Goal: Task Accomplishment & Management: Complete application form

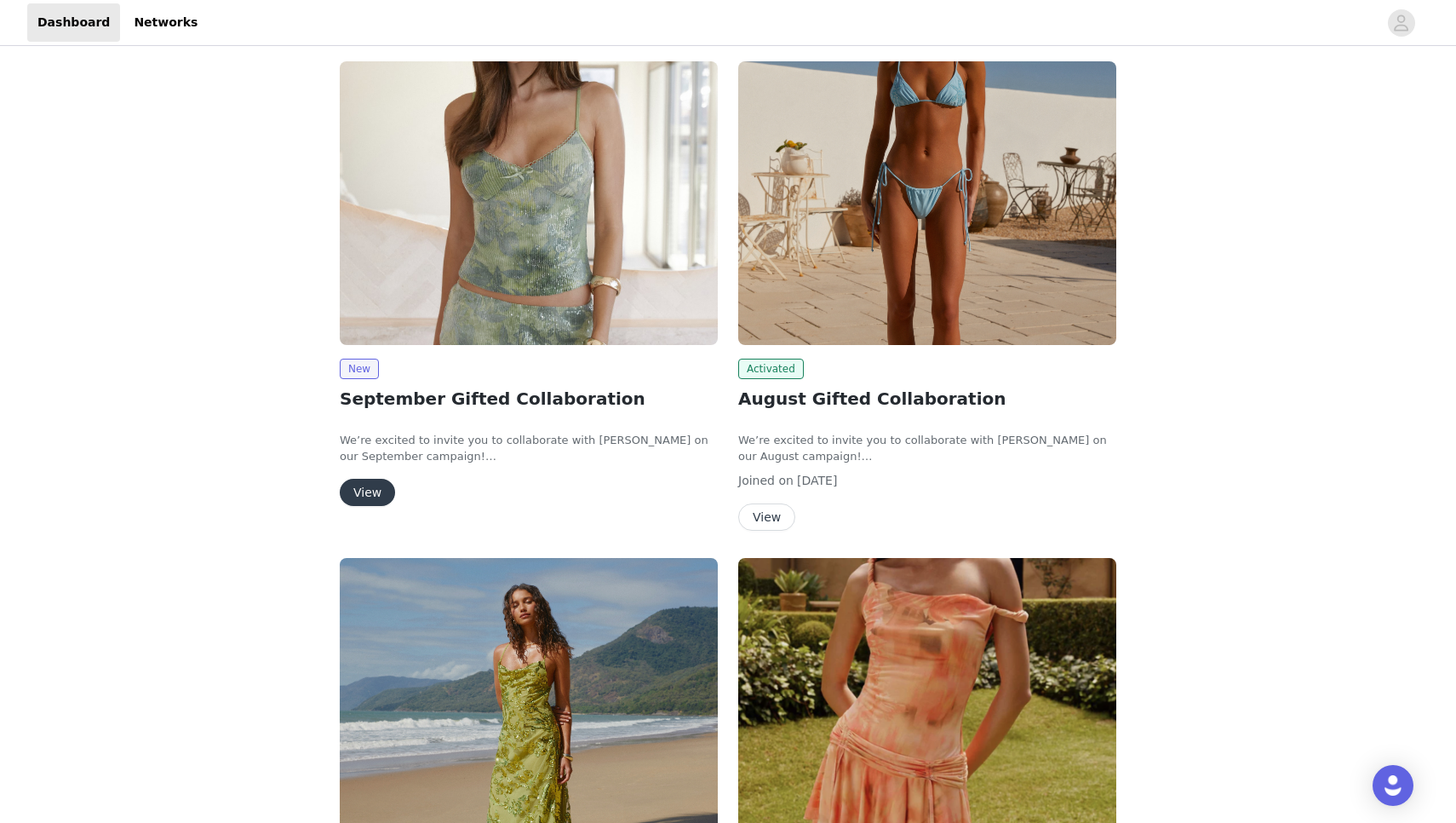
scroll to position [83, 0]
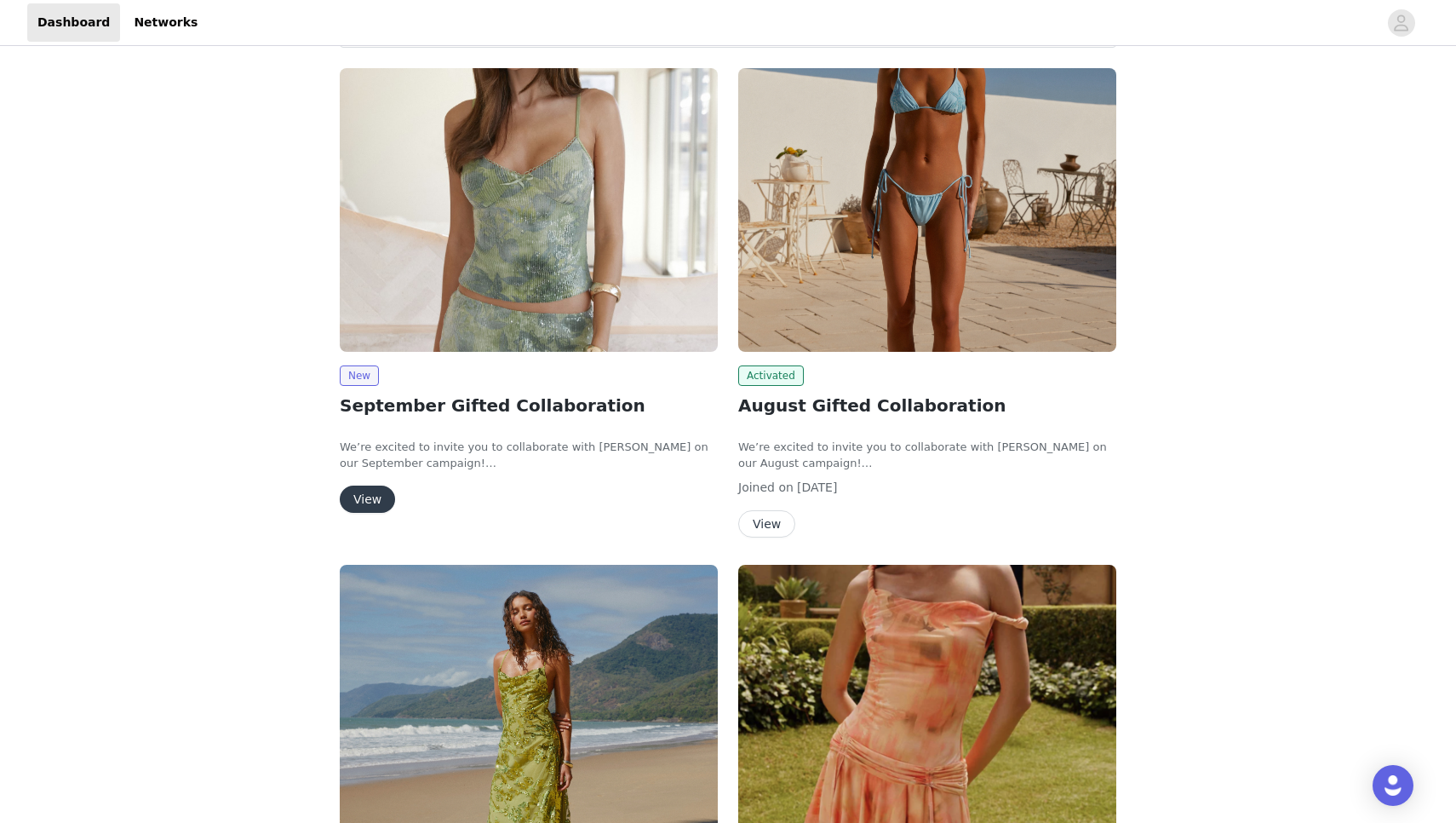
click at [356, 491] on button "View" at bounding box center [368, 499] width 56 height 27
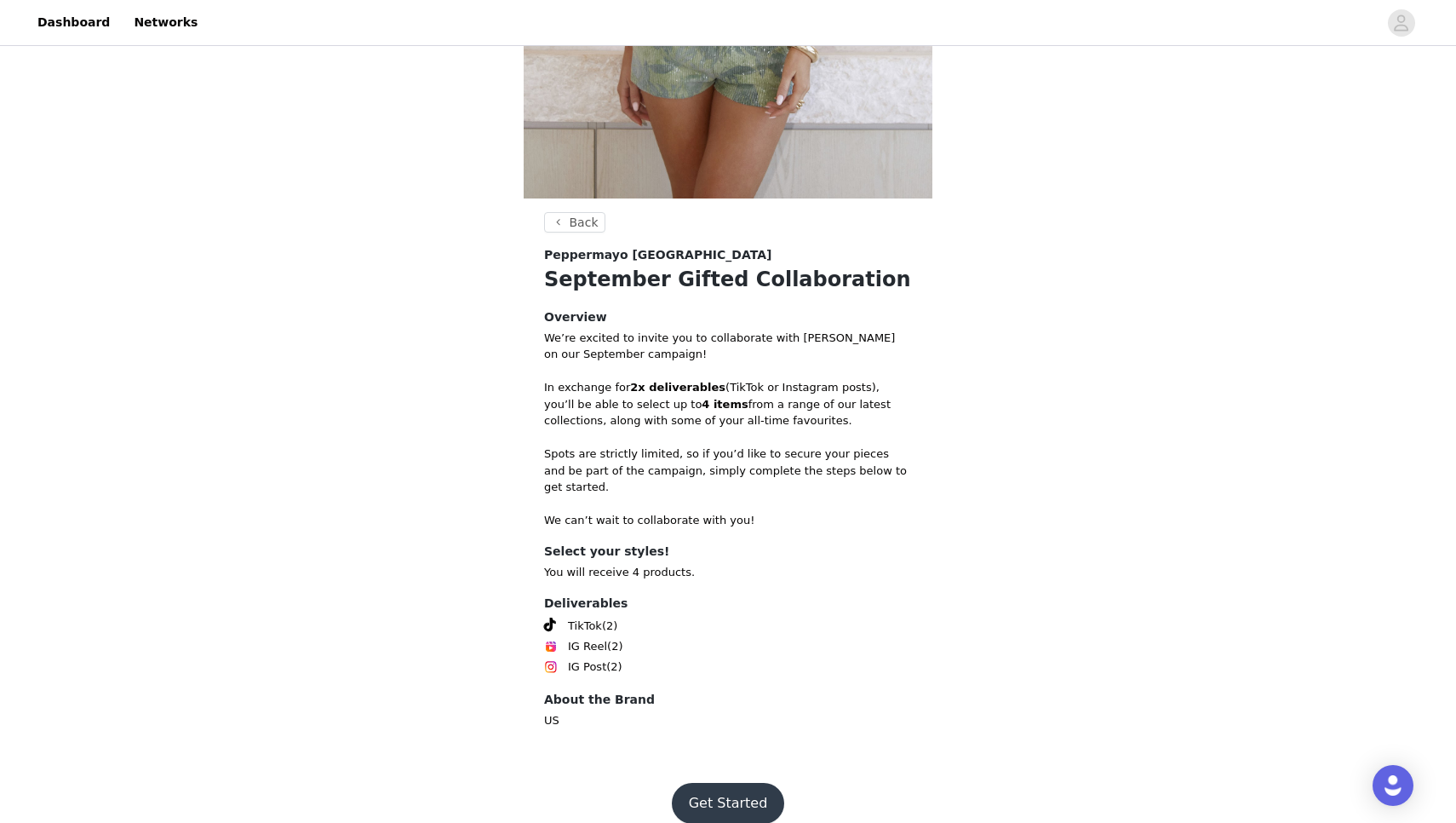
scroll to position [463, 0]
click at [708, 785] on button "Get Started" at bounding box center [728, 803] width 113 height 40
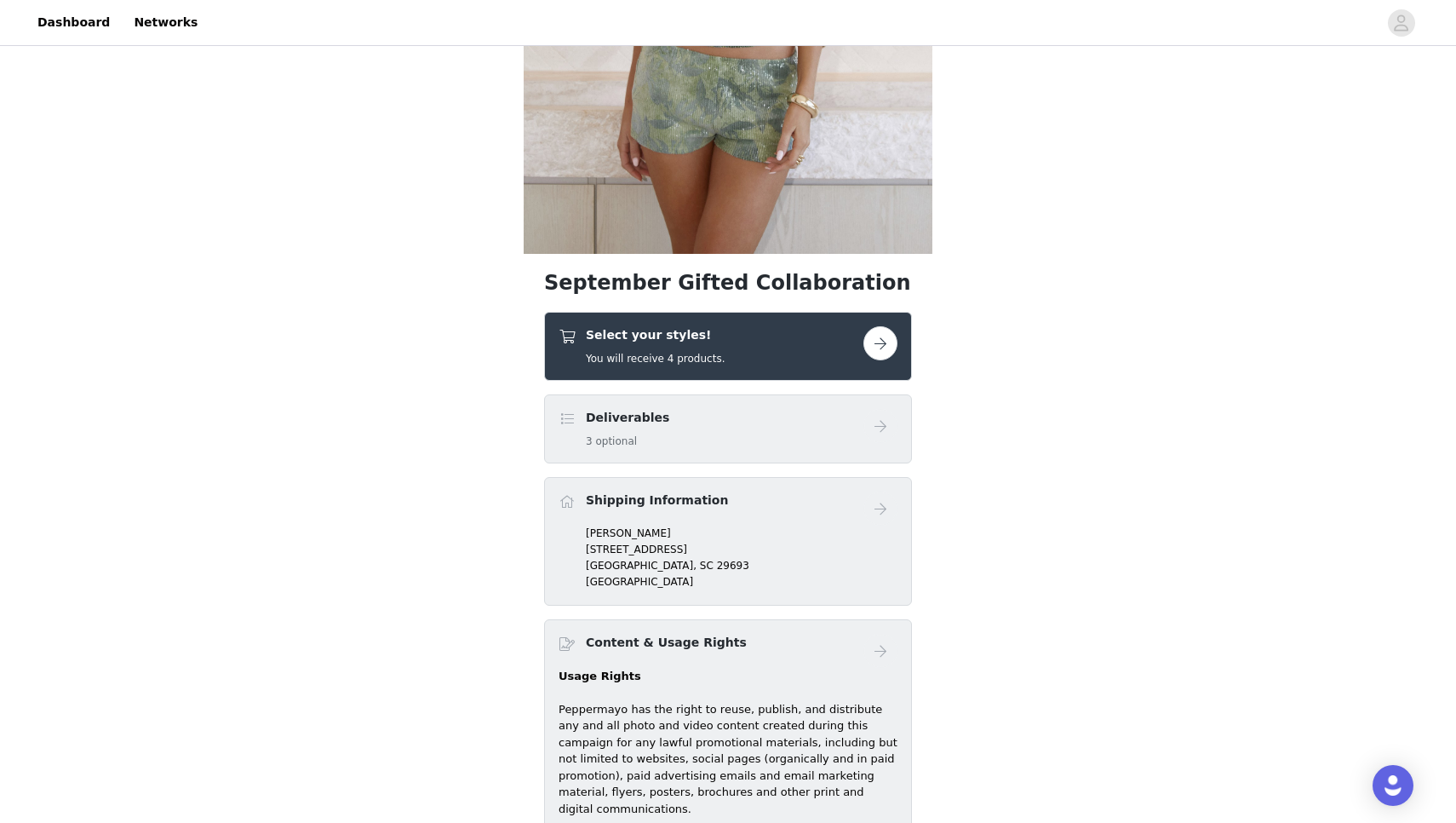
scroll to position [420, 0]
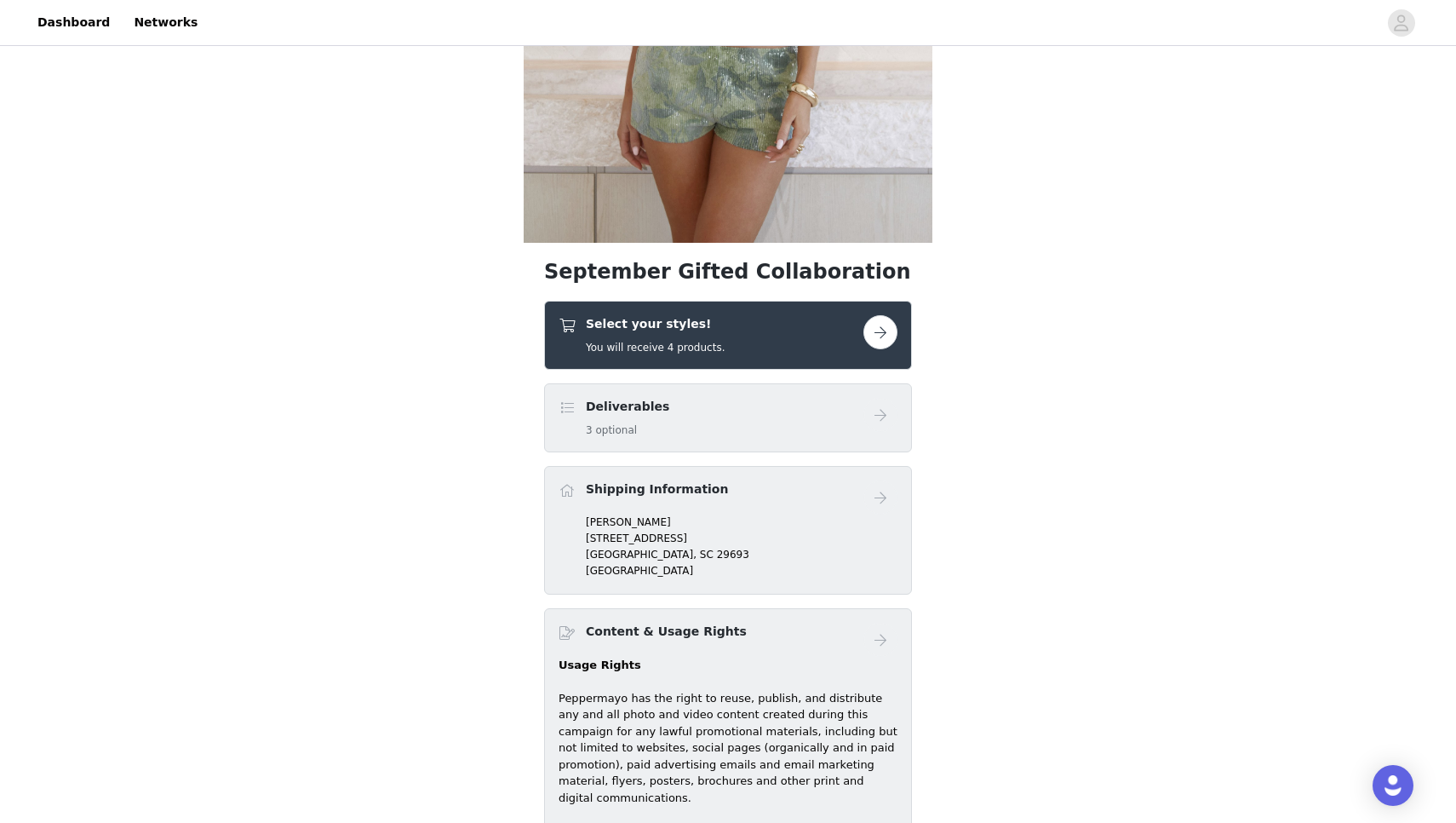
click at [737, 340] on div "Select your styles! You will receive 4 products." at bounding box center [710, 335] width 305 height 40
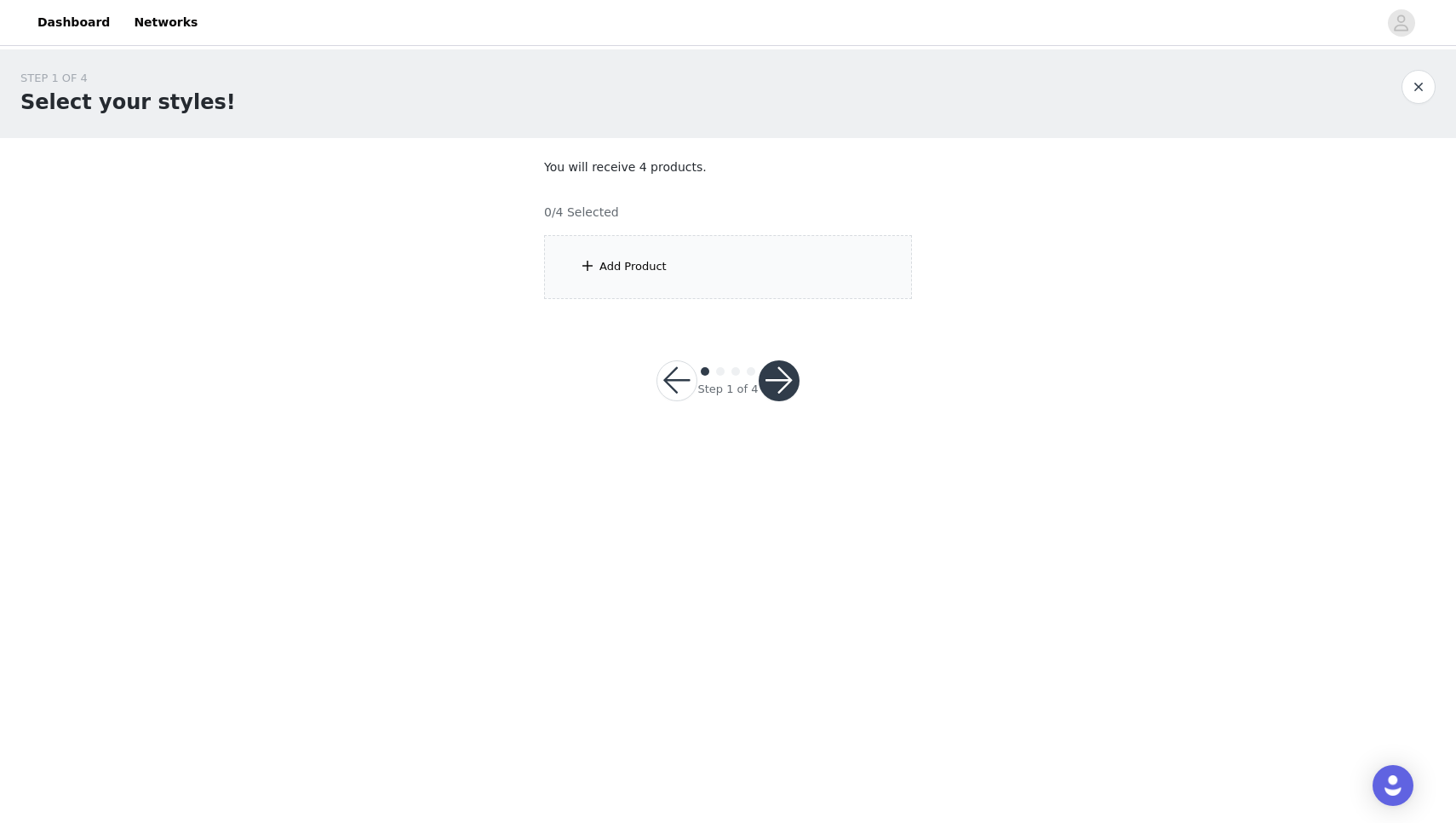
click at [809, 241] on div "Add Product" at bounding box center [728, 266] width 368 height 64
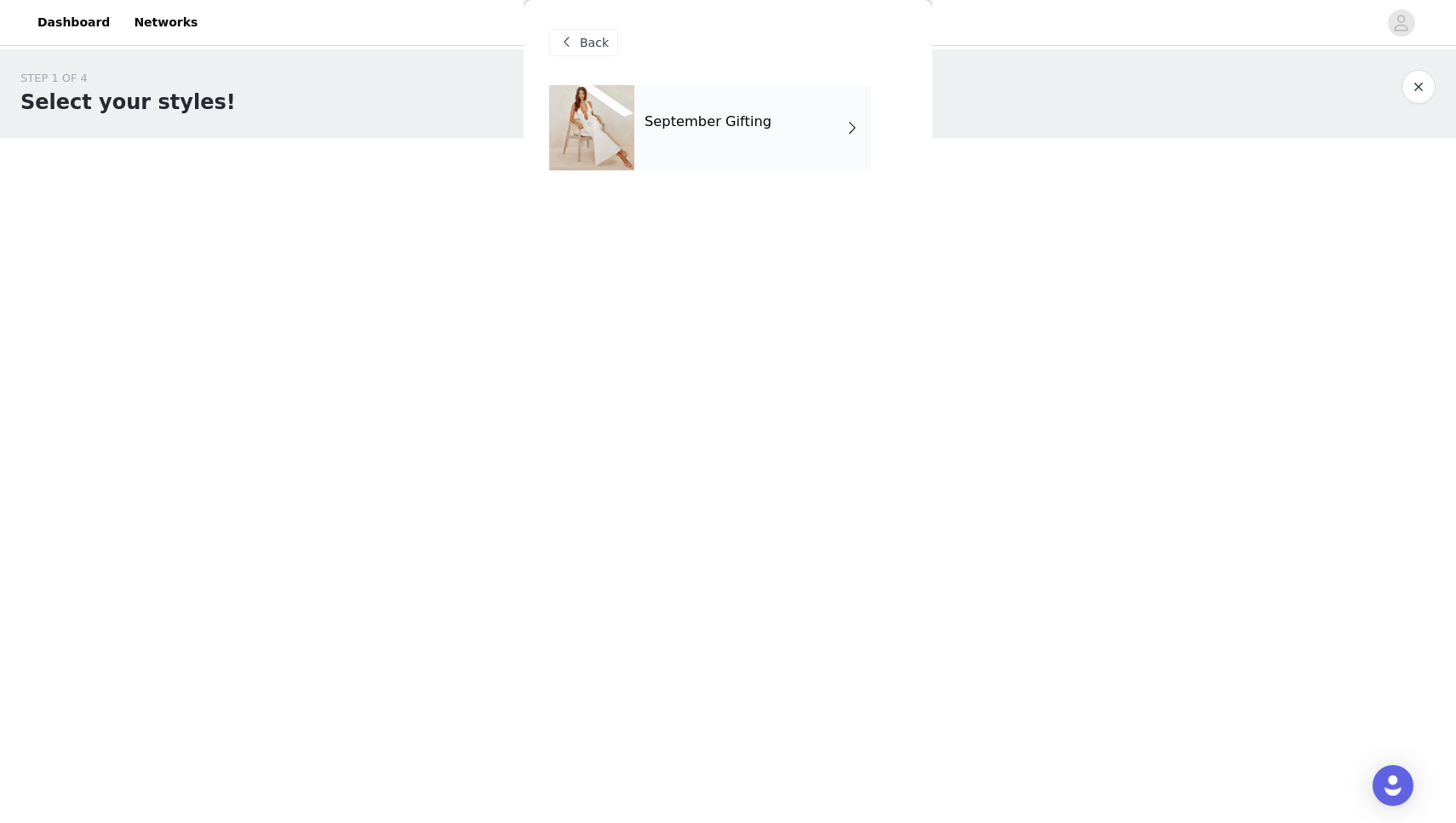
click at [786, 148] on div "September Gifting" at bounding box center [752, 128] width 237 height 85
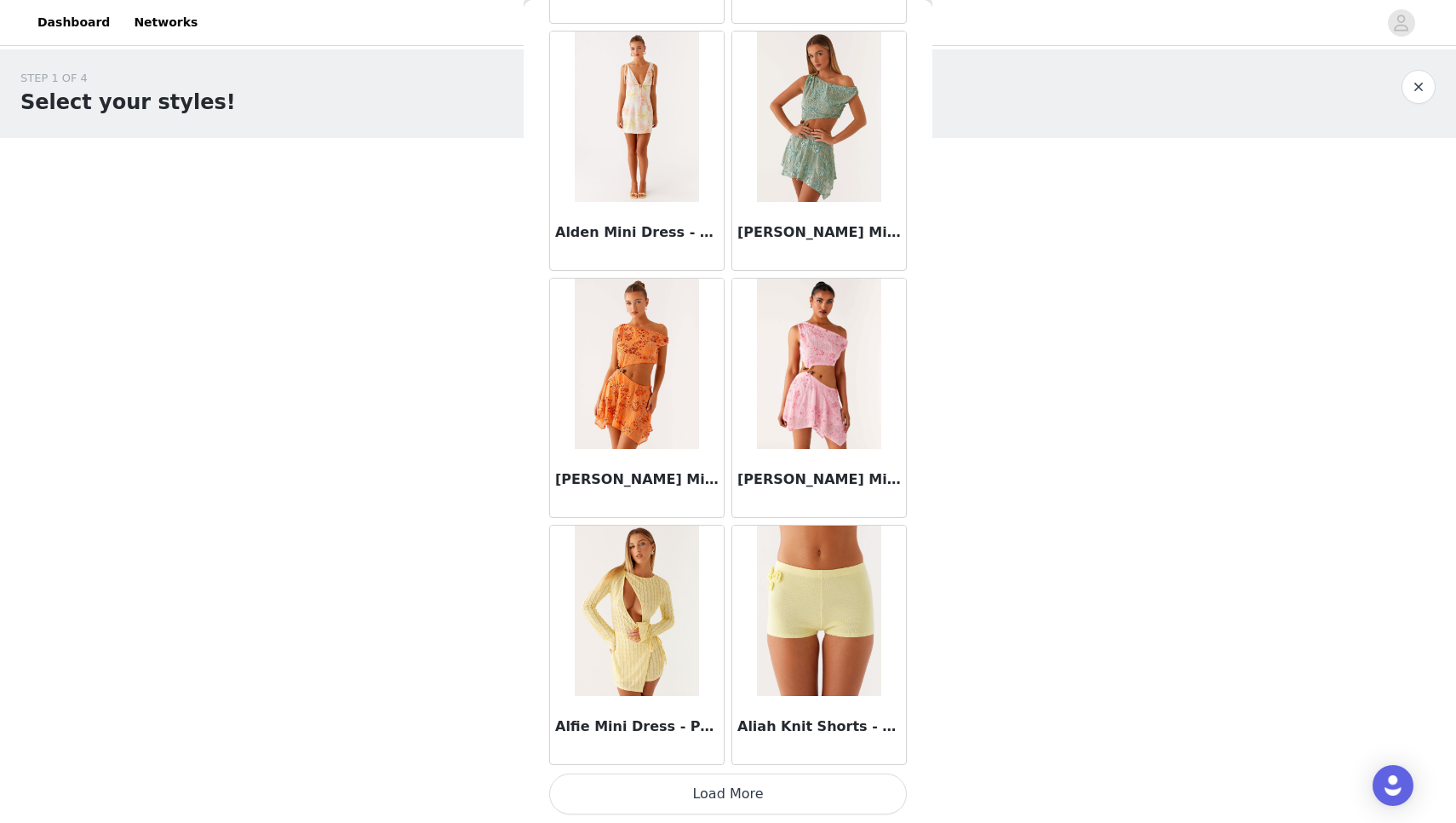
click at [773, 792] on button "Load More" at bounding box center [728, 793] width 358 height 40
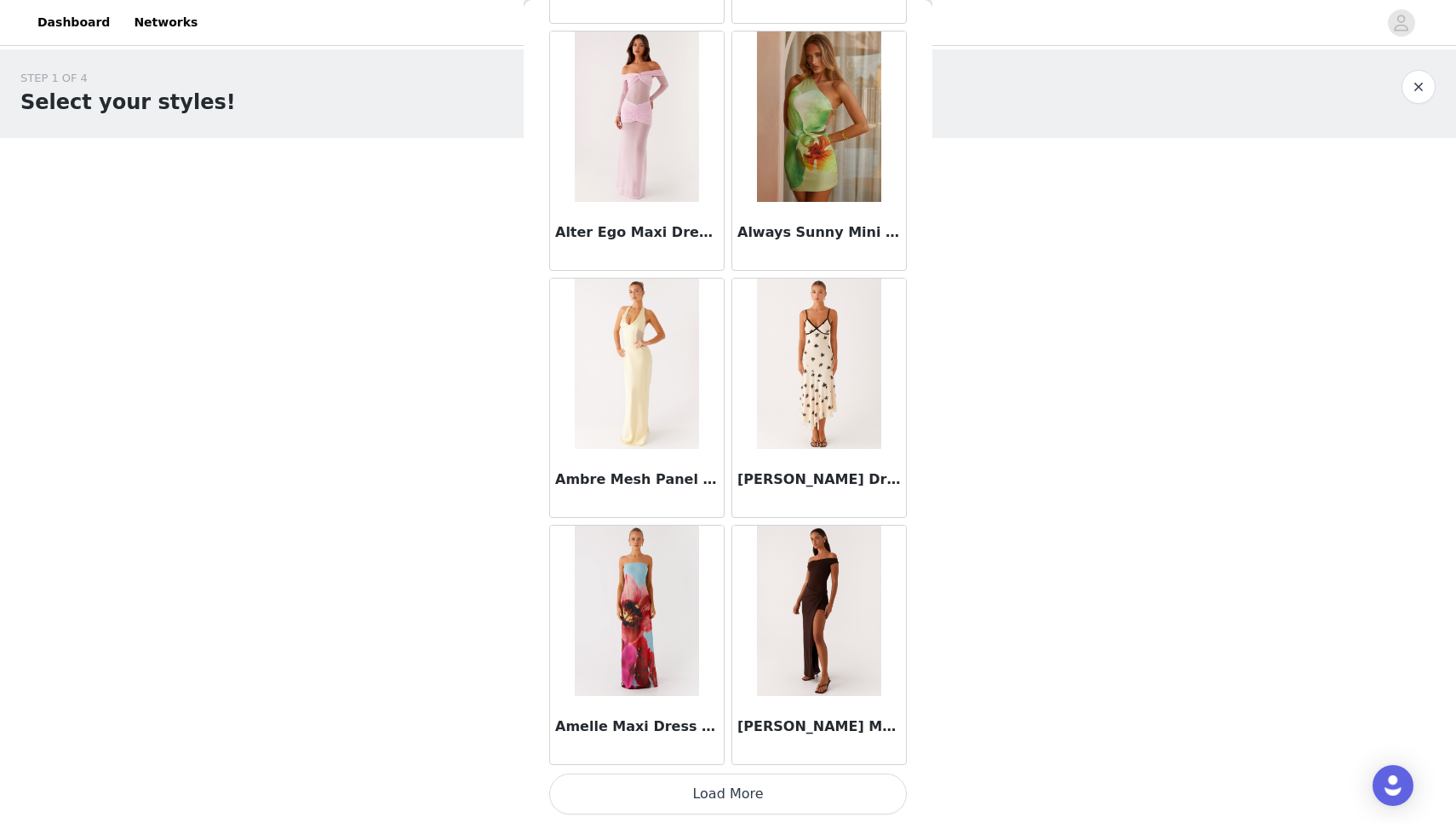
click at [773, 792] on button "Load More" at bounding box center [728, 793] width 358 height 40
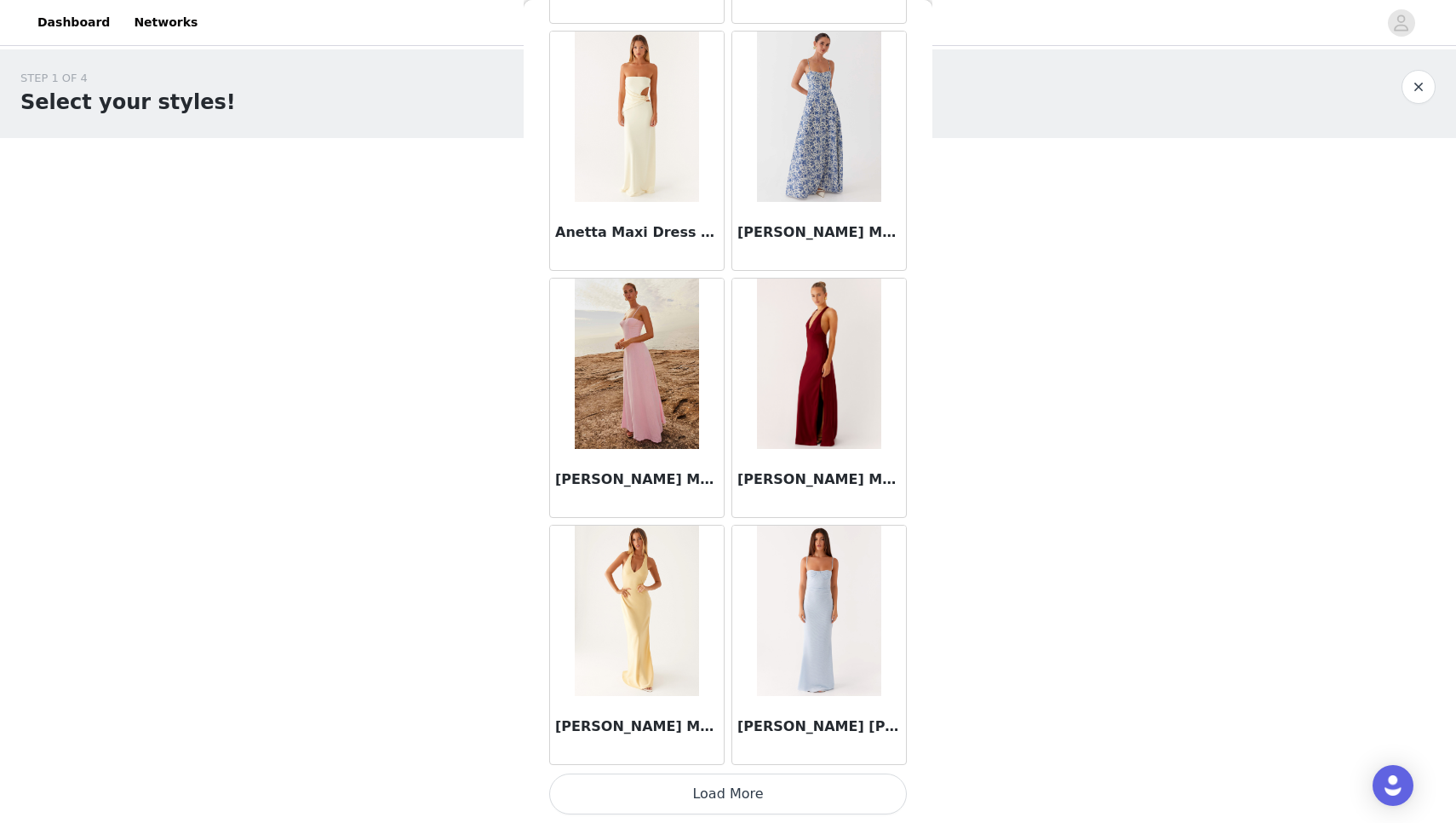
click at [773, 792] on button "Load More" at bounding box center [728, 793] width 358 height 40
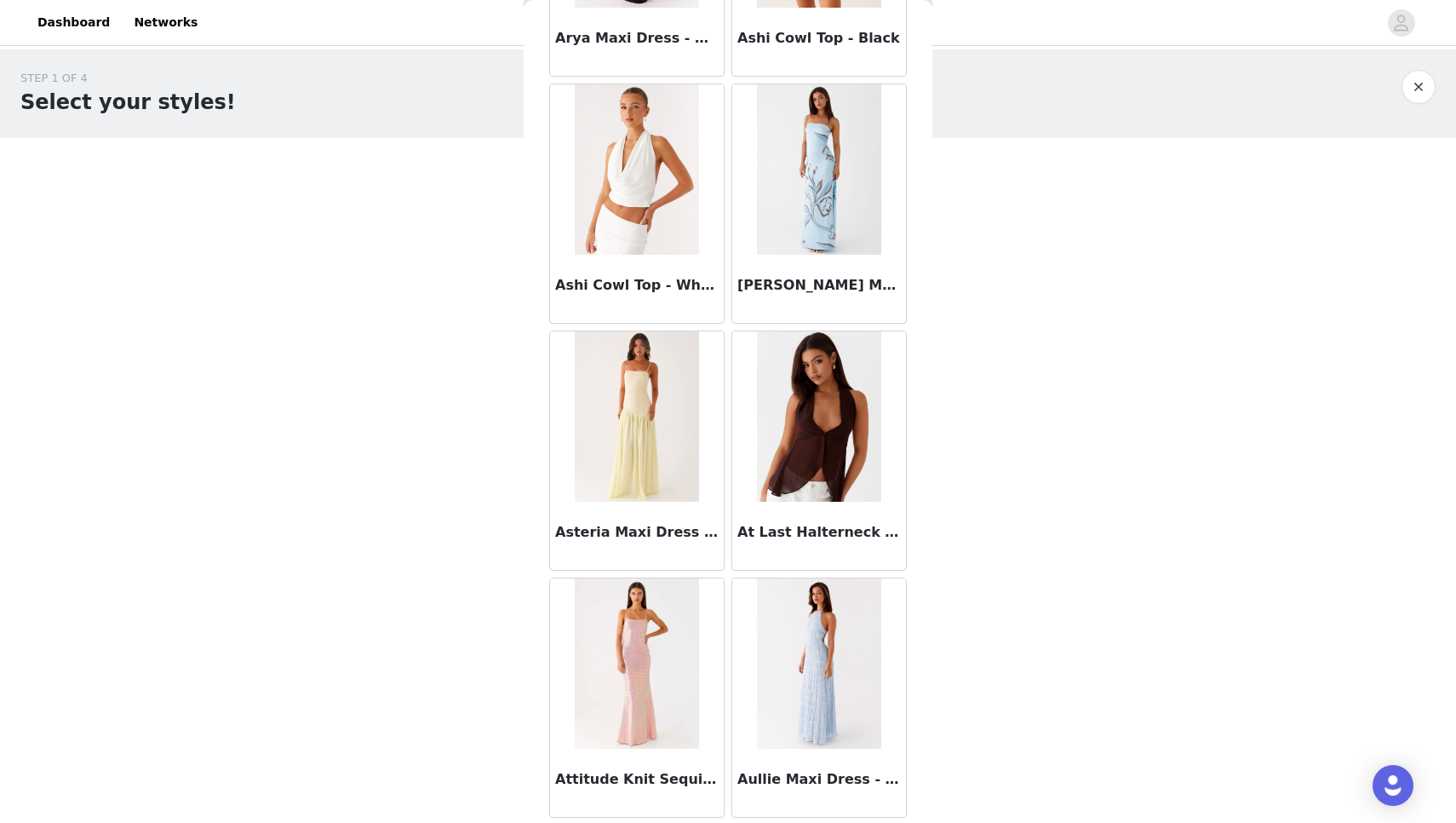
scroll to position [8553, 0]
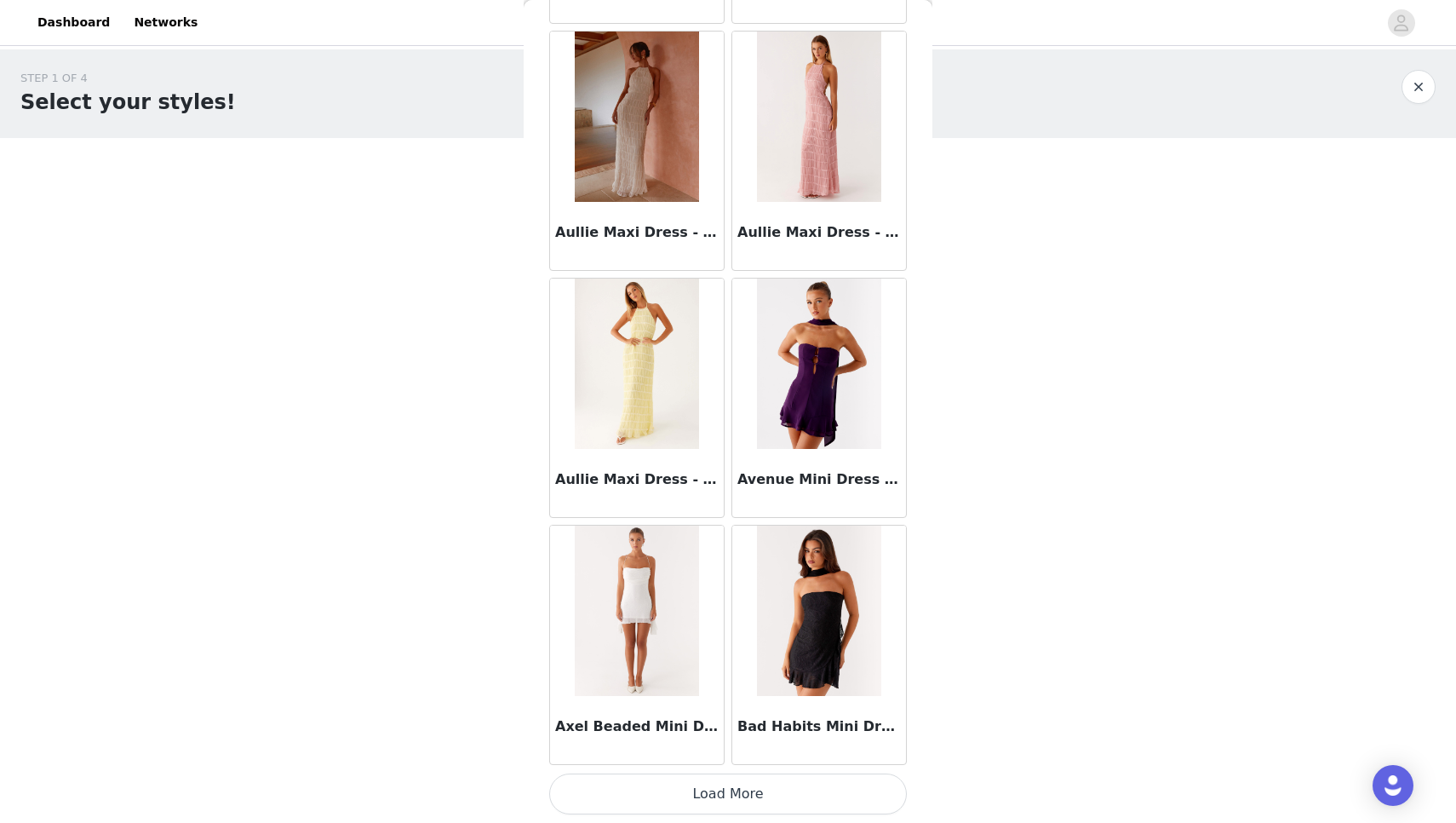
click at [767, 788] on button "Load More" at bounding box center [728, 793] width 358 height 40
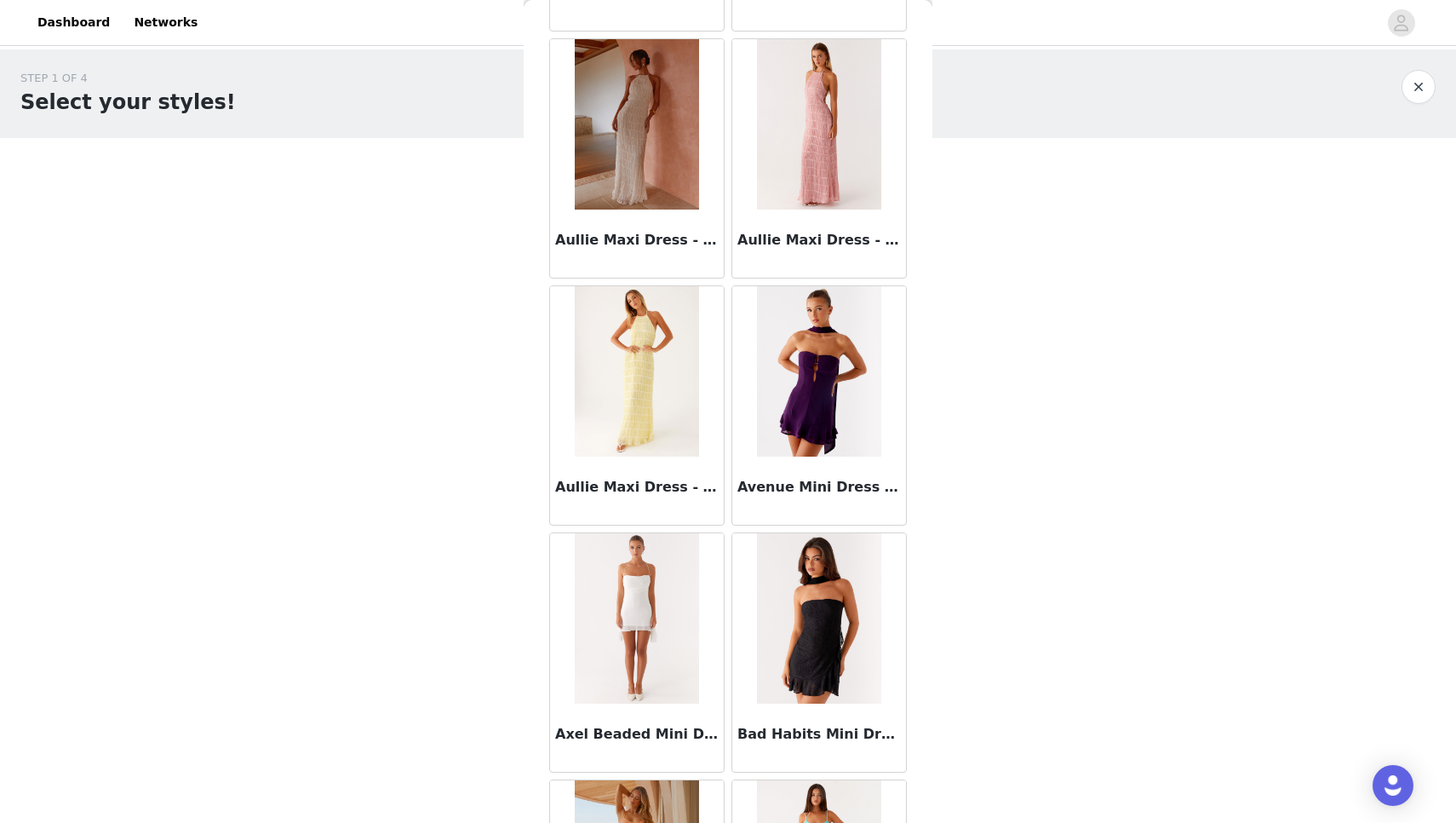
scroll to position [0, 0]
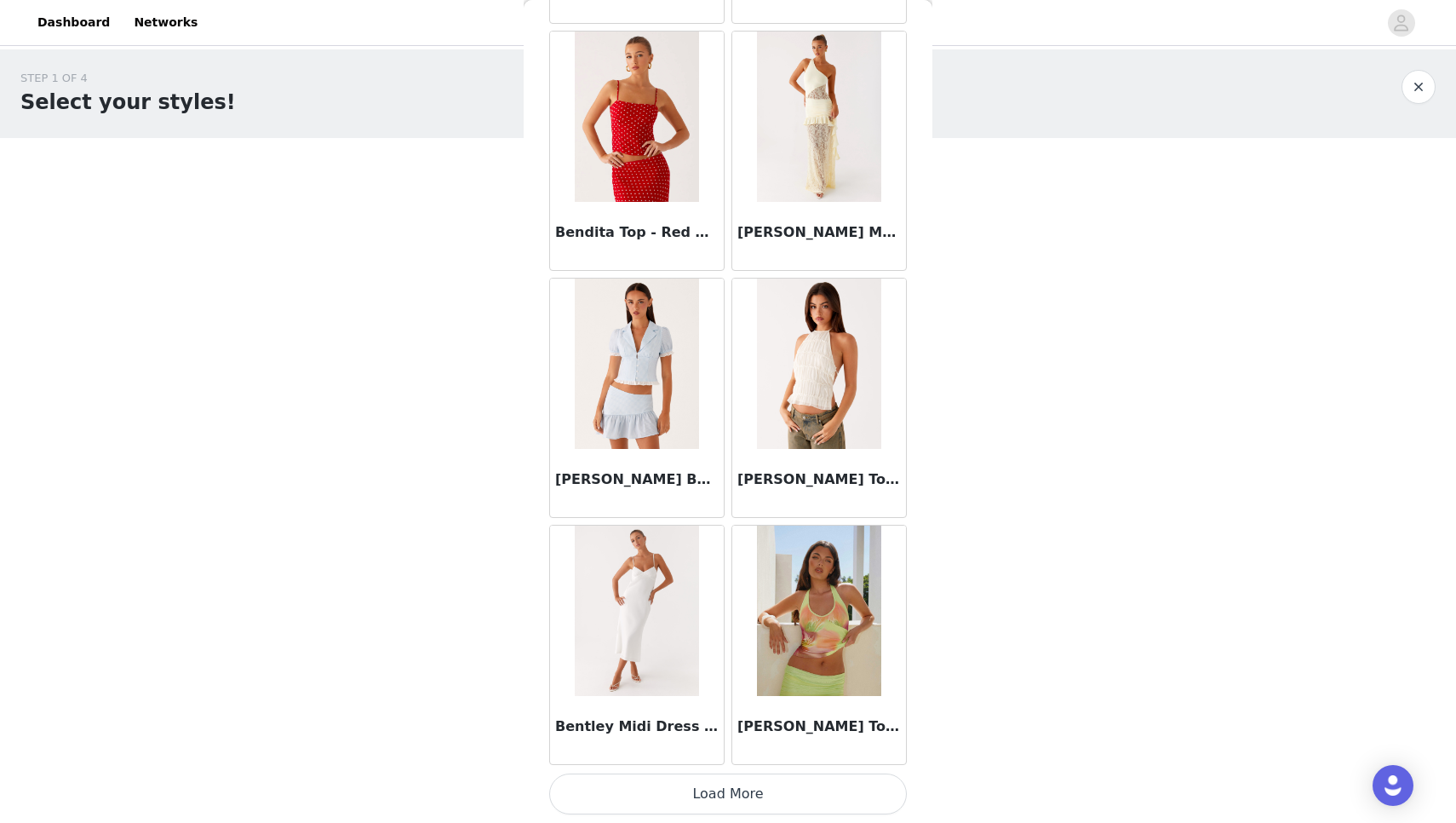
click at [767, 788] on button "Load More" at bounding box center [728, 793] width 358 height 40
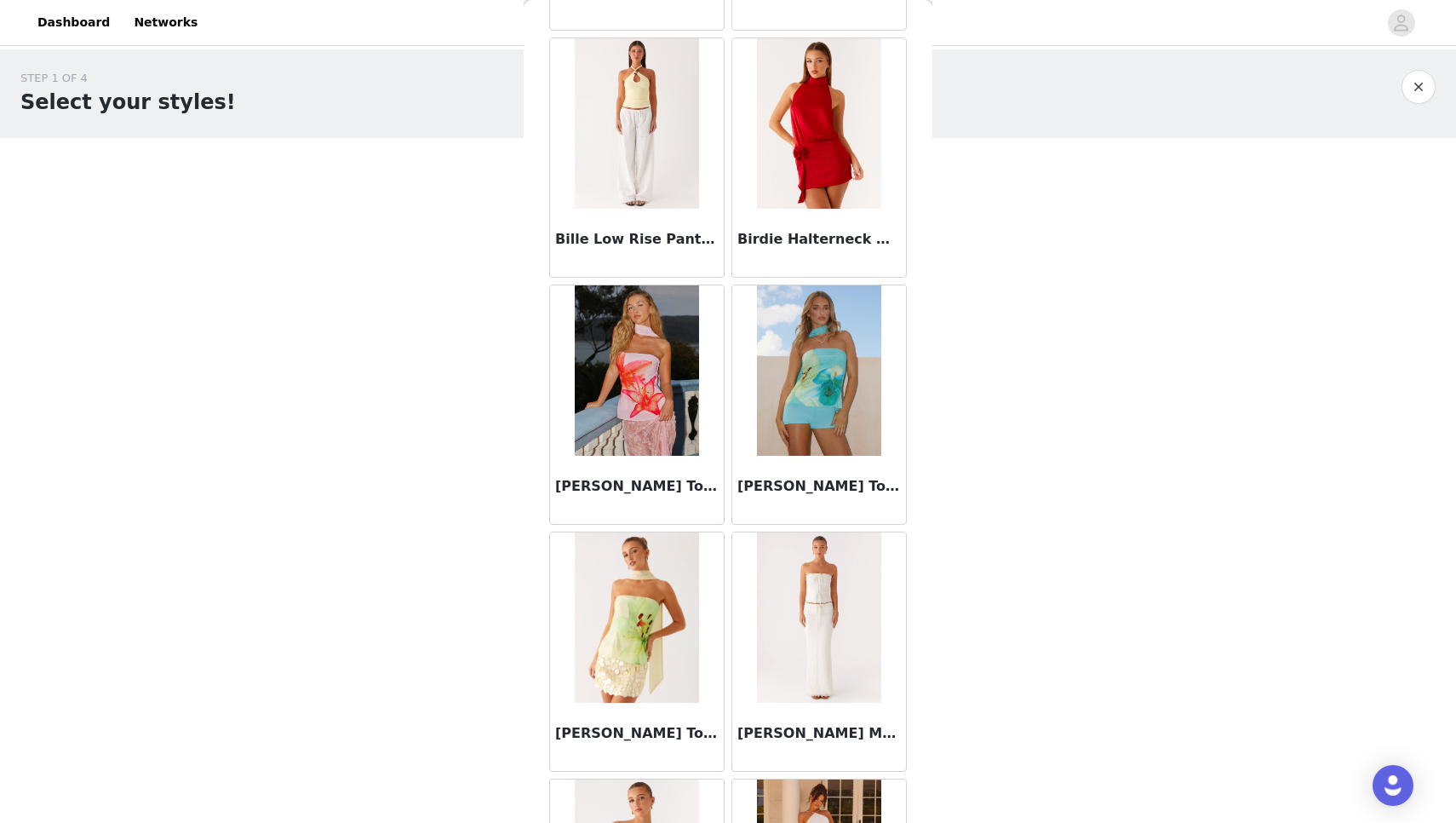
click at [661, 173] on img at bounding box center [636, 123] width 123 height 170
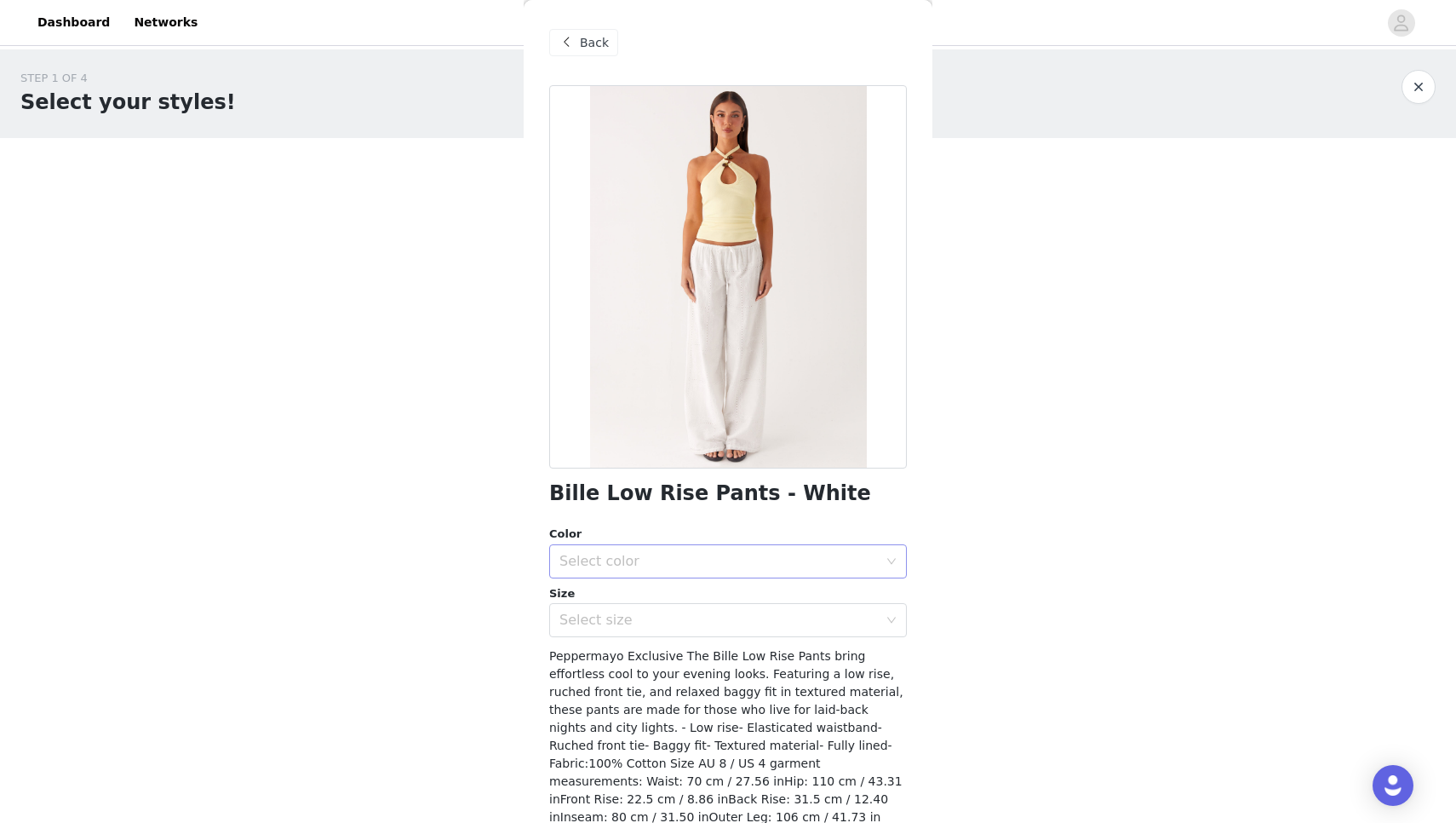
click at [686, 546] on div "Select color" at bounding box center [722, 561] width 326 height 32
click at [681, 598] on li "White" at bounding box center [728, 598] width 358 height 27
click at [679, 618] on div "Select size" at bounding box center [719, 620] width 318 height 17
click at [576, 31] on div "Back" at bounding box center [584, 42] width 69 height 27
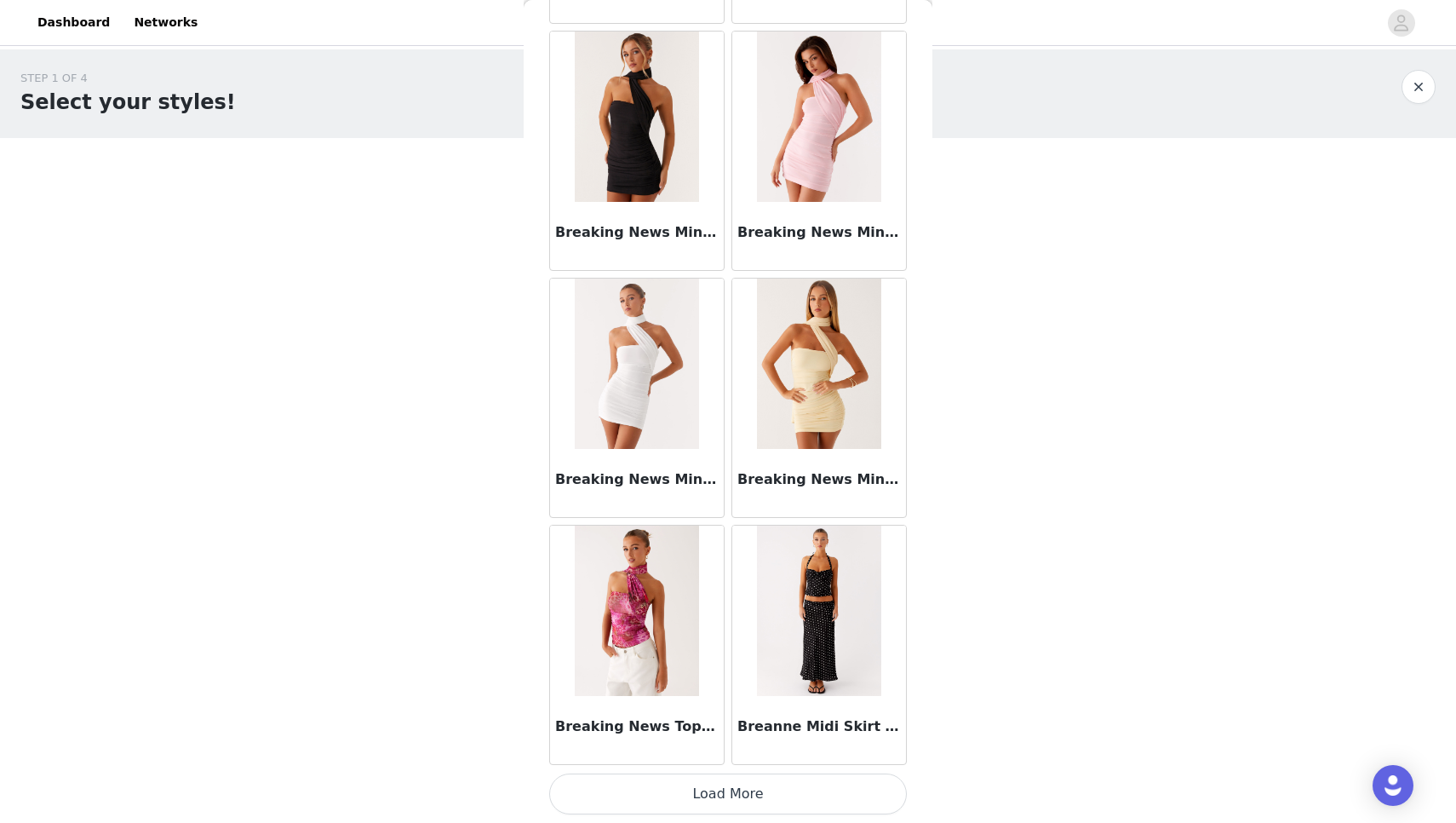
scroll to position [14134, 0]
click at [646, 787] on button "Load More" at bounding box center [728, 793] width 358 height 40
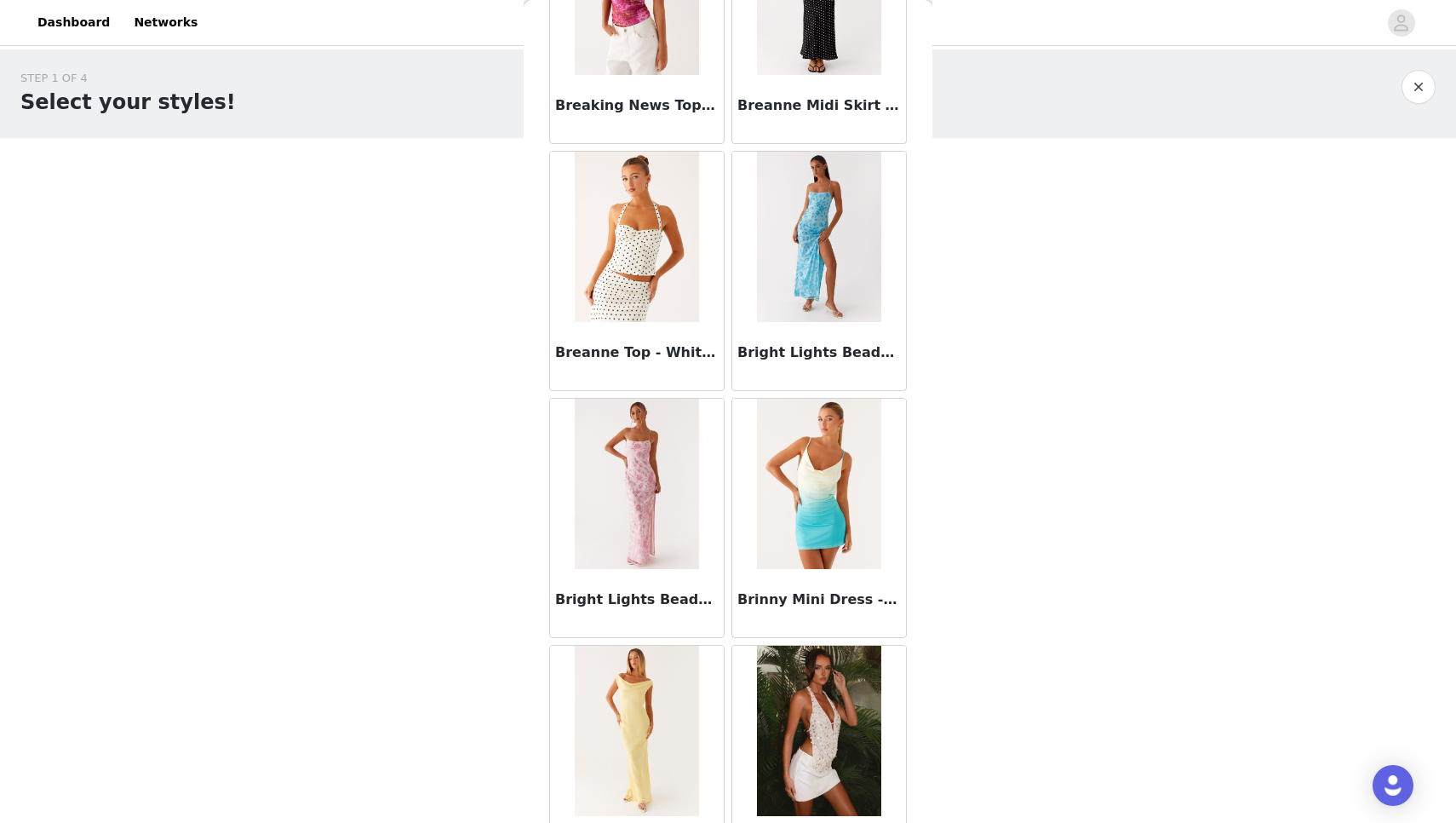
scroll to position [14790, 0]
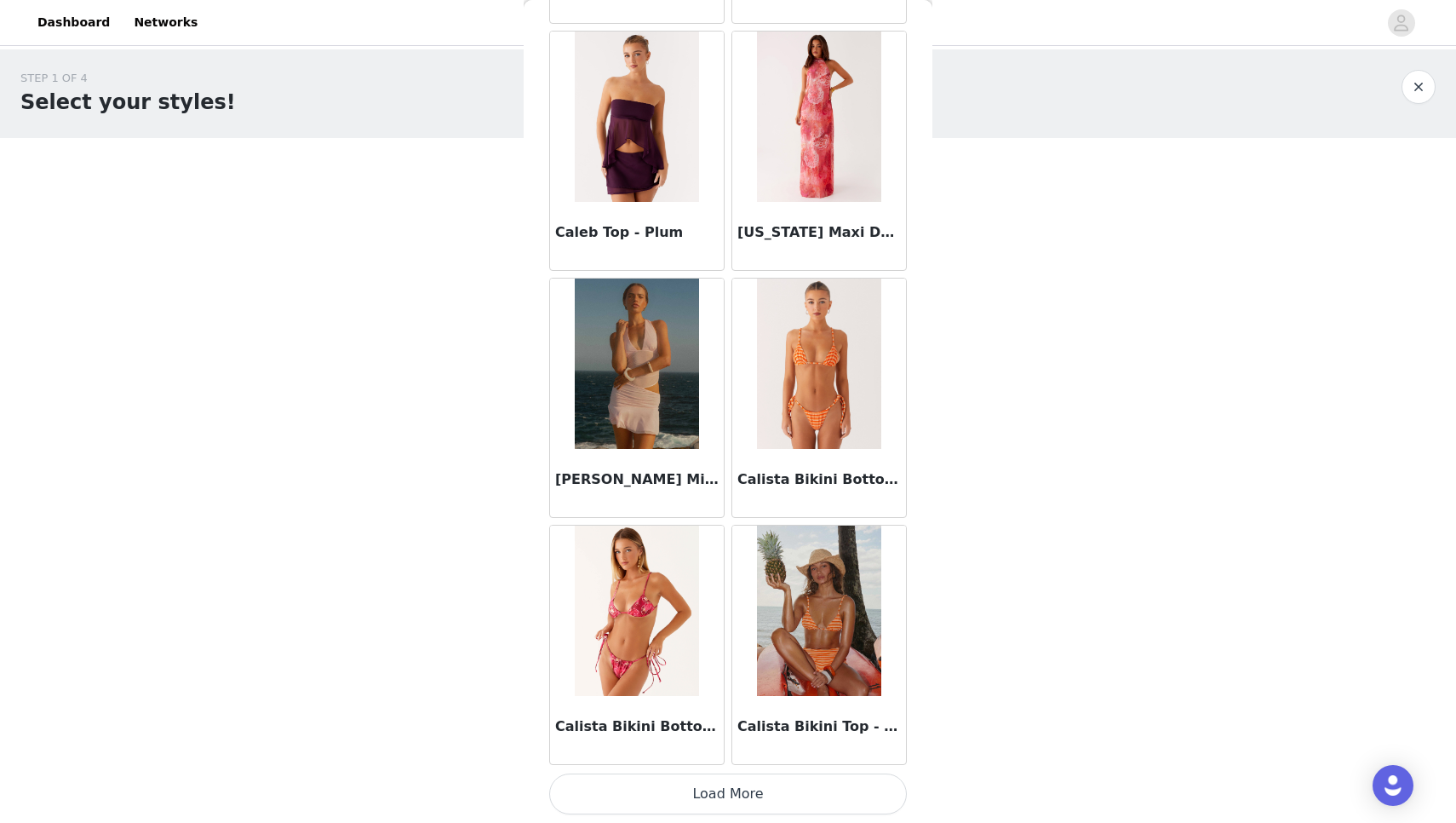
click at [646, 787] on button "Load More" at bounding box center [728, 793] width 358 height 40
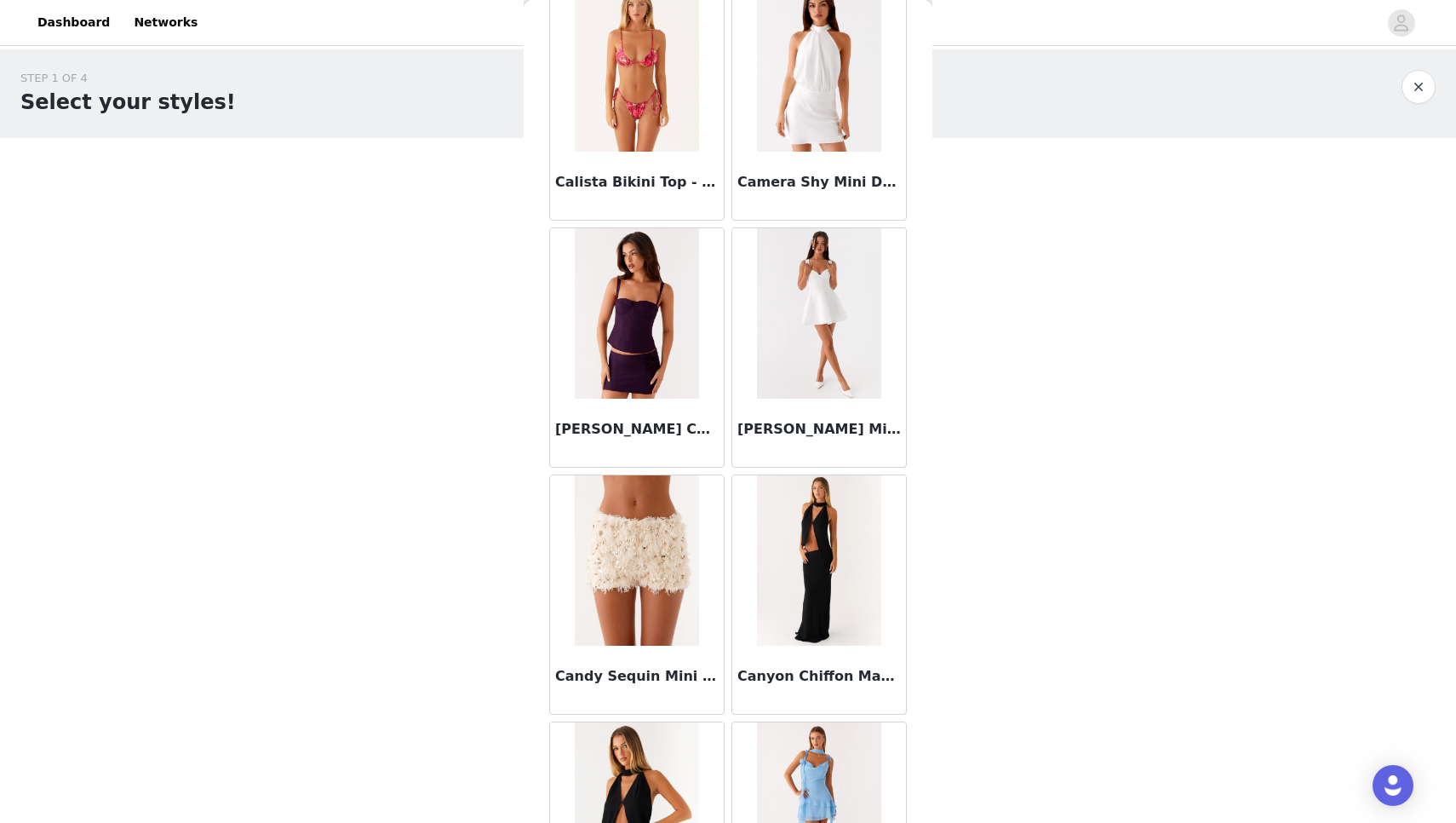
scroll to position [17397, 0]
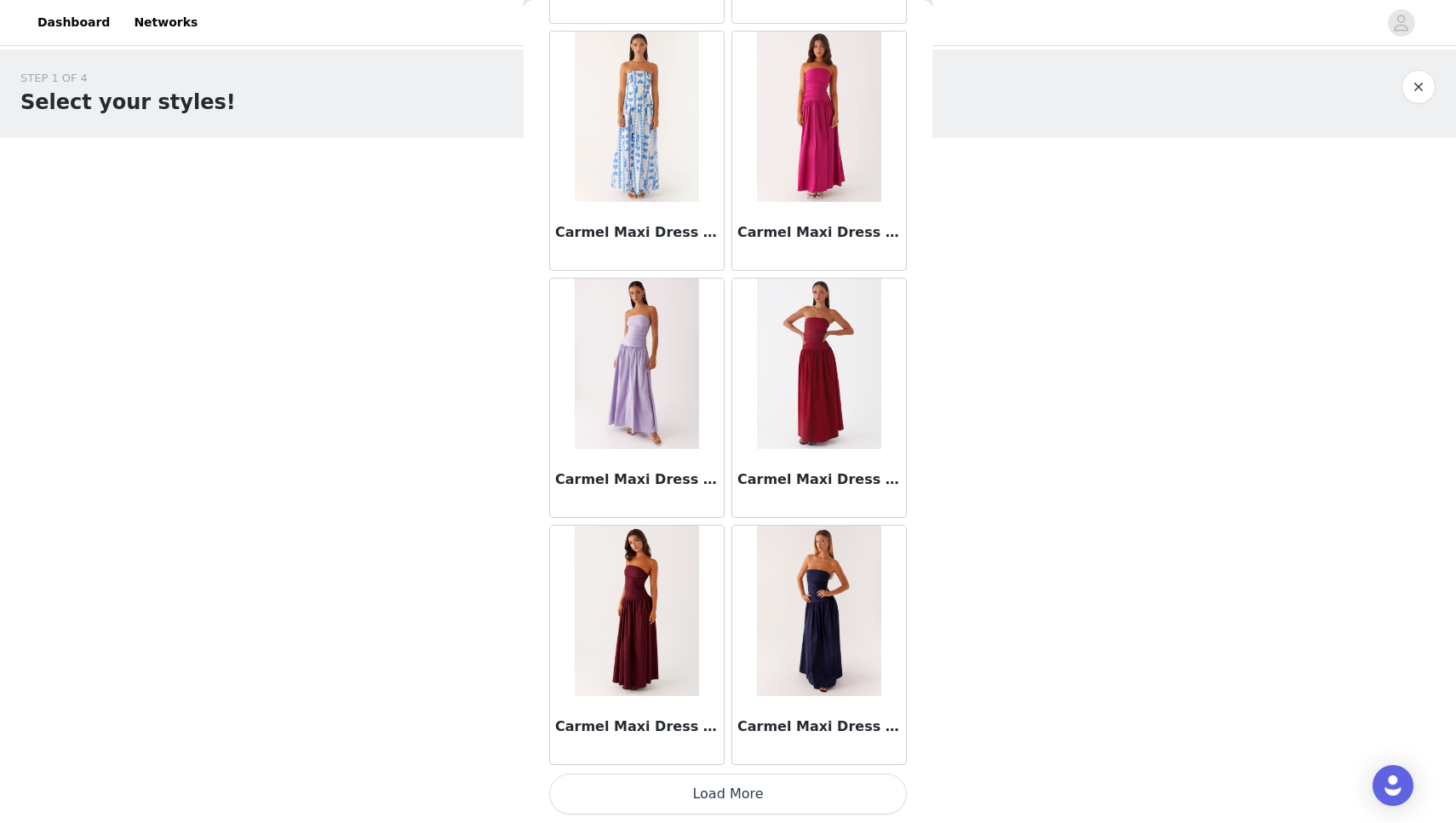
click at [646, 787] on button "Load More" at bounding box center [728, 793] width 358 height 40
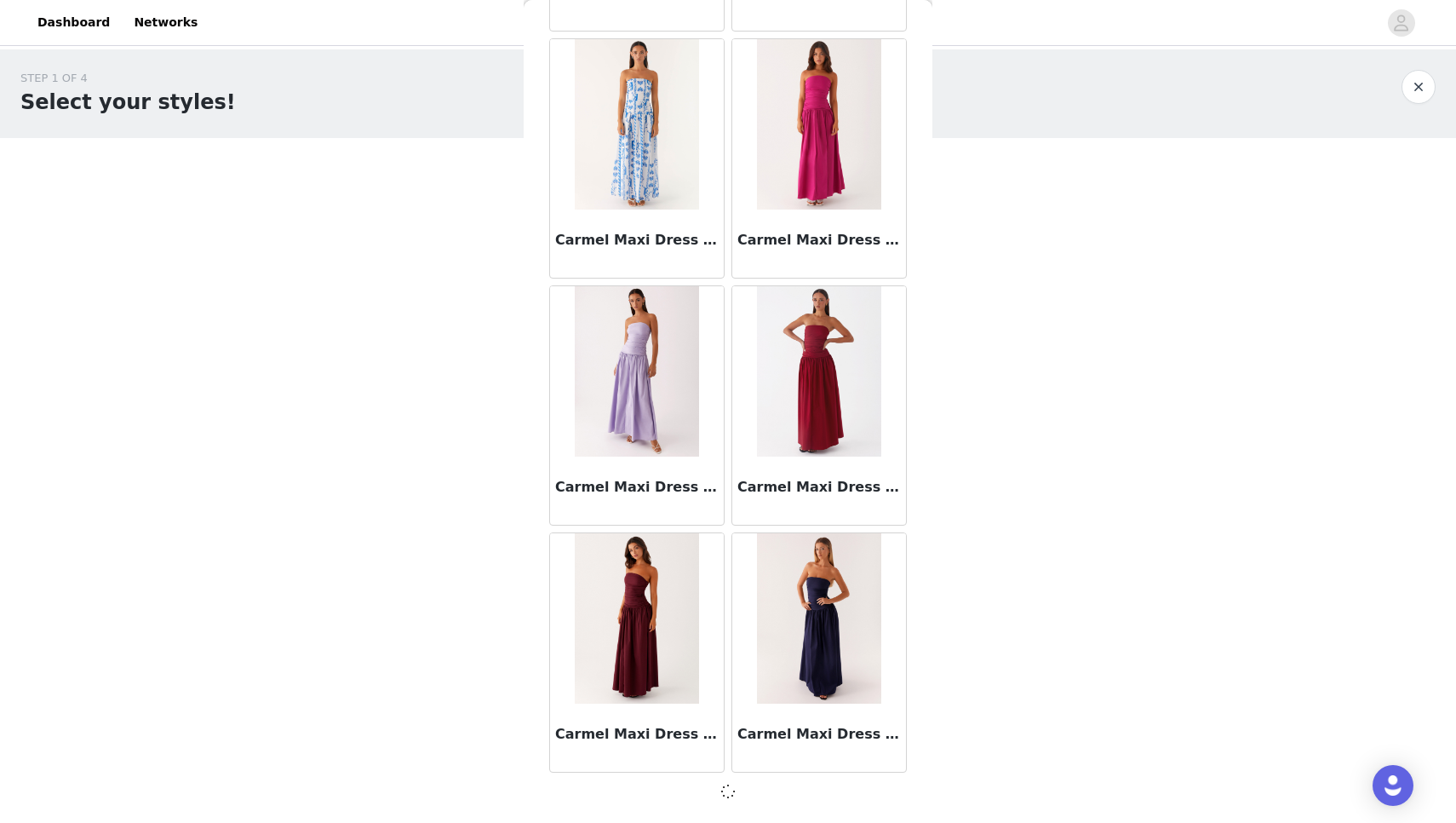
scroll to position [19066, 0]
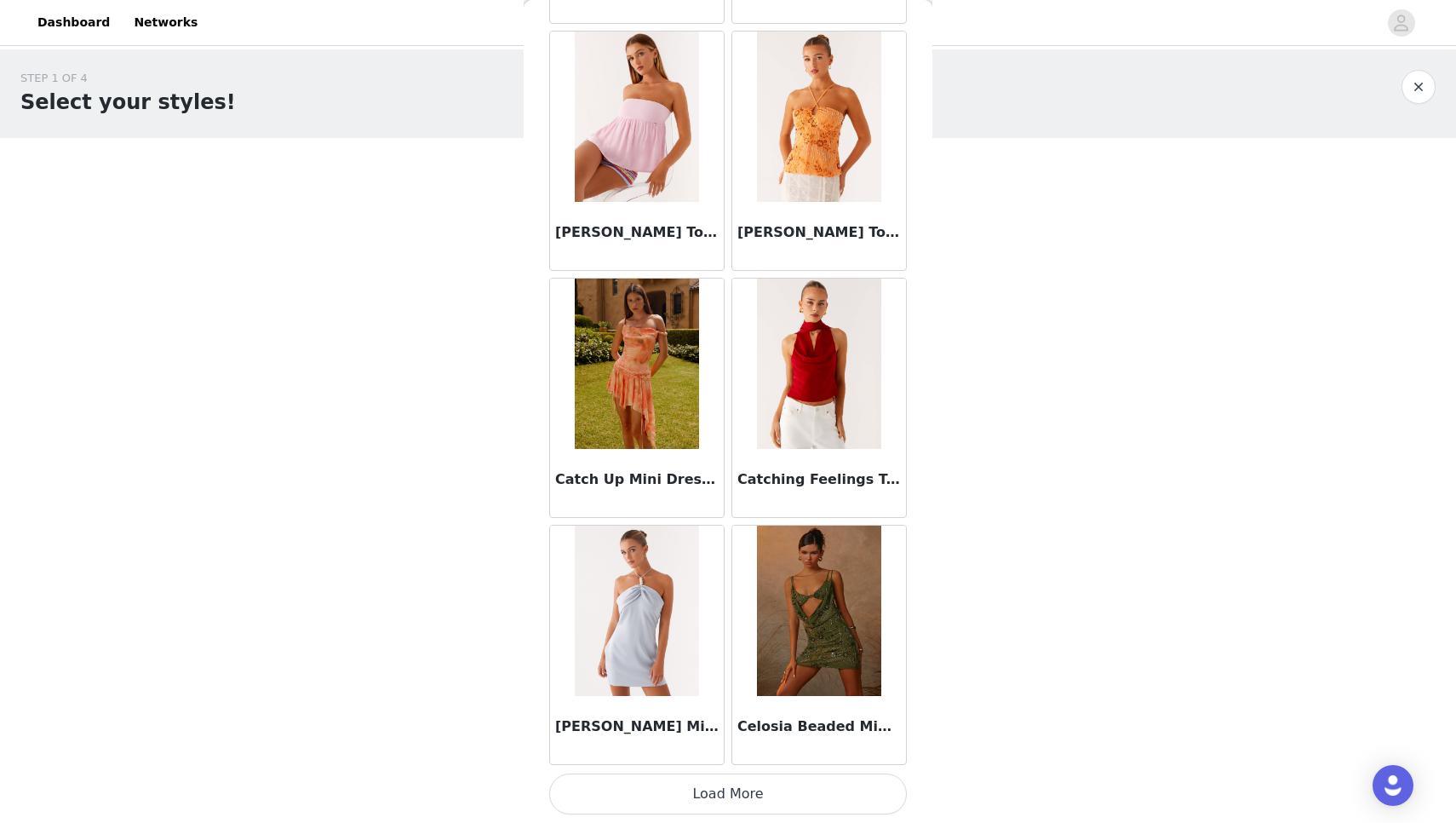
click at [646, 787] on button "Load More" at bounding box center [728, 793] width 358 height 40
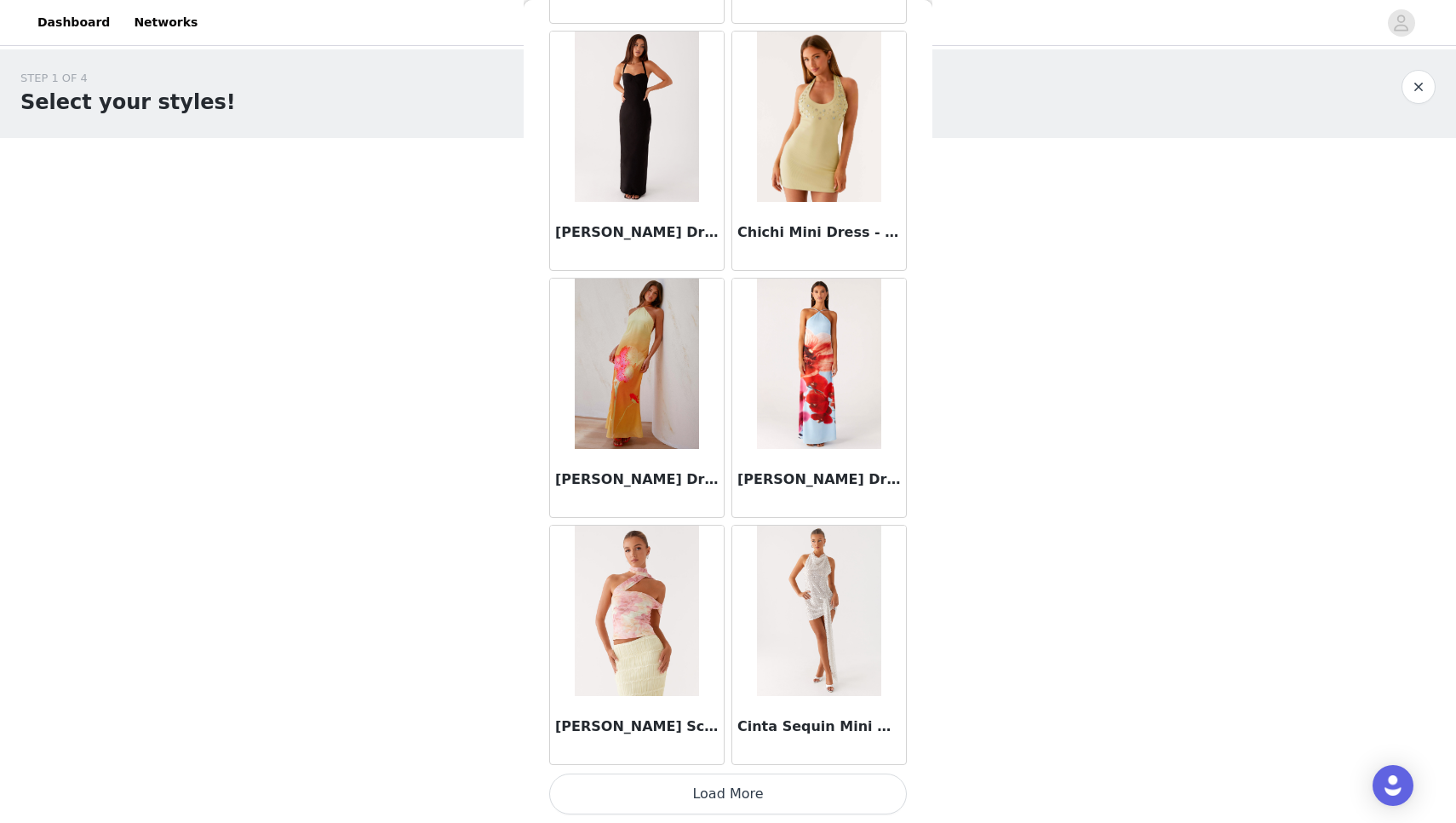
scroll to position [0, 0]
click at [692, 784] on button "Load More" at bounding box center [728, 793] width 358 height 40
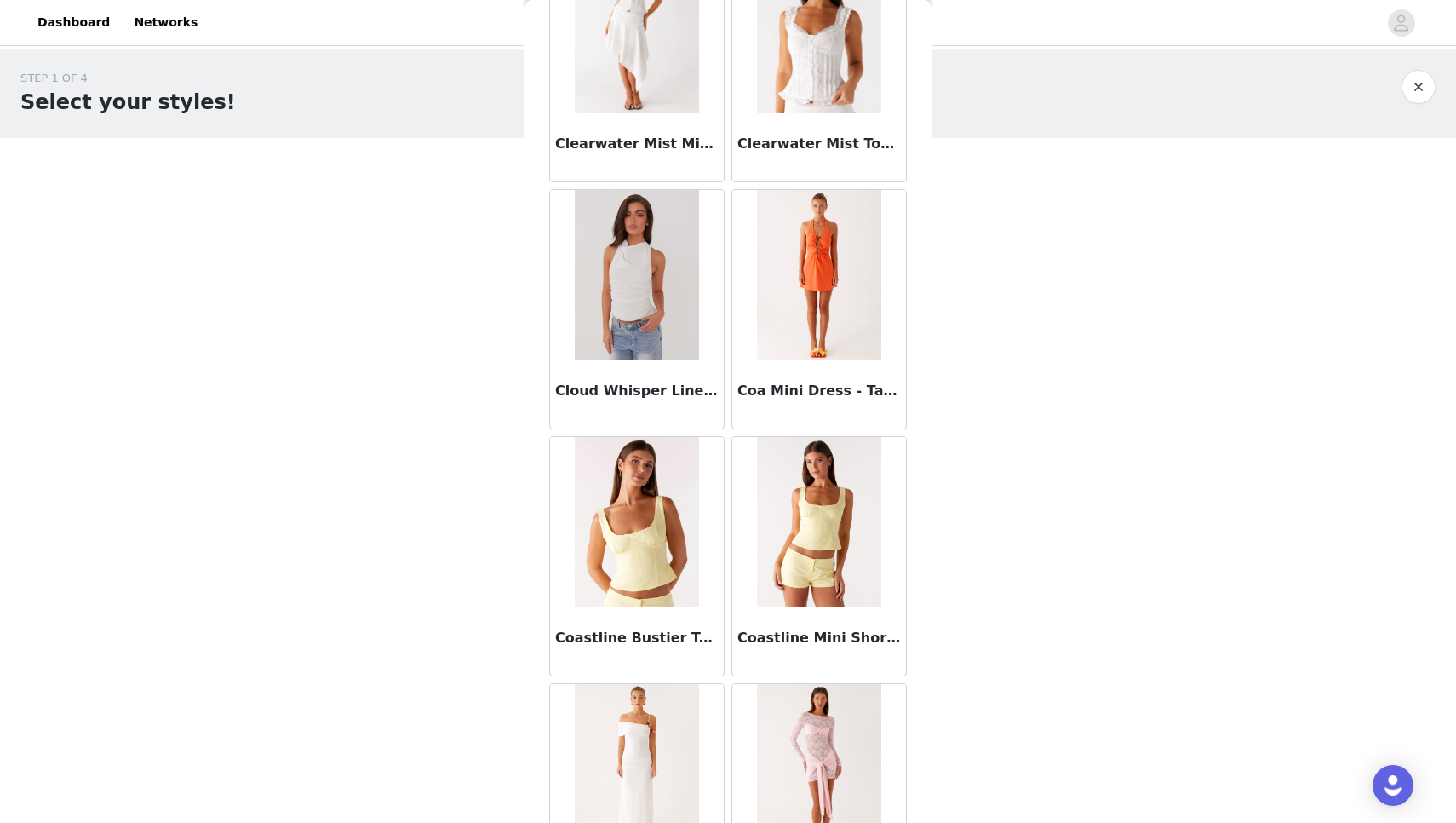
scroll to position [25595, 0]
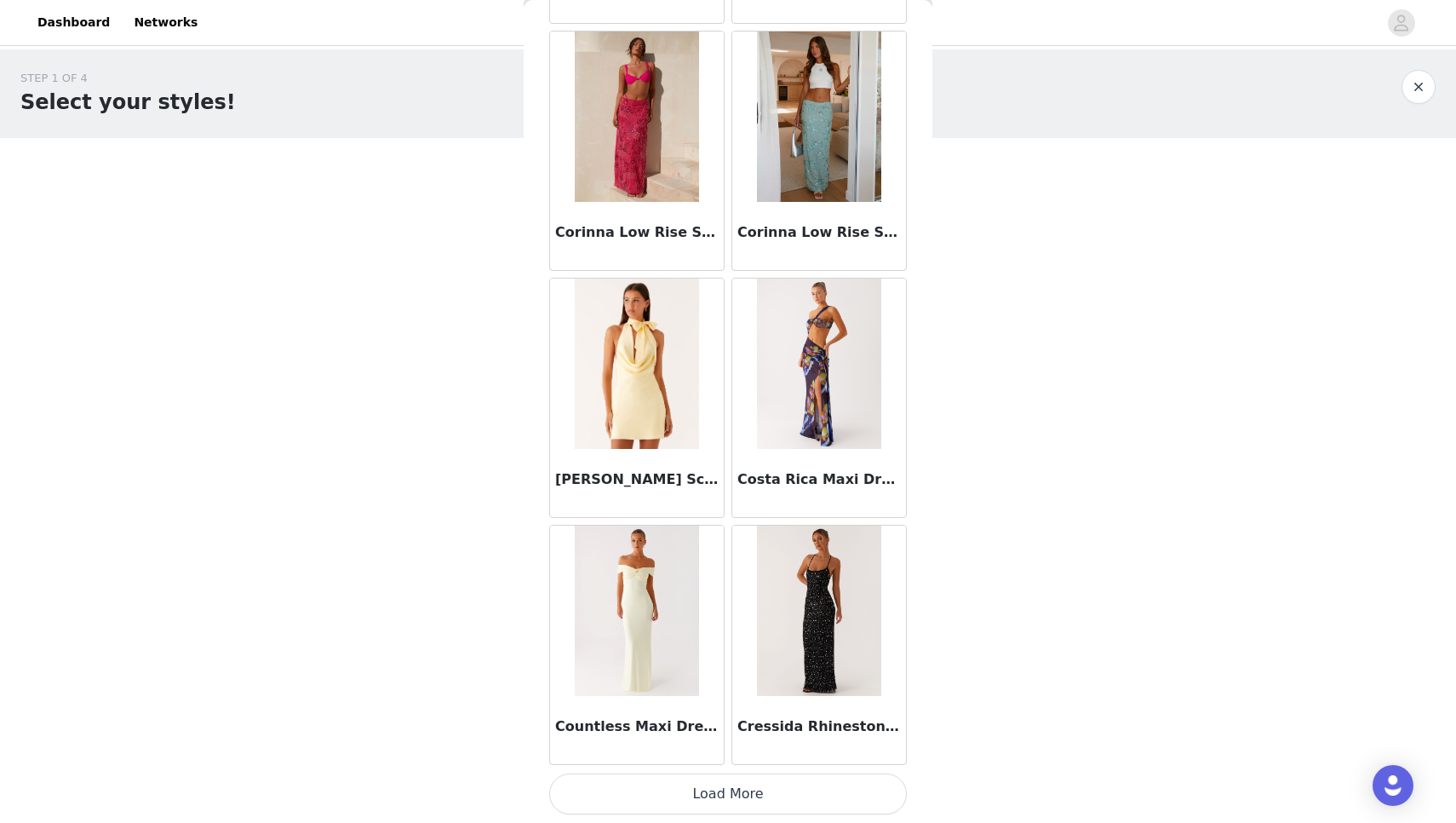
click at [704, 805] on button "Load More" at bounding box center [728, 793] width 358 height 40
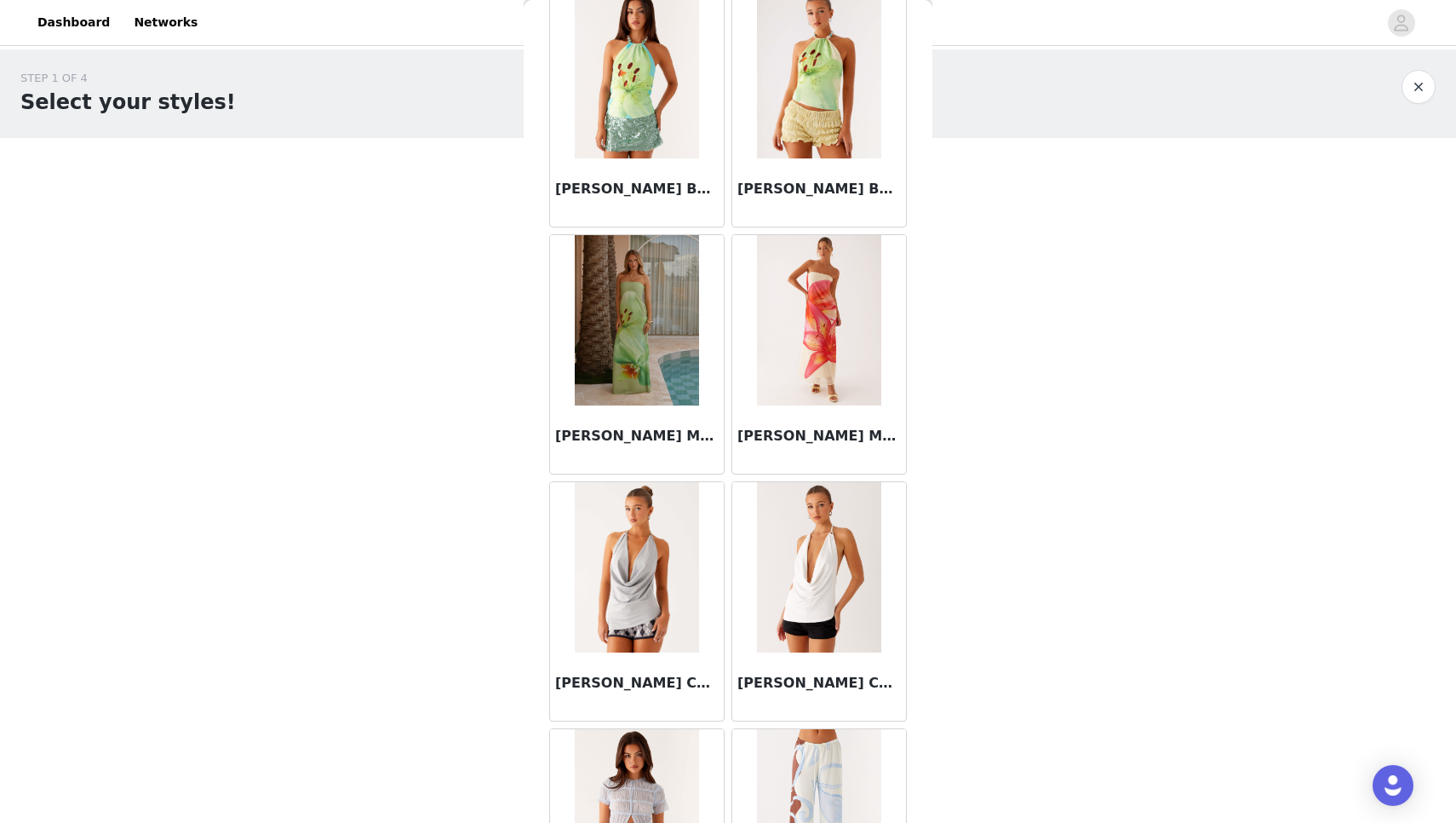
scroll to position [28640, 0]
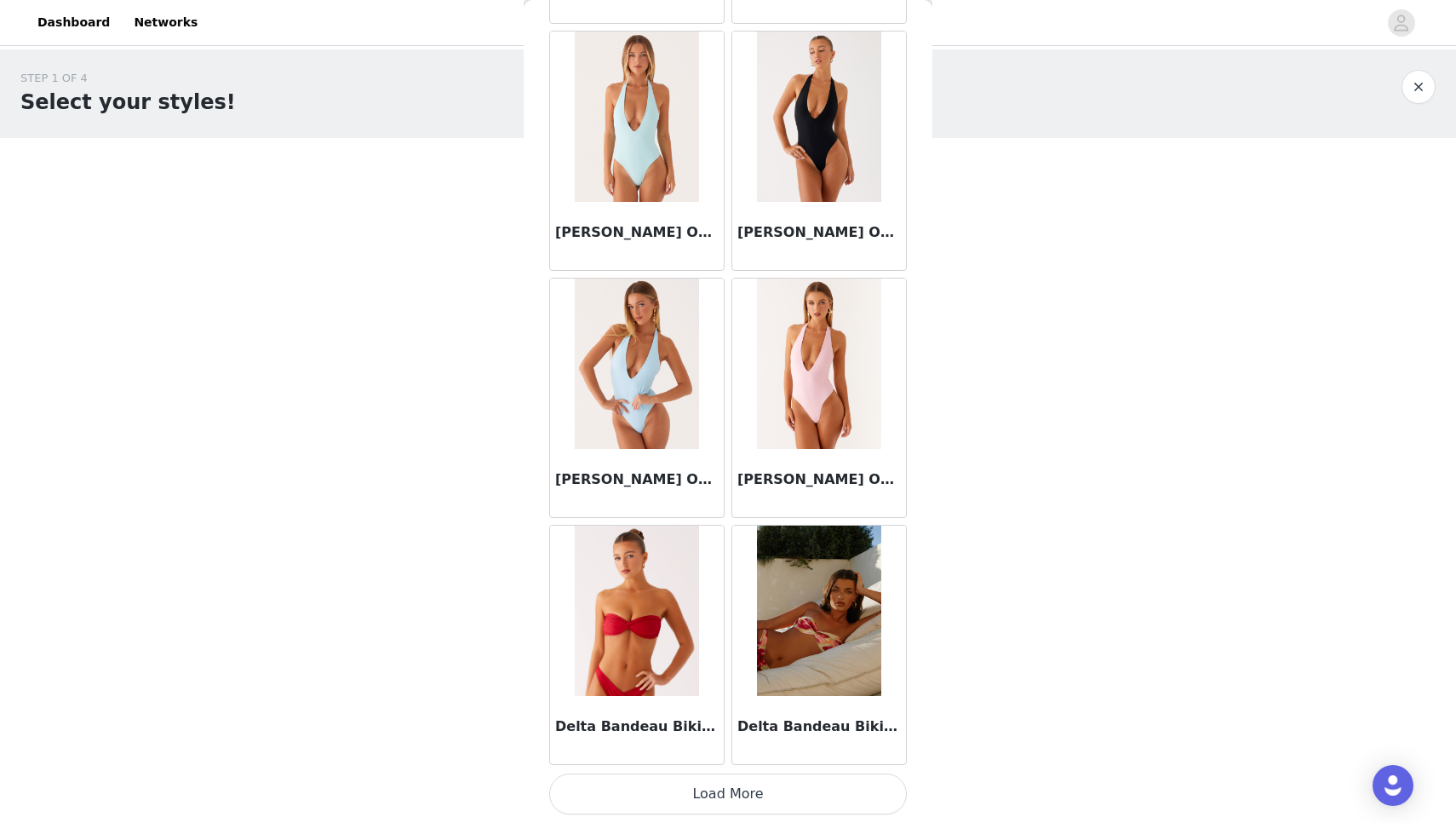
click at [694, 808] on button "Load More" at bounding box center [728, 793] width 358 height 40
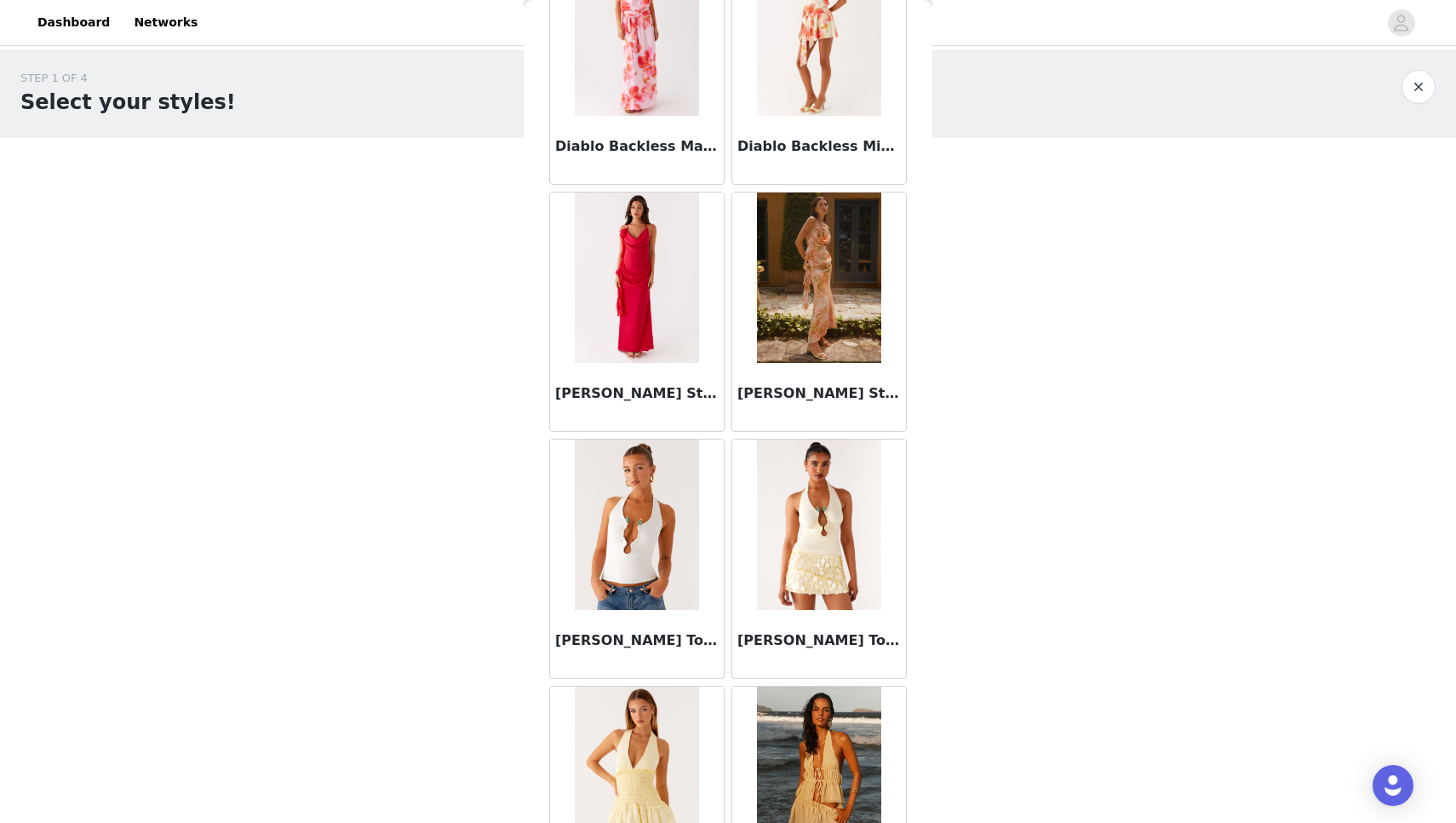
scroll to position [31144, 0]
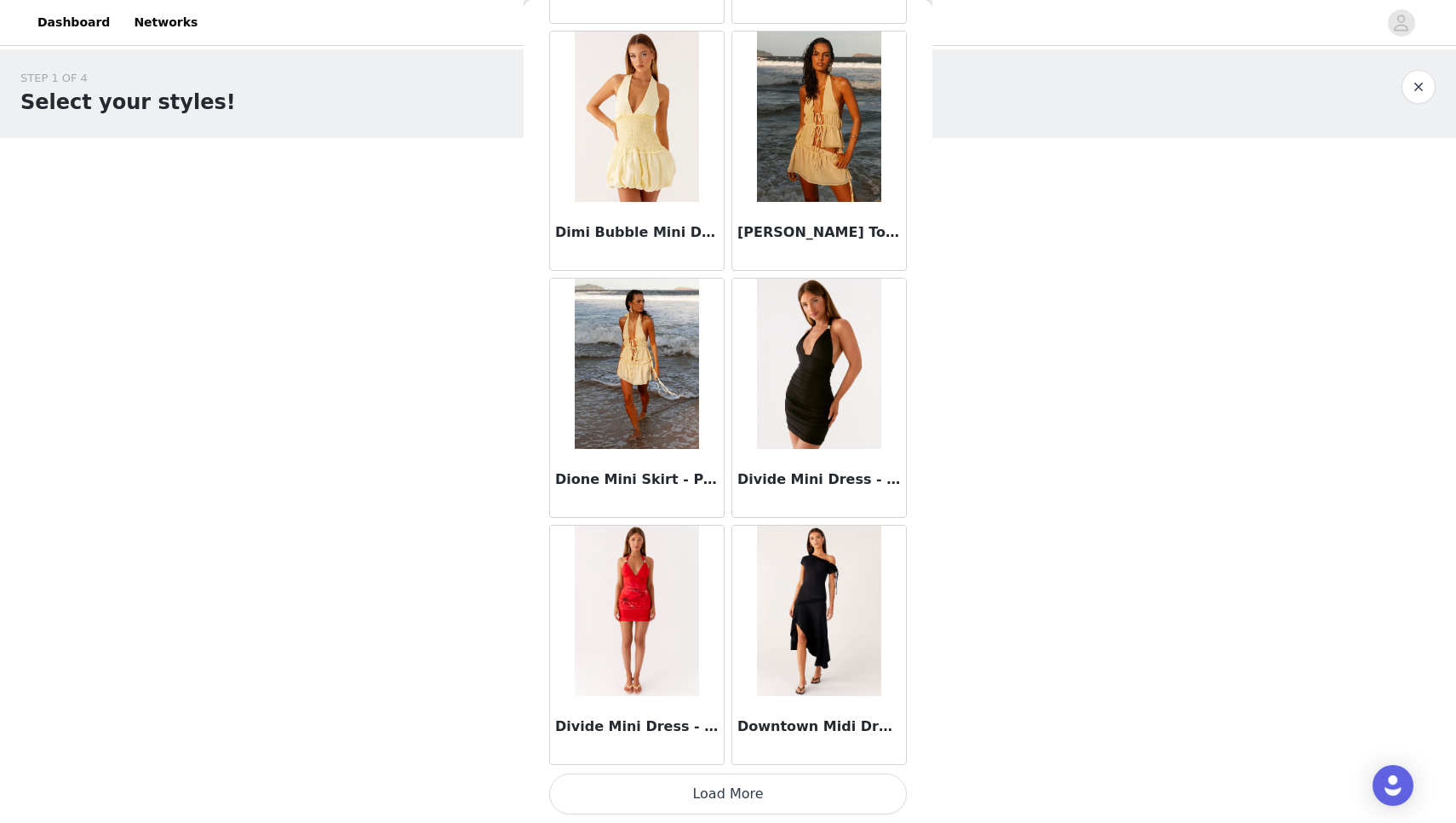
click at [697, 803] on button "Load More" at bounding box center [728, 793] width 358 height 40
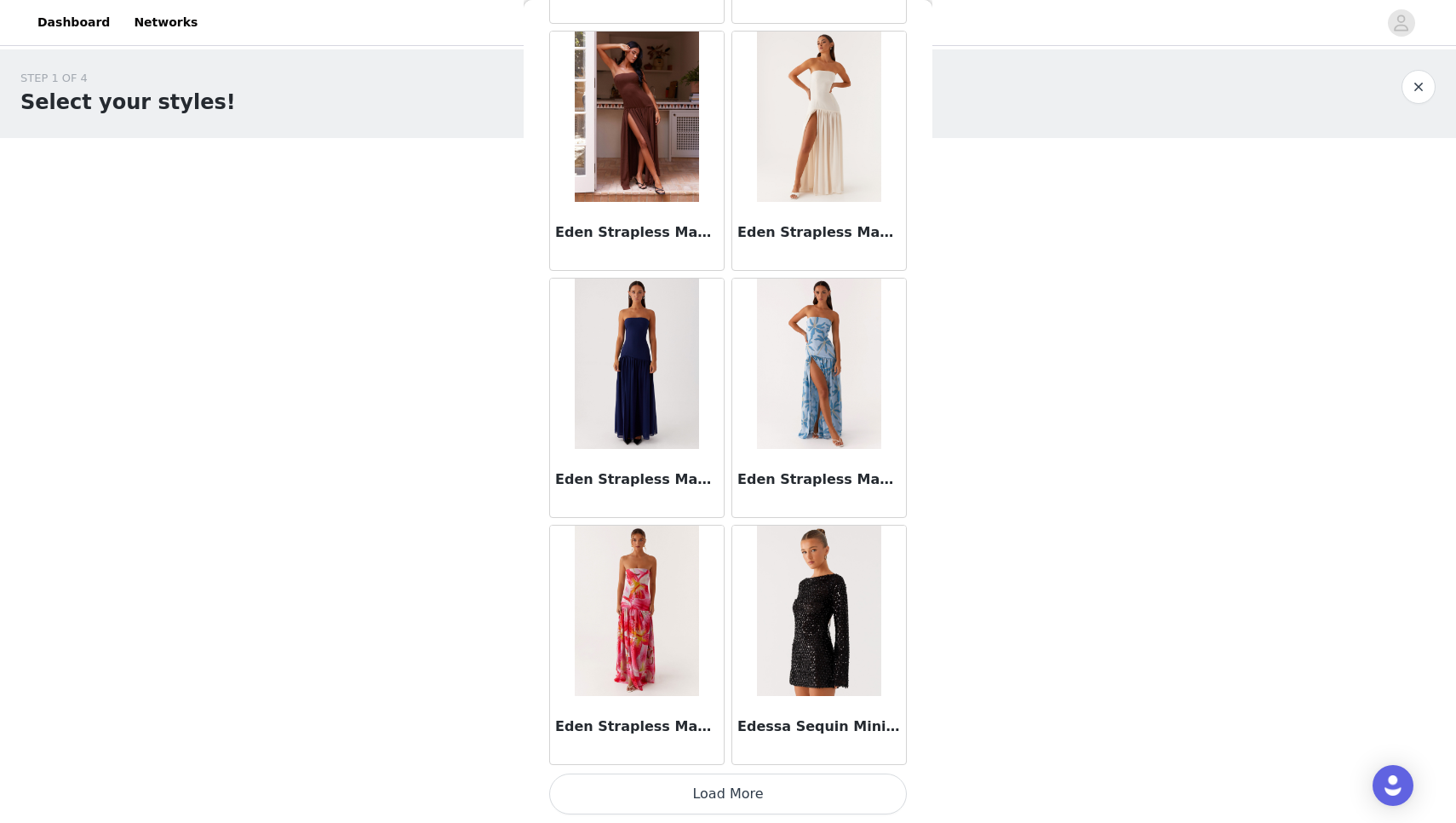
scroll to position [0, 0]
click at [697, 803] on button "Load More" at bounding box center [728, 793] width 358 height 40
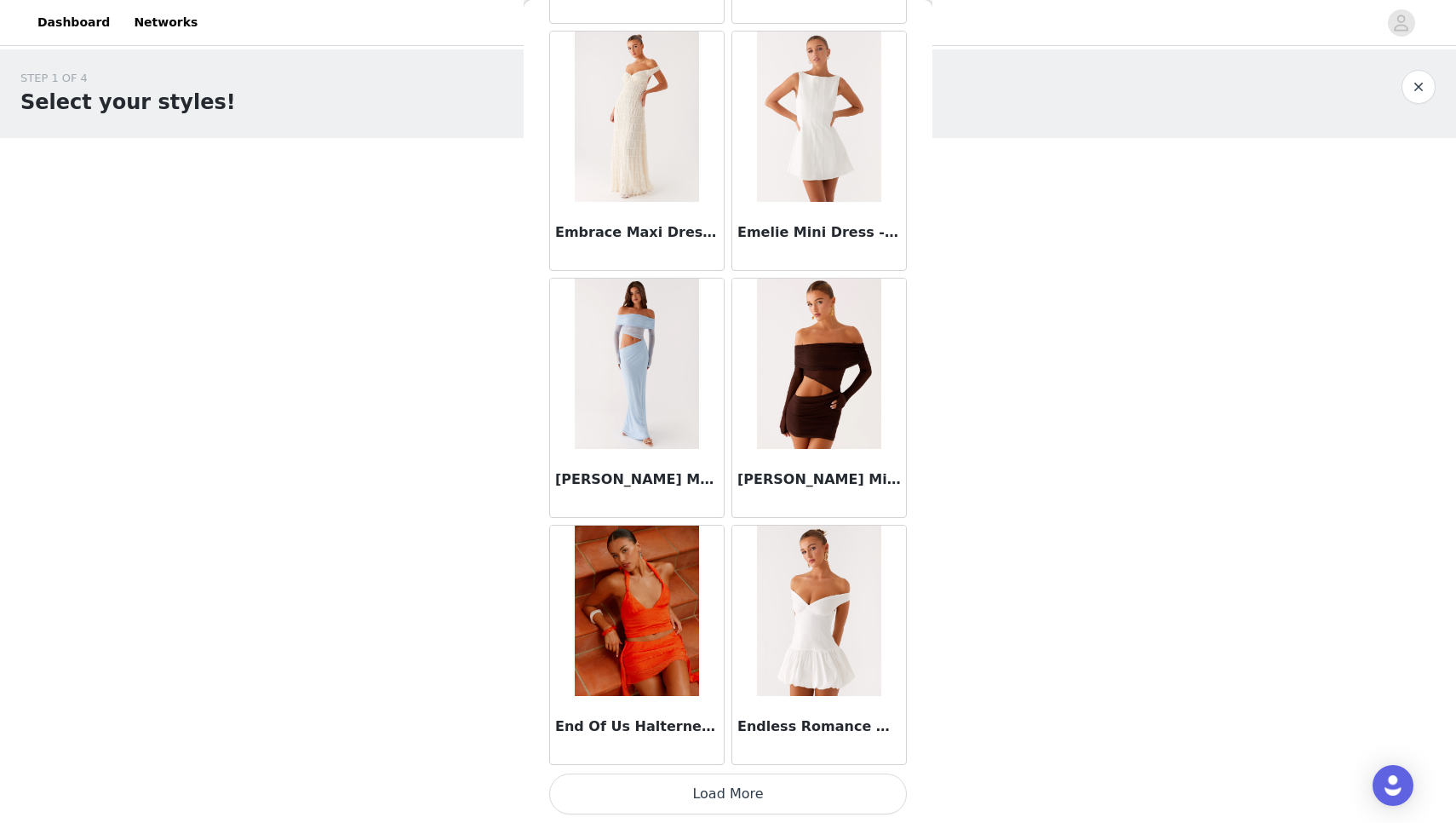
scroll to position [36364, 0]
click at [667, 790] on button "Load More" at bounding box center [728, 793] width 358 height 40
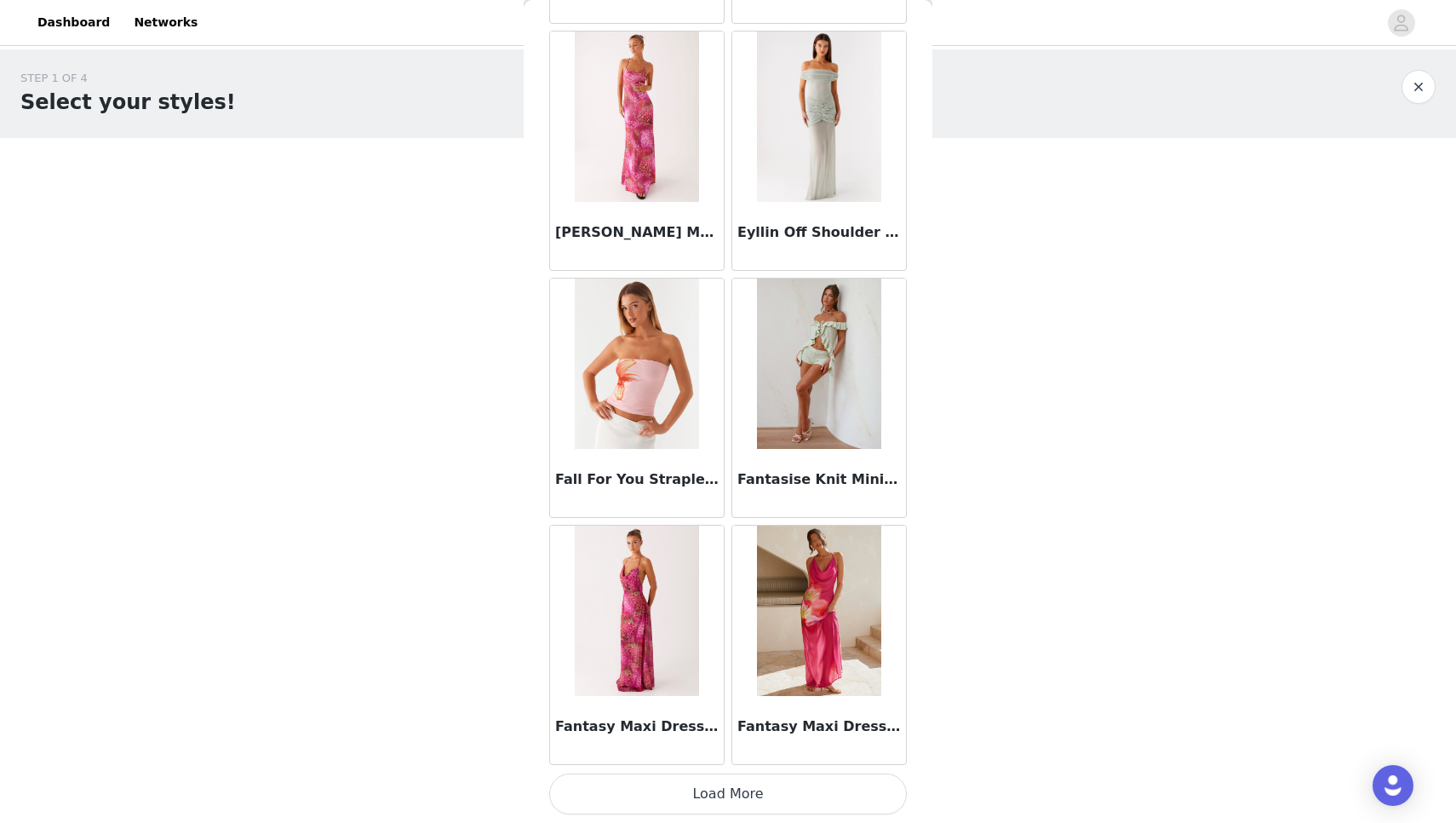
scroll to position [0, 0]
click at [752, 801] on button "Load More" at bounding box center [728, 793] width 358 height 40
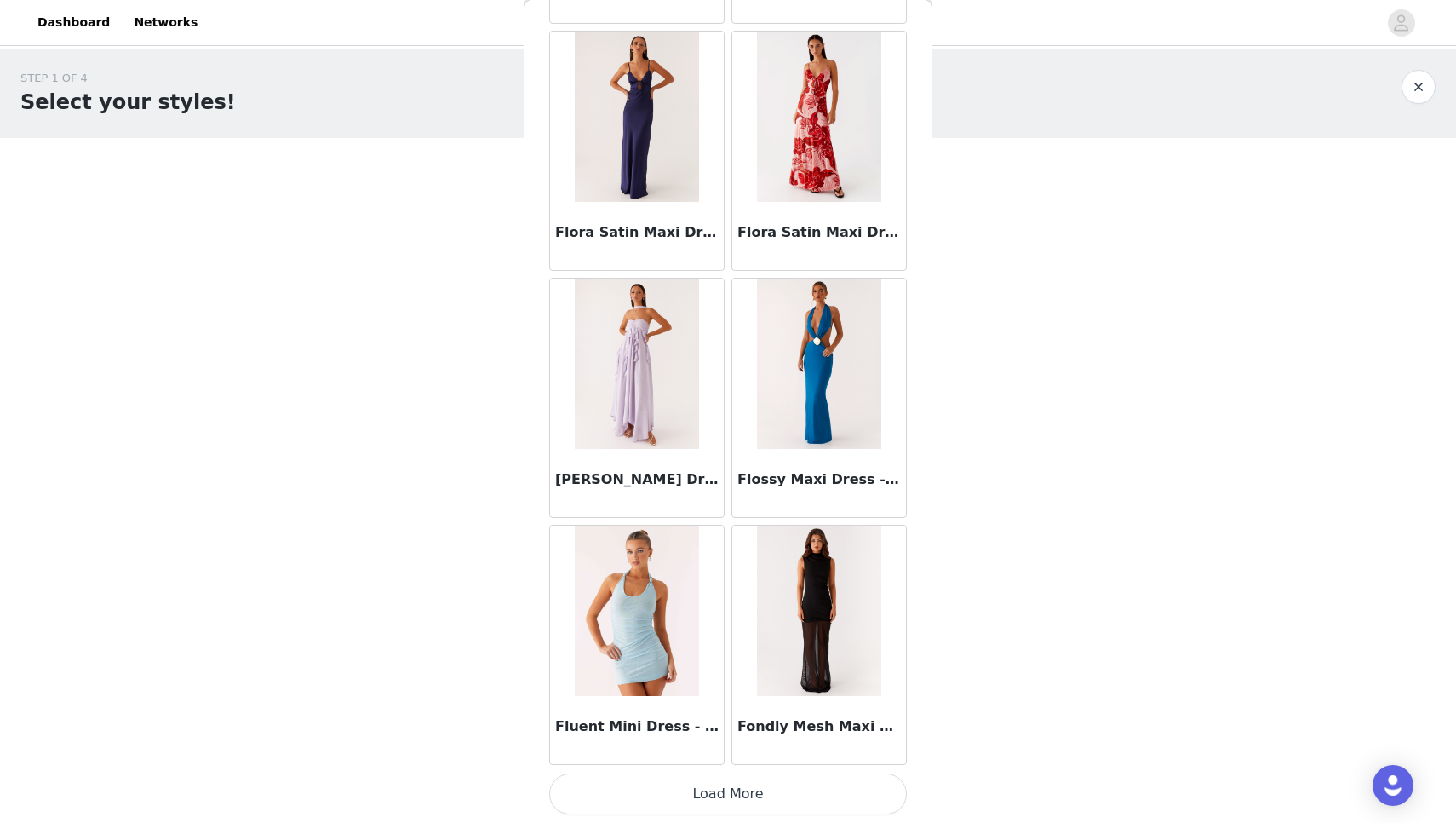
click at [752, 801] on button "Load More" at bounding box center [728, 793] width 358 height 40
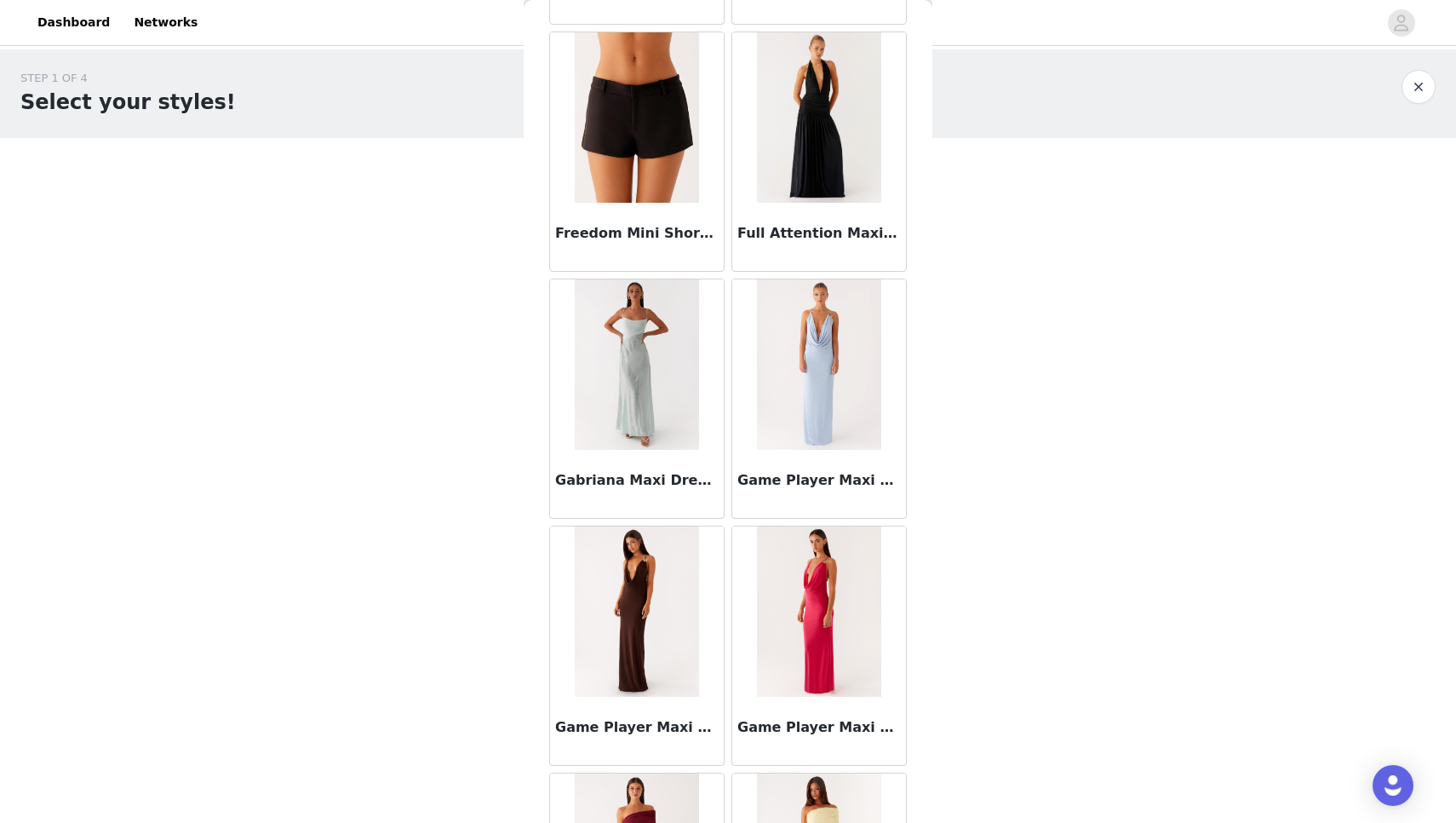
scroll to position [42529, 0]
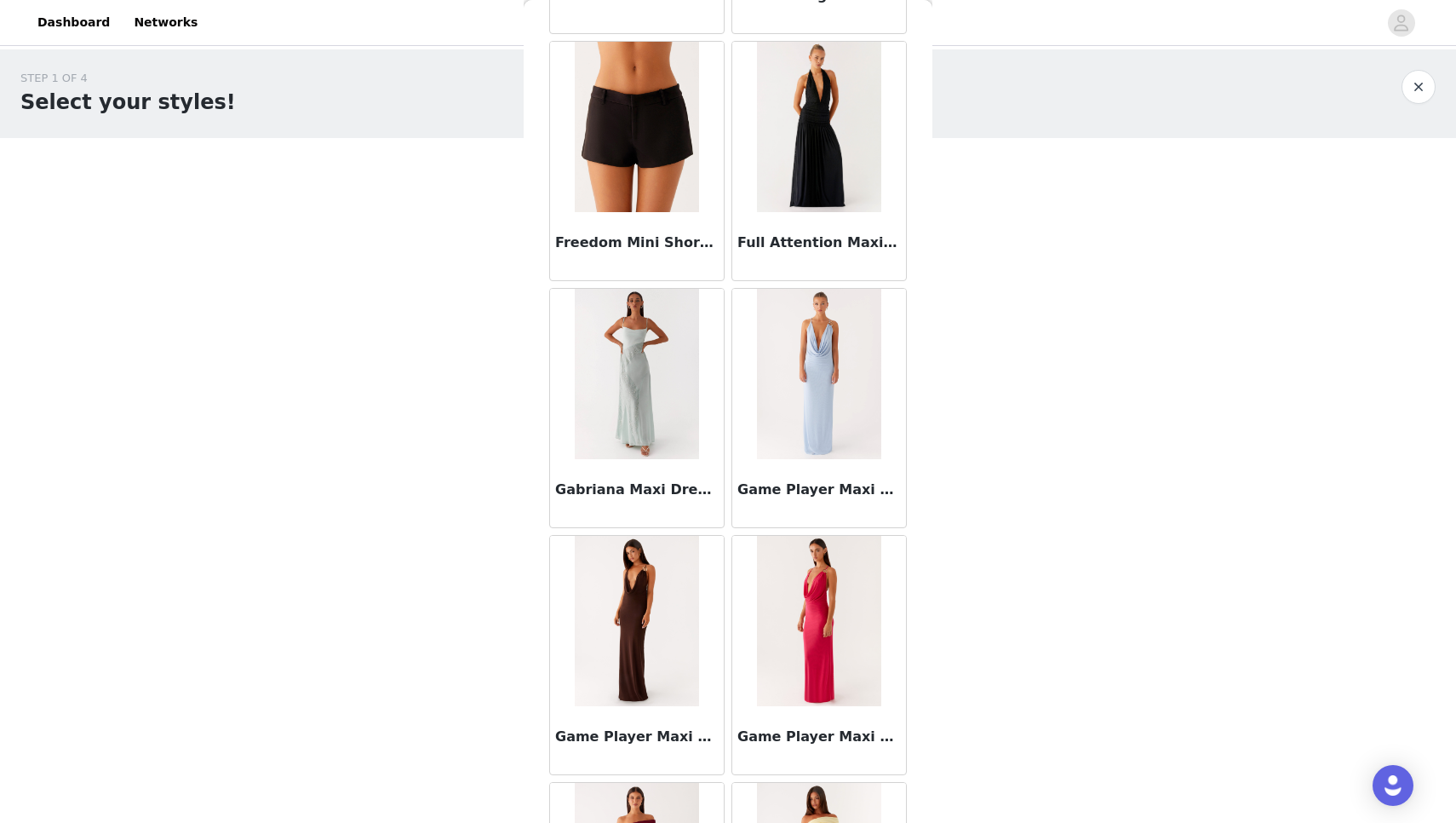
click at [627, 211] on img at bounding box center [636, 126] width 123 height 170
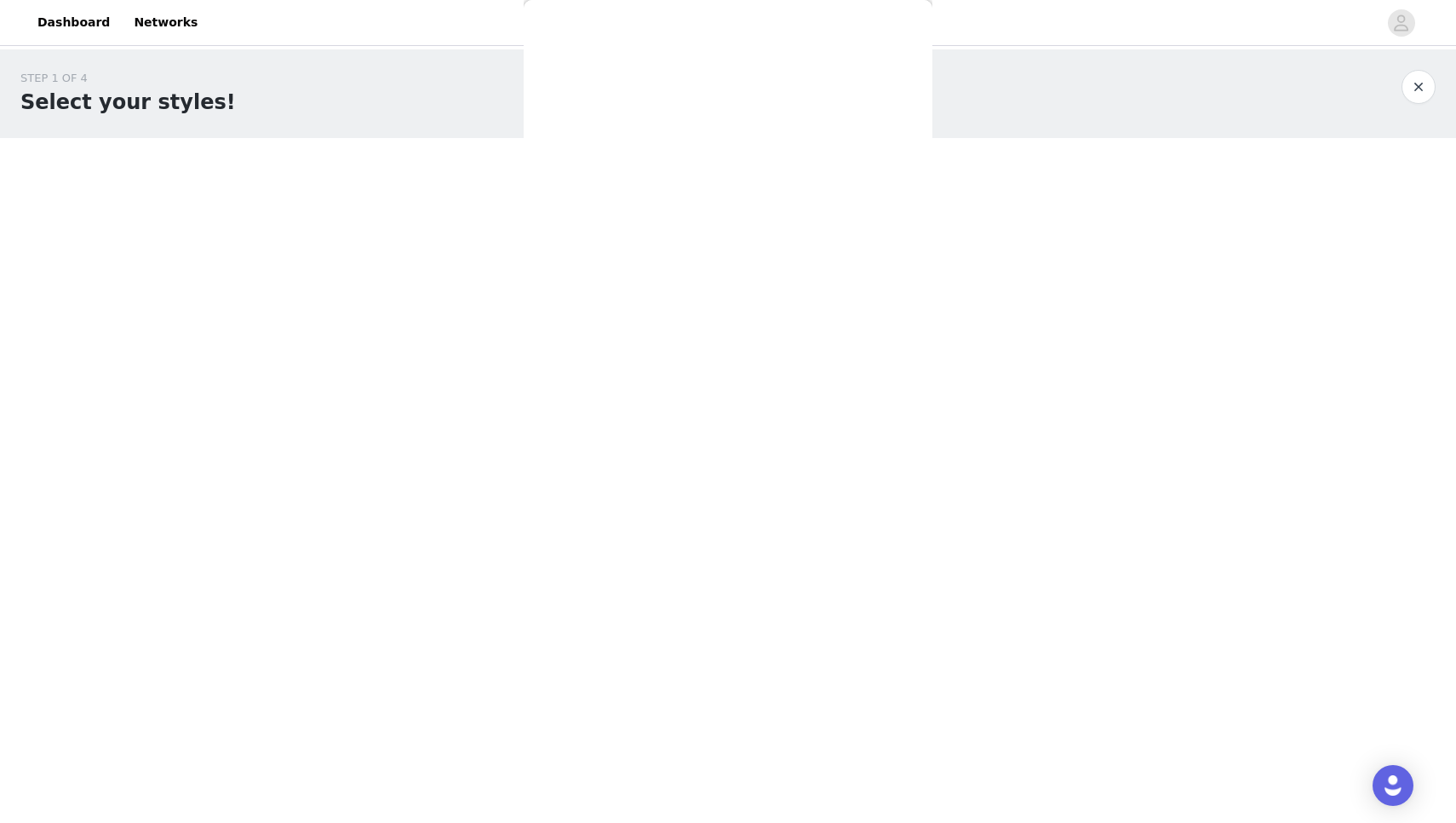
scroll to position [39, 0]
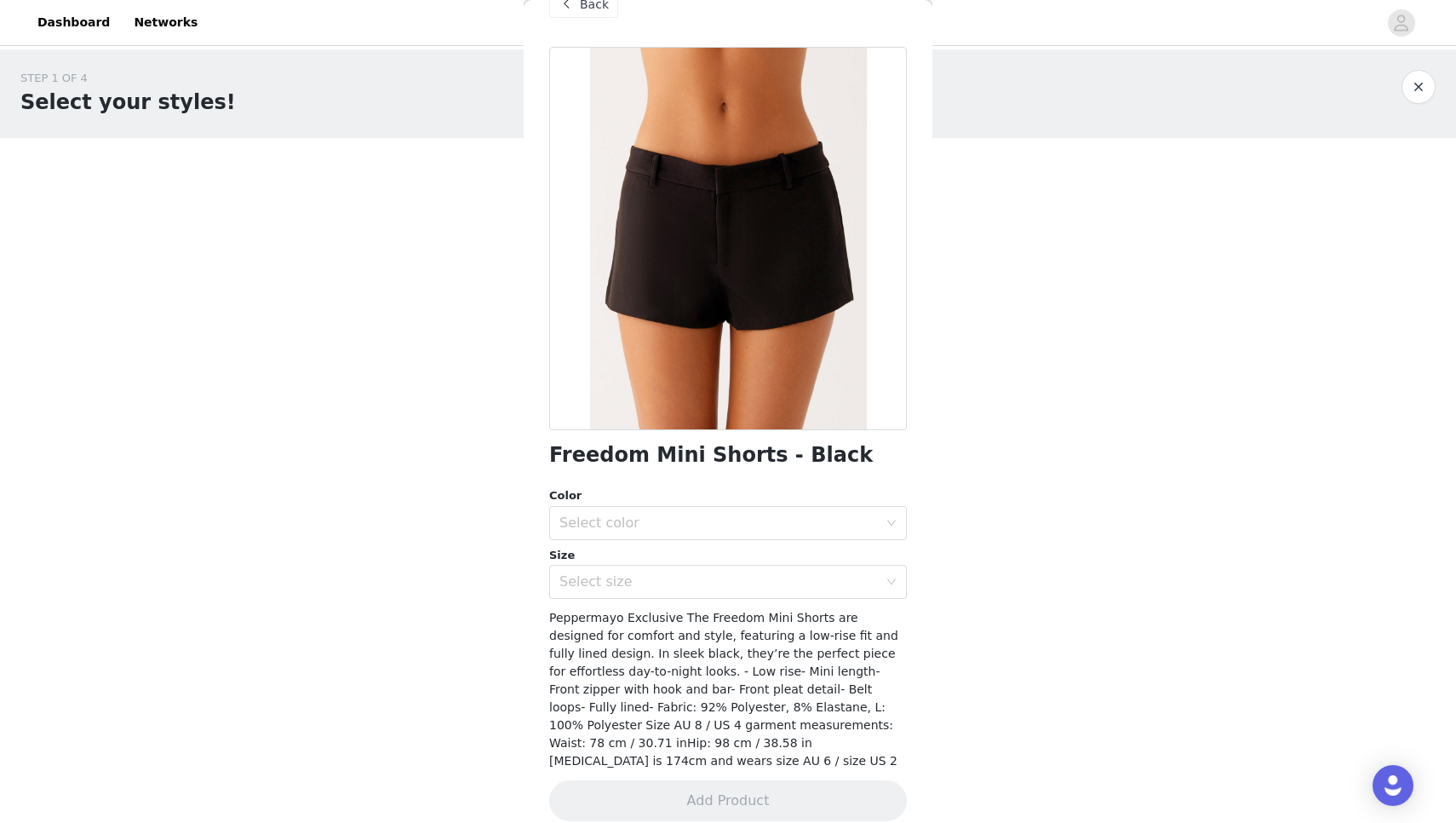
click at [591, 13] on div "Back" at bounding box center [584, 4] width 69 height 27
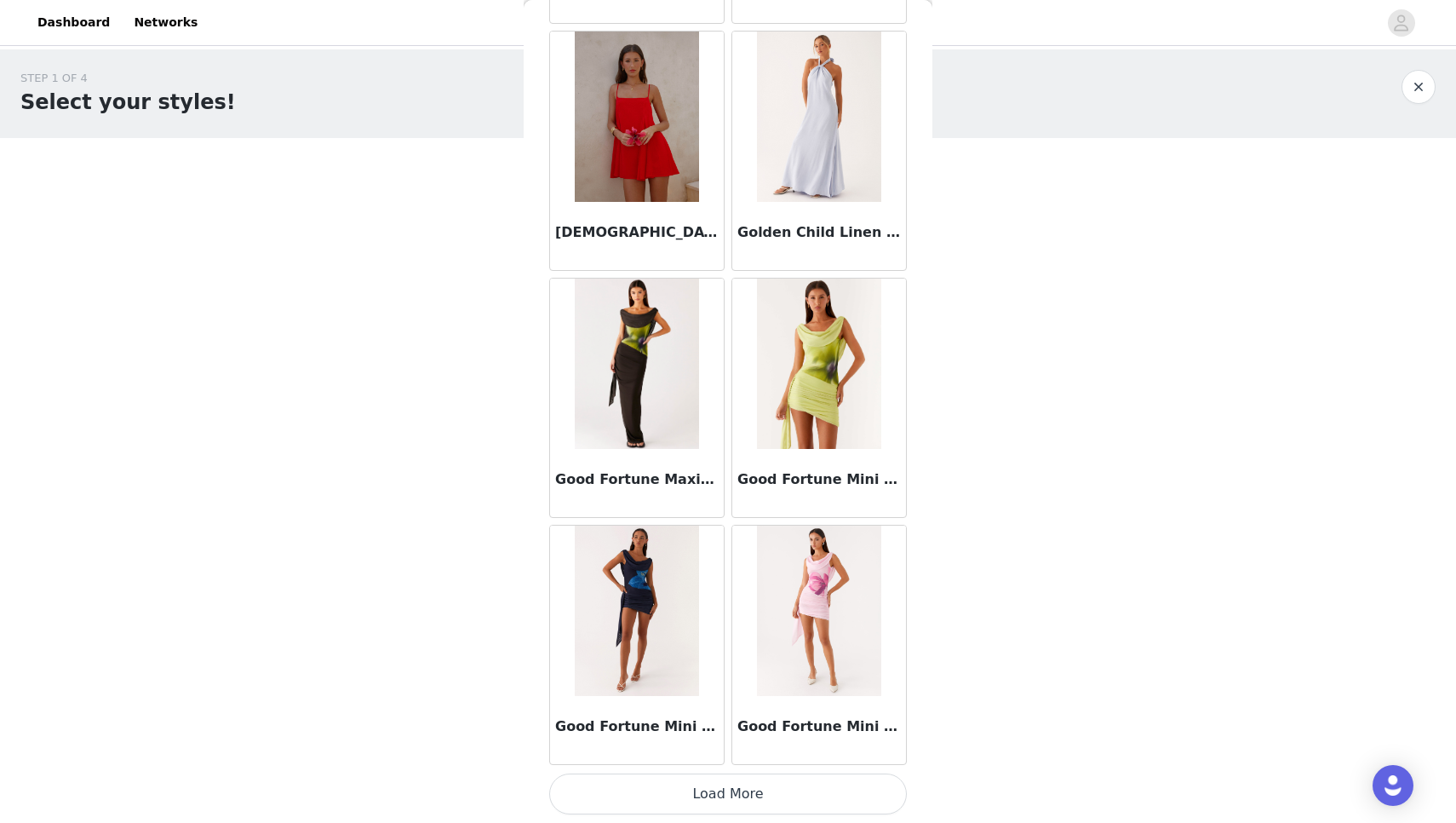
scroll to position [0, 0]
click at [731, 796] on button "Load More" at bounding box center [728, 793] width 358 height 40
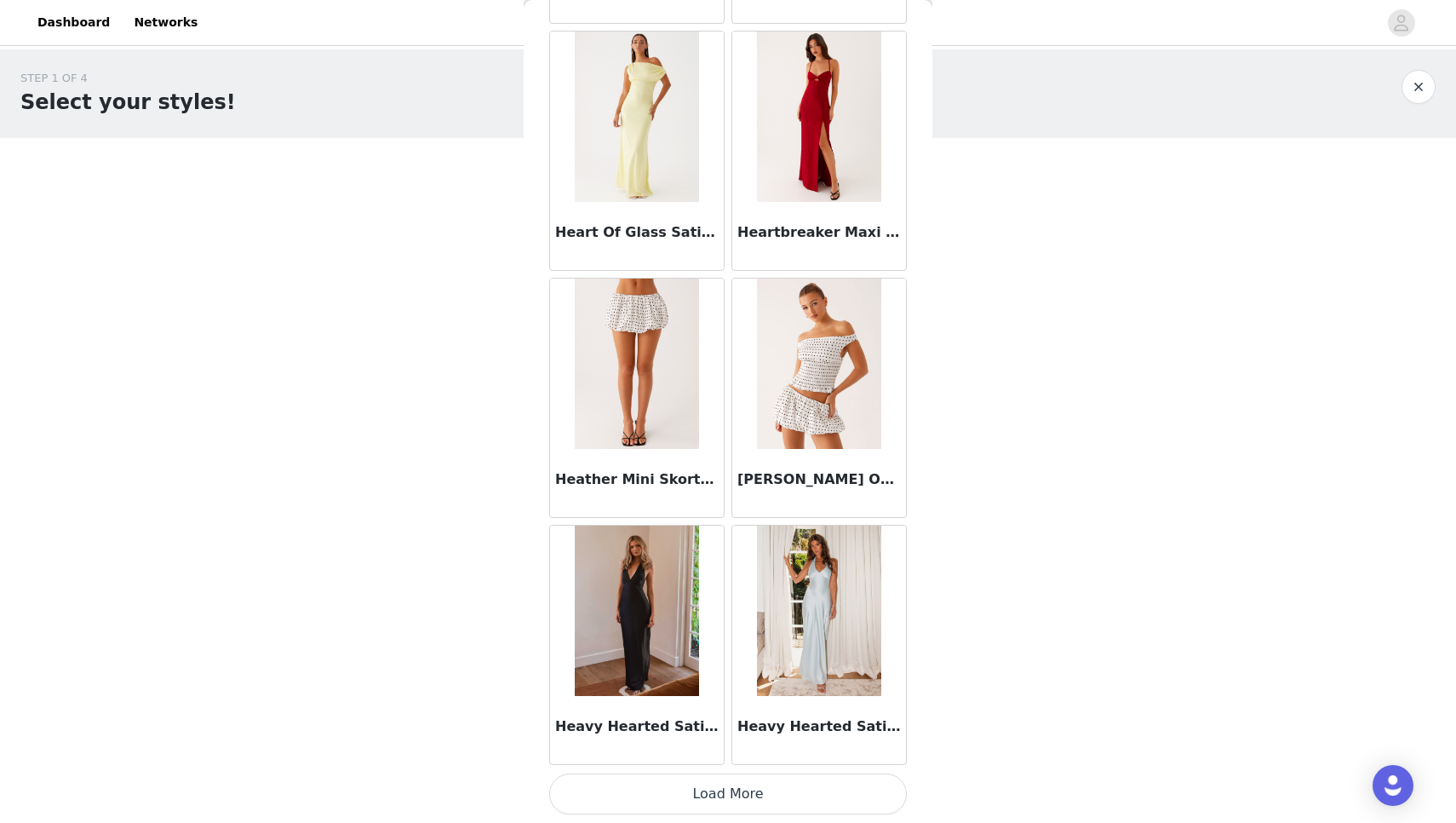
click at [666, 788] on button "Load More" at bounding box center [728, 793] width 358 height 40
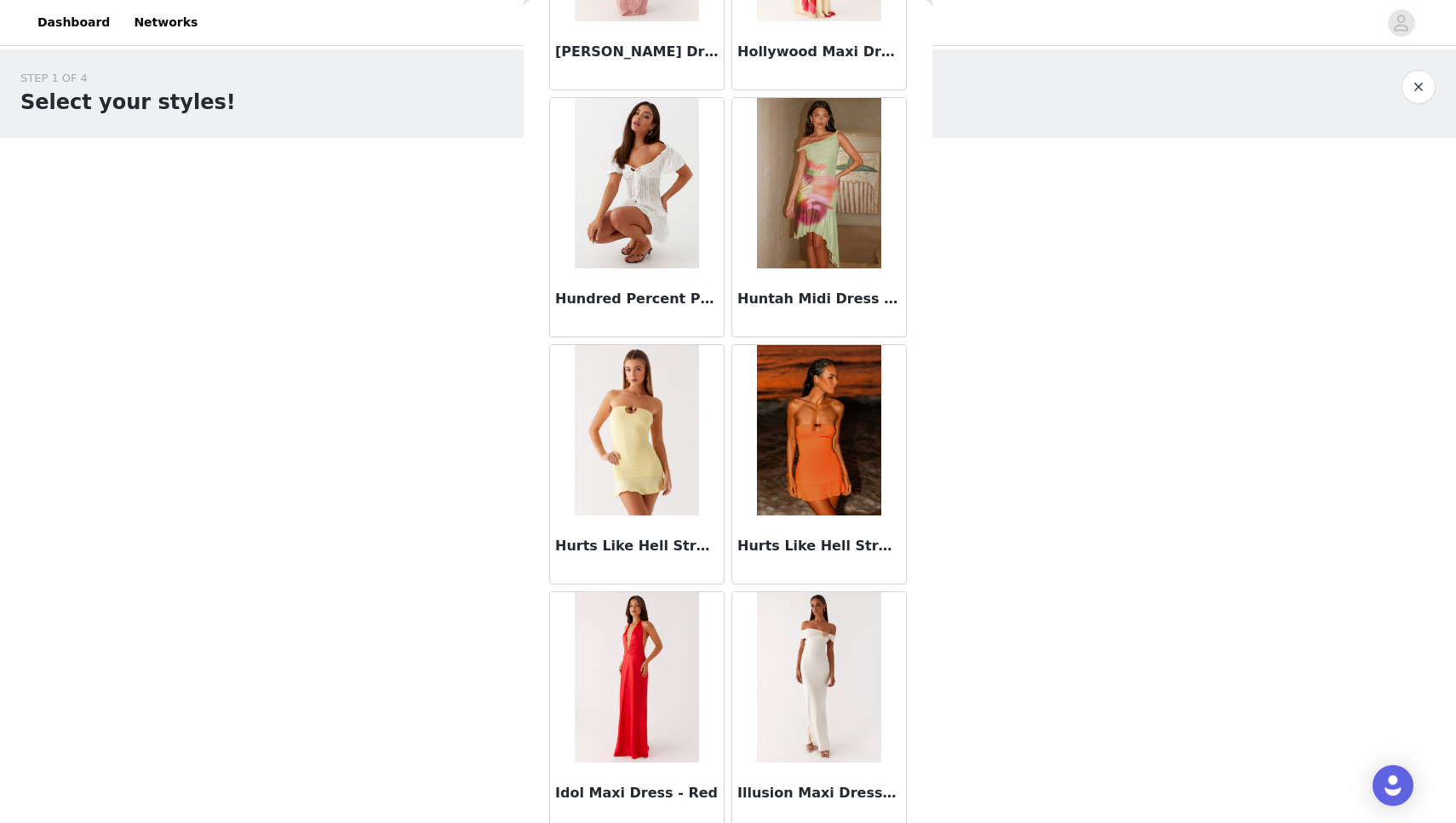
scroll to position [48714, 0]
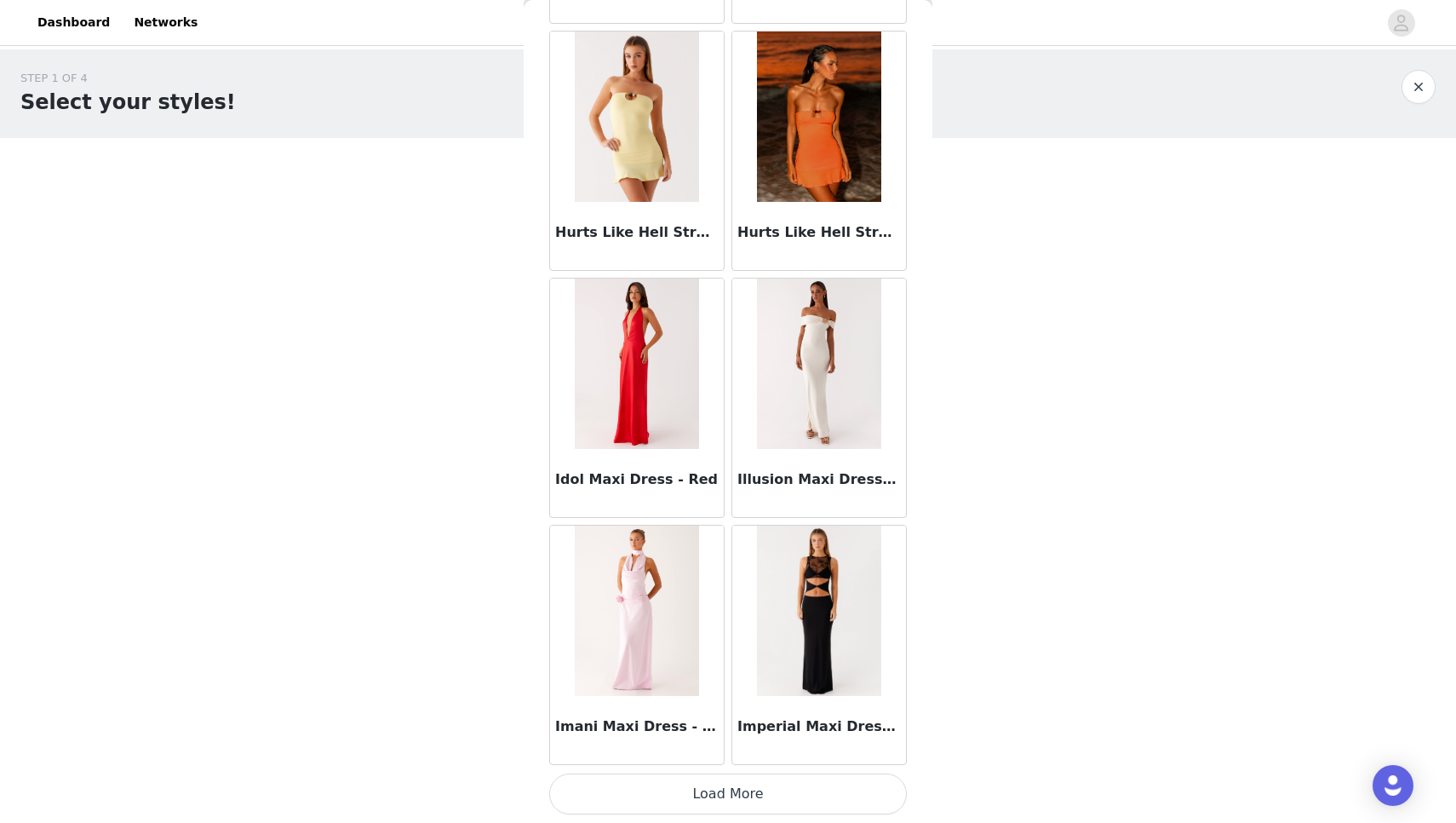
drag, startPoint x: 666, startPoint y: 755, endPoint x: 666, endPoint y: 779, distance: 24.0
click at [666, 761] on div "Imani Maxi Dress - Pink" at bounding box center [637, 730] width 174 height 68
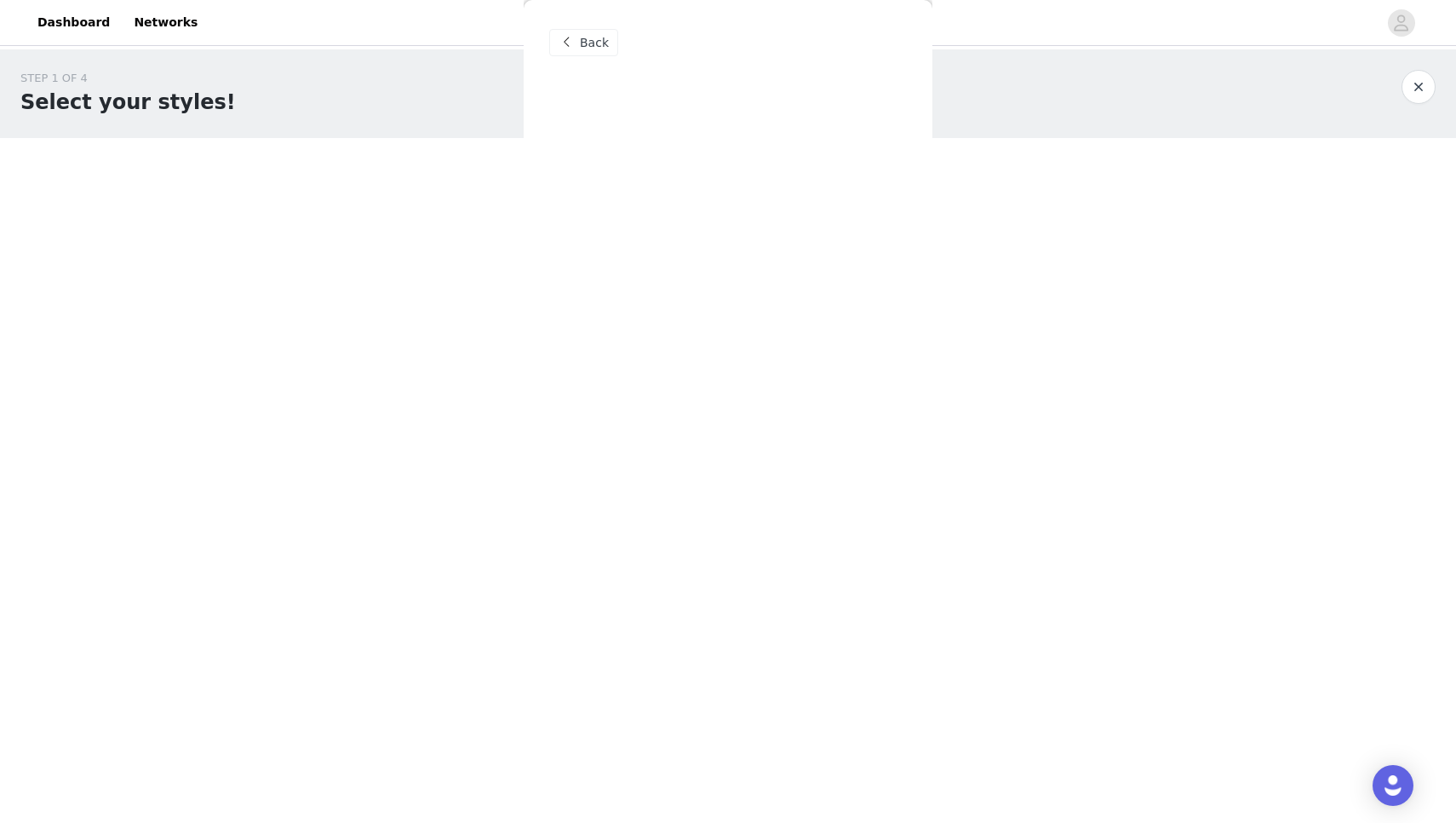
scroll to position [0, 0]
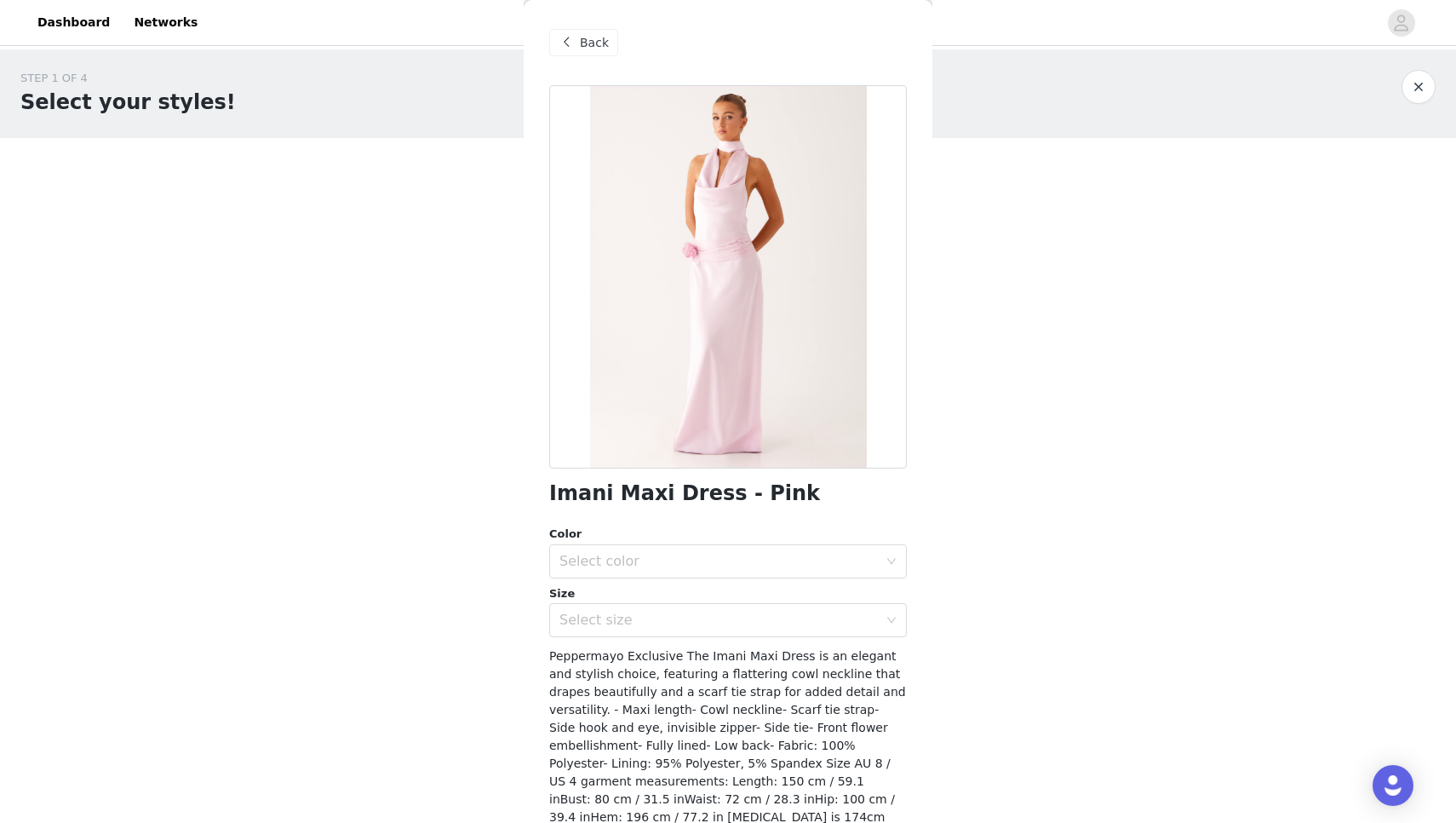
click at [581, 47] on span "Back" at bounding box center [594, 43] width 29 height 18
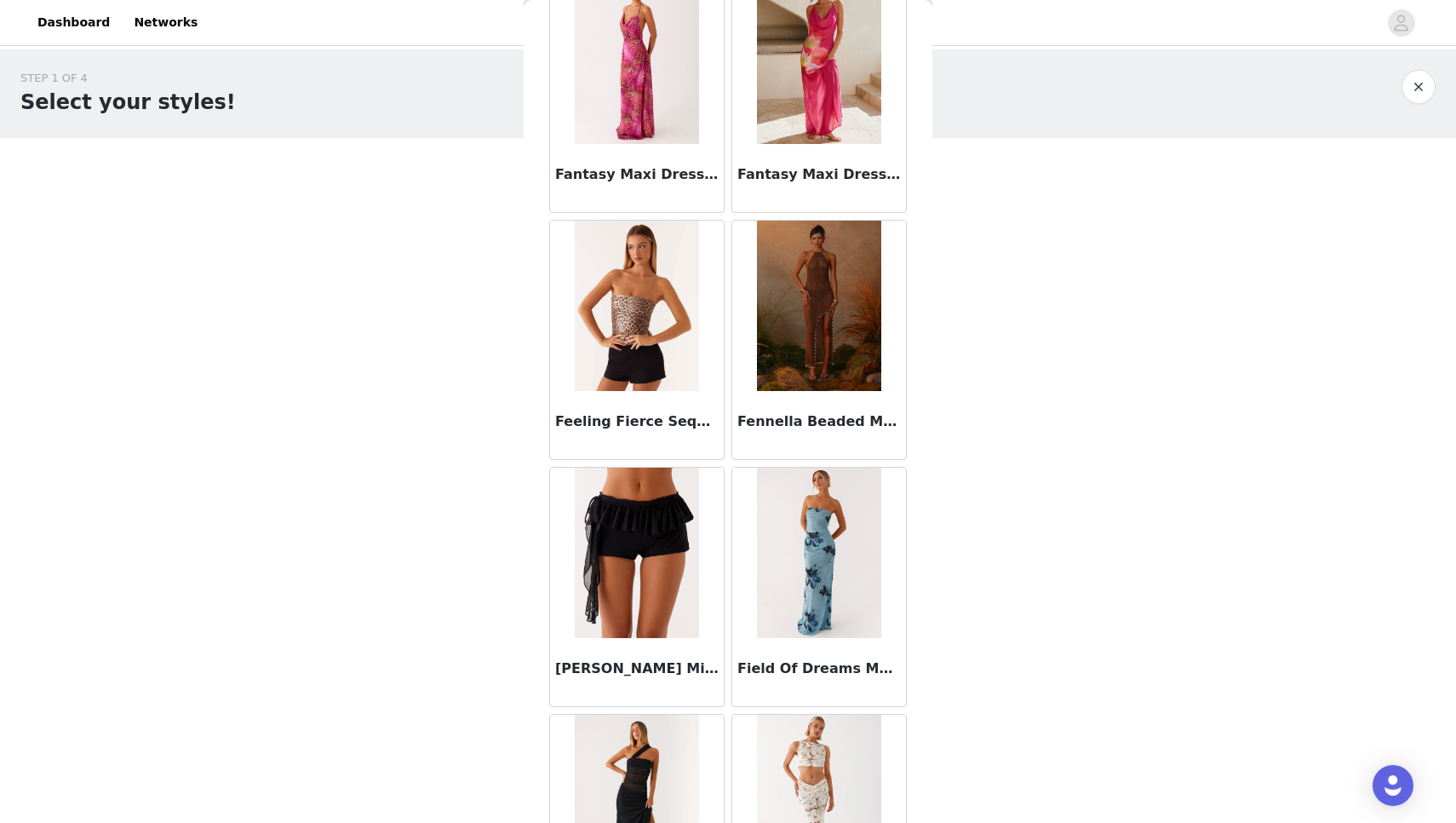
scroll to position [46175, 0]
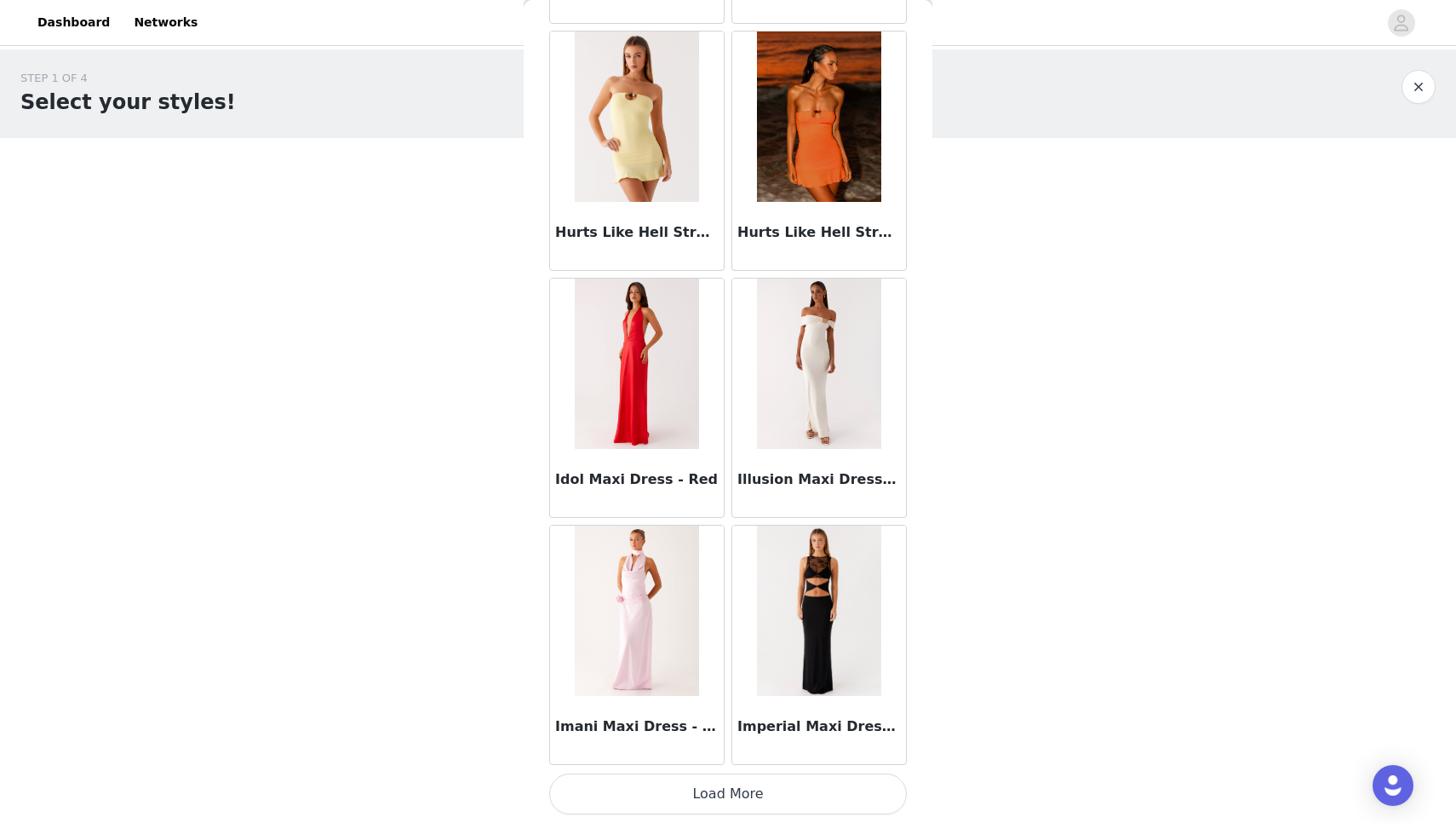
click at [732, 795] on button "Load More" at bounding box center [728, 793] width 358 height 40
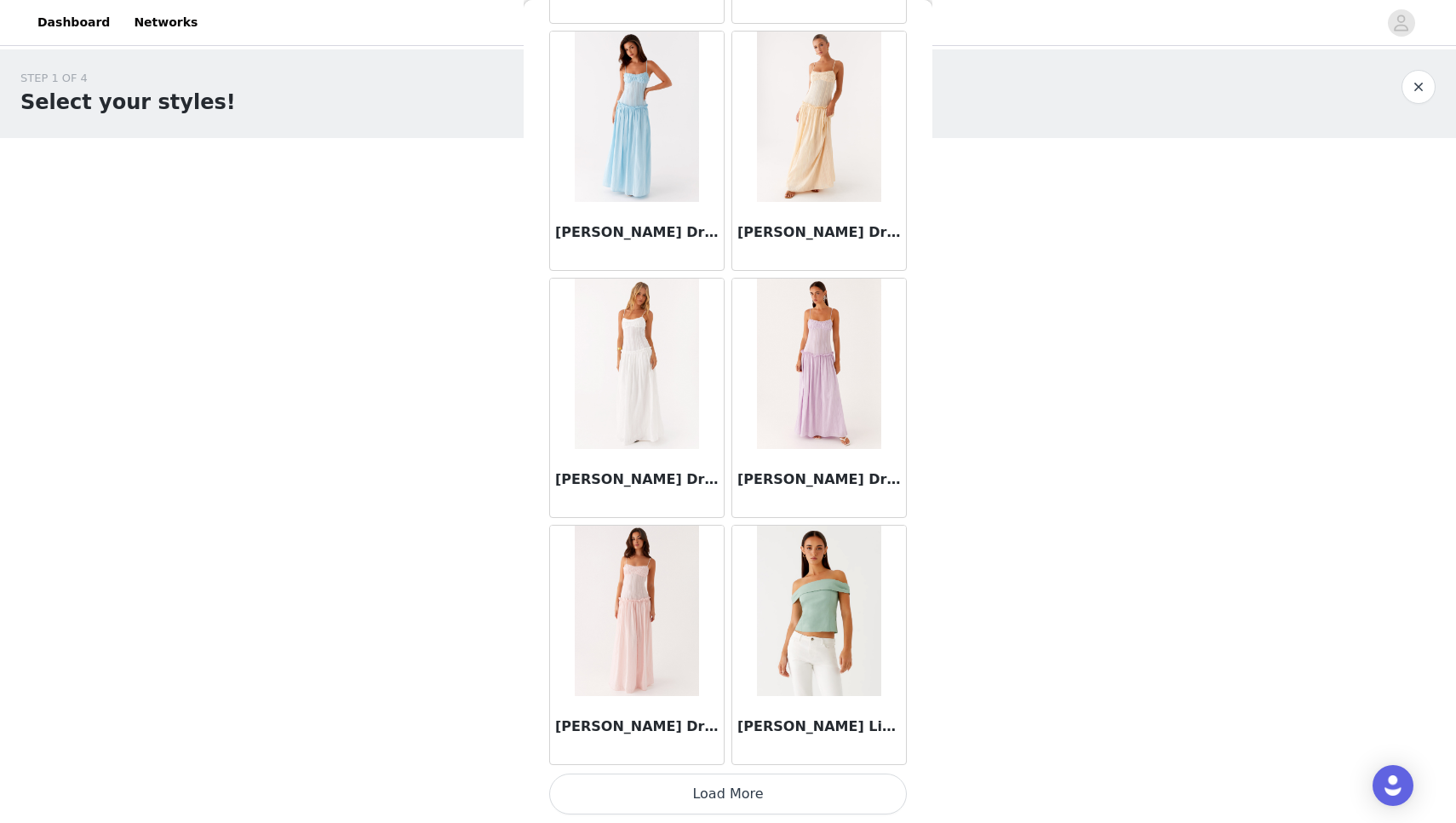
scroll to position [0, 0]
click at [730, 798] on button "Load More" at bounding box center [728, 793] width 358 height 40
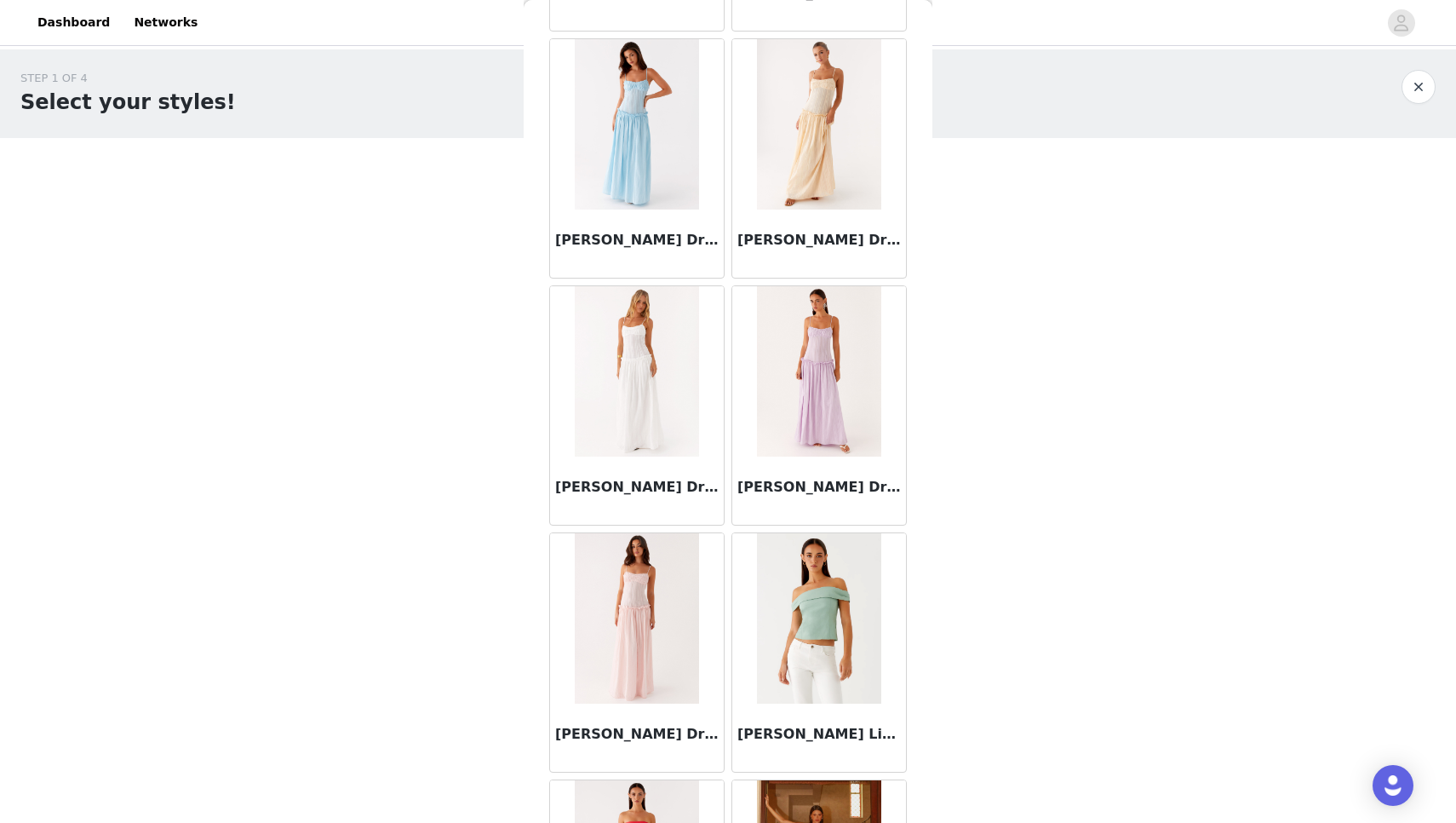
scroll to position [51180, 0]
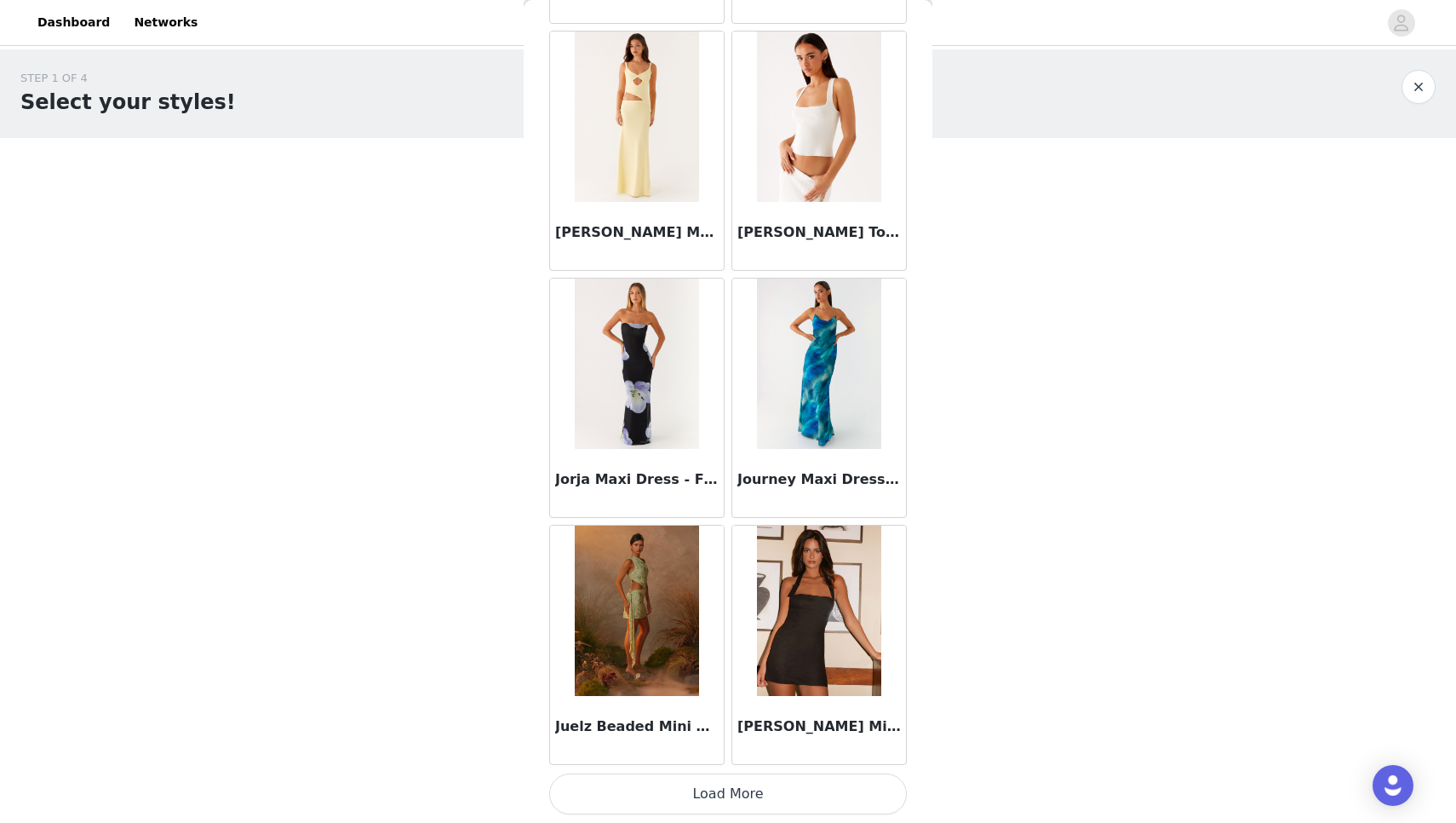
click at [705, 784] on button "Load More" at bounding box center [728, 793] width 358 height 40
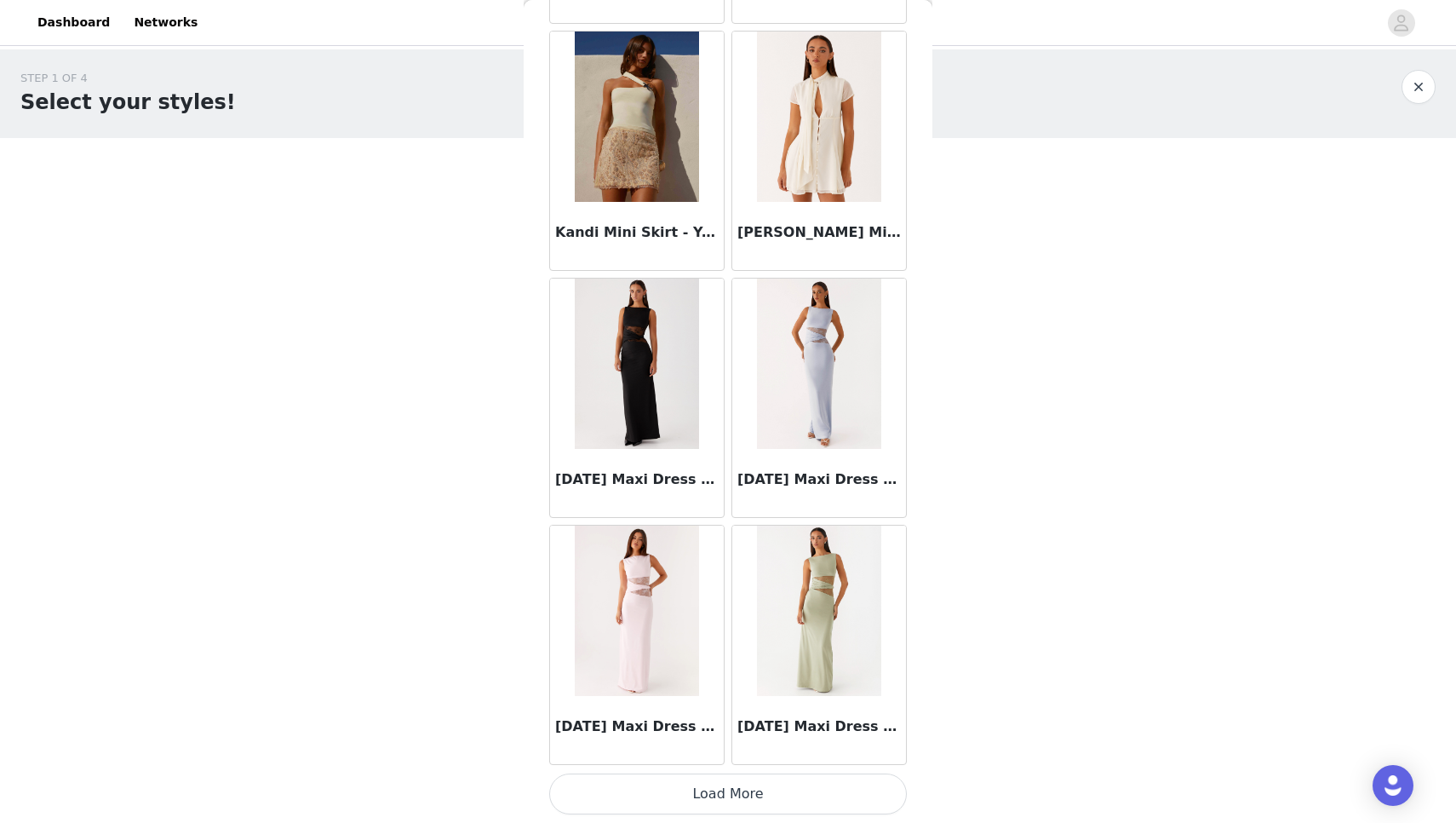
click at [714, 801] on button "Load More" at bounding box center [728, 793] width 358 height 40
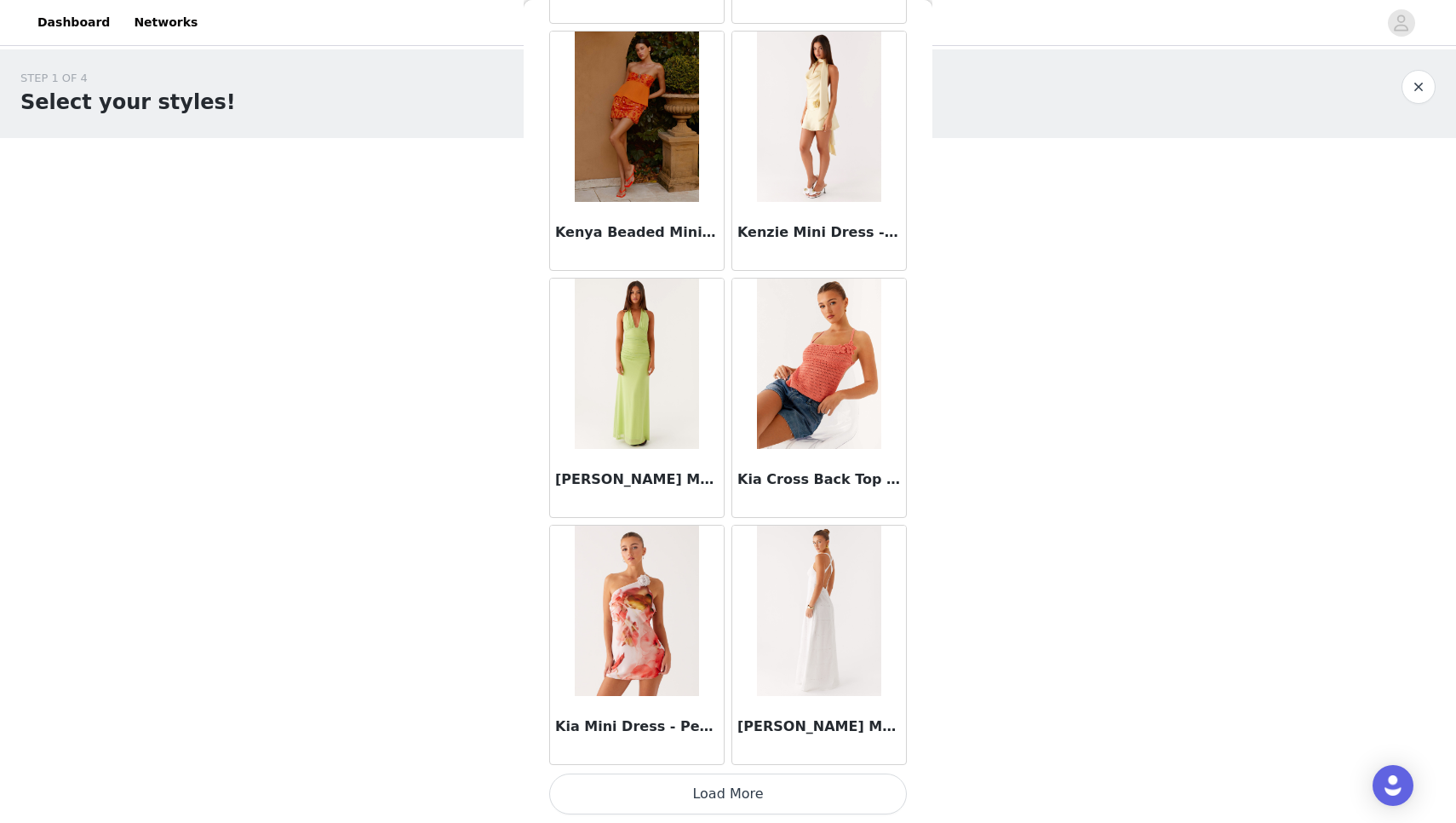
click at [739, 801] on button "Load More" at bounding box center [728, 793] width 358 height 40
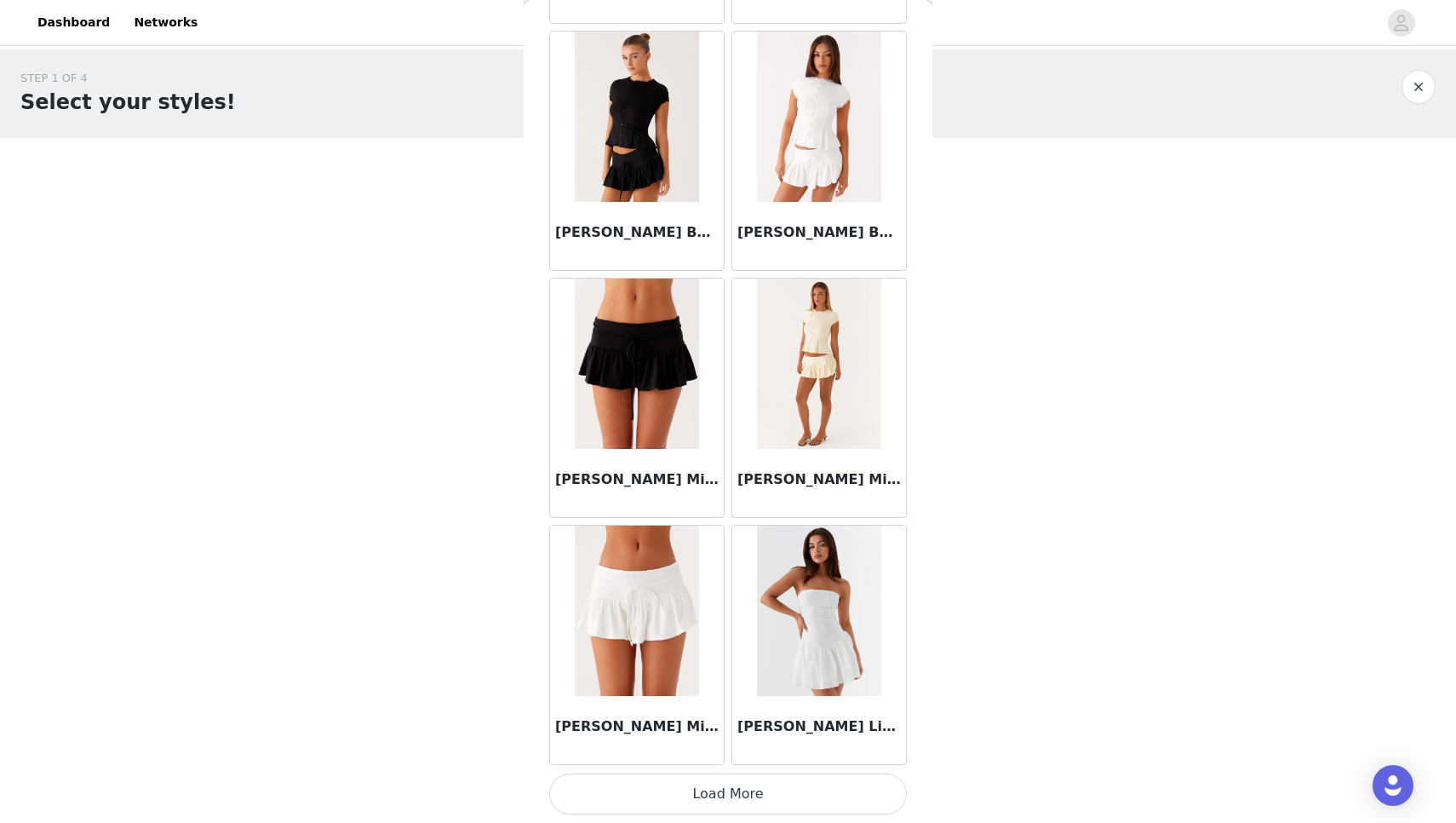
click at [666, 798] on button "Load More" at bounding box center [728, 793] width 358 height 40
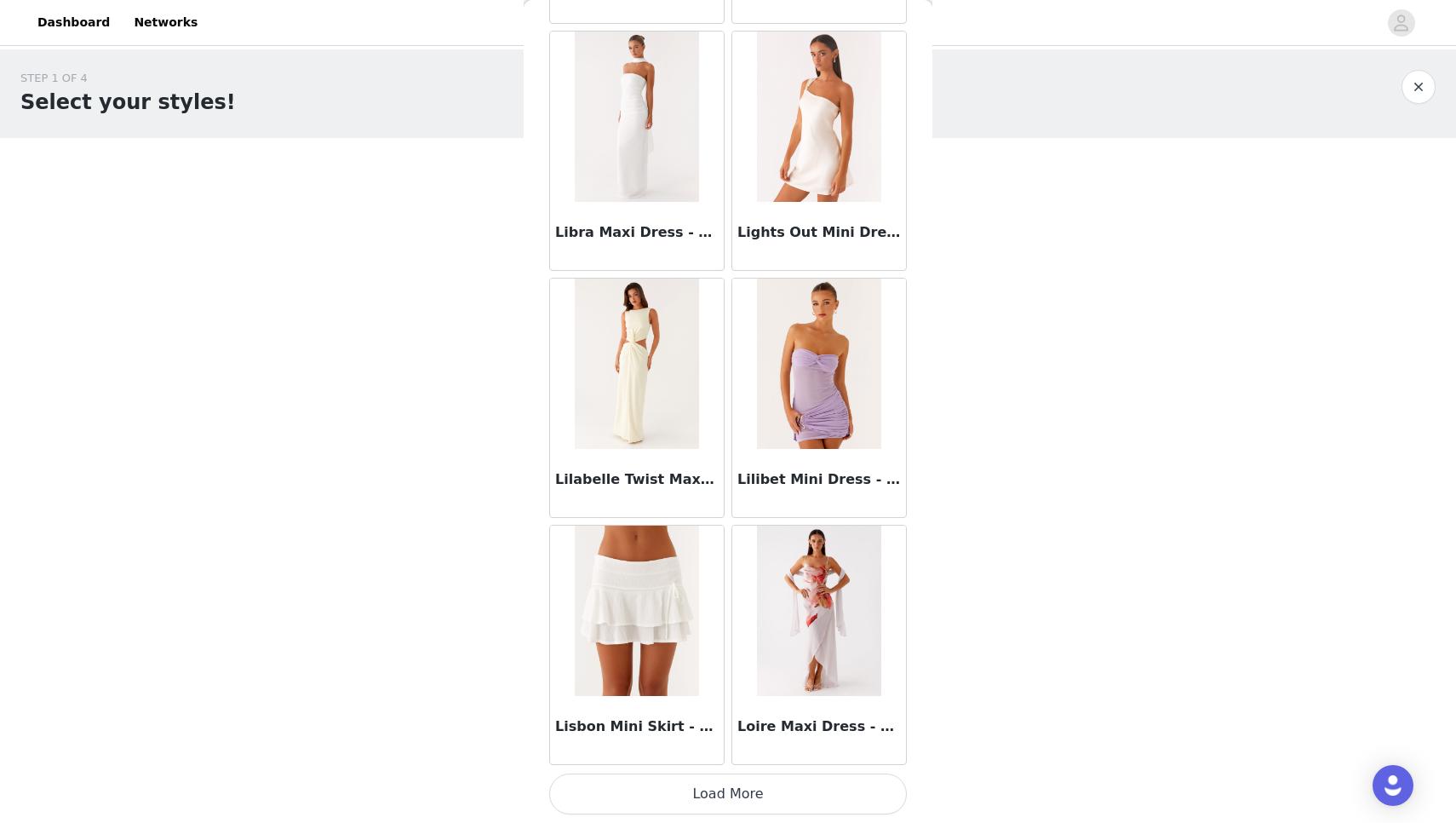
click at [675, 800] on button "Load More" at bounding box center [728, 793] width 358 height 40
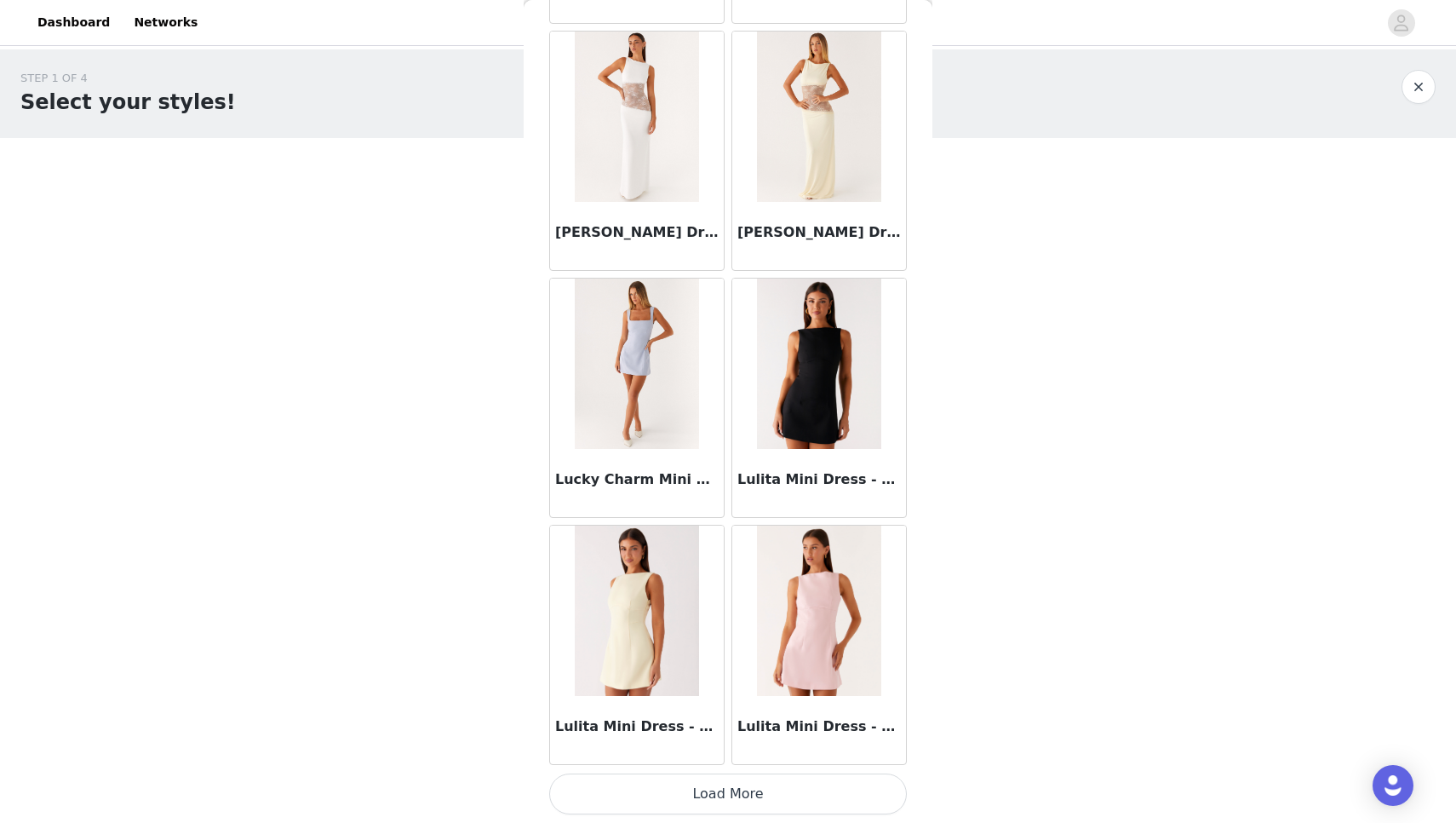
click at [675, 801] on button "Load More" at bounding box center [728, 793] width 358 height 40
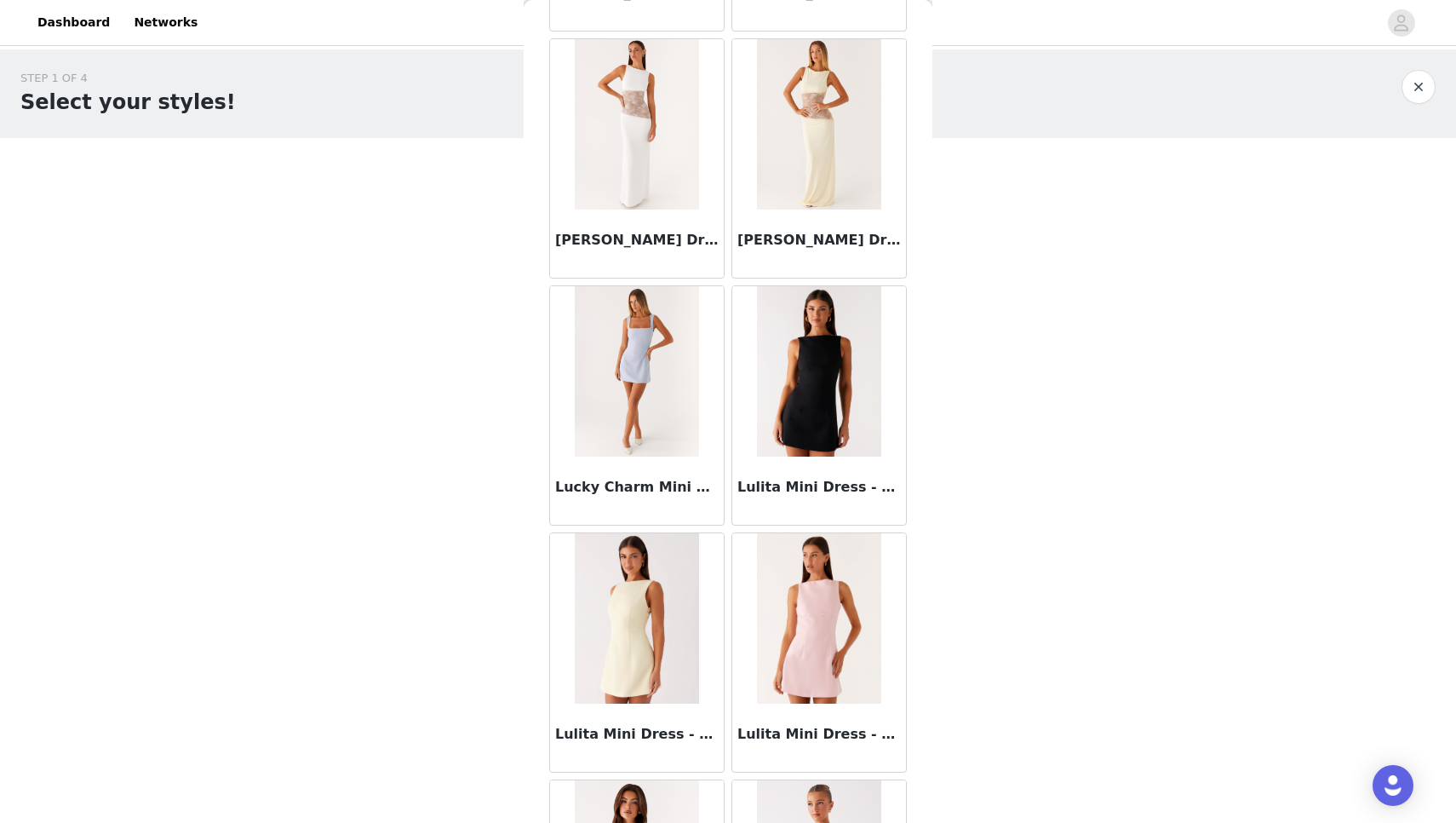
scroll to position [1, 0]
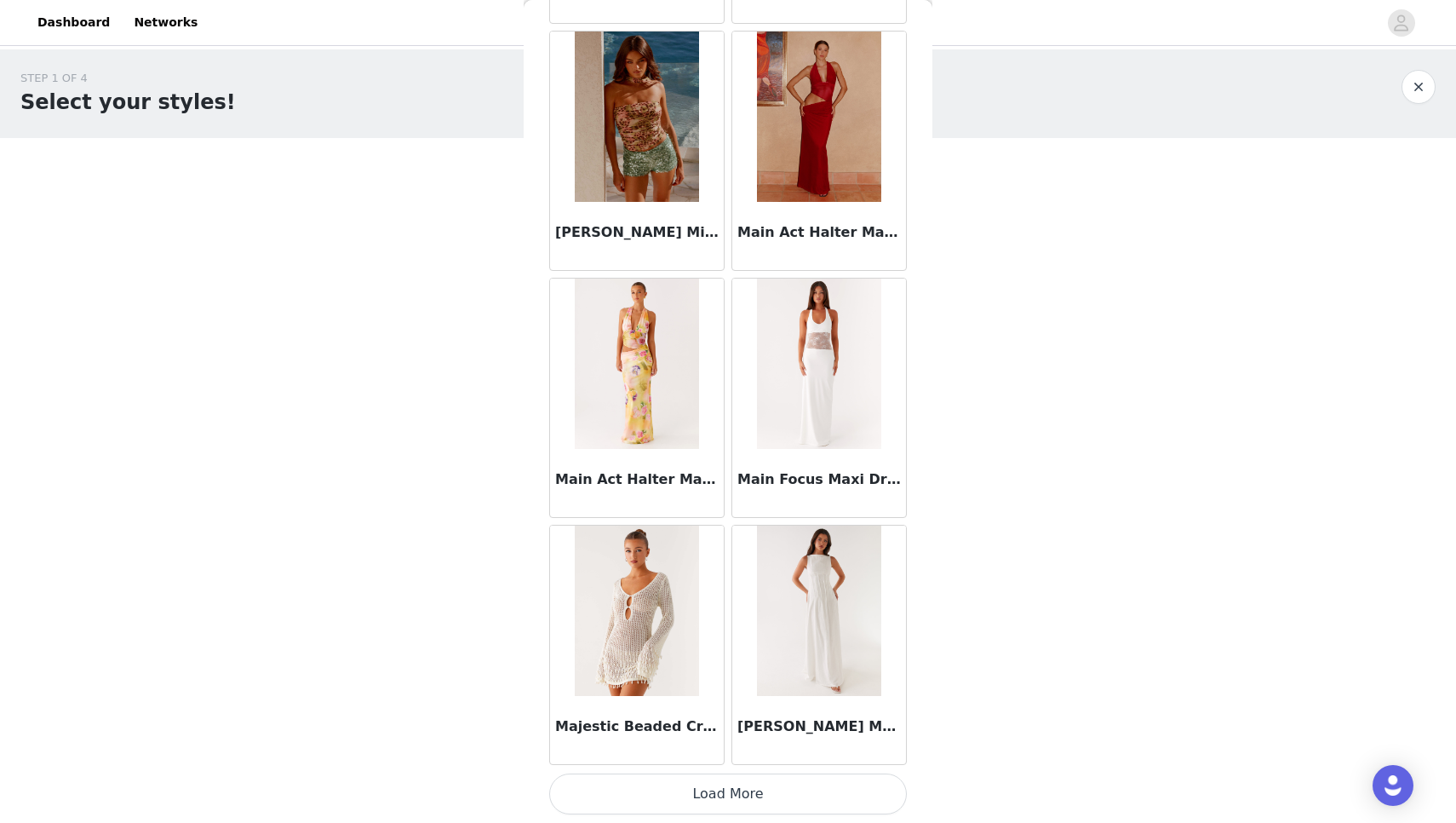
click at [675, 801] on button "Load More" at bounding box center [728, 793] width 358 height 40
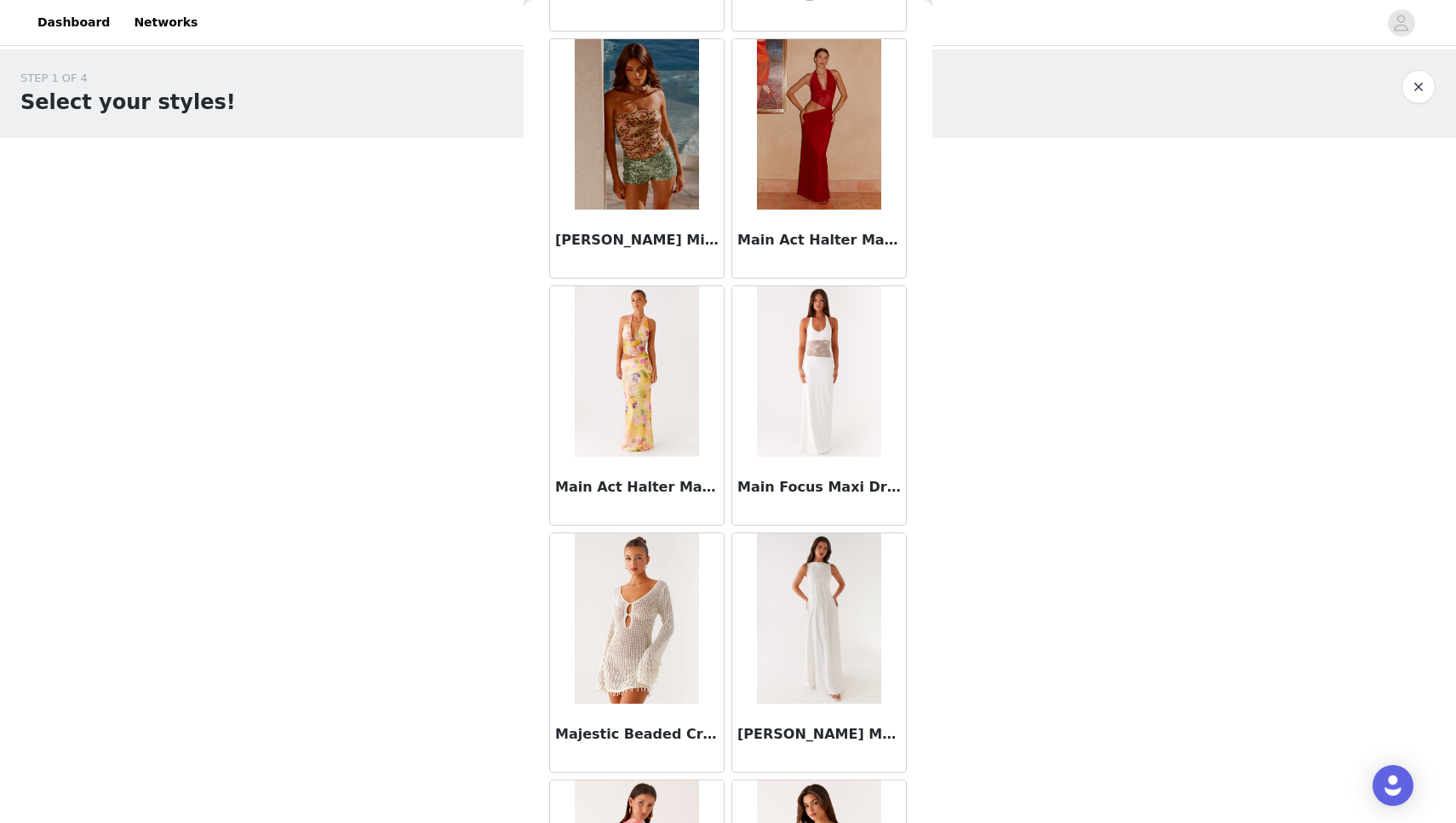
scroll to position [0, 0]
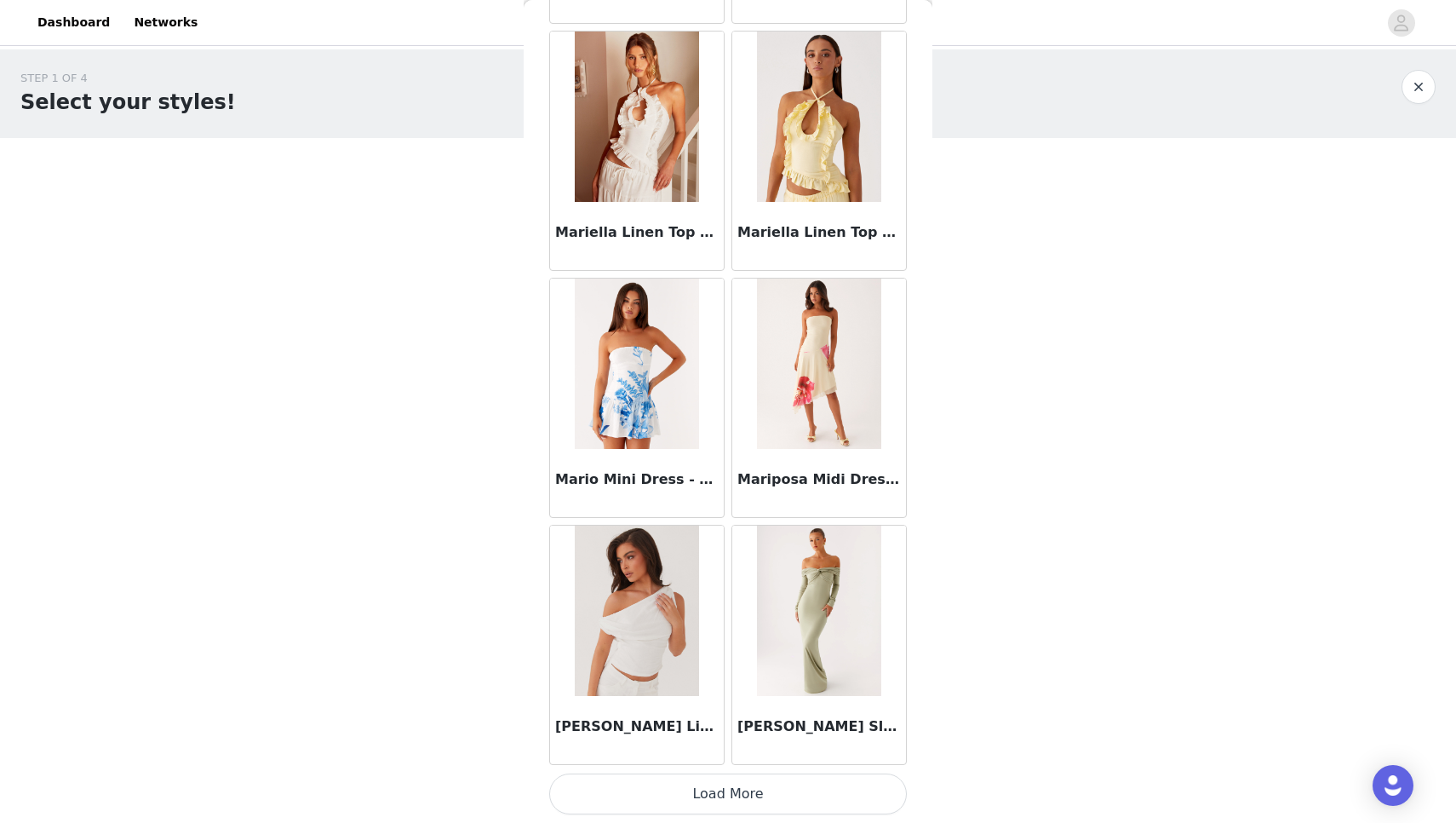
click at [675, 801] on button "Load More" at bounding box center [728, 793] width 358 height 40
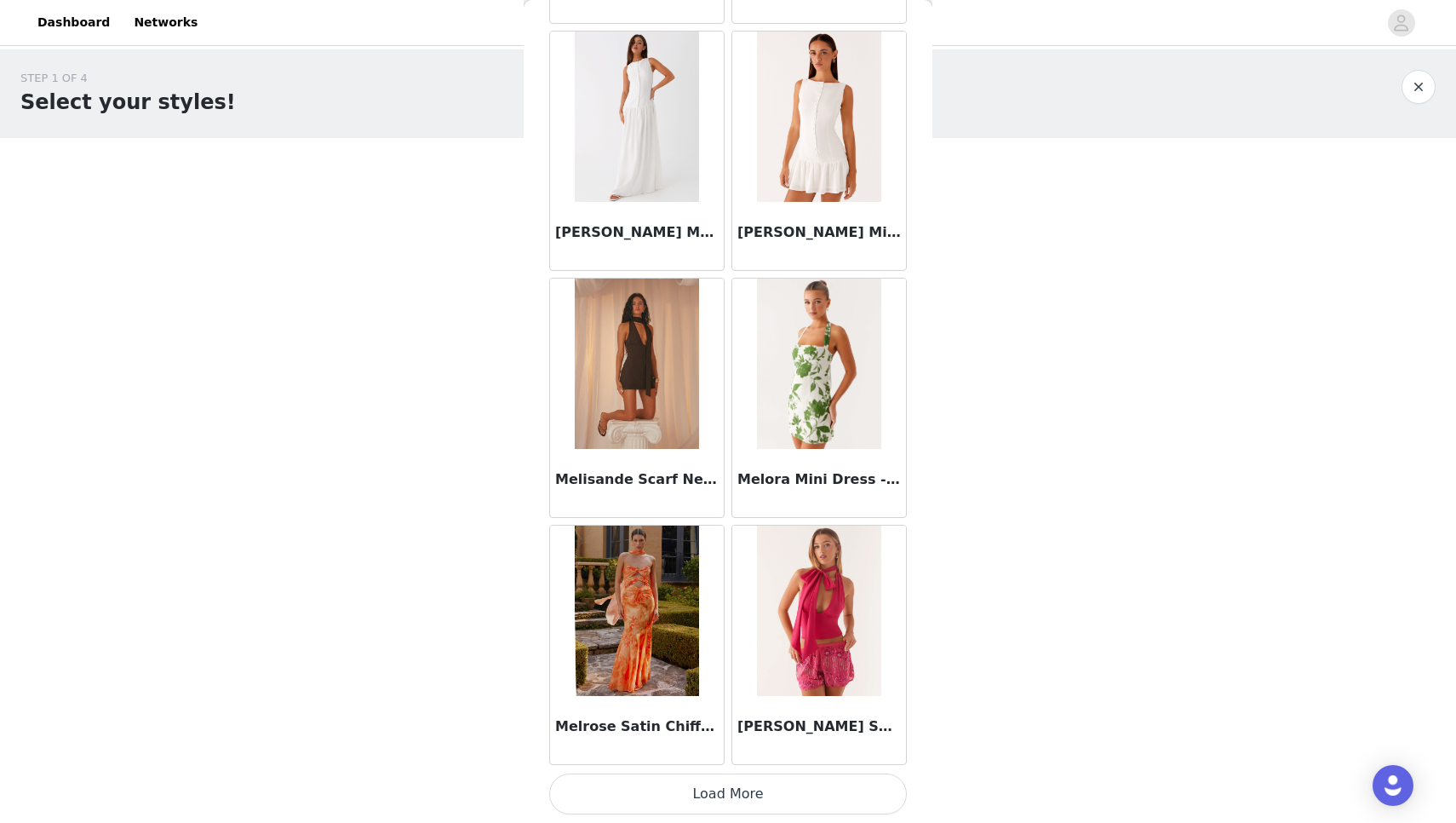
click at [719, 808] on button "Load More" at bounding box center [728, 793] width 358 height 40
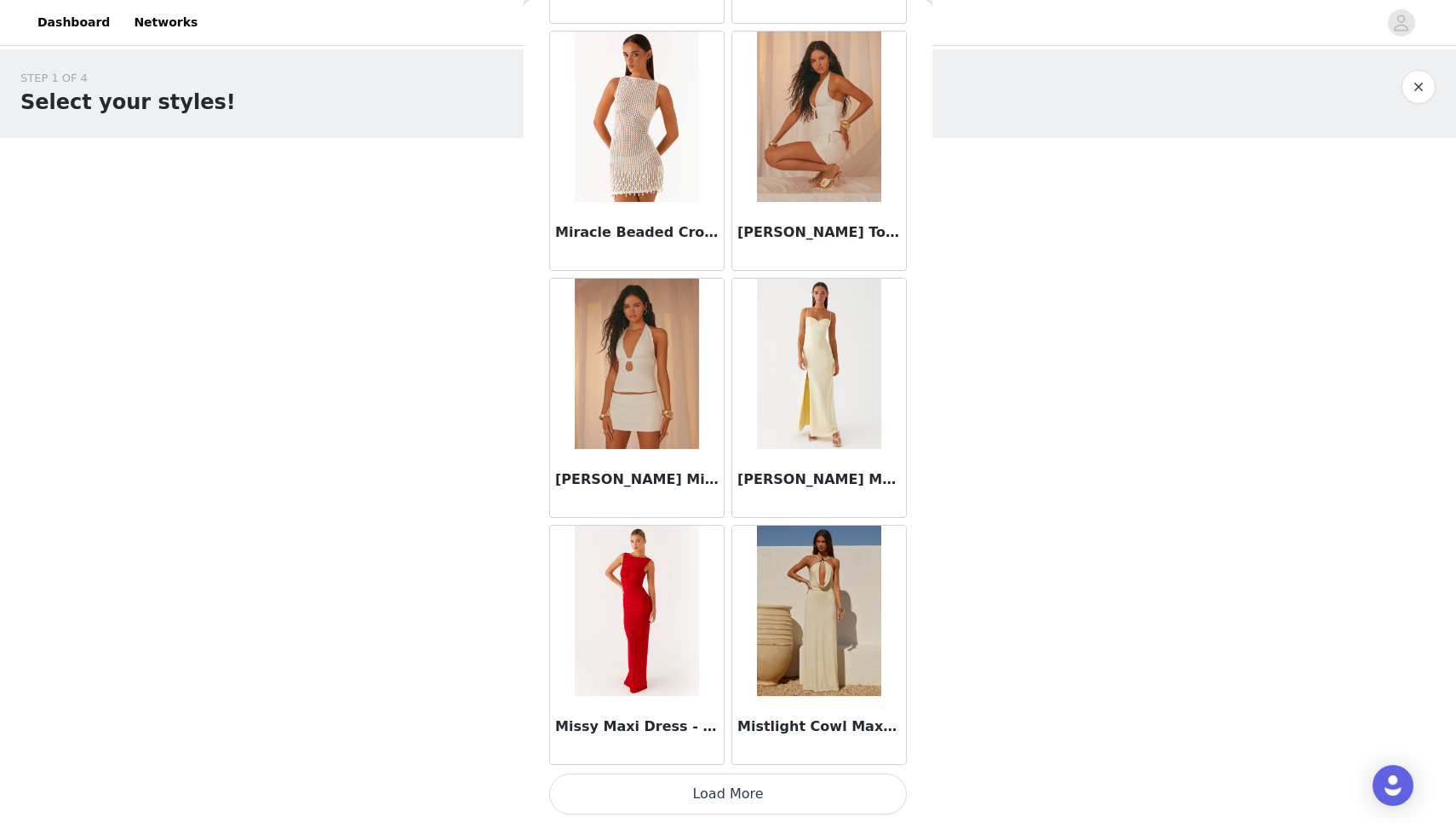
click at [767, 784] on button "Load More" at bounding box center [728, 793] width 358 height 40
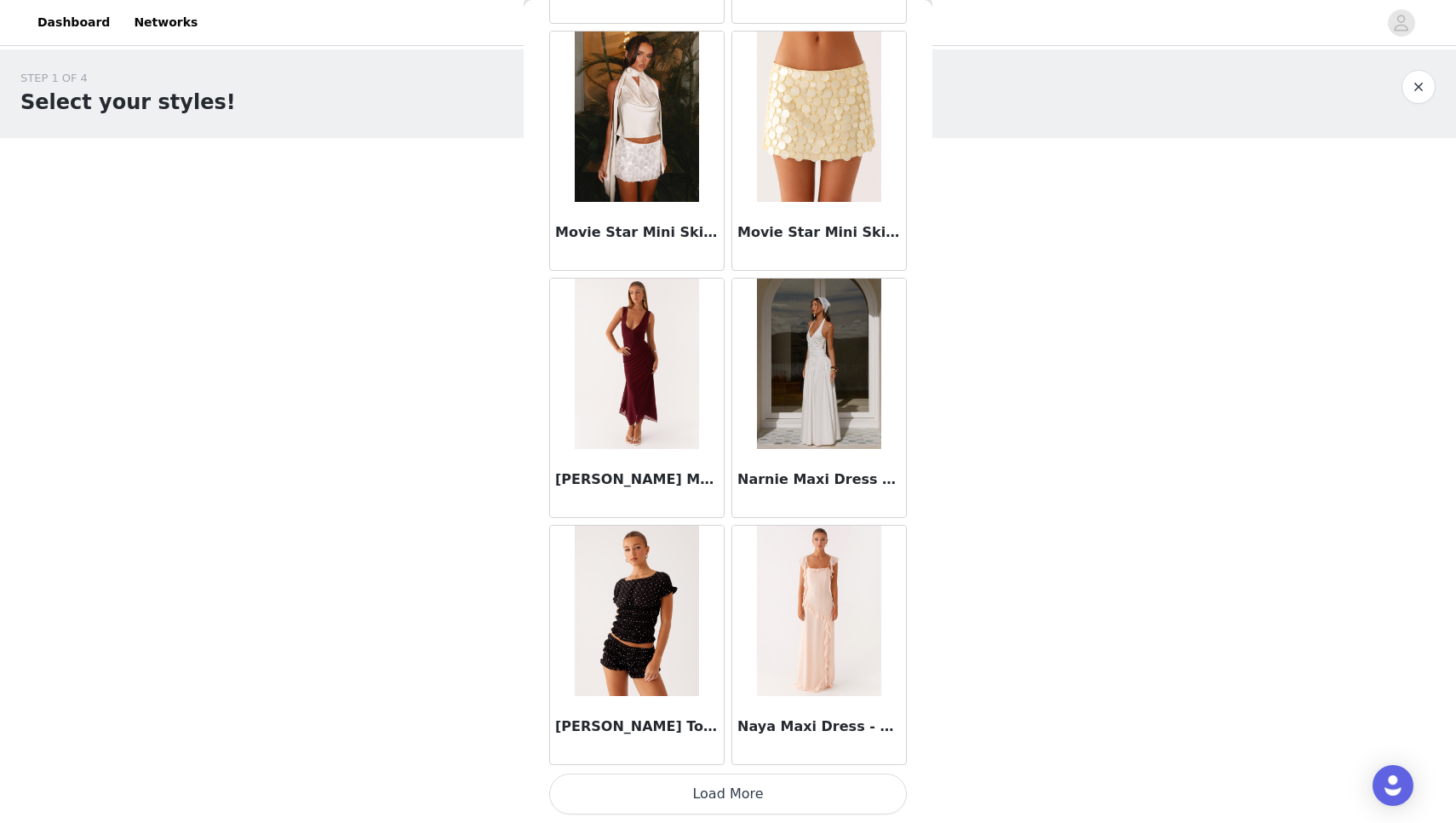
scroll to position [1, 0]
click at [676, 790] on button "Load More" at bounding box center [728, 793] width 358 height 40
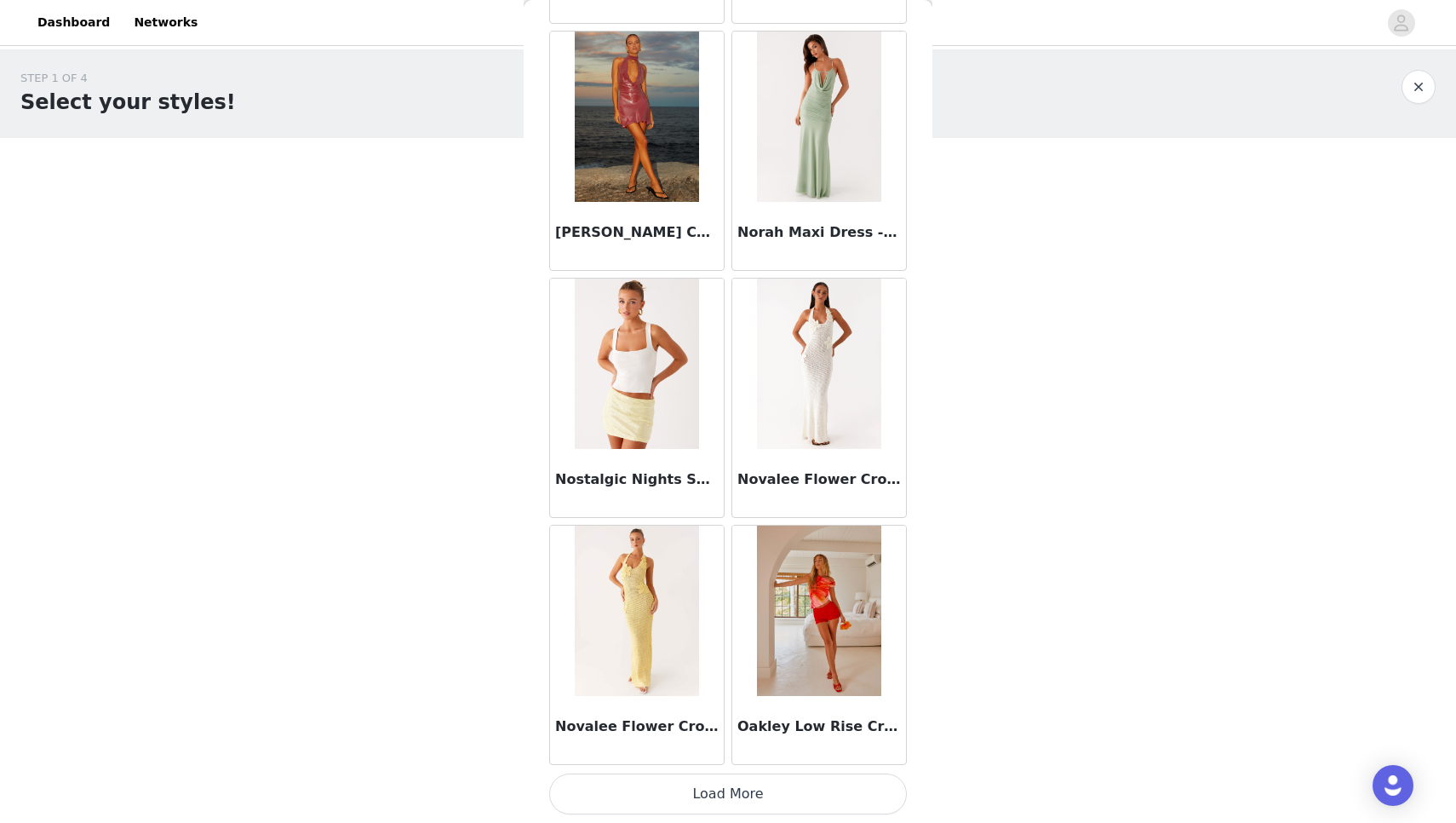
click at [763, 789] on button "Load More" at bounding box center [728, 793] width 358 height 40
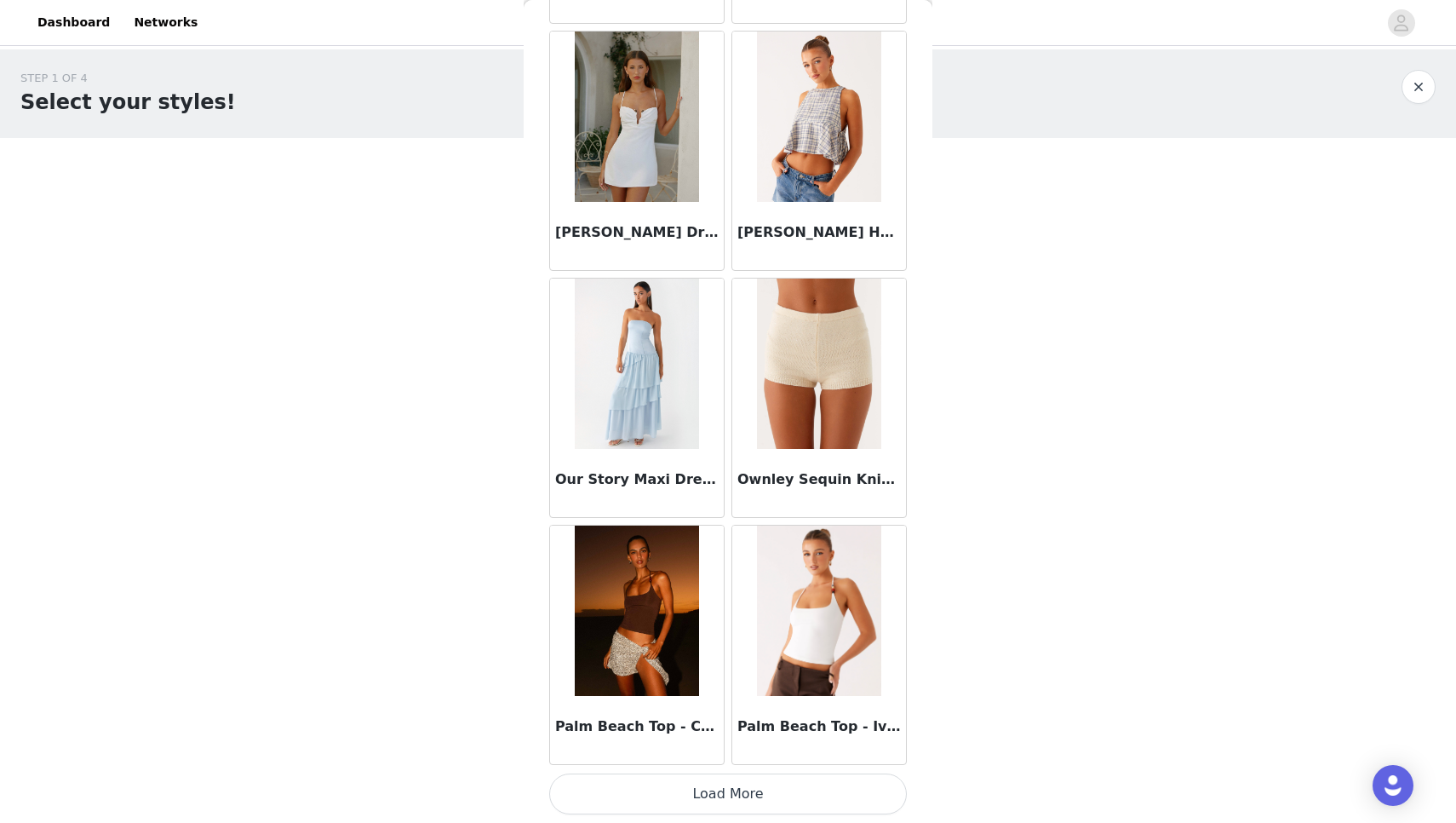
scroll to position [0, 0]
click at [729, 810] on button "Load More" at bounding box center [728, 793] width 358 height 40
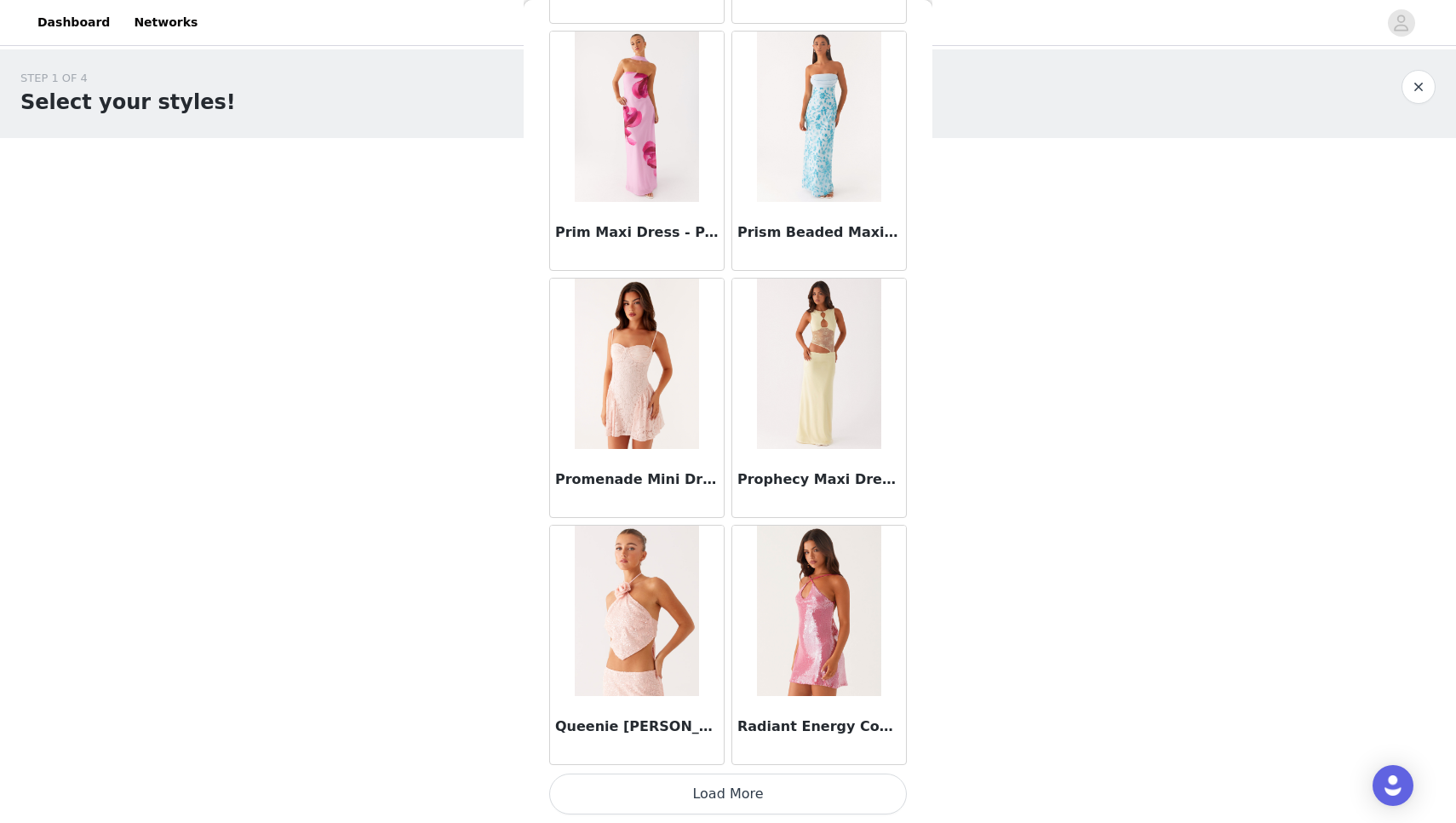
click at [734, 800] on button "Load More" at bounding box center [728, 793] width 358 height 40
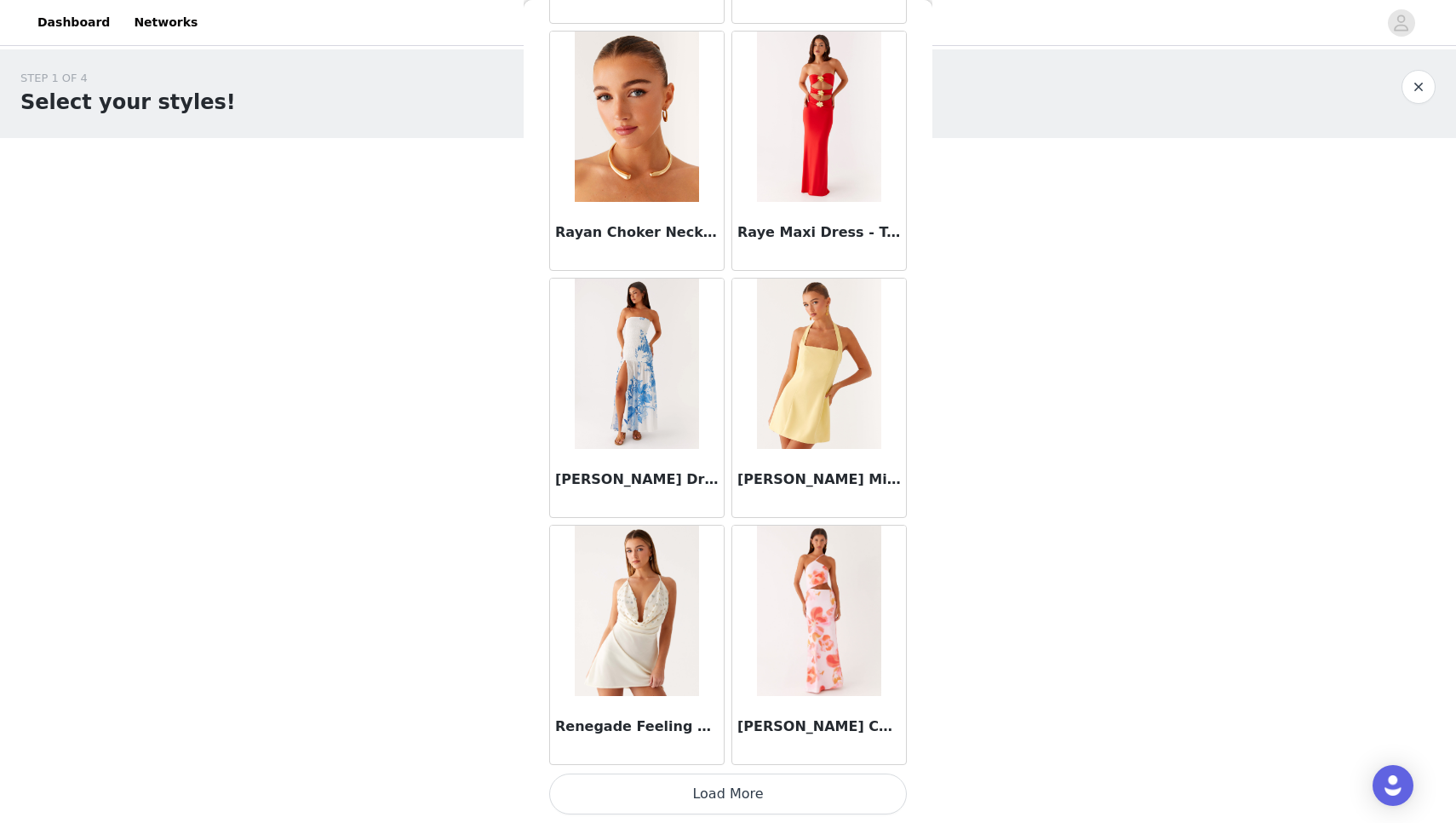
scroll to position [2, 0]
click at [734, 800] on button "Load More" at bounding box center [728, 793] width 358 height 40
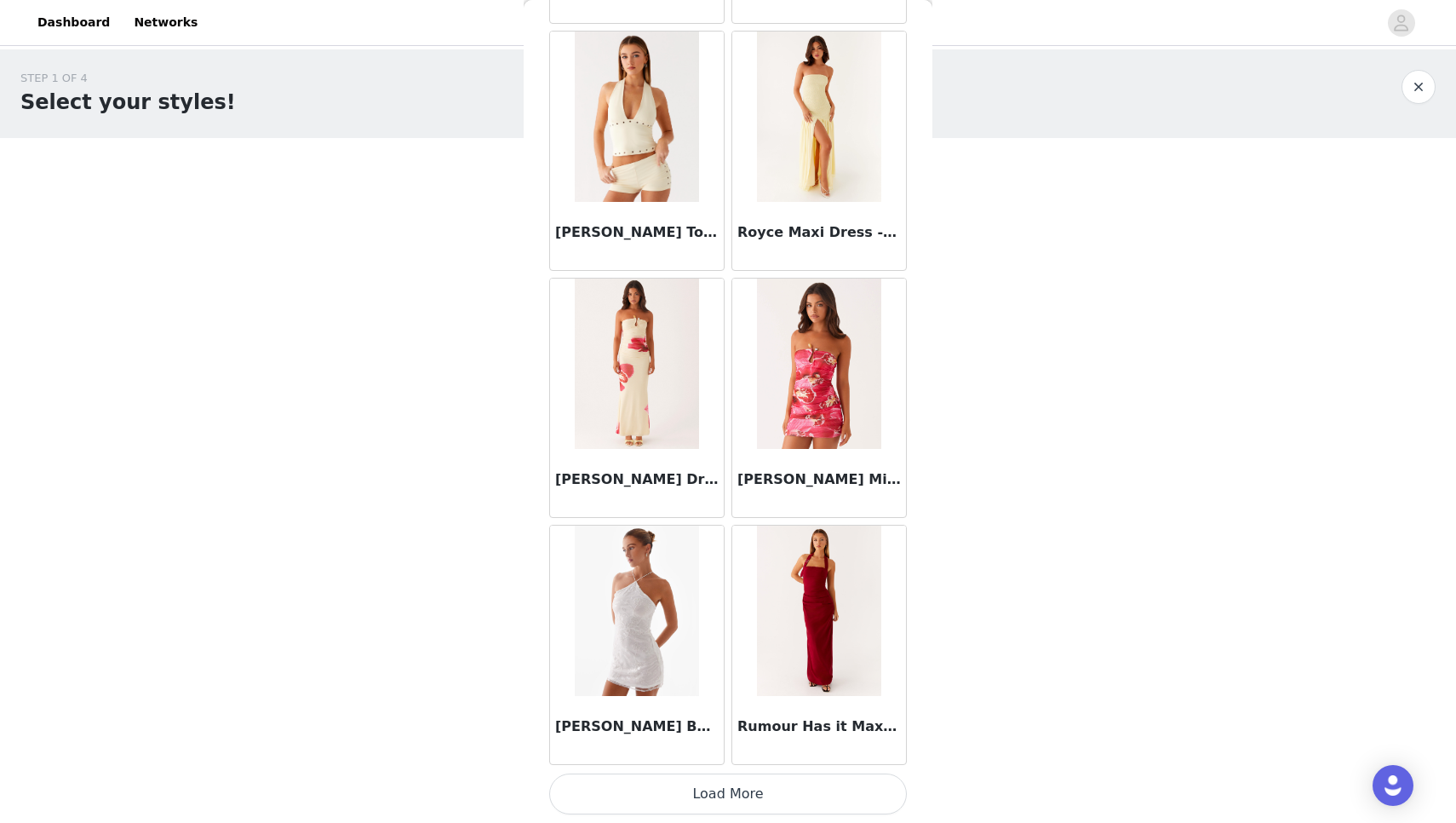
scroll to position [90704, 0]
click at [711, 801] on button "Load More" at bounding box center [728, 793] width 358 height 40
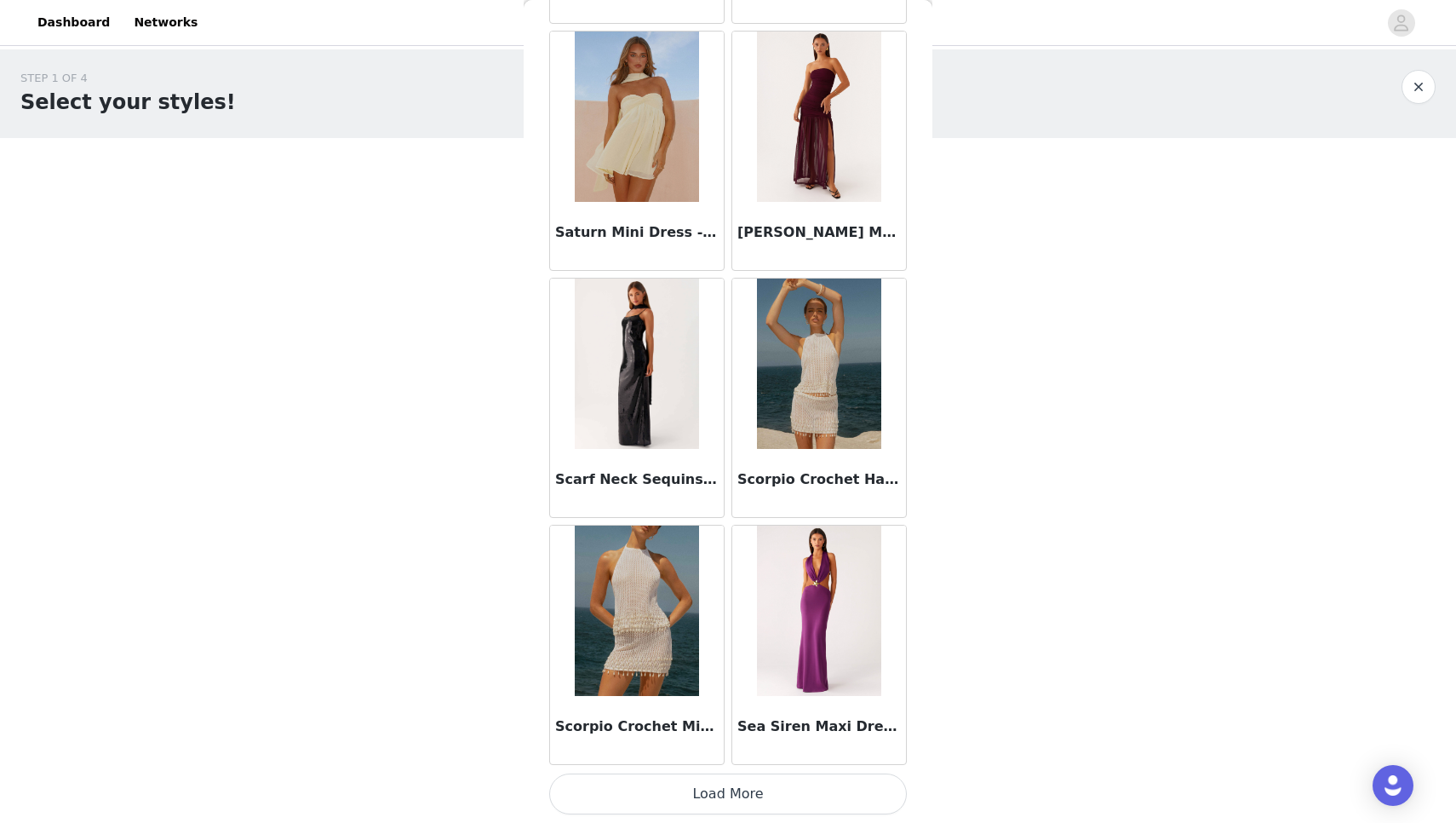
click at [711, 801] on button "Load More" at bounding box center [728, 793] width 358 height 40
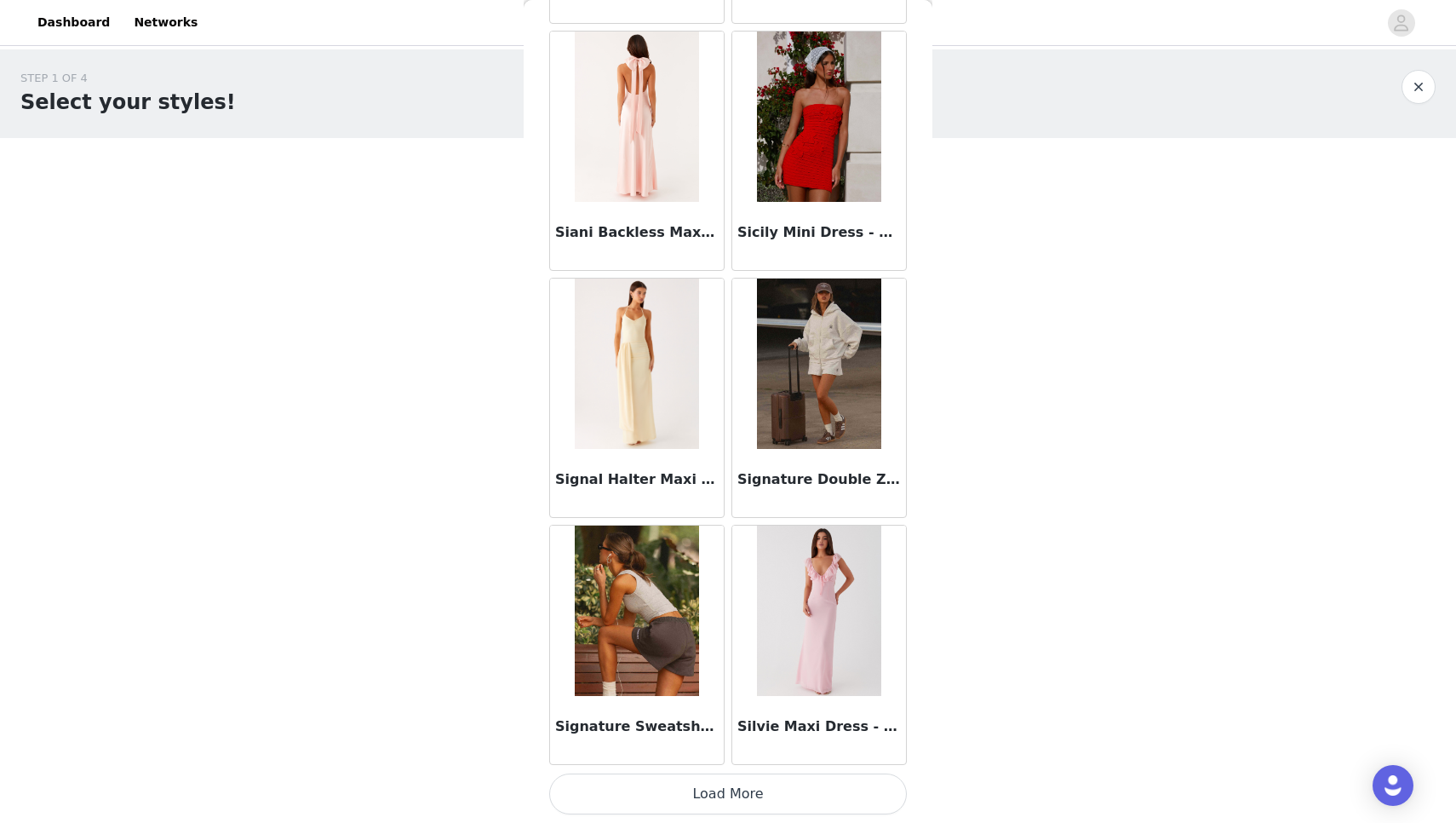
scroll to position [95644, 0]
click at [687, 795] on button "Load More" at bounding box center [728, 793] width 358 height 40
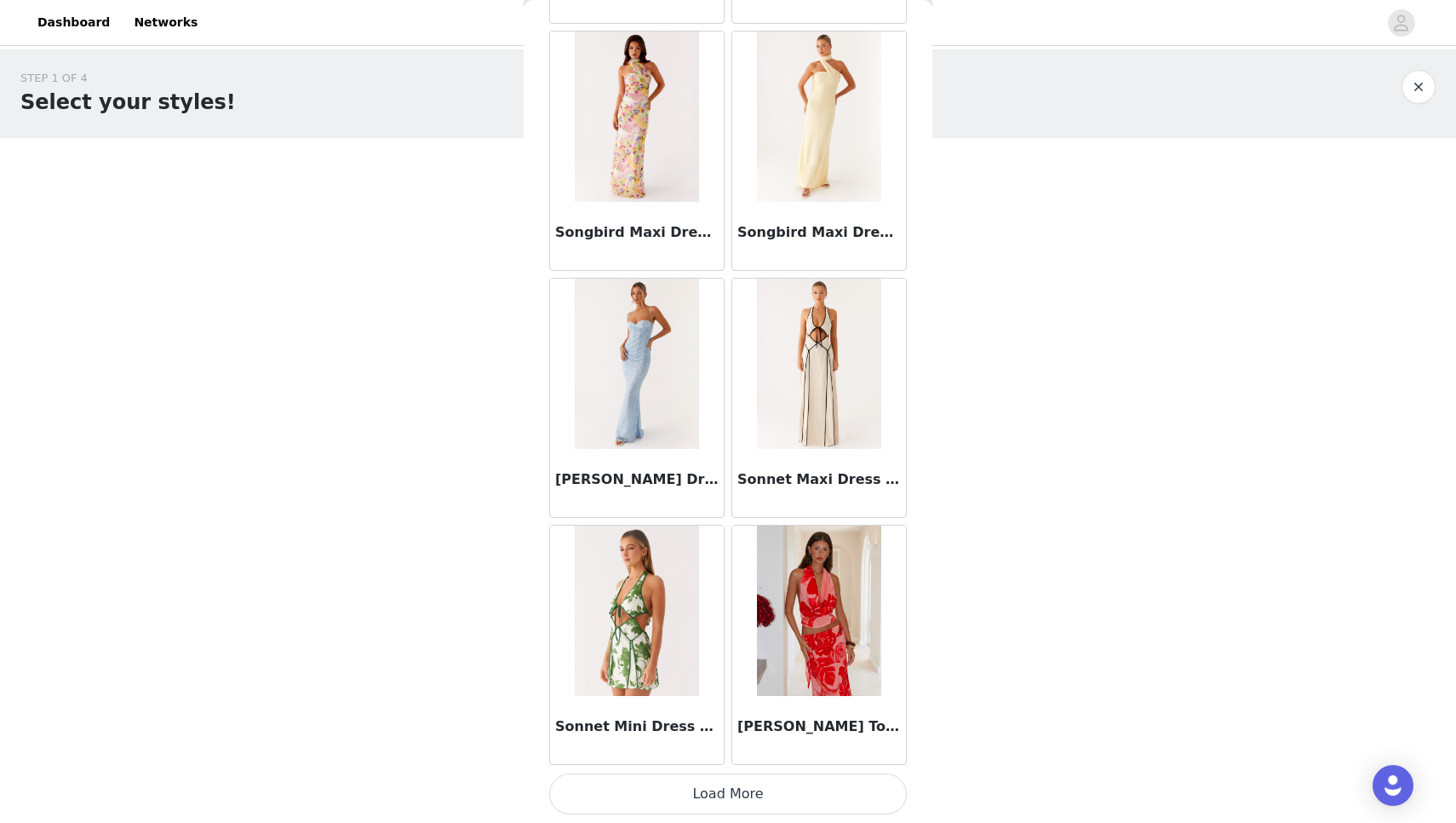
scroll to position [98115, 0]
click at [736, 795] on button "Load More" at bounding box center [728, 793] width 358 height 40
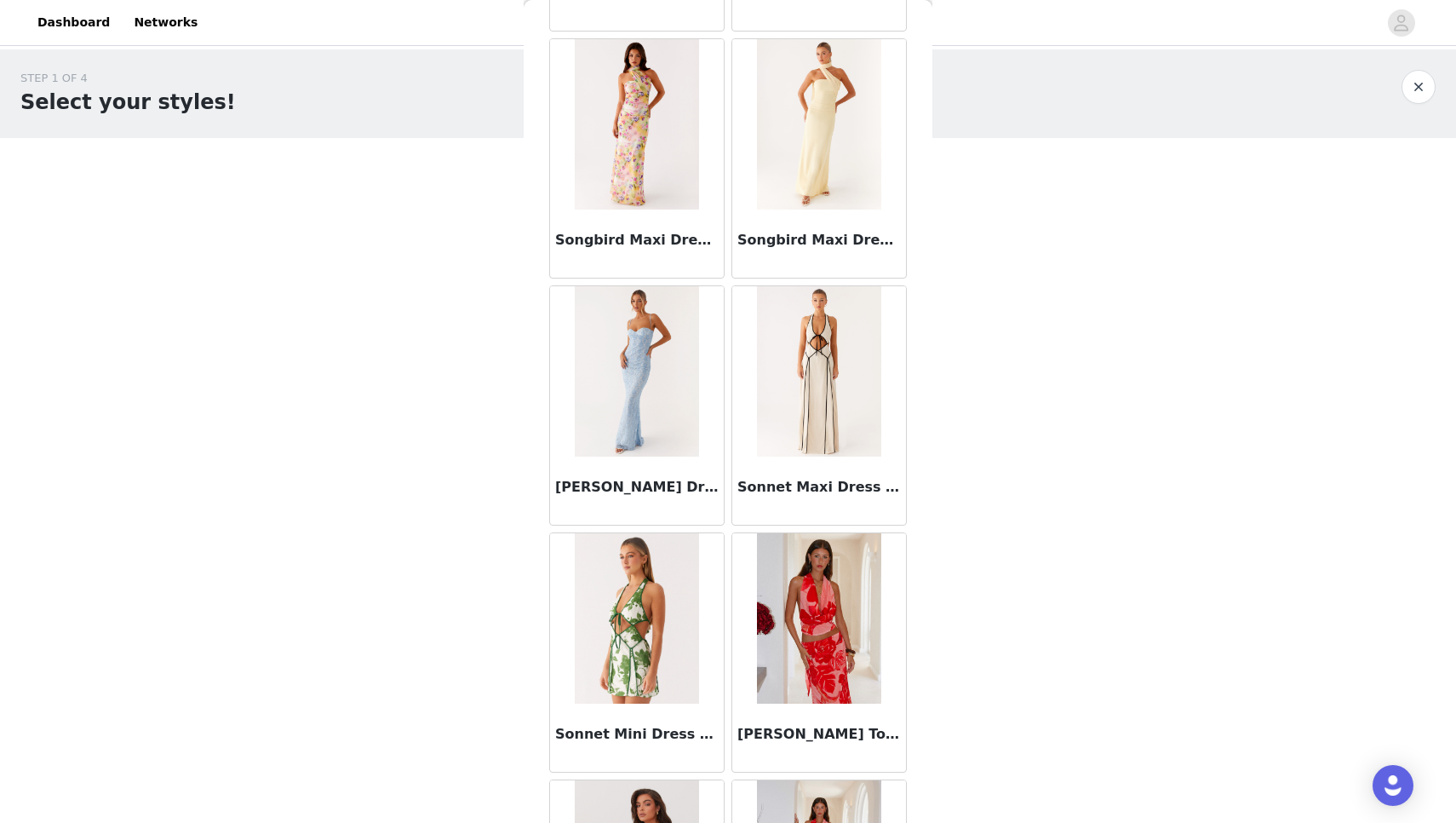
scroll to position [0, 0]
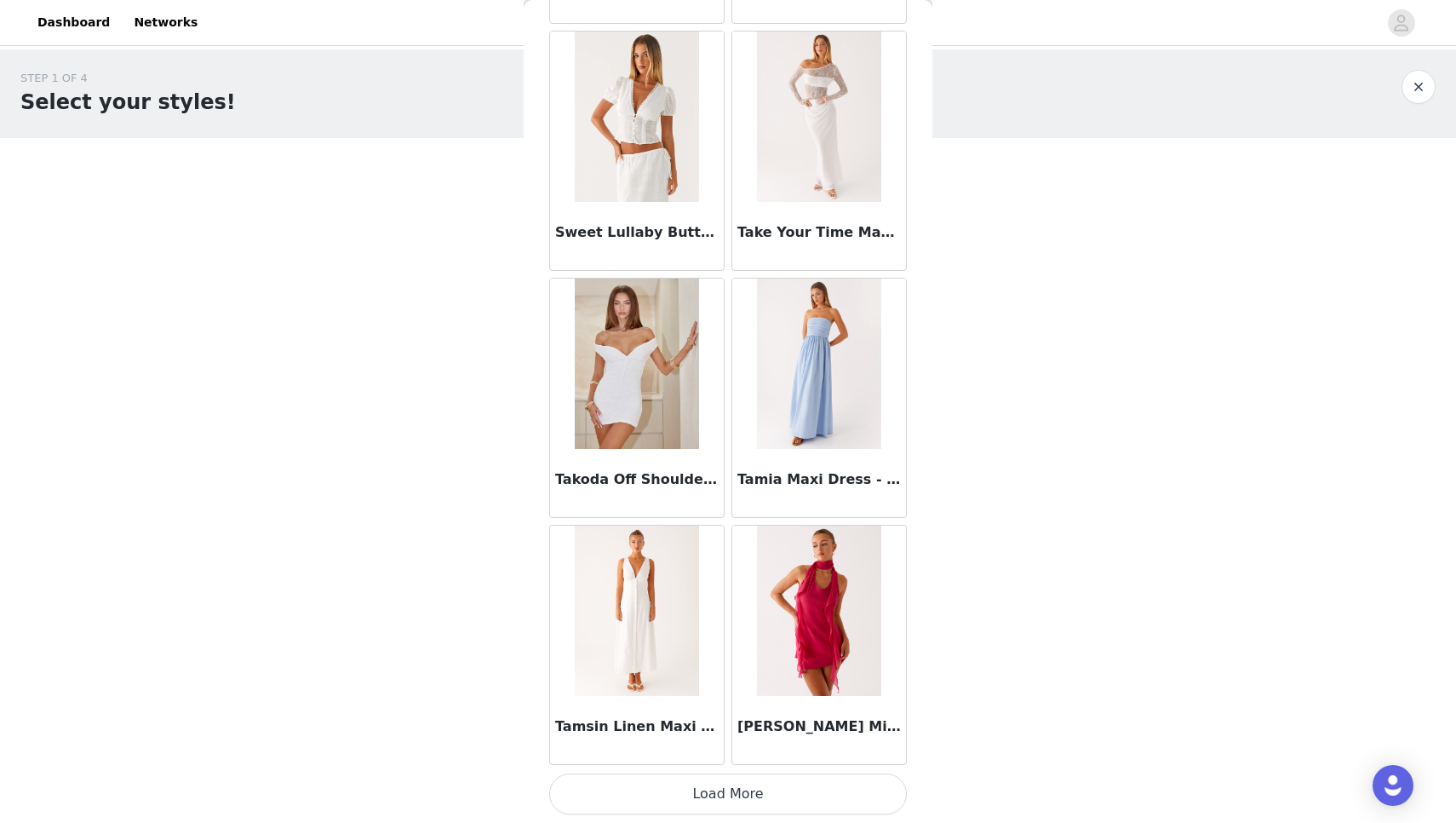
click at [673, 790] on button "Load More" at bounding box center [728, 793] width 358 height 40
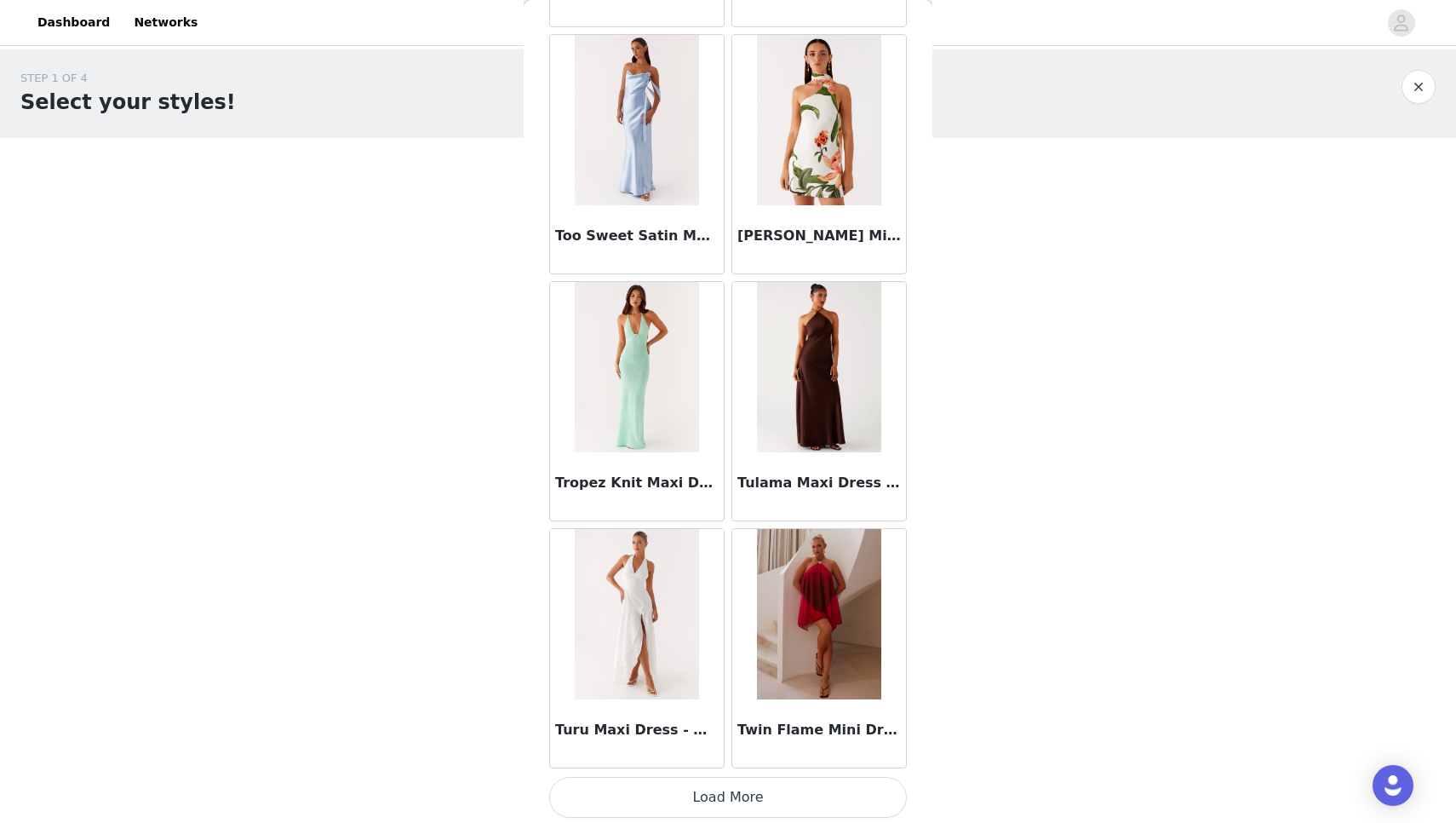
click at [707, 790] on button "Load More" at bounding box center [728, 797] width 358 height 40
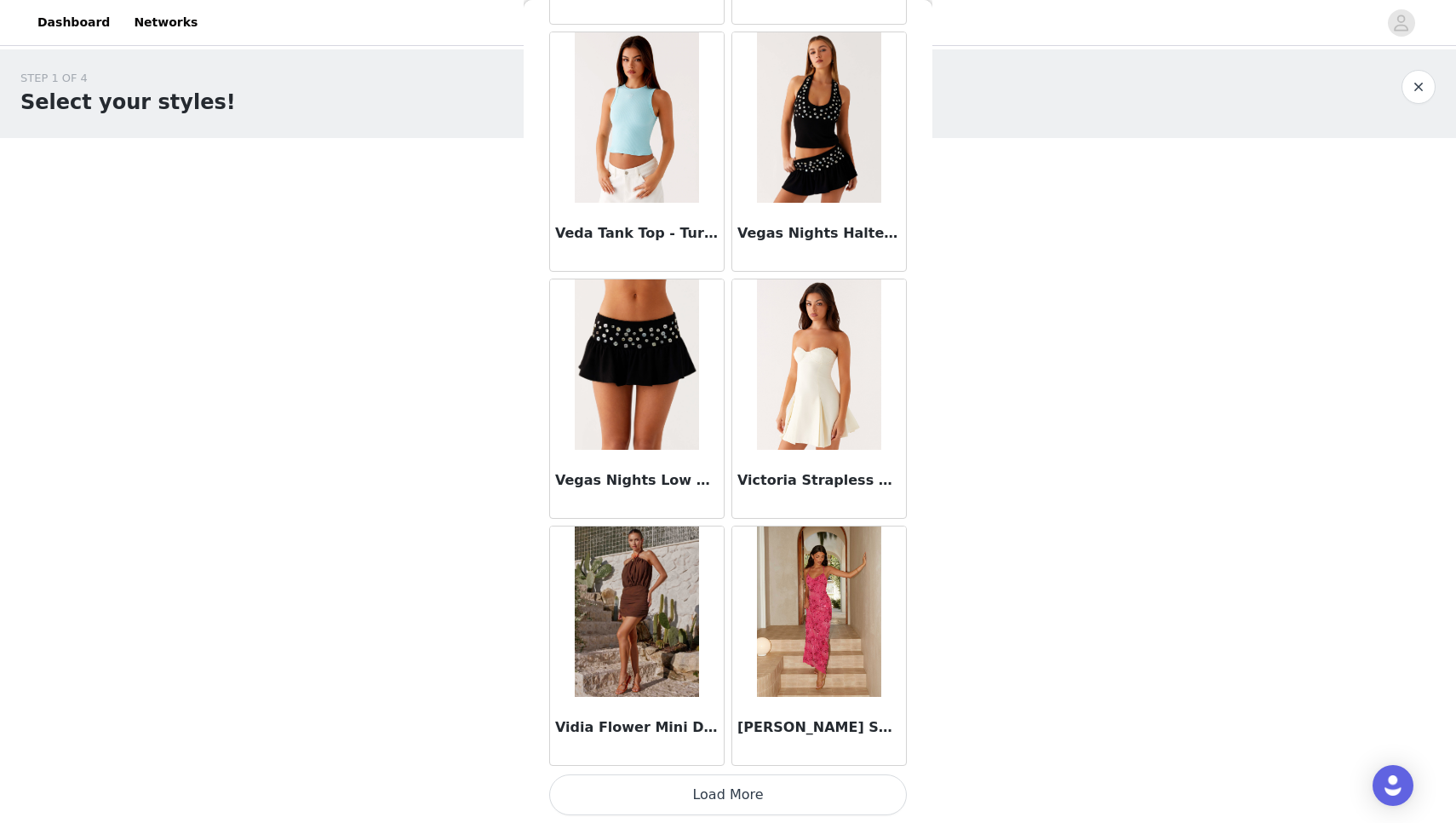
click at [740, 804] on button "Load More" at bounding box center [728, 794] width 358 height 40
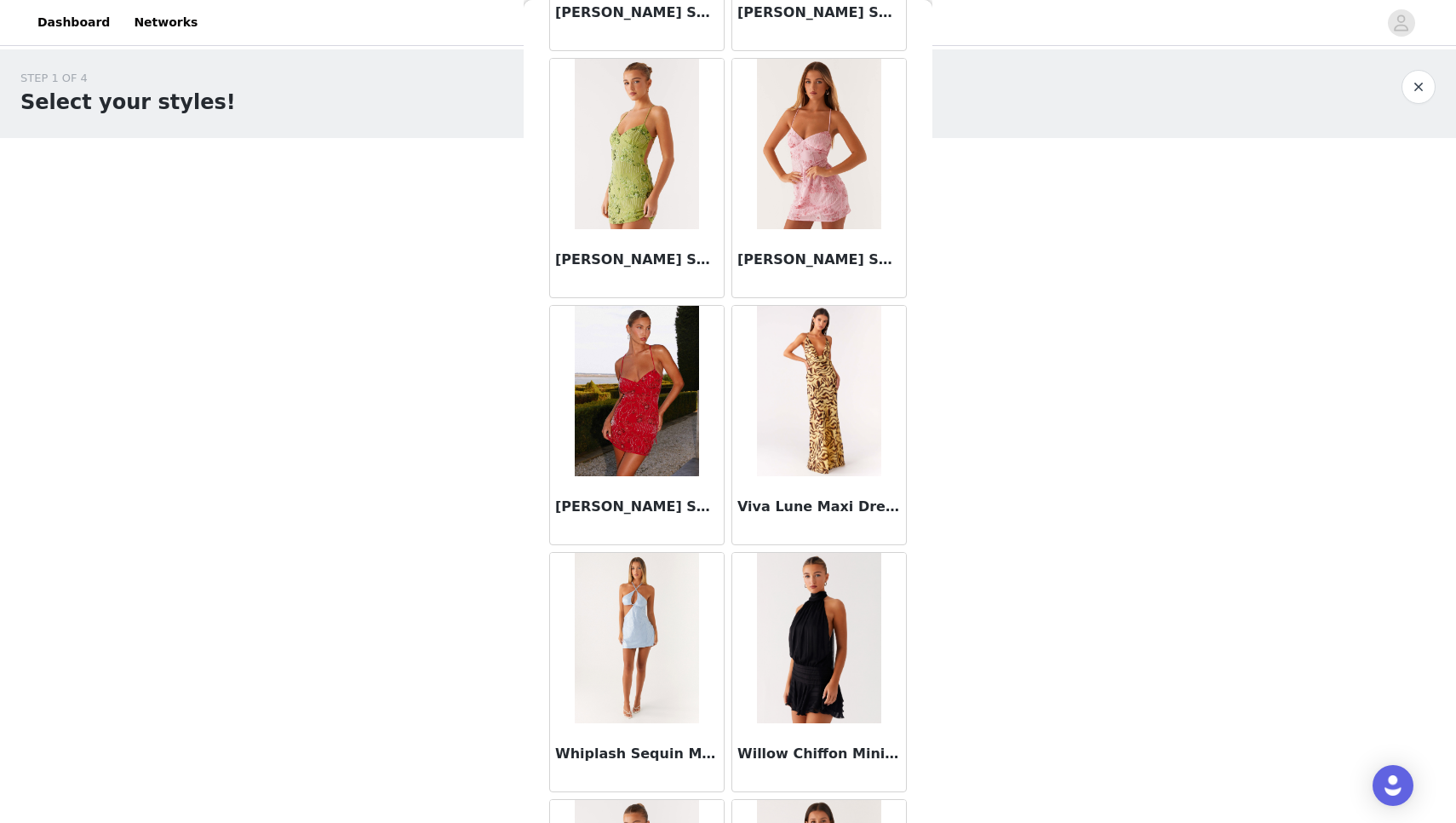
scroll to position [106893, 0]
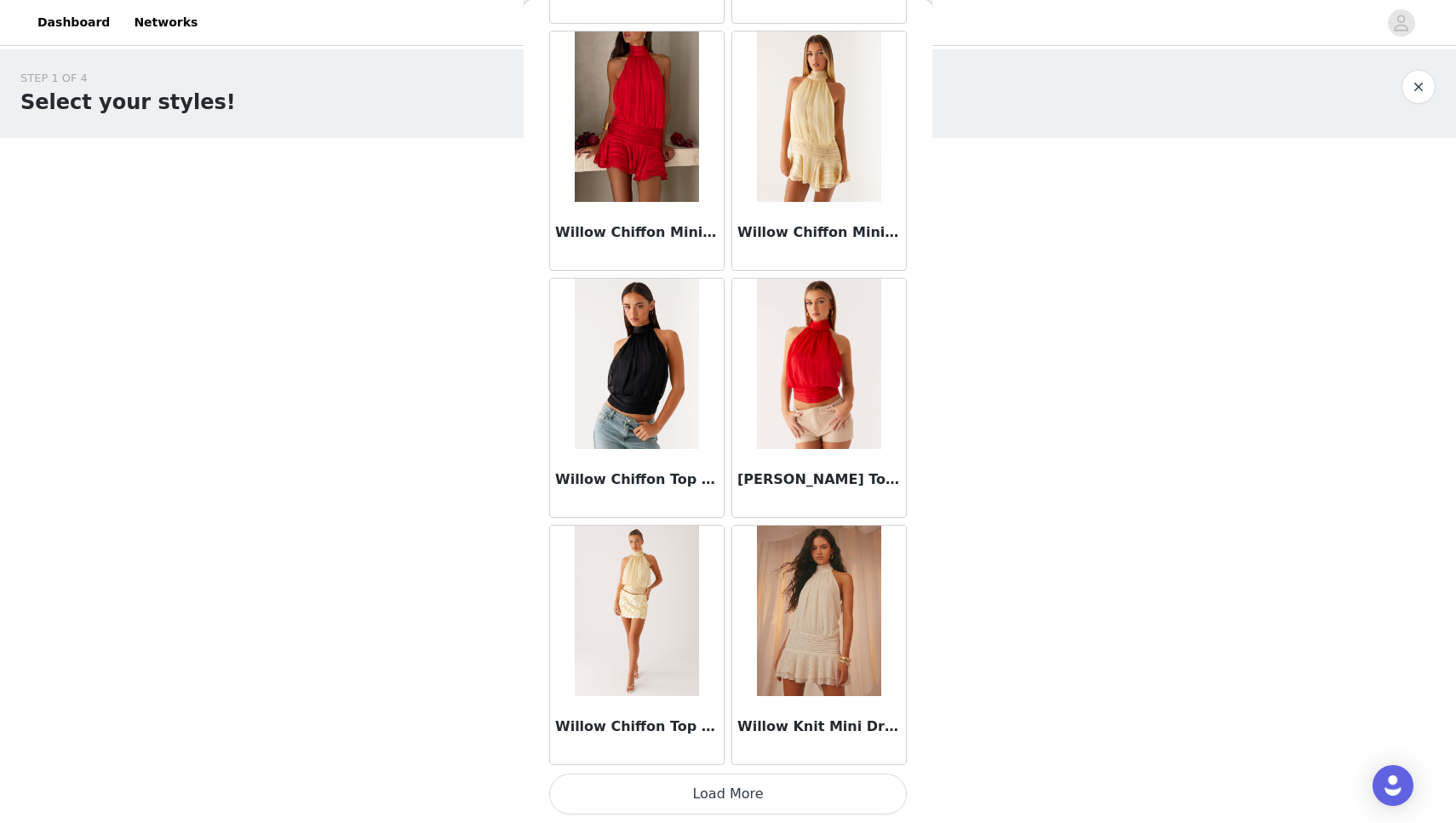
click at [772, 801] on button "Load More" at bounding box center [728, 793] width 358 height 40
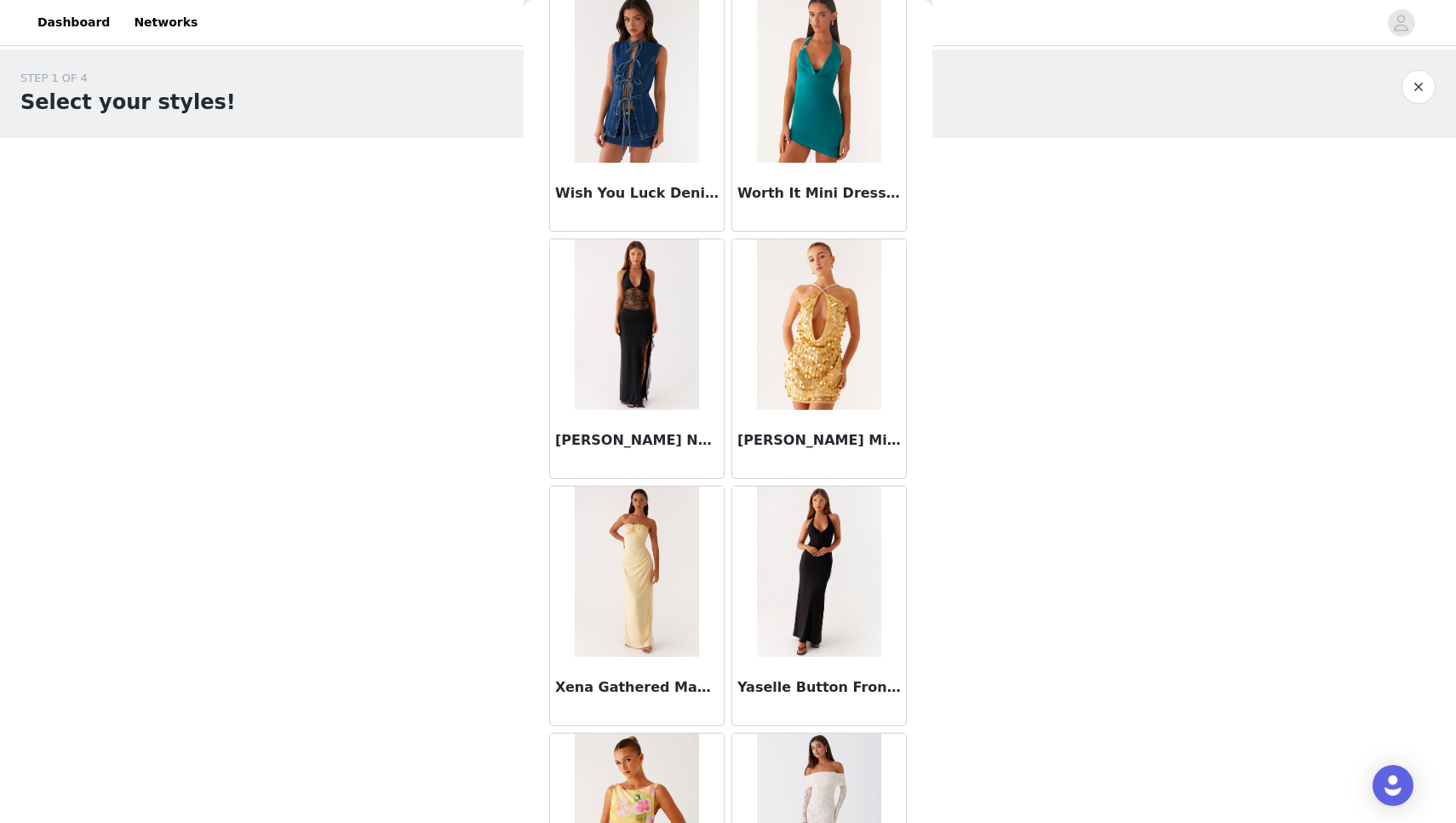
scroll to position [109097, 0]
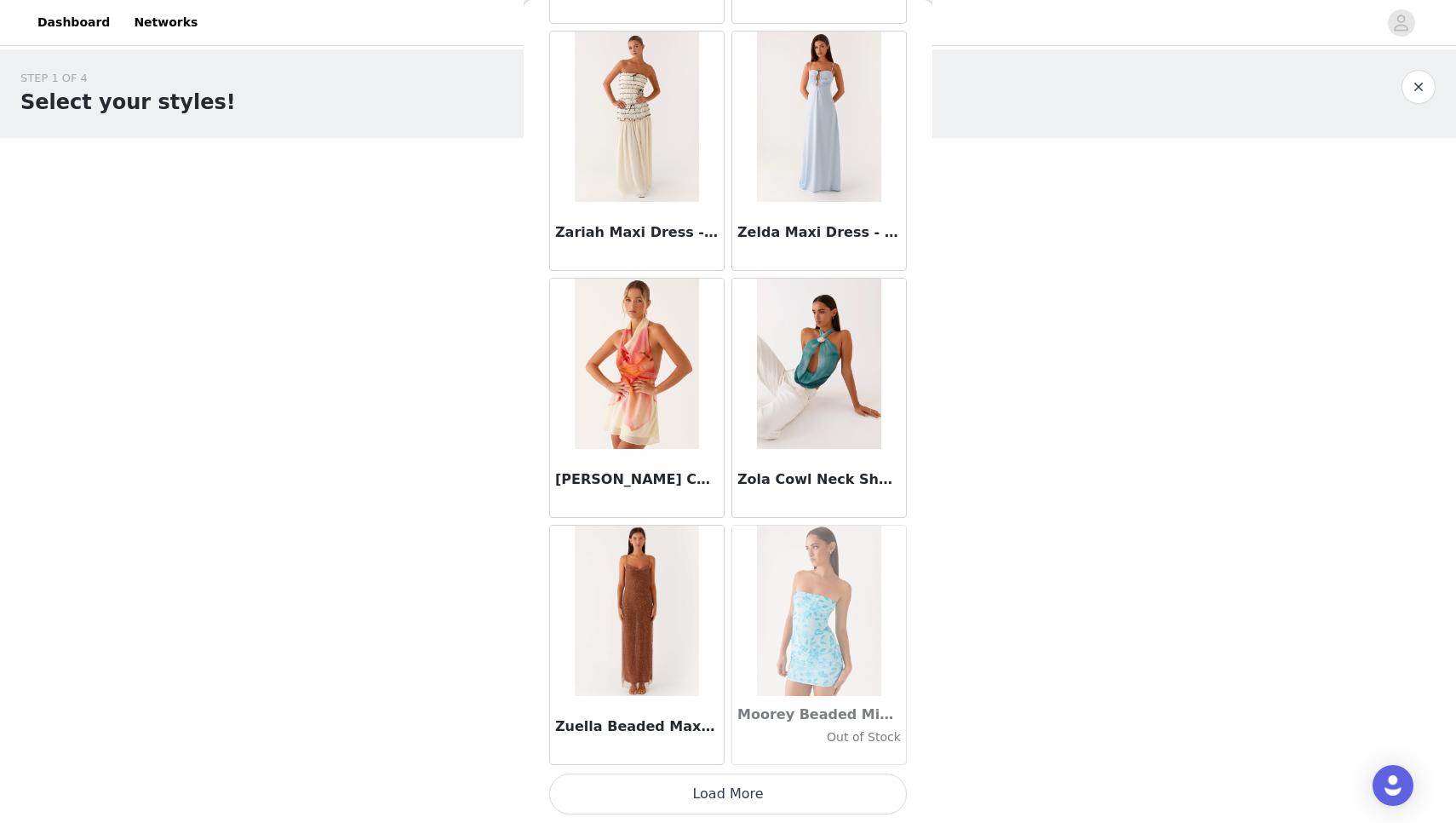
click at [772, 801] on button "Load More" at bounding box center [728, 793] width 358 height 40
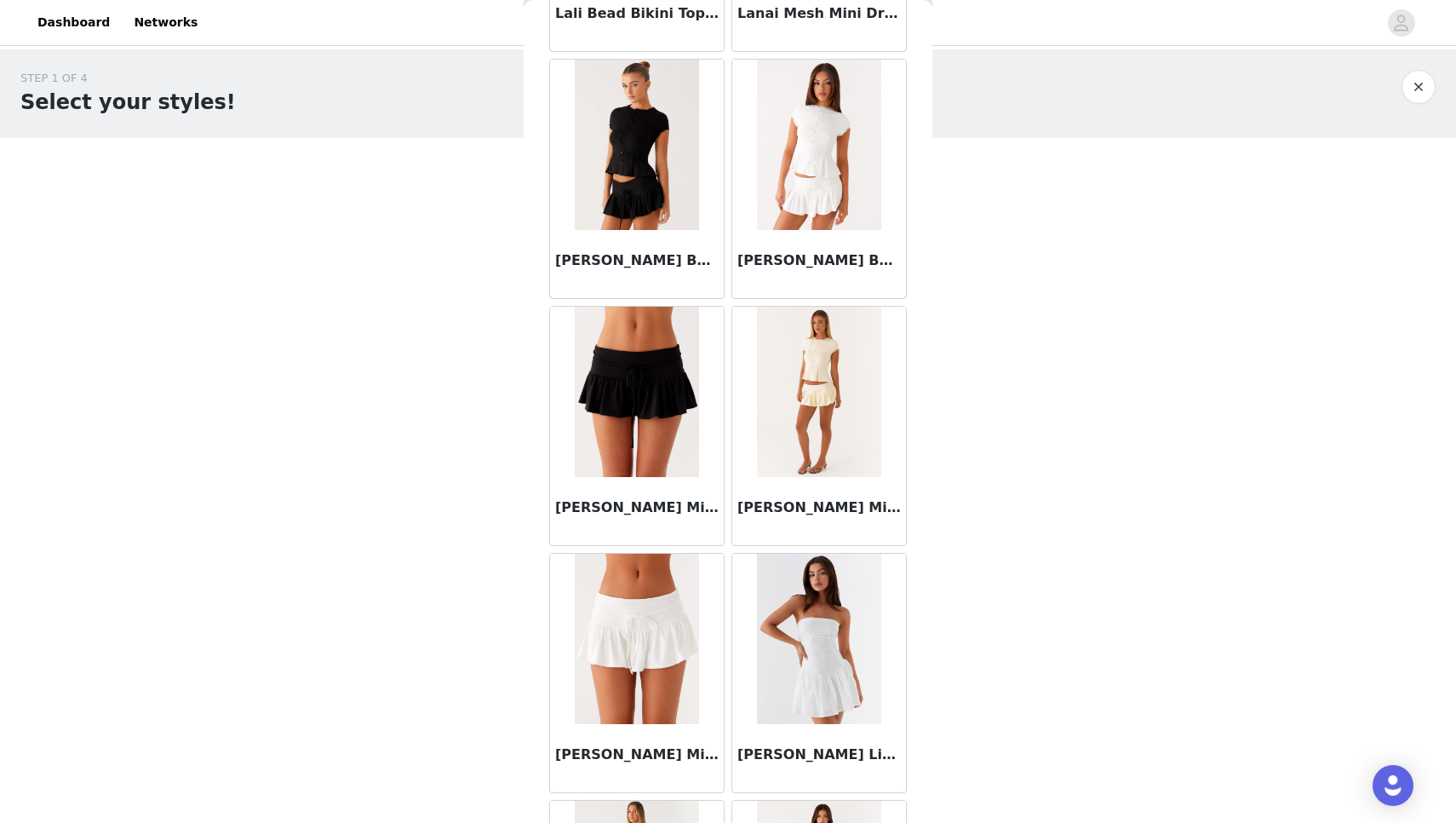
scroll to position [61034, 0]
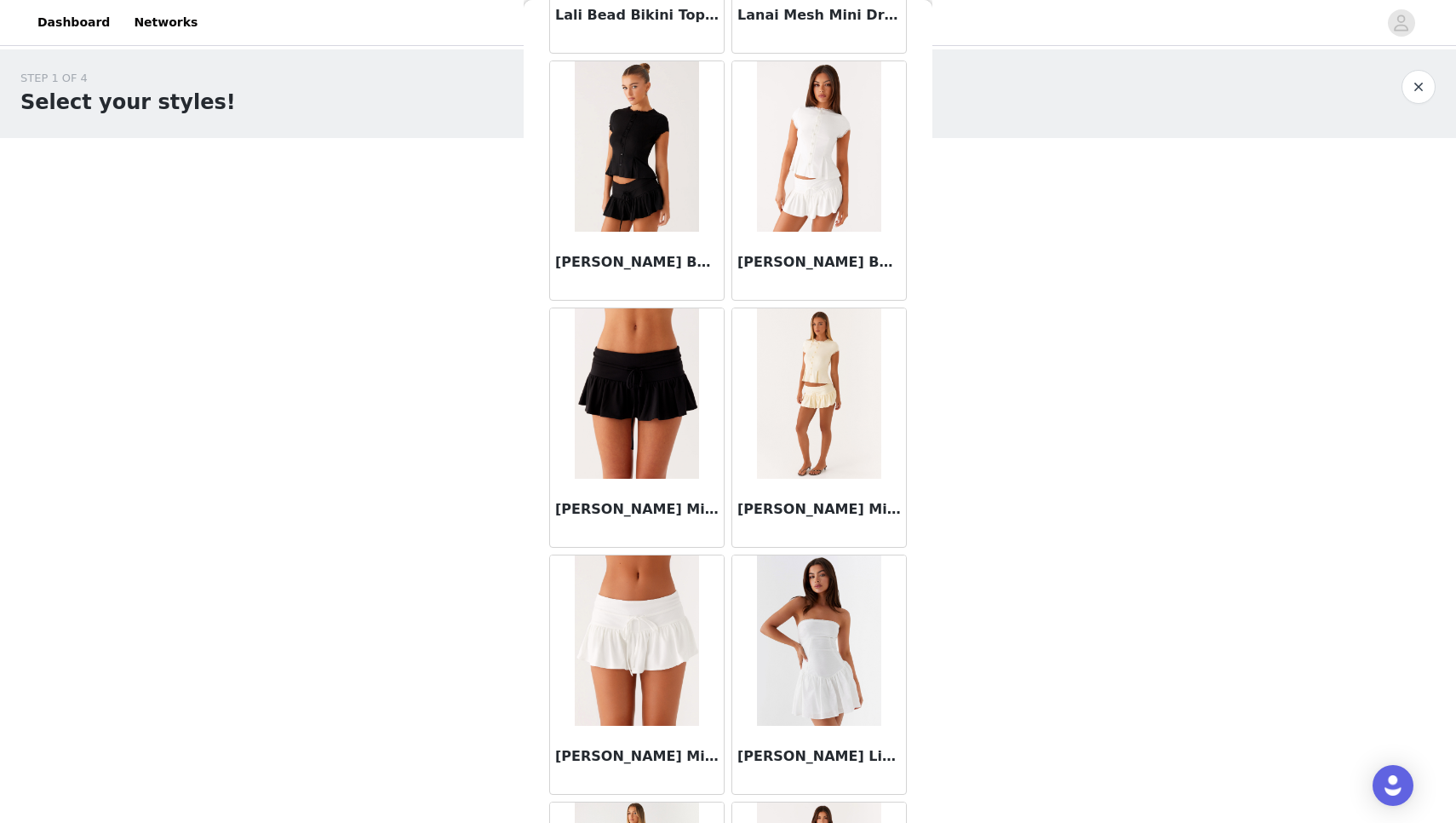
click at [637, 693] on img at bounding box center [636, 640] width 123 height 170
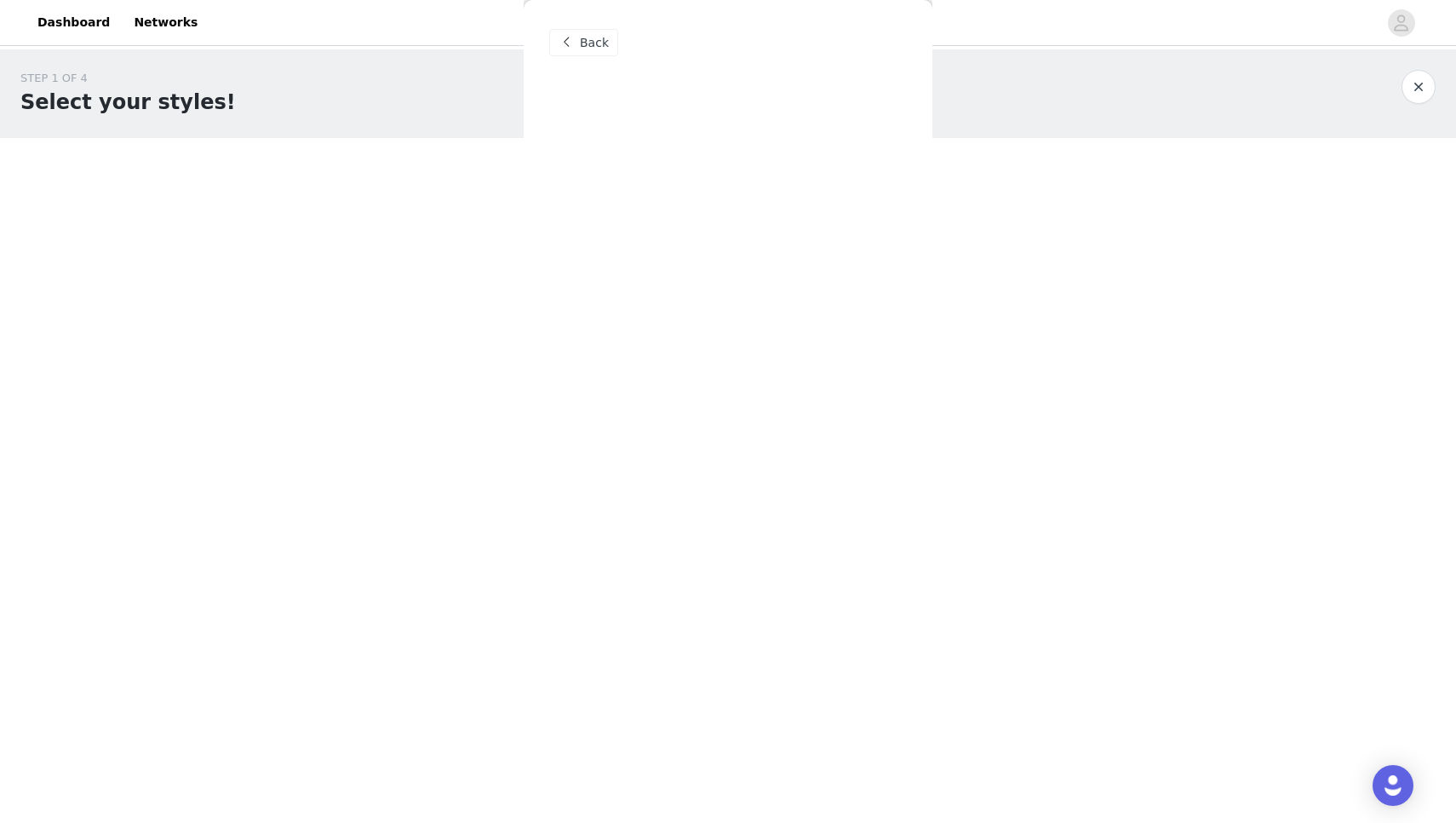
scroll to position [0, 0]
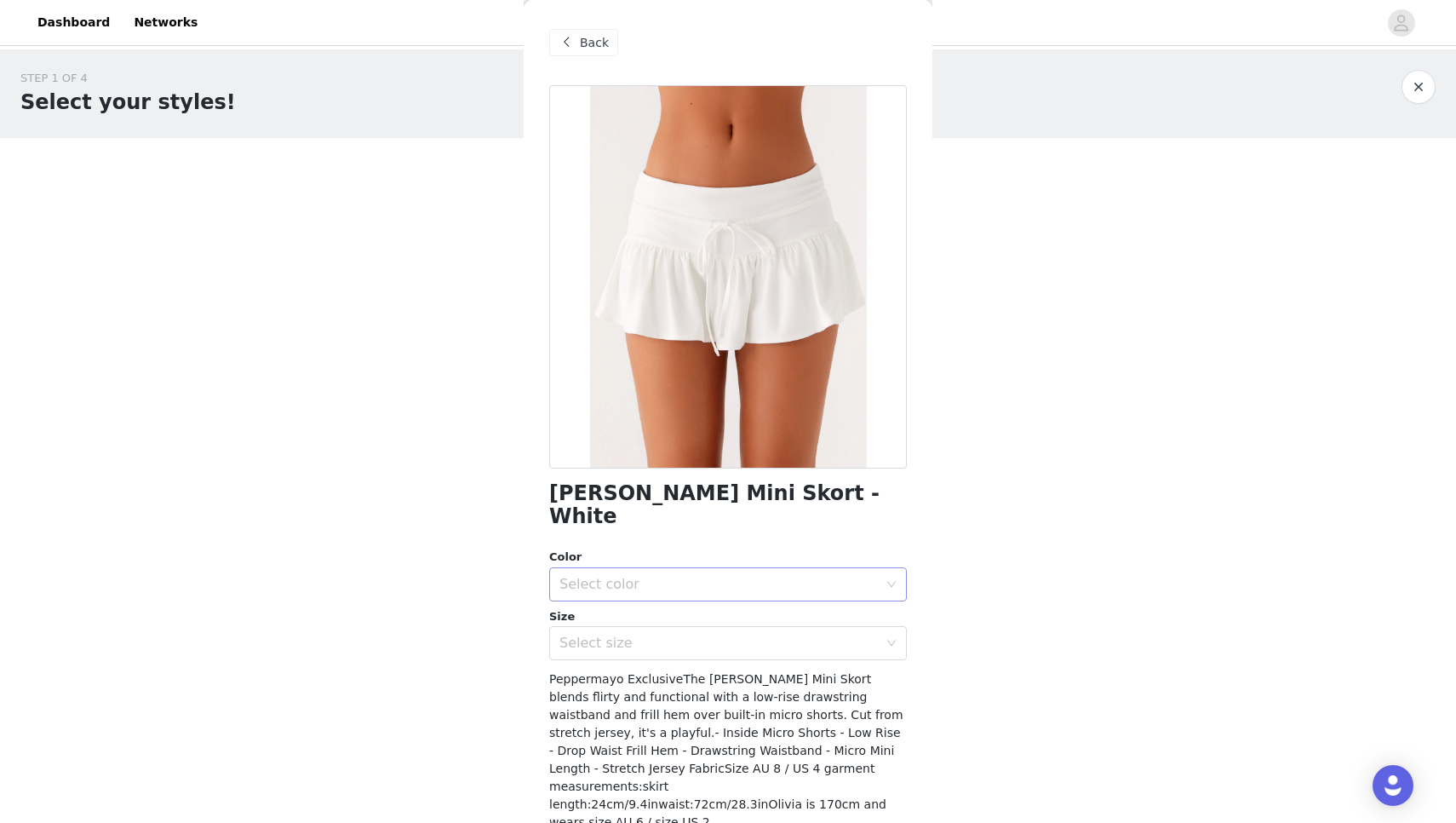
click at [686, 576] on div "Select color" at bounding box center [719, 584] width 318 height 17
click at [668, 608] on li "White" at bounding box center [728, 598] width 358 height 27
click at [648, 634] on div "Select size" at bounding box center [719, 642] width 318 height 17
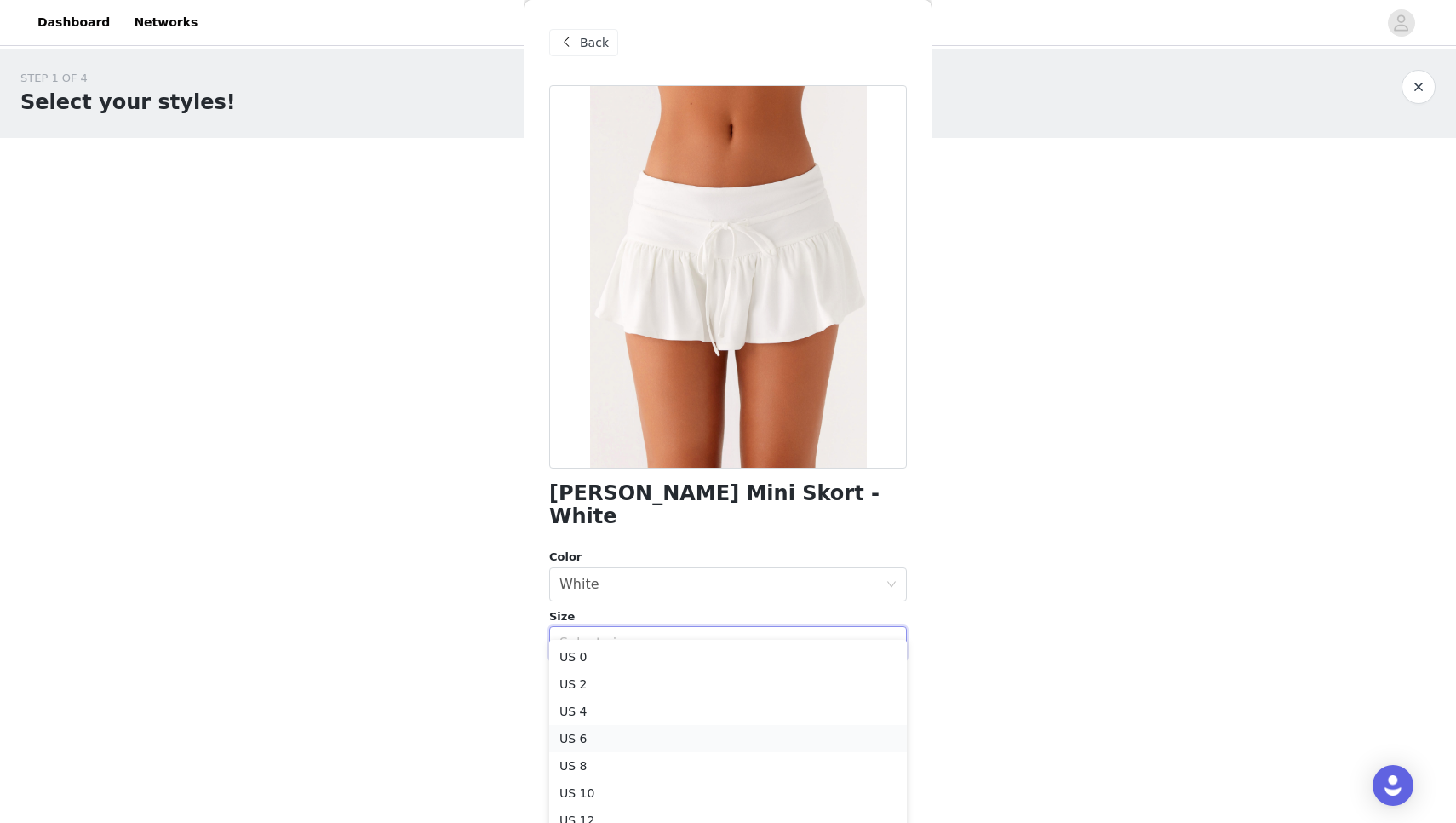
click at [612, 742] on li "US 6" at bounding box center [728, 738] width 358 height 27
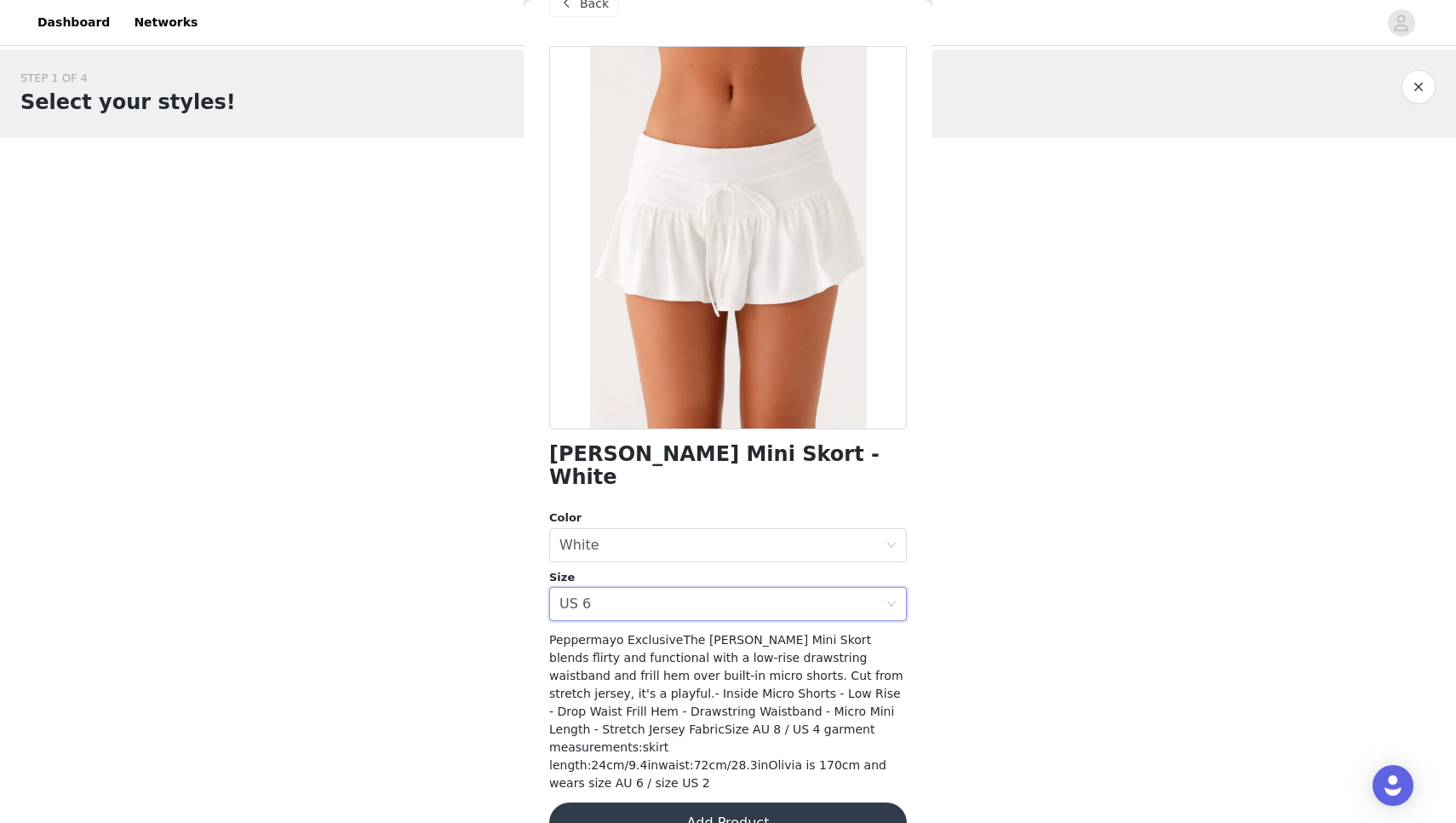
scroll to position [39, 0]
click at [647, 588] on div "Select size US 6" at bounding box center [722, 604] width 326 height 32
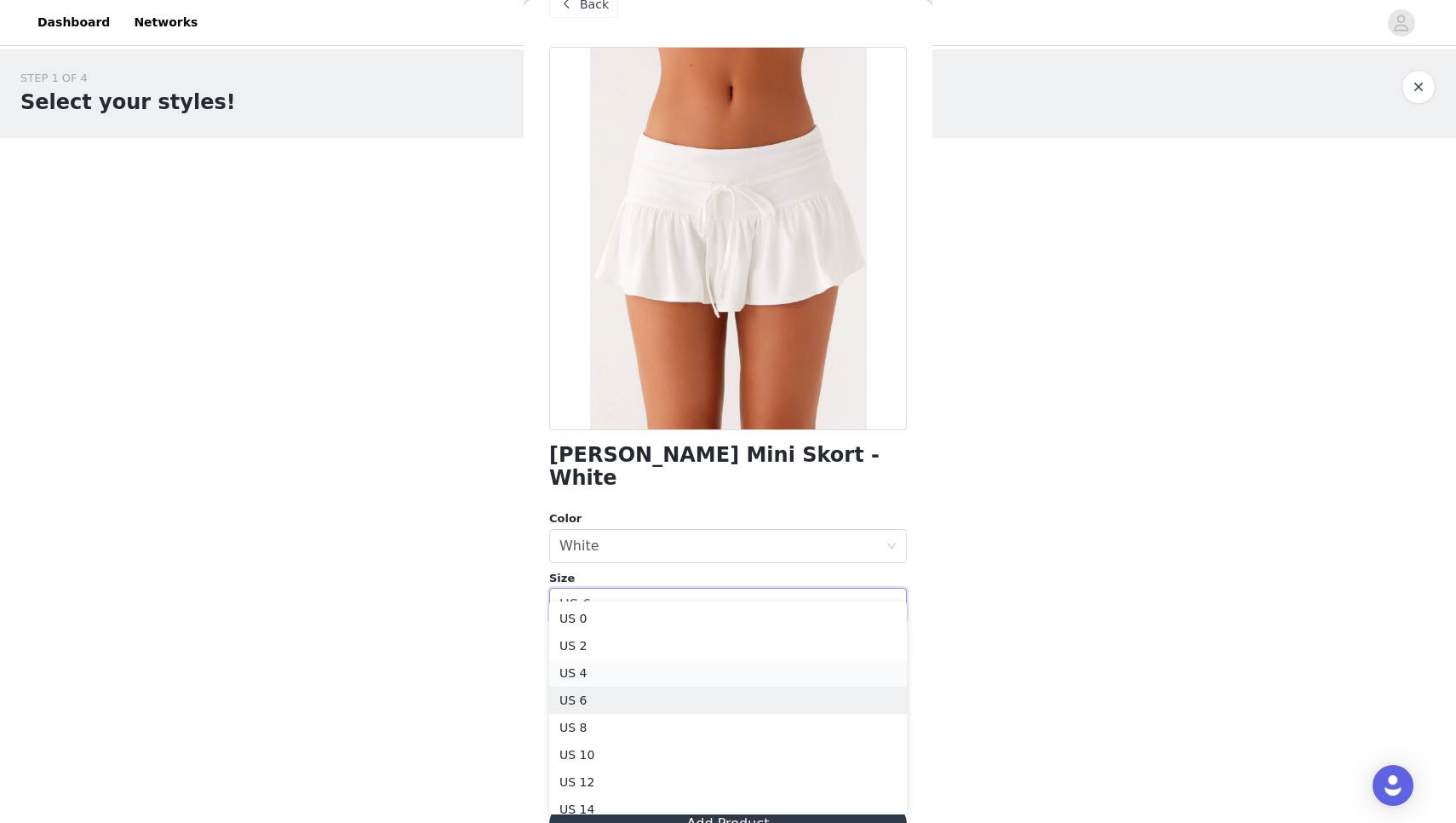
click at [588, 683] on li "US 4" at bounding box center [728, 673] width 358 height 27
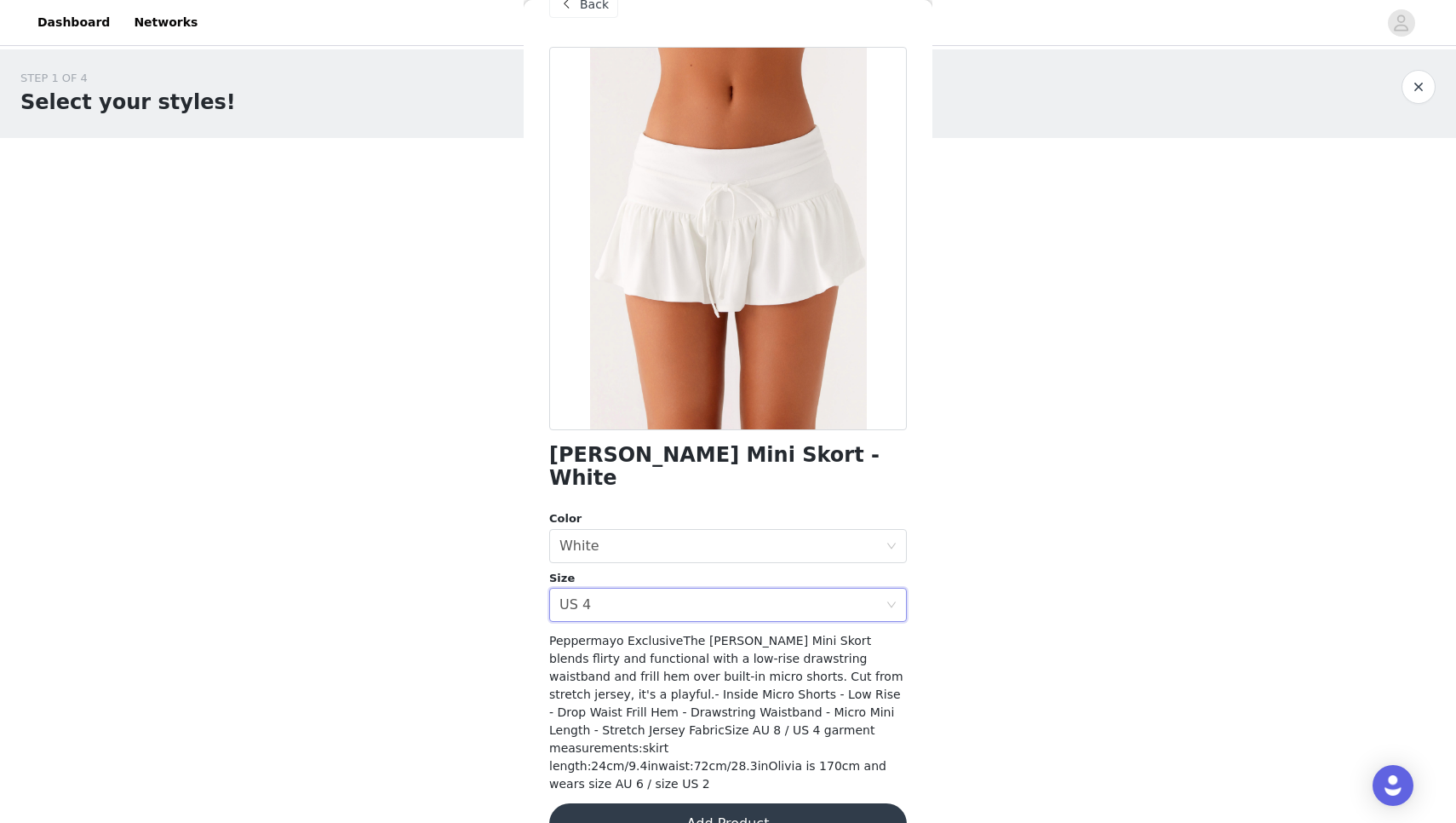
click at [644, 803] on button "Add Product" at bounding box center [728, 823] width 358 height 40
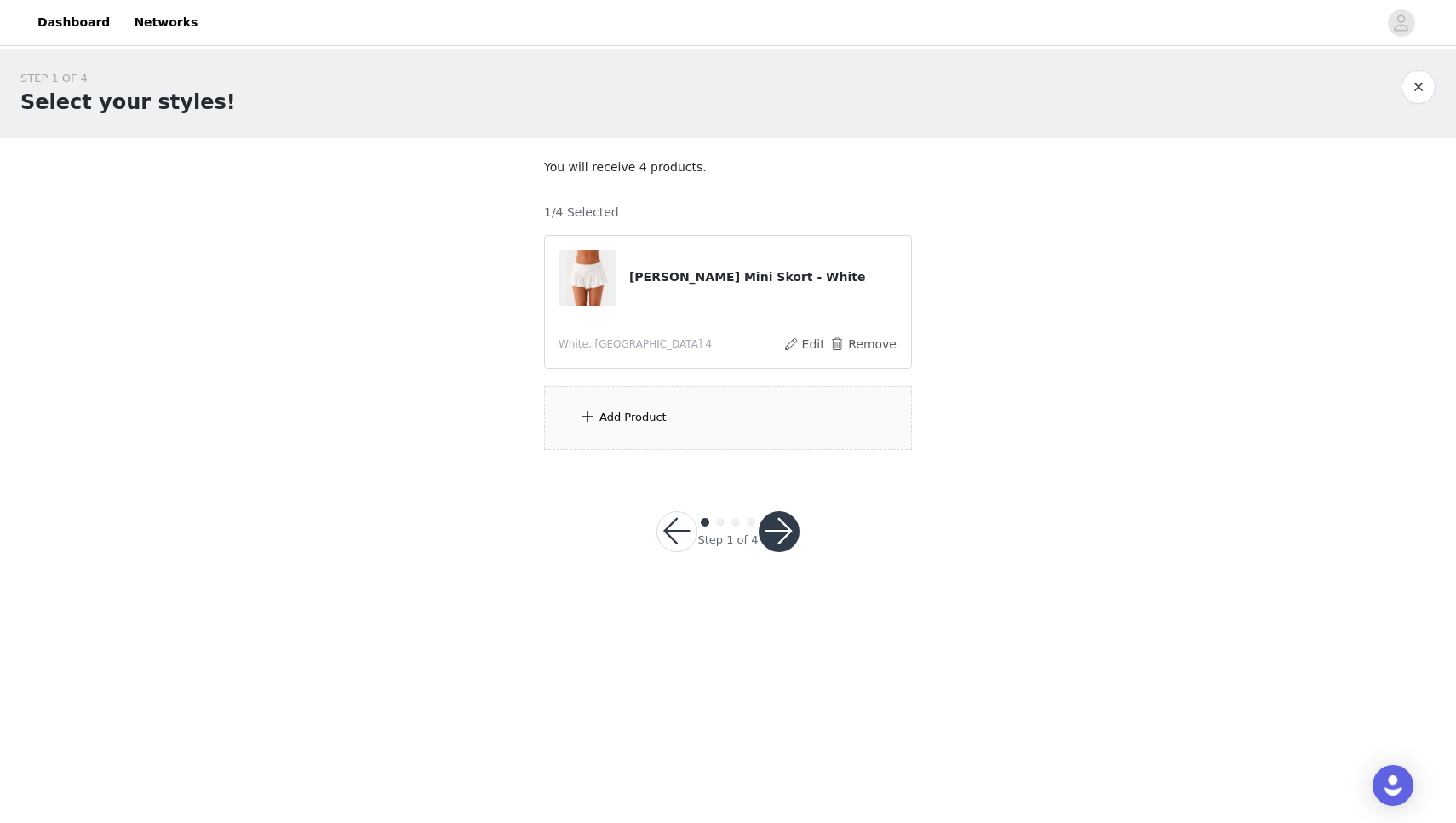
click at [671, 424] on div "Add Product" at bounding box center [728, 417] width 368 height 64
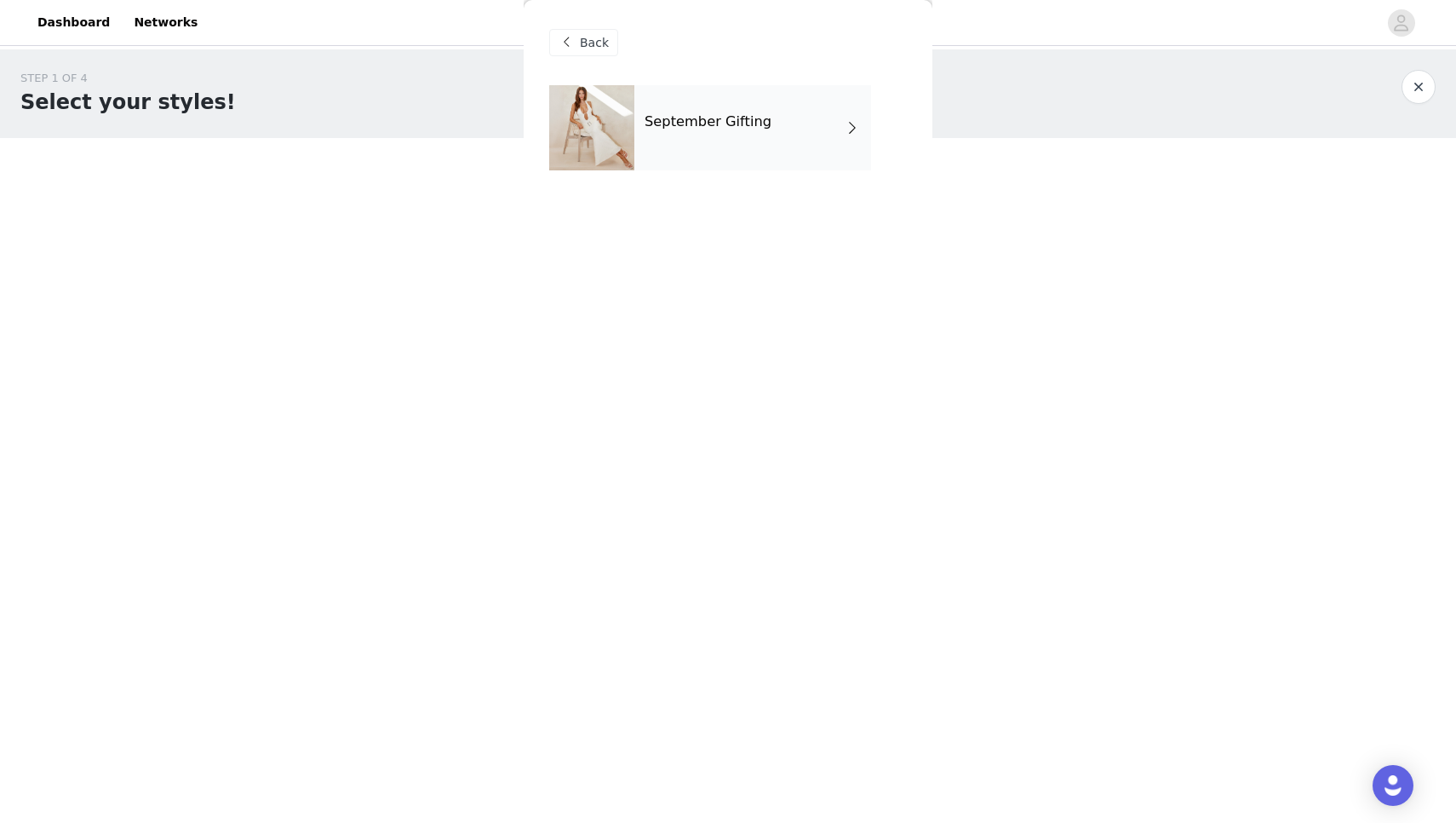
click at [711, 125] on h4 "September Gifting" at bounding box center [708, 121] width 127 height 15
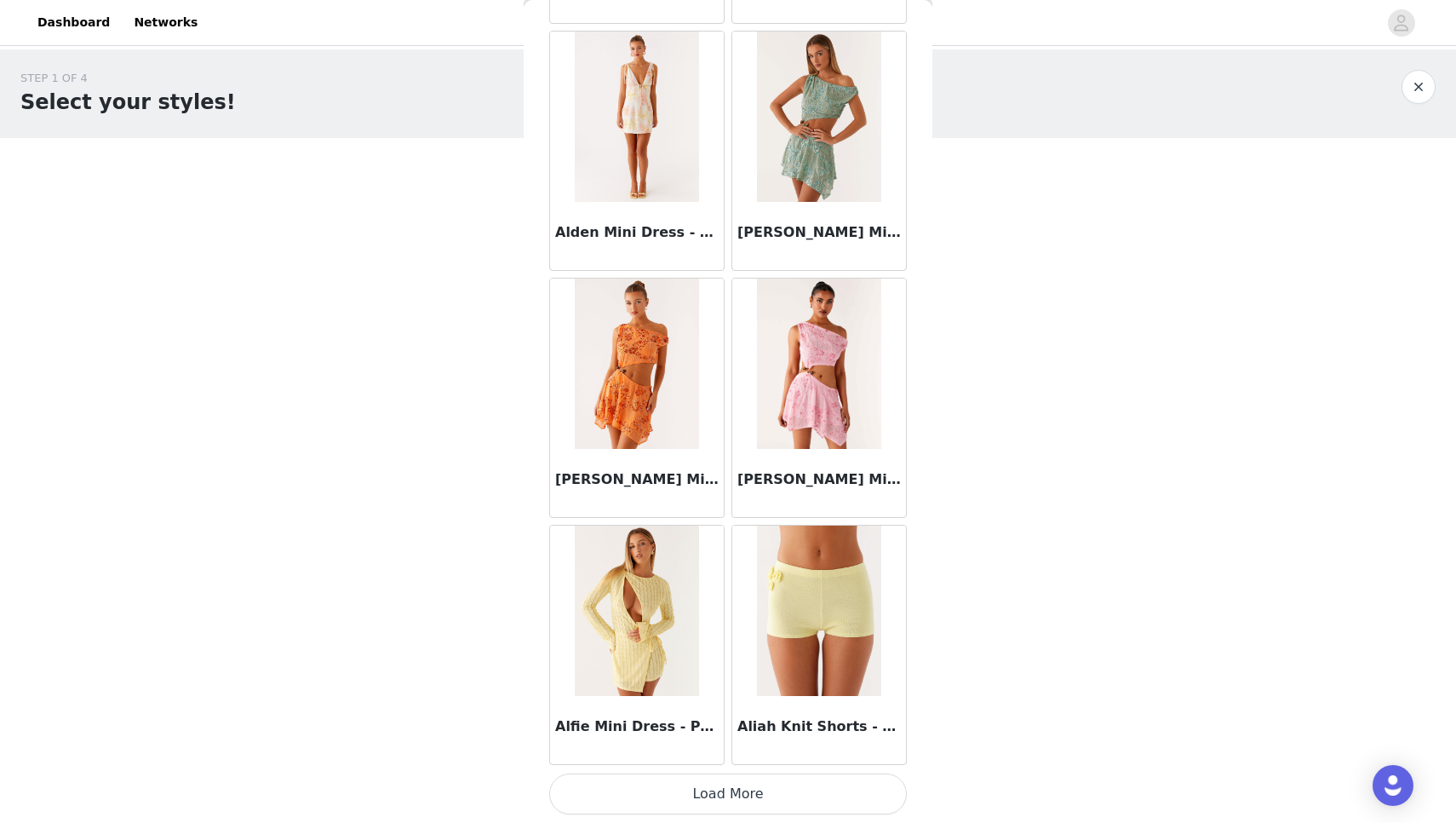
scroll to position [0, 0]
click at [665, 801] on button "Load More" at bounding box center [728, 793] width 358 height 40
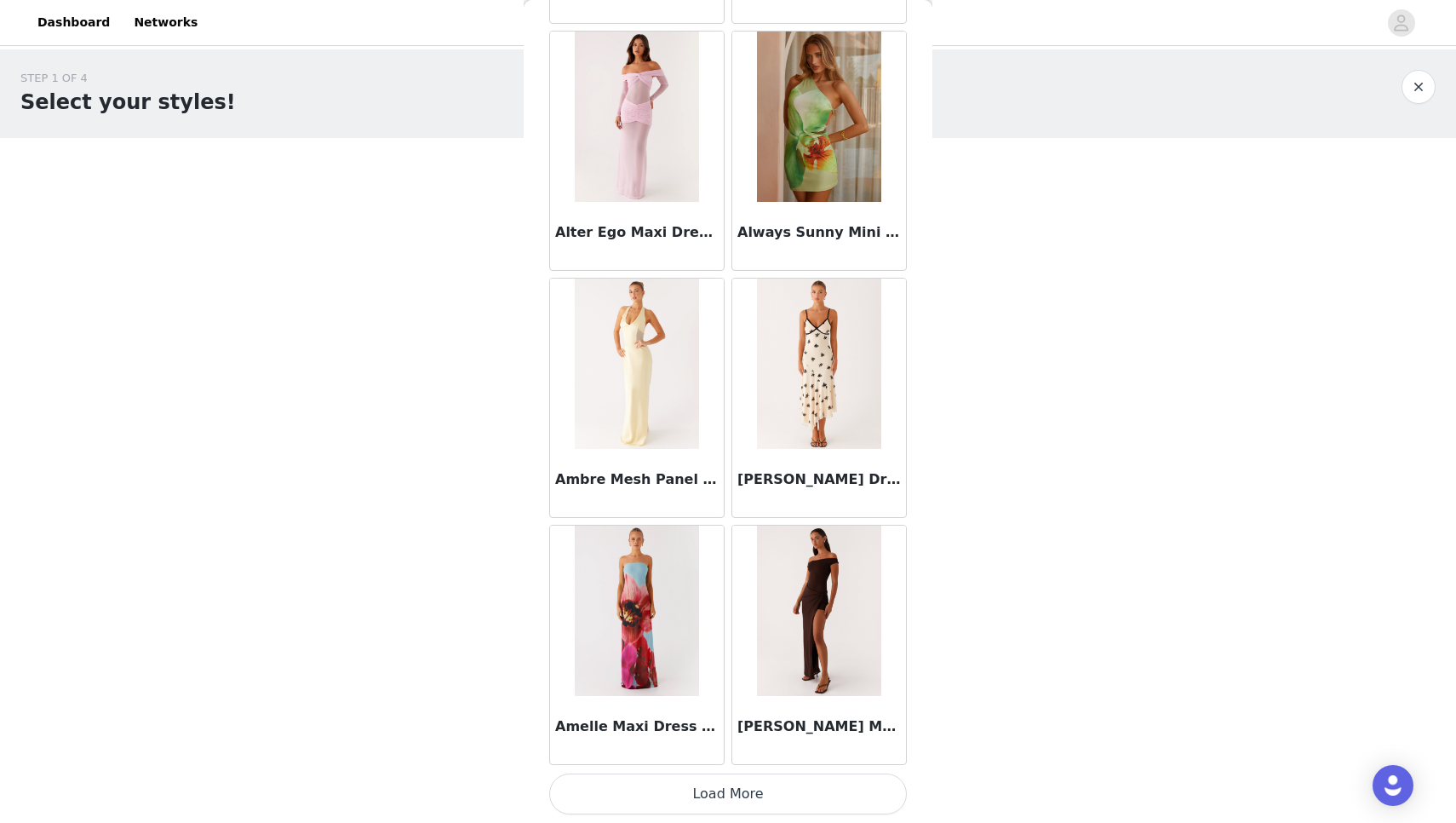
click at [665, 798] on button "Load More" at bounding box center [728, 793] width 358 height 40
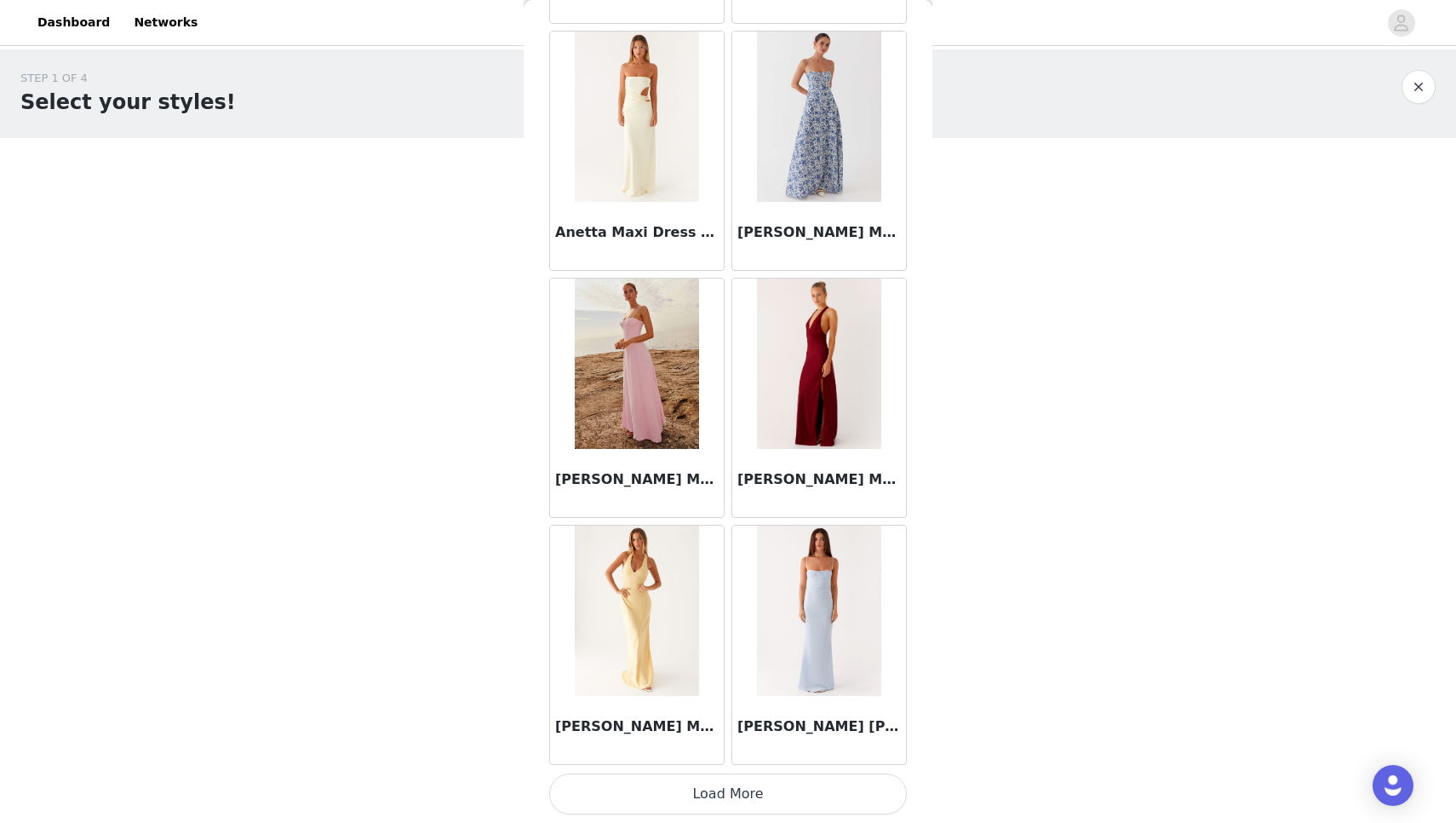
click at [665, 798] on button "Load More" at bounding box center [728, 793] width 358 height 40
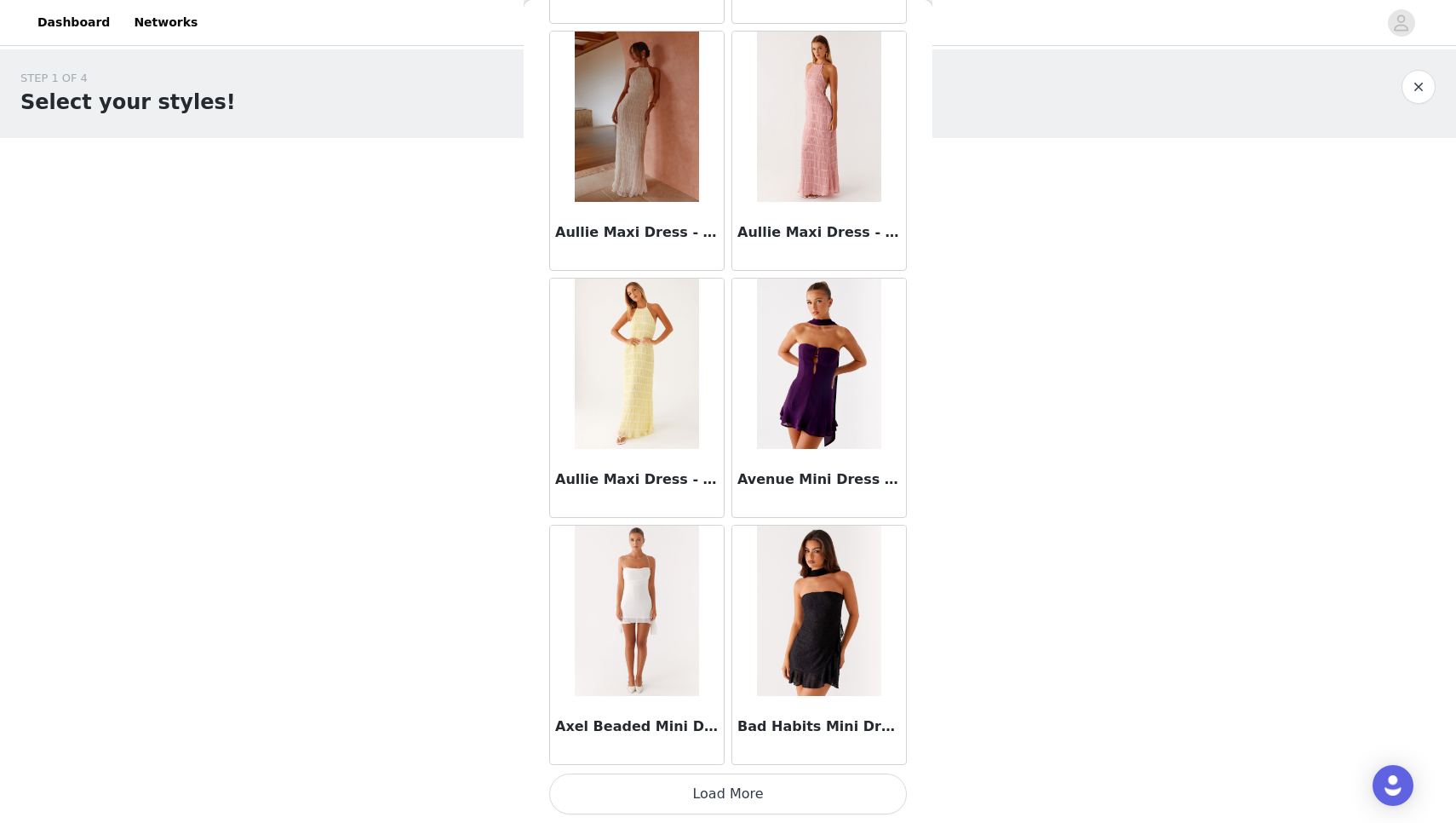
click at [665, 798] on button "Load More" at bounding box center [728, 793] width 358 height 40
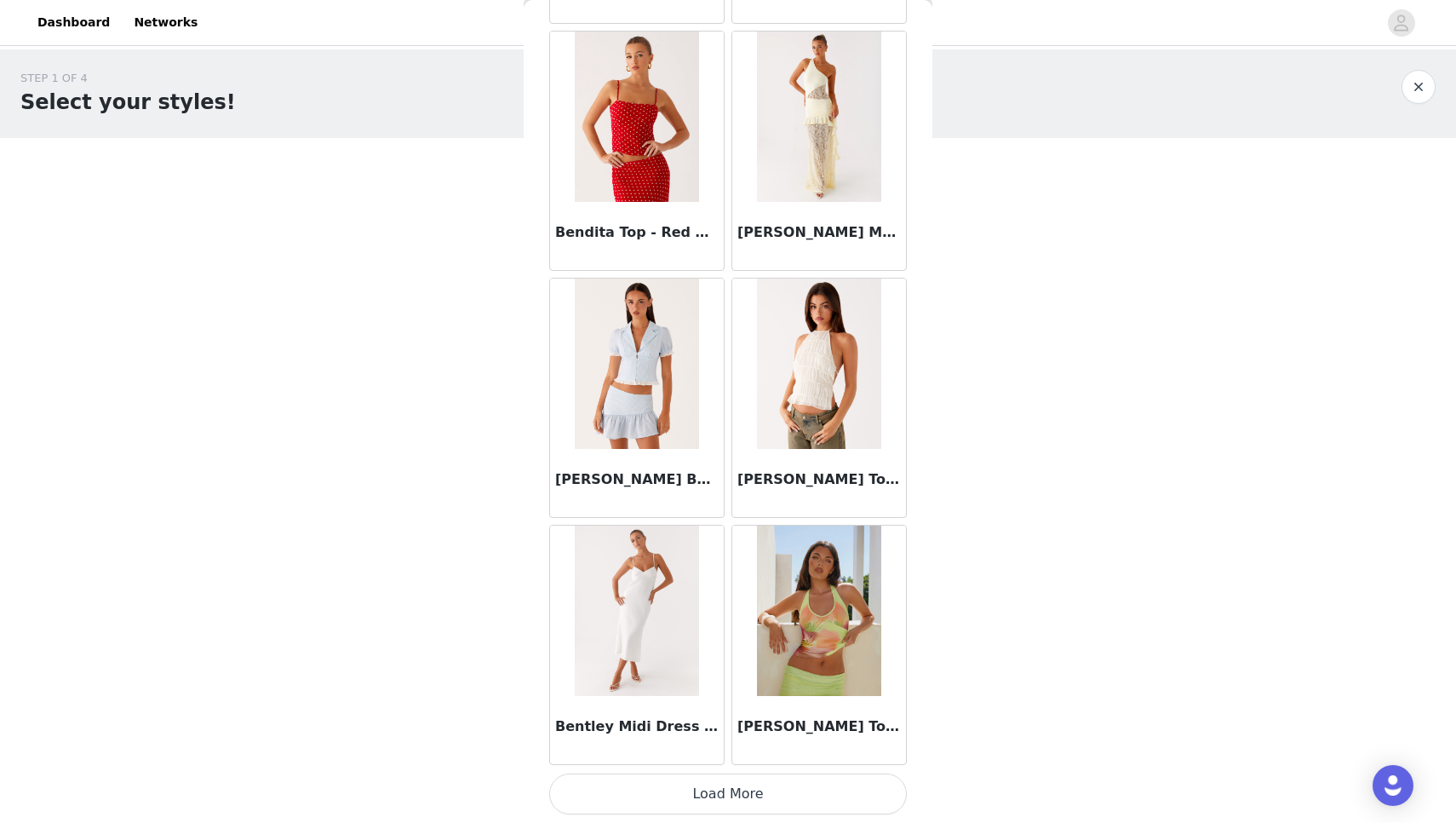
click at [665, 798] on button "Load More" at bounding box center [728, 793] width 358 height 40
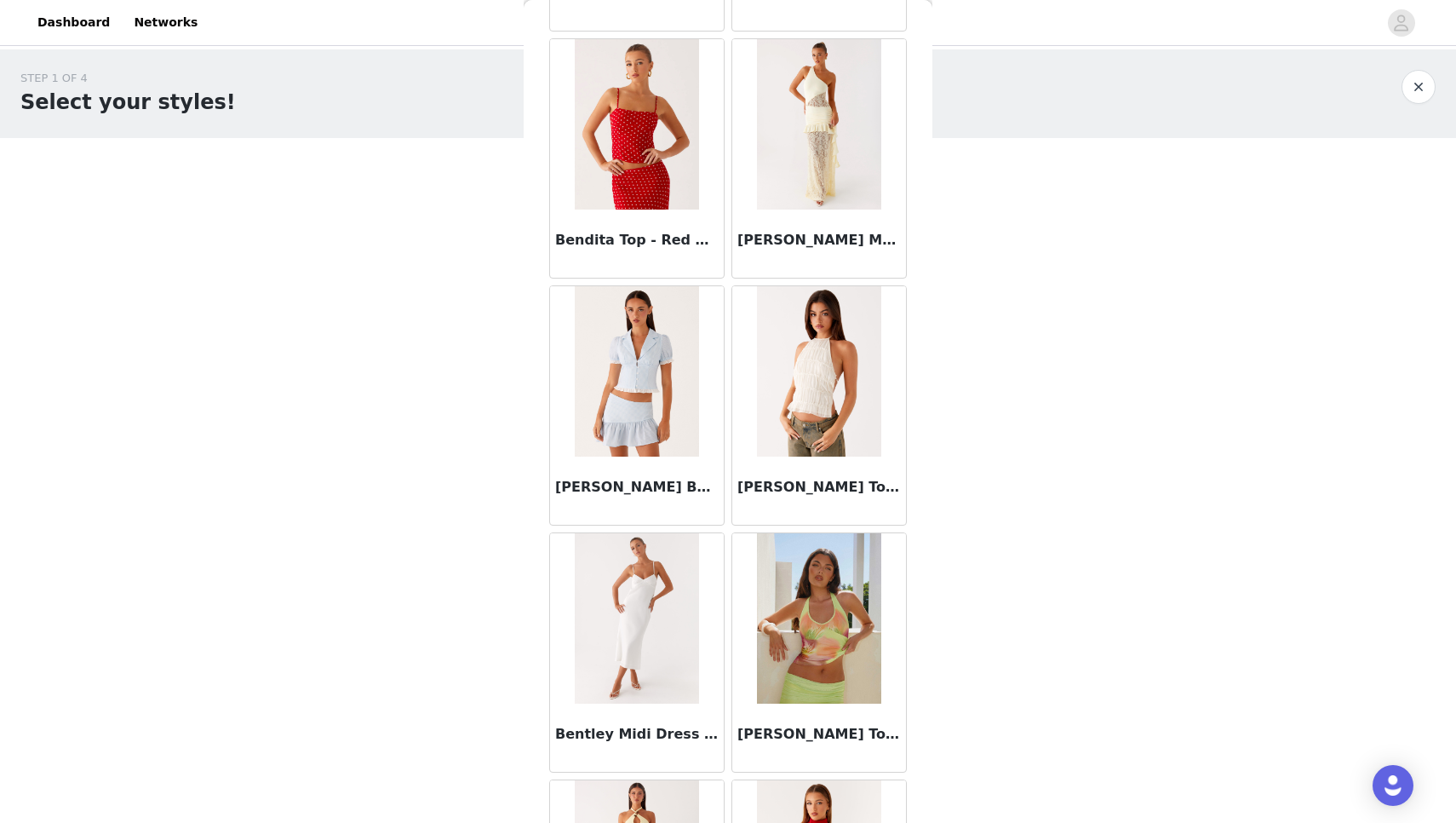
scroll to position [0, 0]
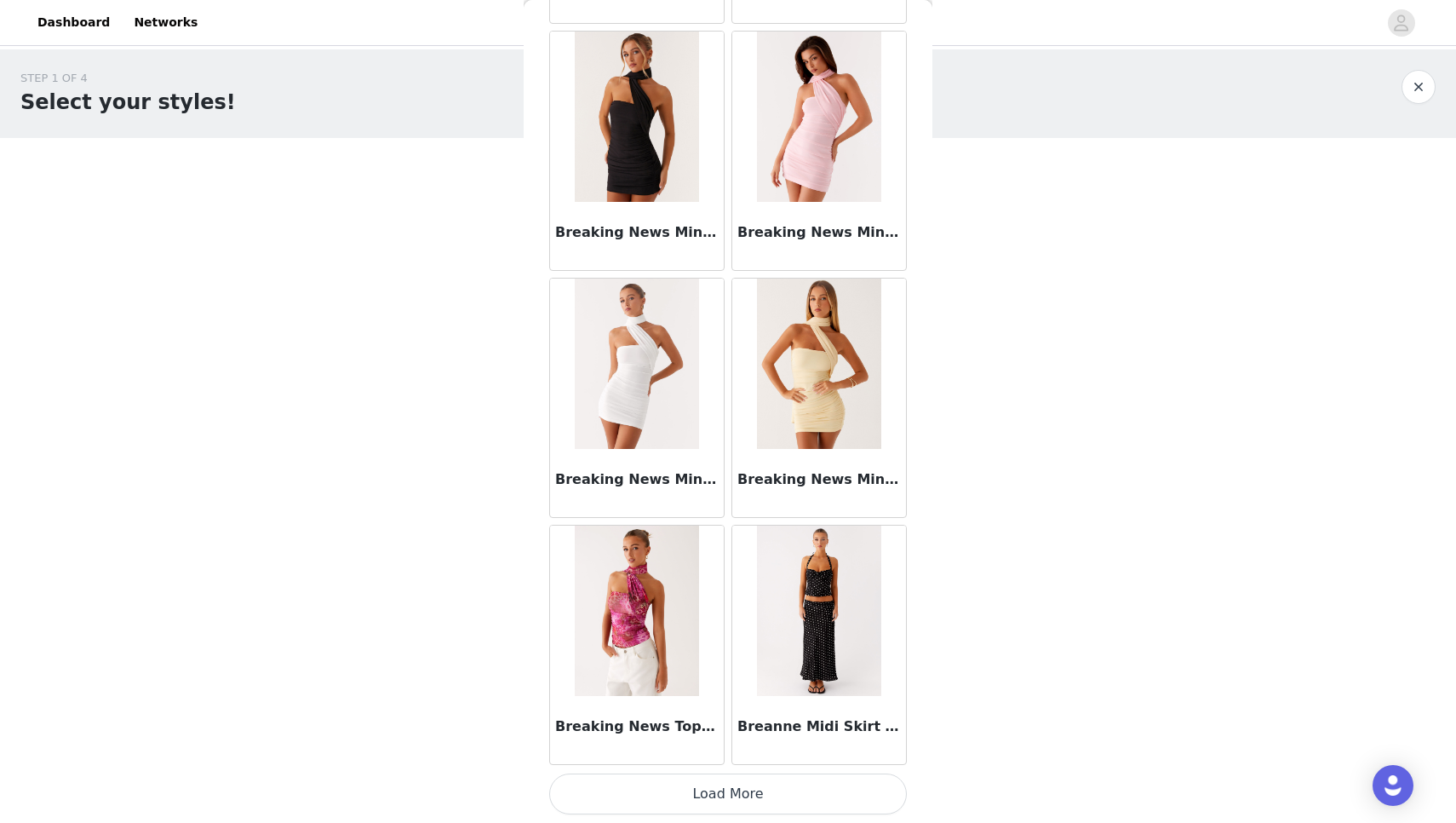
click at [665, 798] on button "Load More" at bounding box center [728, 793] width 358 height 40
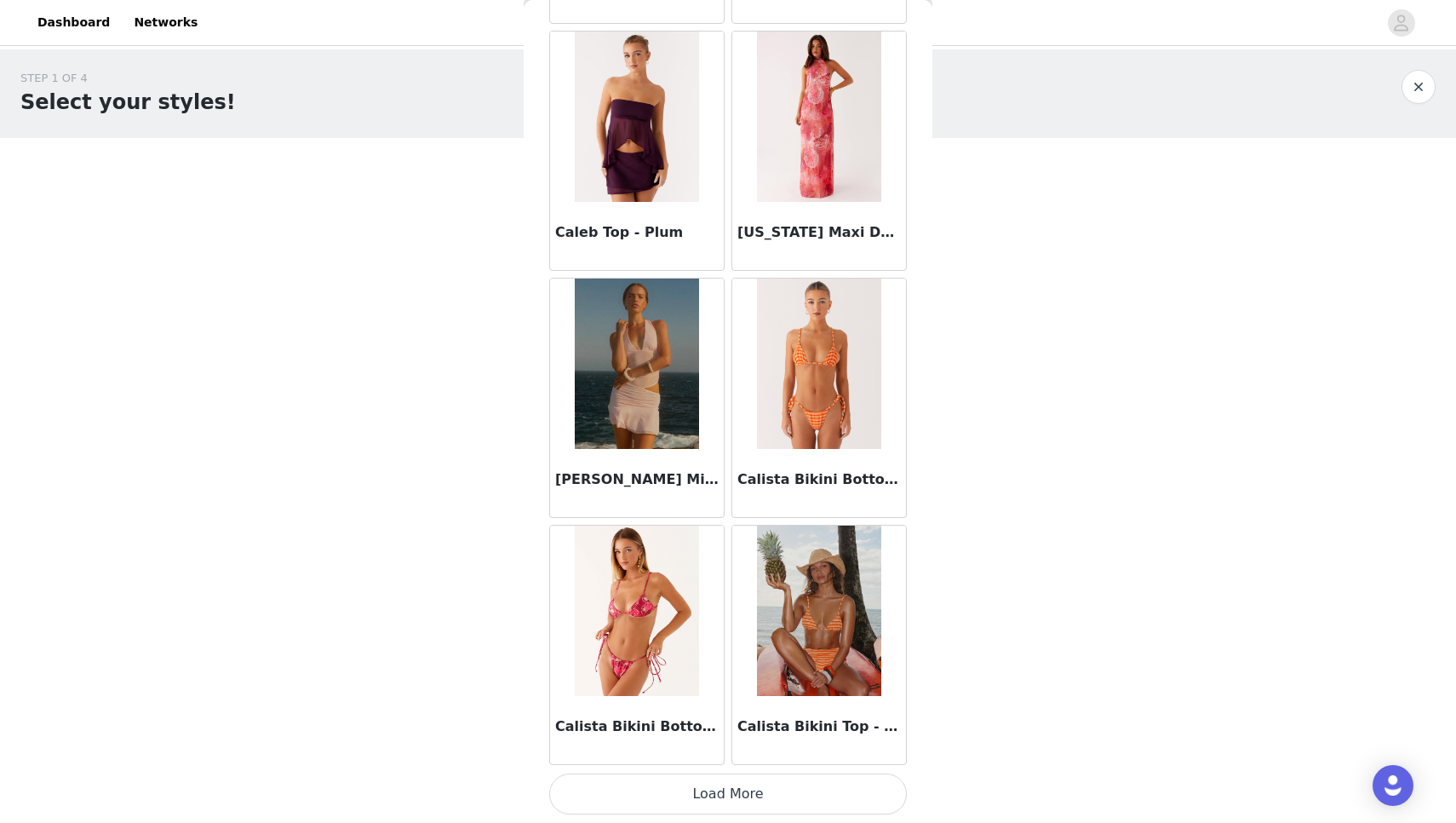
click at [665, 798] on button "Load More" at bounding box center [728, 793] width 358 height 40
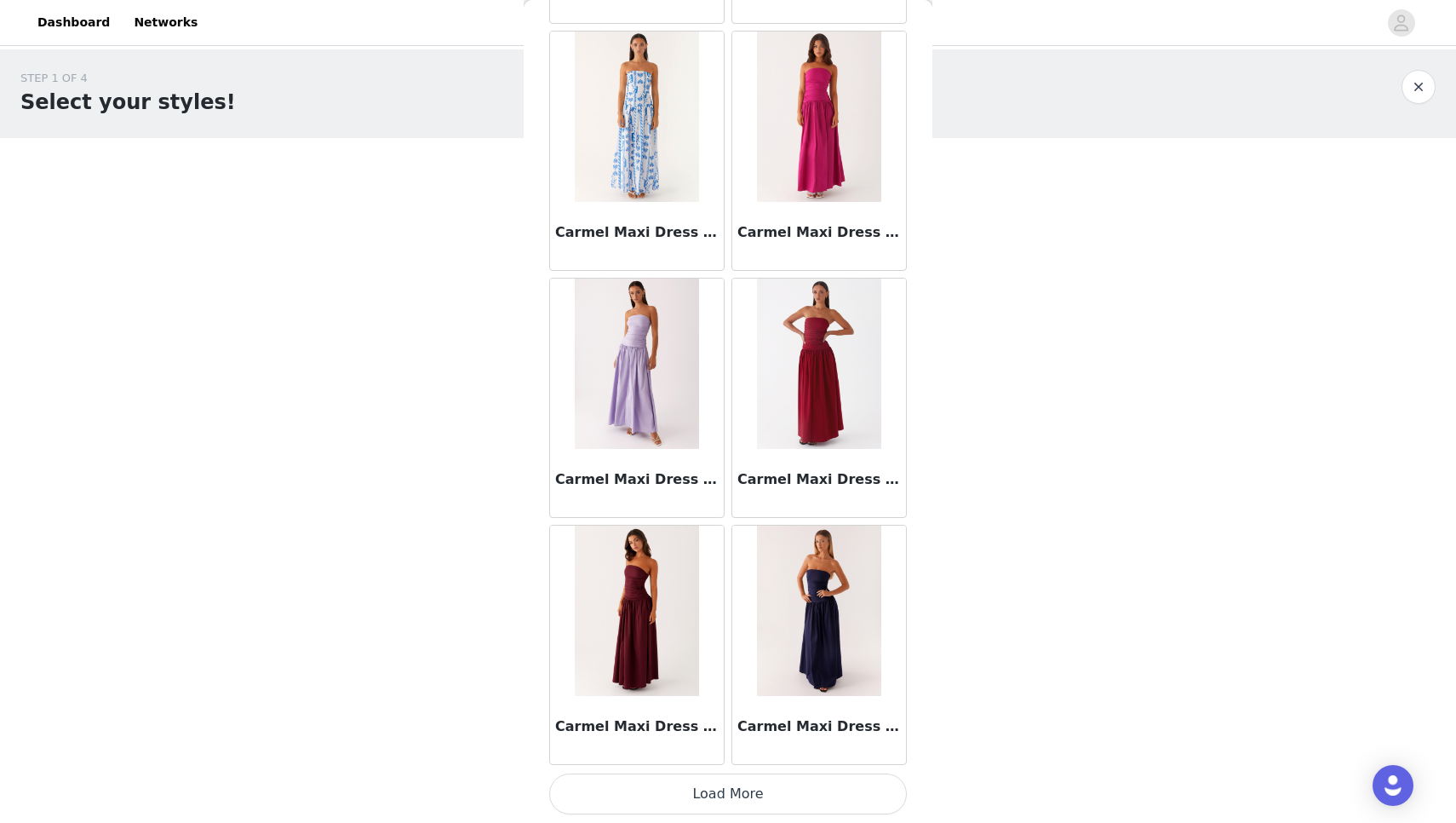
click at [665, 795] on button "Load More" at bounding box center [728, 793] width 358 height 40
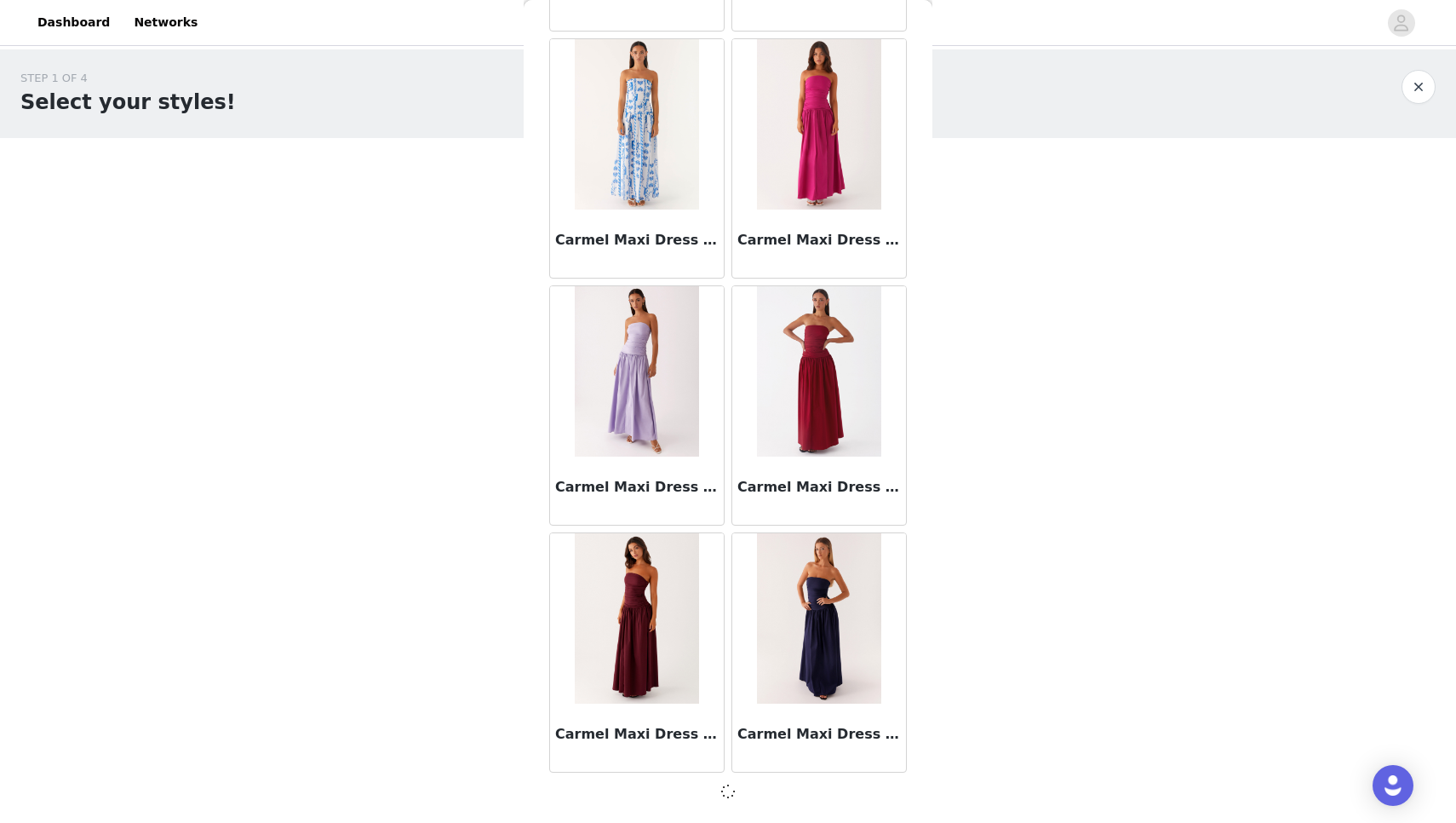
scroll to position [19066, 0]
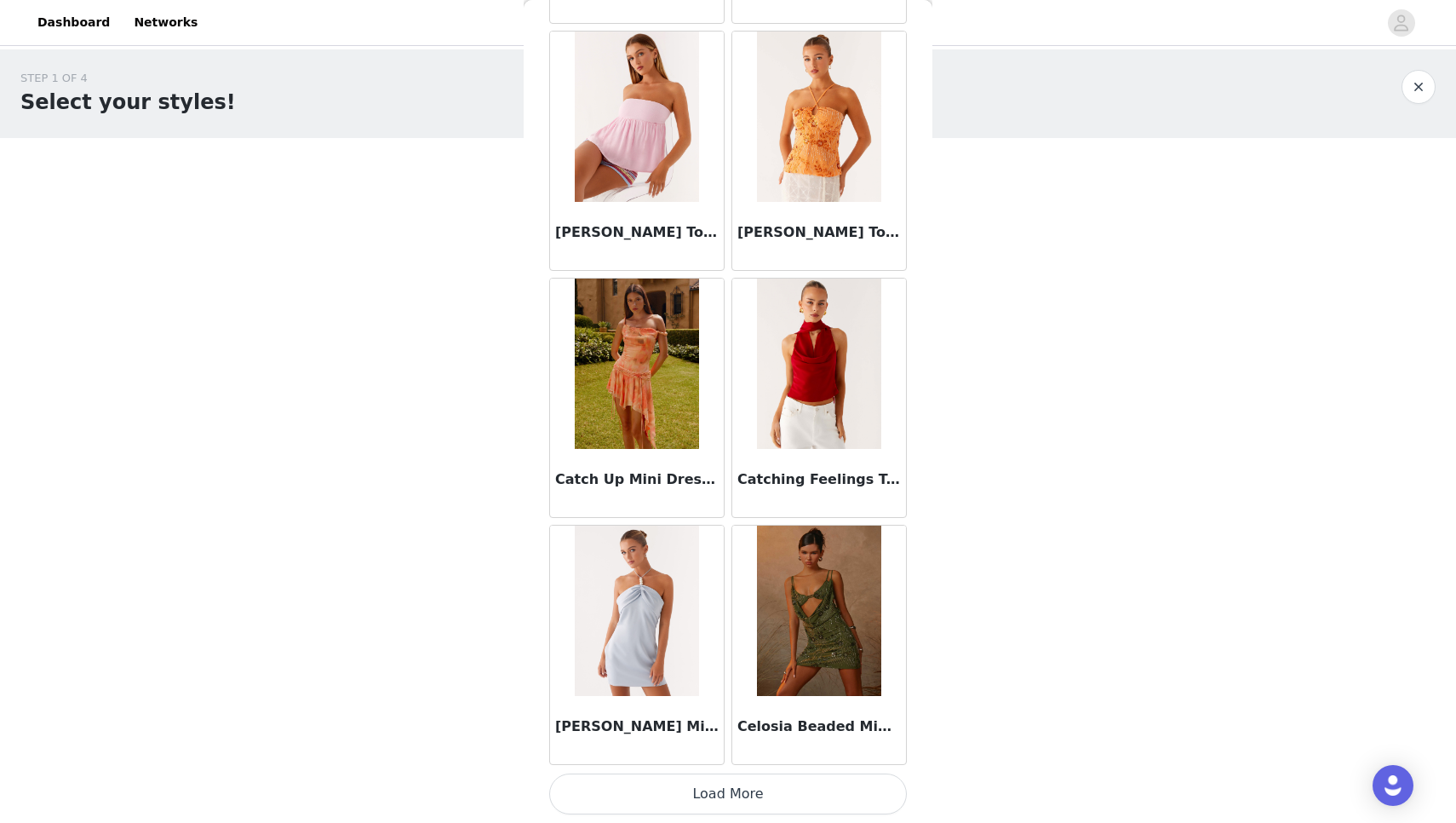
click at [665, 795] on button "Load More" at bounding box center [728, 793] width 358 height 40
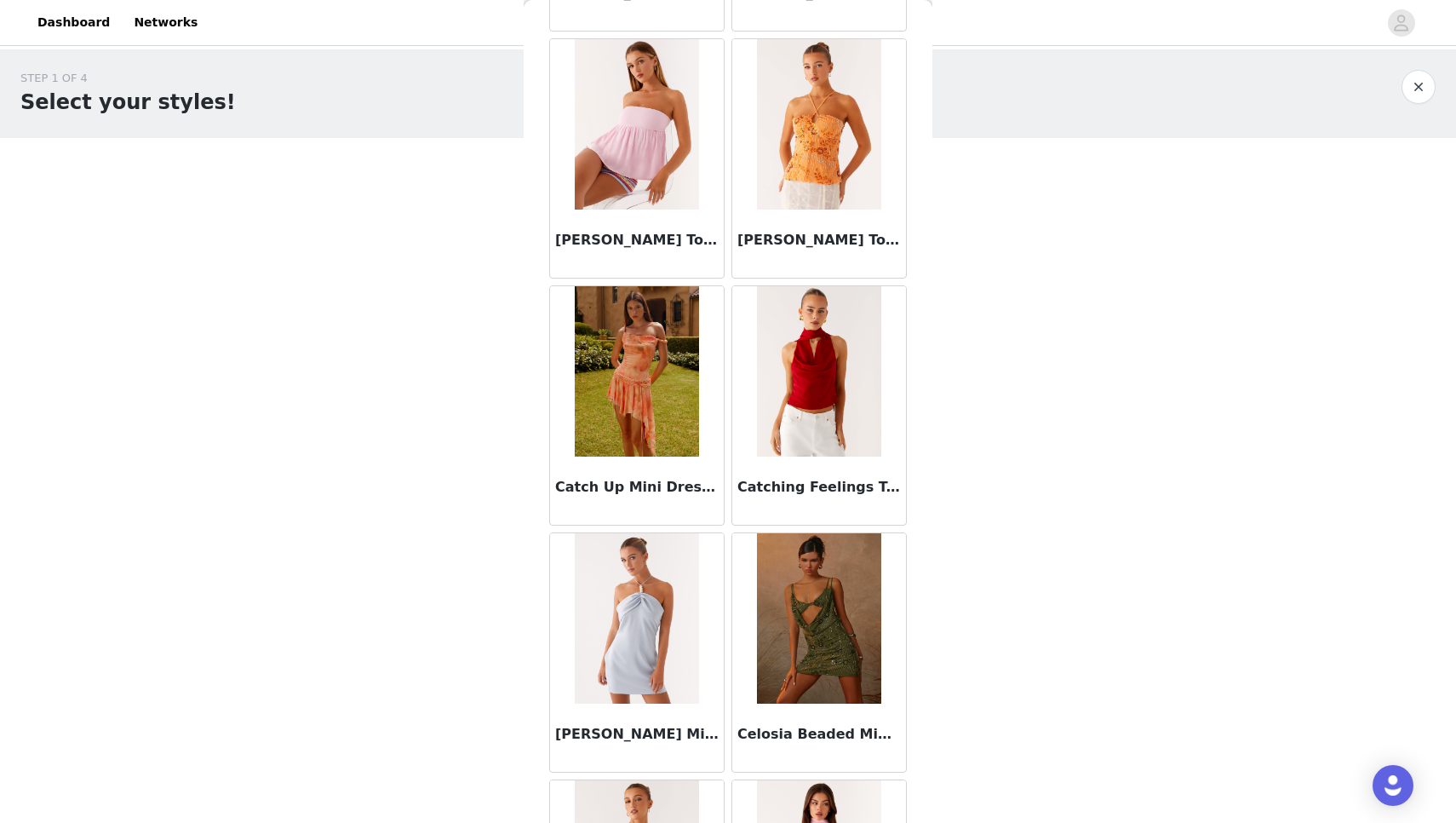
scroll to position [0, 0]
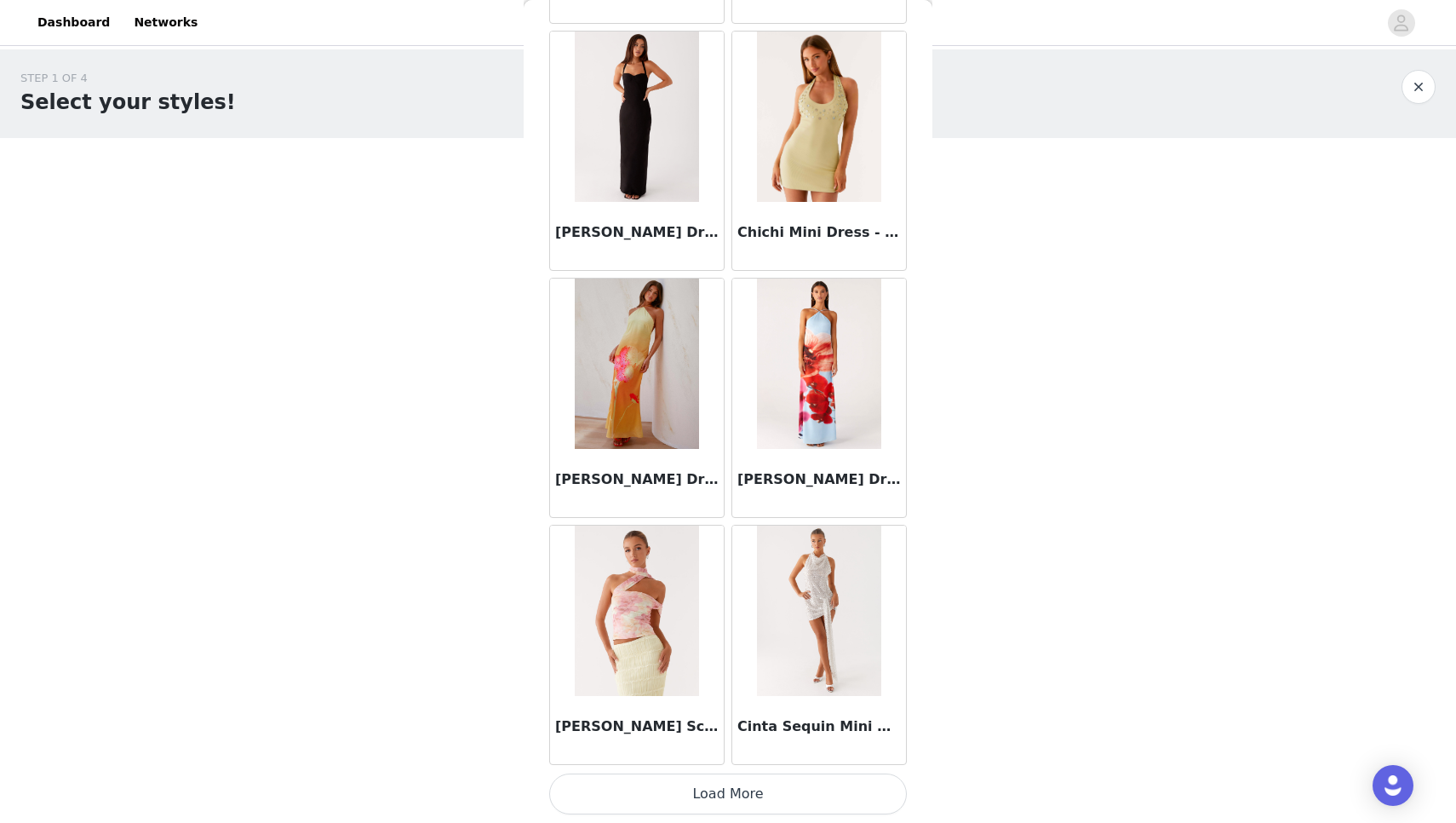
click at [665, 795] on button "Load More" at bounding box center [728, 793] width 358 height 40
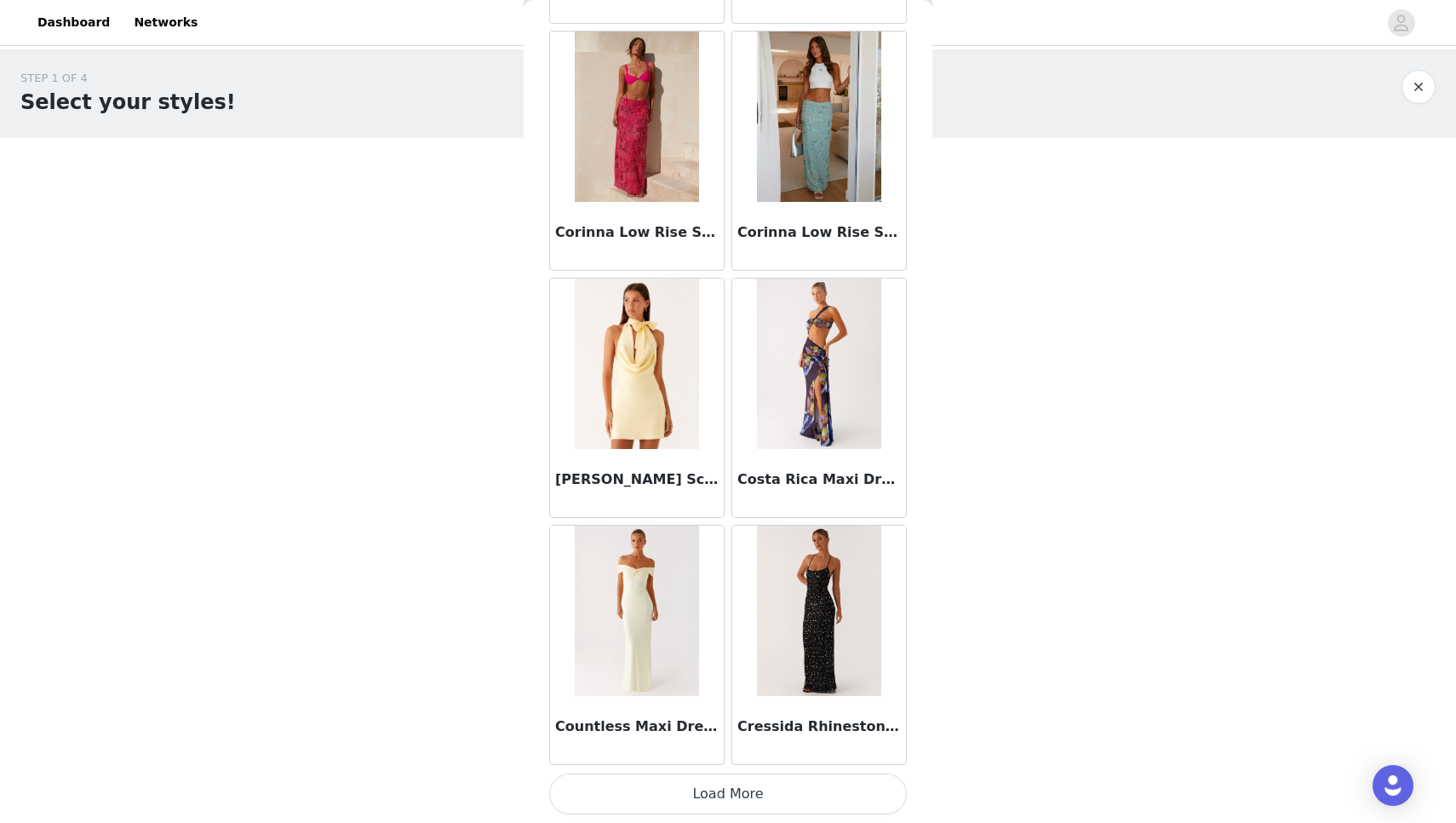
click at [664, 792] on button "Load More" at bounding box center [728, 793] width 358 height 40
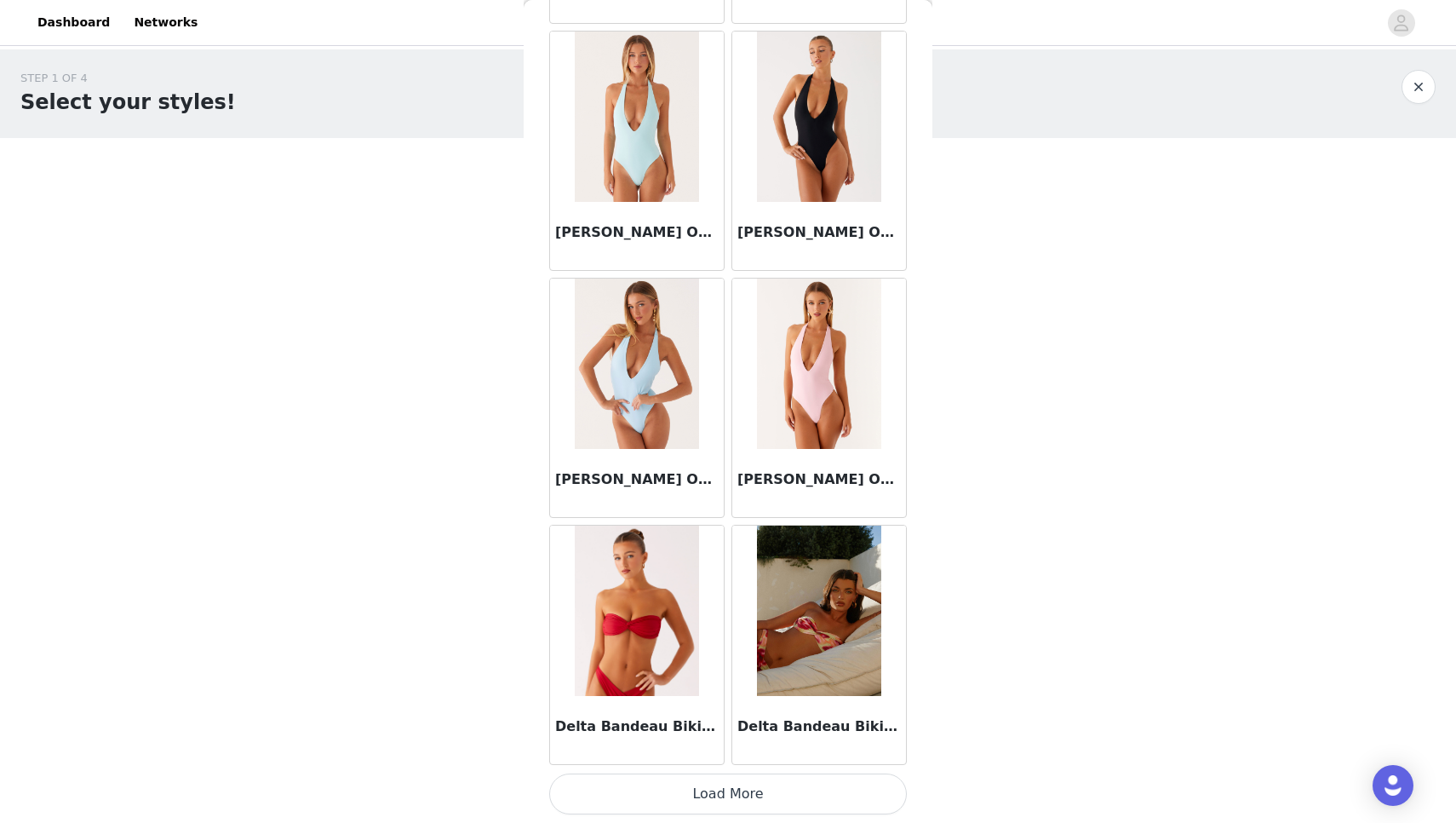
click at [664, 792] on button "Load More" at bounding box center [728, 793] width 358 height 40
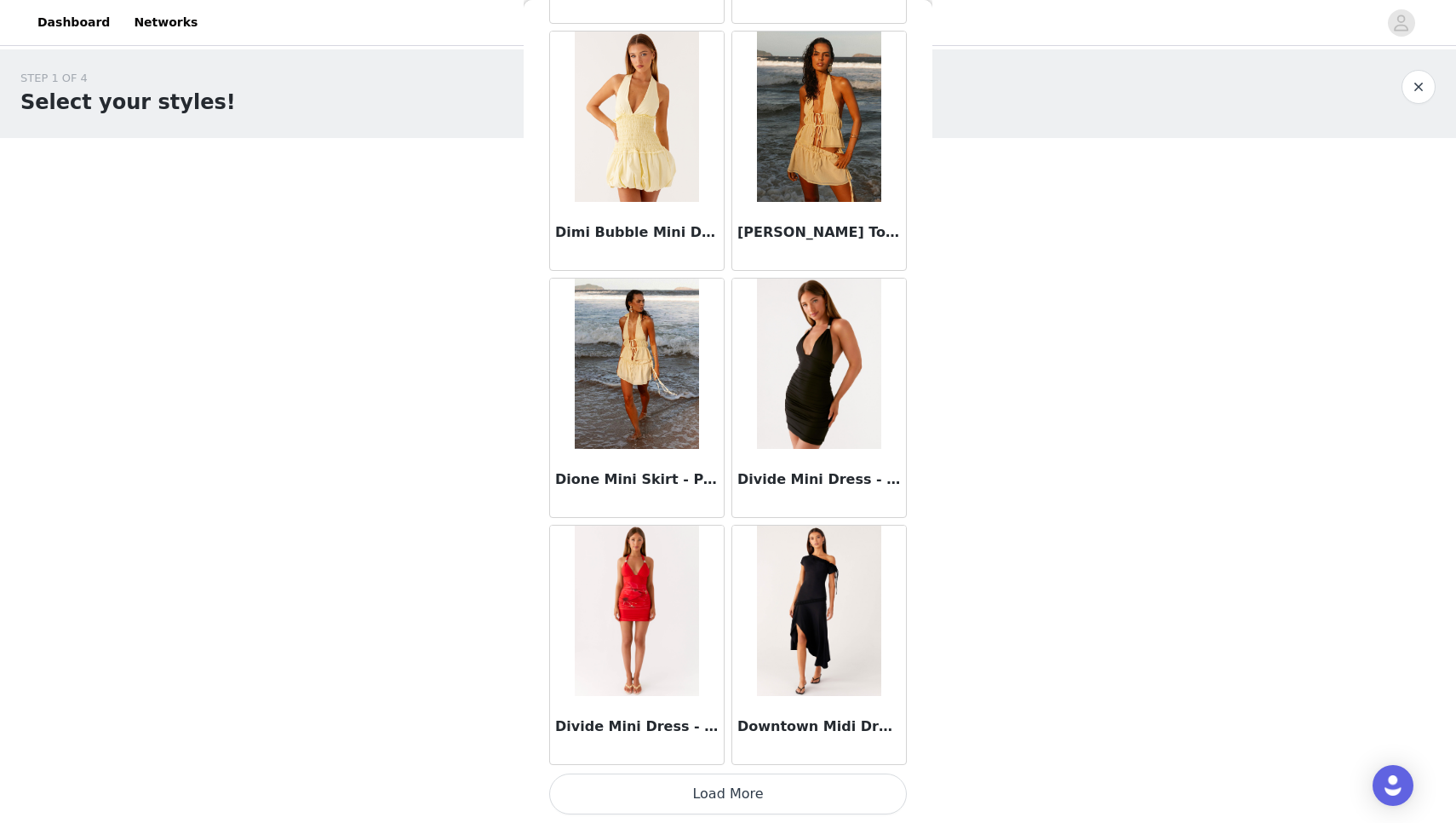
click at [664, 792] on button "Load More" at bounding box center [728, 793] width 358 height 40
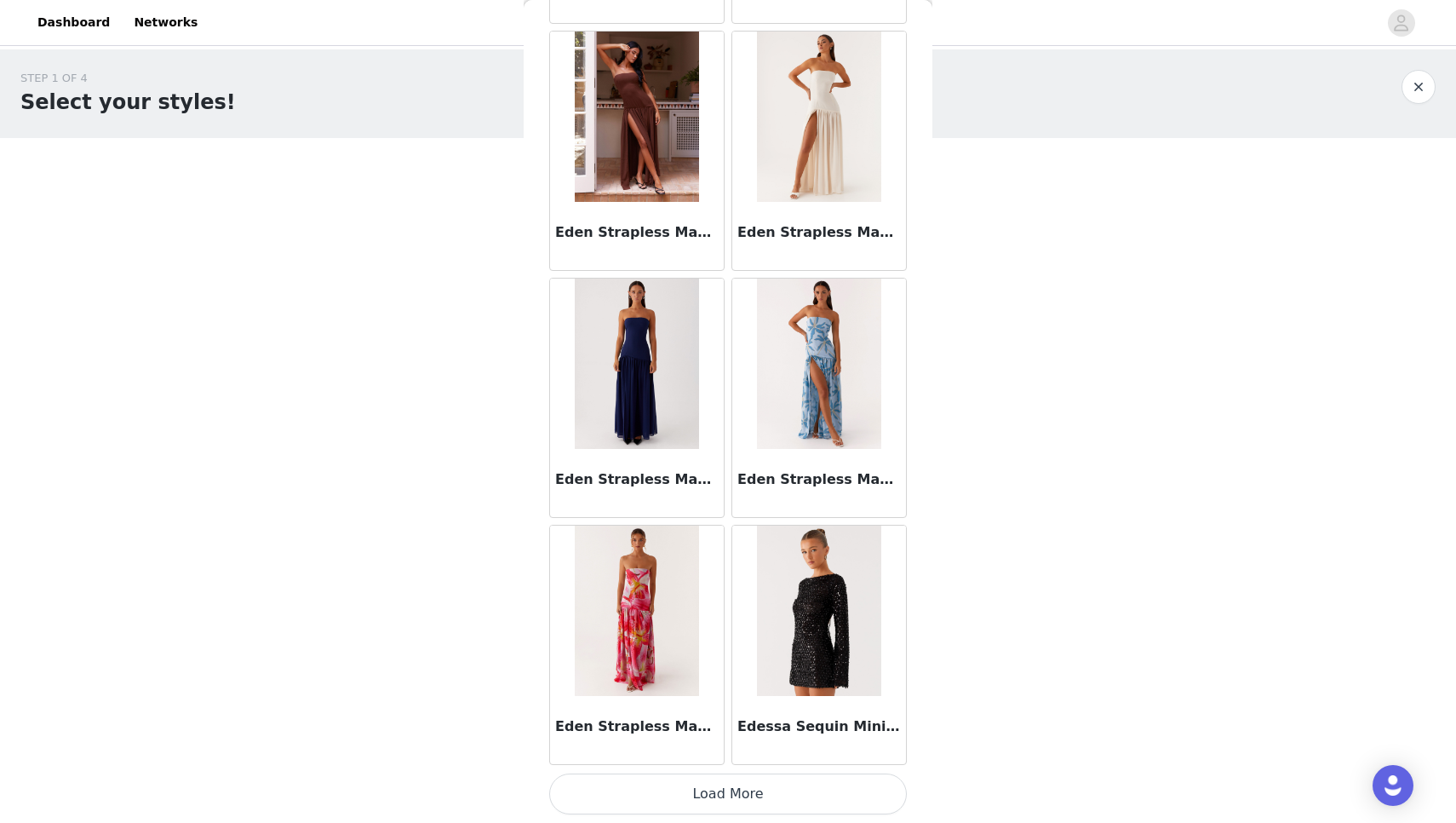
scroll to position [0, 0]
click at [664, 792] on button "Load More" at bounding box center [728, 793] width 358 height 40
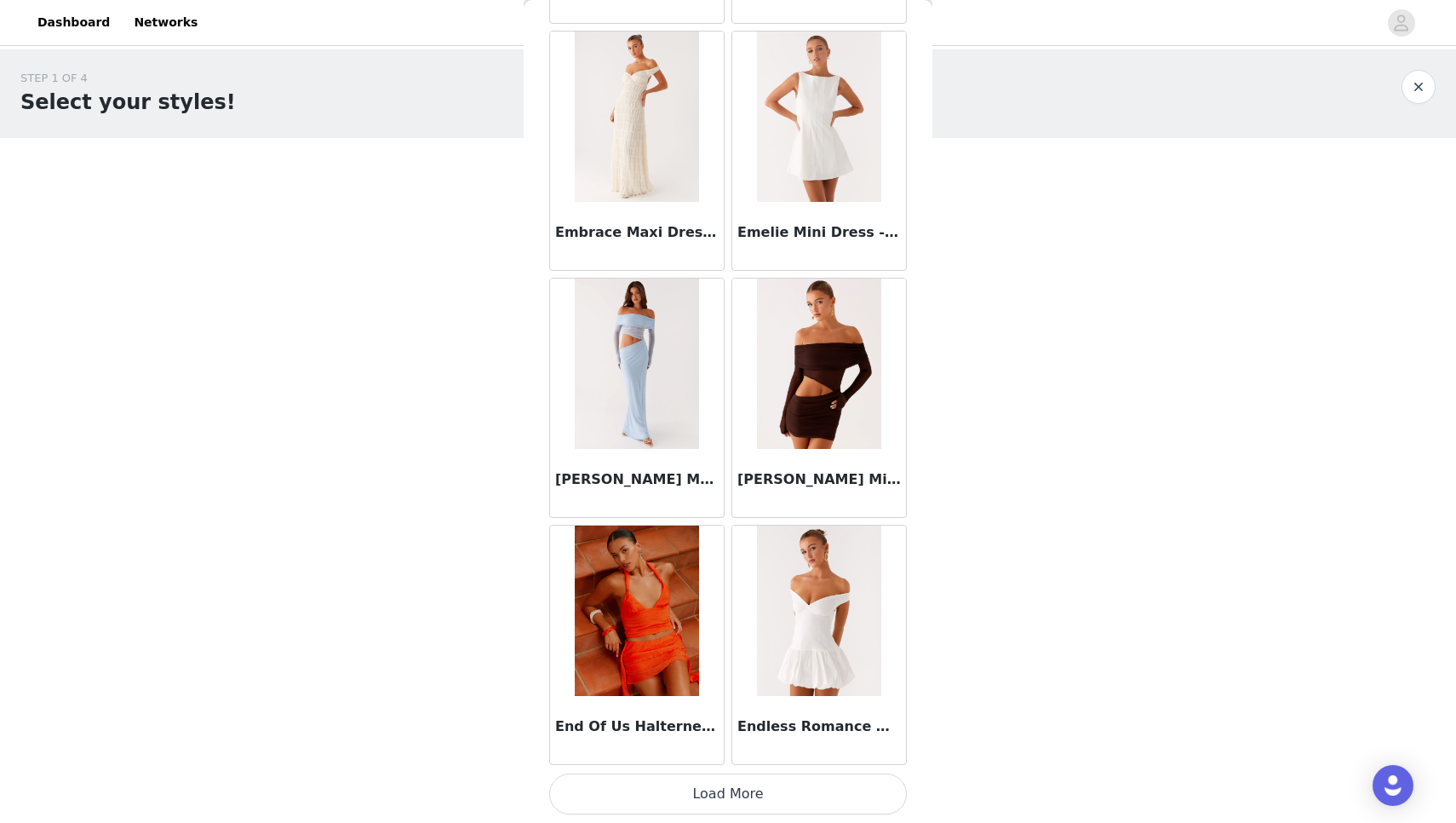
click at [663, 788] on button "Load More" at bounding box center [728, 793] width 358 height 40
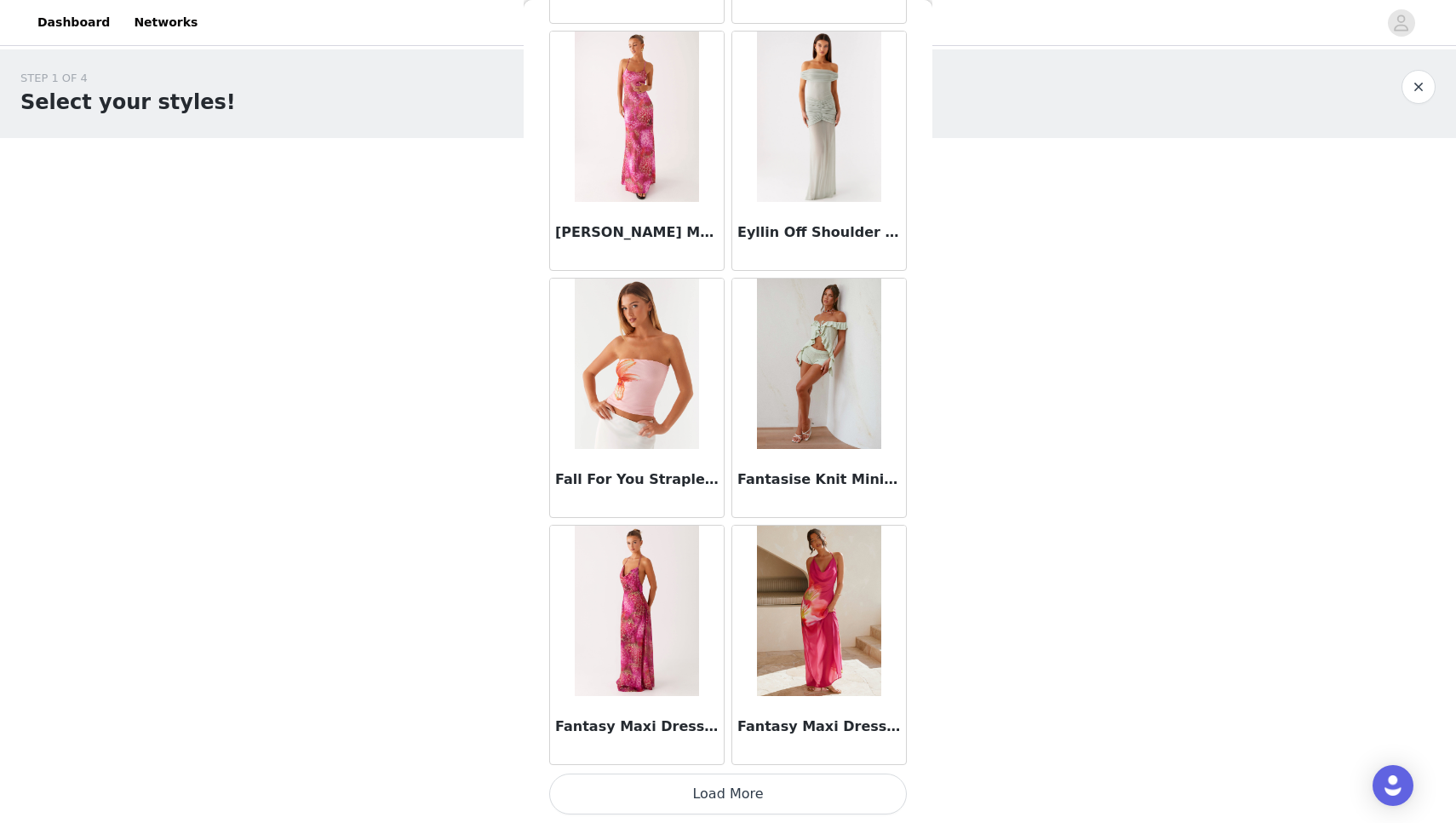
click at [655, 789] on button "Load More" at bounding box center [728, 793] width 358 height 40
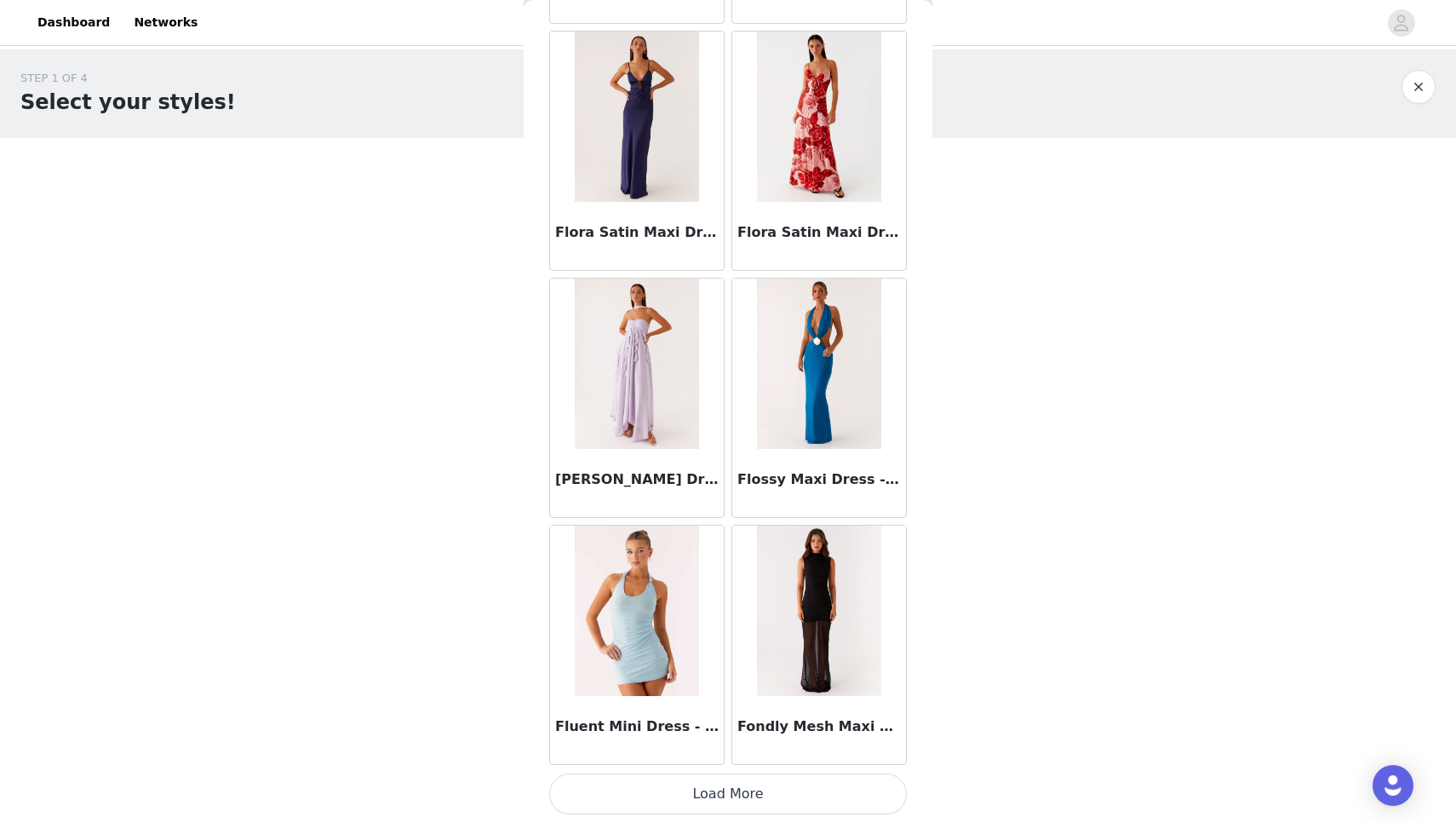
click at [655, 789] on button "Load More" at bounding box center [728, 793] width 358 height 40
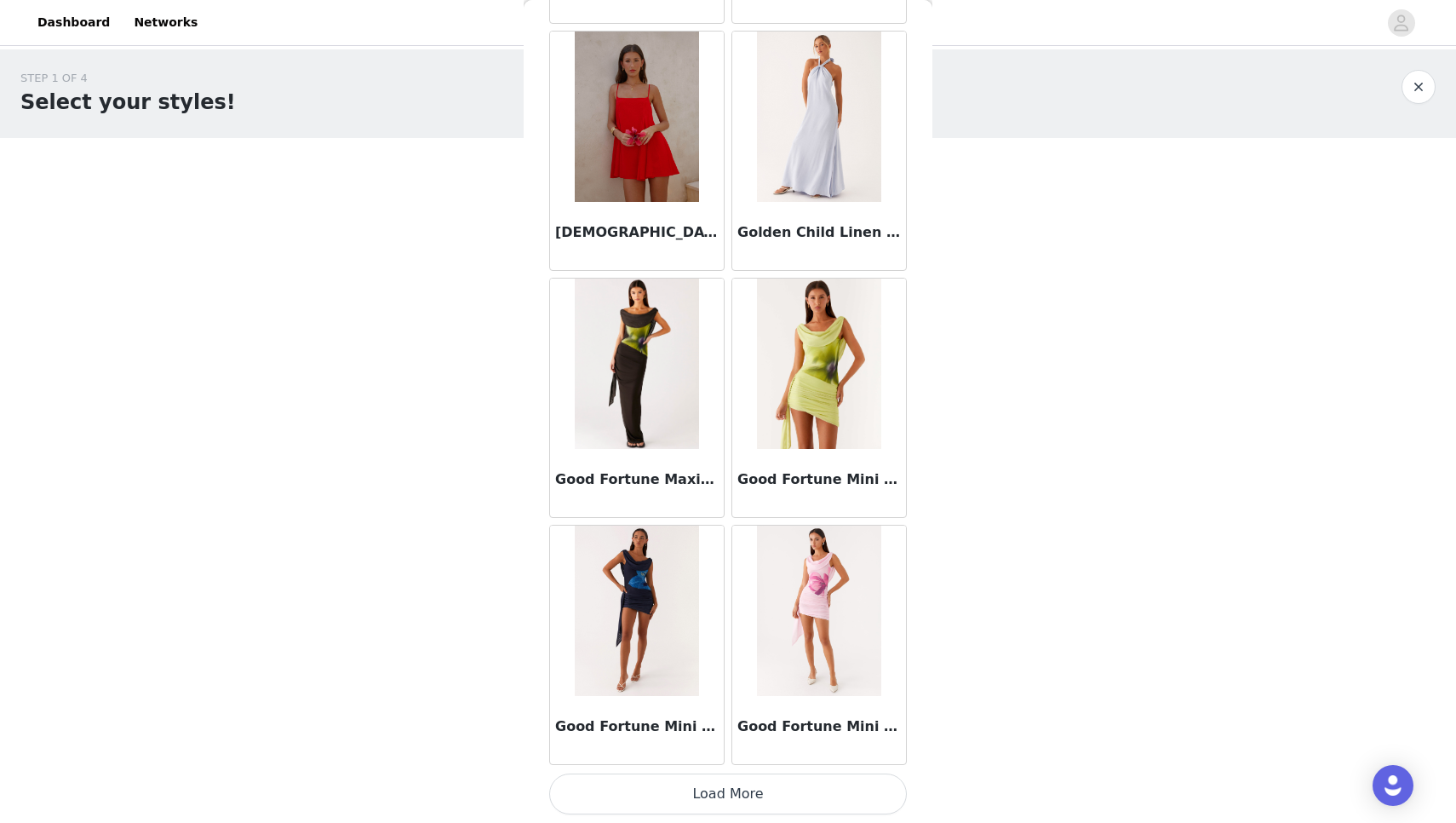
click at [655, 789] on button "Load More" at bounding box center [728, 793] width 358 height 40
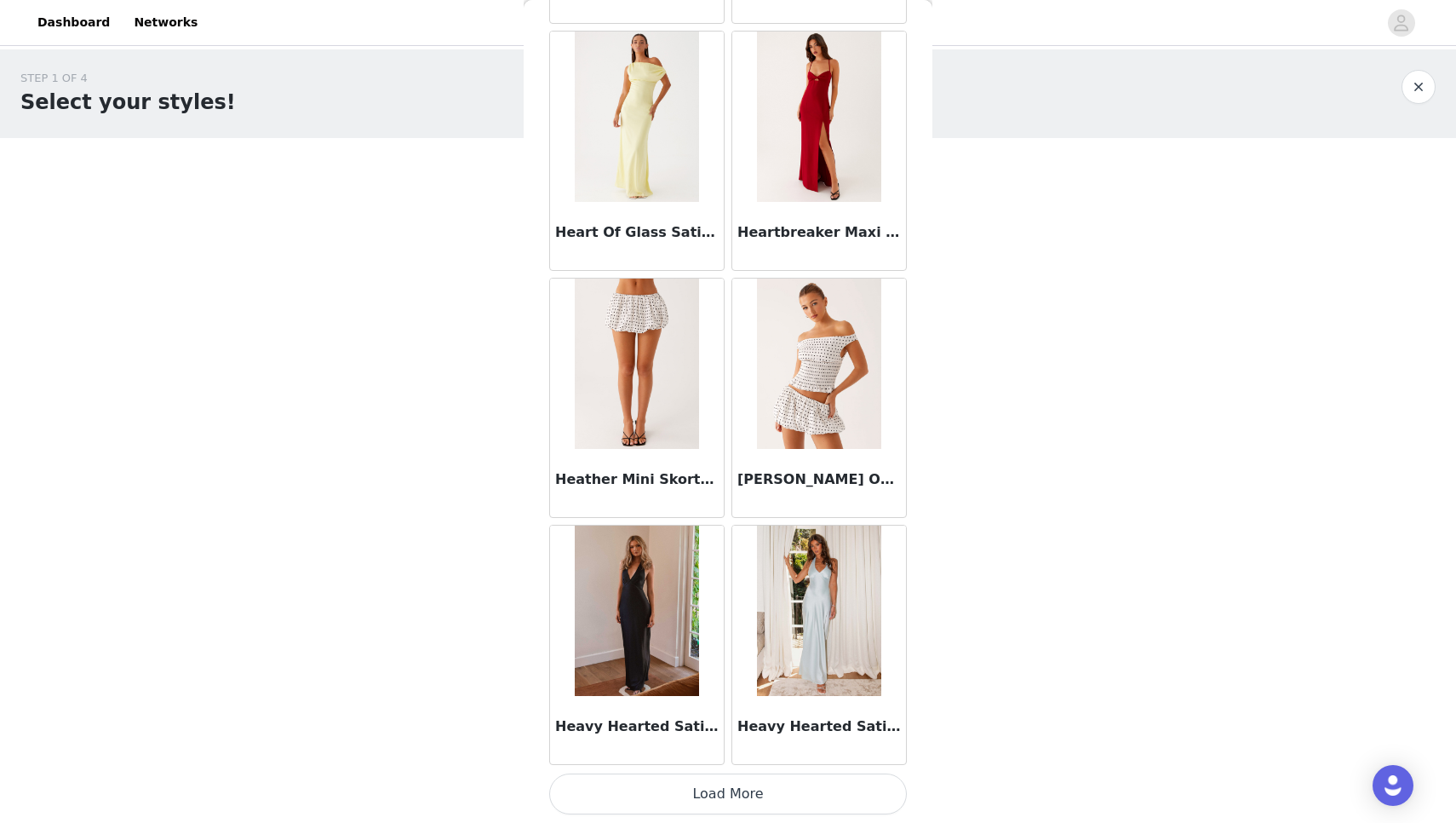
click at [655, 789] on button "Load More" at bounding box center [728, 793] width 358 height 40
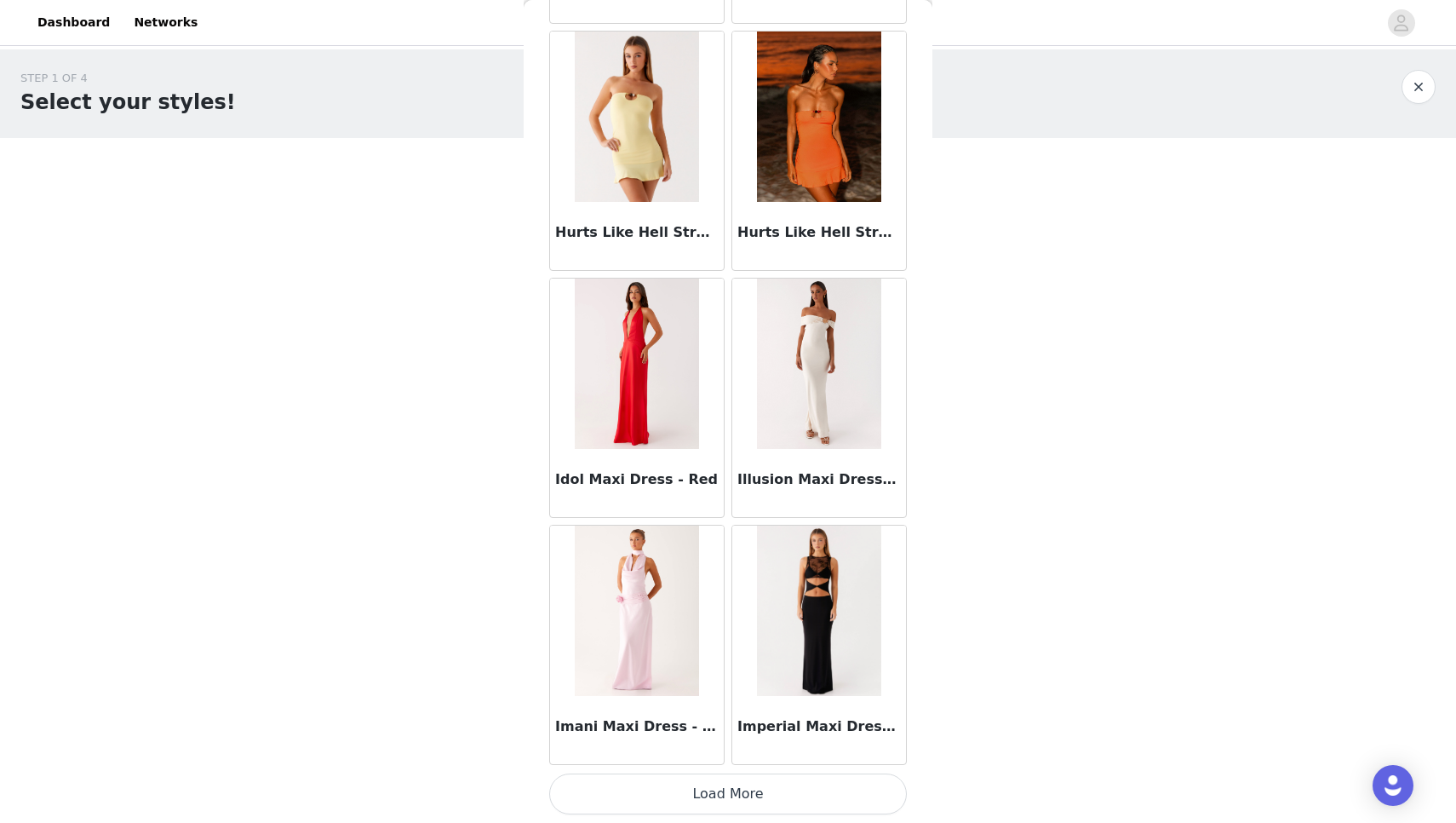
click at [655, 789] on button "Load More" at bounding box center [728, 793] width 358 height 40
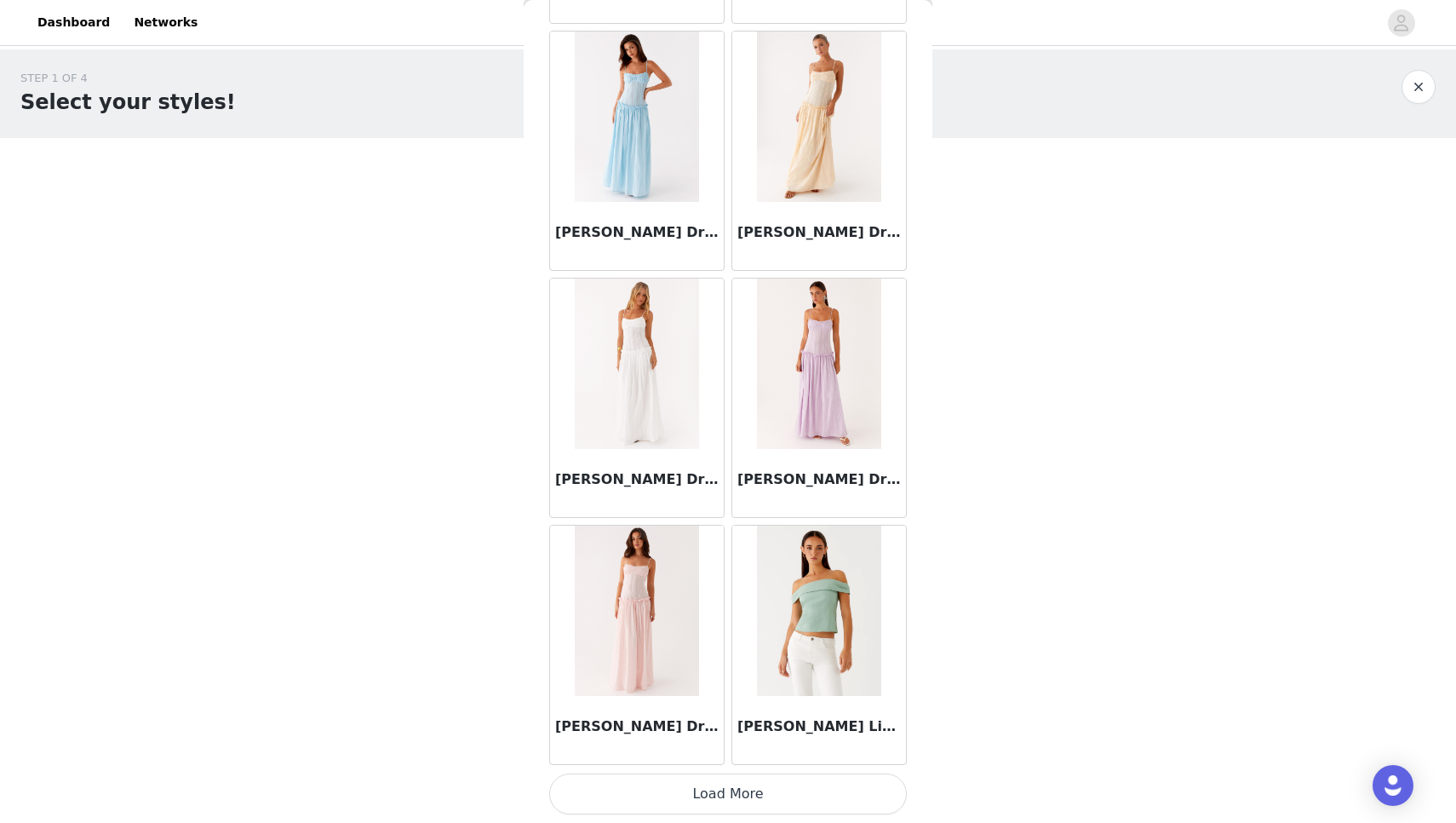
click at [655, 789] on button "Load More" at bounding box center [728, 793] width 358 height 40
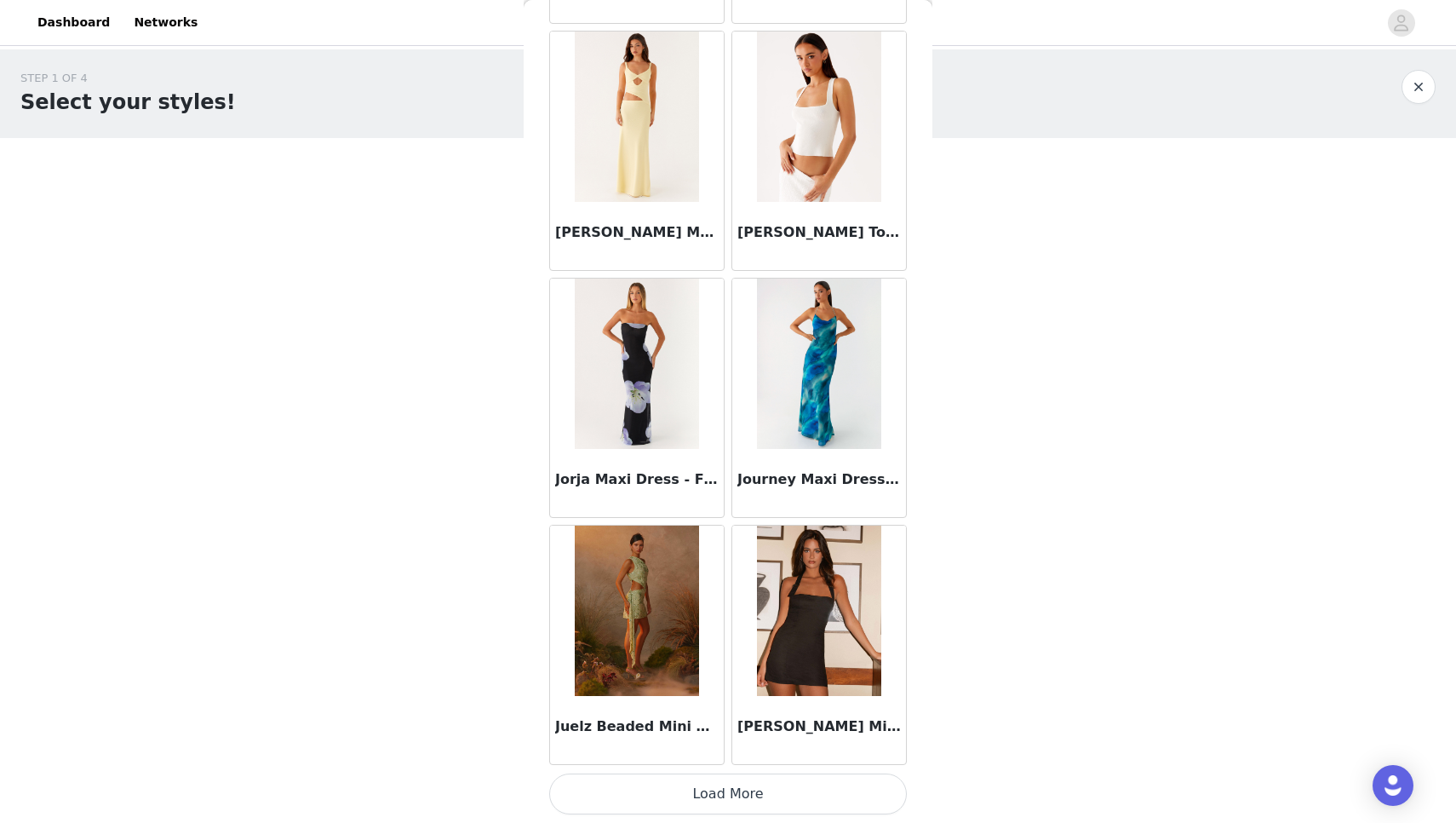
click at [655, 789] on button "Load More" at bounding box center [728, 793] width 358 height 40
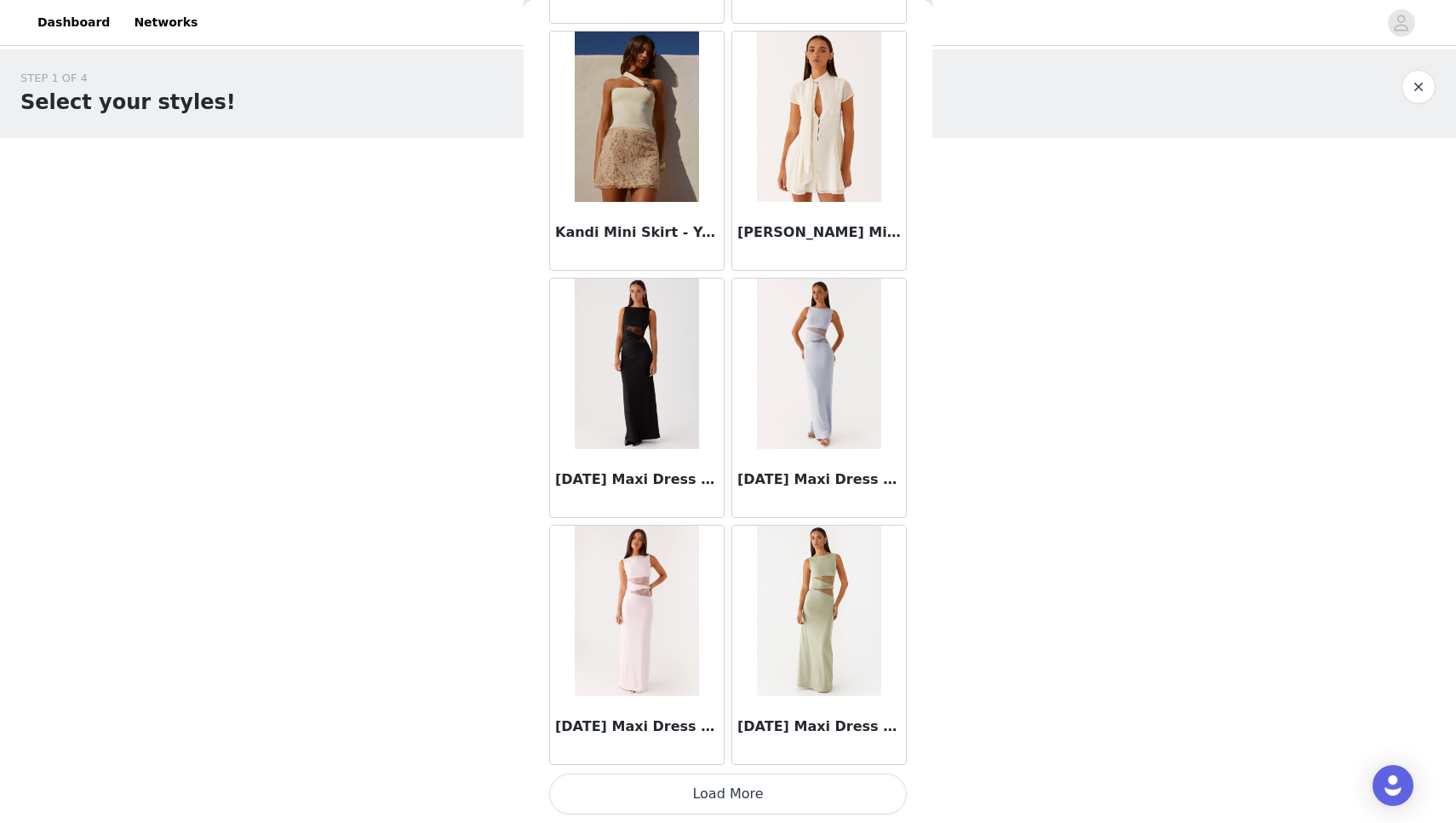
click at [655, 789] on button "Load More" at bounding box center [728, 793] width 358 height 40
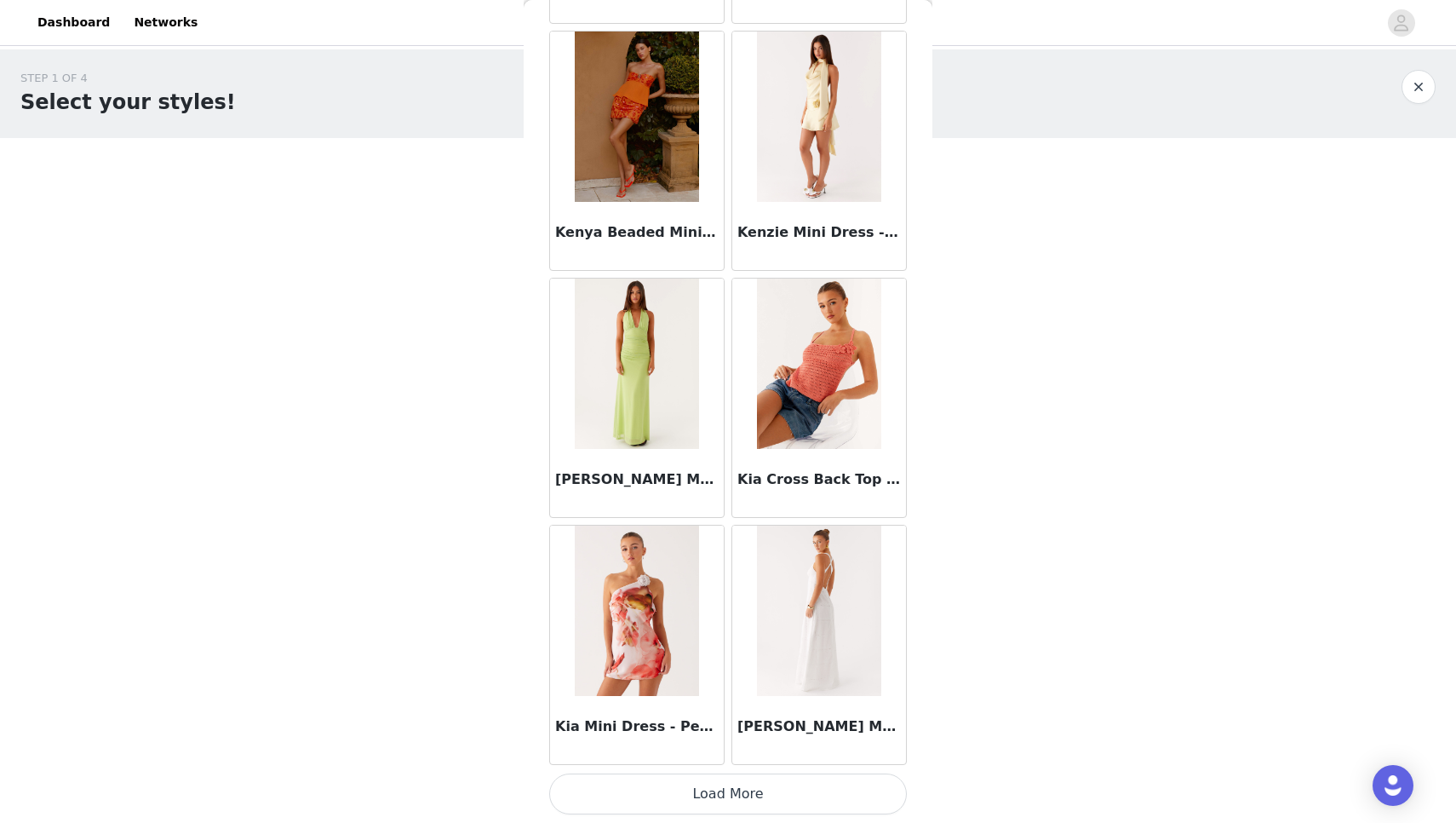
click at [654, 785] on button "Load More" at bounding box center [728, 793] width 358 height 40
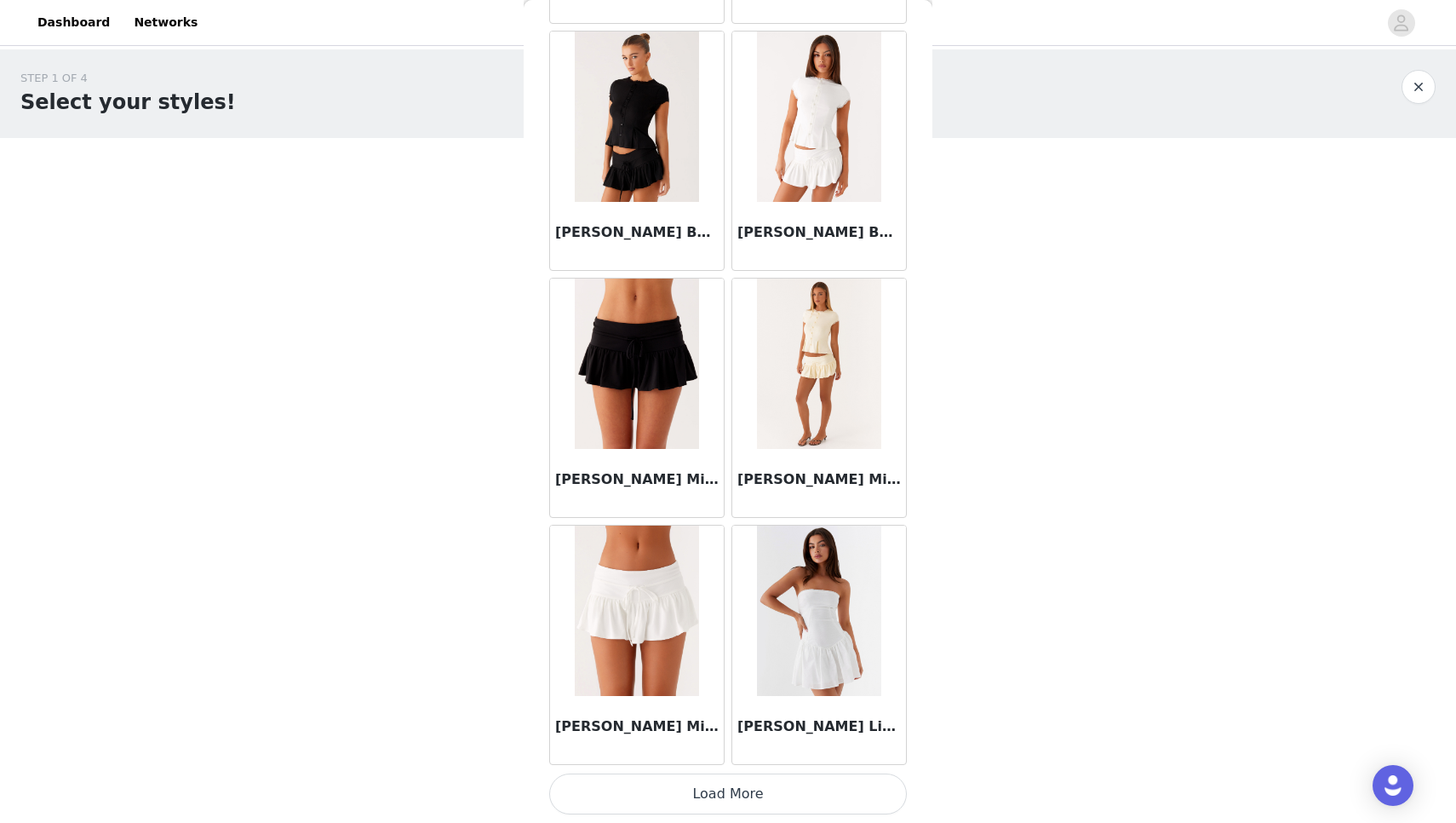
click at [654, 801] on button "Load More" at bounding box center [728, 793] width 358 height 40
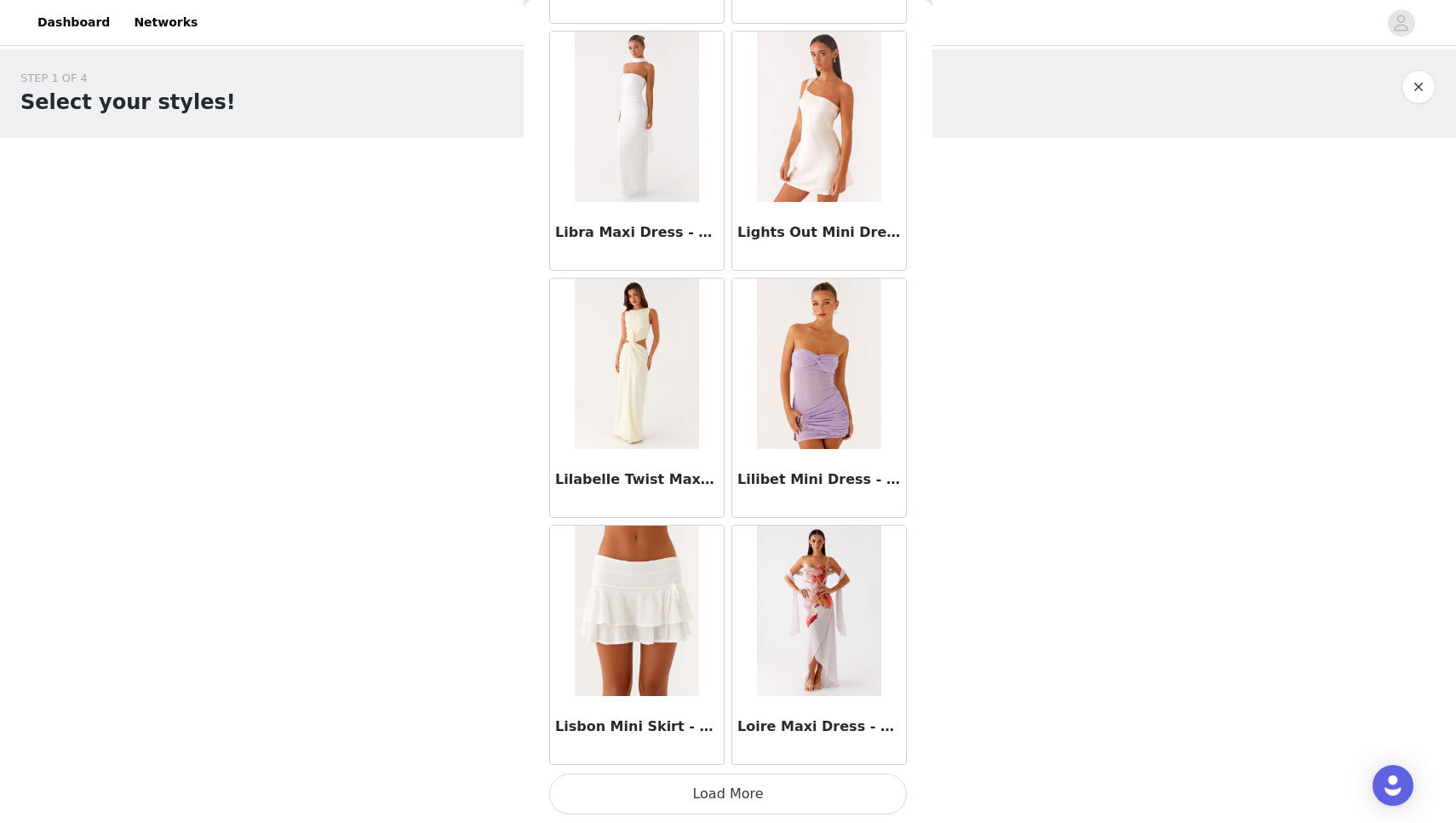
click at [669, 794] on button "Load More" at bounding box center [728, 793] width 358 height 40
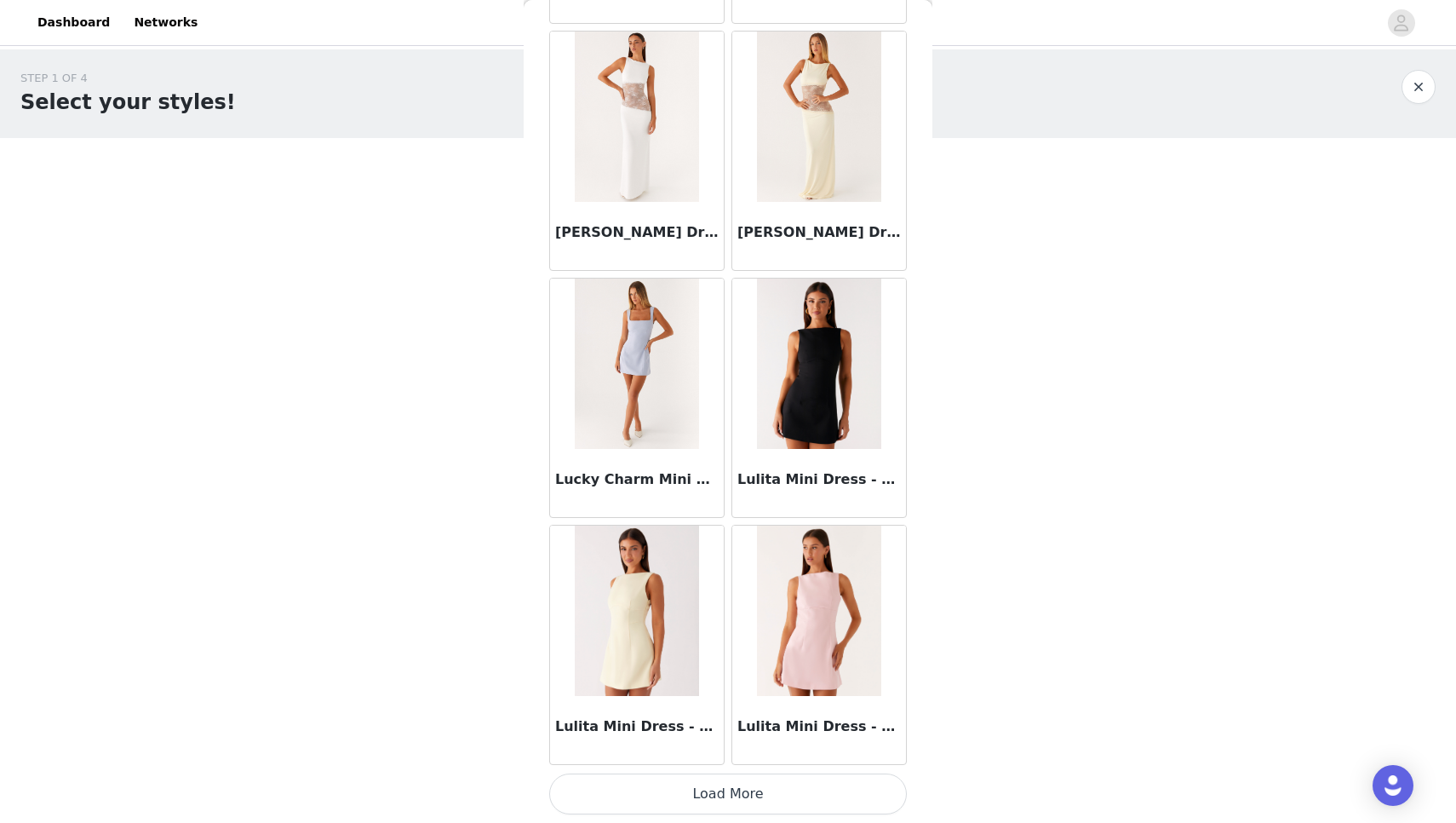
click at [669, 794] on button "Load More" at bounding box center [728, 793] width 358 height 40
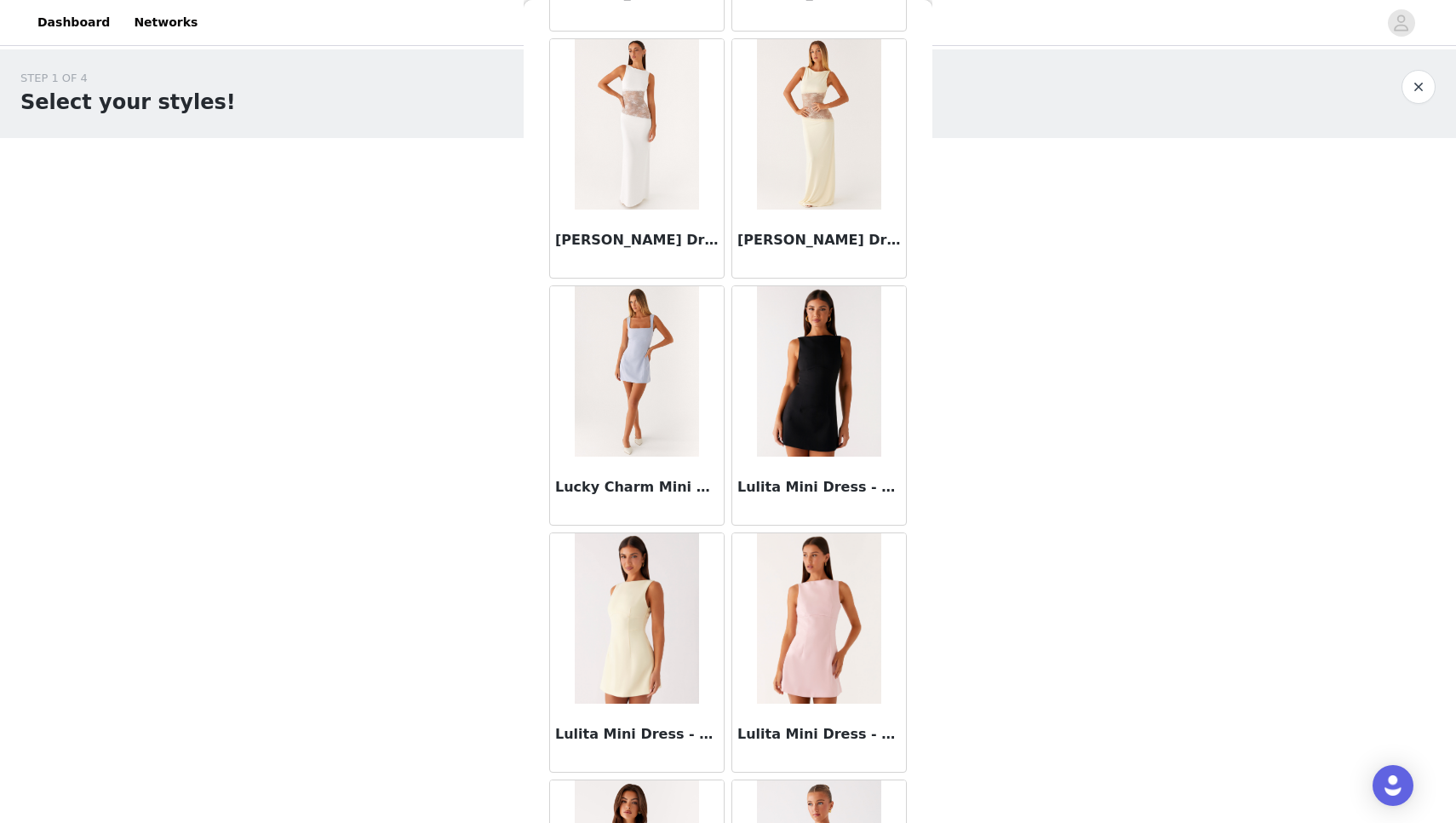
scroll to position [2, 0]
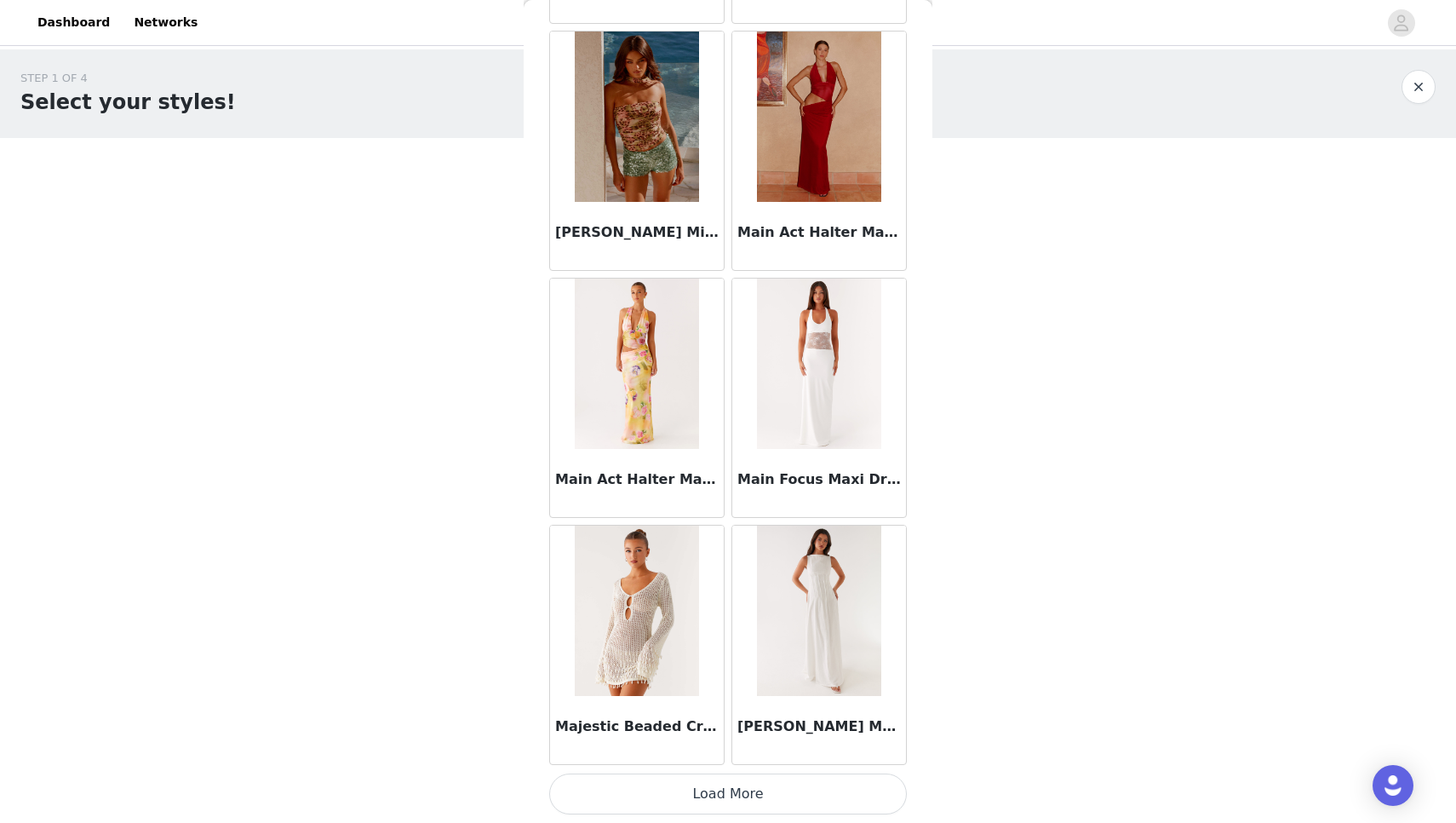
click at [669, 794] on button "Load More" at bounding box center [728, 793] width 358 height 40
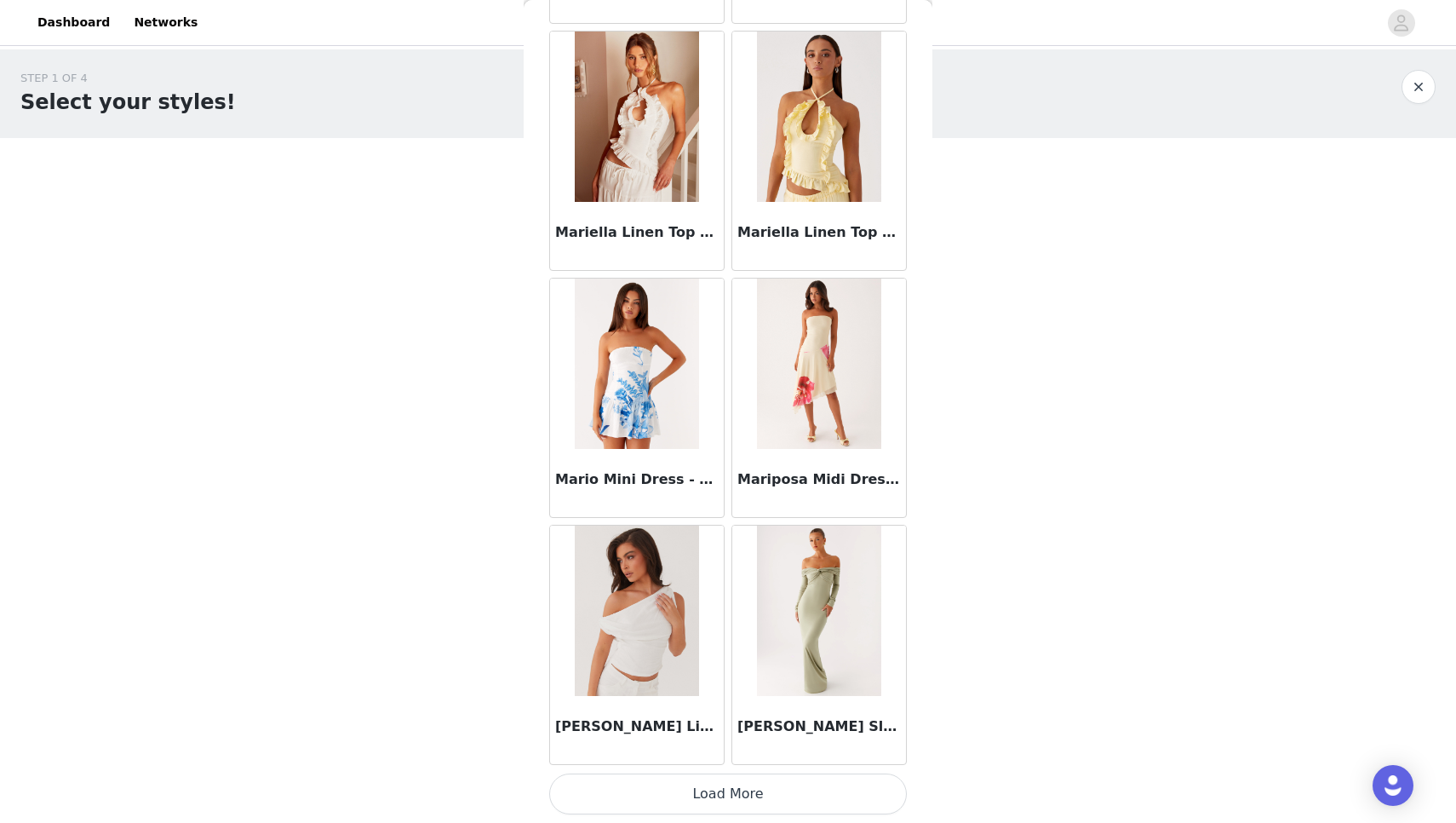
click at [669, 794] on button "Load More" at bounding box center [728, 793] width 358 height 40
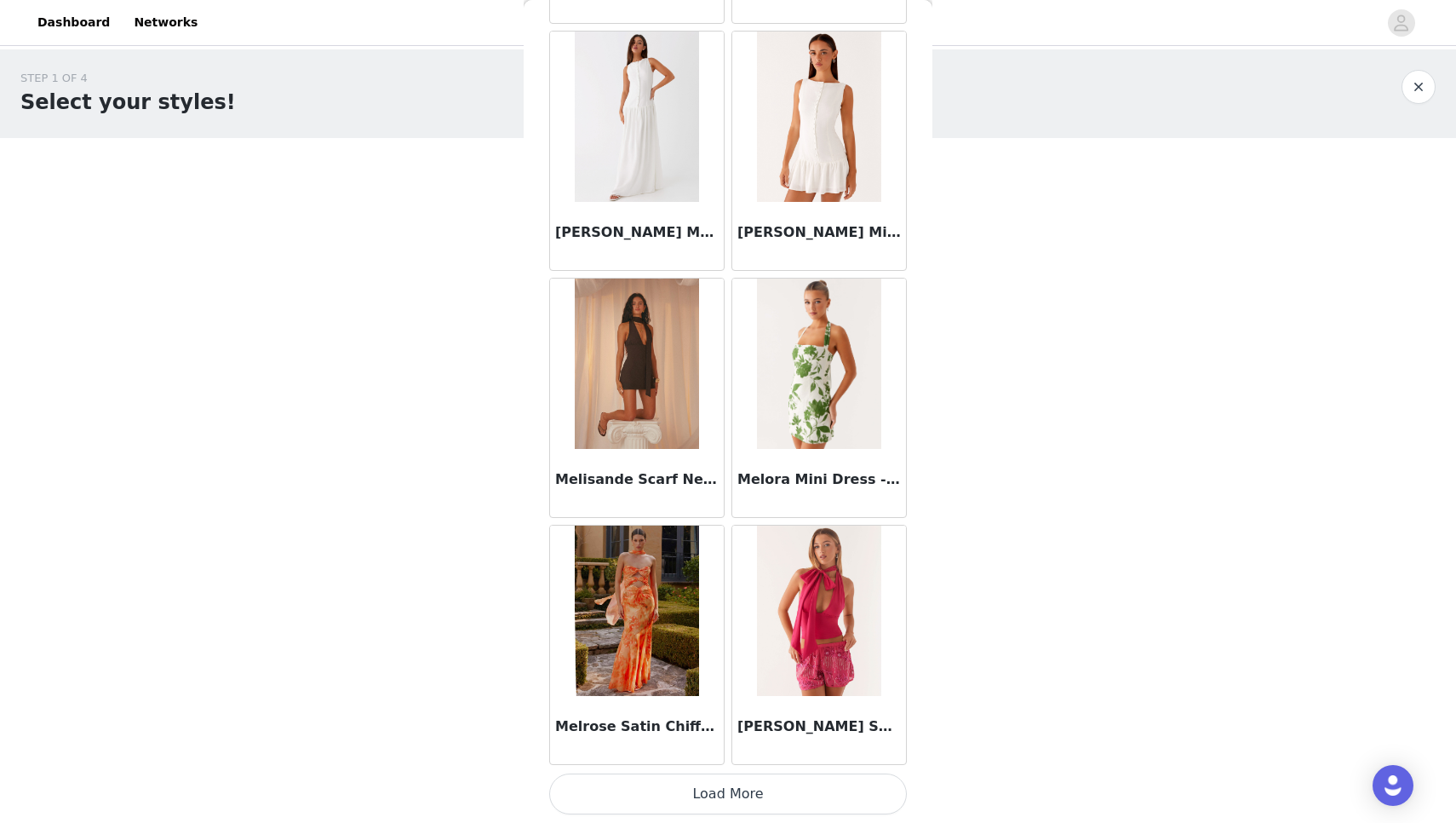
click at [669, 794] on button "Load More" at bounding box center [728, 793] width 358 height 40
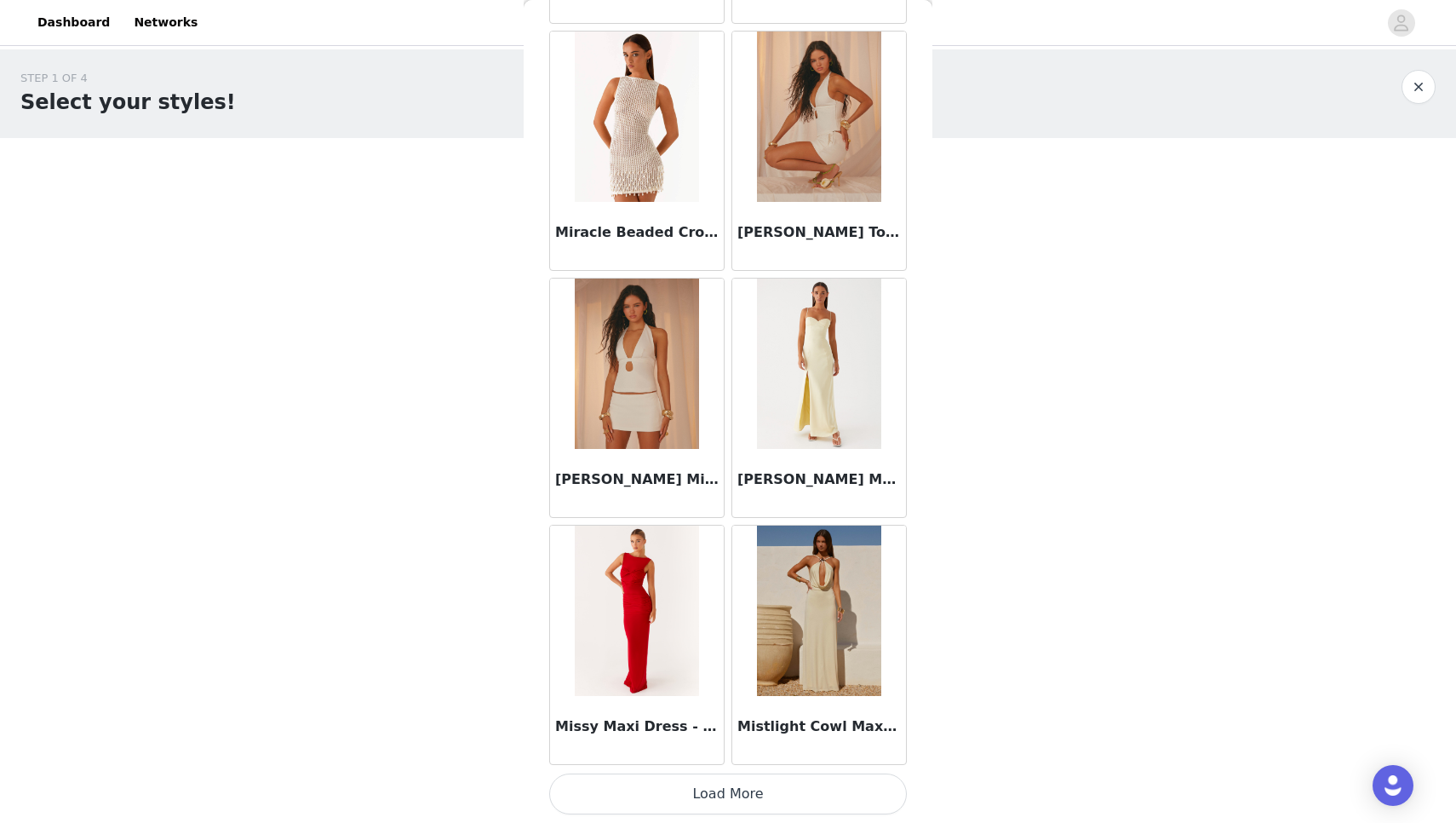
click at [669, 794] on button "Load More" at bounding box center [728, 793] width 358 height 40
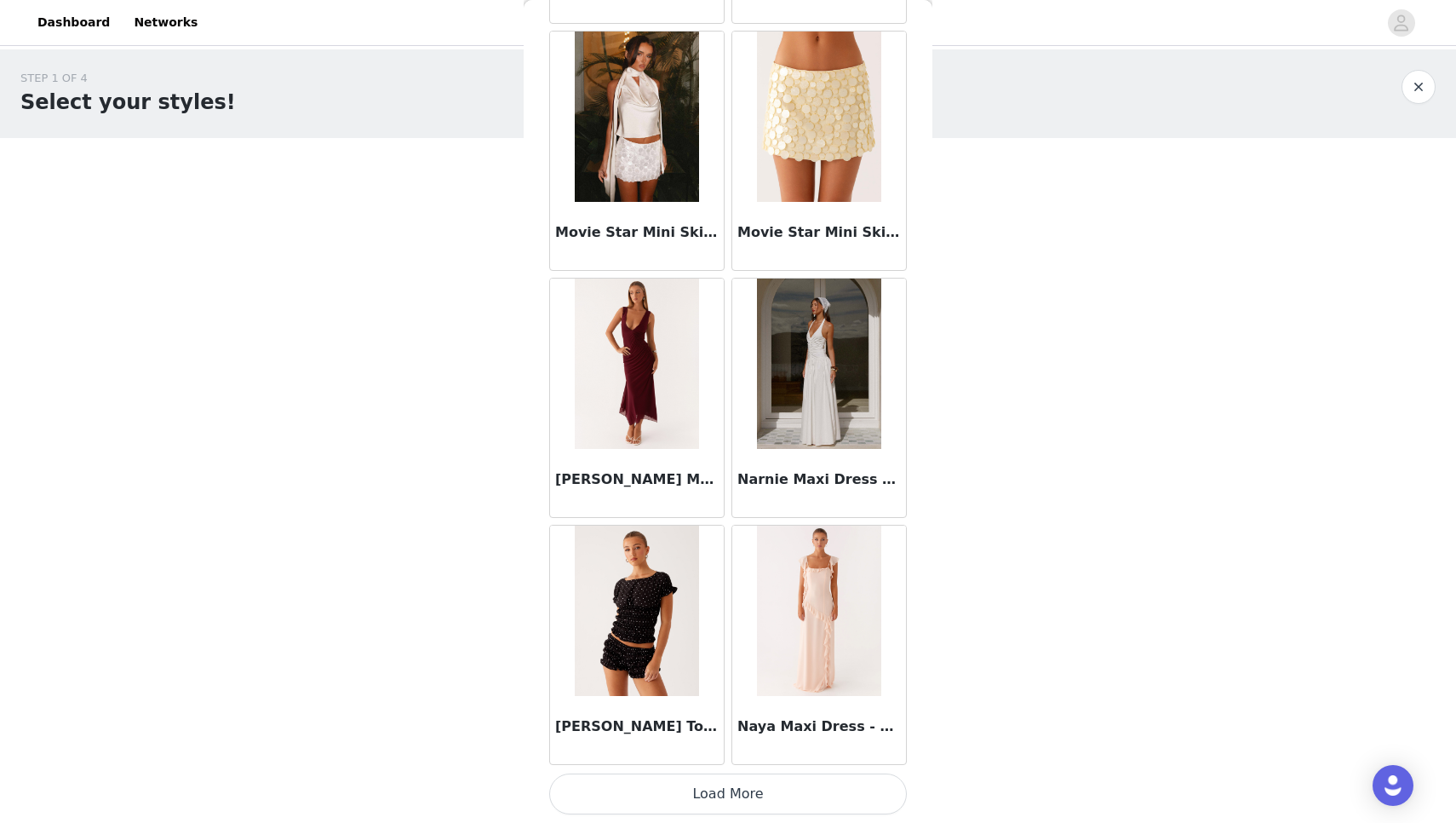
click at [669, 794] on button "Load More" at bounding box center [728, 793] width 358 height 40
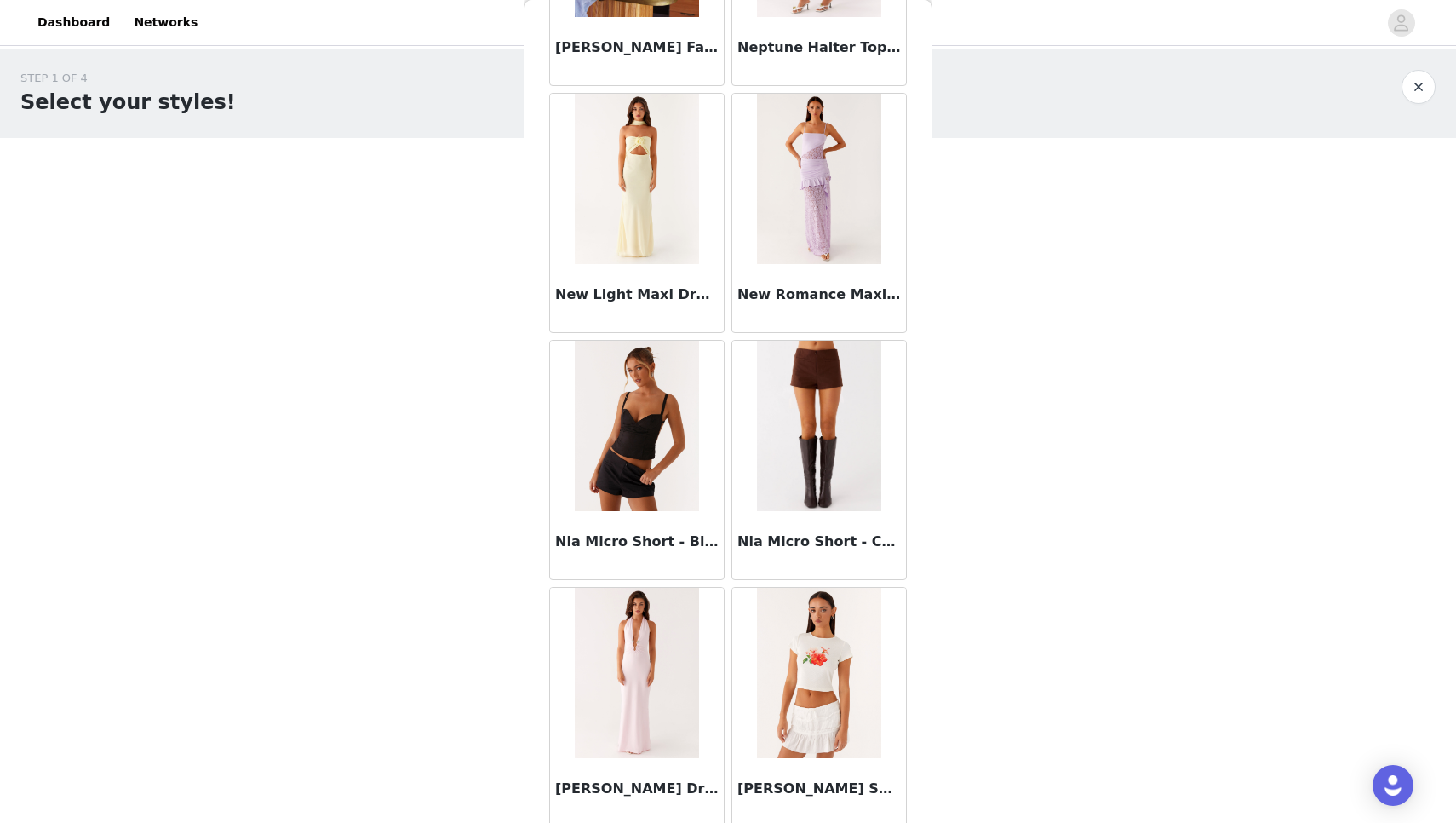
scroll to position [79282, 0]
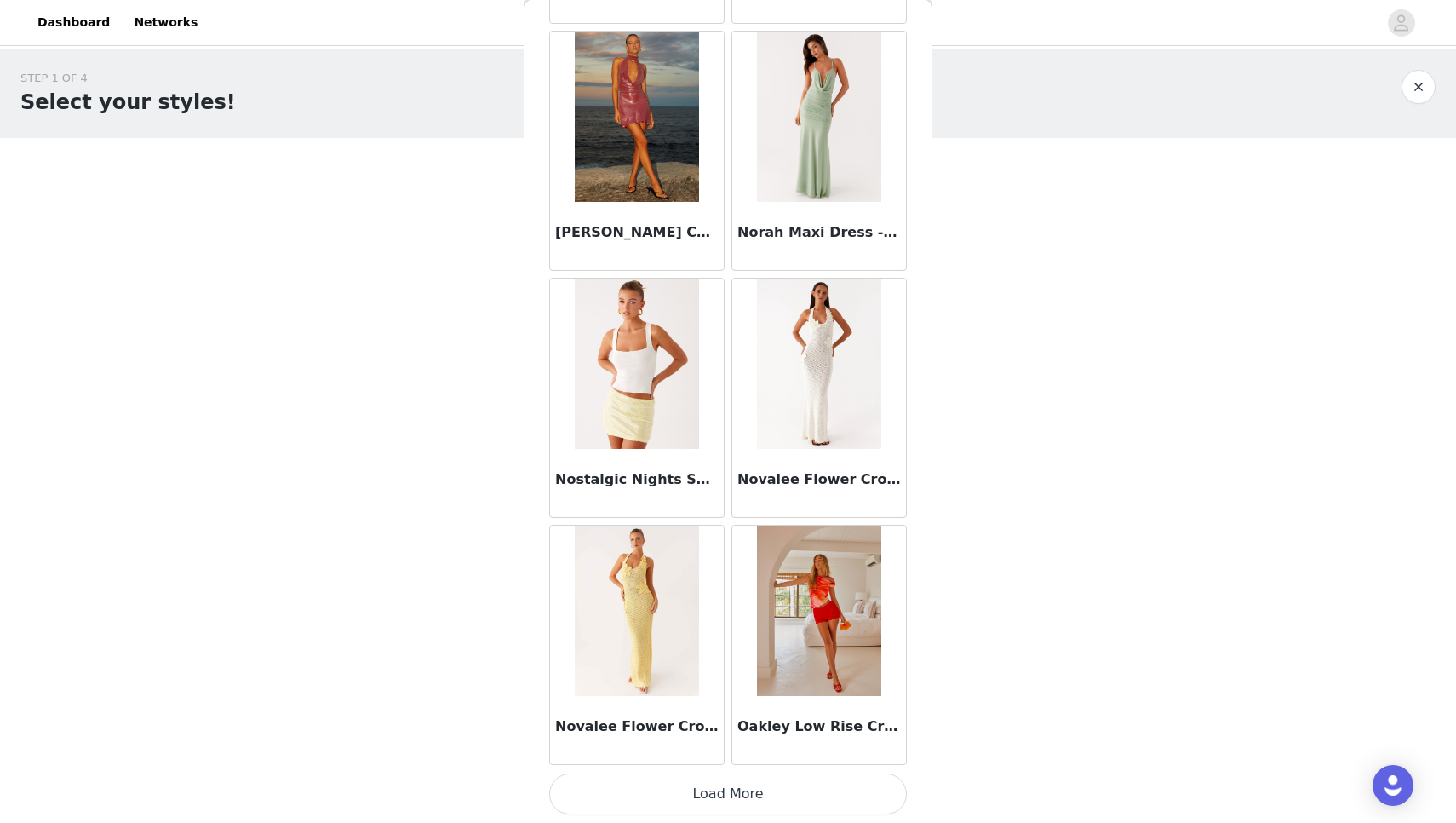
click at [672, 805] on button "Load More" at bounding box center [728, 793] width 358 height 40
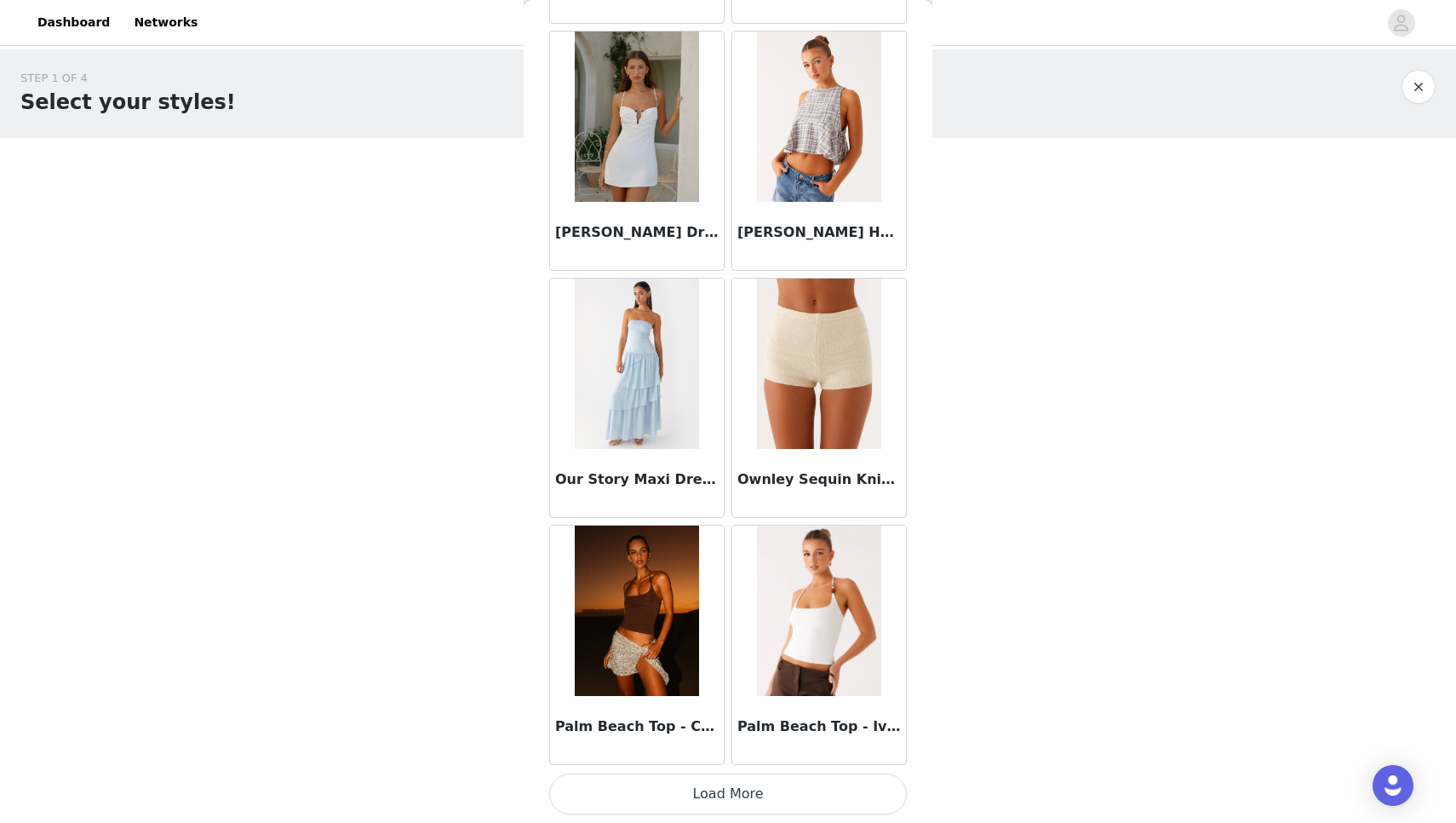
scroll to position [83295, 0]
click at [678, 813] on button "Load More" at bounding box center [728, 793] width 358 height 40
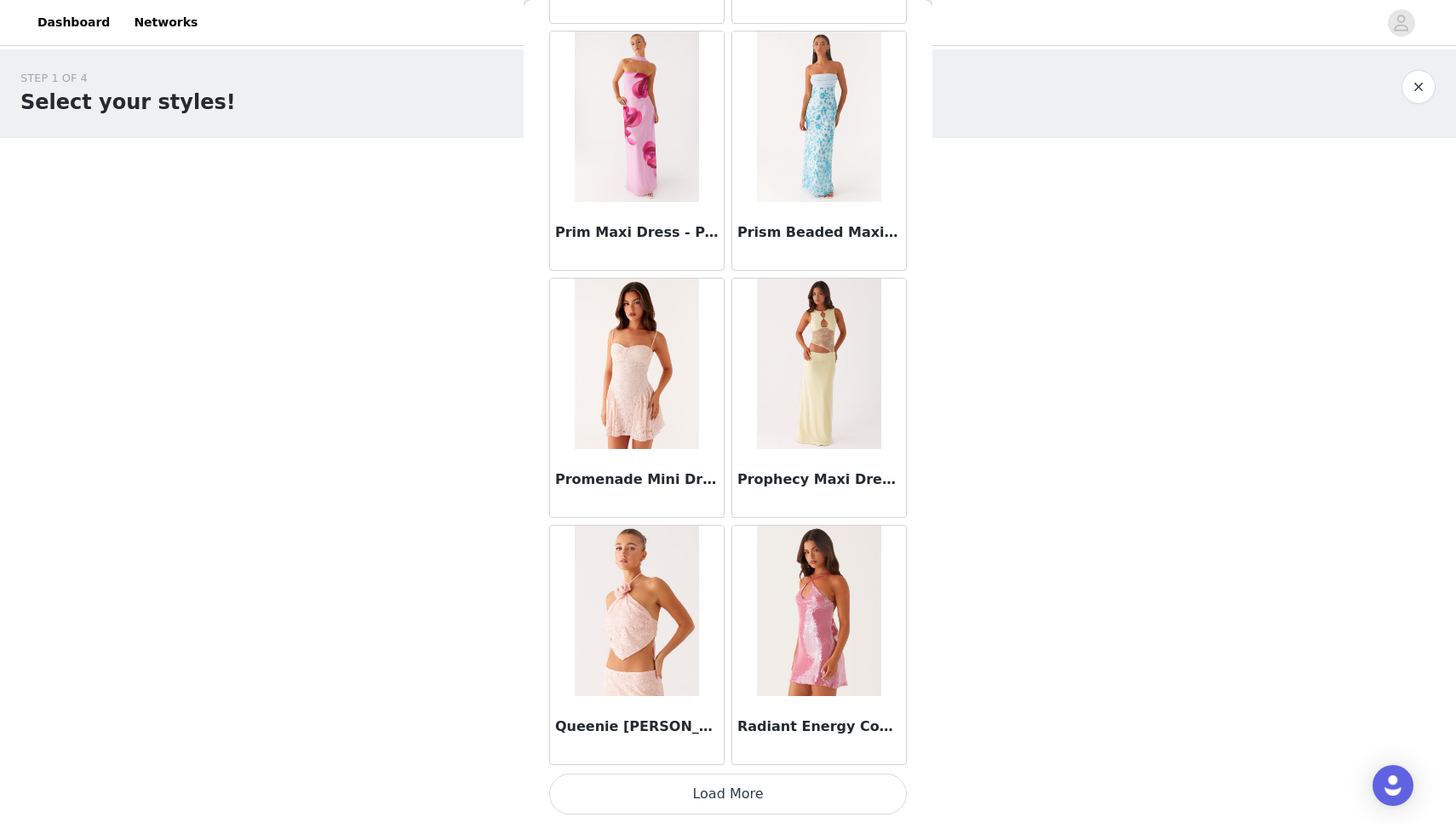
click at [678, 813] on button "Load More" at bounding box center [728, 793] width 358 height 40
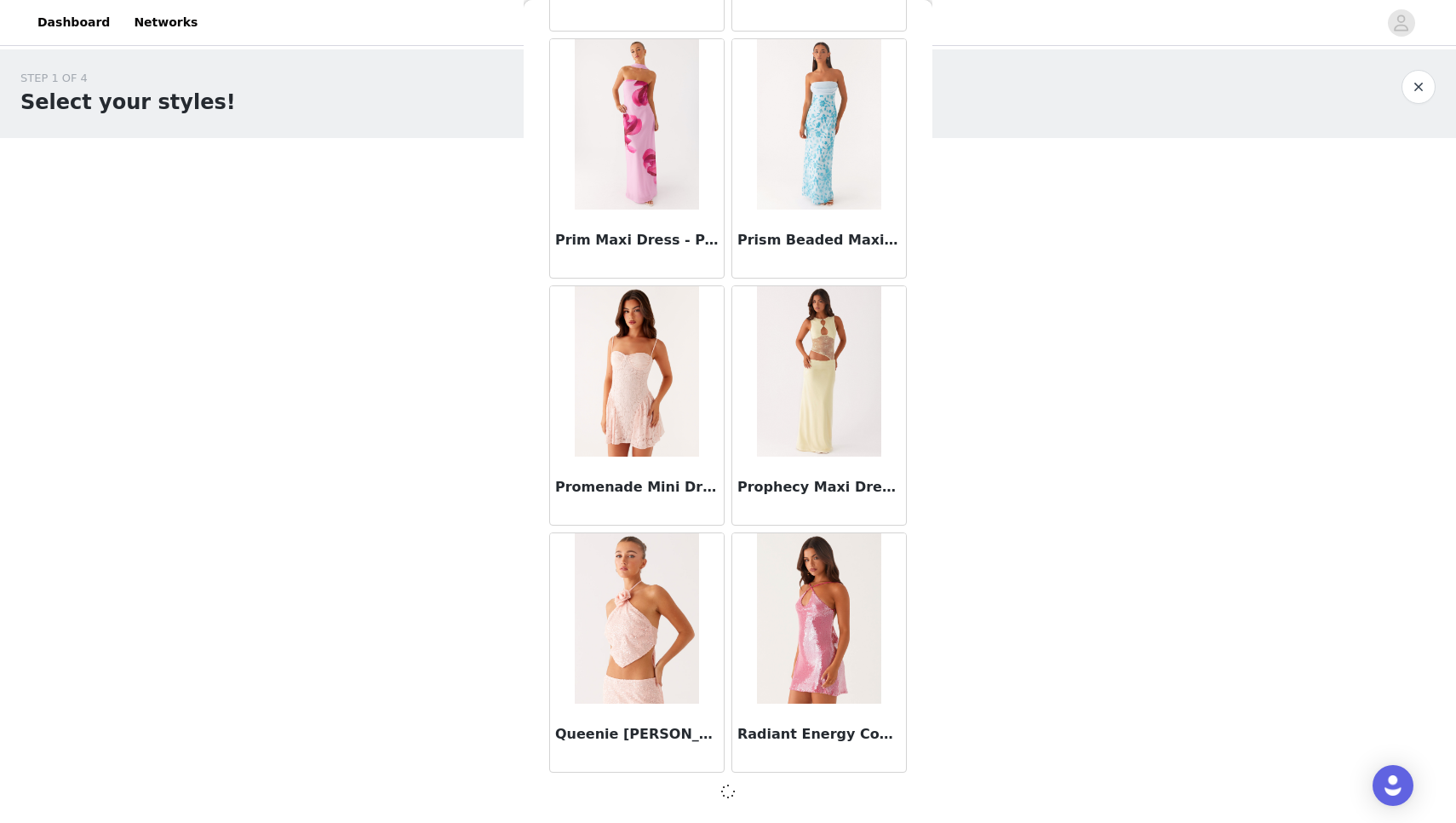
scroll to position [85757, 0]
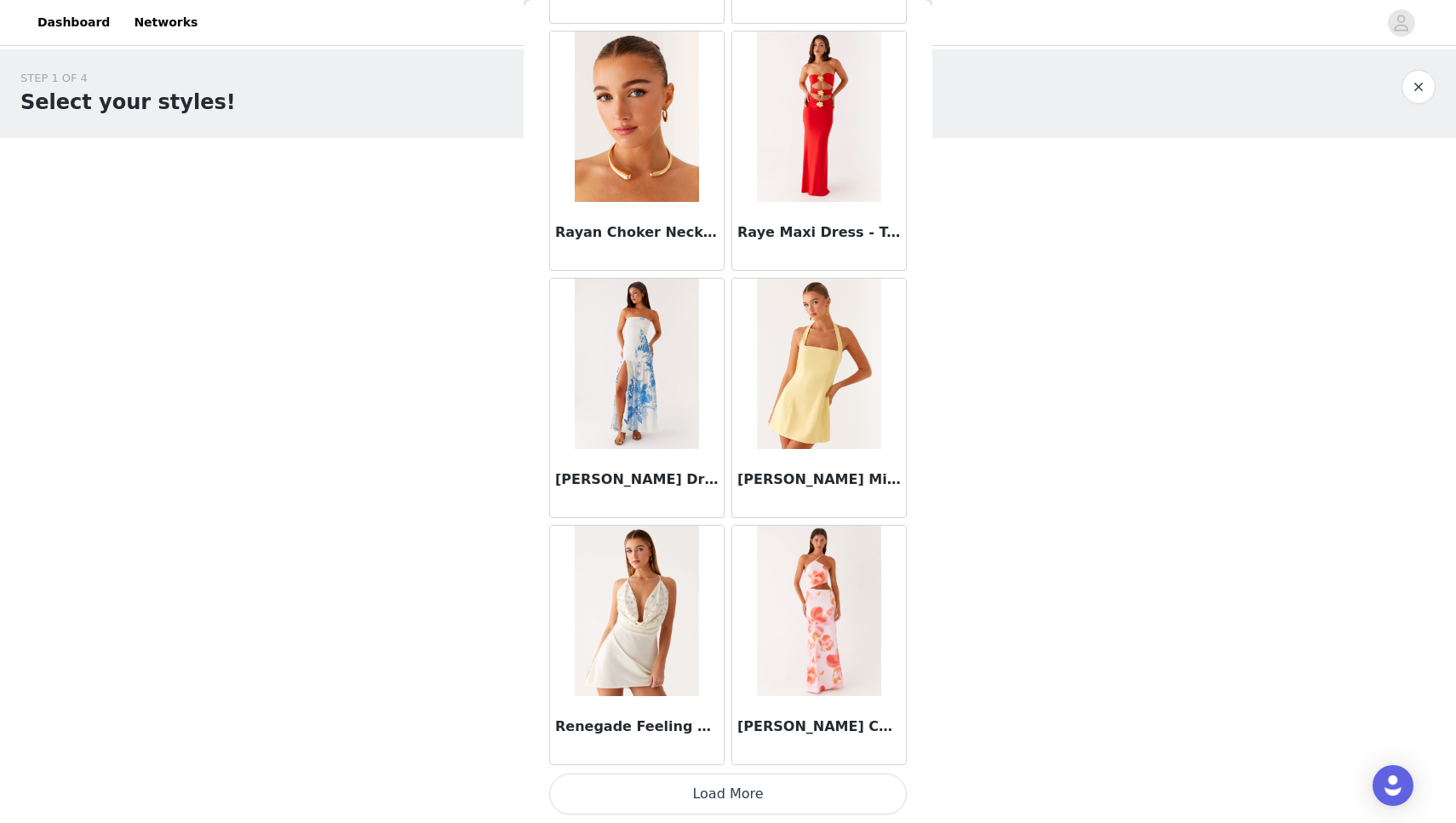
click at [678, 813] on button "Load More" at bounding box center [728, 793] width 358 height 40
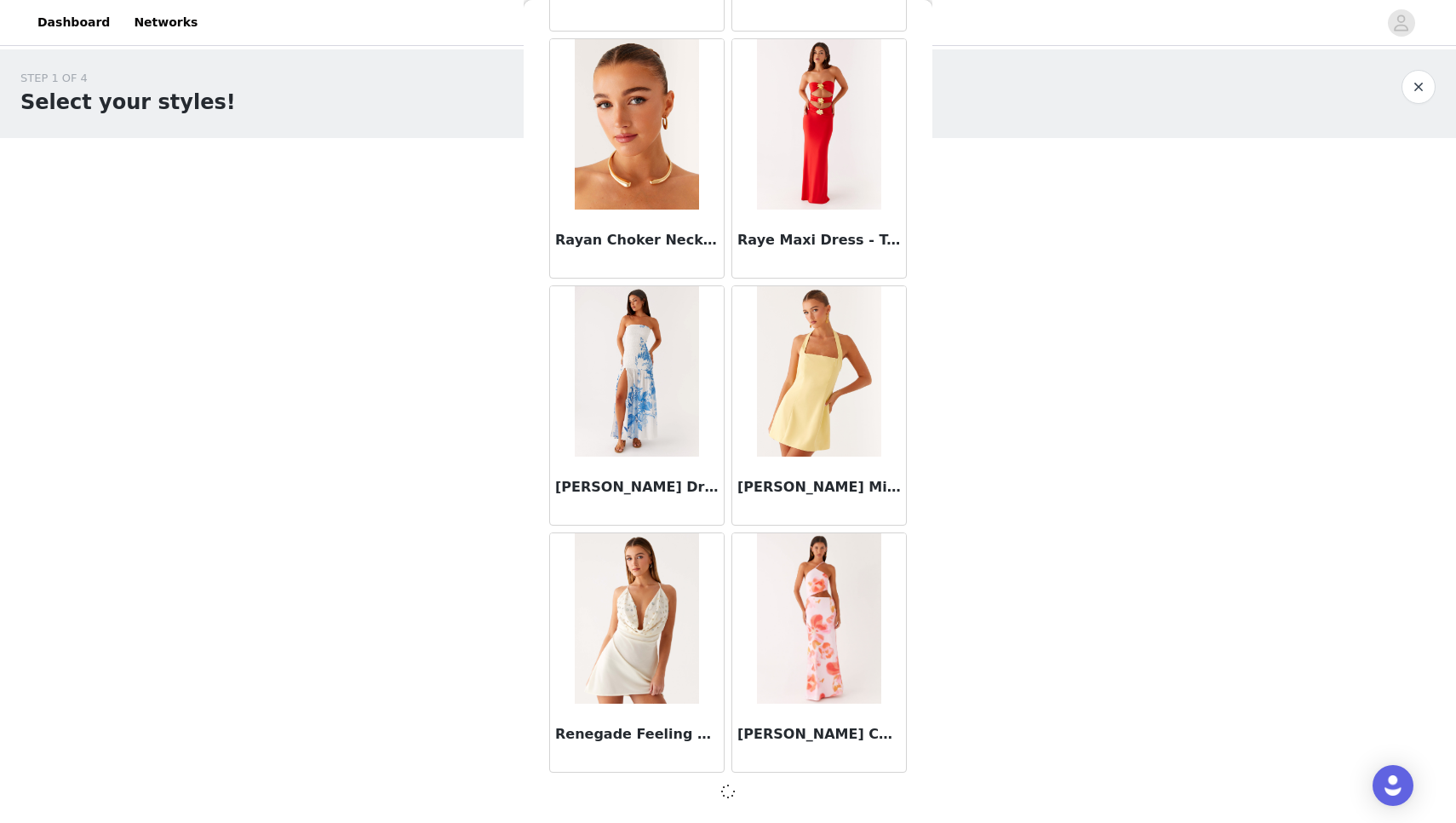
scroll to position [88226, 0]
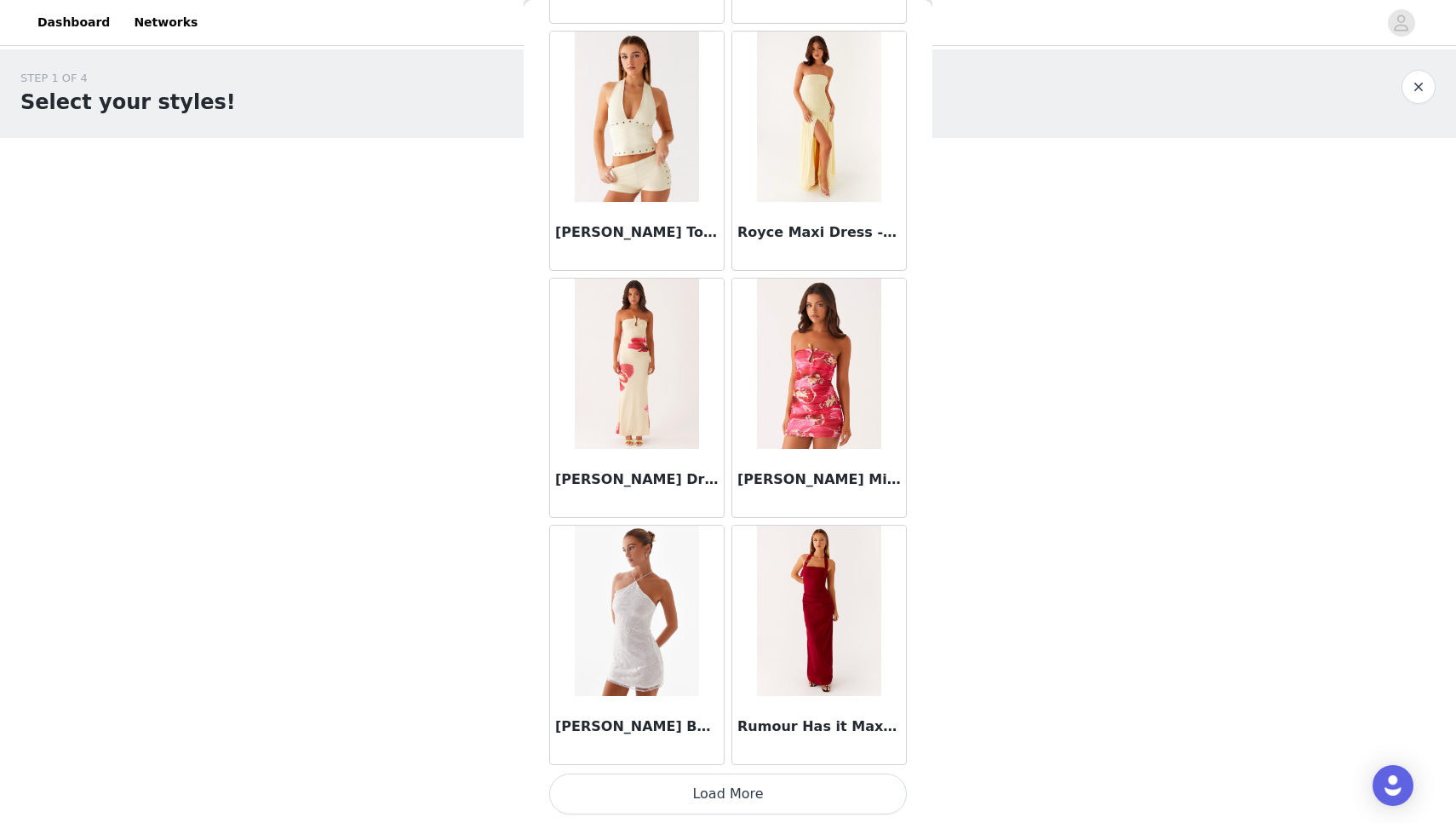
click at [678, 813] on button "Load More" at bounding box center [728, 793] width 358 height 40
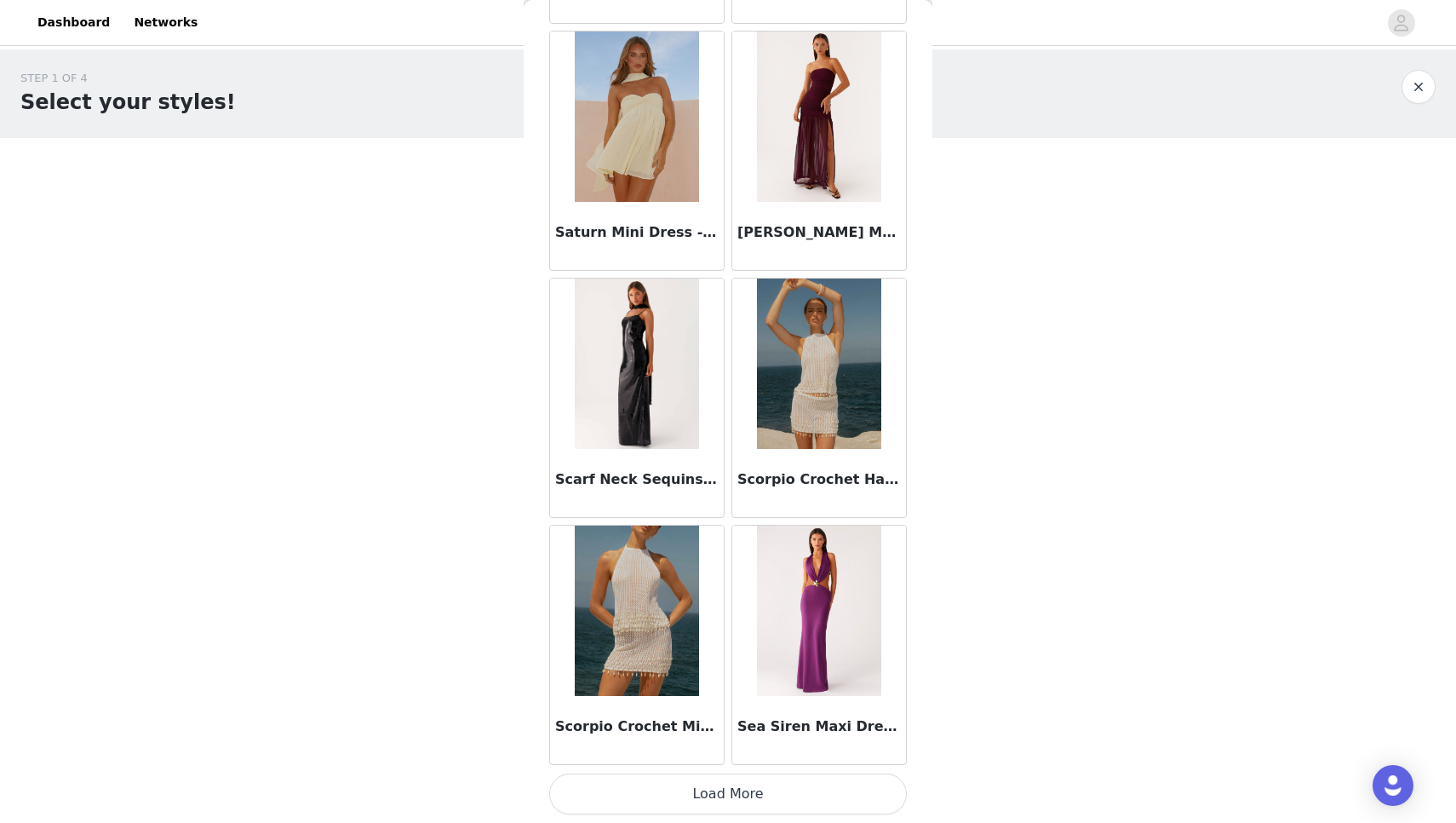
scroll to position [0, 0]
click at [678, 802] on button "Load More" at bounding box center [728, 793] width 358 height 40
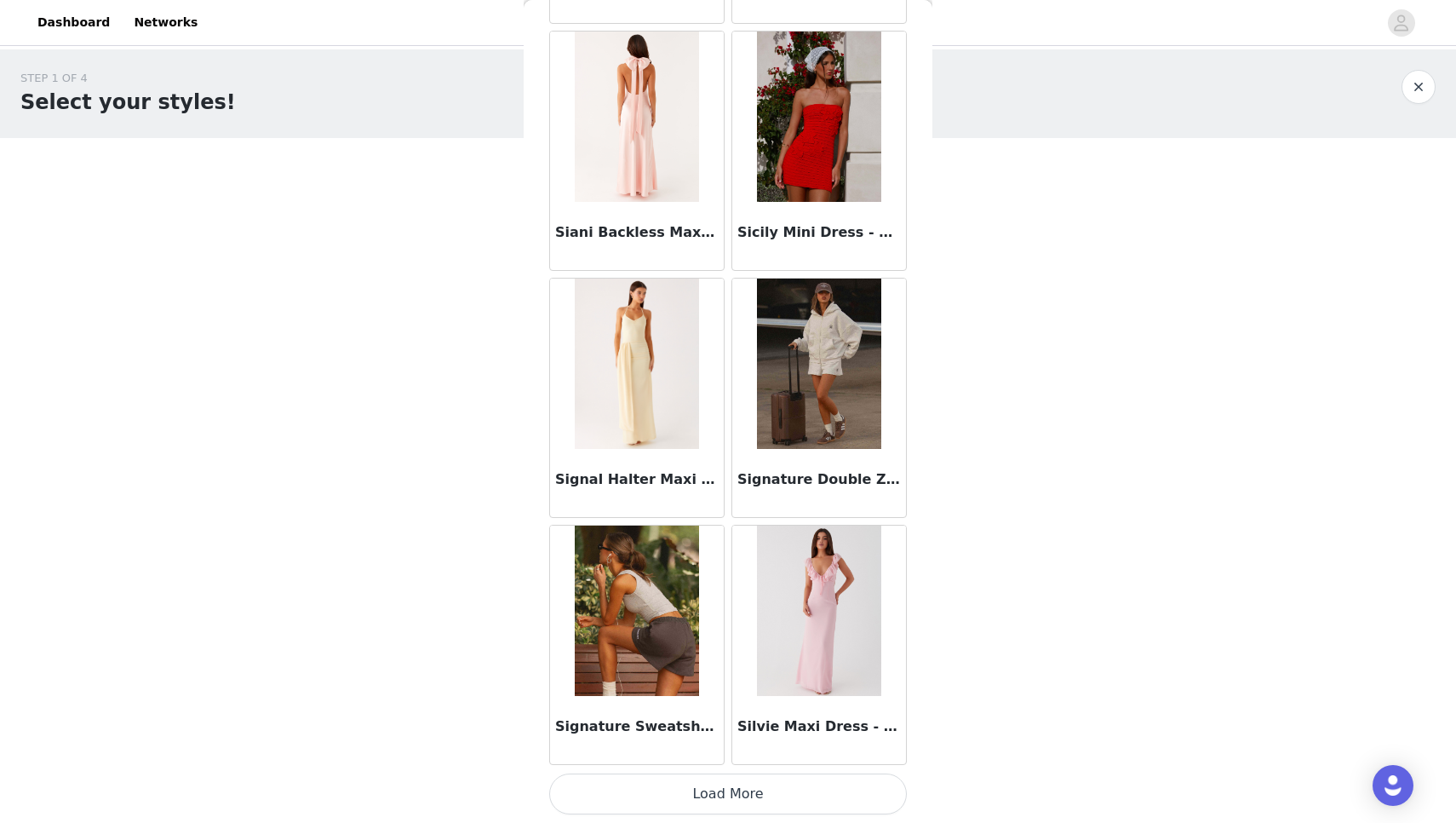
scroll to position [95644, 0]
click at [678, 802] on button "Load More" at bounding box center [728, 793] width 358 height 40
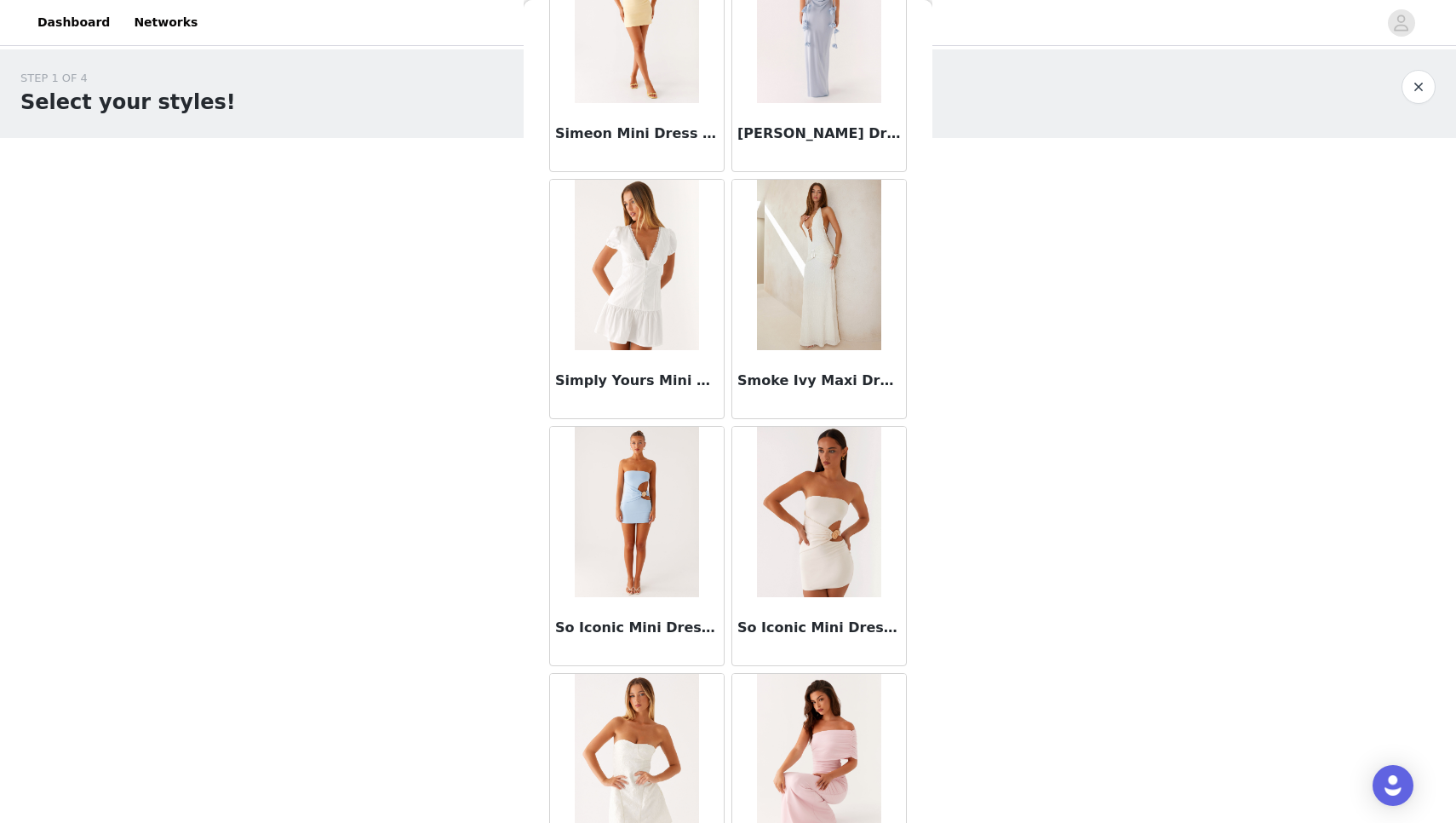
scroll to position [96602, 0]
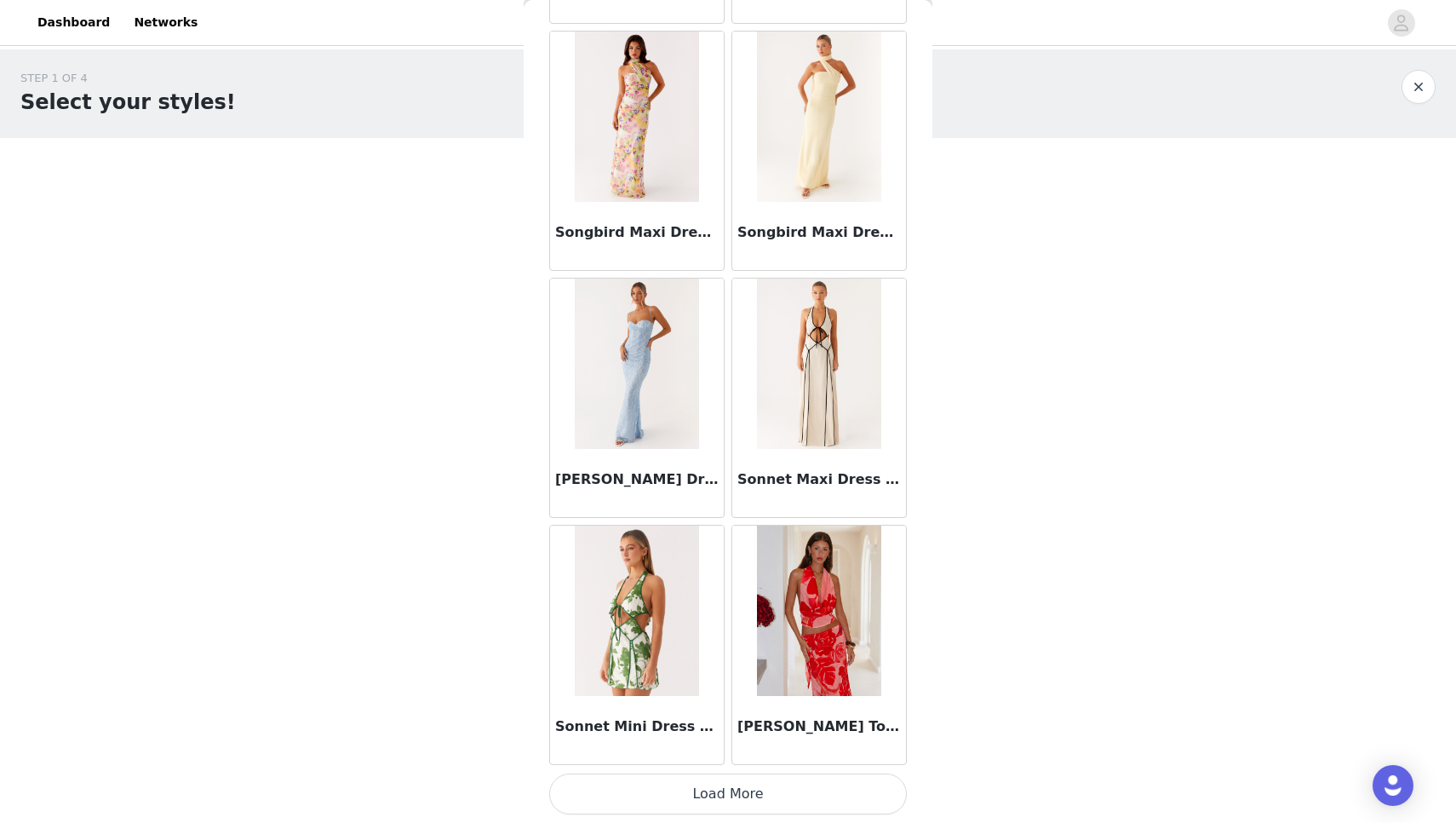
click at [675, 809] on button "Load More" at bounding box center [728, 793] width 358 height 40
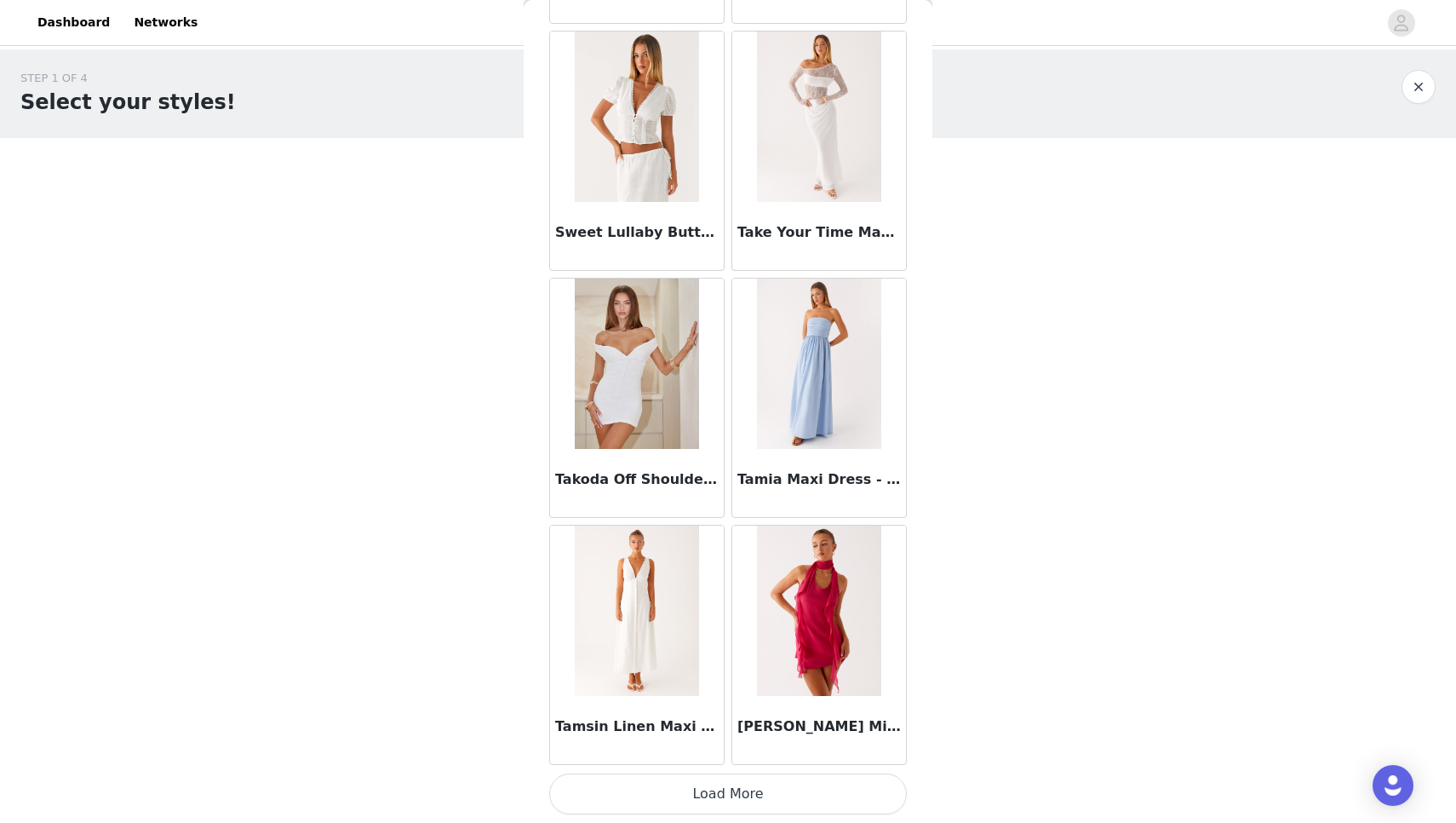
scroll to position [100585, 0]
click at [675, 809] on button "Load More" at bounding box center [728, 793] width 358 height 40
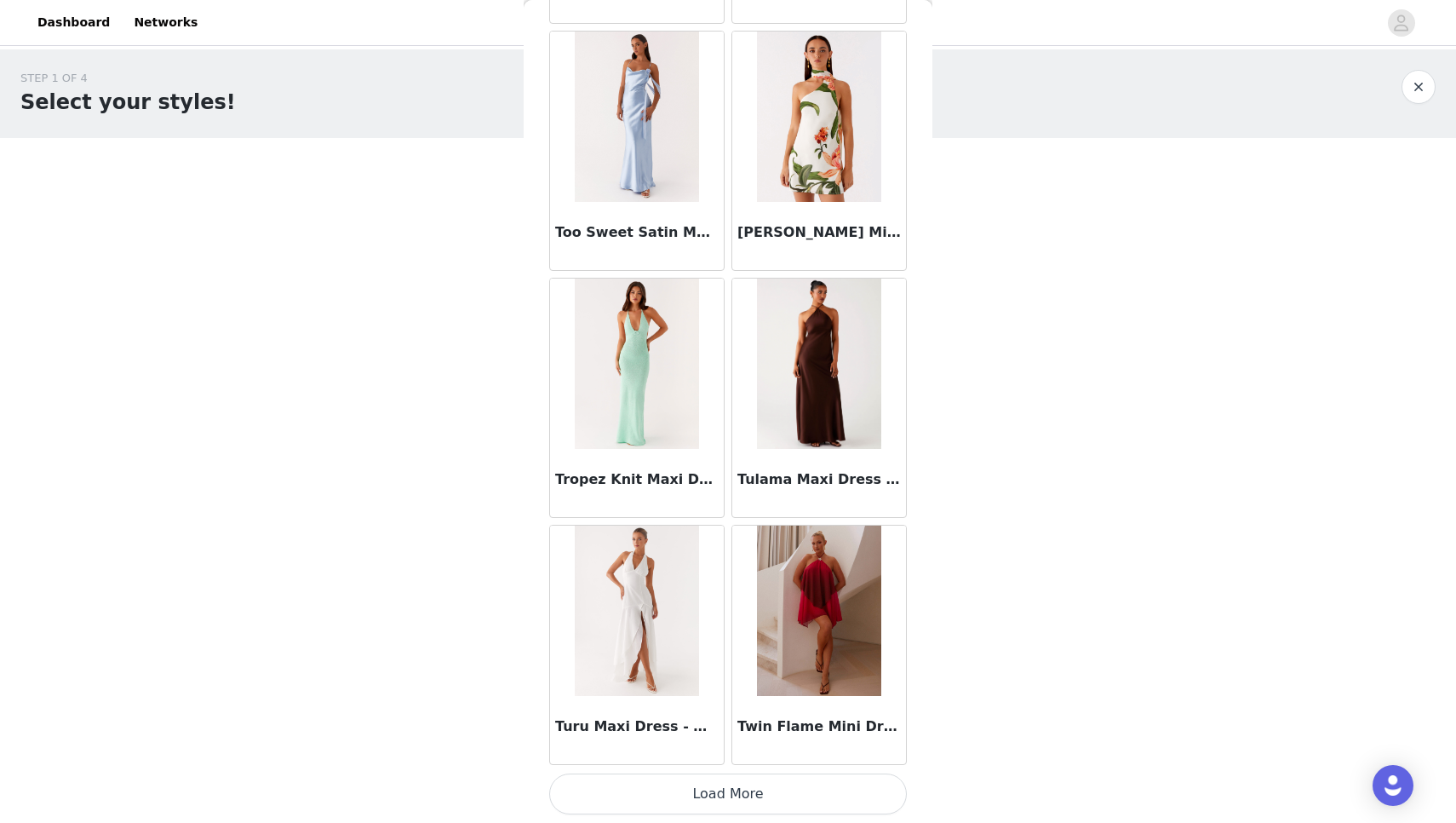
scroll to position [0, 0]
click at [719, 790] on button "Load More" at bounding box center [728, 793] width 358 height 40
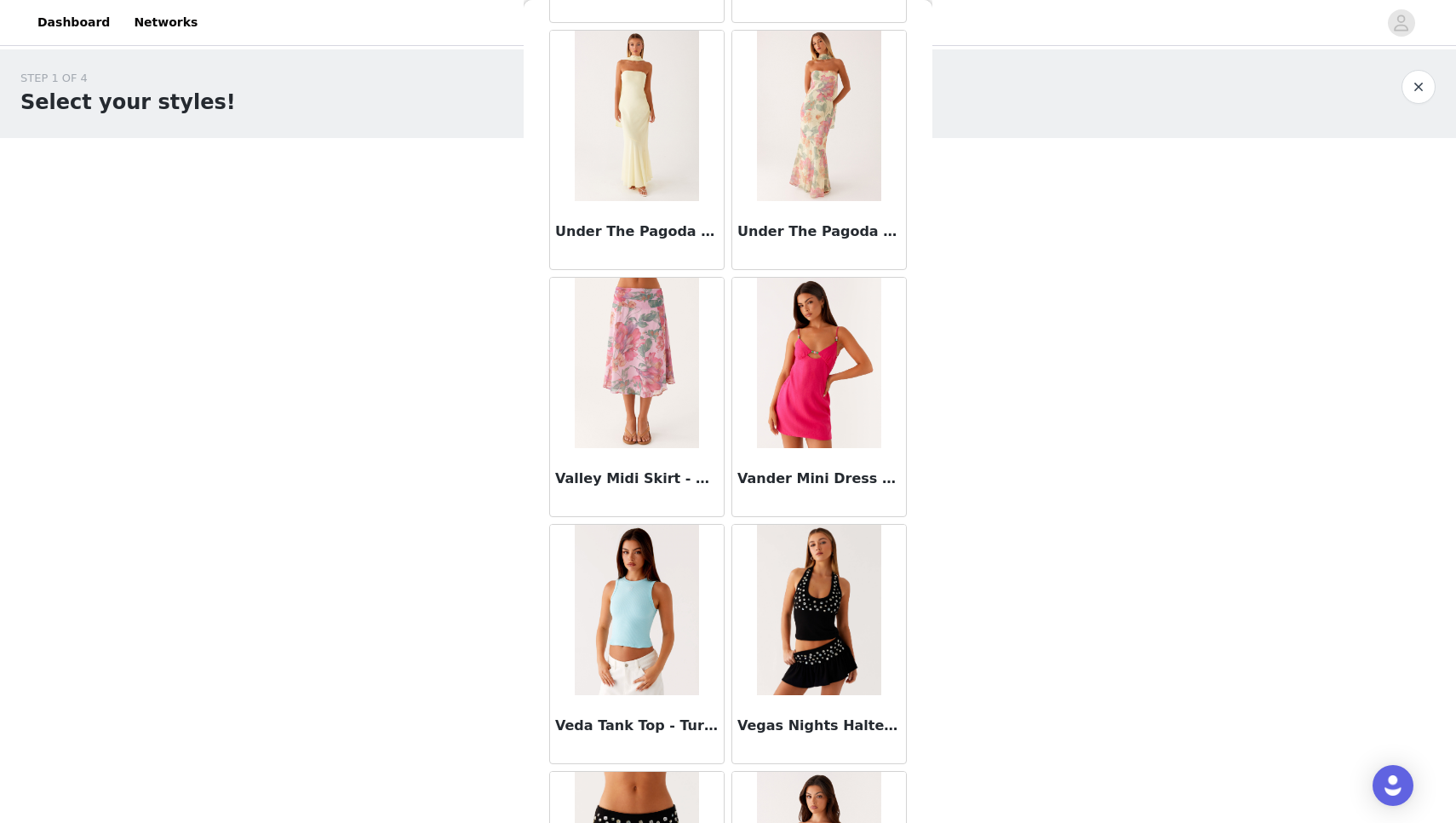
scroll to position [105040, 0]
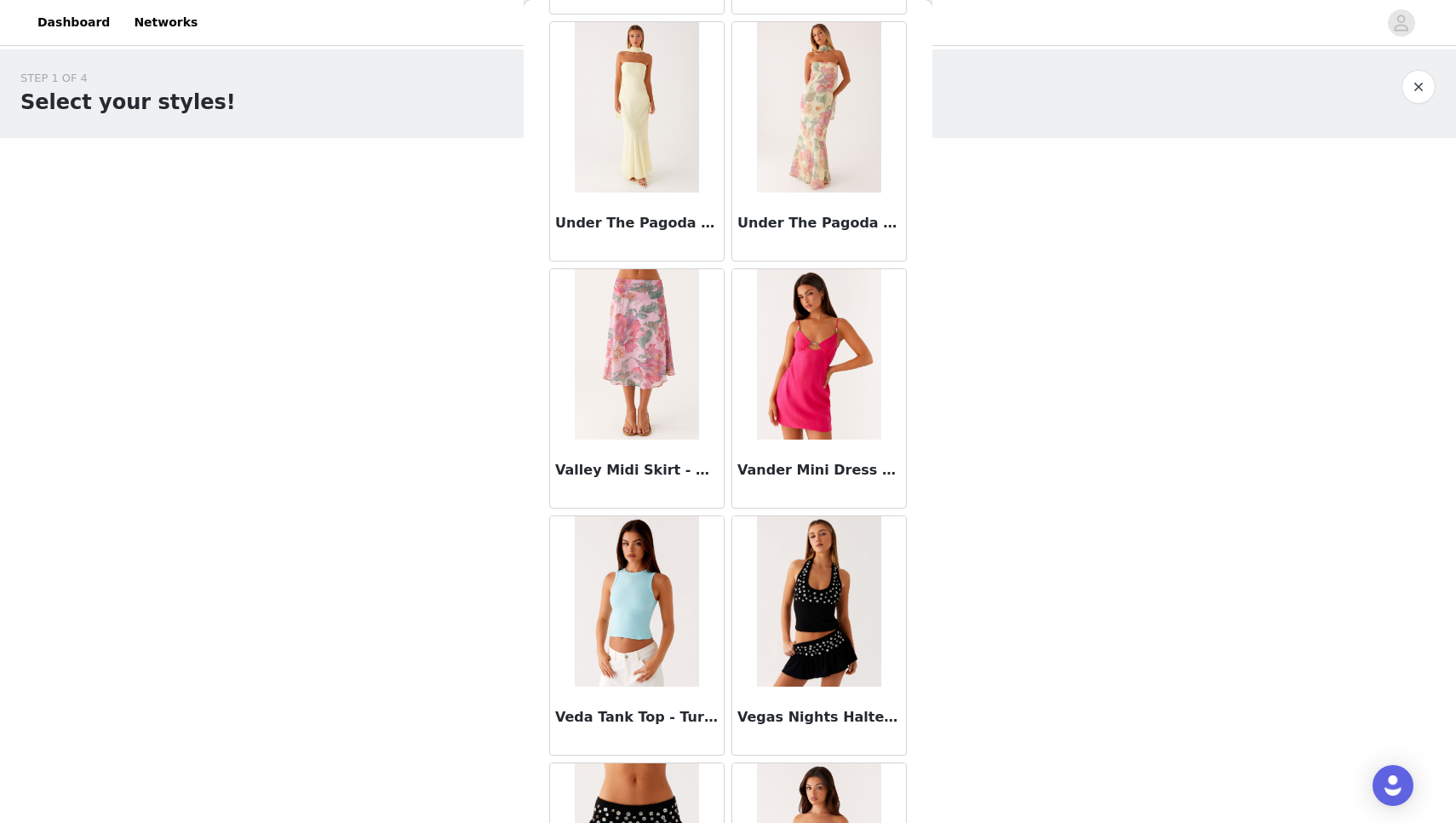
click at [823, 663] on img at bounding box center [818, 601] width 123 height 170
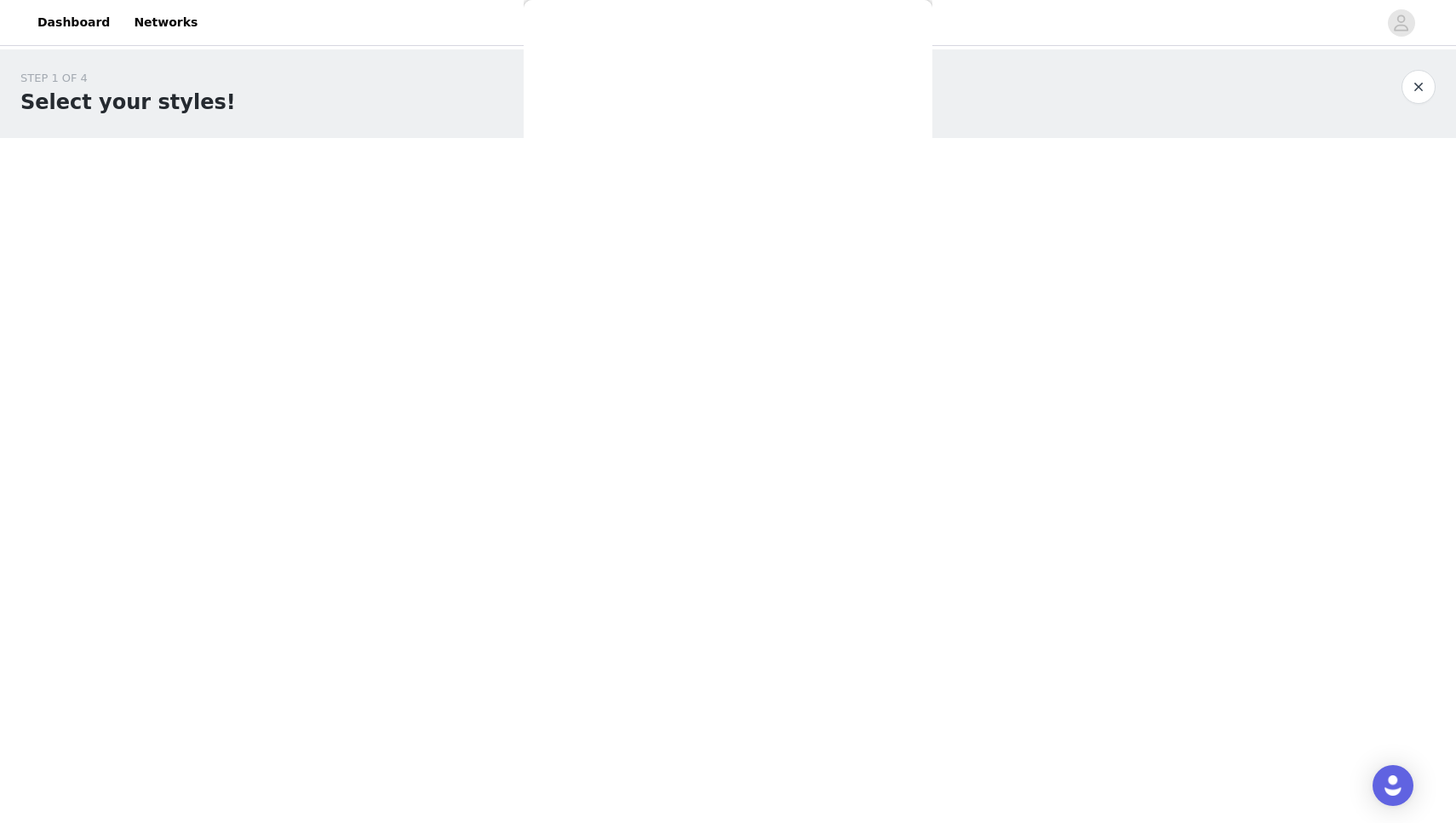
scroll to position [74, 0]
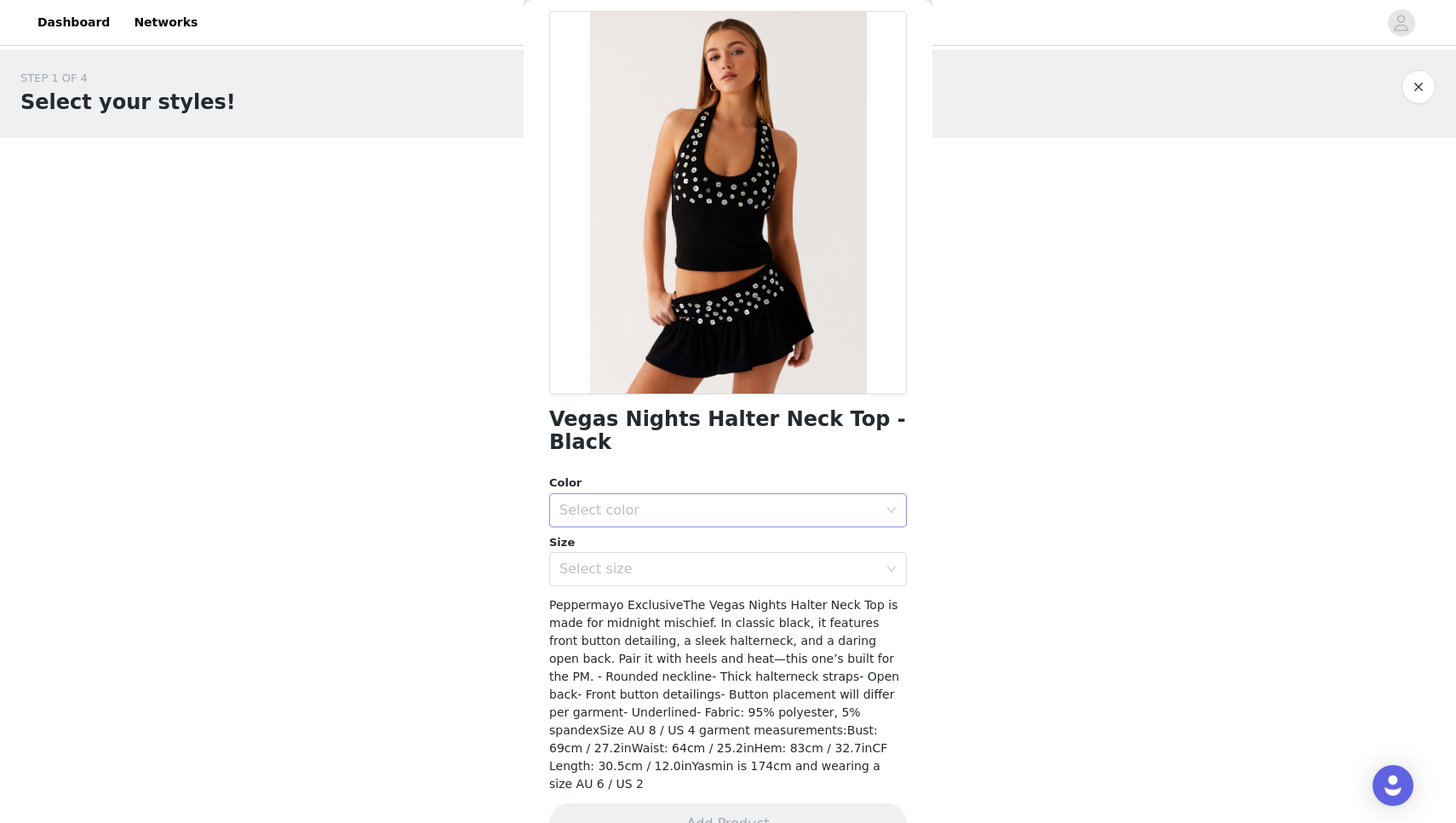
click at [745, 493] on div "Select color" at bounding box center [728, 510] width 358 height 34
click at [730, 527] on li "Black" at bounding box center [728, 523] width 358 height 27
click at [718, 560] on div "Select size" at bounding box center [719, 568] width 318 height 17
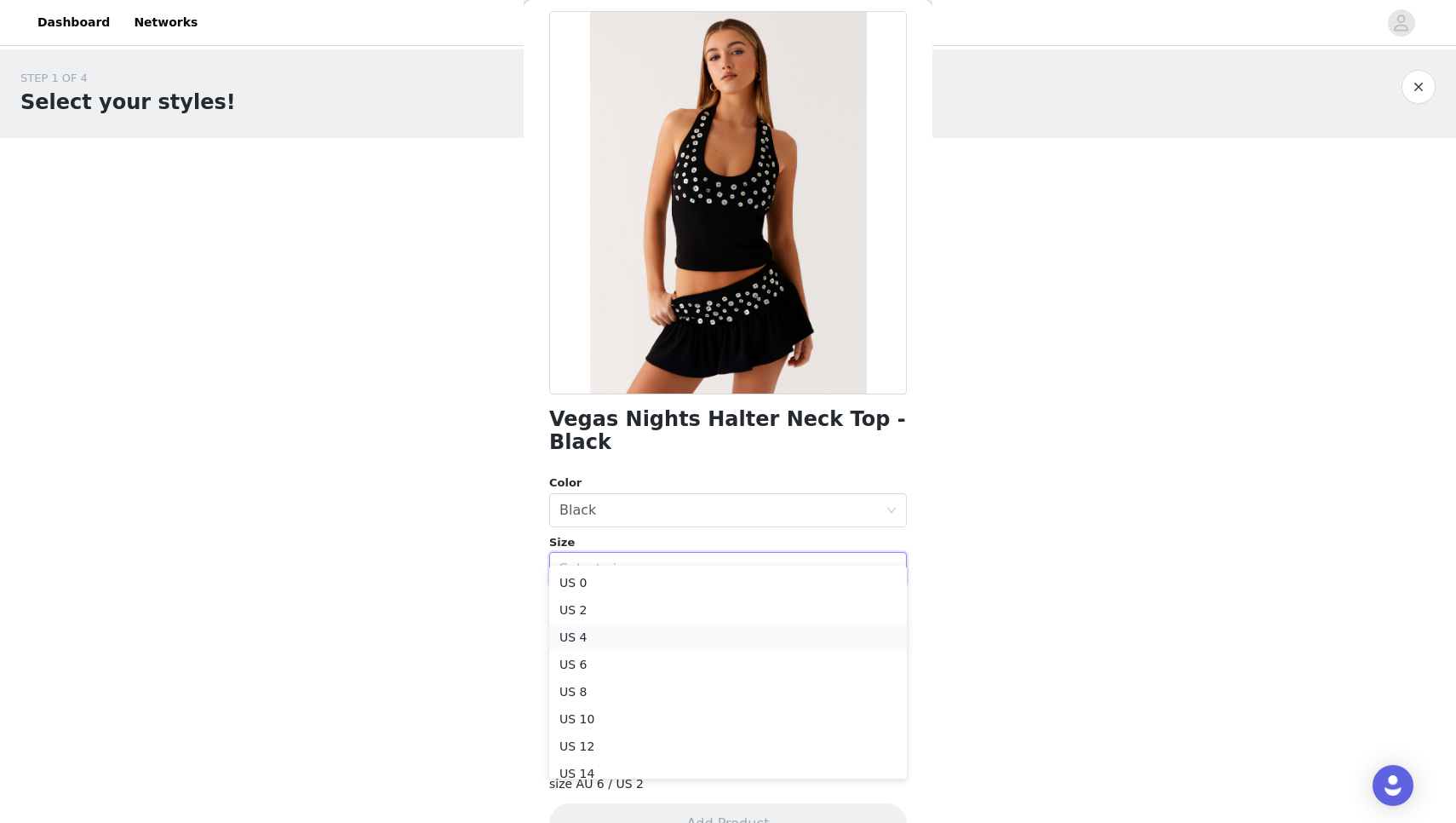
click at [656, 639] on li "US 4" at bounding box center [728, 637] width 358 height 27
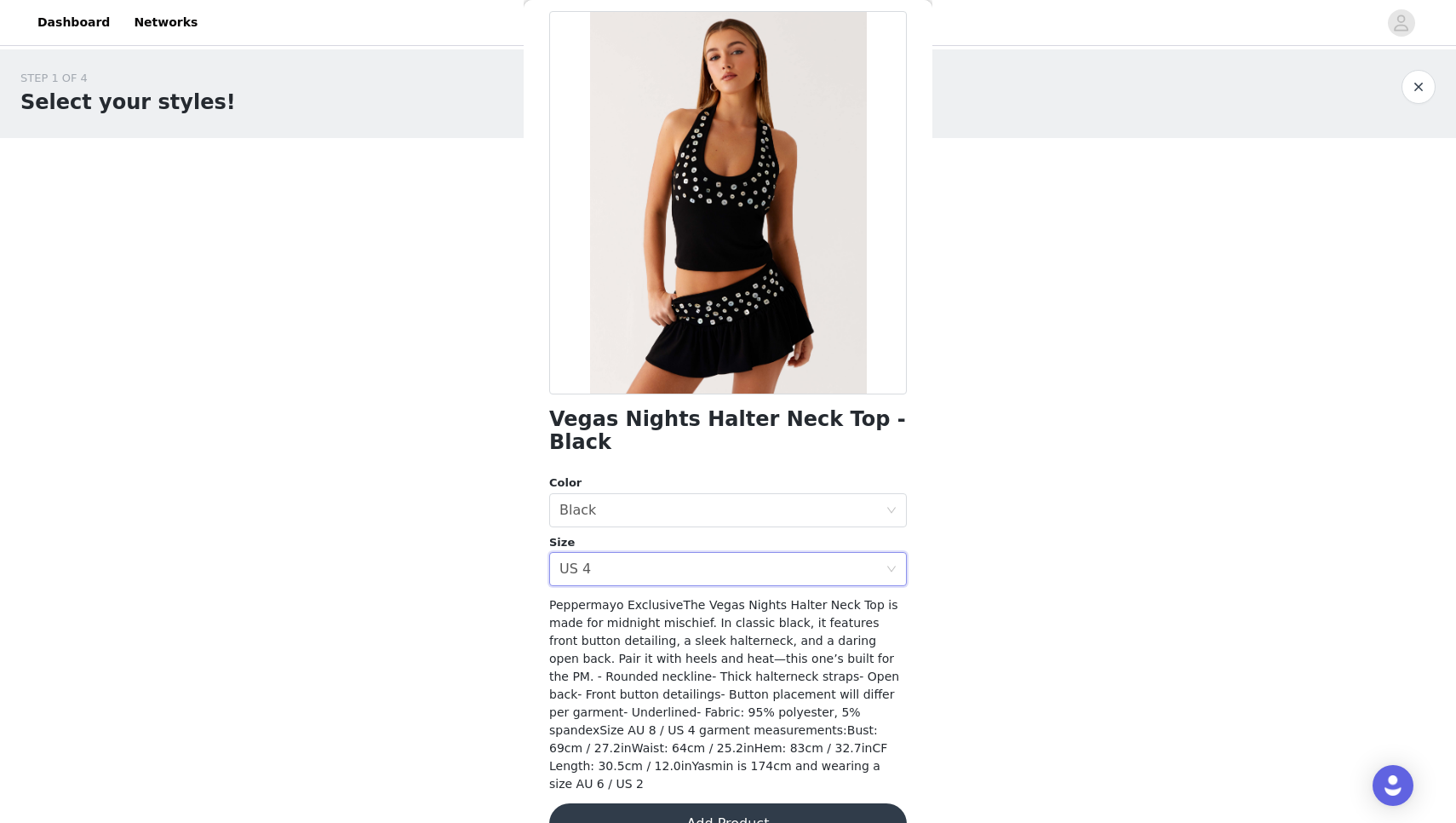
click at [681, 803] on button "Add Product" at bounding box center [728, 823] width 358 height 40
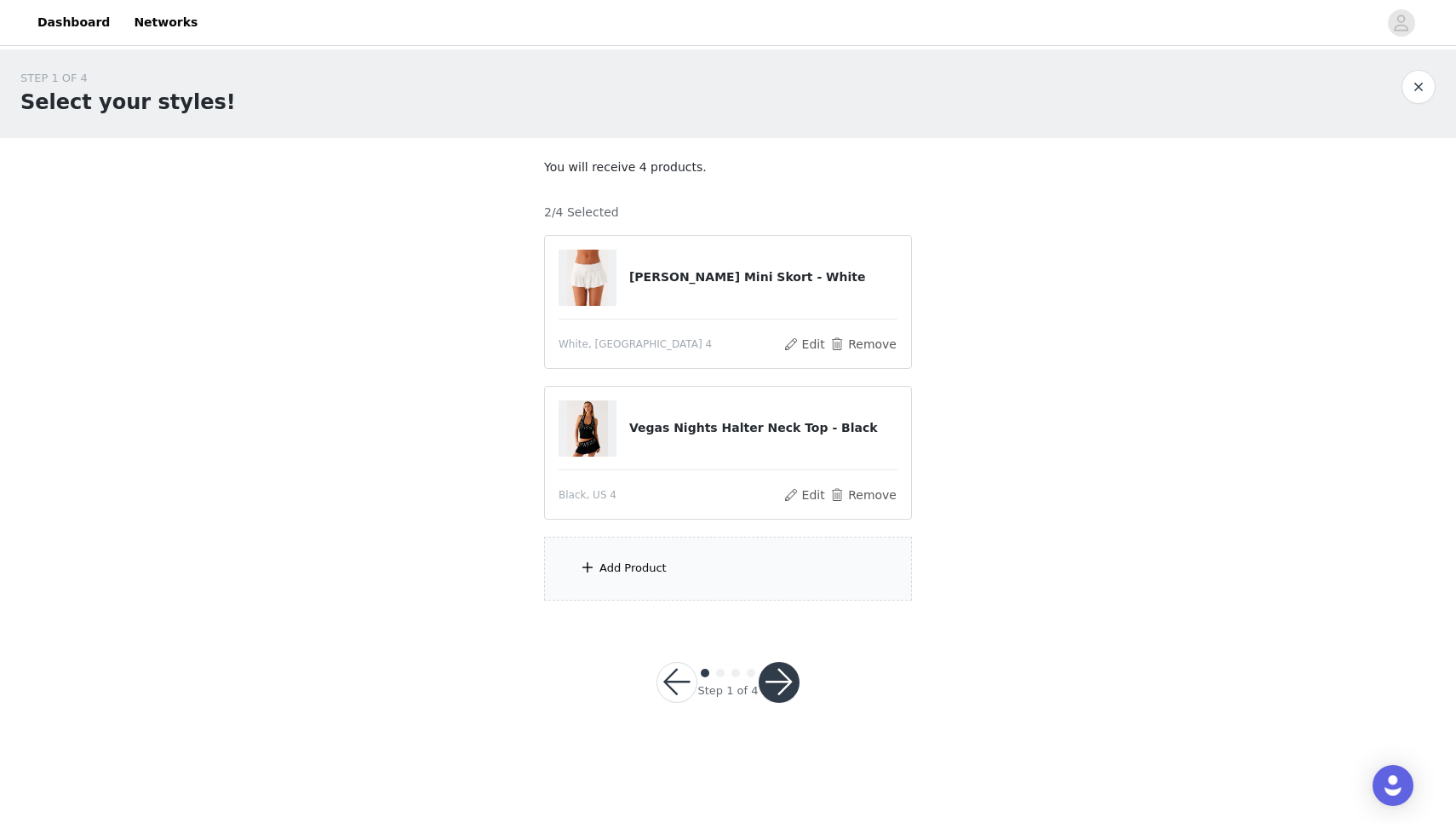
click at [720, 572] on div "Add Product" at bounding box center [728, 568] width 368 height 64
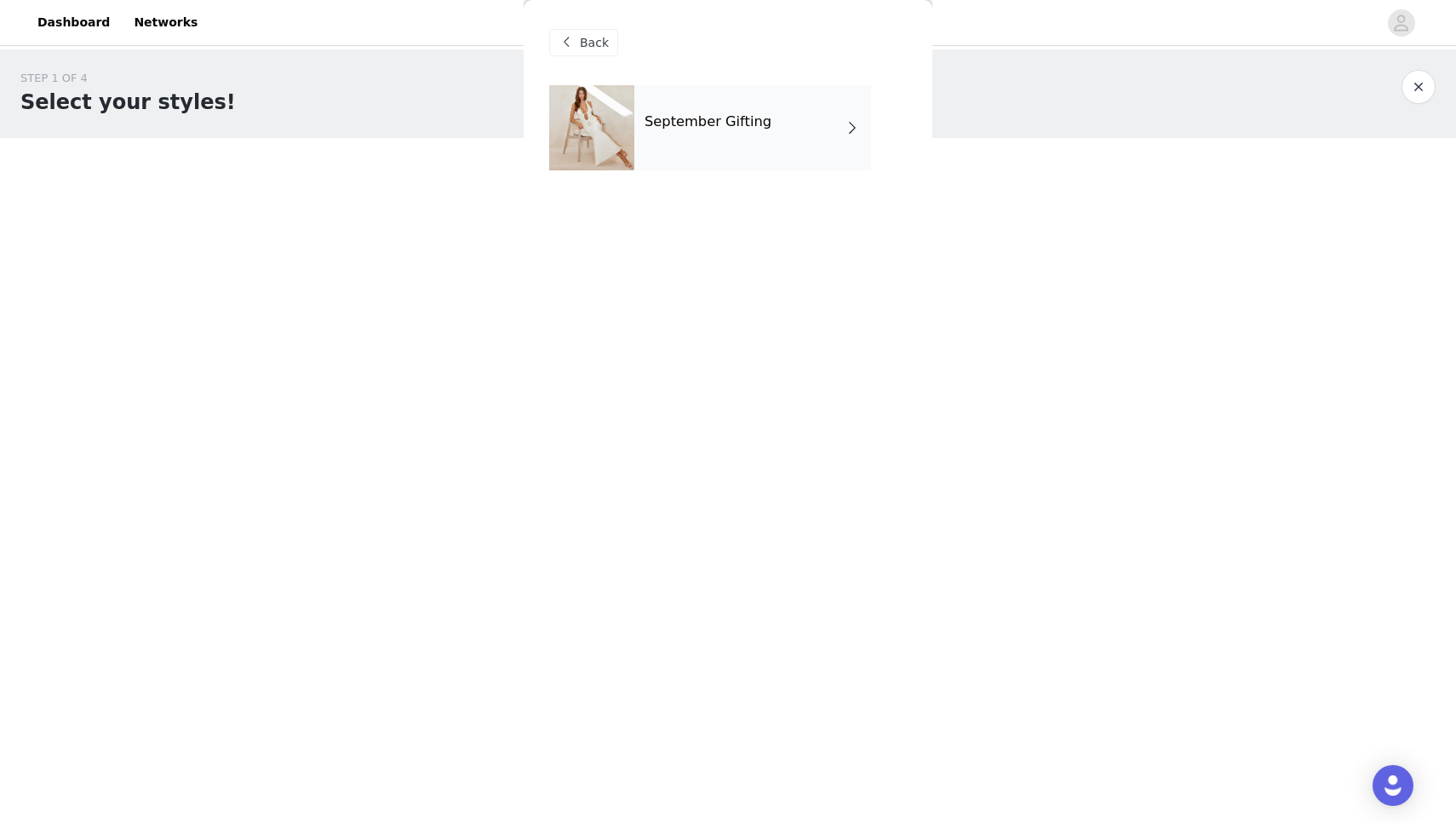
click at [748, 123] on h4 "September Gifting" at bounding box center [708, 121] width 127 height 15
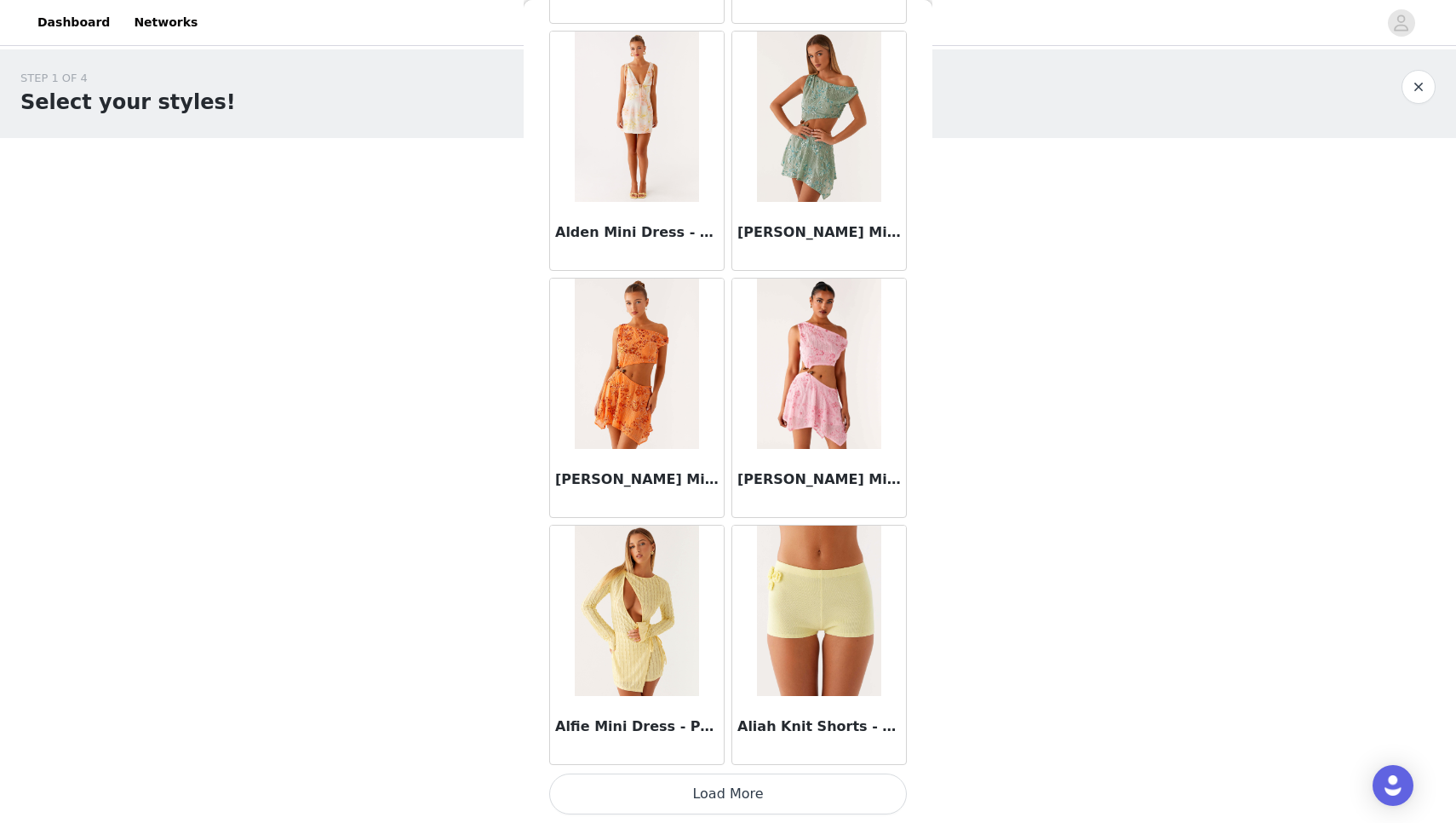
click at [710, 795] on button "Load More" at bounding box center [728, 793] width 358 height 40
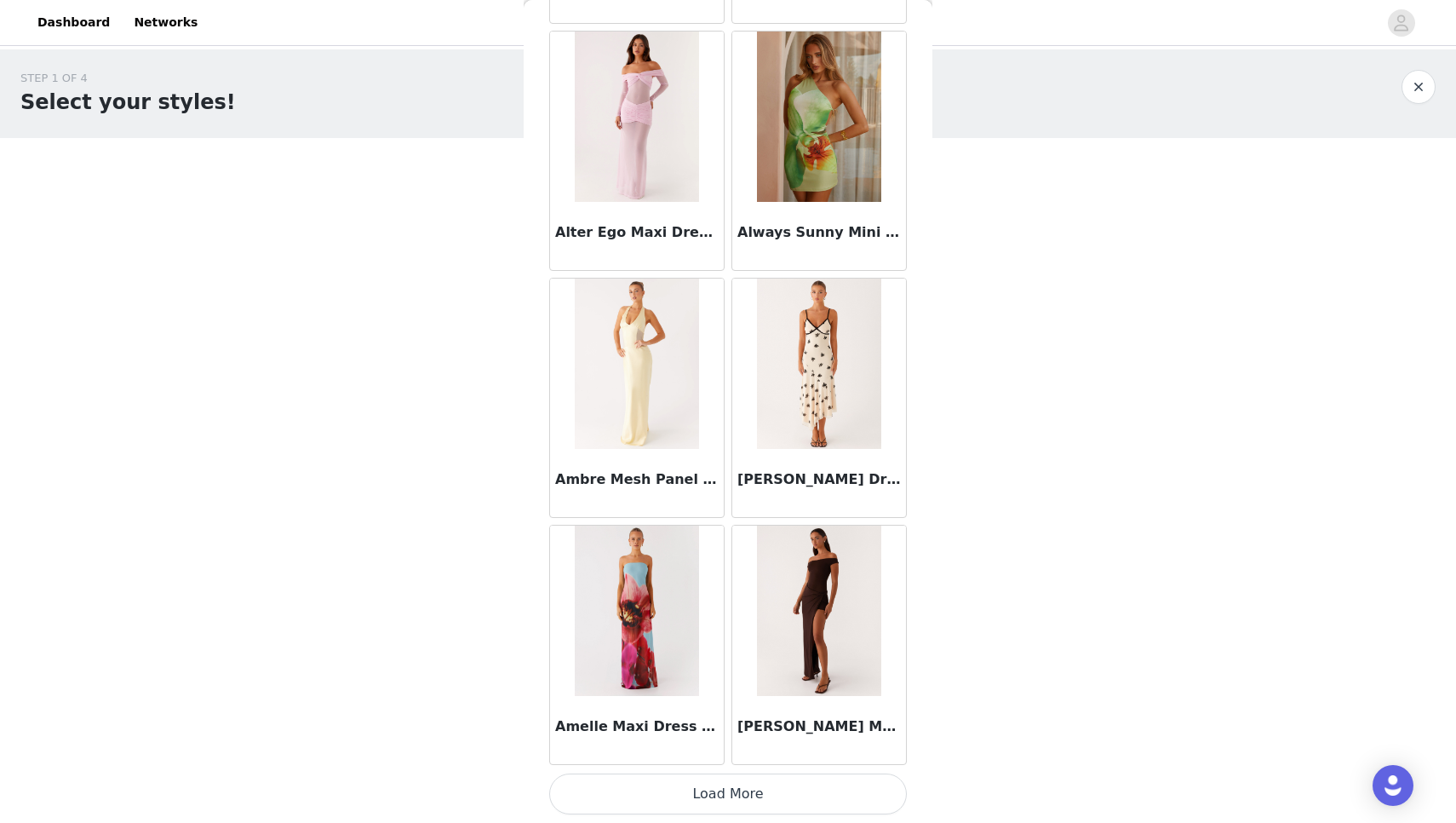
click at [710, 795] on button "Load More" at bounding box center [728, 793] width 358 height 40
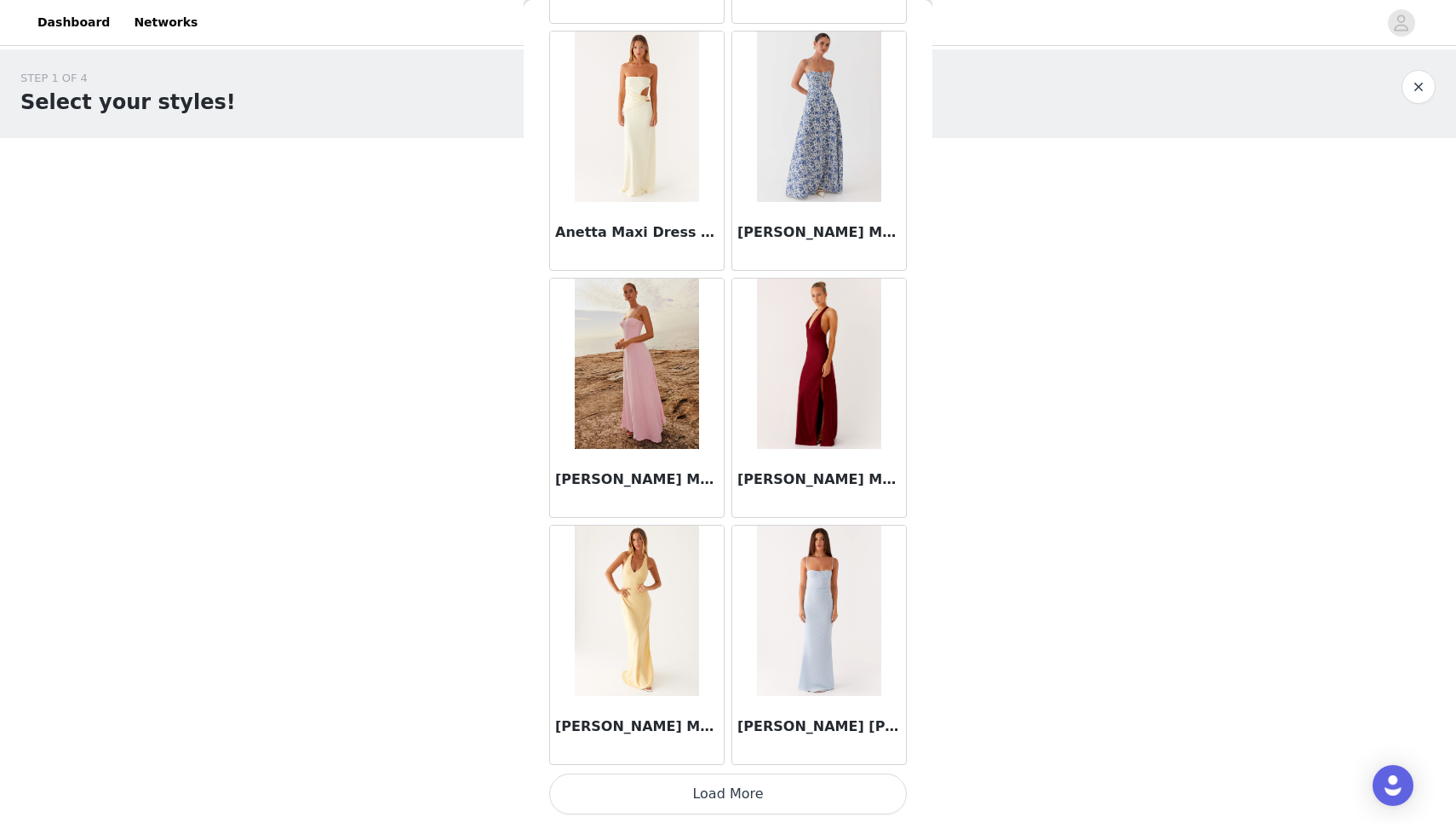
click at [710, 795] on button "Load More" at bounding box center [728, 793] width 358 height 40
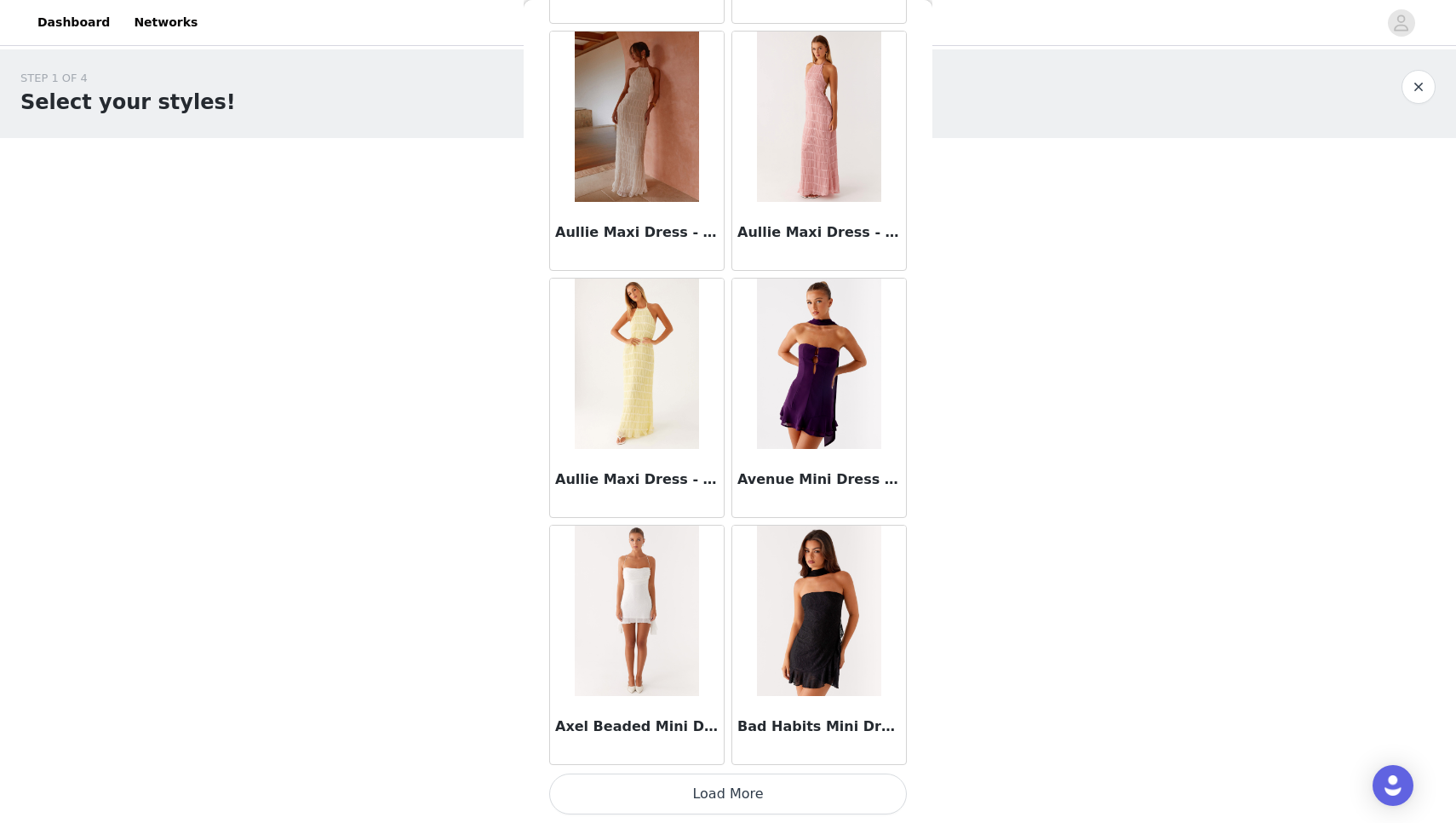
click at [705, 791] on button "Load More" at bounding box center [728, 793] width 358 height 40
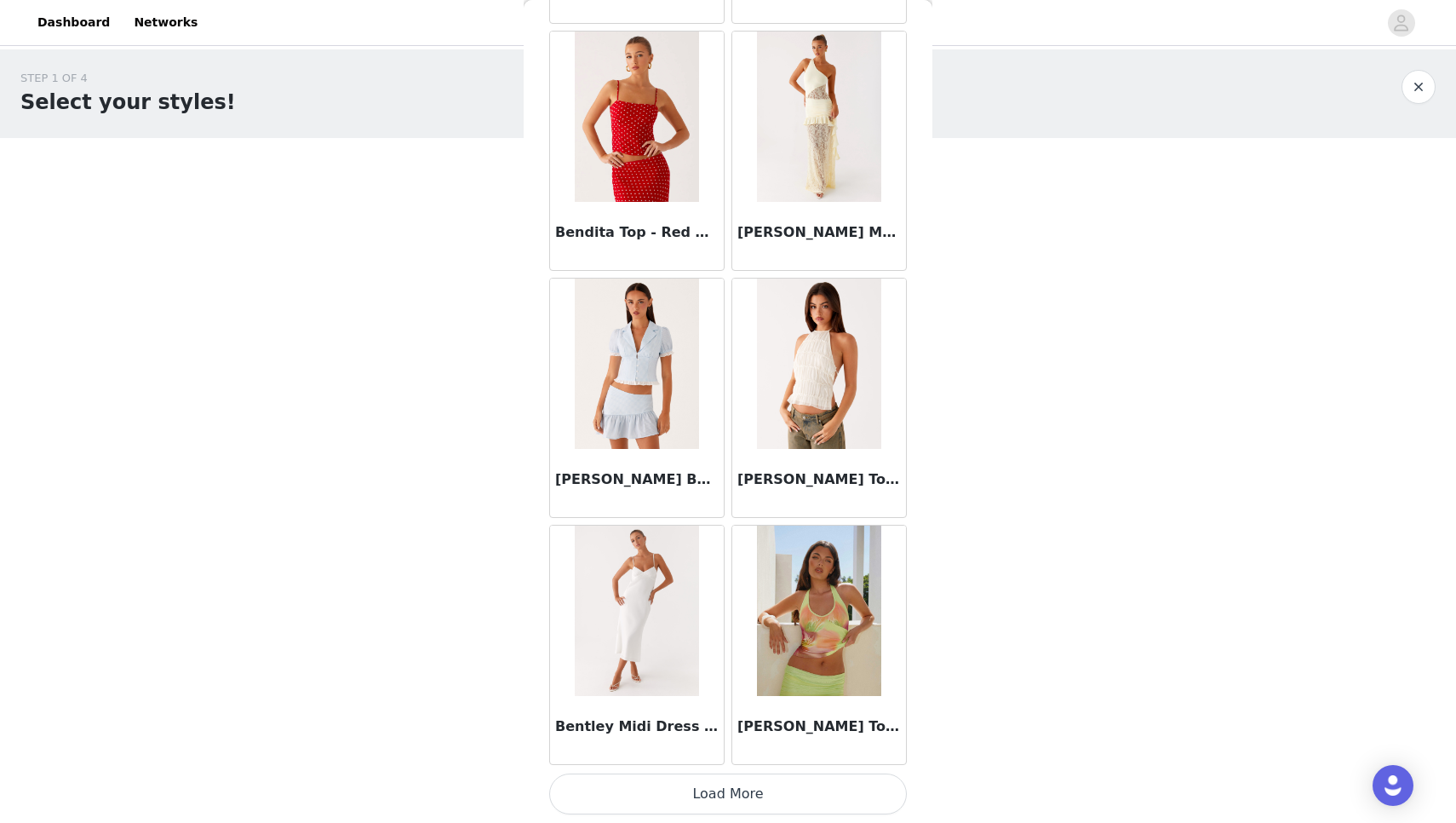
click at [705, 791] on button "Load More" at bounding box center [728, 793] width 358 height 40
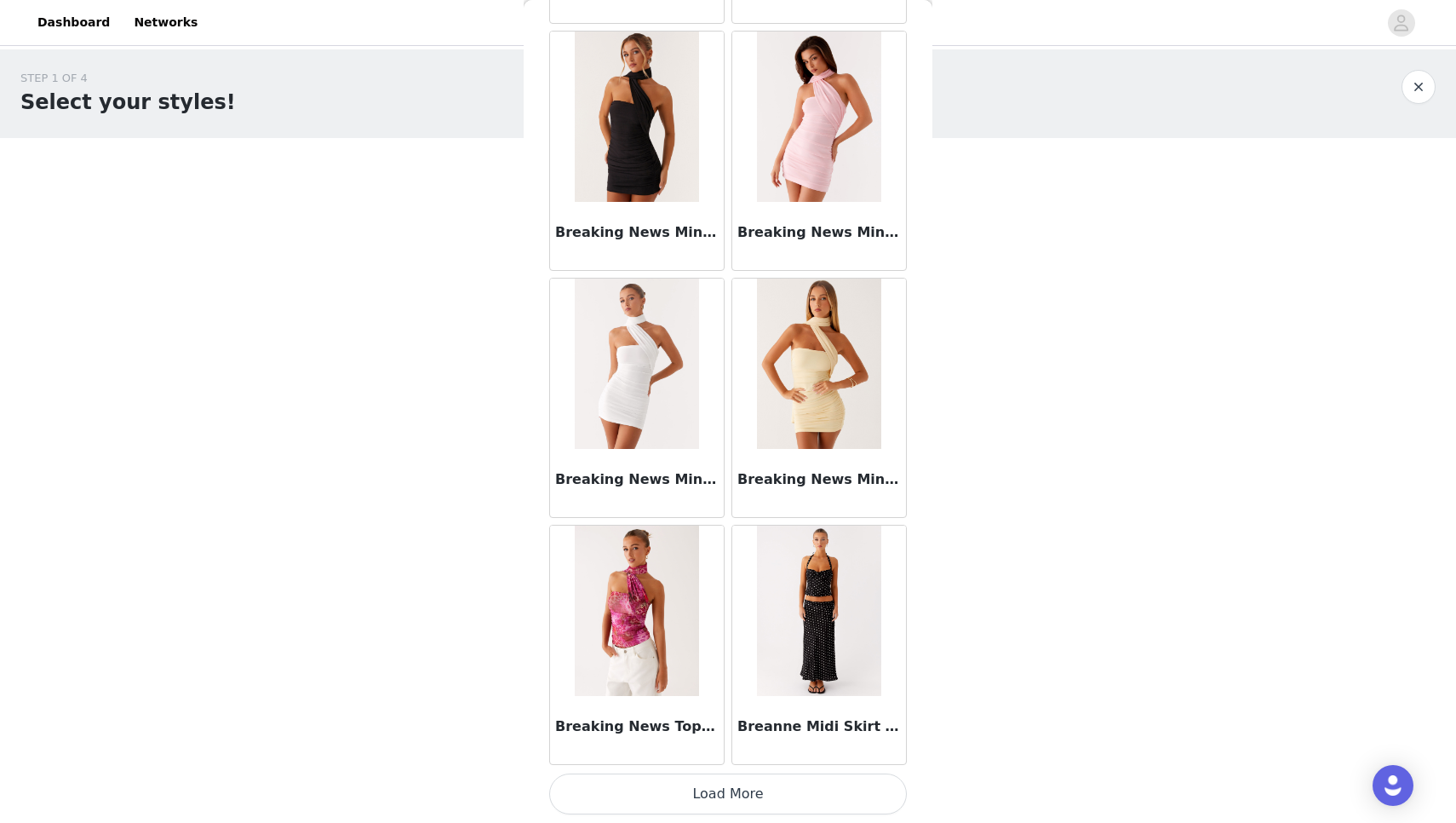
click at [705, 787] on button "Load More" at bounding box center [728, 793] width 358 height 40
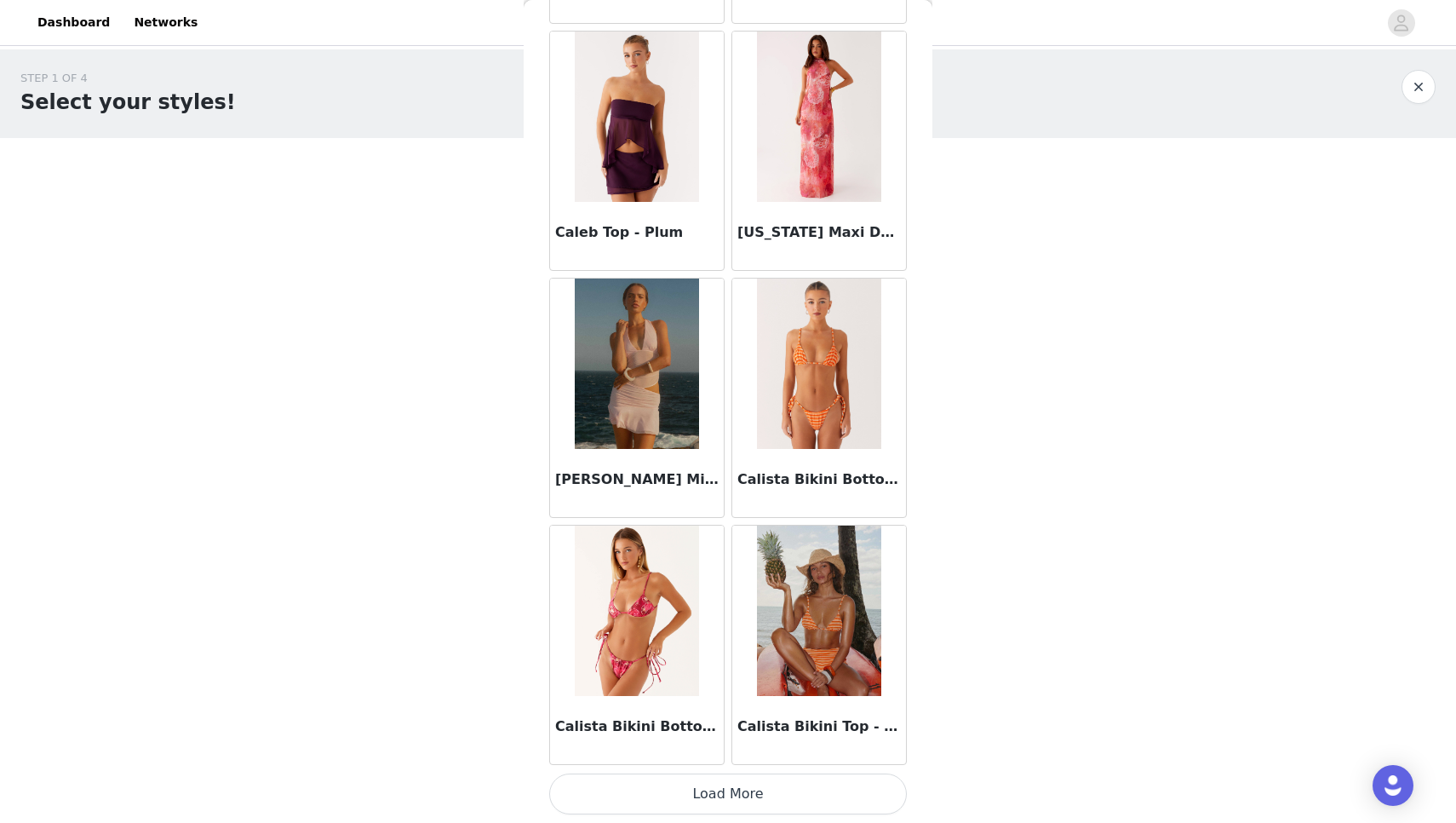
click at [697, 783] on button "Load More" at bounding box center [728, 793] width 358 height 40
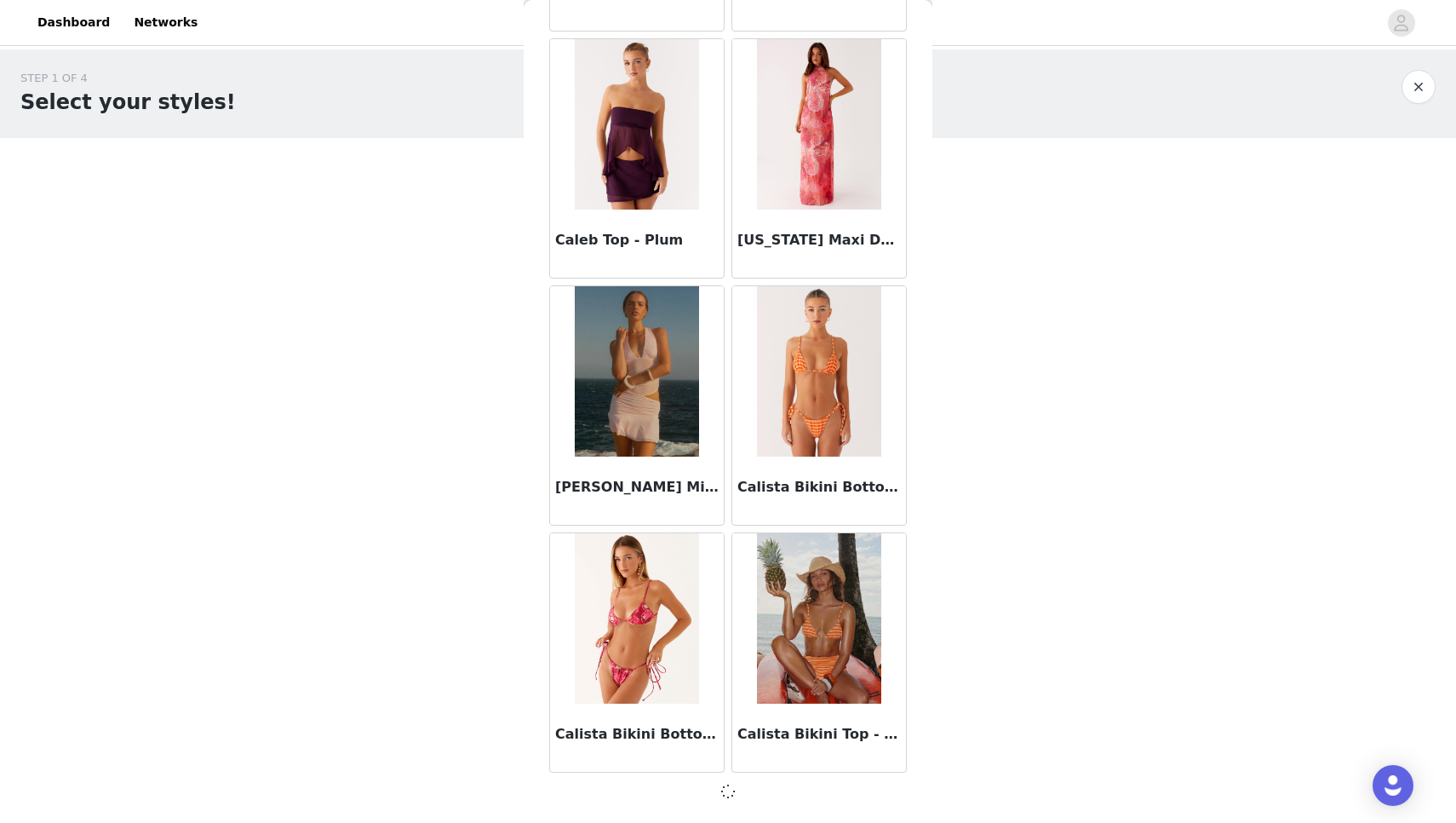
scroll to position [16596, 0]
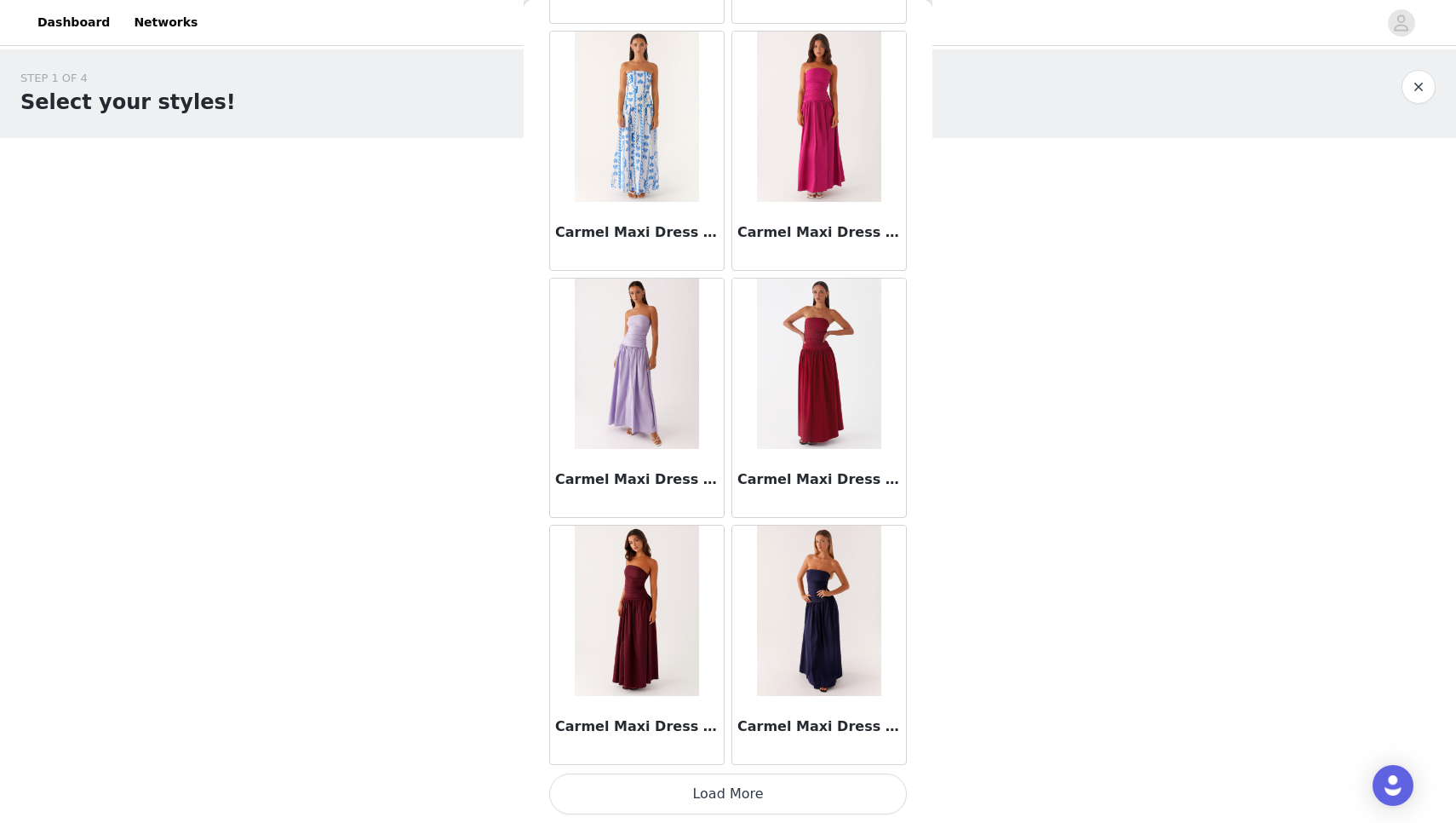
click at [692, 776] on button "Load More" at bounding box center [728, 793] width 358 height 40
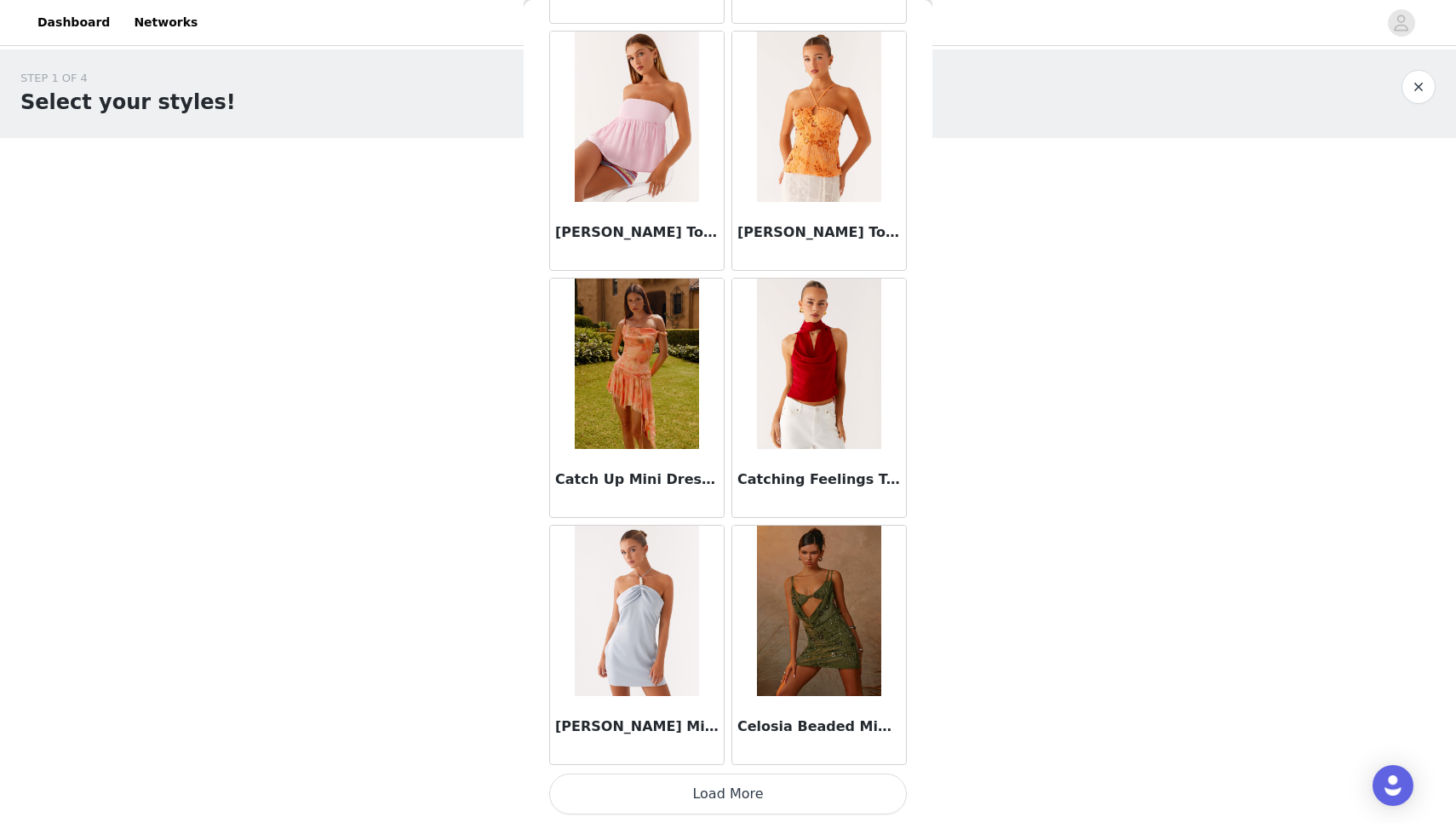
scroll to position [21544, 0]
click at [691, 805] on button "Load More" at bounding box center [728, 793] width 358 height 40
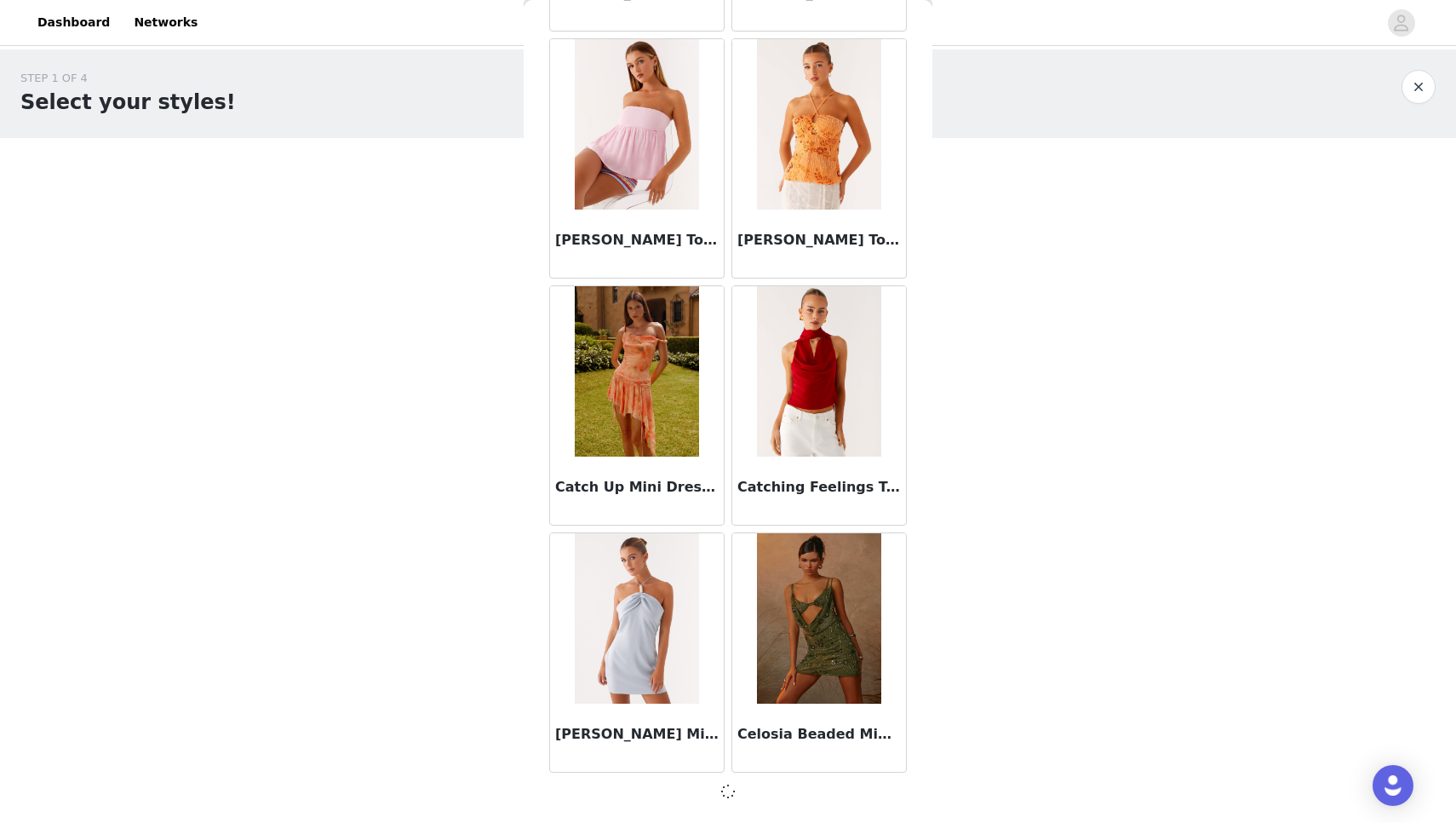
scroll to position [21537, 0]
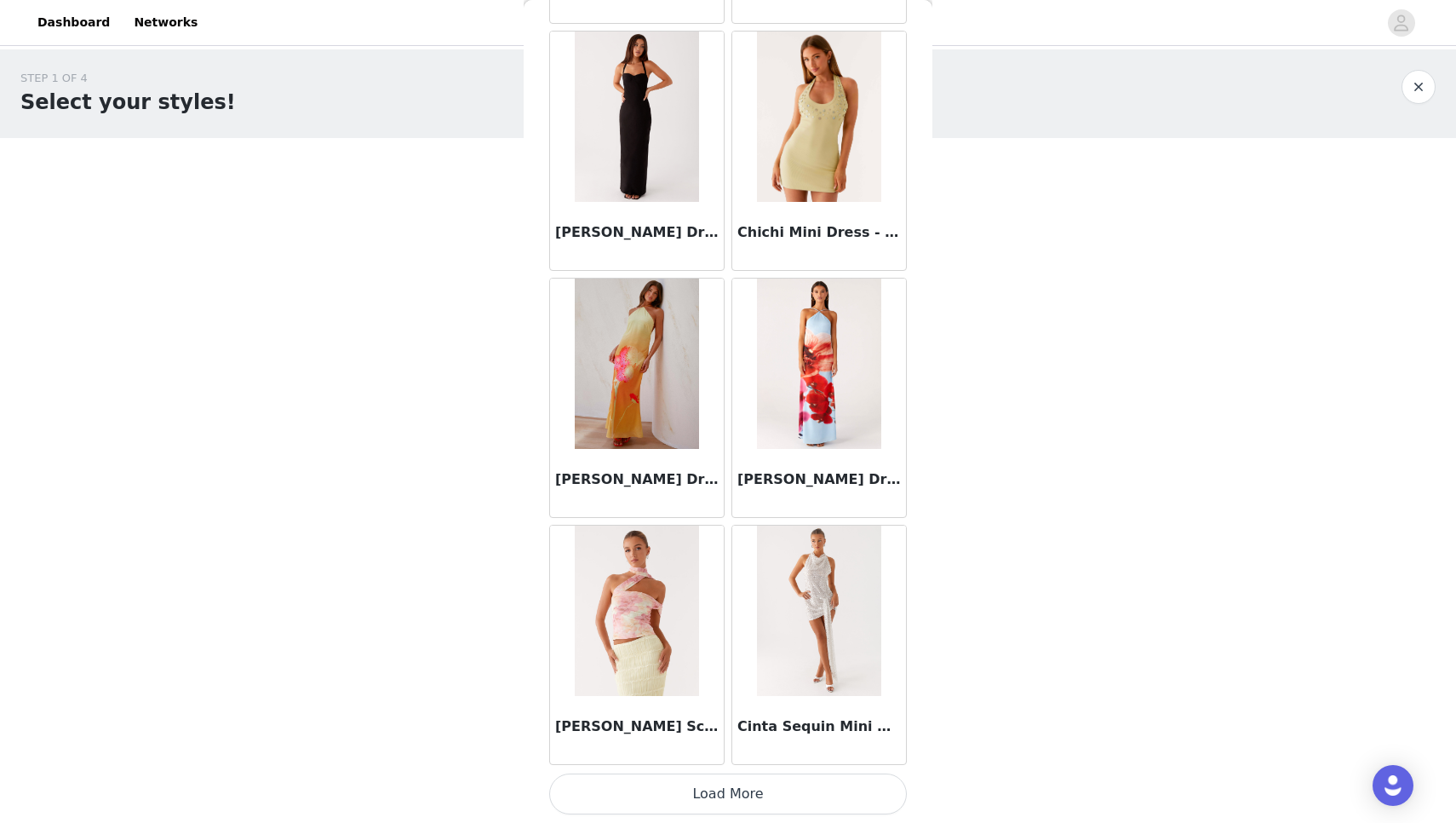
click at [705, 792] on button "Load More" at bounding box center [728, 793] width 358 height 40
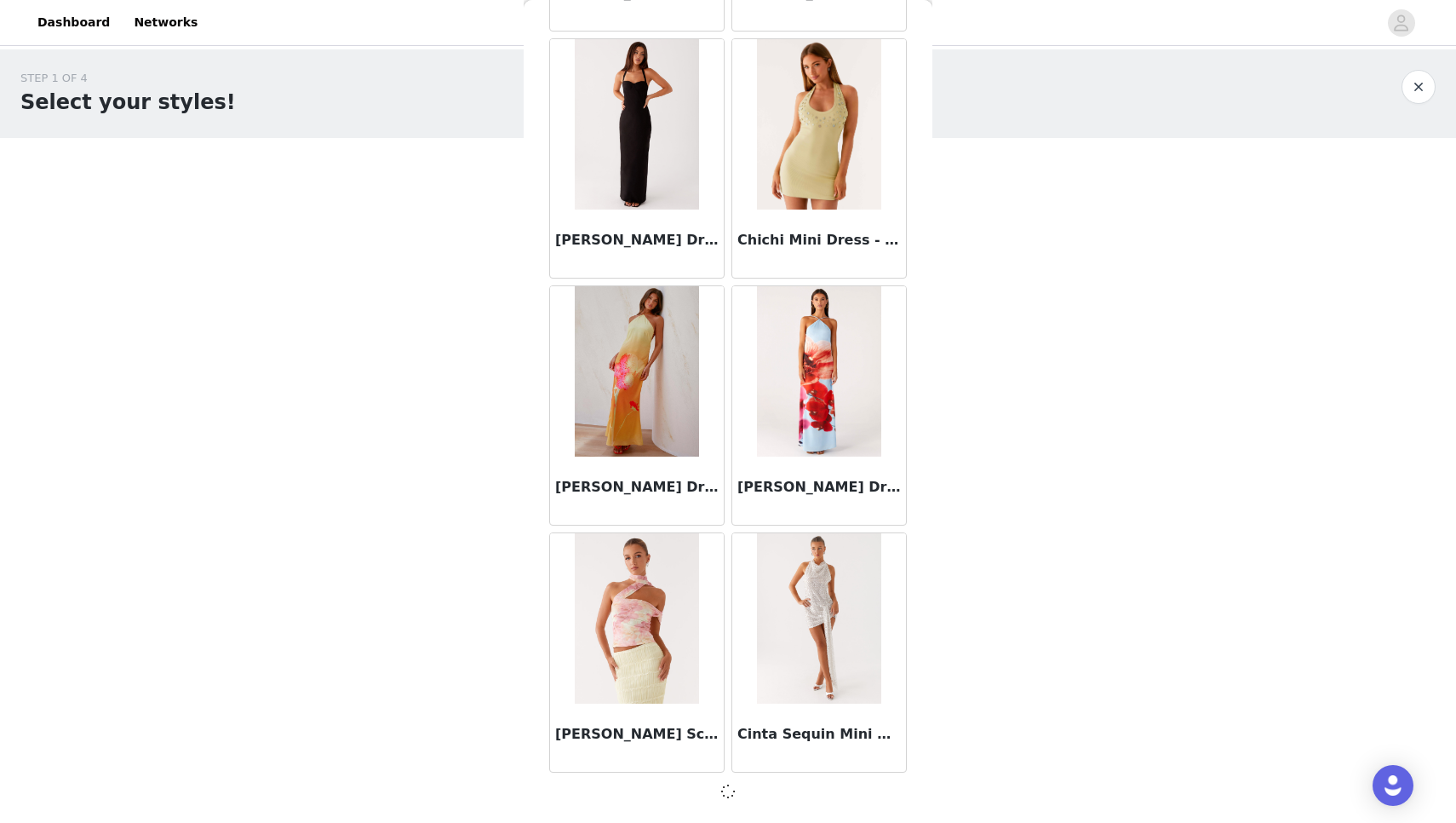
scroll to position [24006, 0]
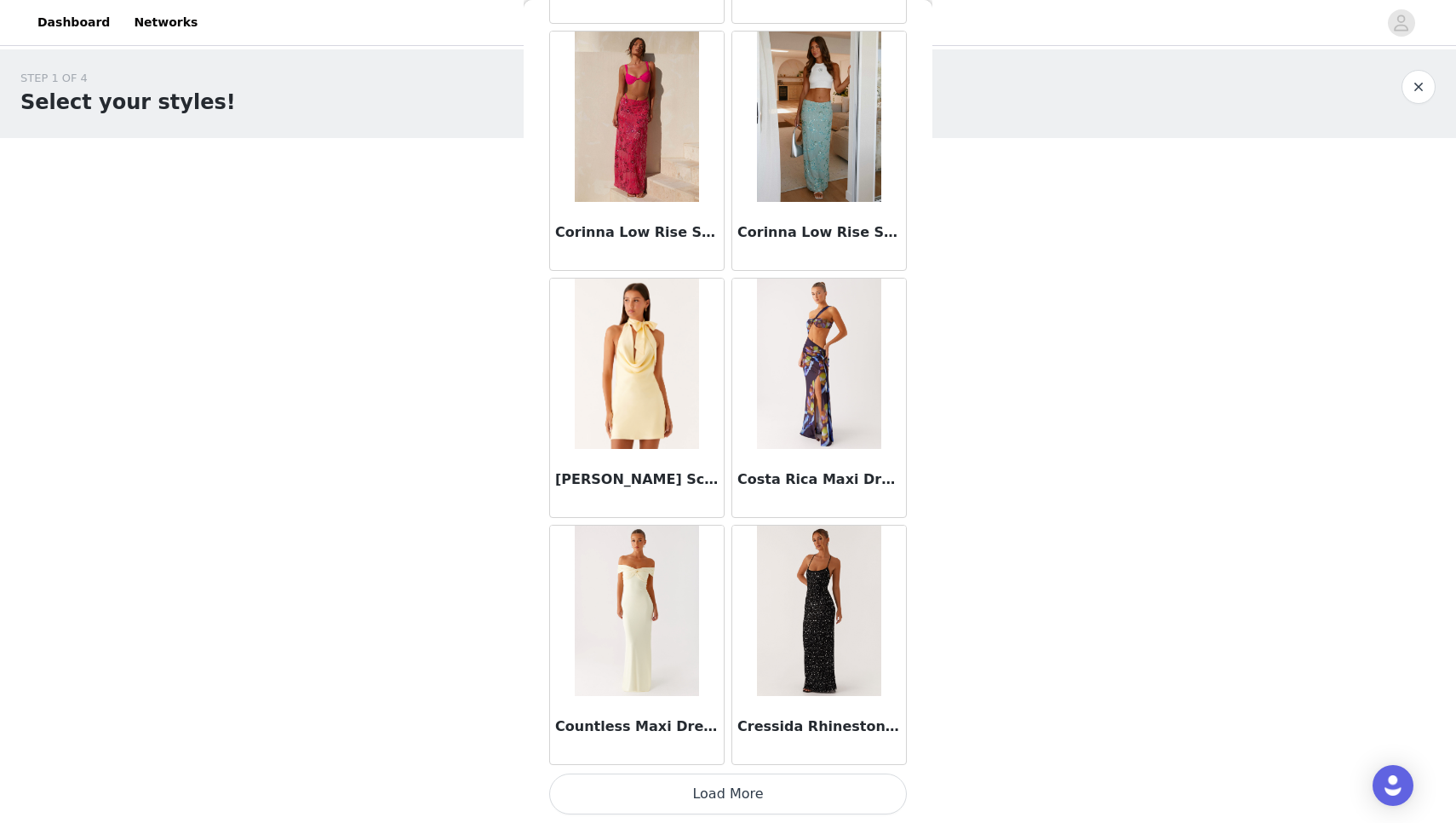
click at [705, 792] on button "Load More" at bounding box center [728, 793] width 358 height 40
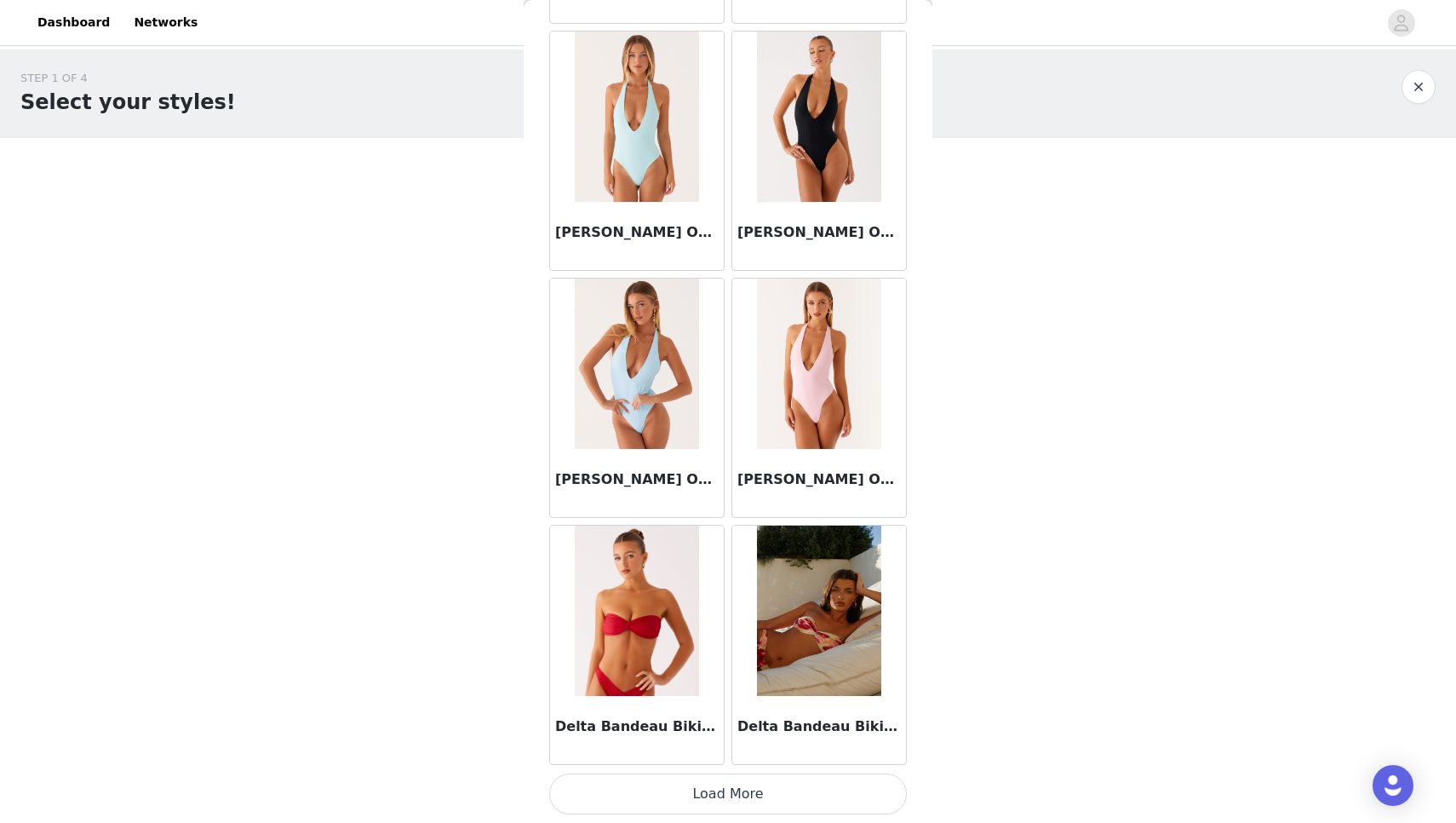
click at [705, 792] on button "Load More" at bounding box center [728, 793] width 358 height 40
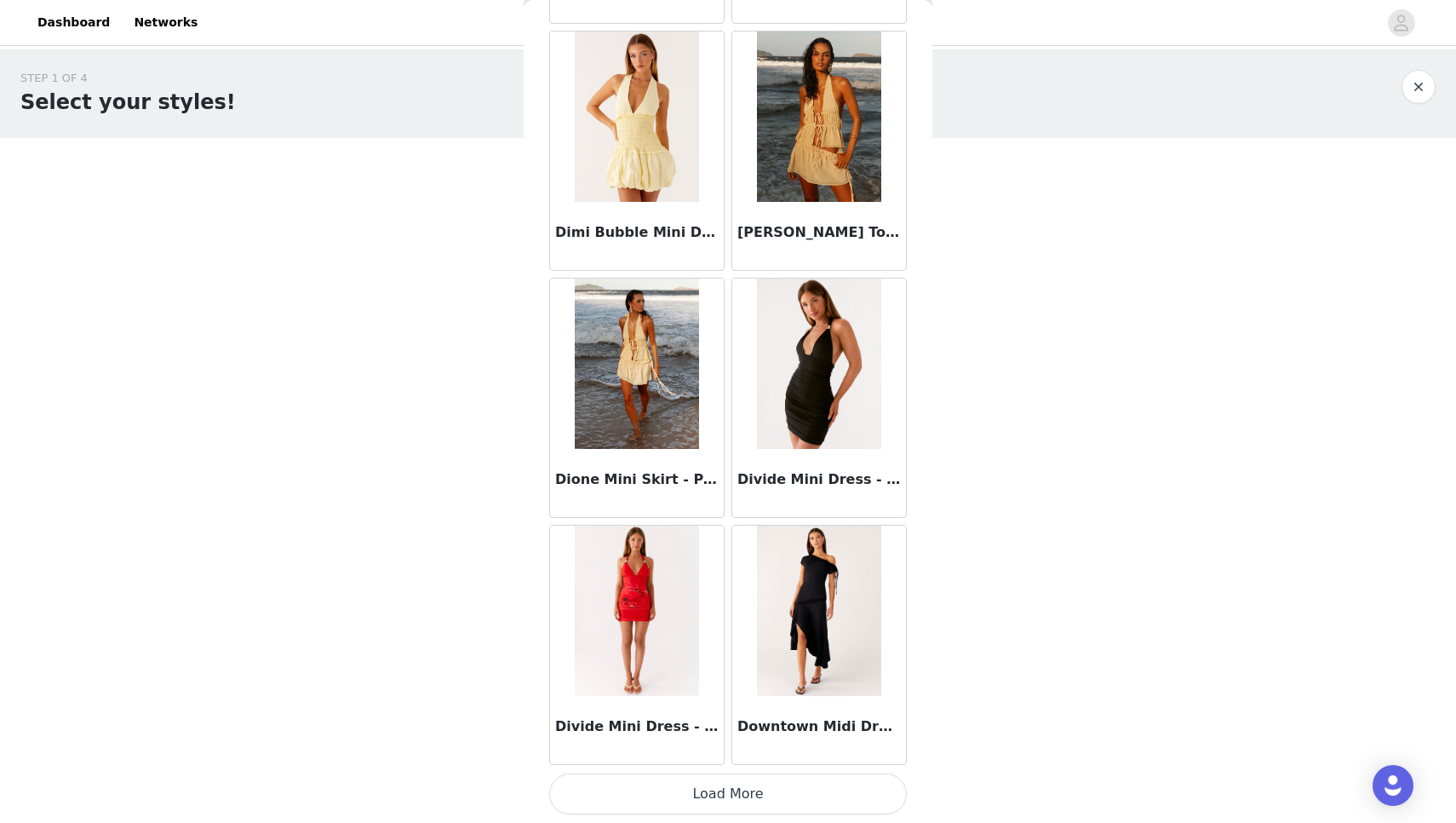
click at [698, 795] on button "Load More" at bounding box center [728, 793] width 358 height 40
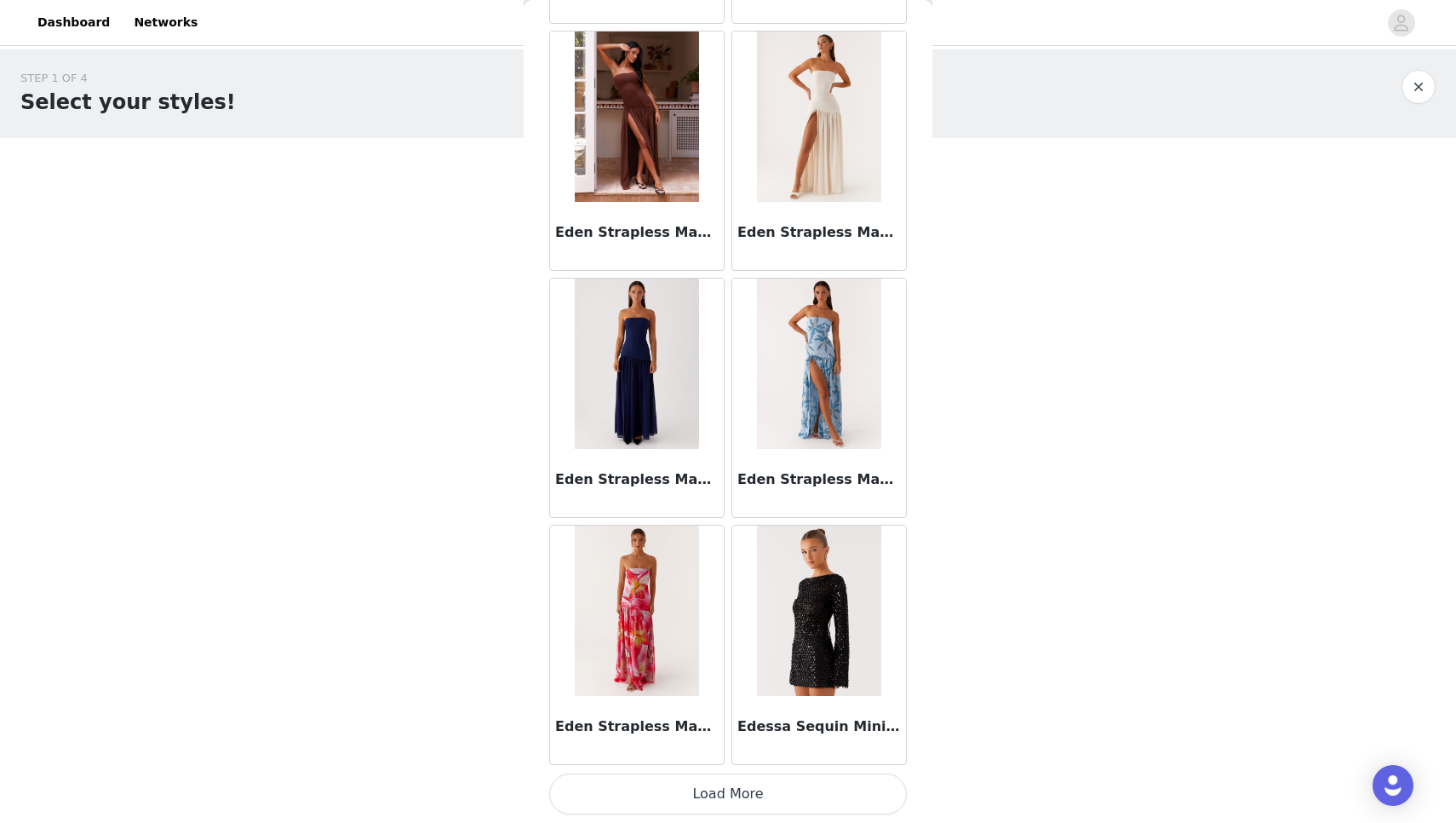
scroll to position [0, 0]
click at [698, 795] on button "Load More" at bounding box center [728, 793] width 358 height 40
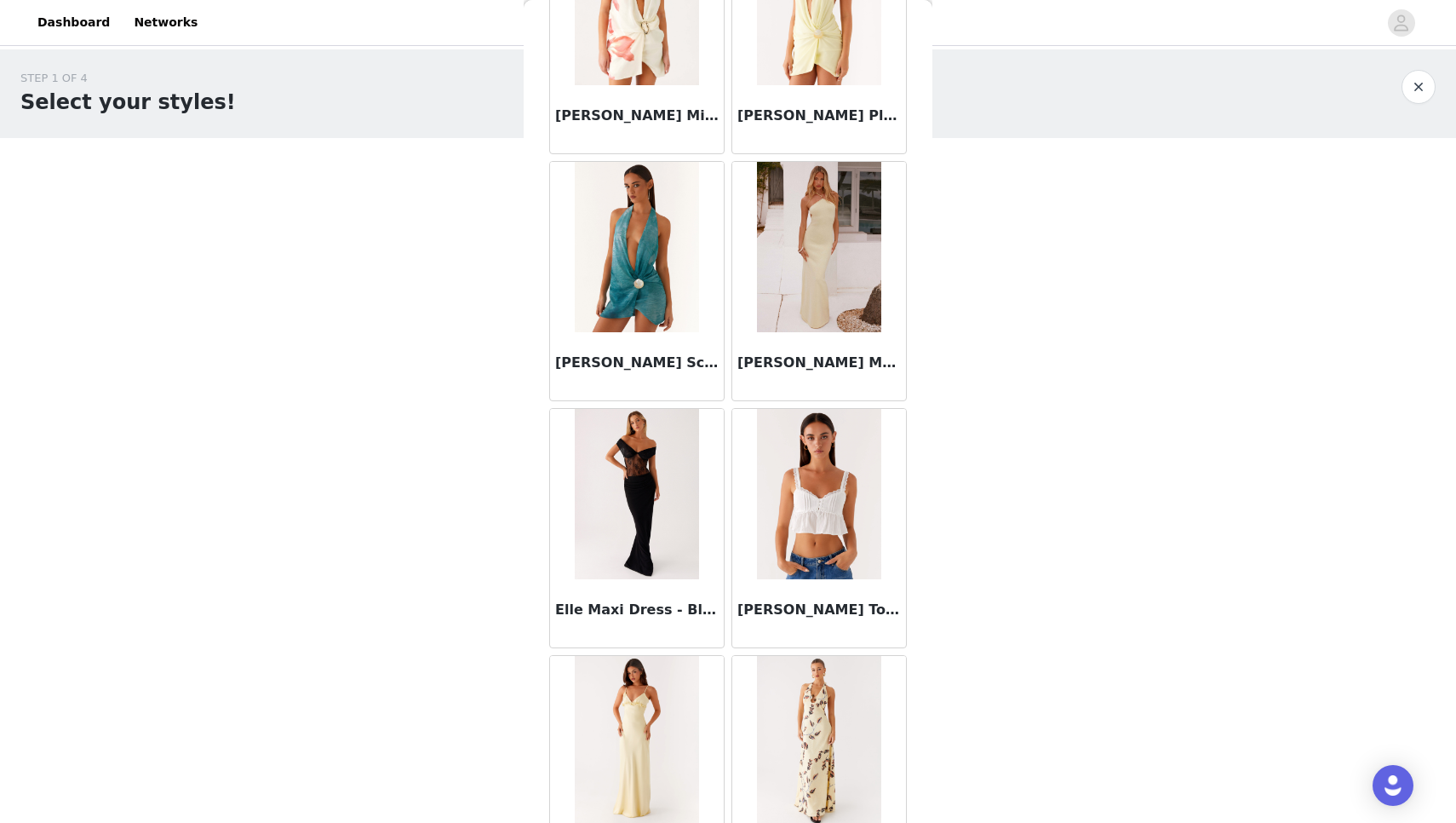
scroll to position [35250, 0]
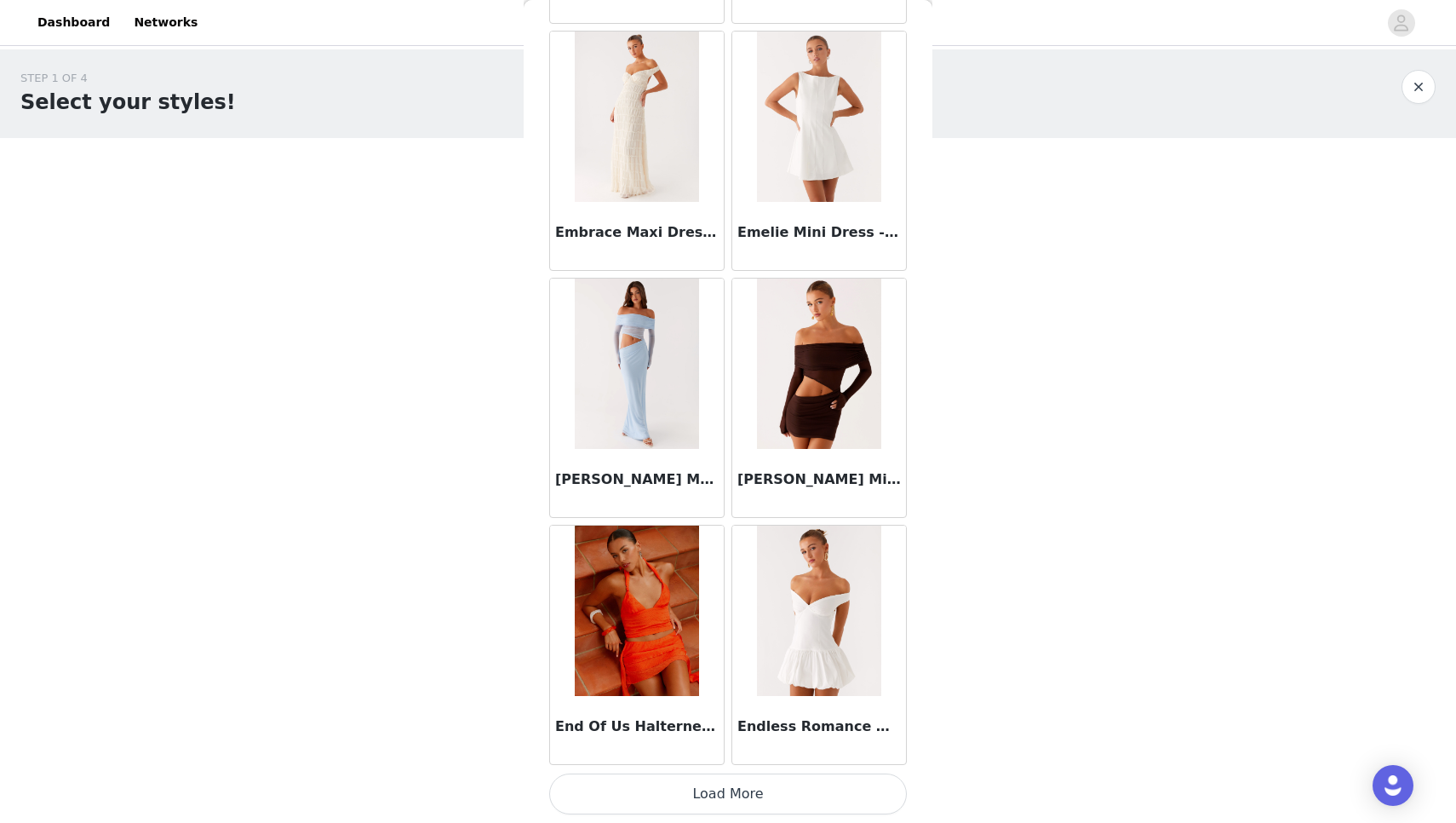
click at [698, 795] on button "Load More" at bounding box center [728, 793] width 358 height 40
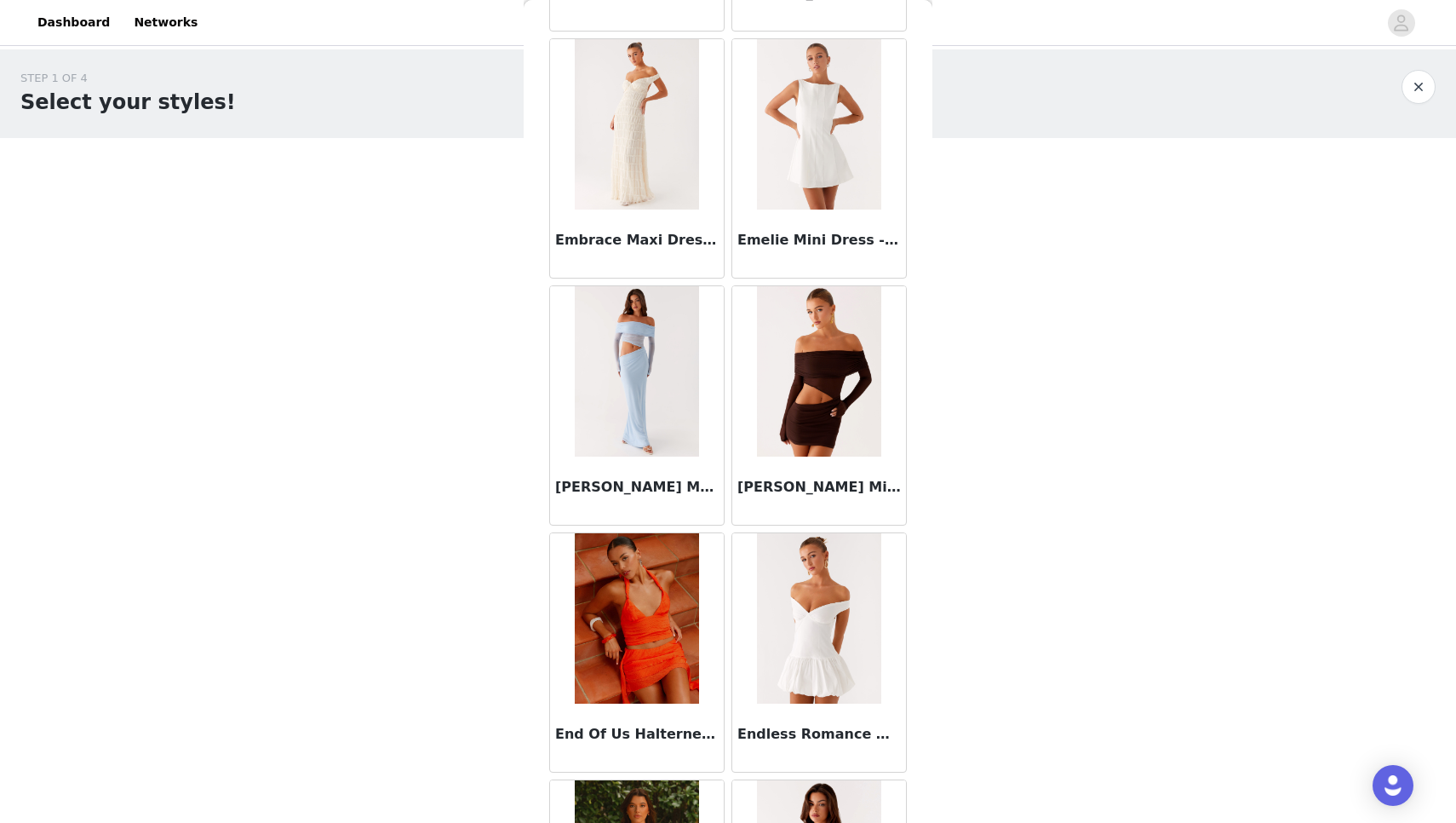
scroll to position [0, 0]
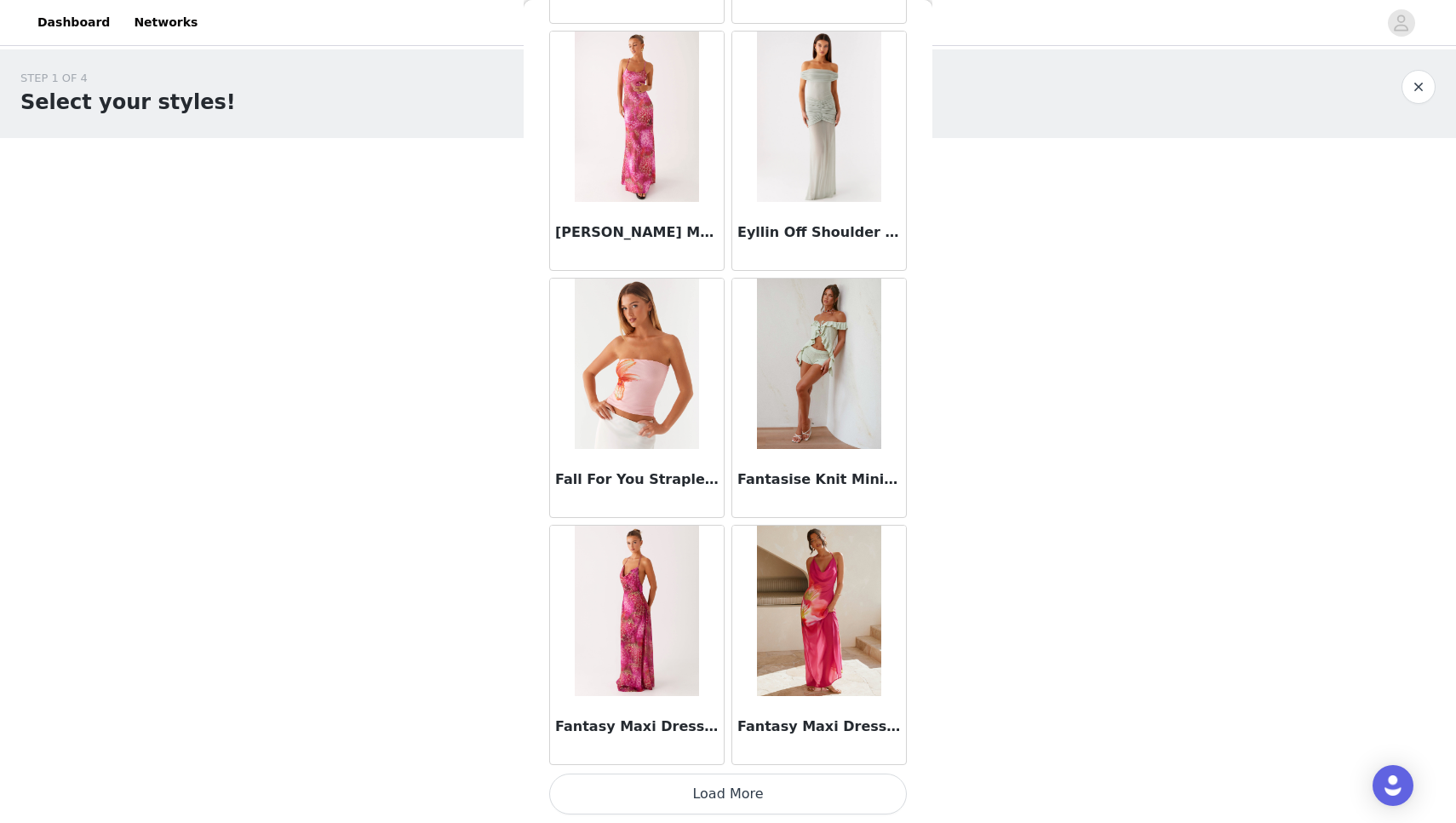
click at [709, 804] on button "Load More" at bounding box center [728, 793] width 358 height 40
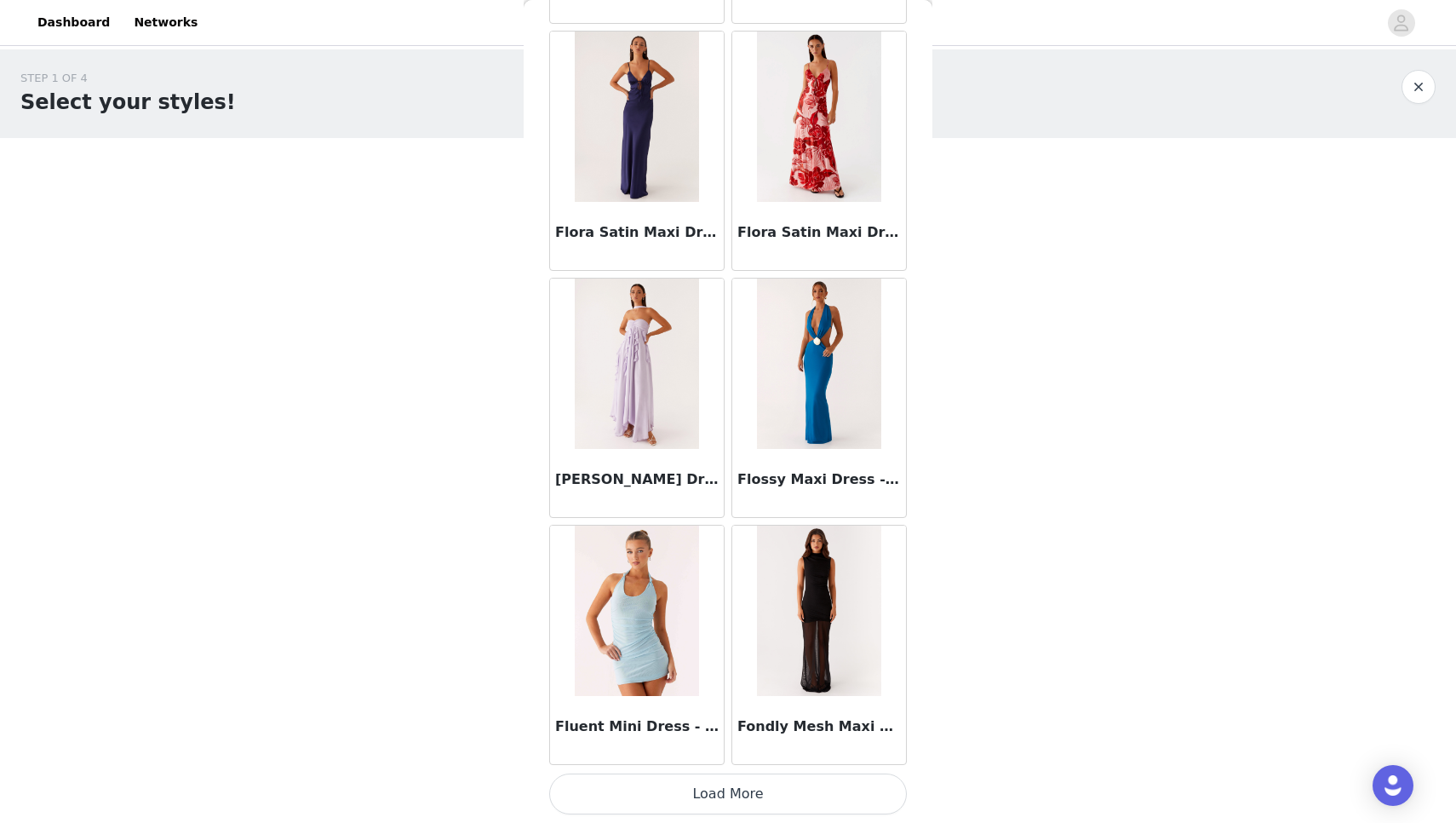
click at [779, 803] on button "Load More" at bounding box center [728, 793] width 358 height 40
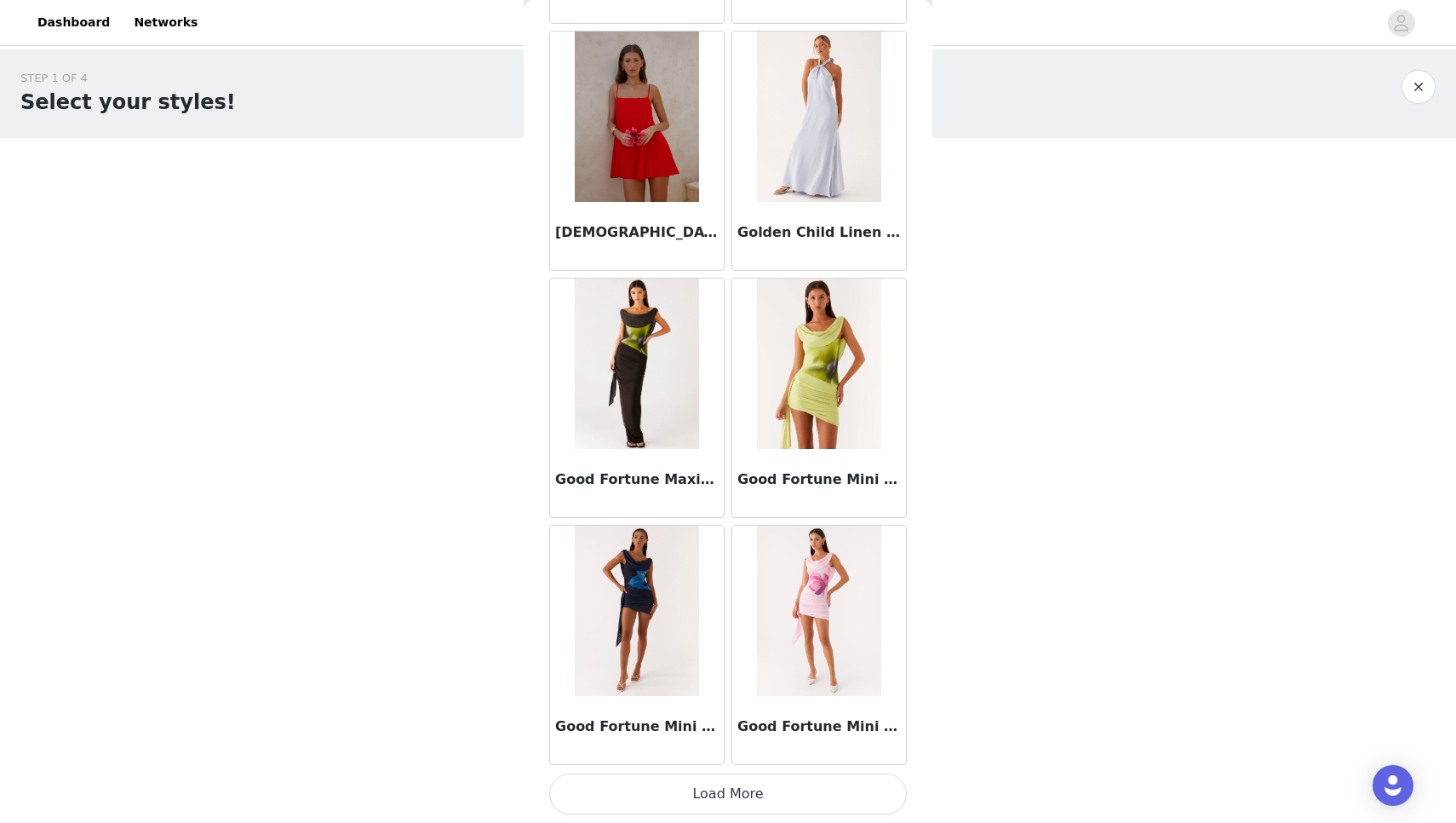
scroll to position [43774, 0]
click at [771, 808] on button "Load More" at bounding box center [728, 793] width 358 height 40
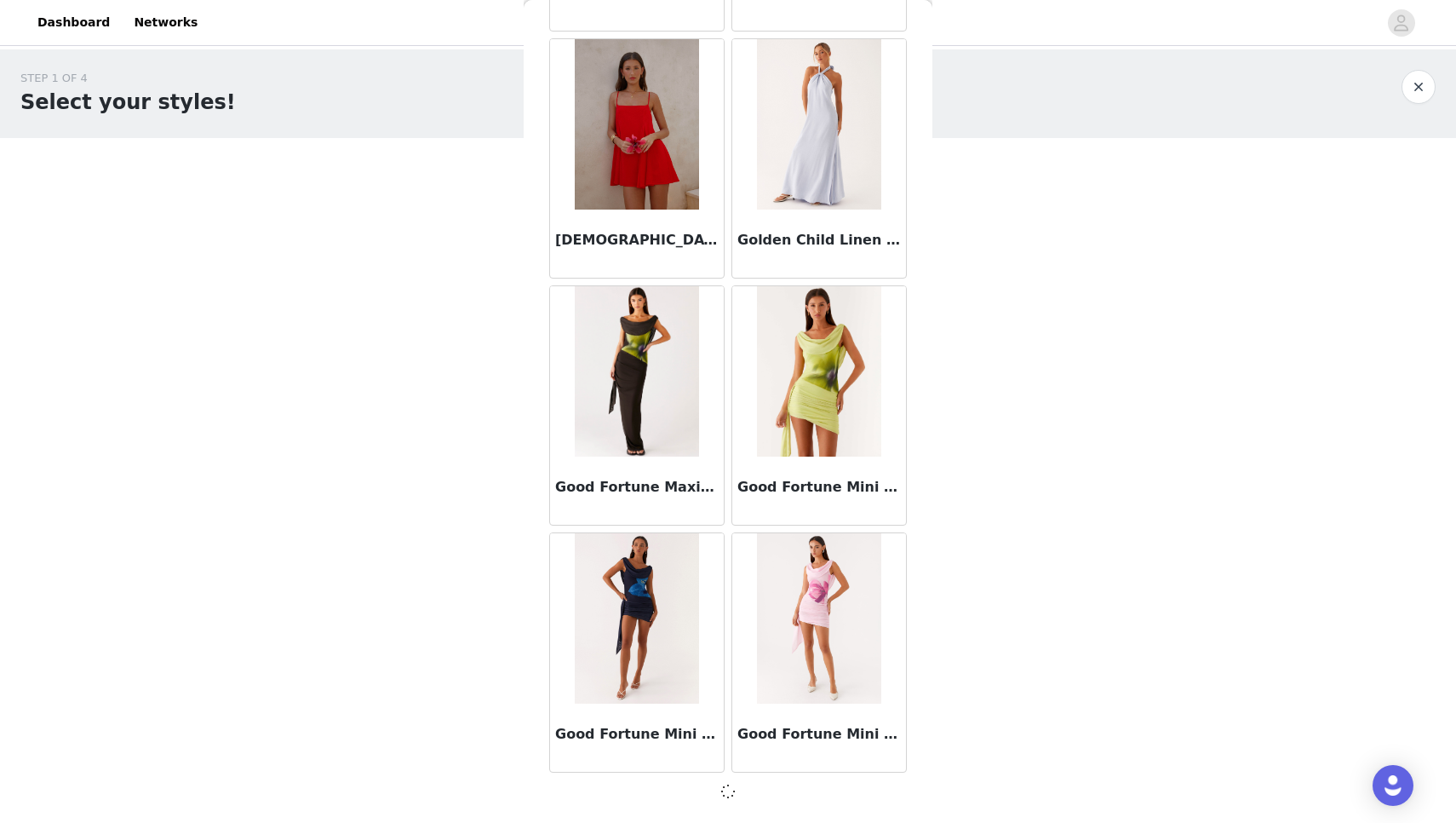
scroll to position [43767, 0]
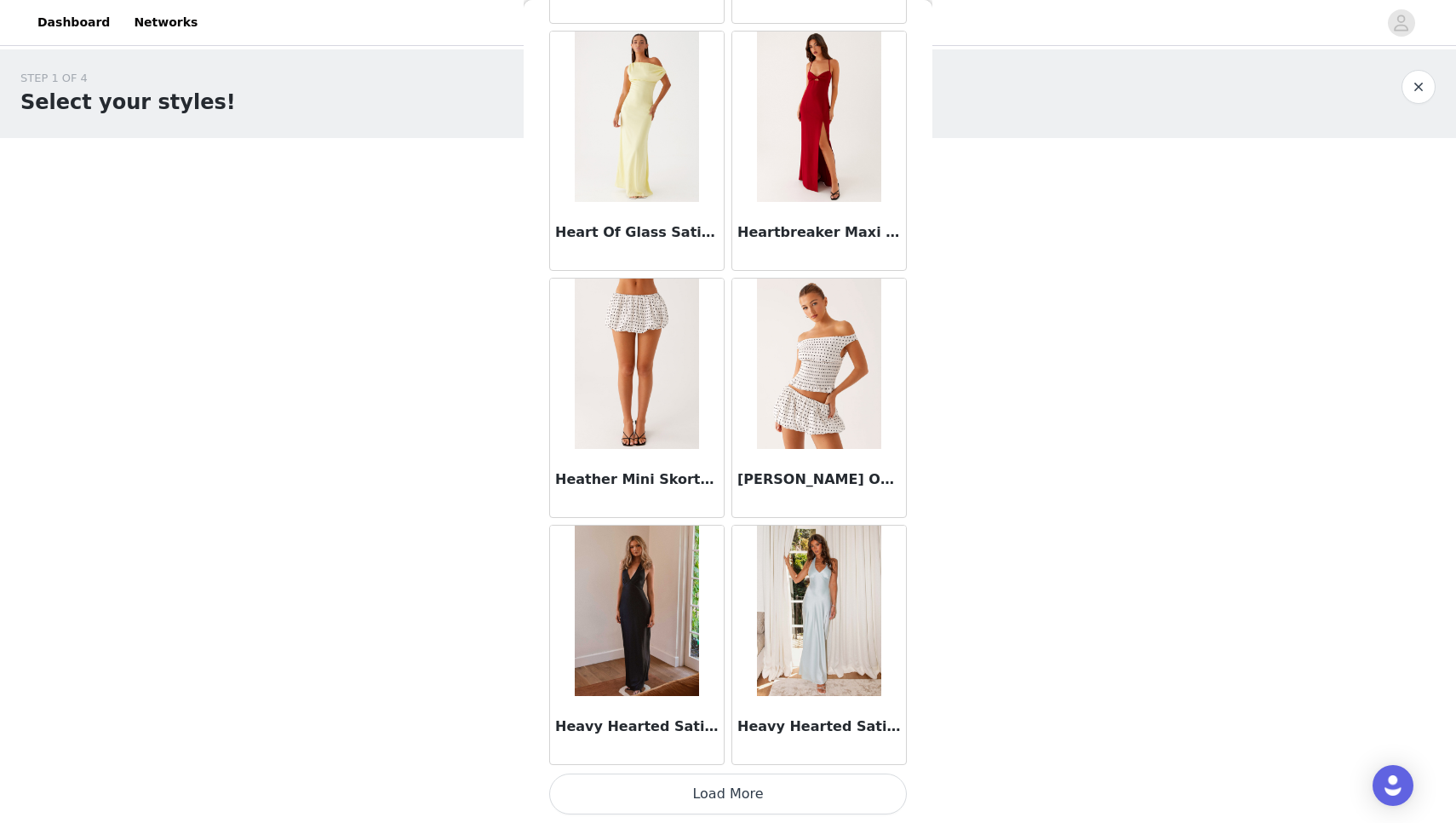
click at [768, 809] on button "Load More" at bounding box center [728, 793] width 358 height 40
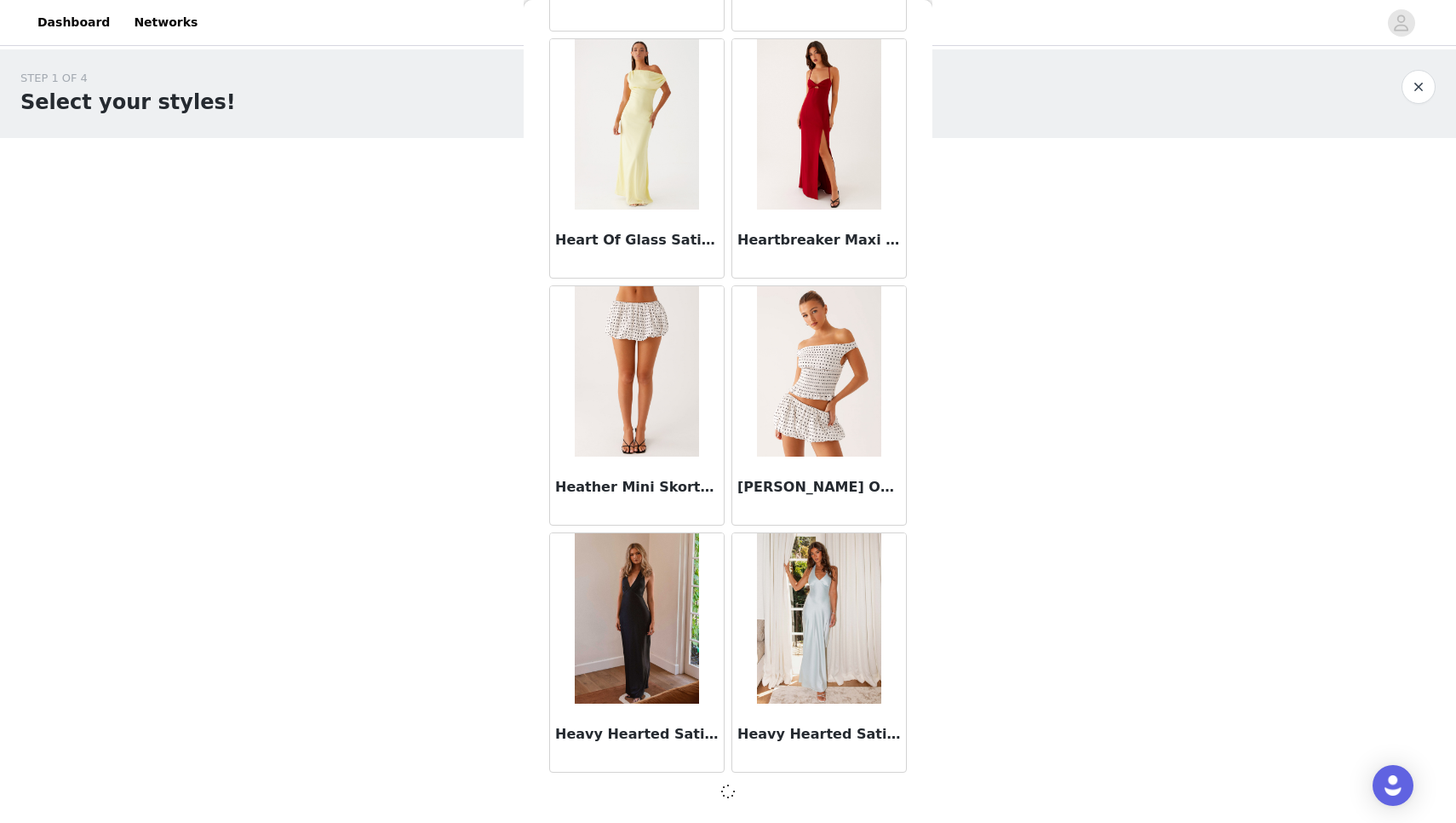
scroll to position [46236, 0]
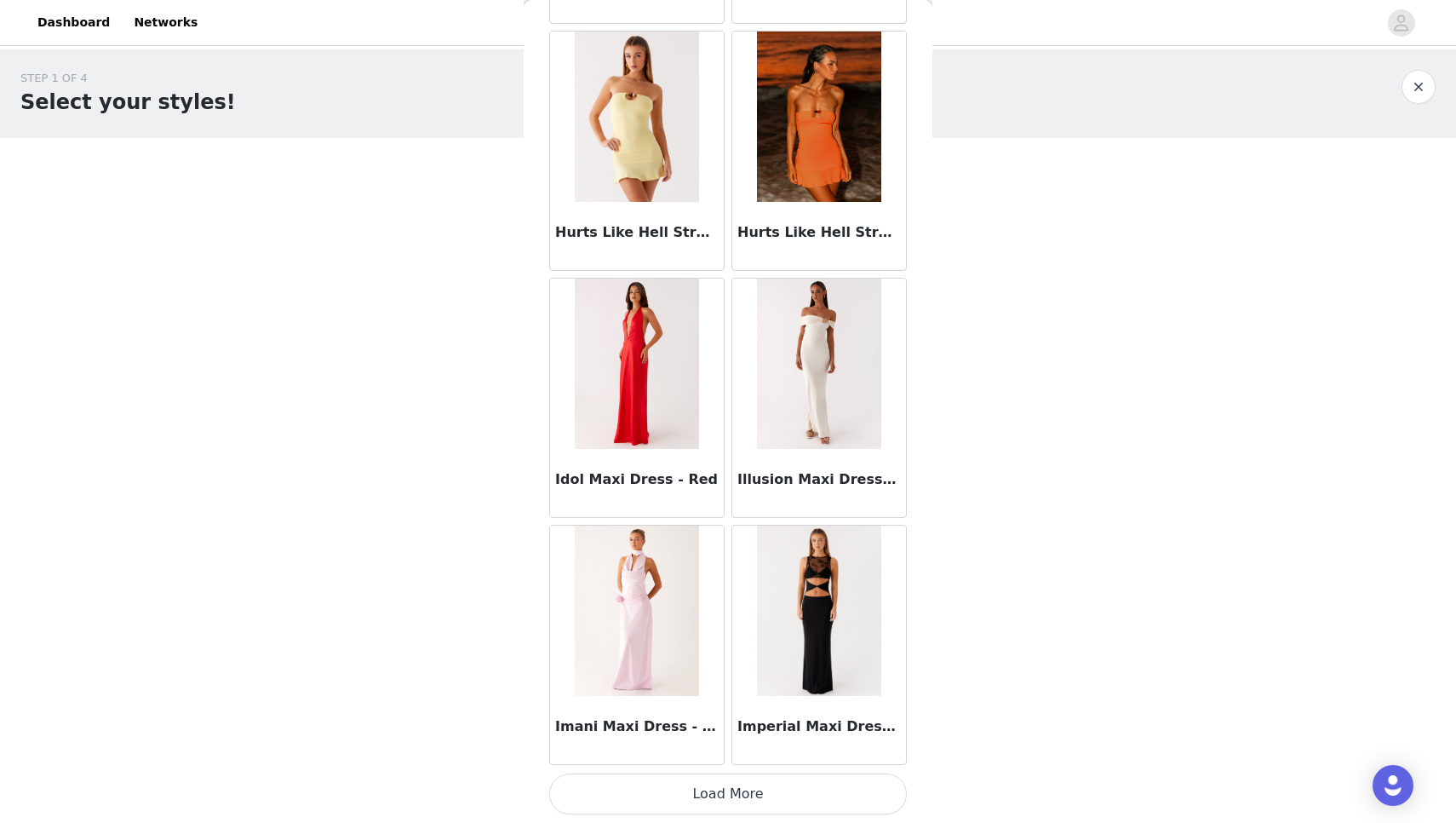
click at [768, 809] on button "Load More" at bounding box center [728, 793] width 358 height 40
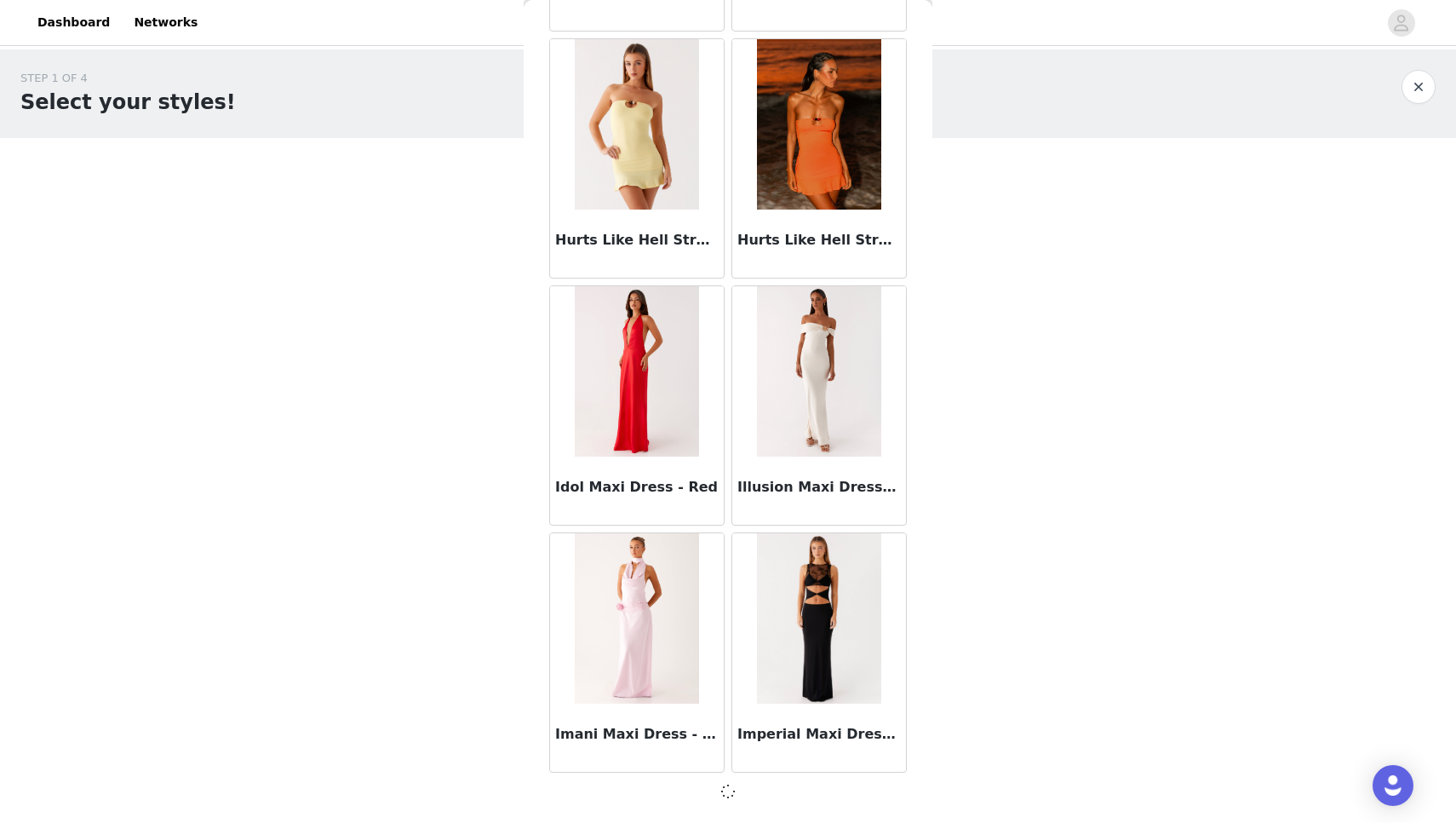
scroll to position [48706, 0]
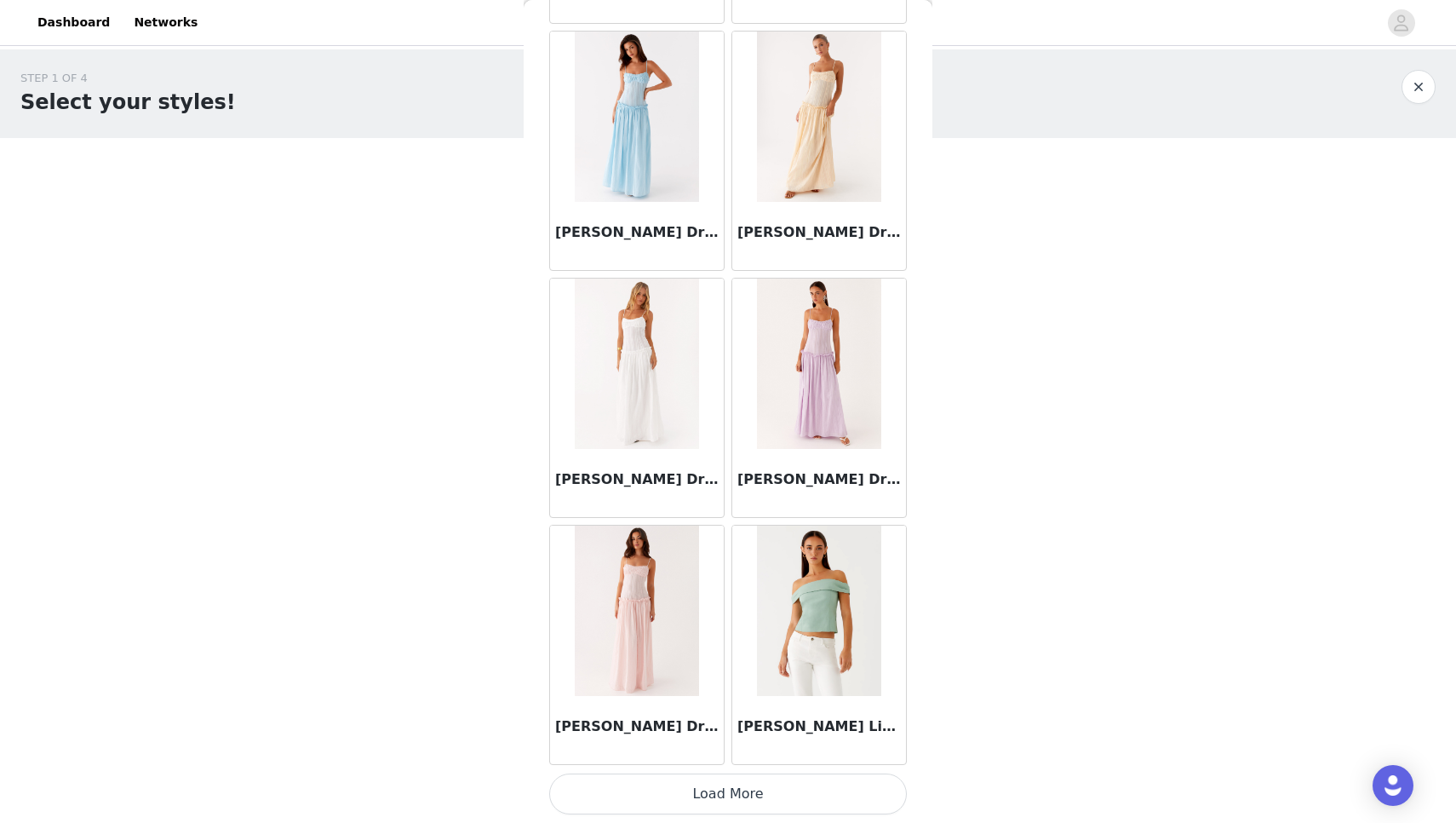
click at [768, 809] on button "Load More" at bounding box center [728, 793] width 358 height 40
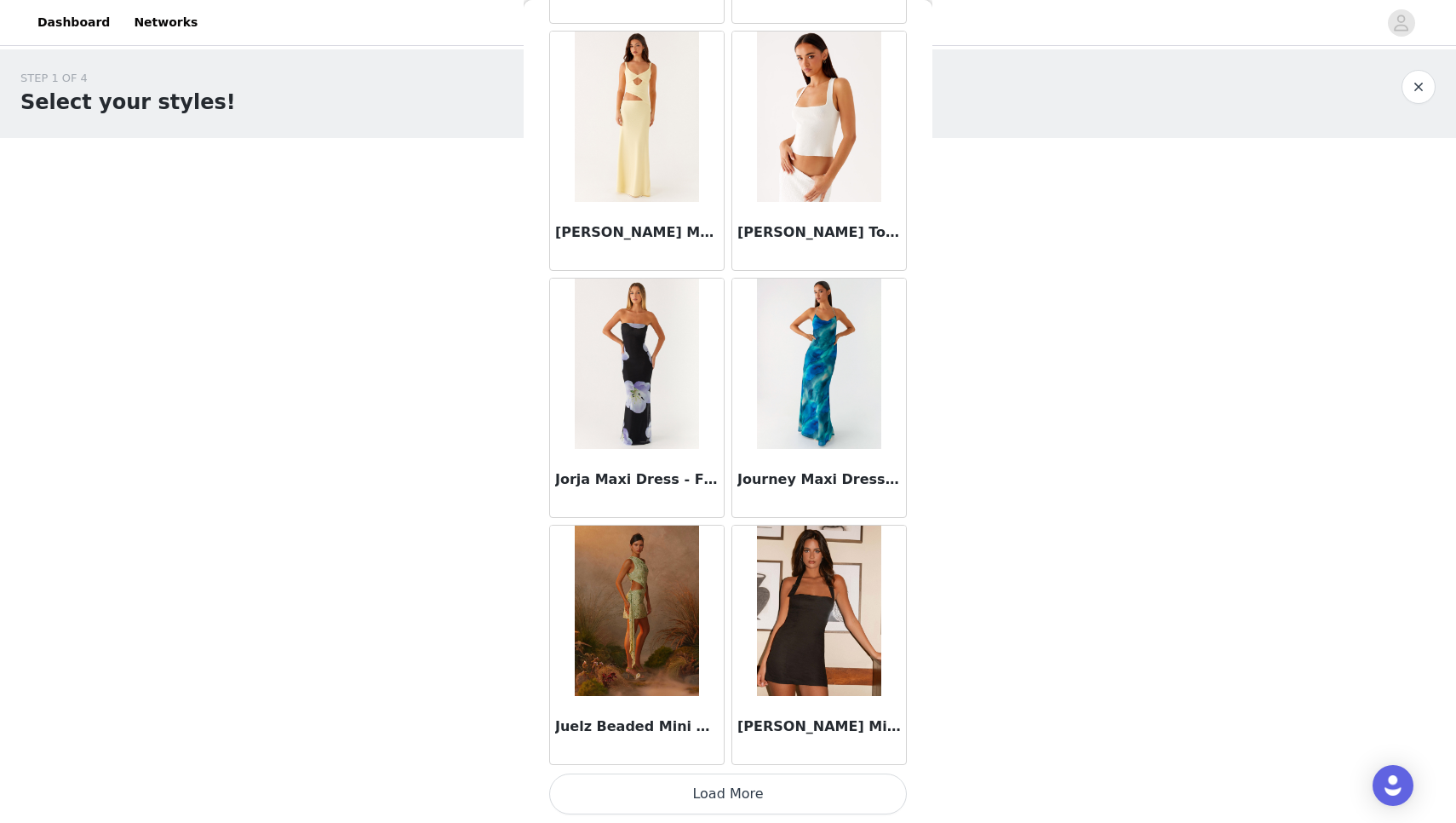
scroll to position [0, 0]
click at [768, 808] on button "Load More" at bounding box center [728, 793] width 358 height 40
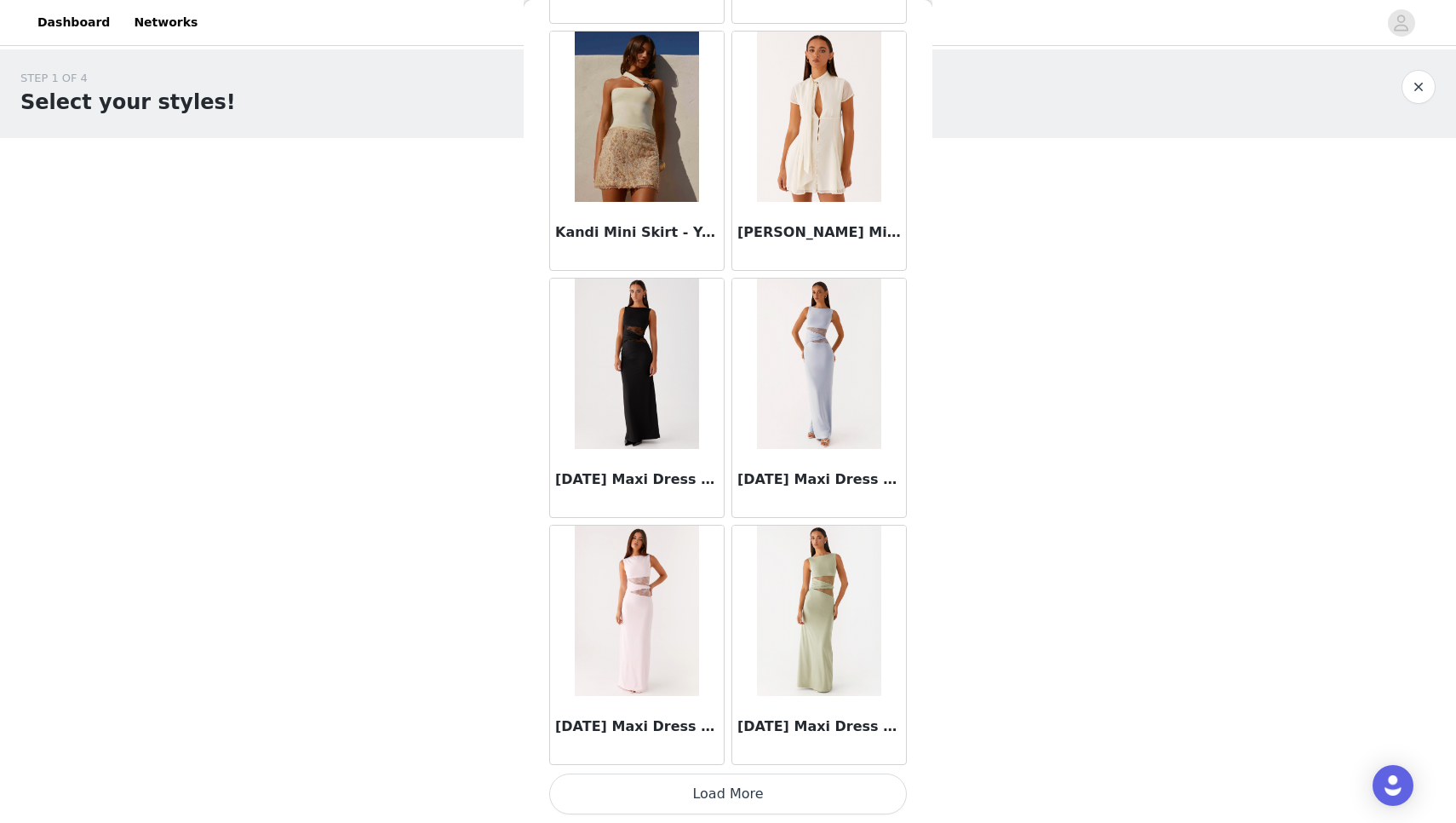
scroll to position [56124, 0]
click at [737, 806] on button "Load More" at bounding box center [728, 793] width 358 height 40
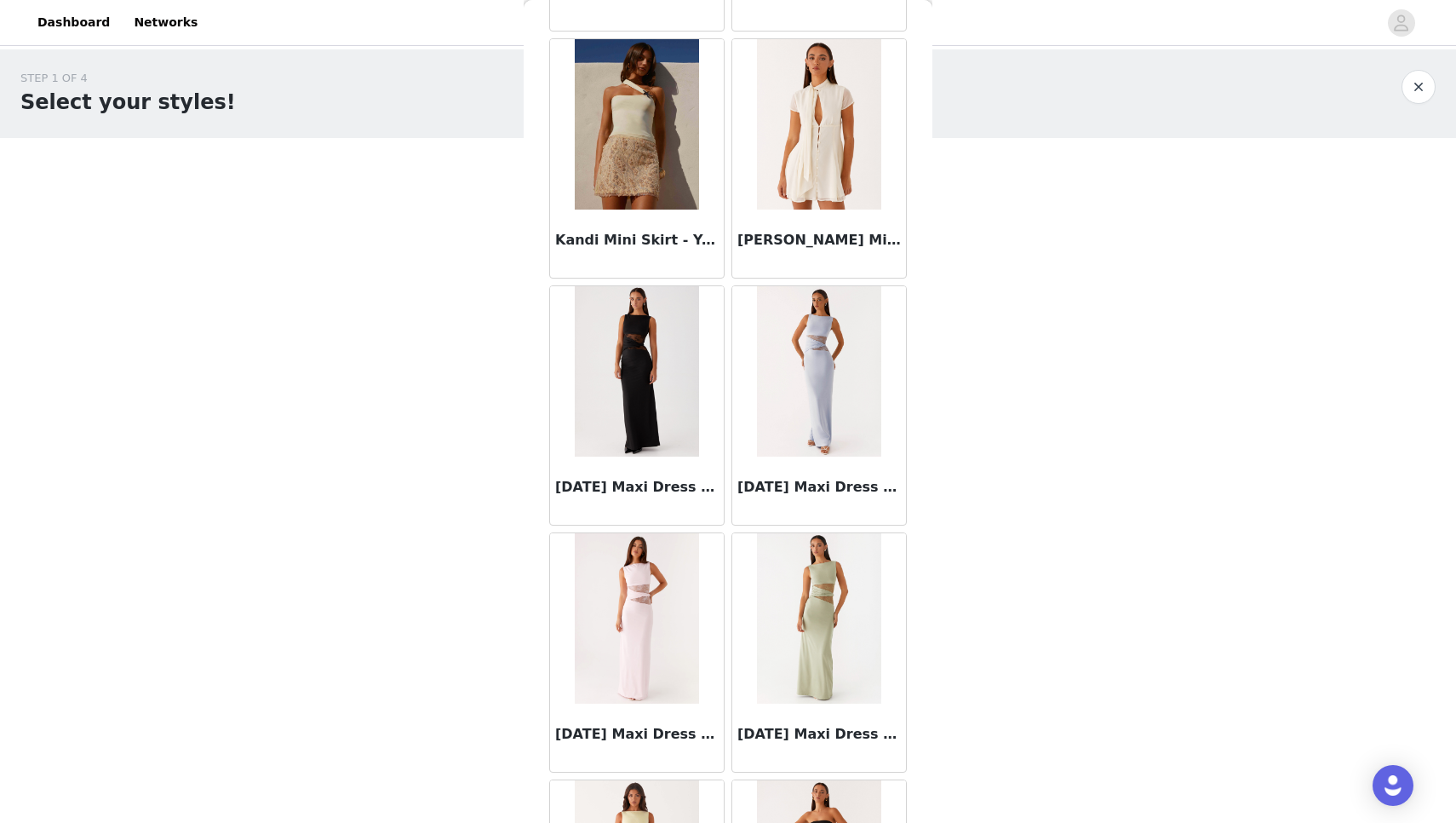
scroll to position [0, 0]
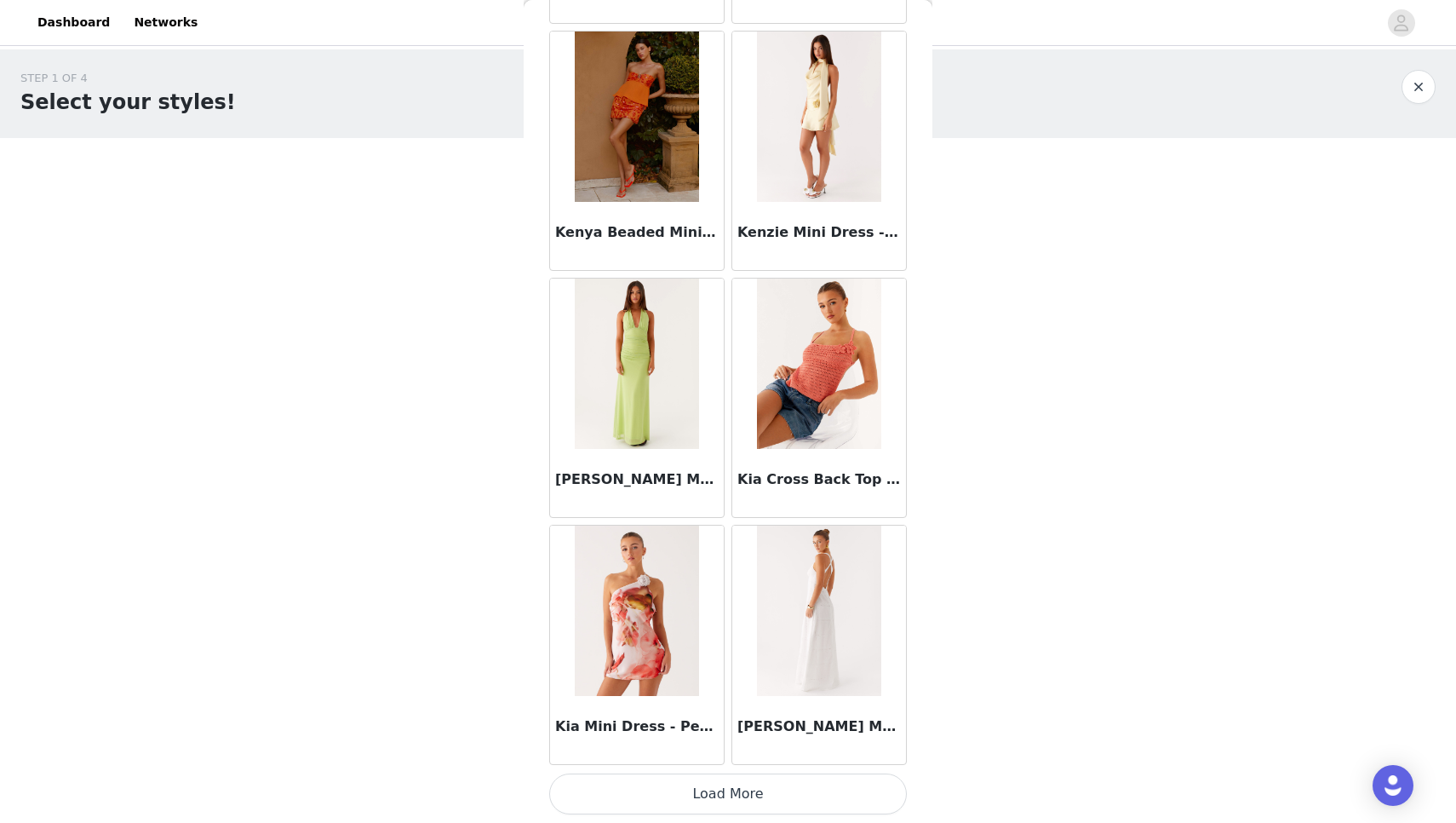
click at [737, 806] on button "Load More" at bounding box center [728, 793] width 358 height 40
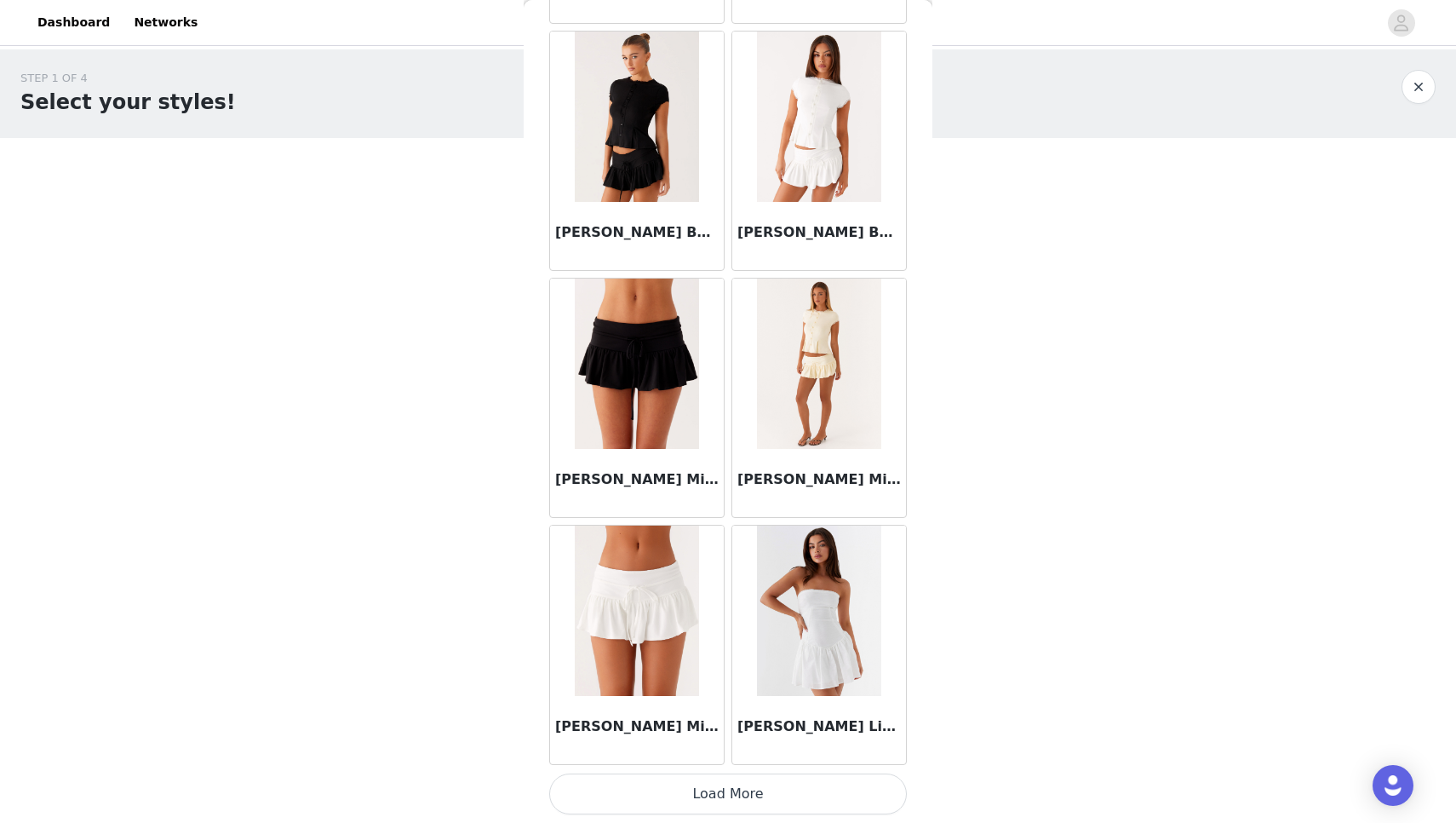
click at [737, 806] on button "Load More" at bounding box center [728, 793] width 358 height 40
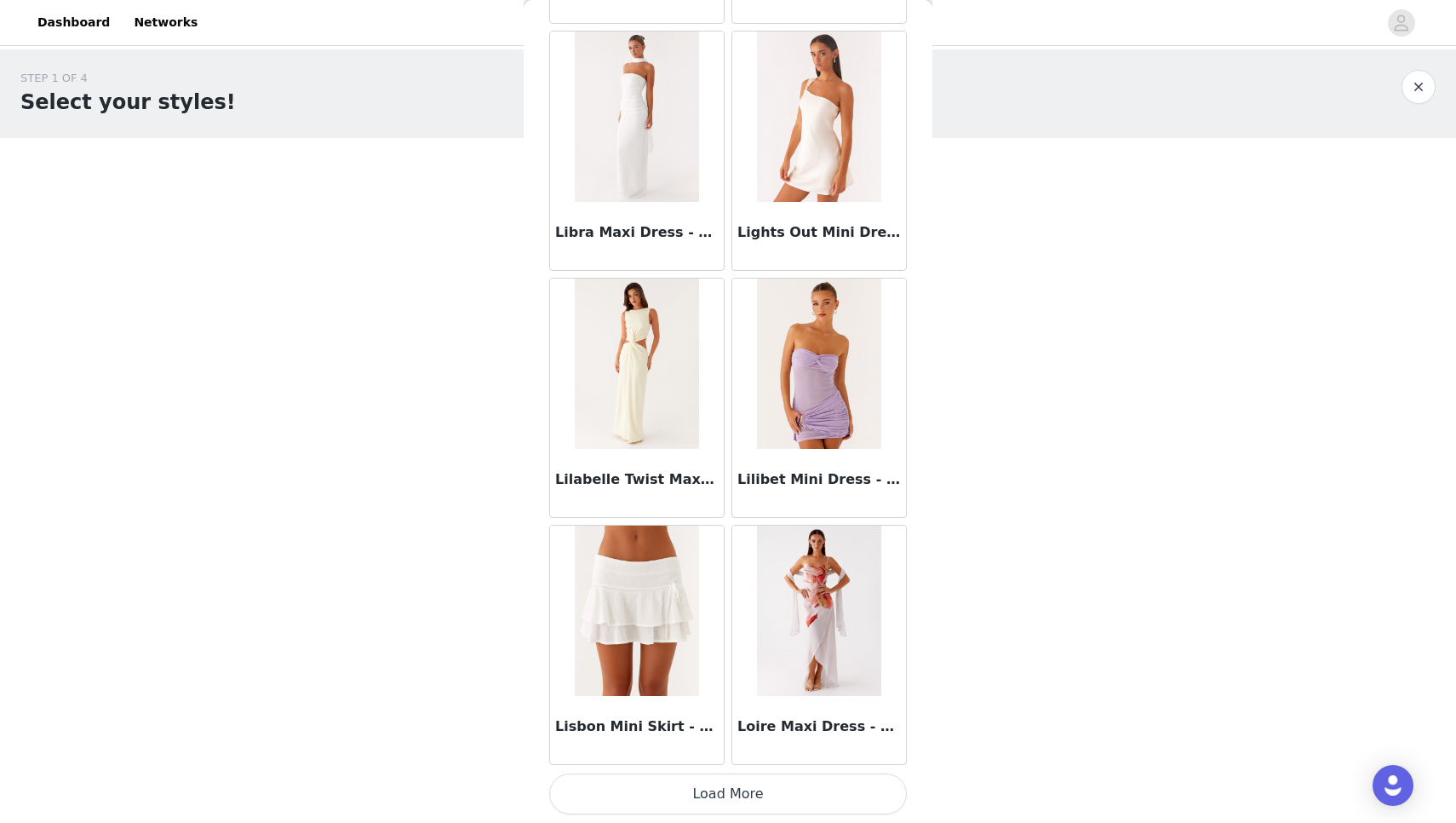
scroll to position [0, 0]
click at [737, 806] on button "Load More" at bounding box center [728, 793] width 358 height 40
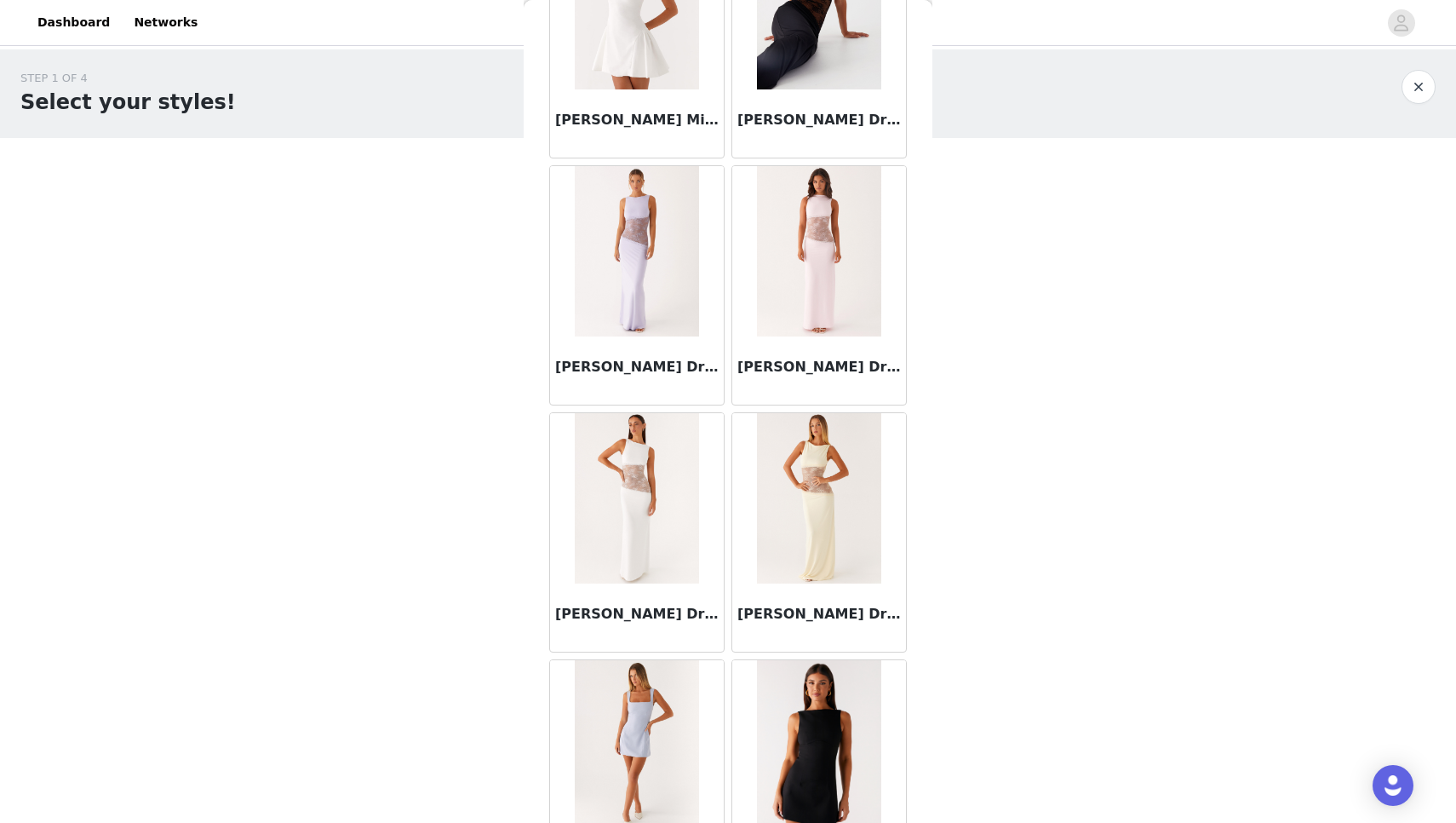
scroll to position [65623, 0]
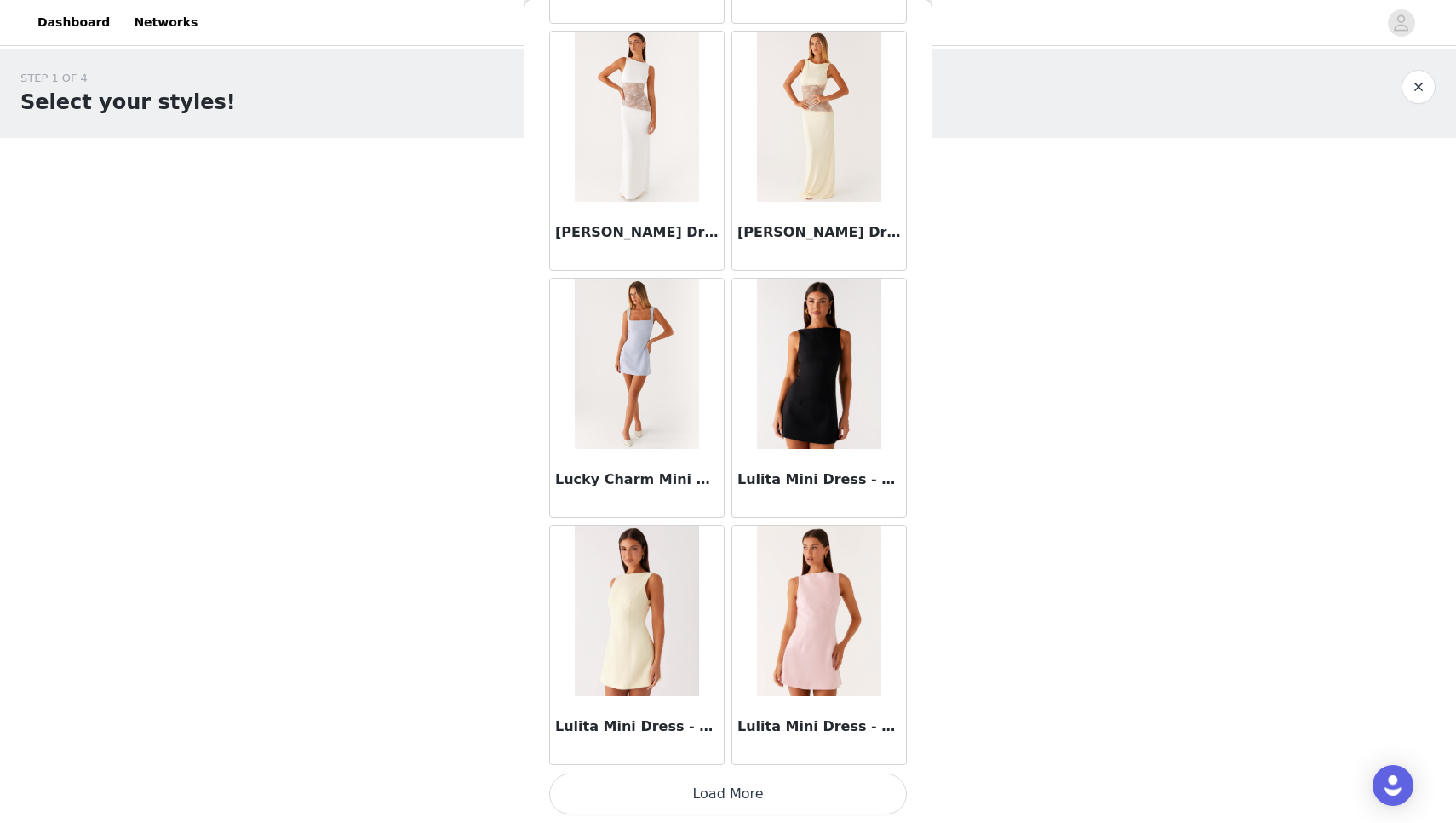
click at [758, 795] on button "Load More" at bounding box center [728, 793] width 358 height 40
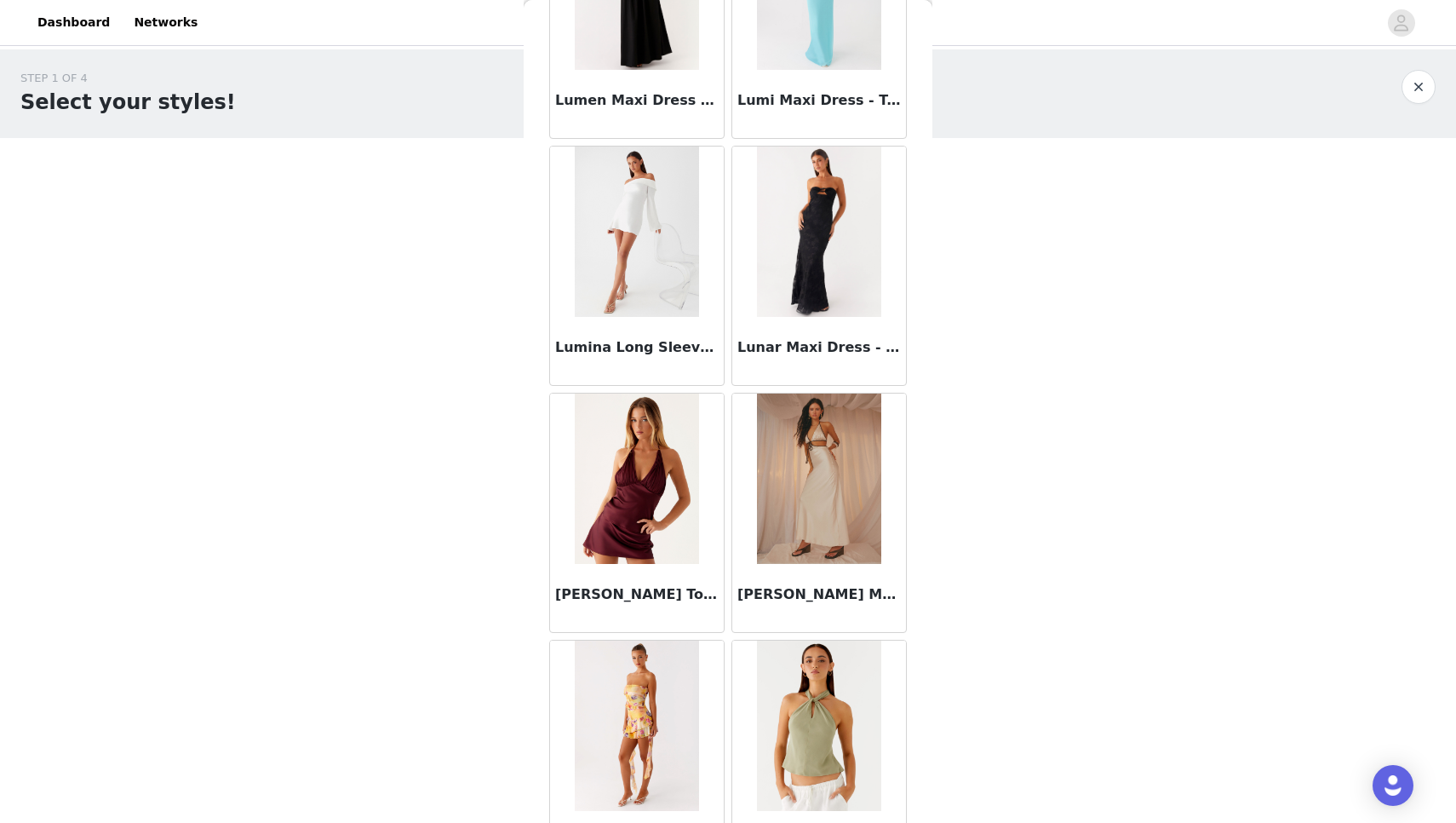
scroll to position [67160, 0]
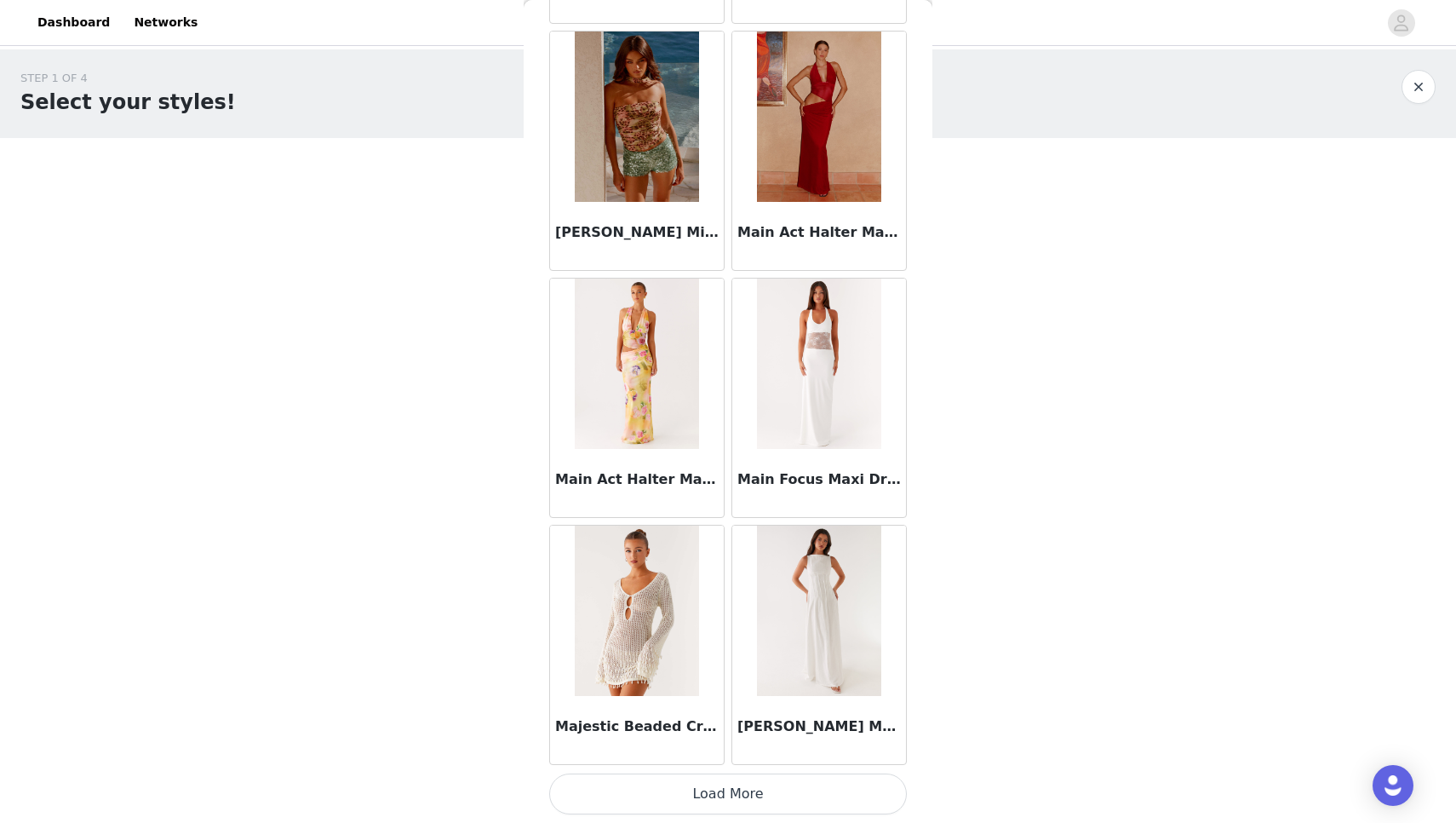
click at [753, 784] on button "Load More" at bounding box center [728, 793] width 358 height 40
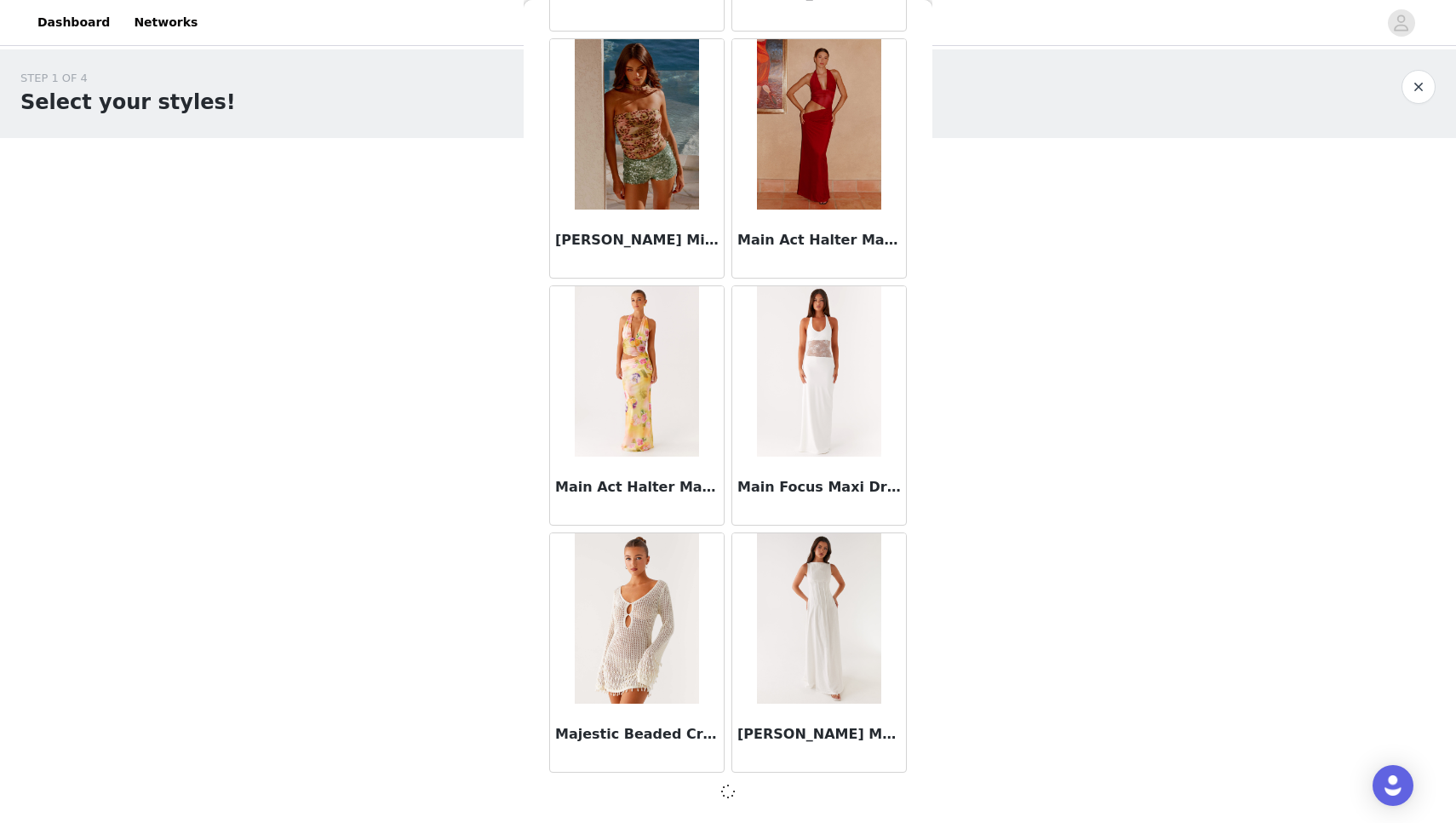
scroll to position [68466, 0]
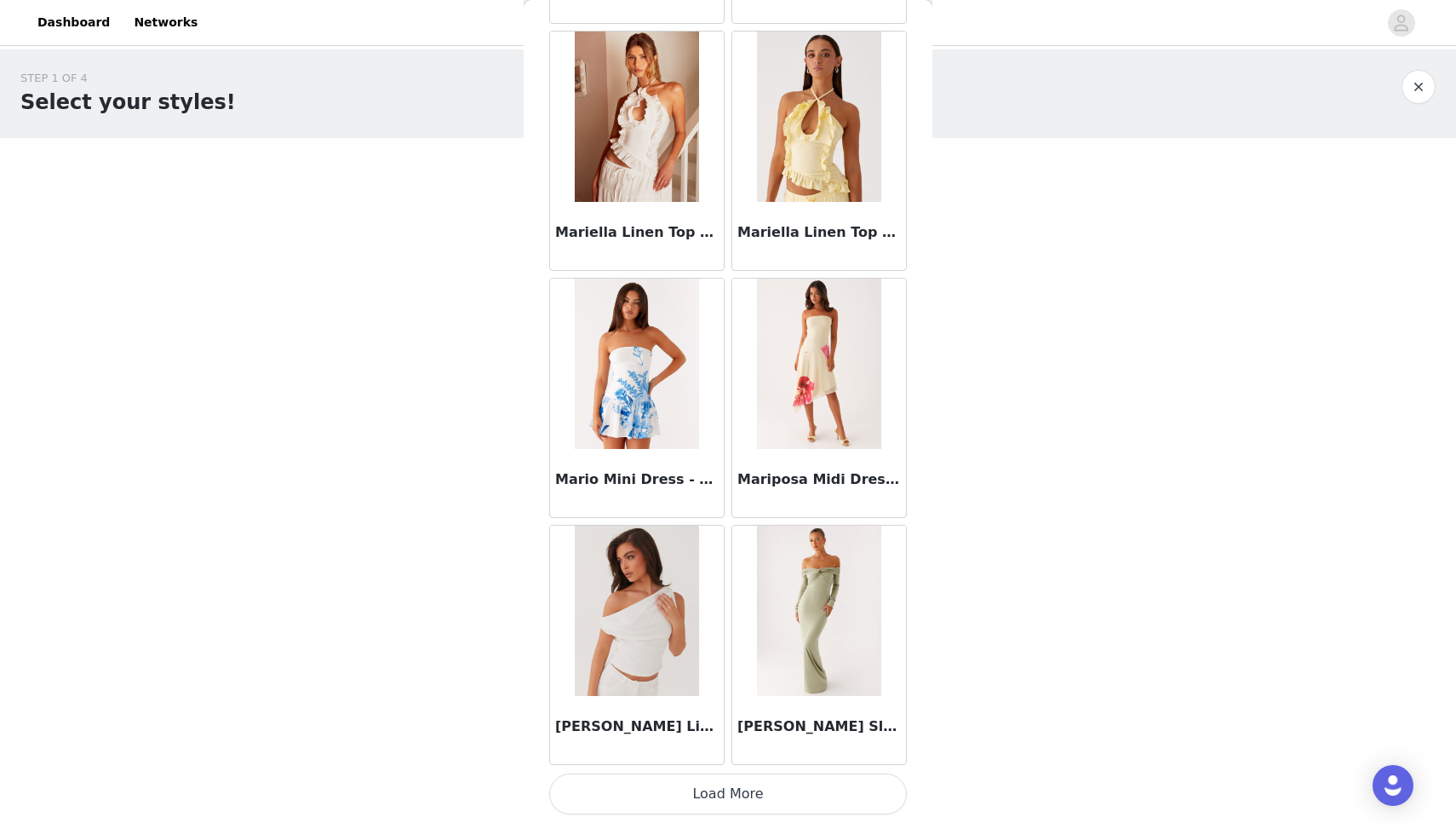
click at [754, 809] on button "Load More" at bounding box center [728, 793] width 358 height 40
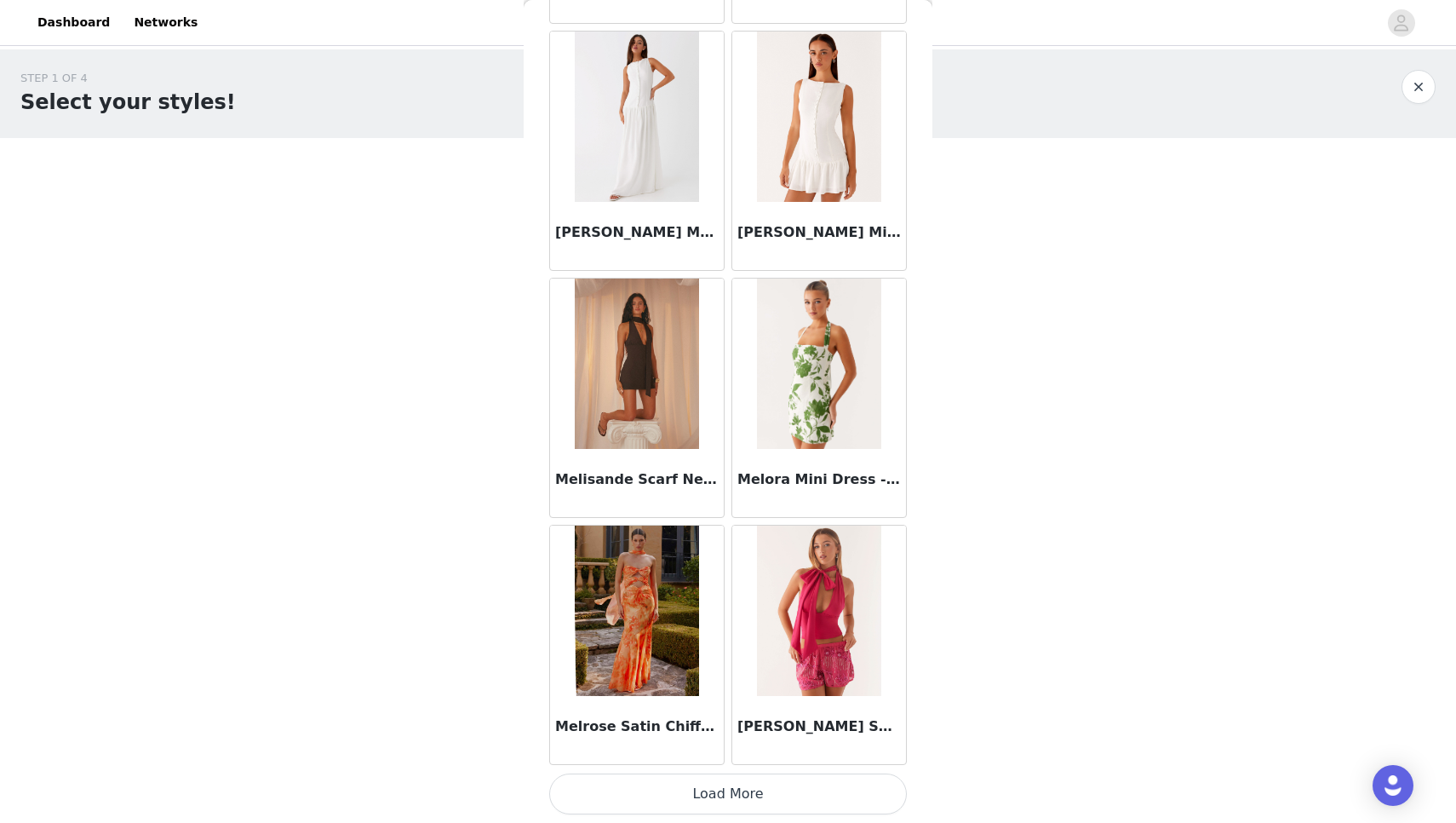
scroll to position [73414, 0]
click at [754, 809] on button "Load More" at bounding box center [728, 793] width 358 height 40
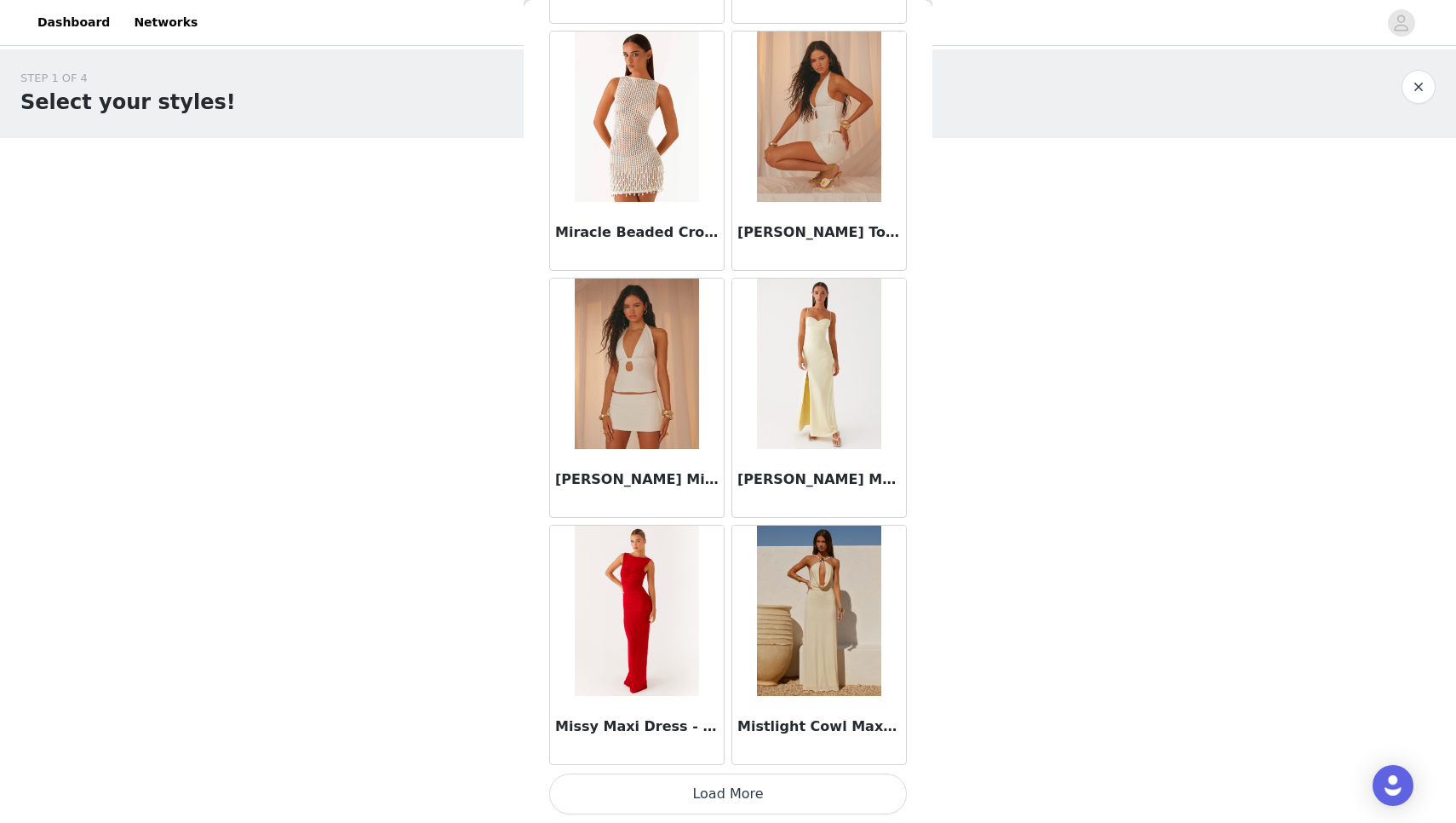
scroll to position [0, 0]
click at [754, 802] on button "Load More" at bounding box center [728, 793] width 358 height 40
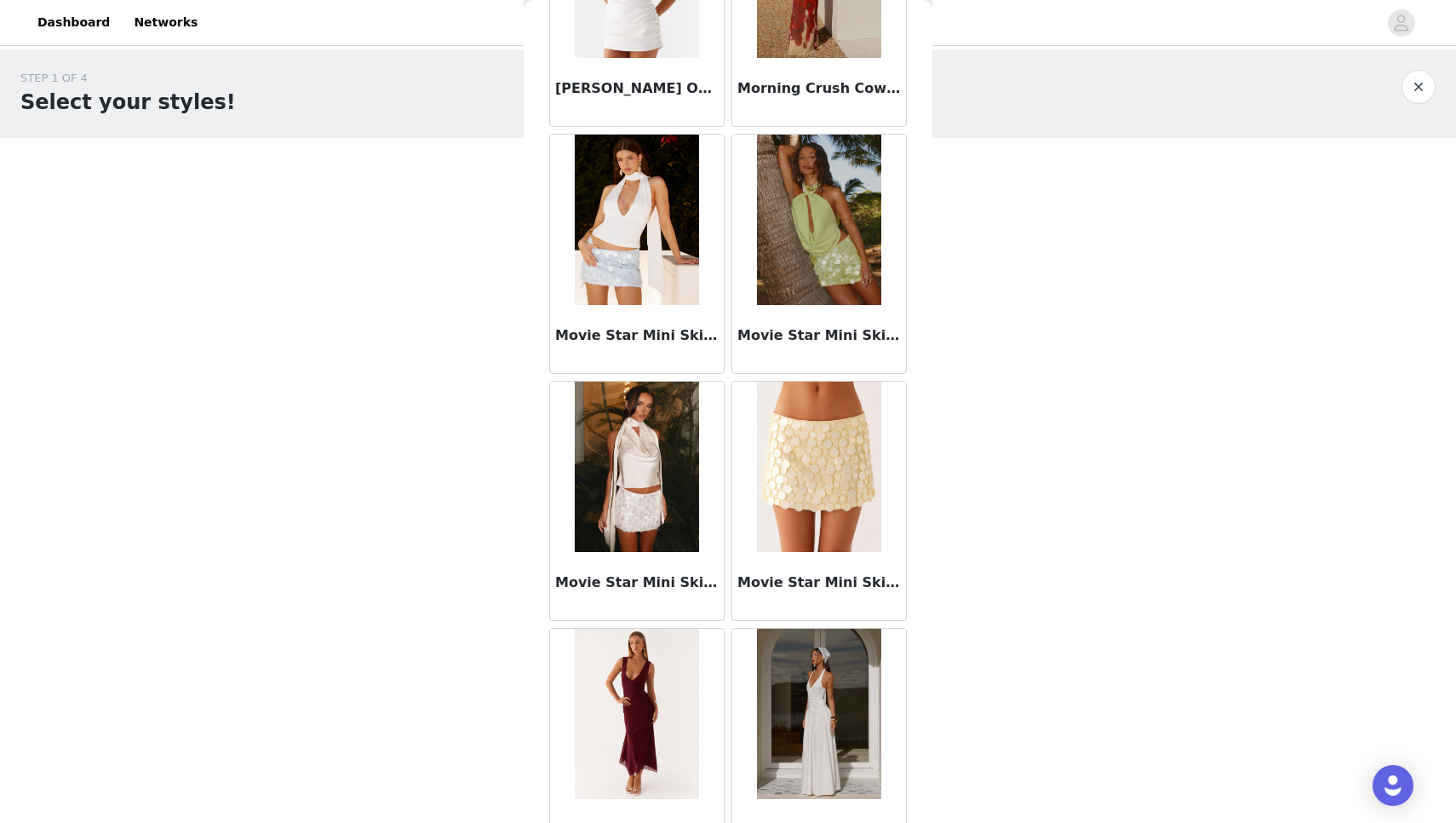
scroll to position [78005, 0]
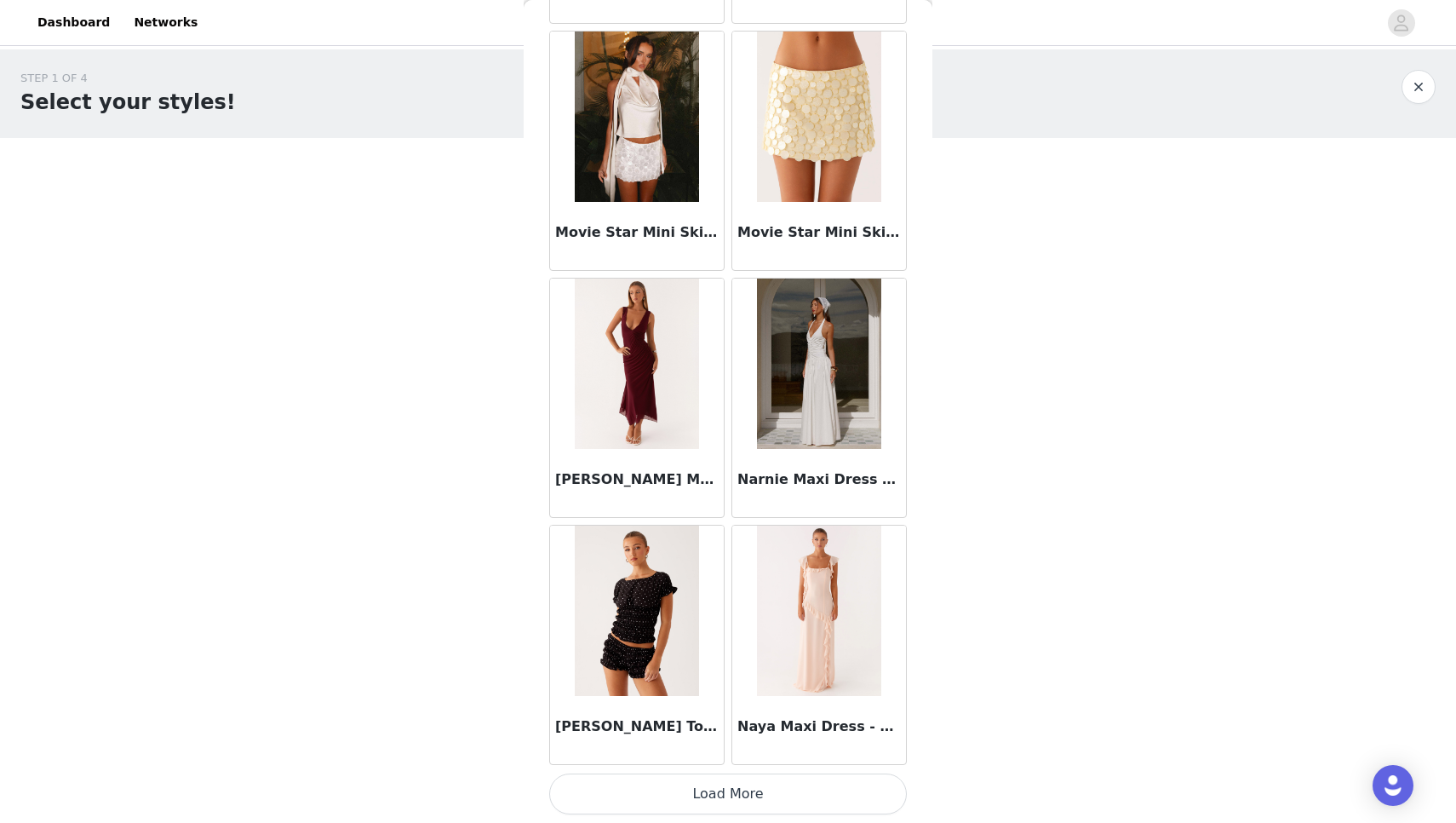
click at [737, 793] on button "Load More" at bounding box center [728, 793] width 358 height 40
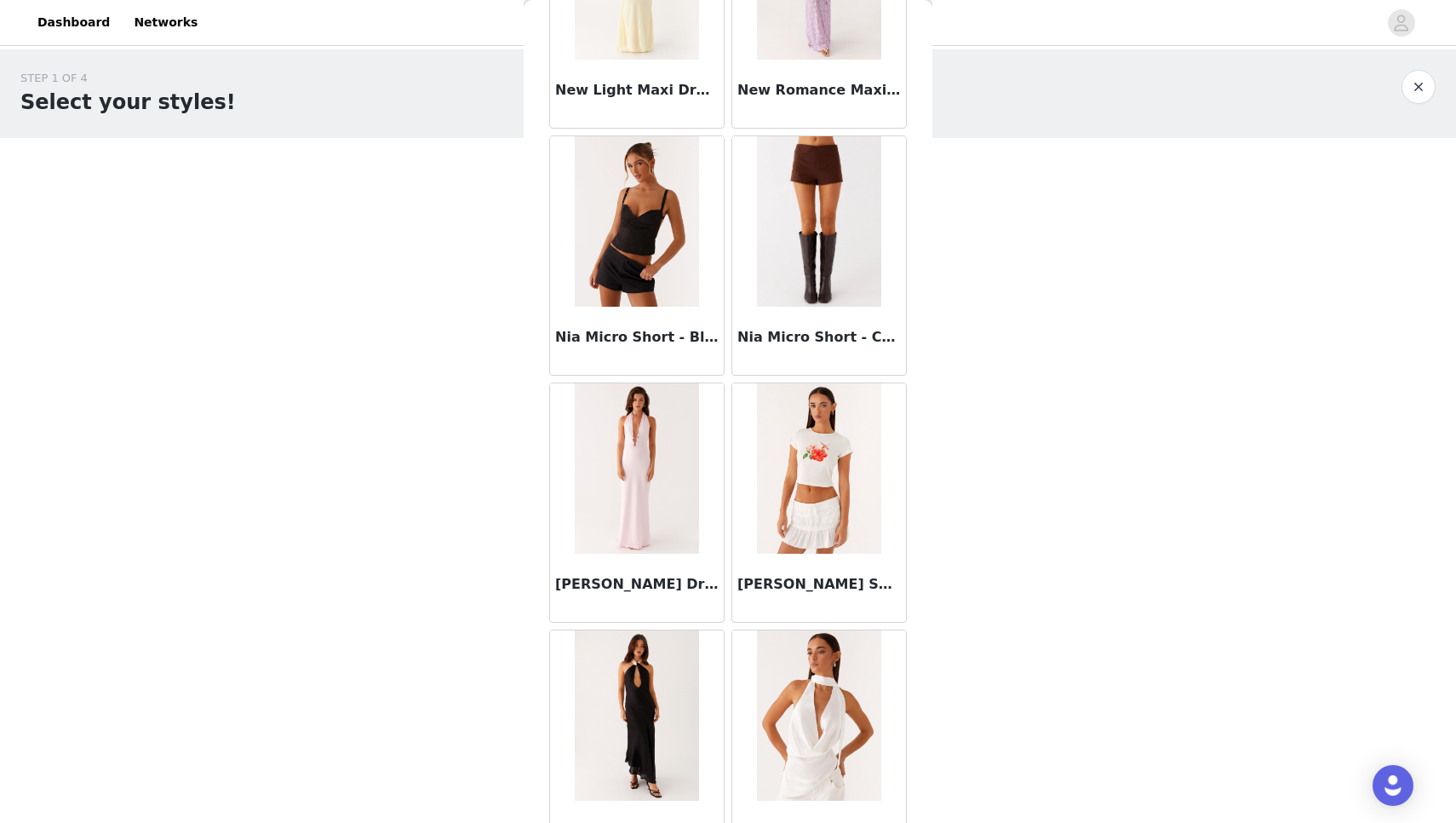
scroll to position [79487, 0]
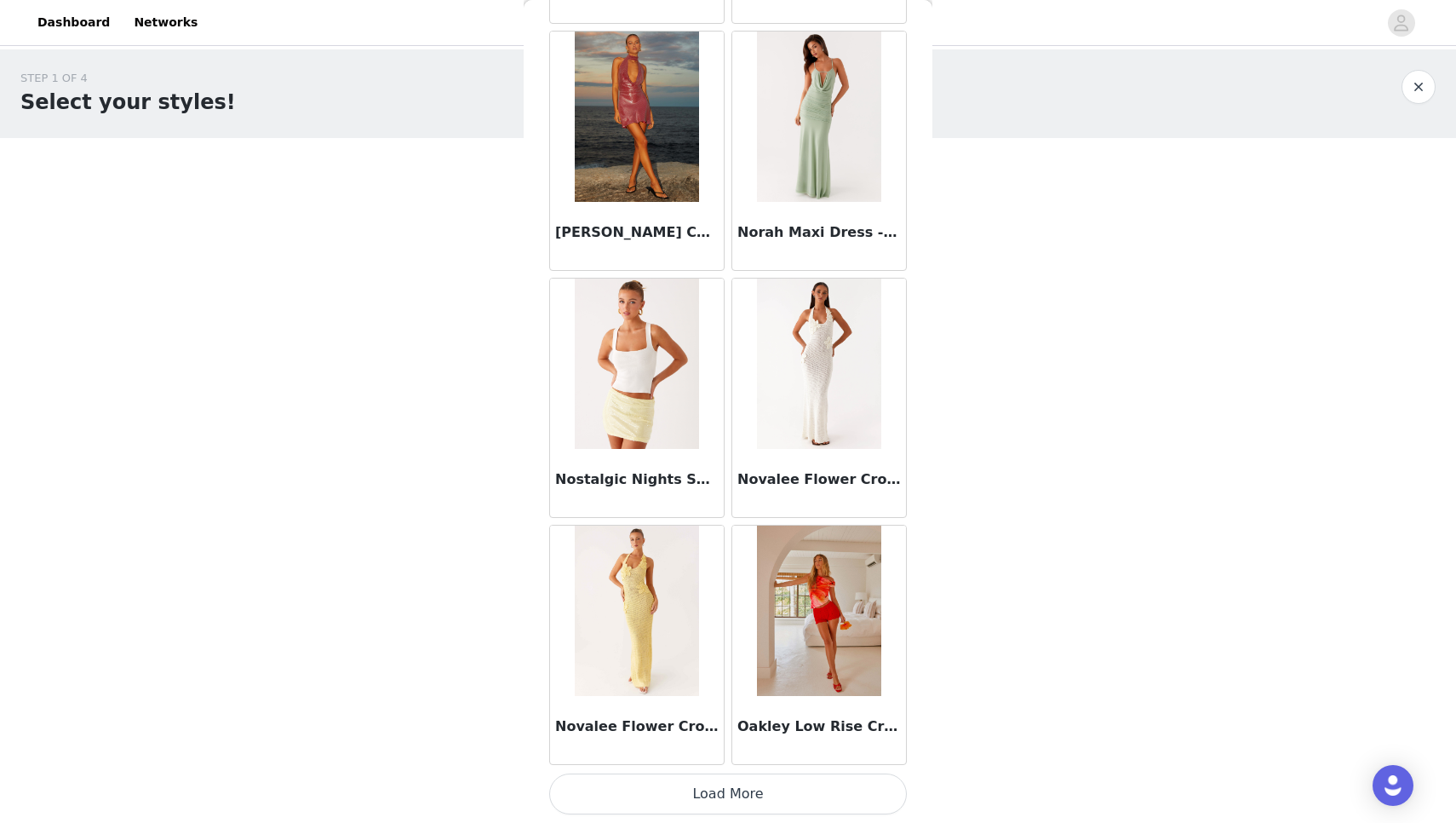
click at [725, 799] on button "Load More" at bounding box center [728, 793] width 358 height 40
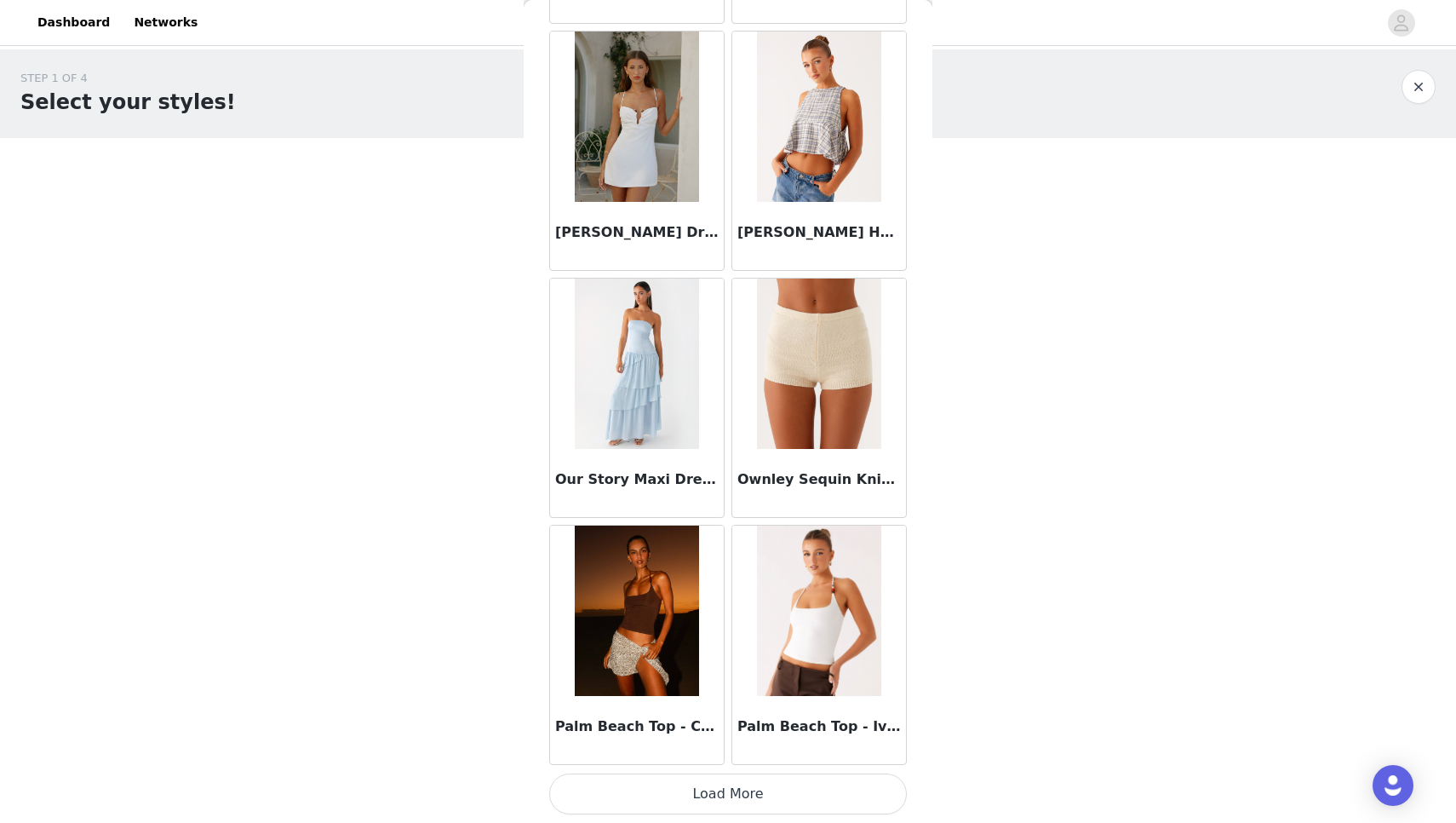
scroll to position [0, 0]
click at [728, 804] on button "Load More" at bounding box center [728, 793] width 358 height 40
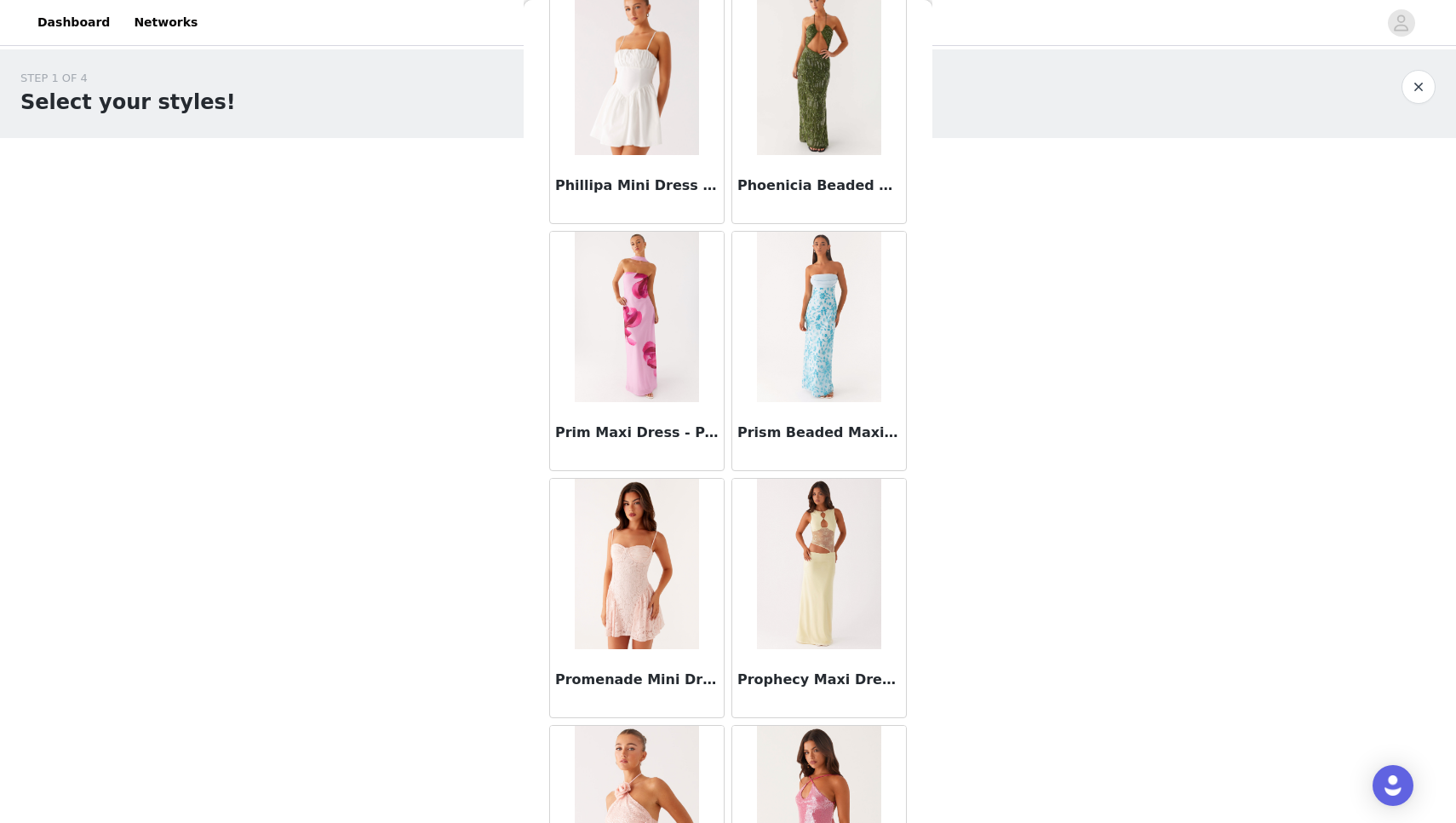
scroll to position [85568, 0]
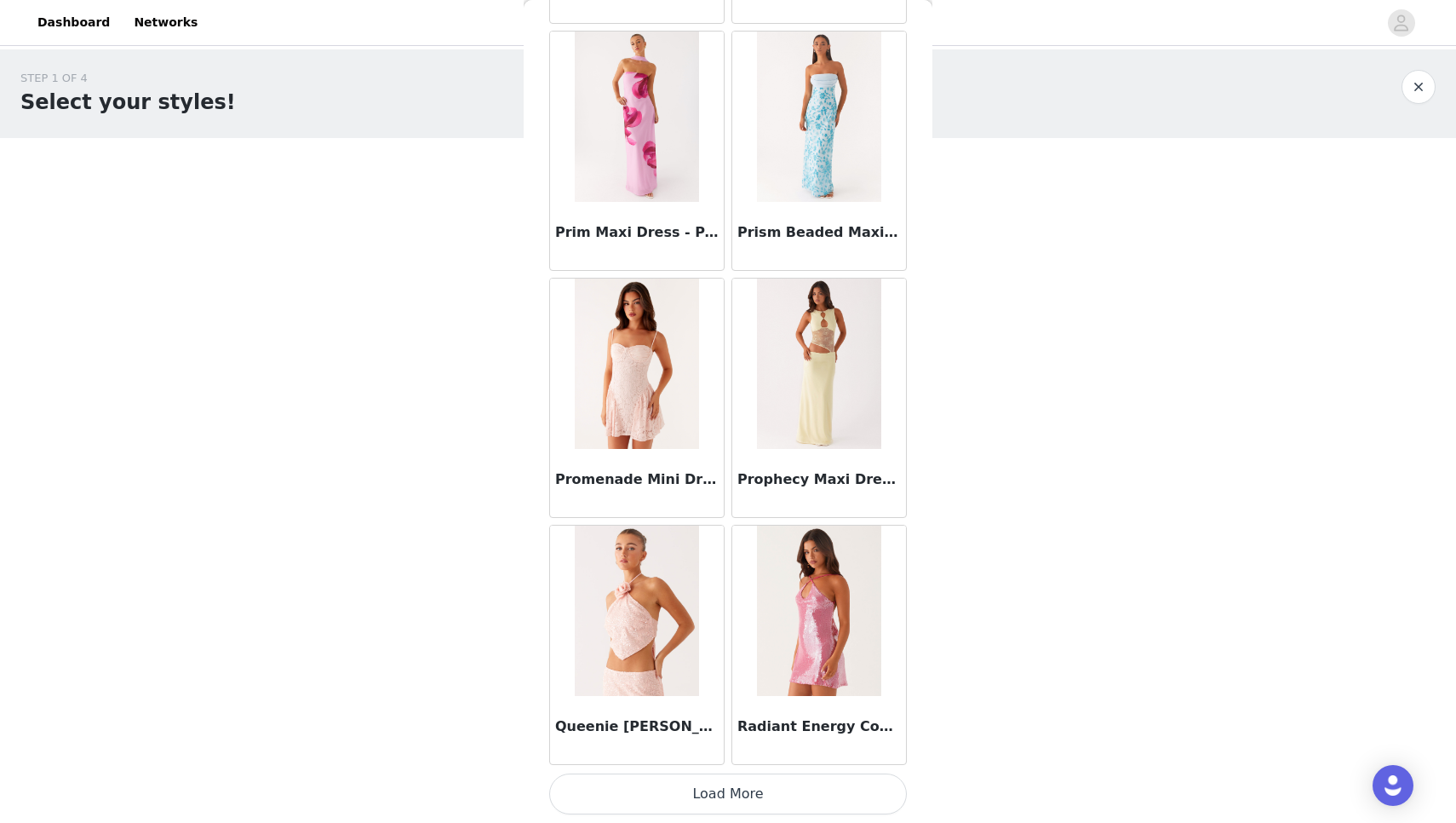
click at [728, 802] on button "Load More" at bounding box center [728, 793] width 358 height 40
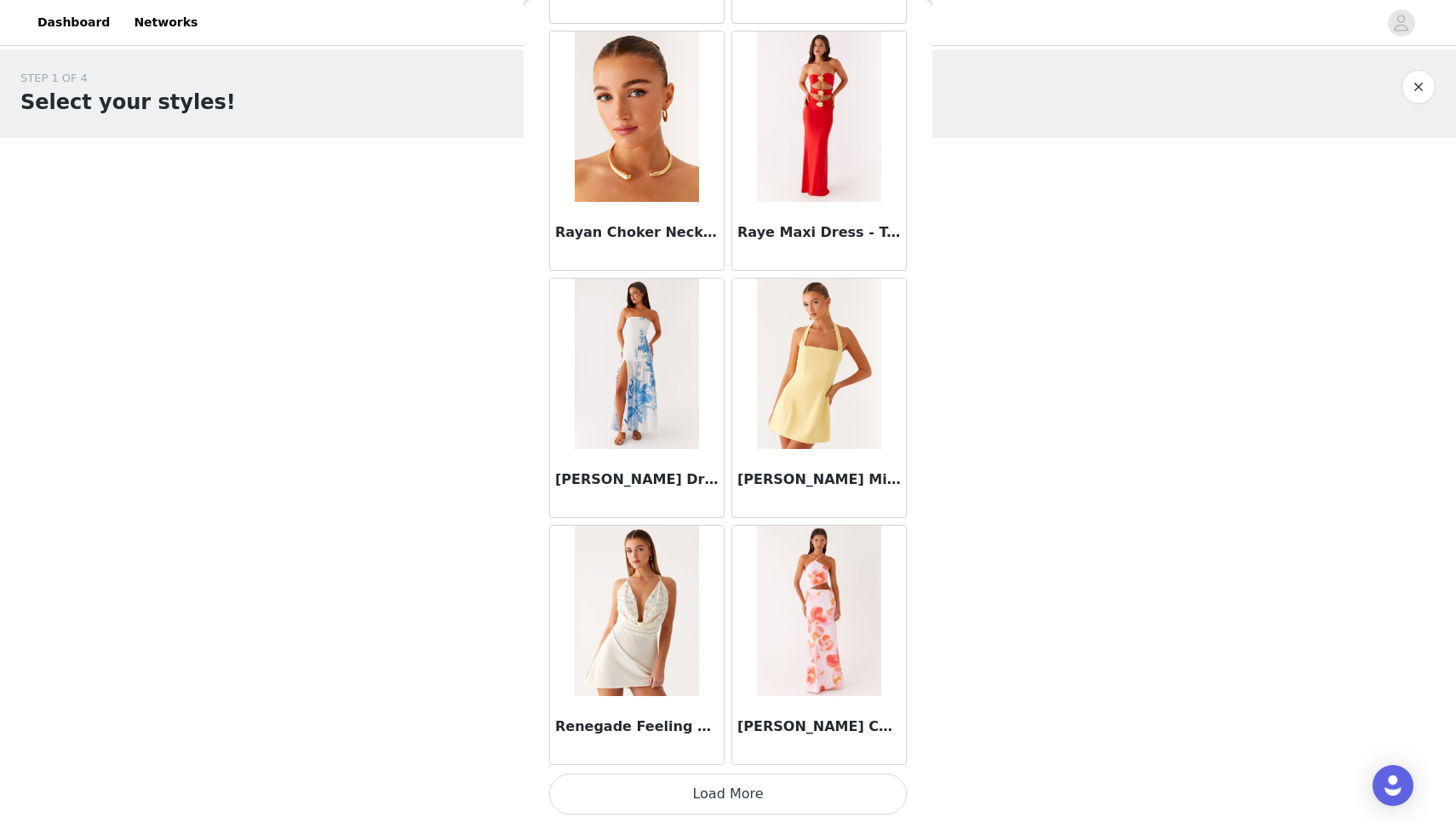
scroll to position [0, 0]
click at [728, 802] on button "Load More" at bounding box center [728, 793] width 358 height 40
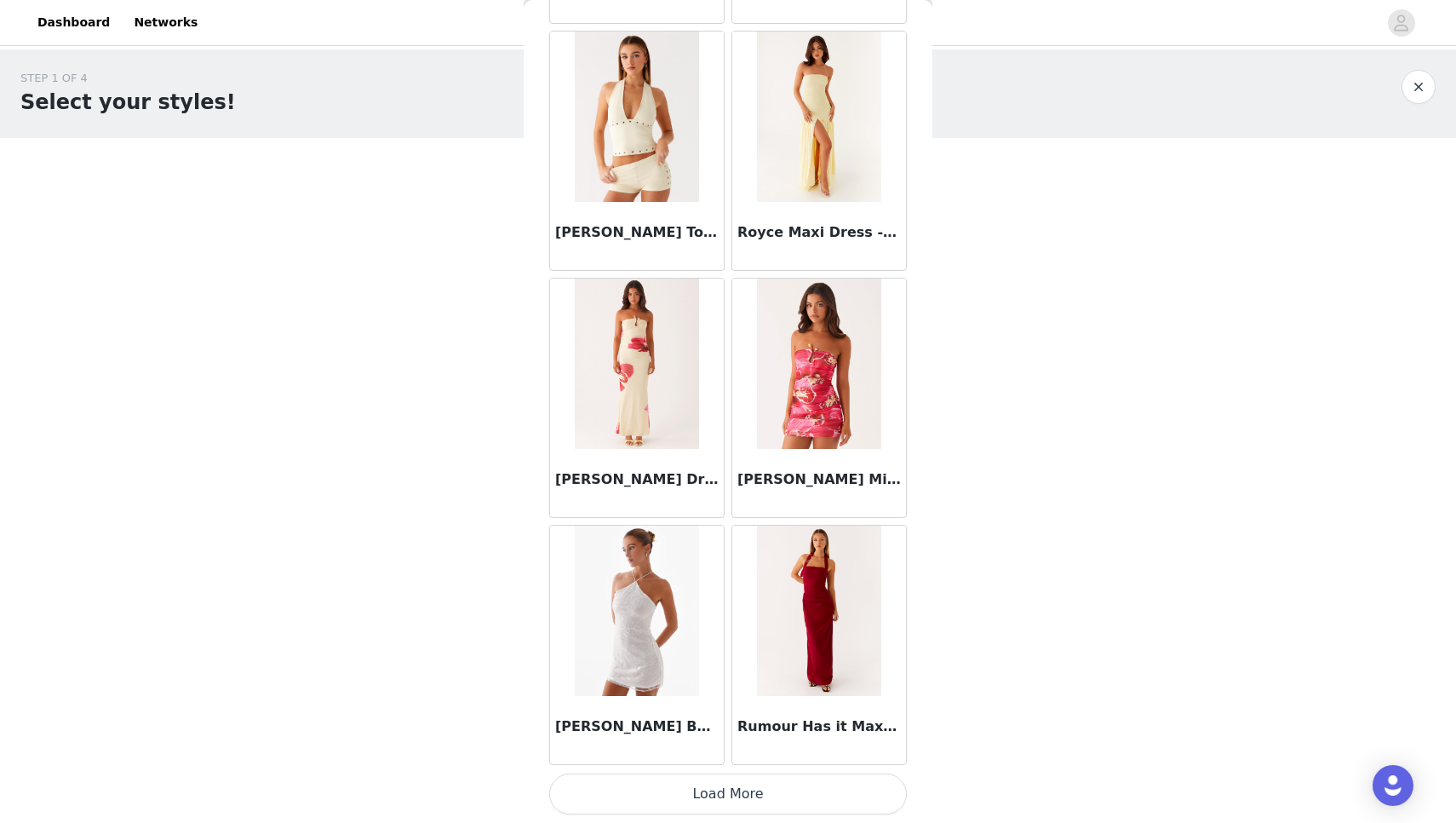
click at [728, 802] on button "Load More" at bounding box center [728, 793] width 358 height 40
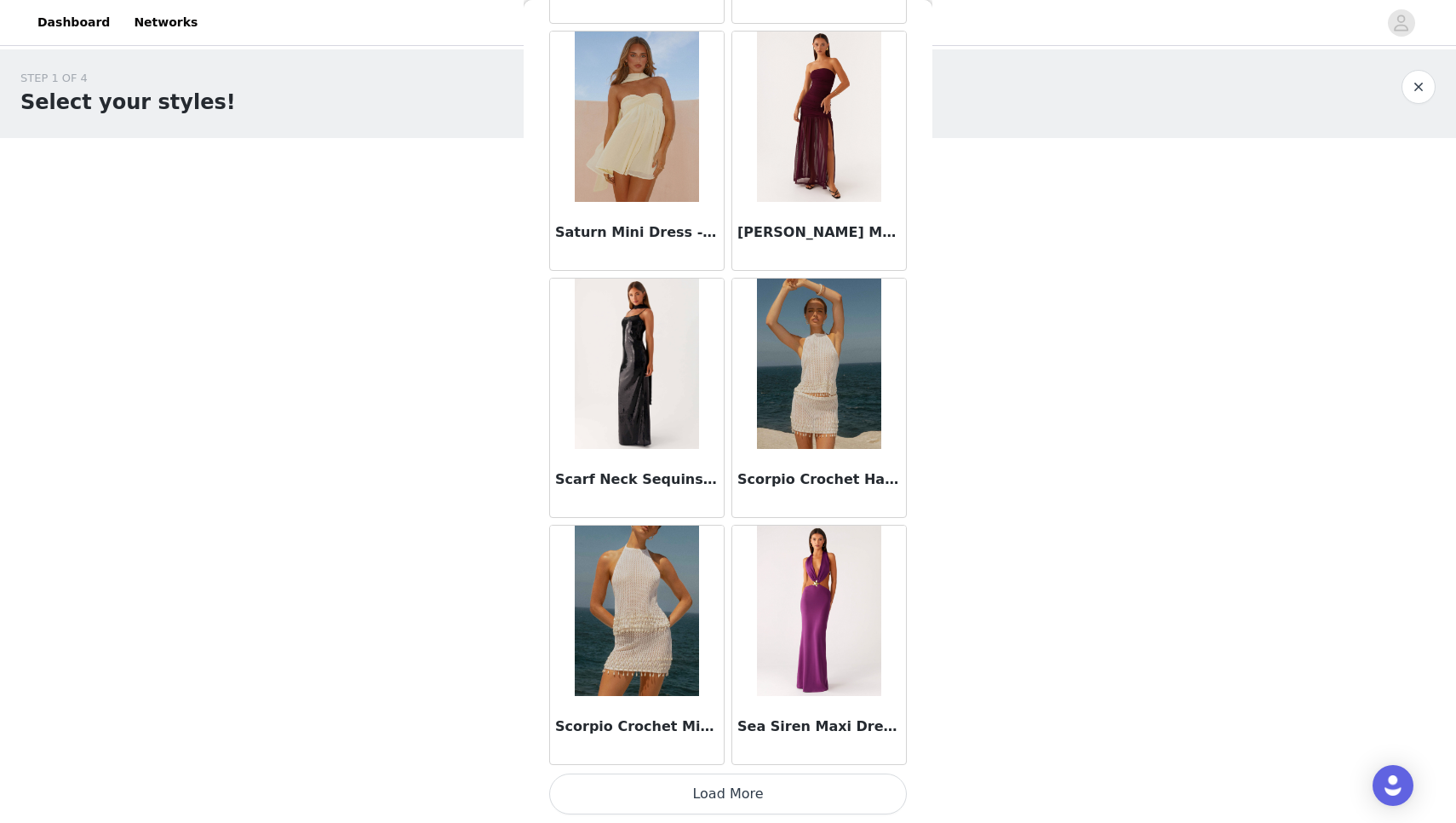
click at [726, 798] on button "Load More" at bounding box center [728, 793] width 358 height 40
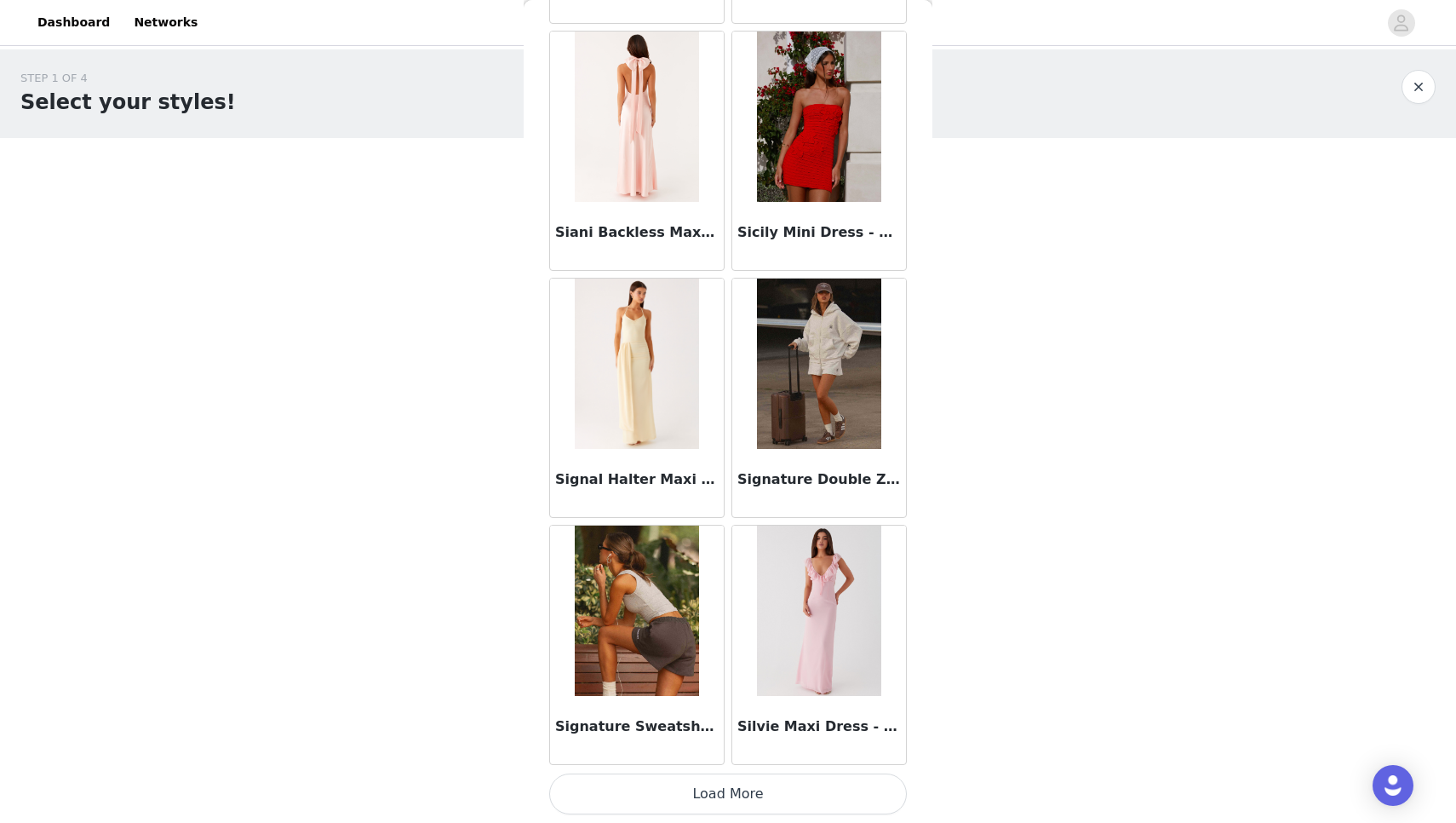
click at [665, 789] on button "Load More" at bounding box center [728, 793] width 358 height 40
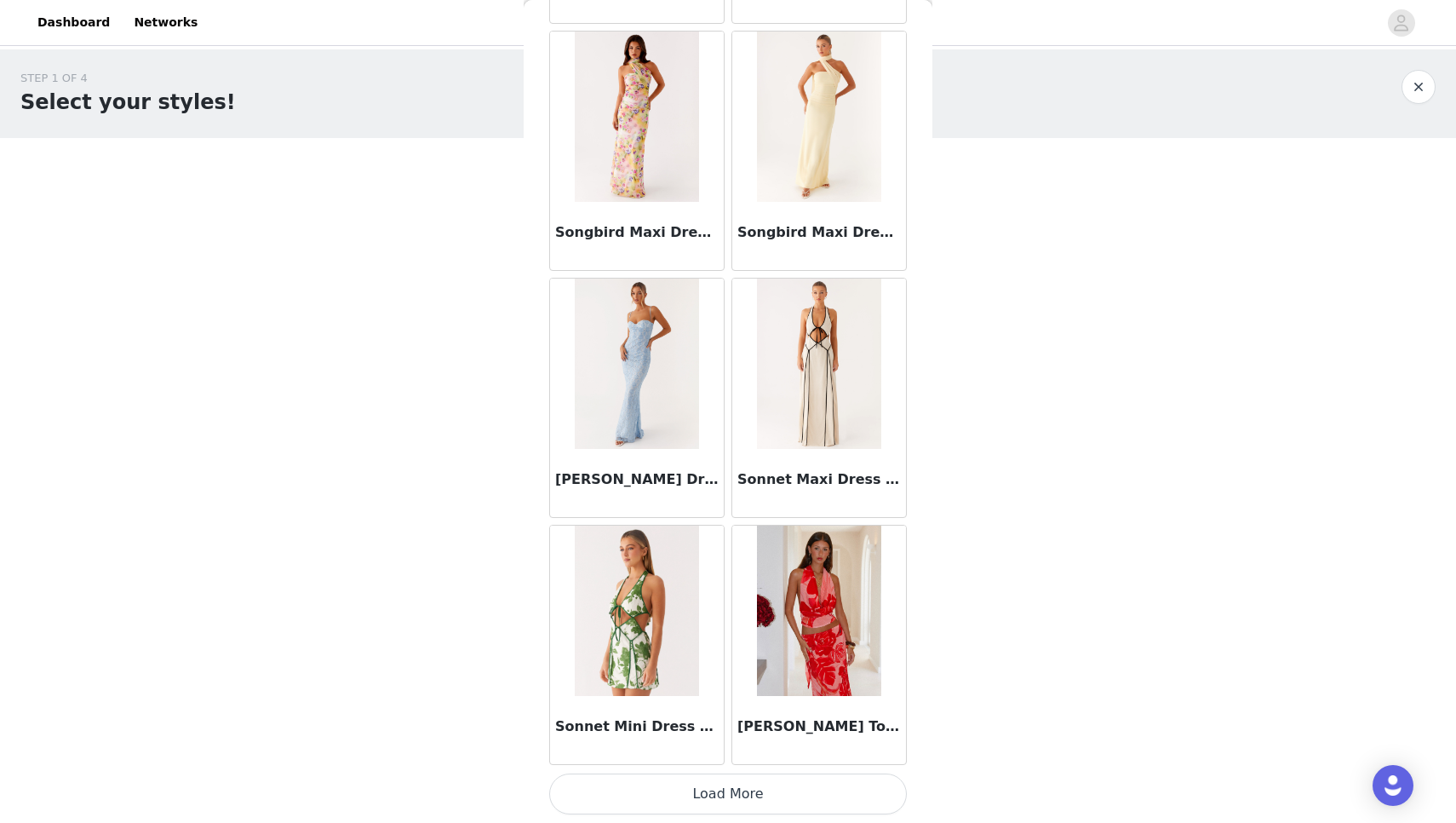
scroll to position [98115, 0]
click at [666, 798] on button "Load More" at bounding box center [728, 793] width 358 height 40
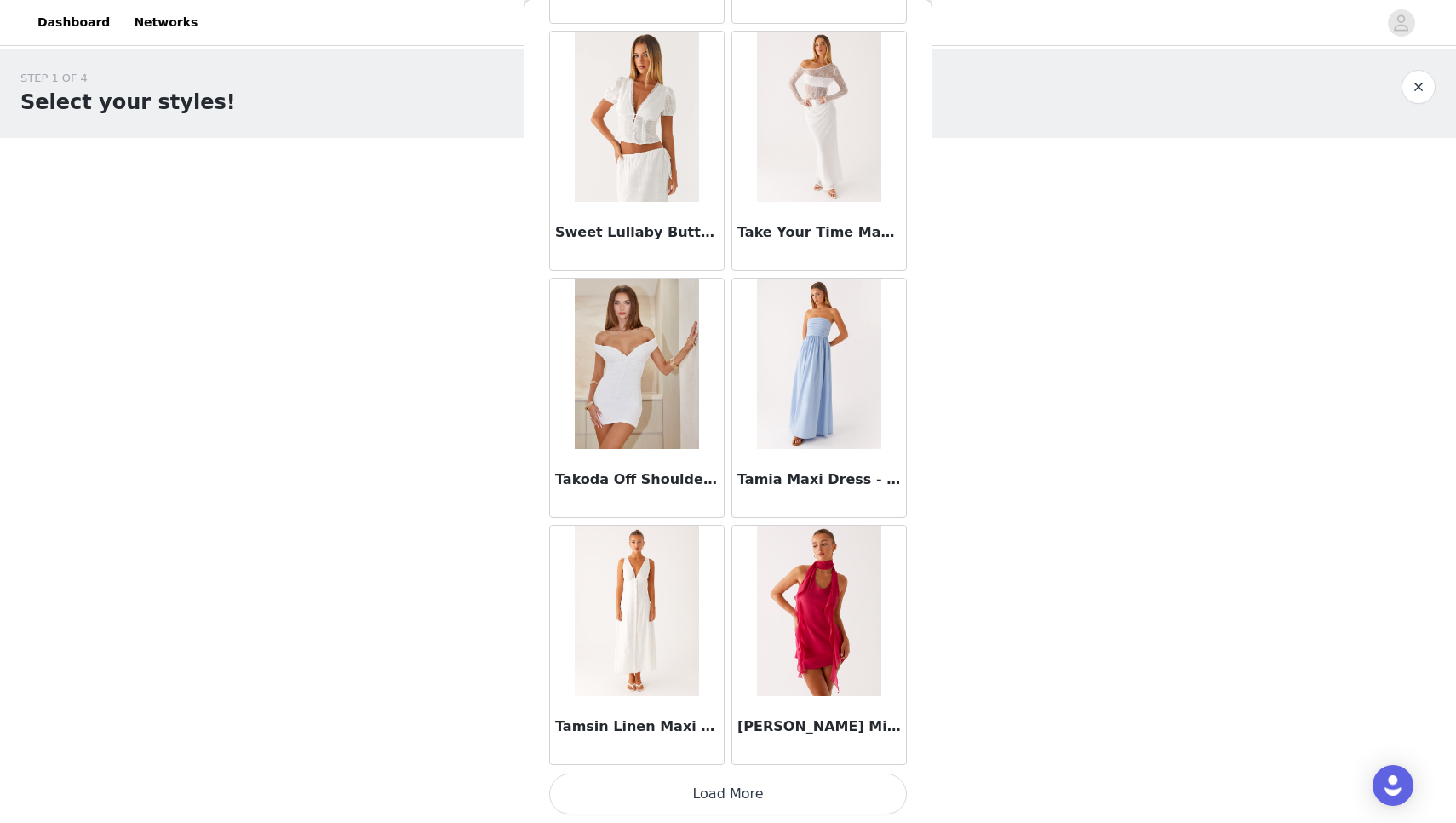
scroll to position [100585, 0]
click at [686, 784] on button "Load More" at bounding box center [728, 793] width 358 height 40
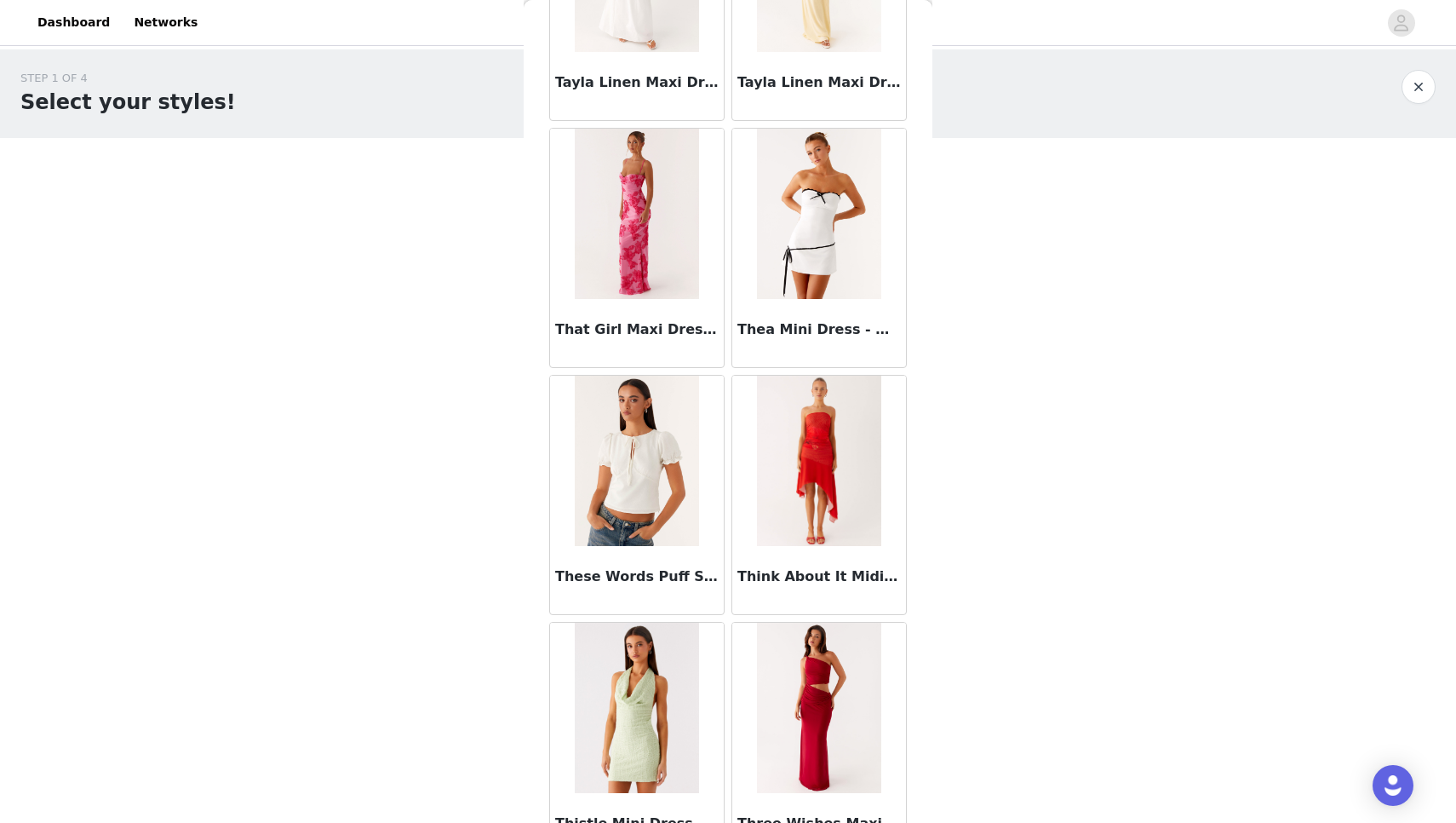
scroll to position [102080, 0]
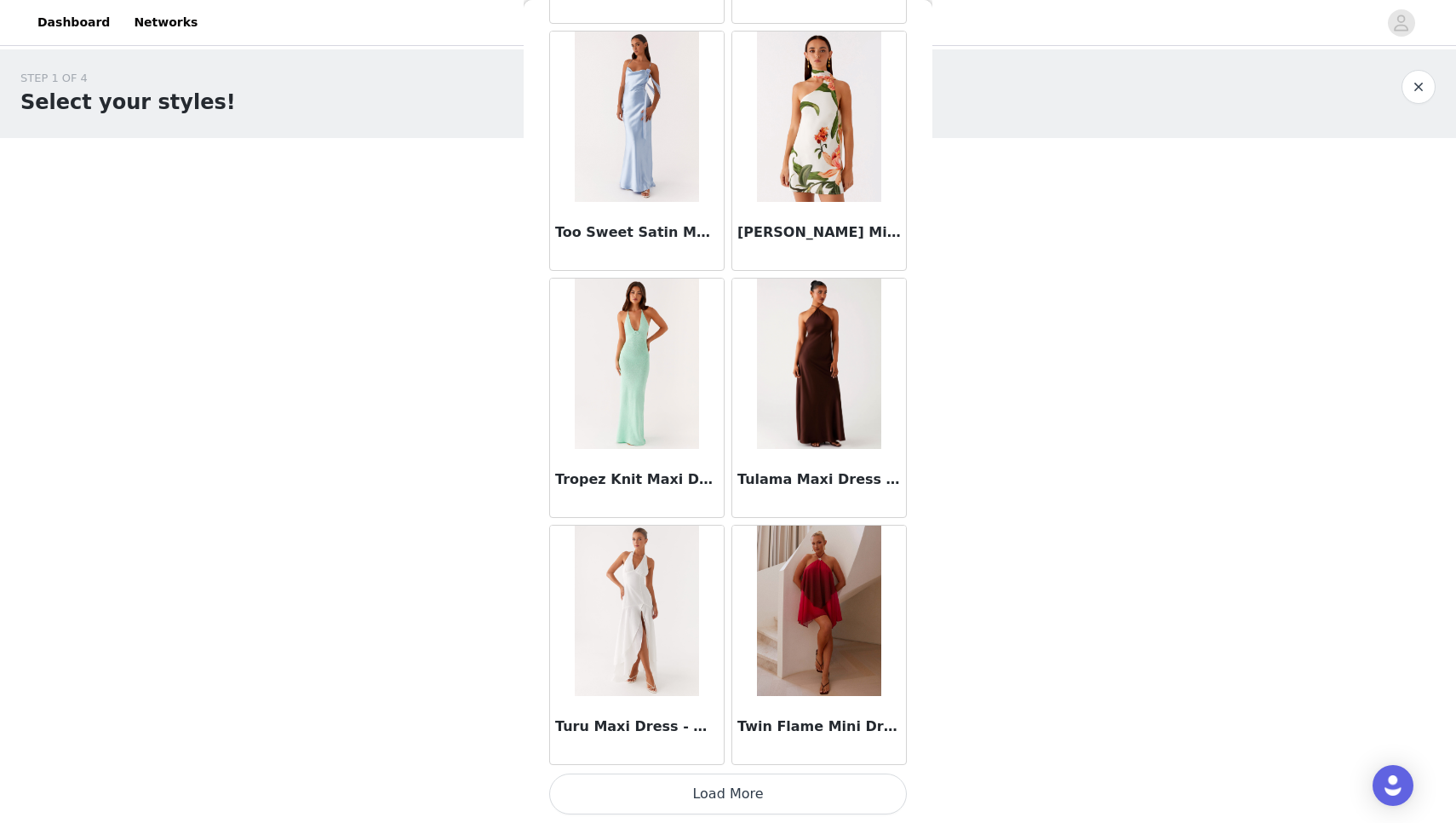
click at [746, 813] on button "Load More" at bounding box center [728, 793] width 358 height 40
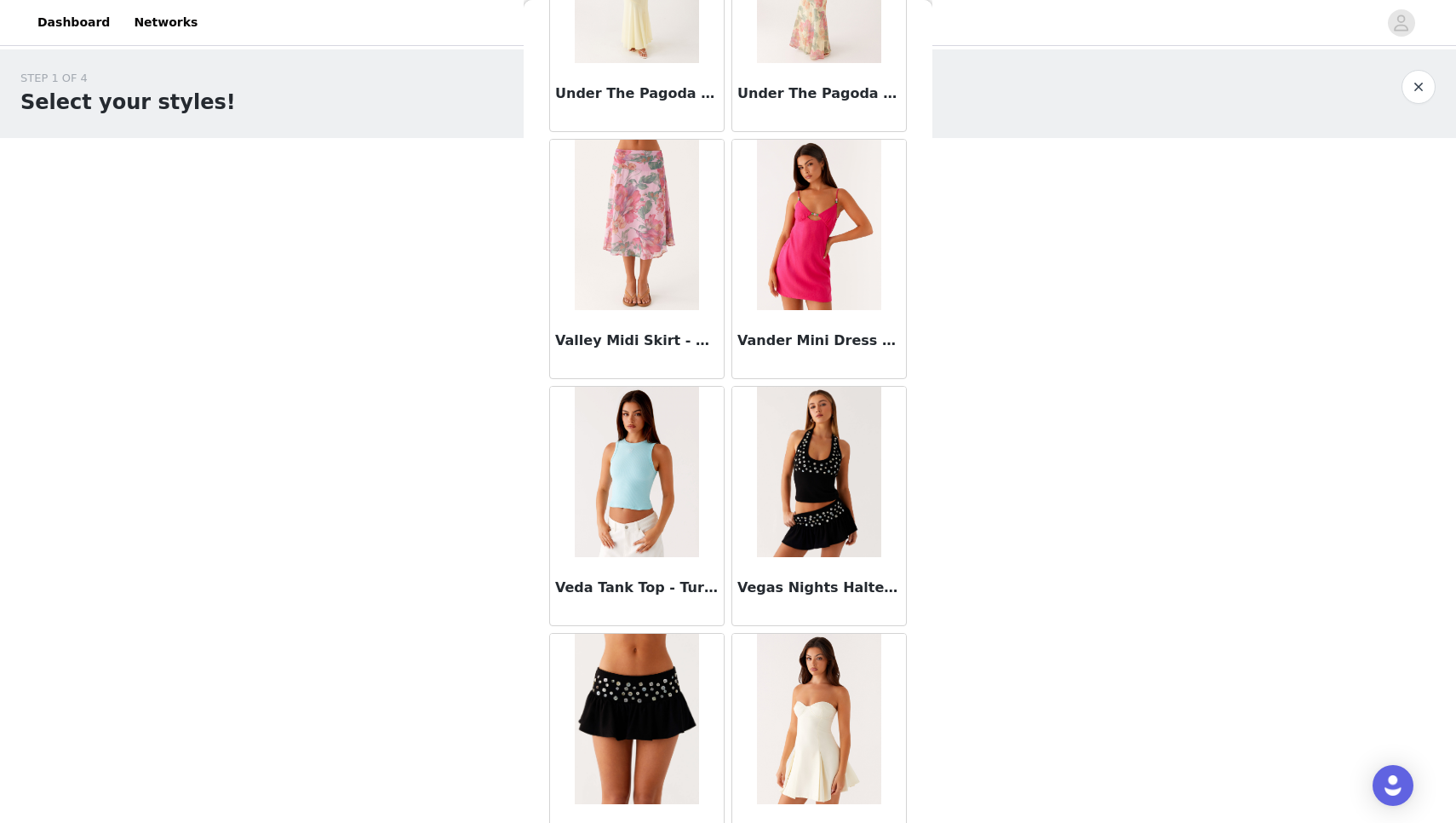
scroll to position [105174, 0]
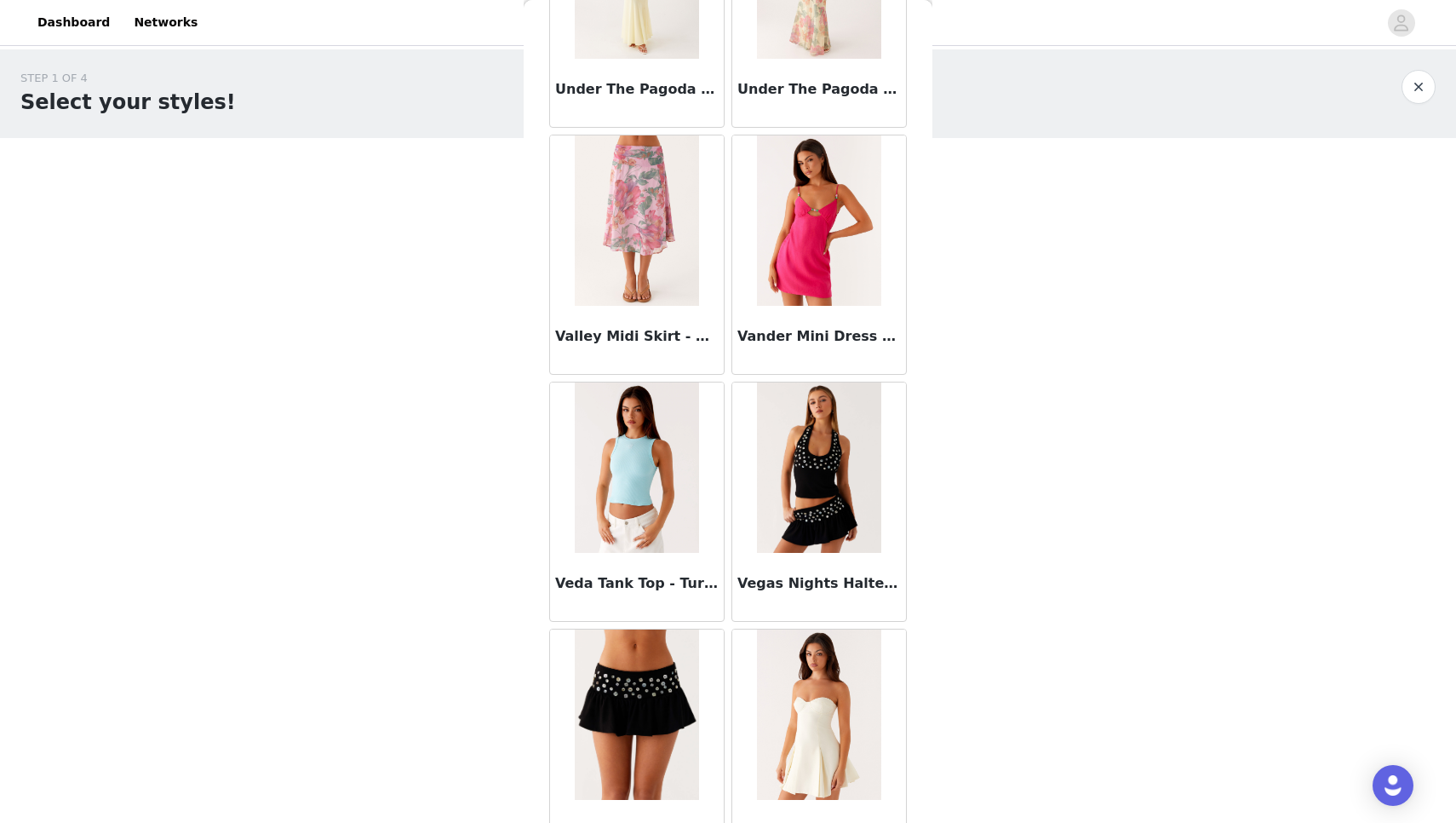
click at [661, 730] on img at bounding box center [636, 714] width 123 height 170
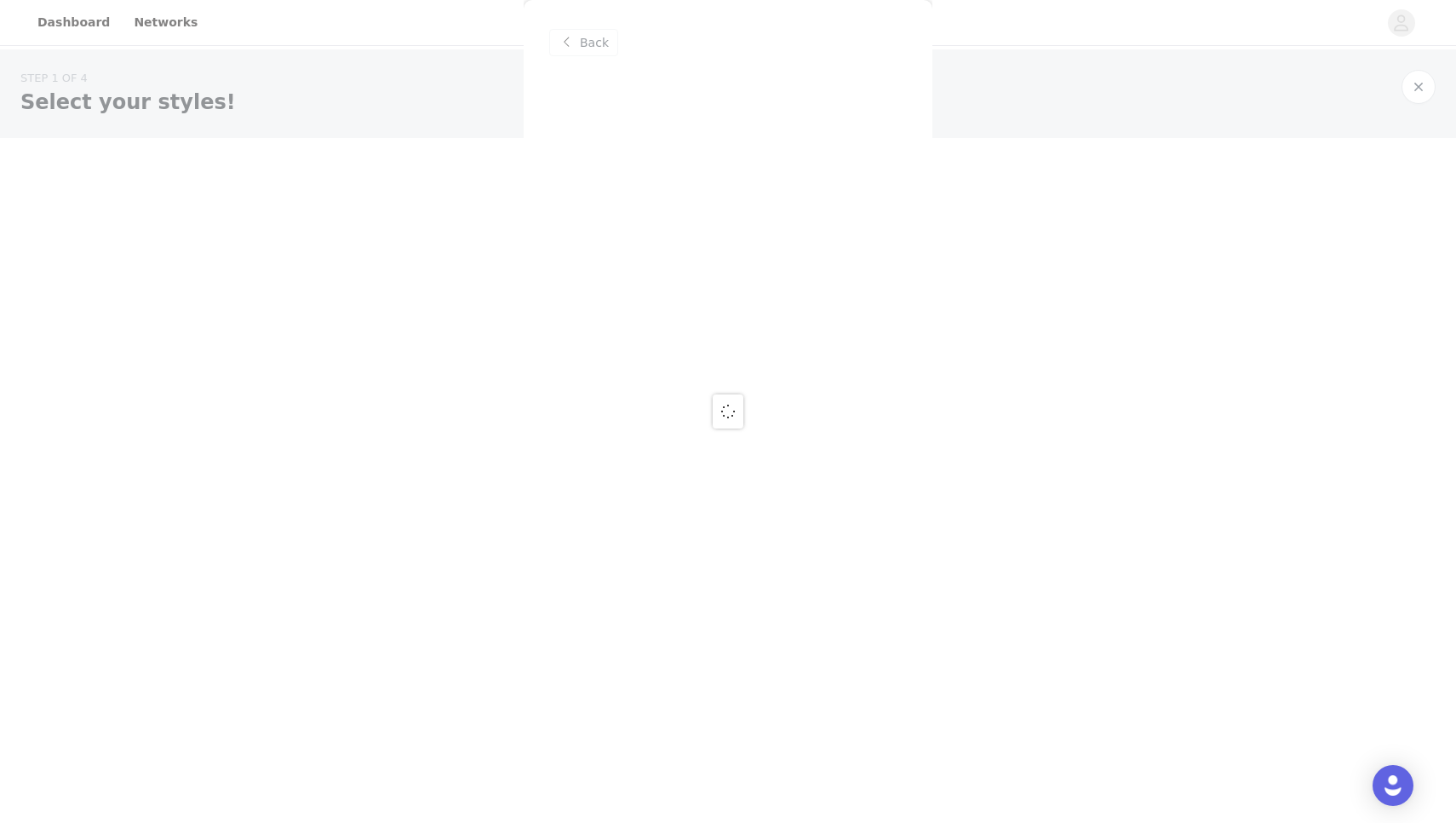
scroll to position [0, 0]
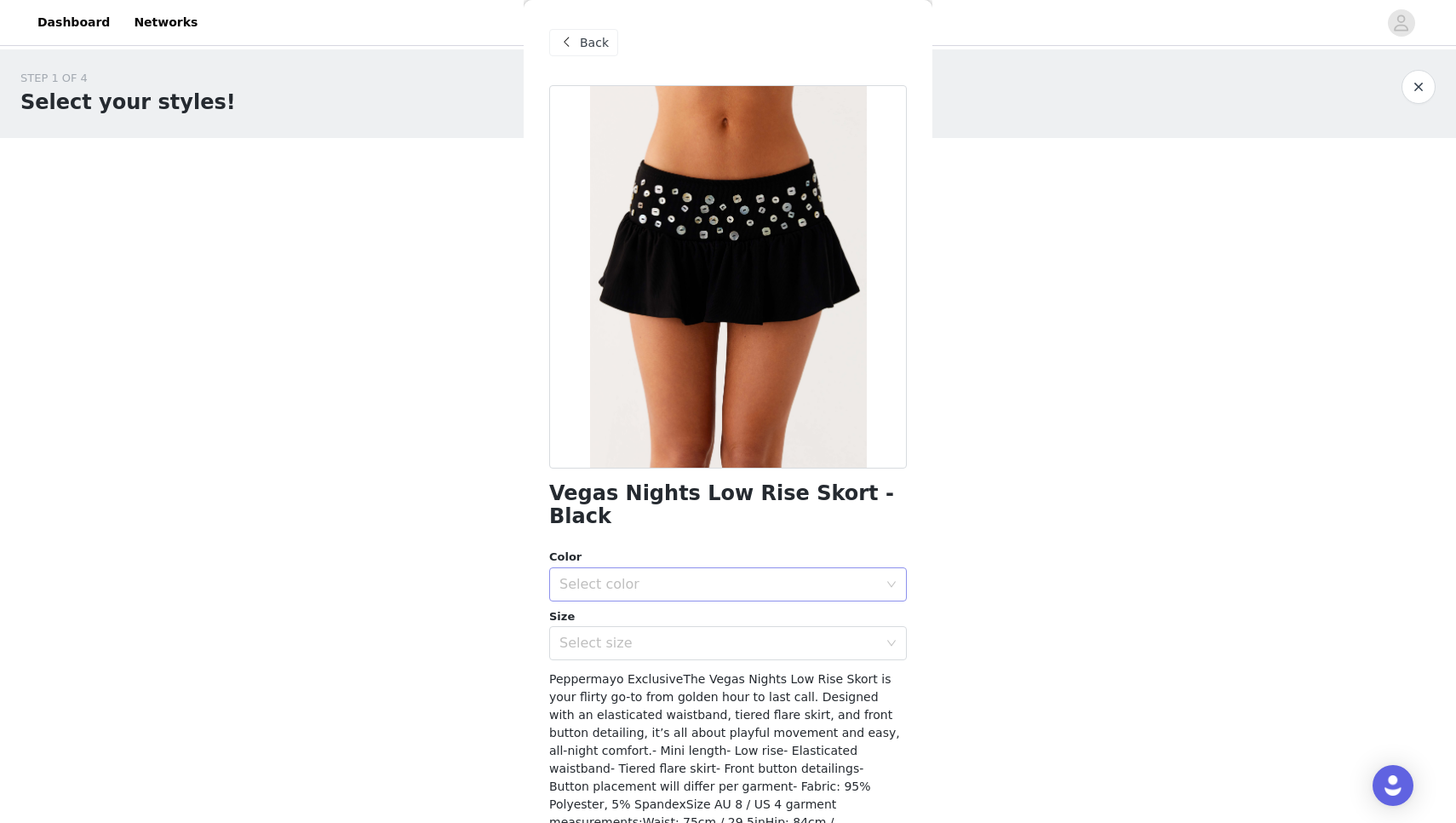
click at [710, 576] on div "Select color" at bounding box center [719, 584] width 318 height 17
click at [699, 604] on li "Black" at bounding box center [728, 598] width 358 height 27
click at [699, 634] on div "Select size" at bounding box center [719, 642] width 318 height 17
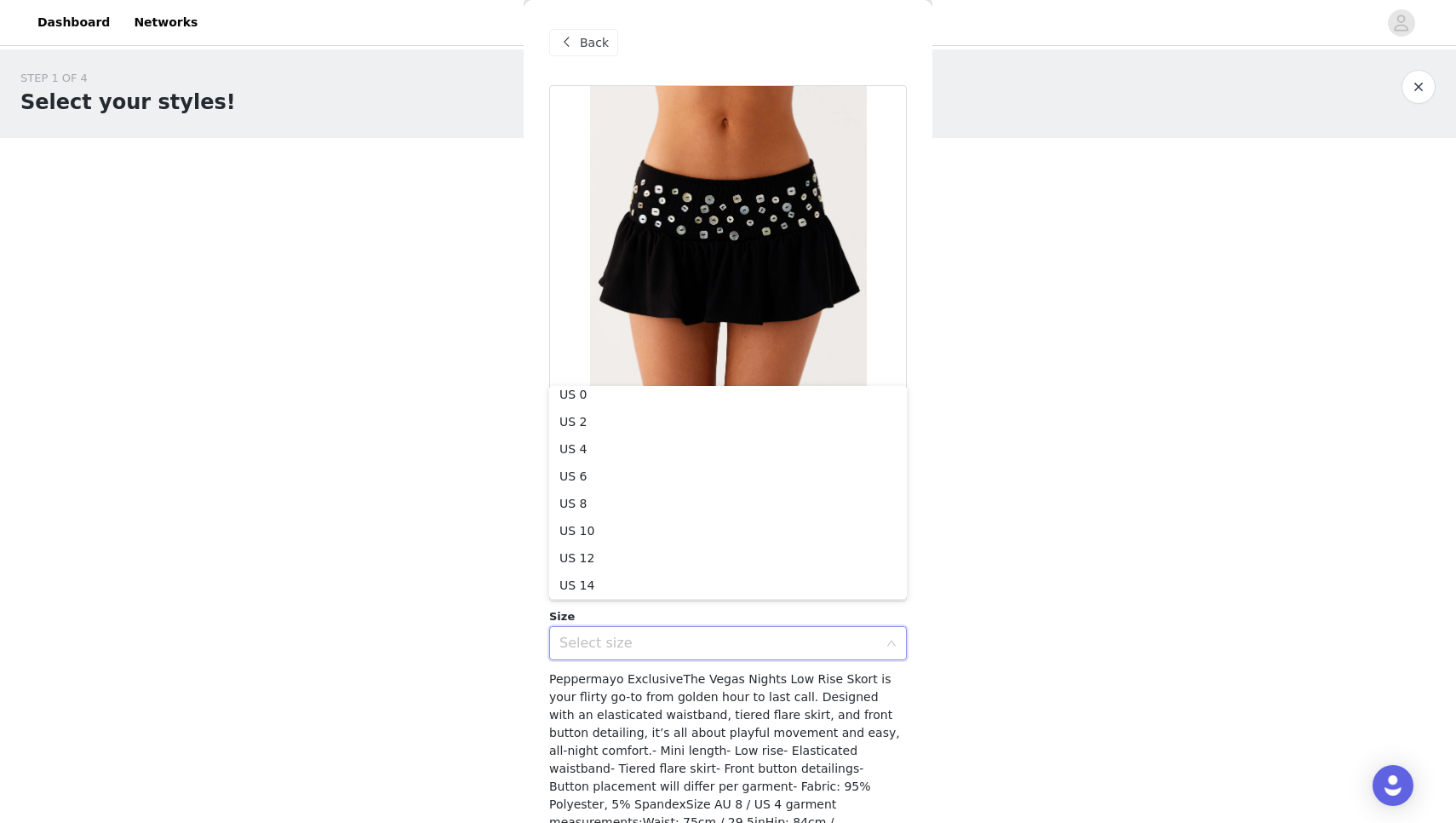
scroll to position [2, 0]
click at [566, 445] on li "US 4" at bounding box center [728, 449] width 358 height 27
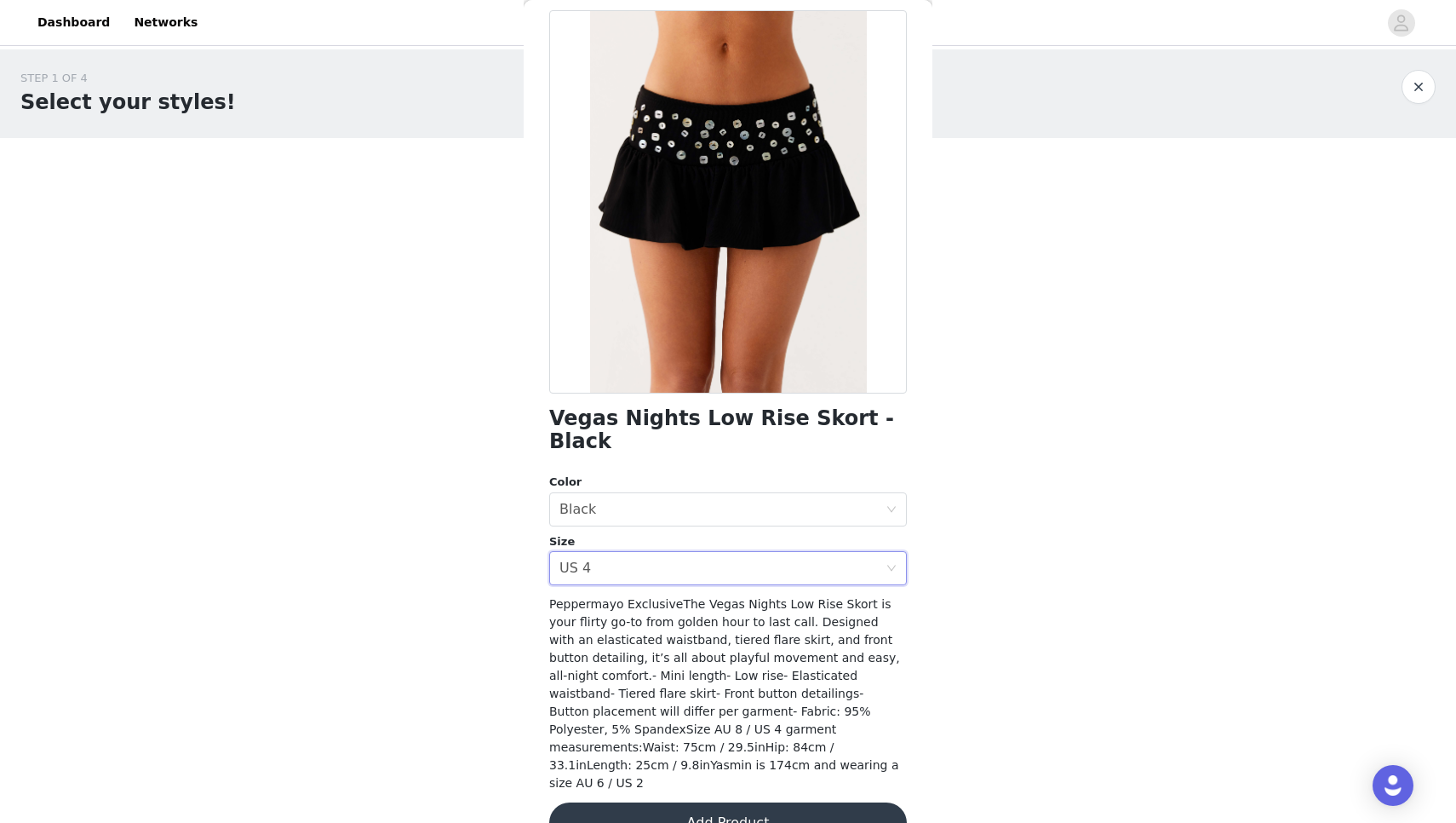
scroll to position [74, 0]
click at [694, 803] on button "Add Product" at bounding box center [728, 823] width 358 height 40
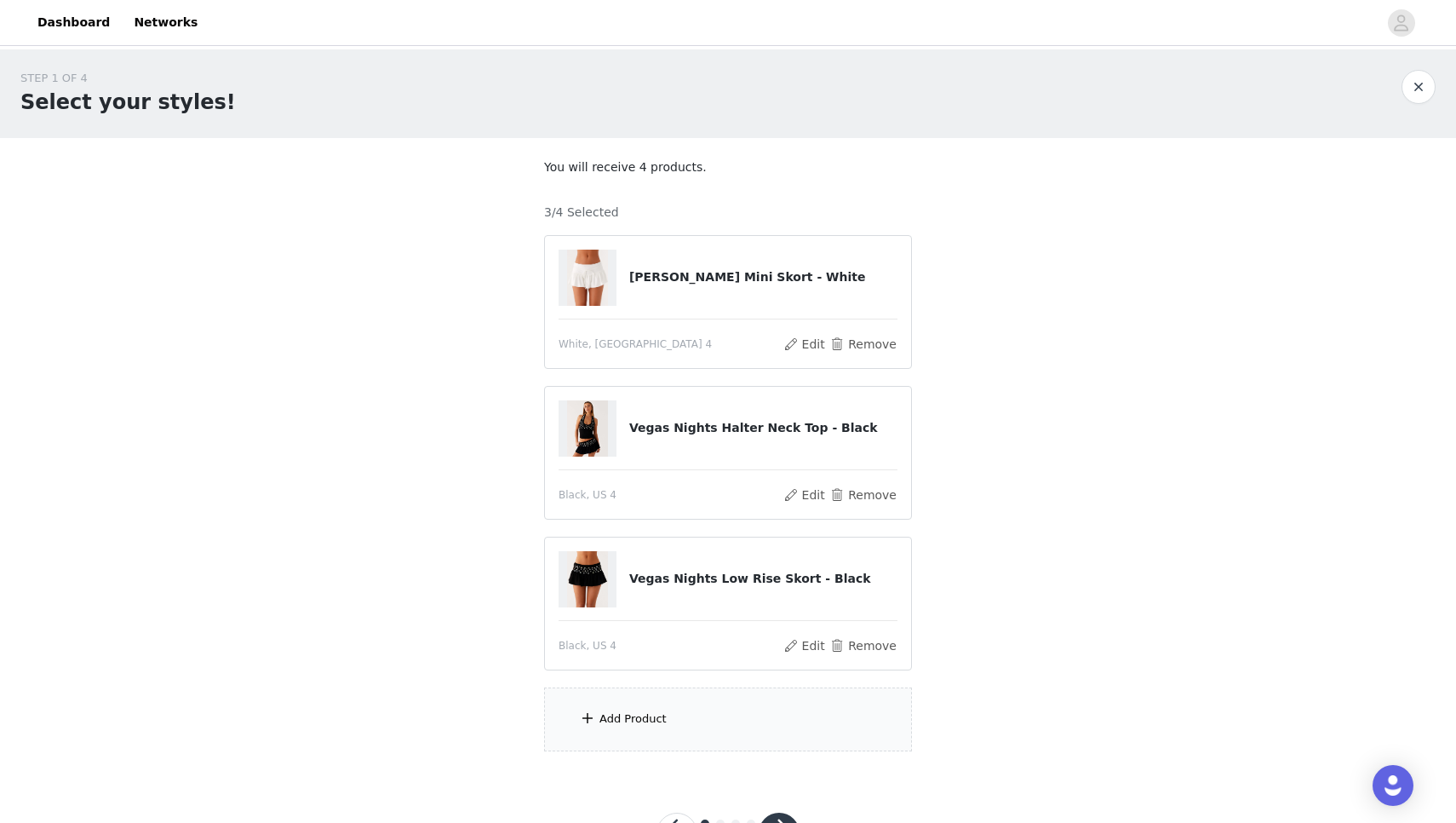
click at [668, 720] on div "Add Product" at bounding box center [728, 719] width 368 height 64
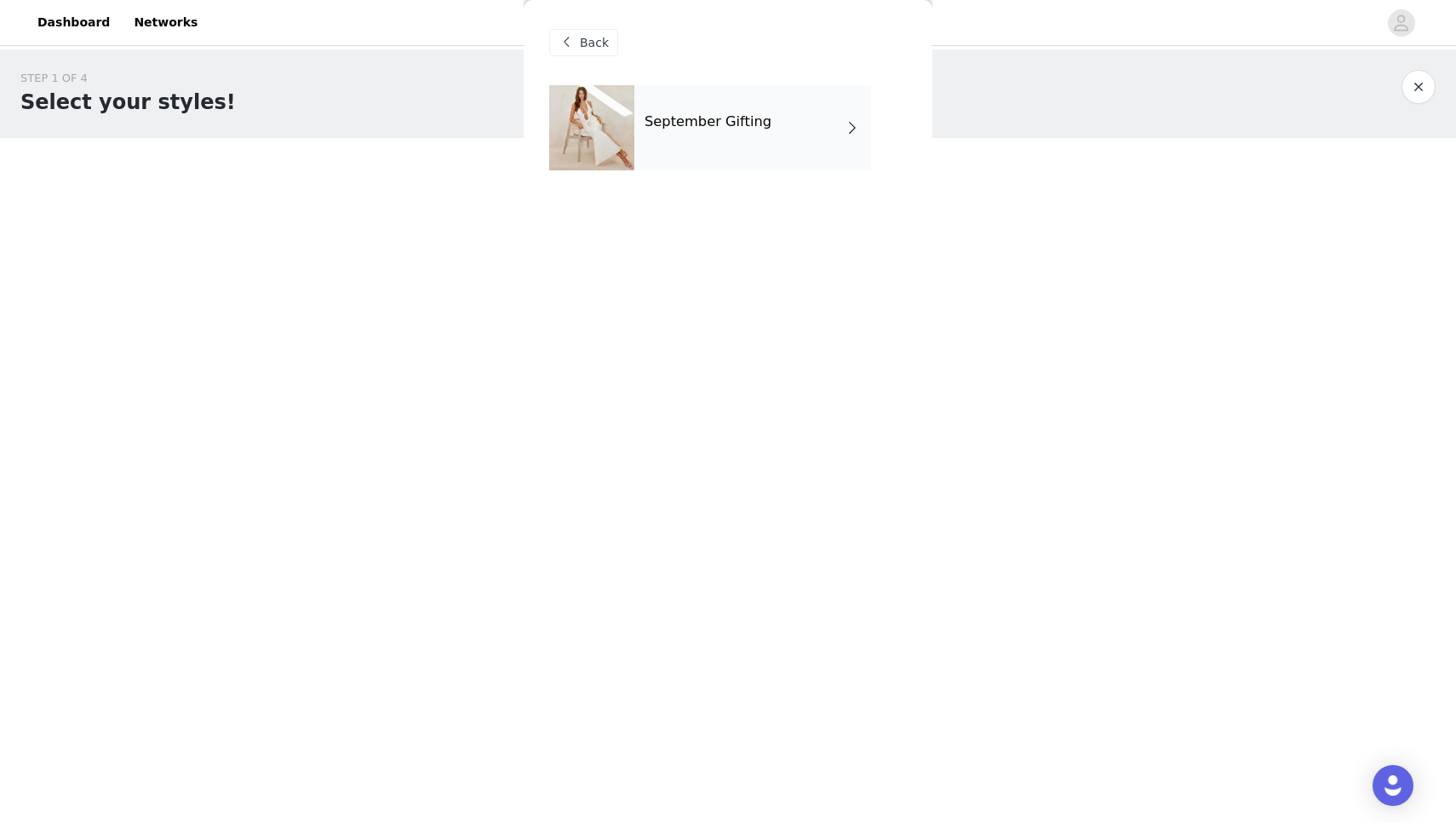
click at [726, 121] on h4 "September Gifting" at bounding box center [708, 121] width 127 height 15
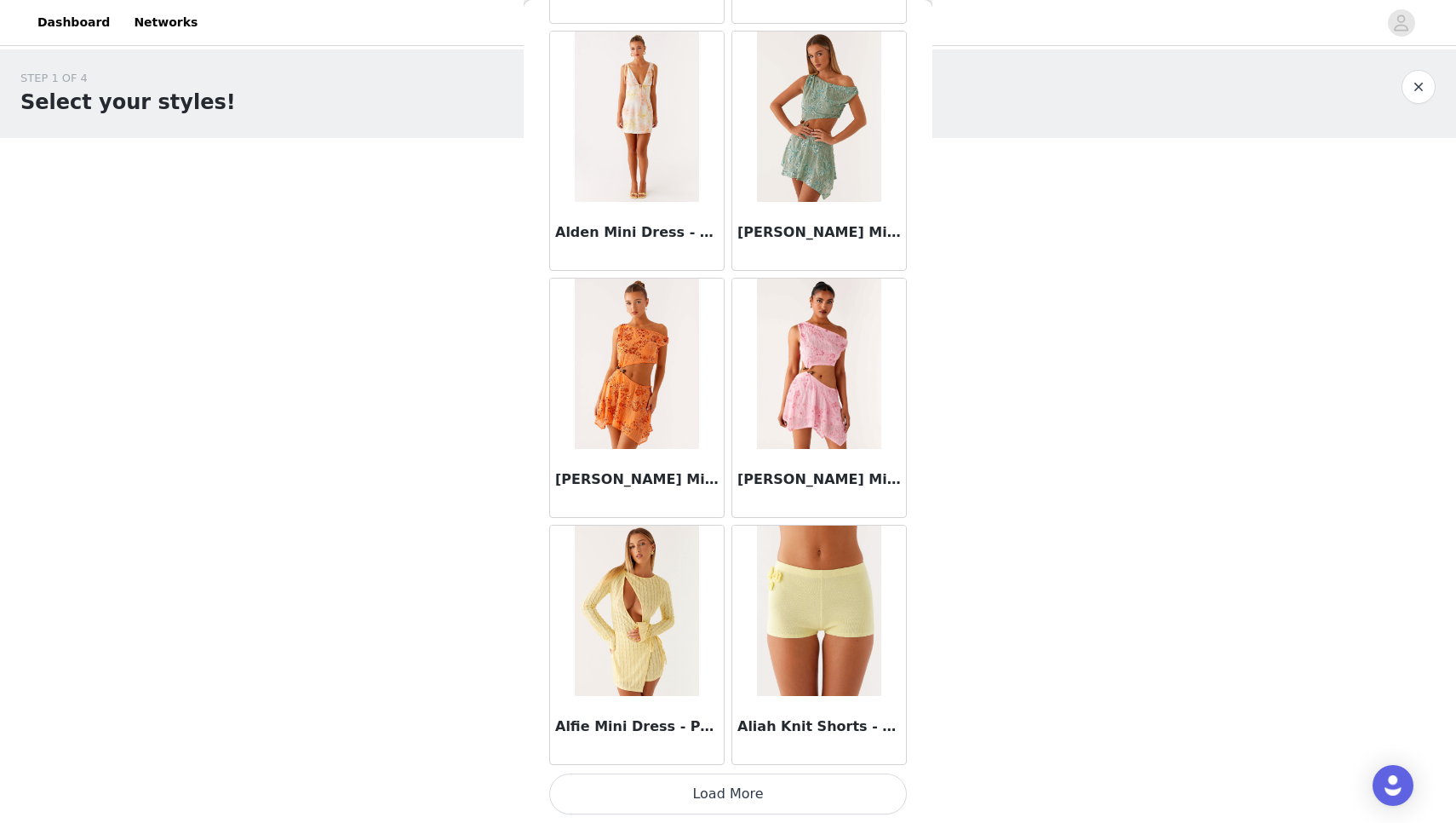
scroll to position [1784, 0]
click at [744, 794] on button "Load More" at bounding box center [728, 793] width 358 height 40
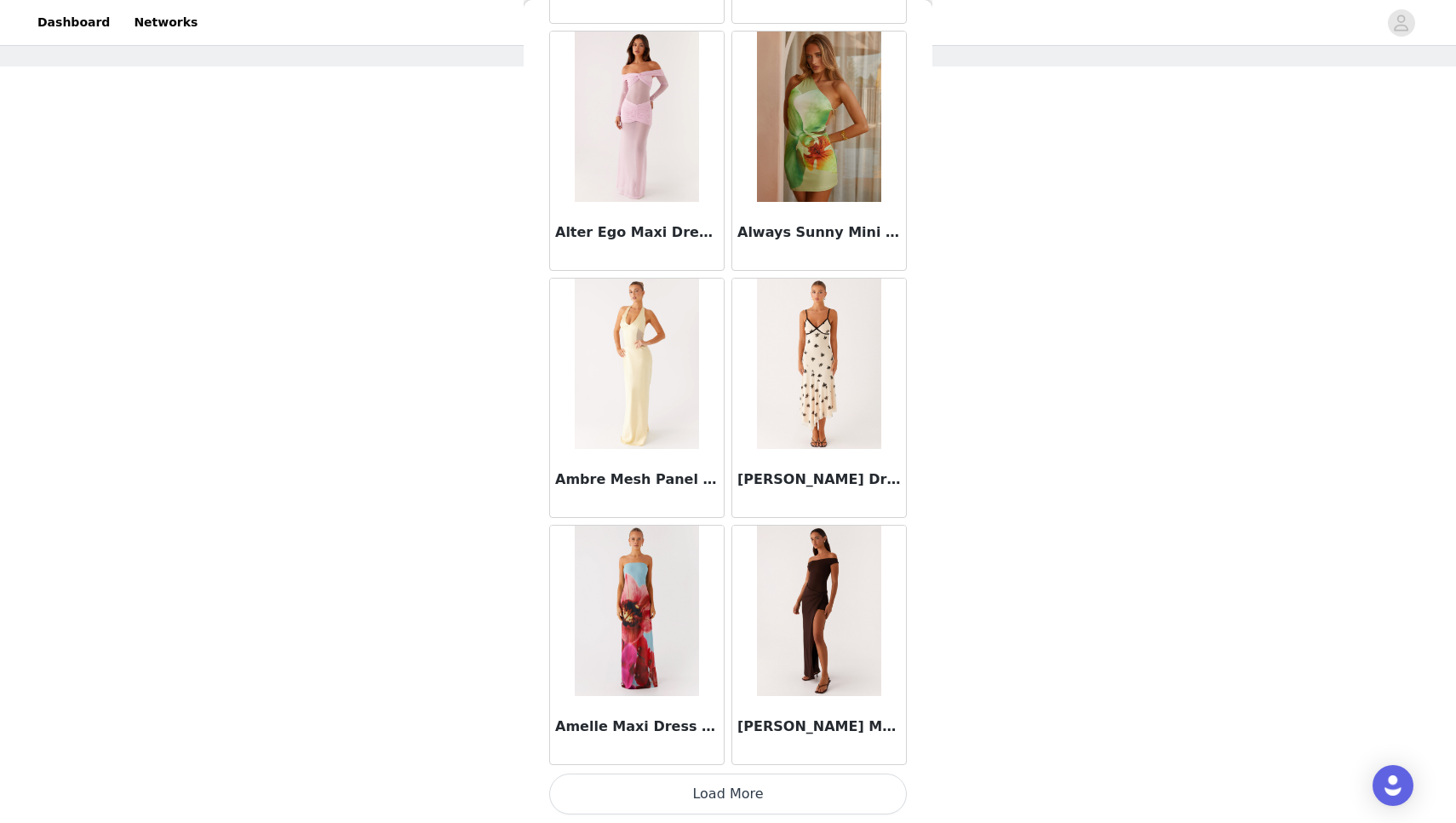
scroll to position [71, 0]
click at [741, 795] on button "Load More" at bounding box center [728, 793] width 358 height 40
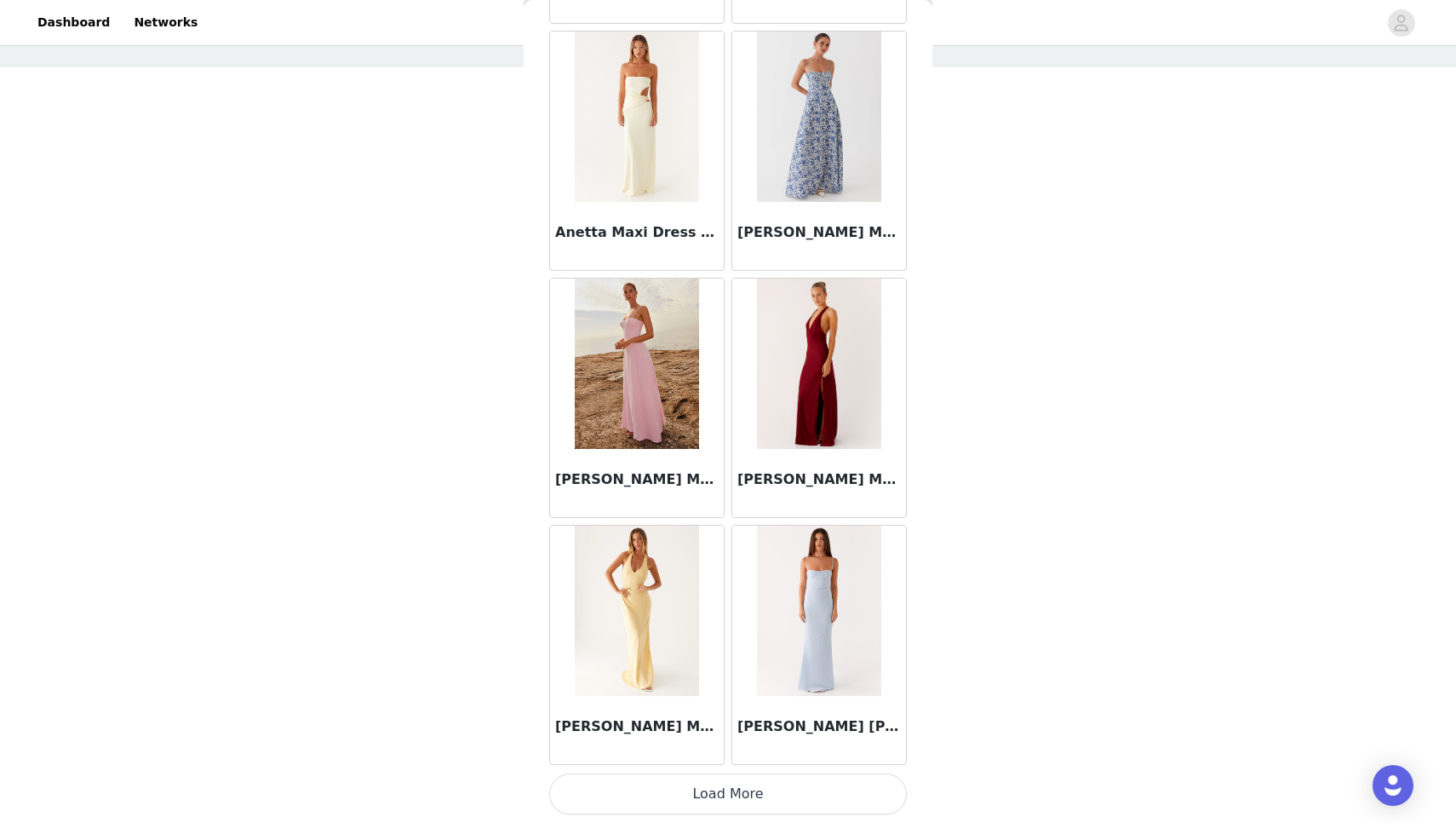
scroll to position [6723, 0]
click at [728, 799] on button "Load More" at bounding box center [728, 793] width 358 height 40
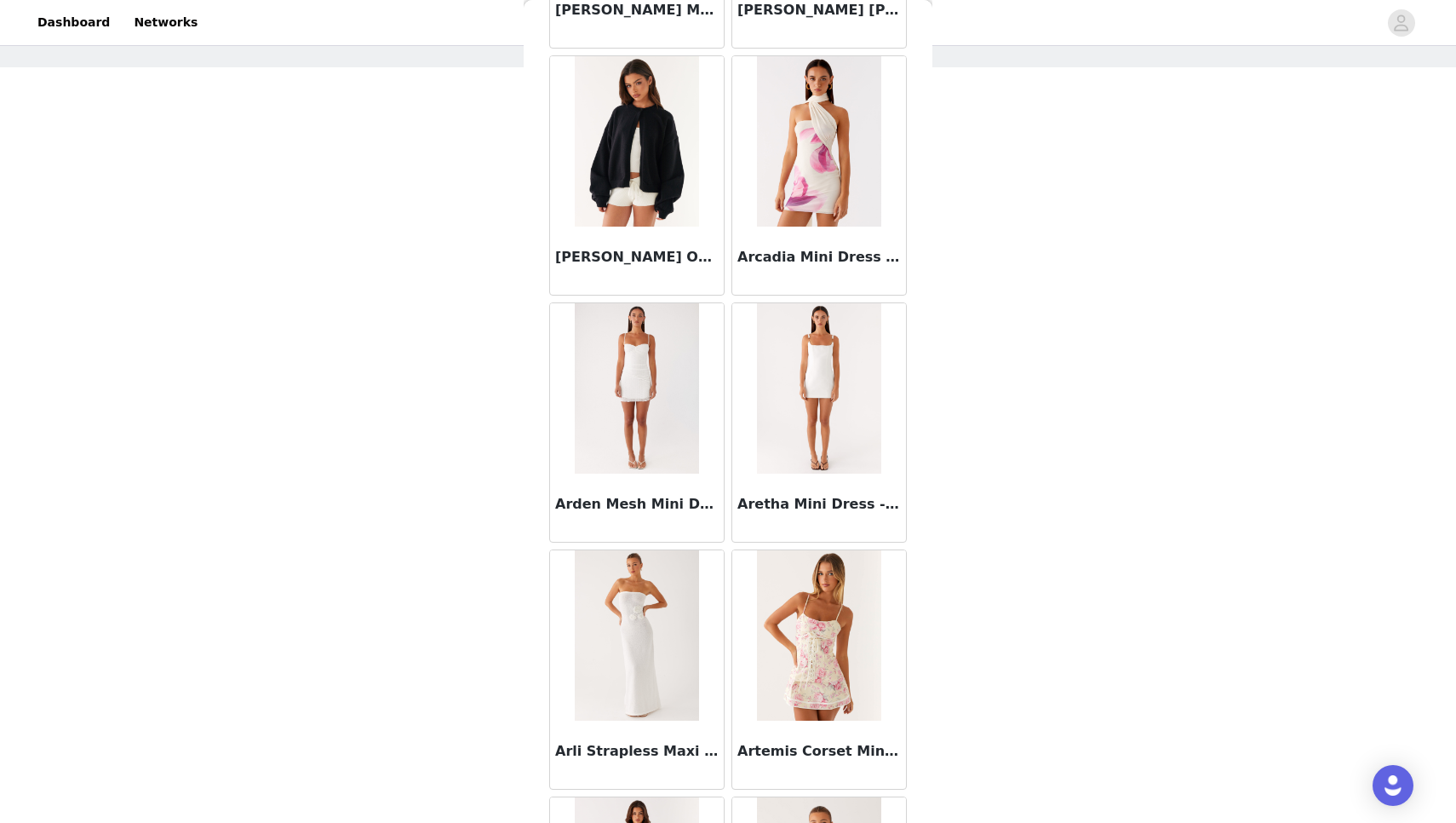
scroll to position [7441, 0]
click at [612, 173] on img at bounding box center [636, 140] width 123 height 170
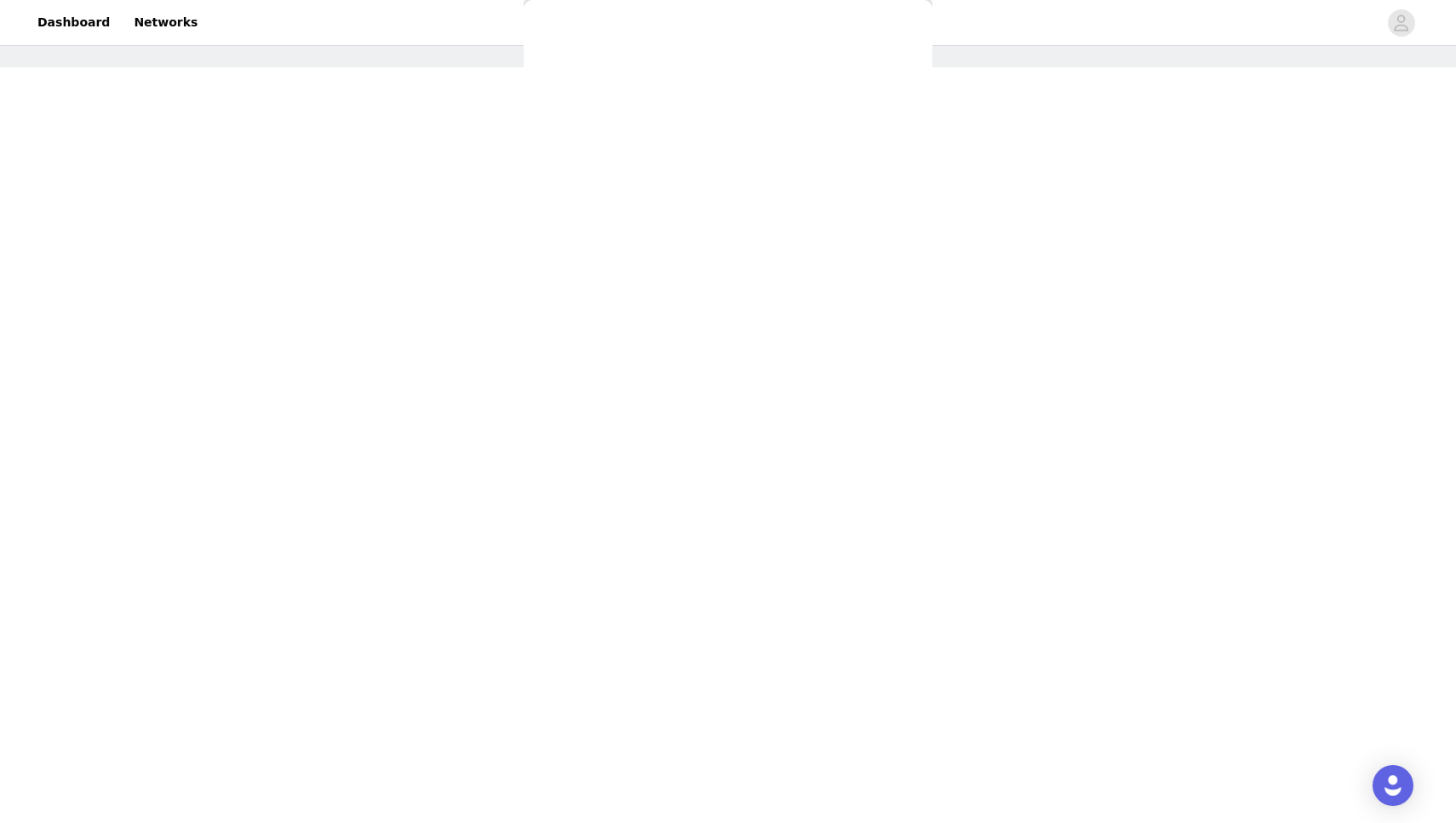
scroll to position [56, 0]
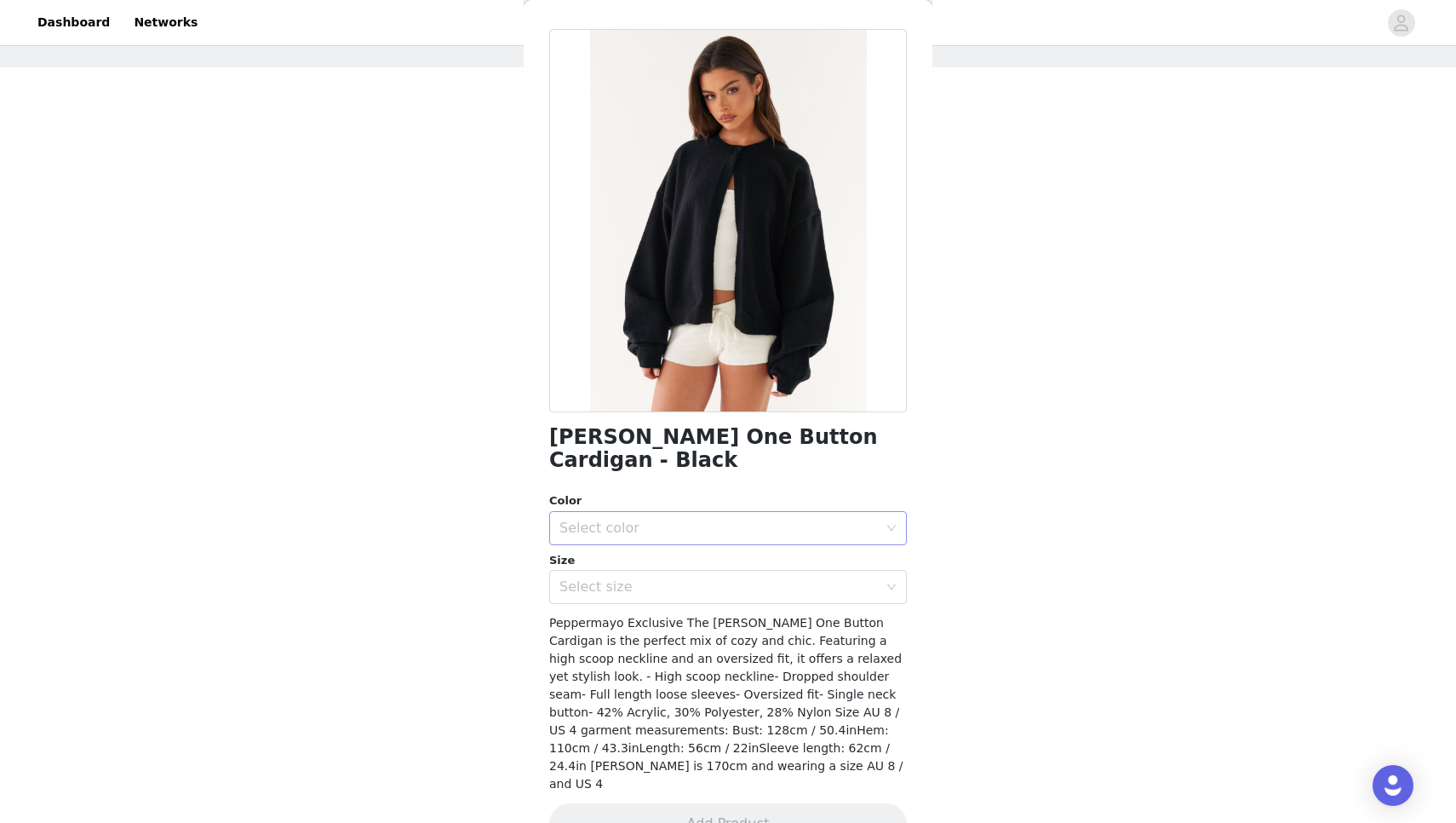
click at [647, 520] on div "Select color" at bounding box center [719, 528] width 318 height 17
click at [634, 543] on li "Black" at bounding box center [728, 541] width 358 height 27
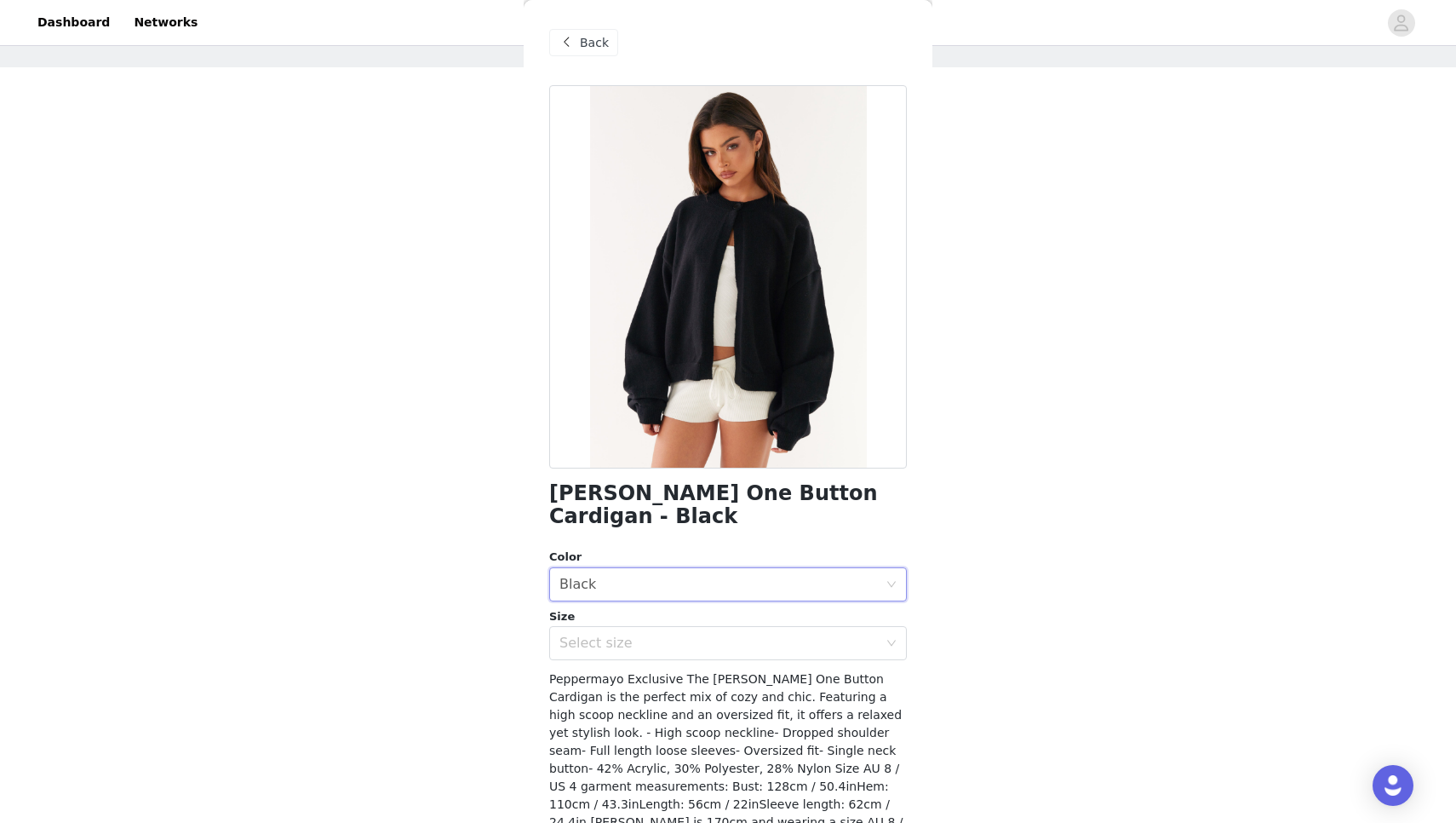
scroll to position [0, 0]
click at [587, 47] on span "Back" at bounding box center [594, 43] width 29 height 18
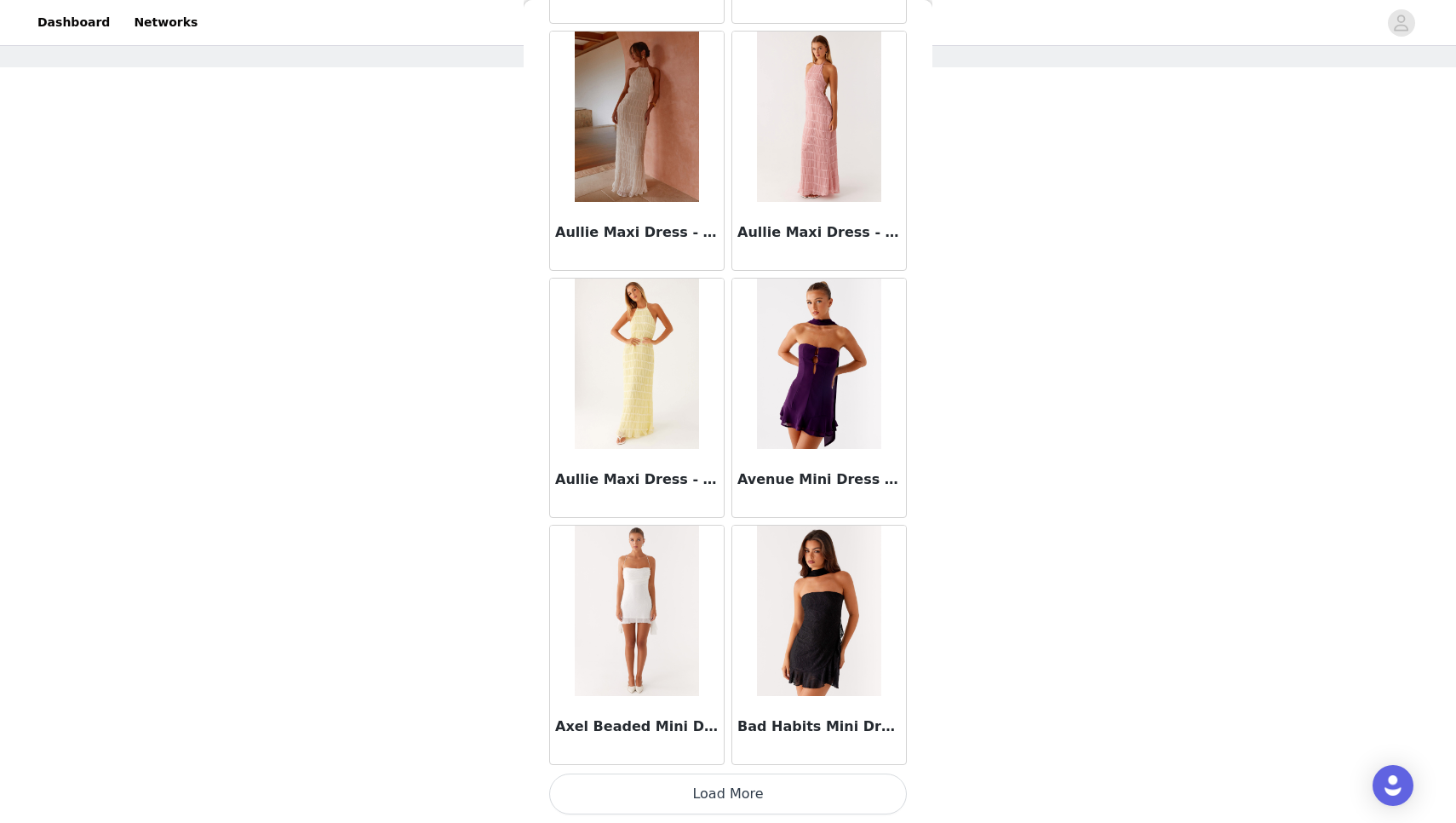
scroll to position [9193, 0]
click at [689, 792] on button "Load More" at bounding box center [728, 793] width 358 height 40
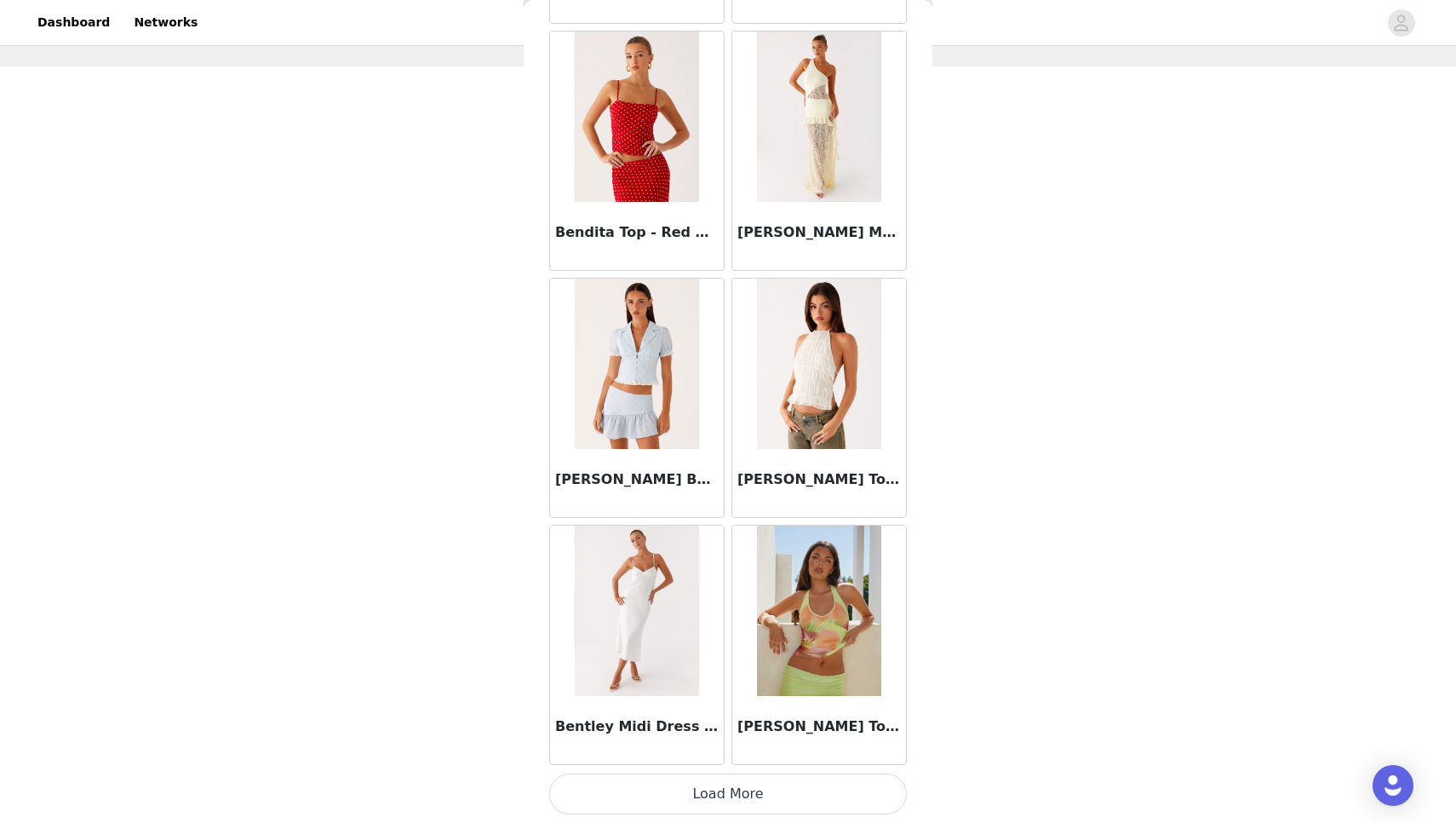
scroll to position [71, 0]
click at [690, 801] on button "Load More" at bounding box center [728, 793] width 358 height 40
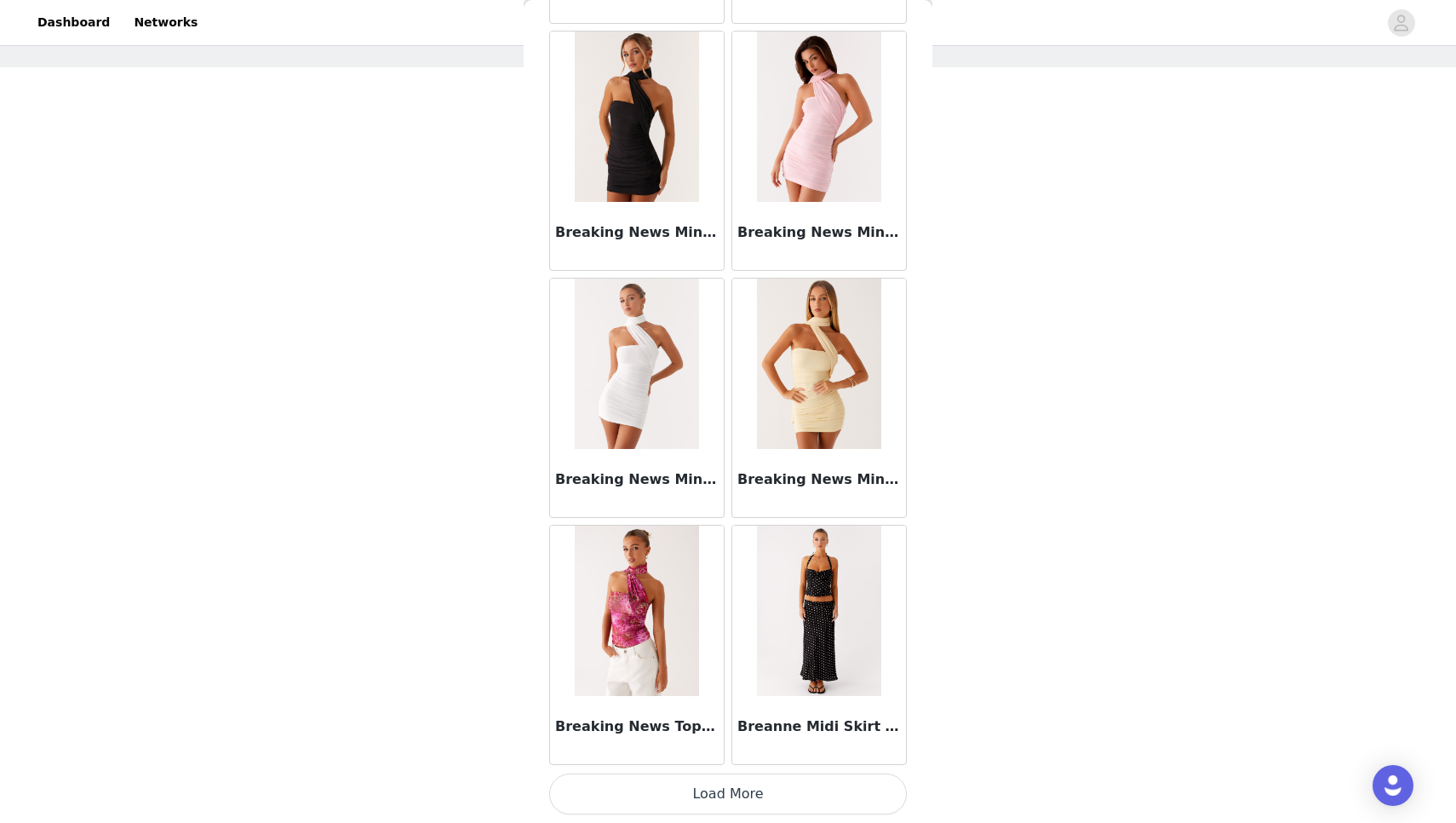
click at [760, 796] on button "Load More" at bounding box center [728, 793] width 358 height 40
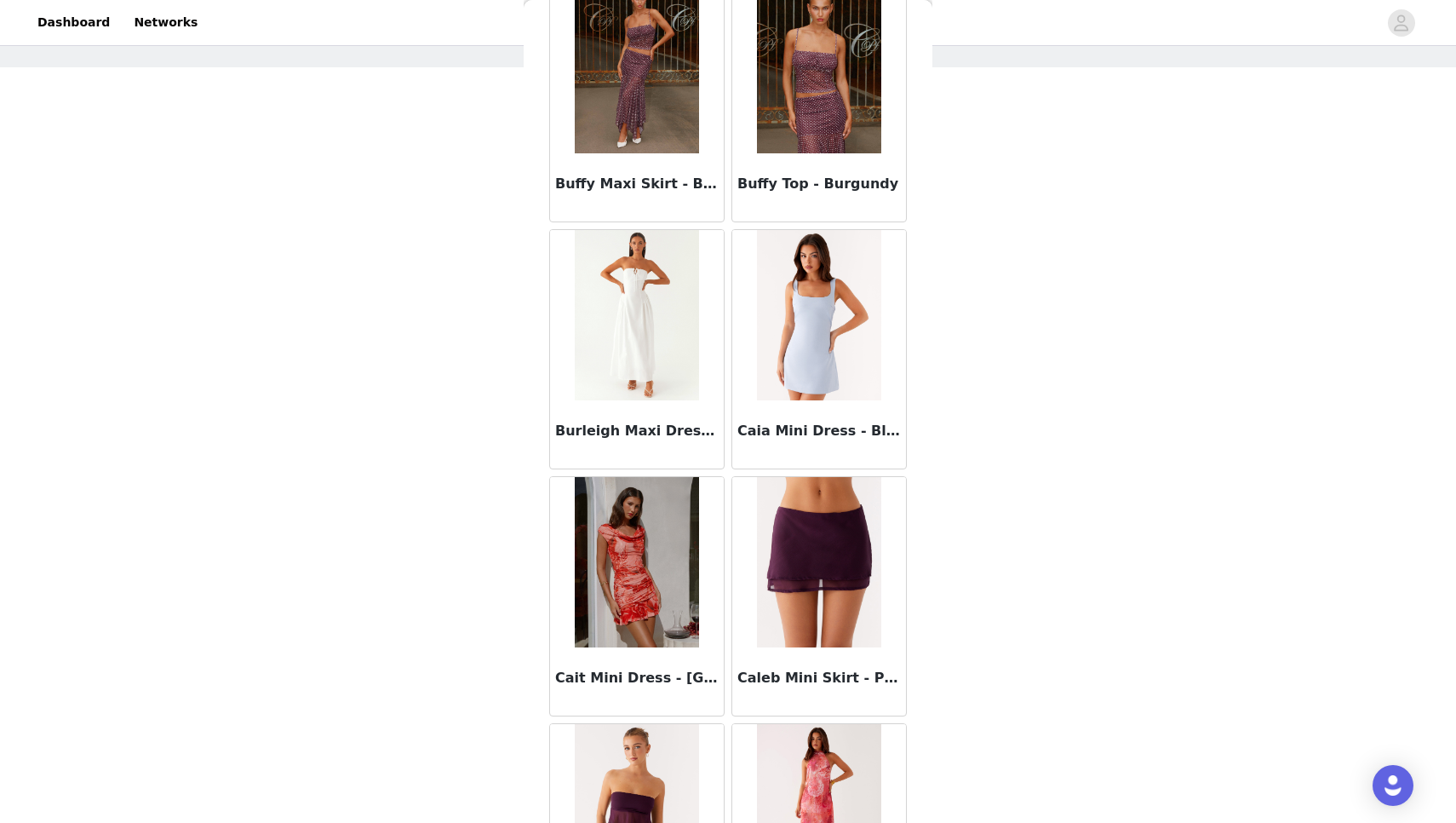
scroll to position [15916, 0]
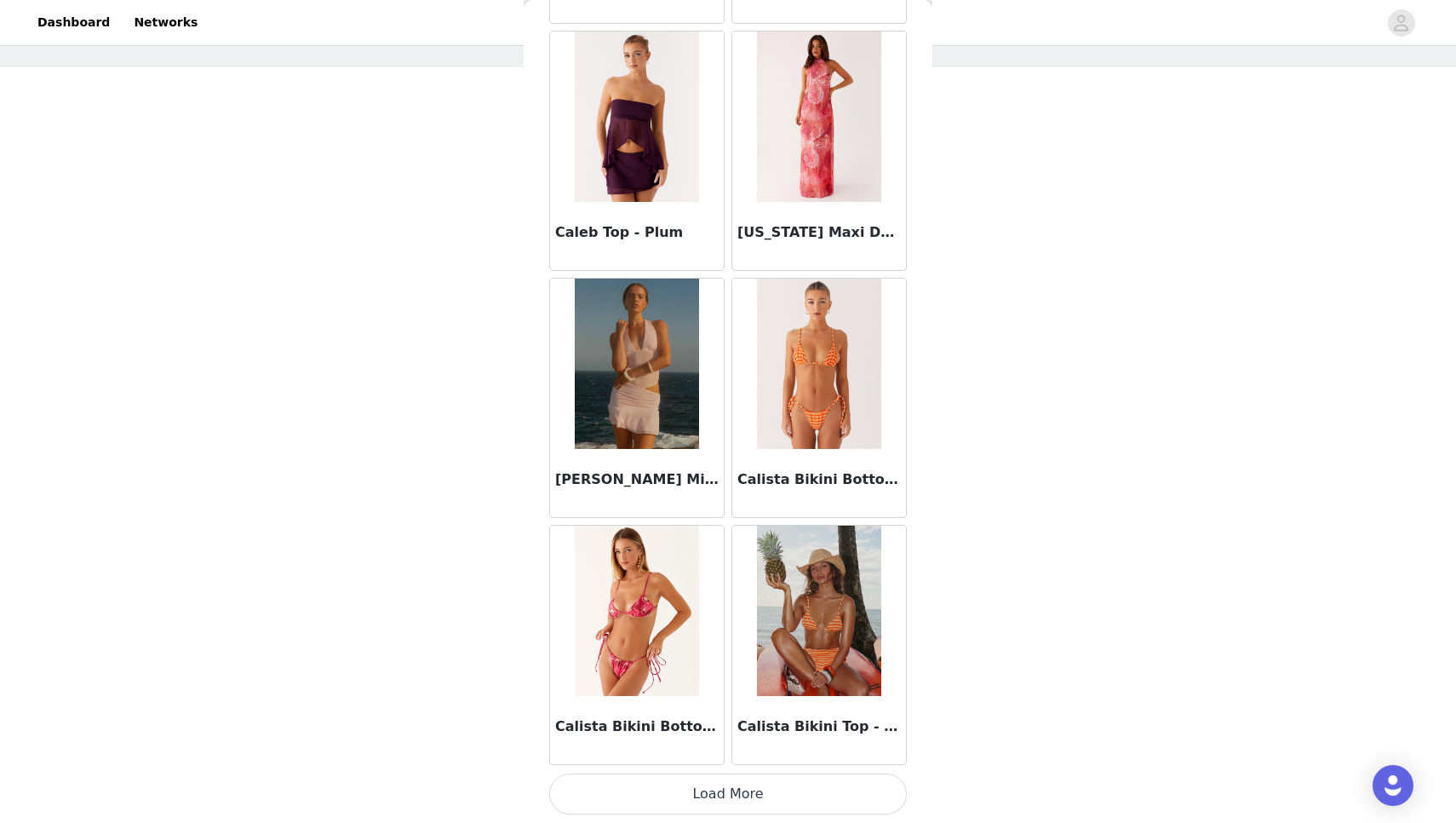
click at [760, 796] on button "Load More" at bounding box center [728, 793] width 358 height 40
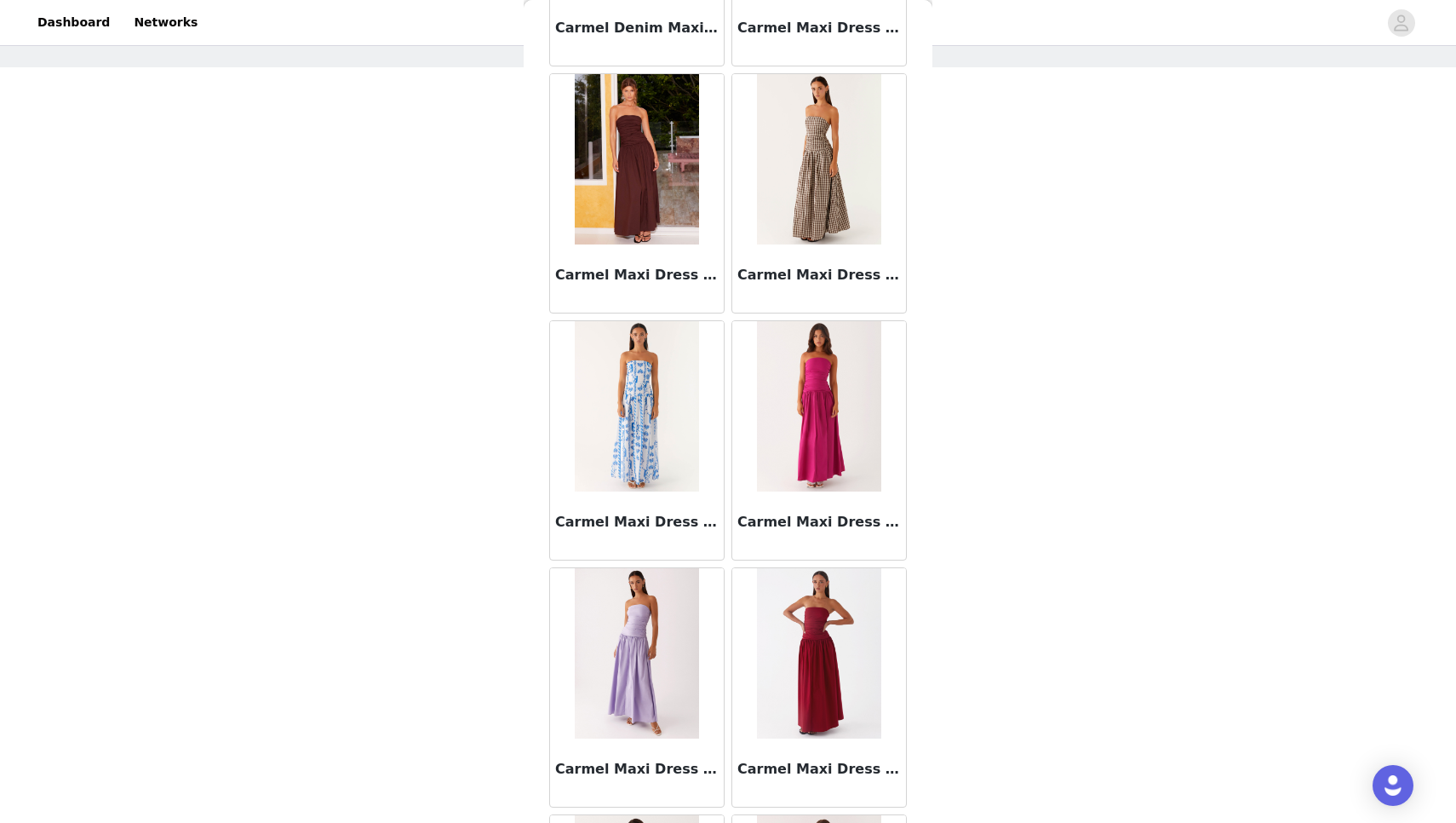
scroll to position [18788, 0]
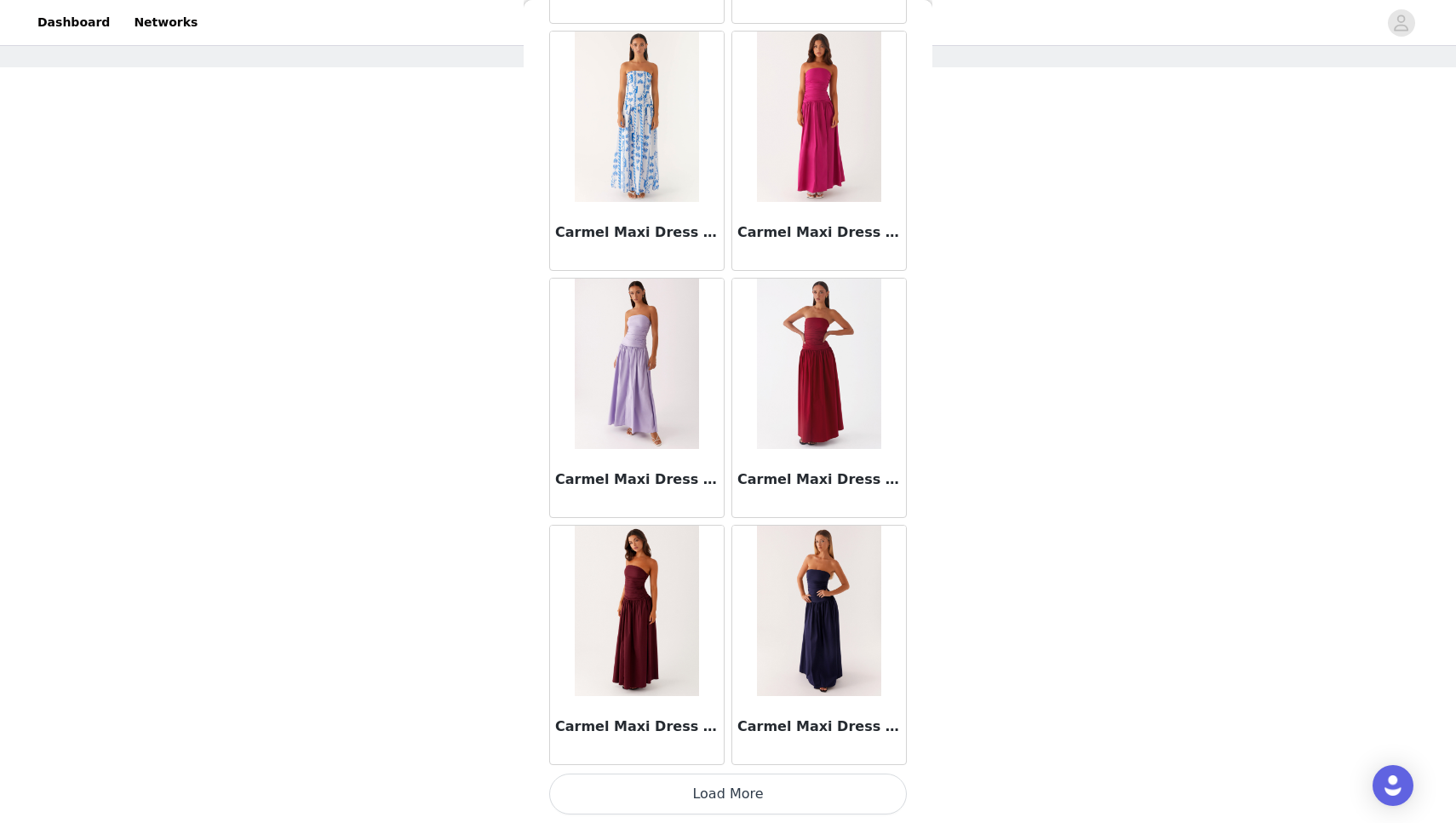
click at [760, 796] on button "Load More" at bounding box center [728, 793] width 358 height 40
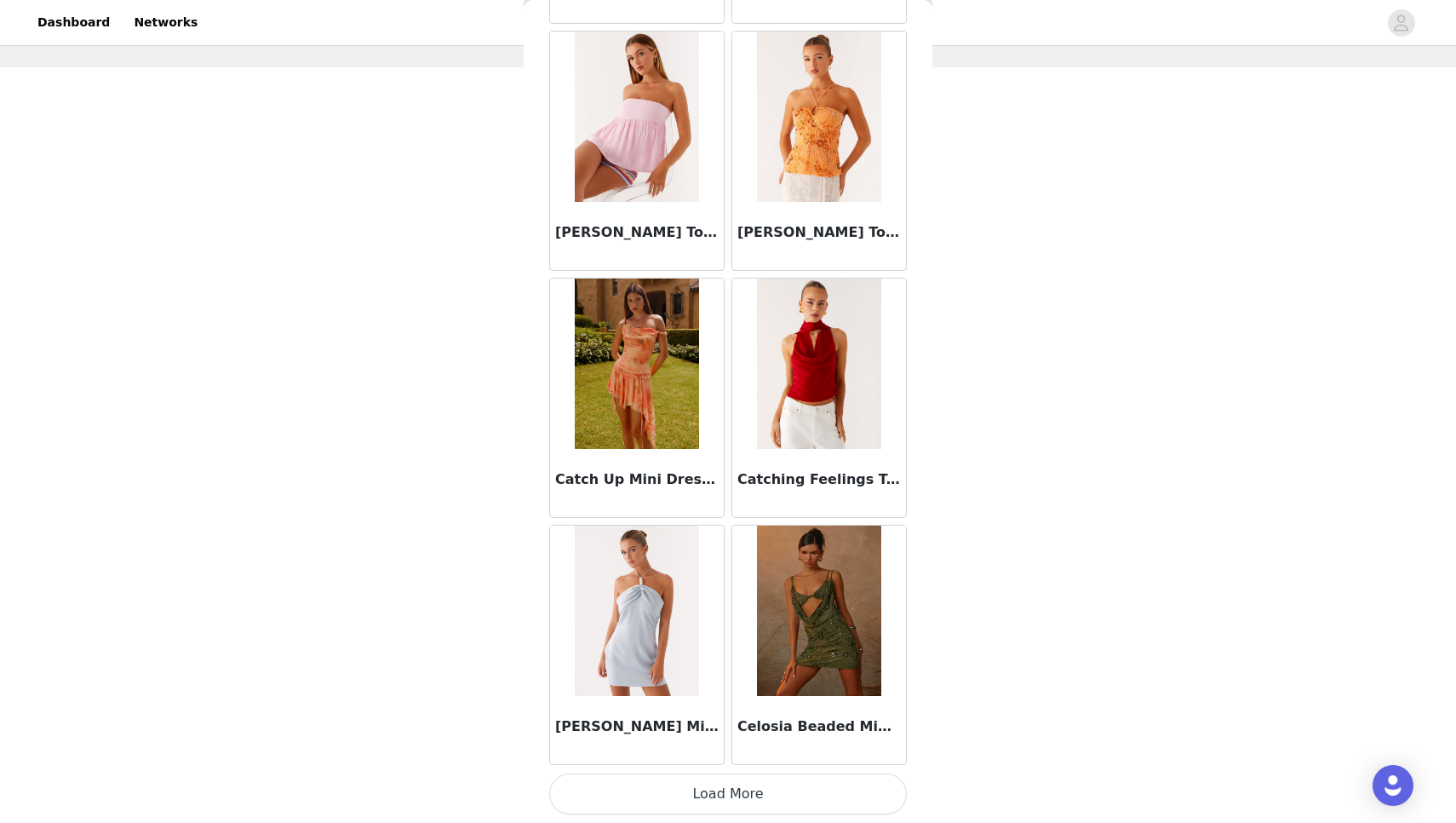
click at [760, 795] on button "Load More" at bounding box center [728, 793] width 358 height 40
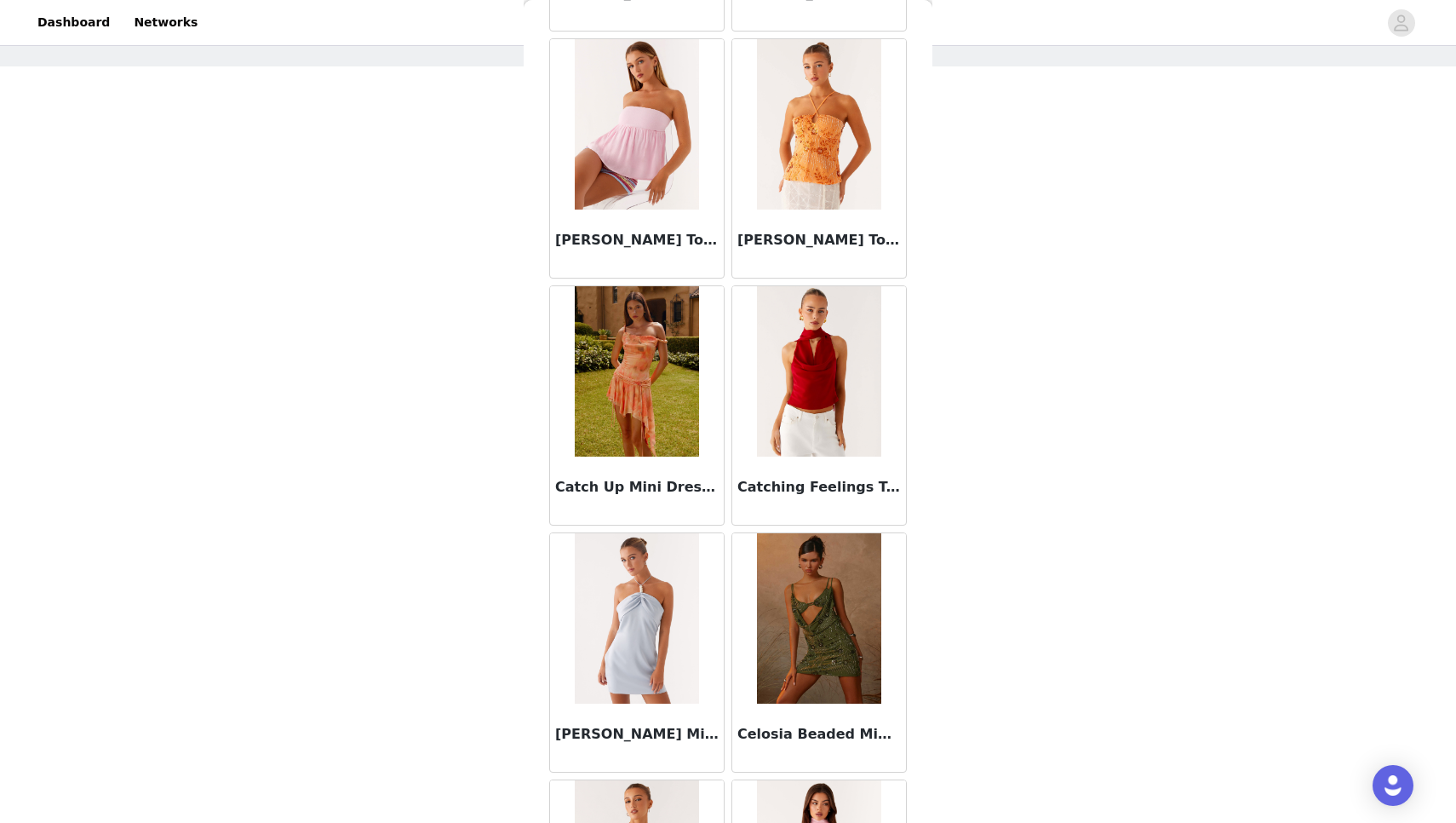
scroll to position [71, 0]
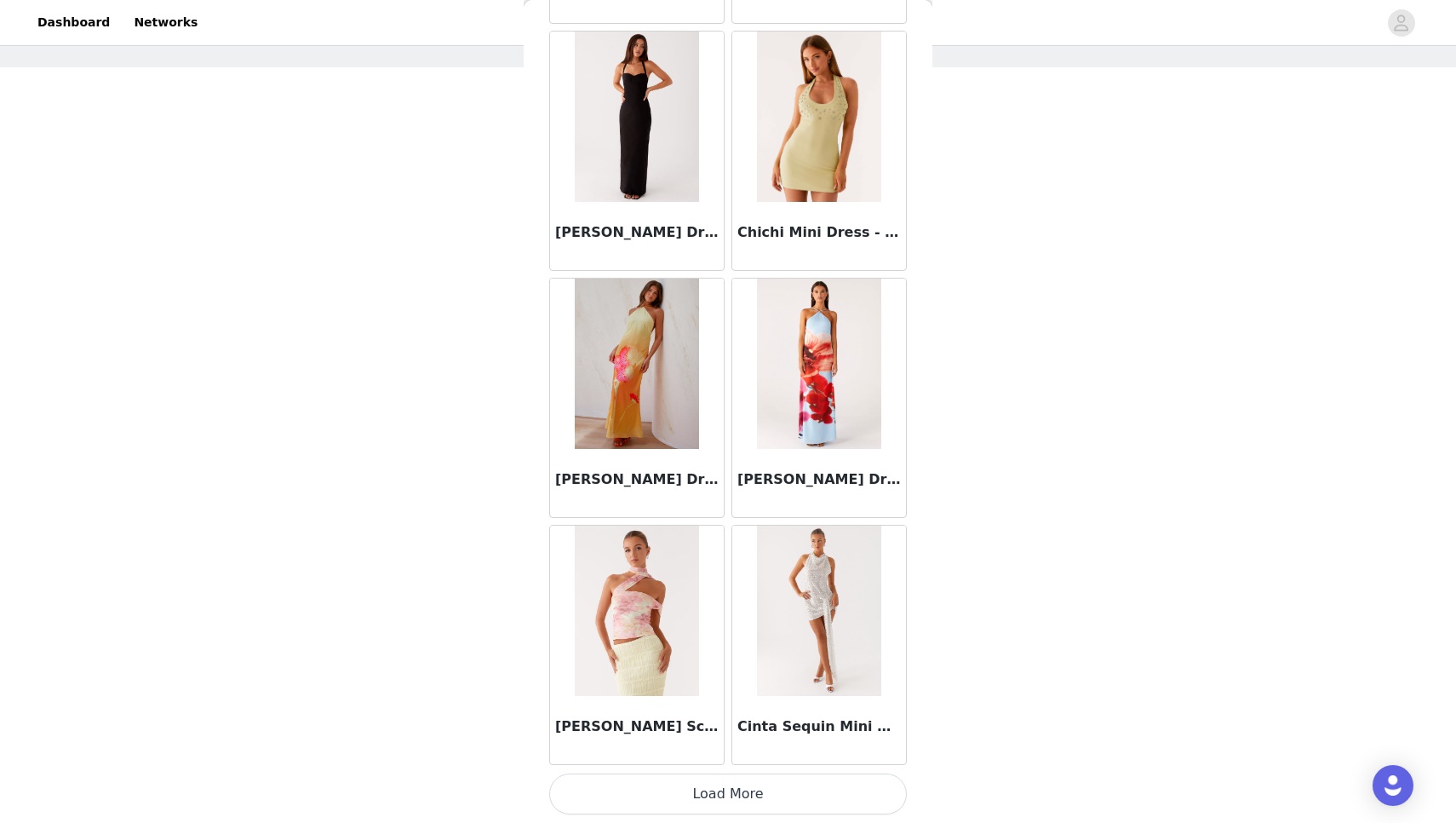
click at [760, 795] on button "Load More" at bounding box center [728, 793] width 358 height 40
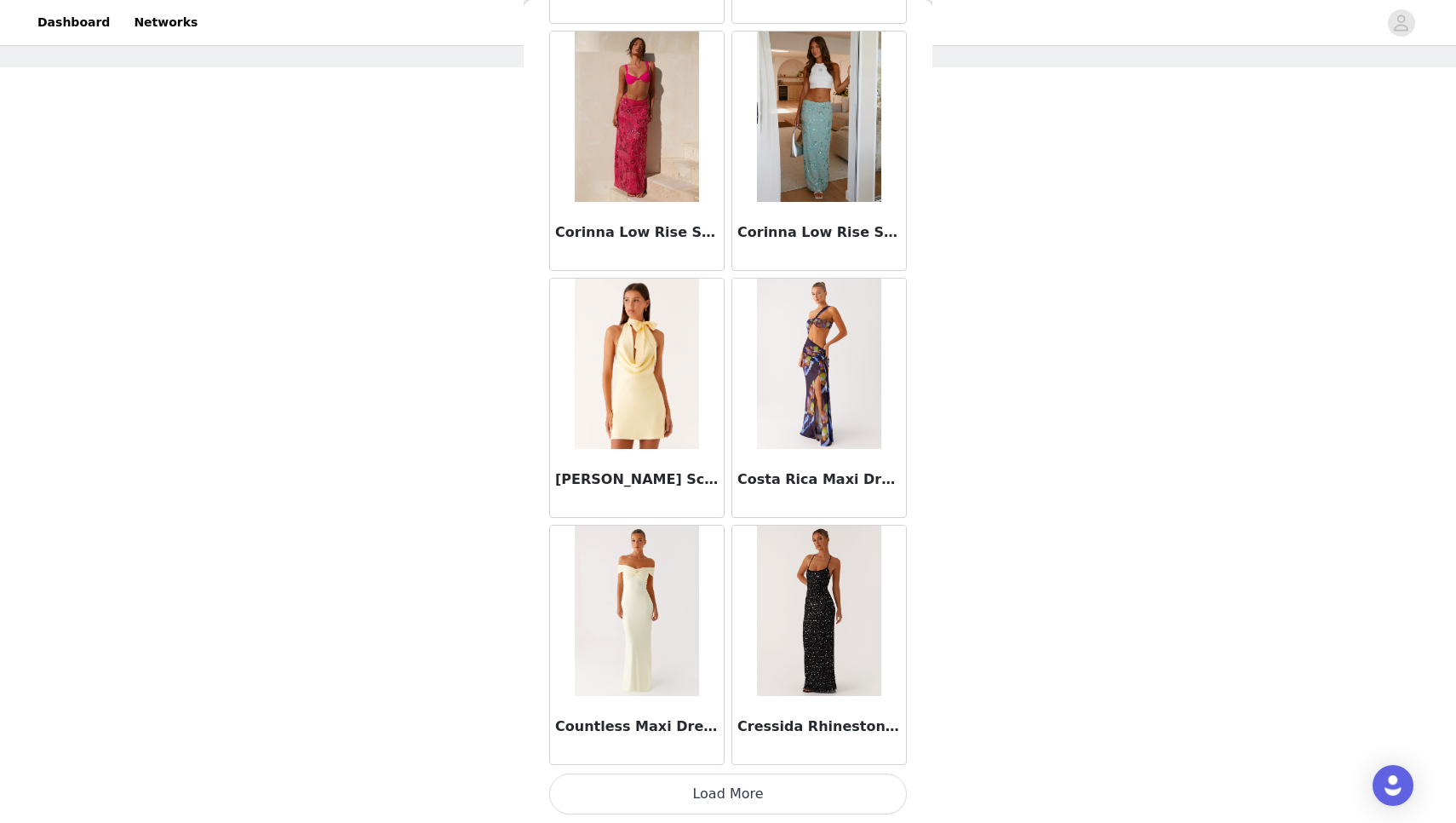
click at [760, 795] on button "Load More" at bounding box center [728, 793] width 358 height 40
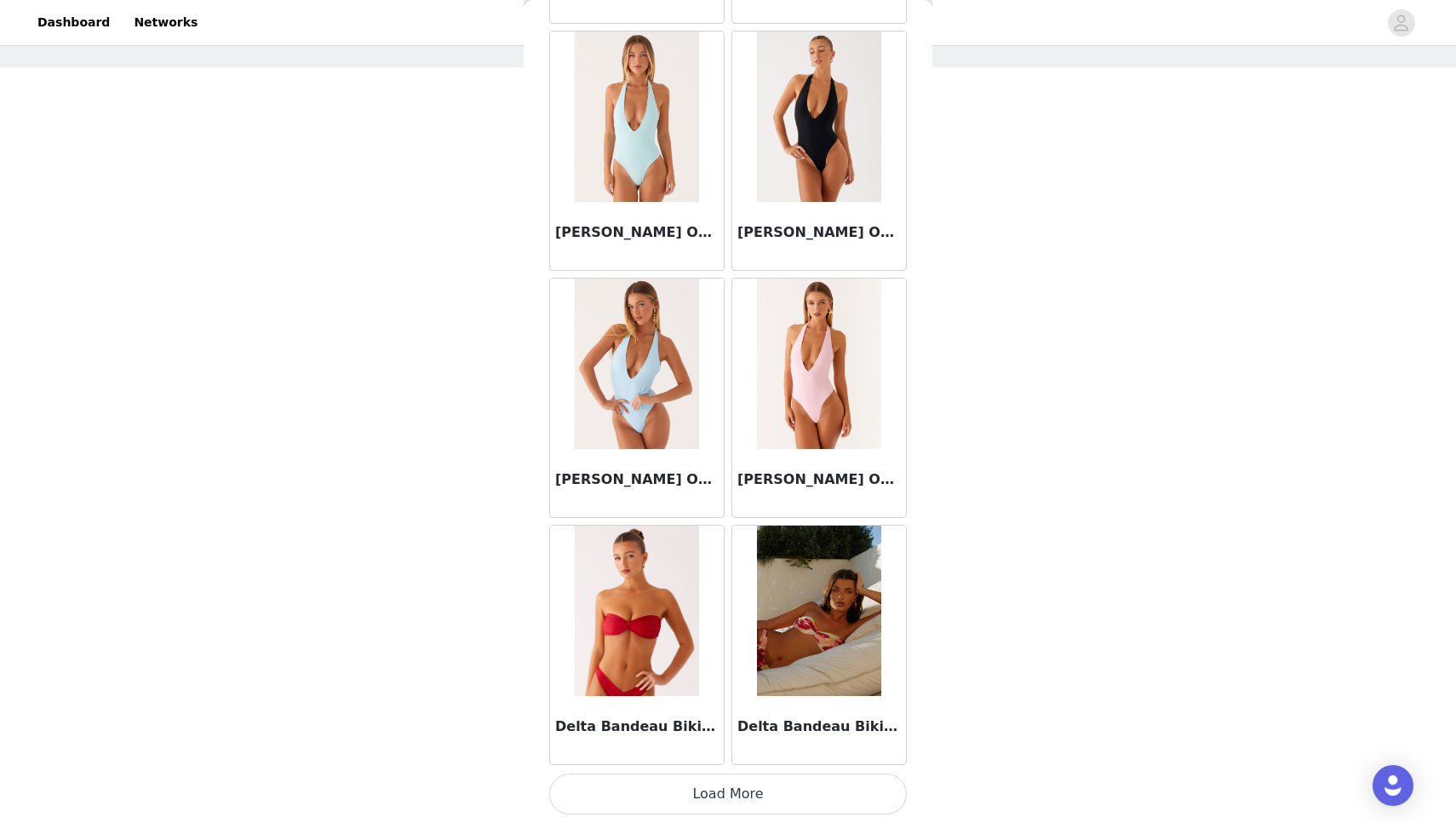
click at [760, 791] on button "Load More" at bounding box center [728, 793] width 358 height 40
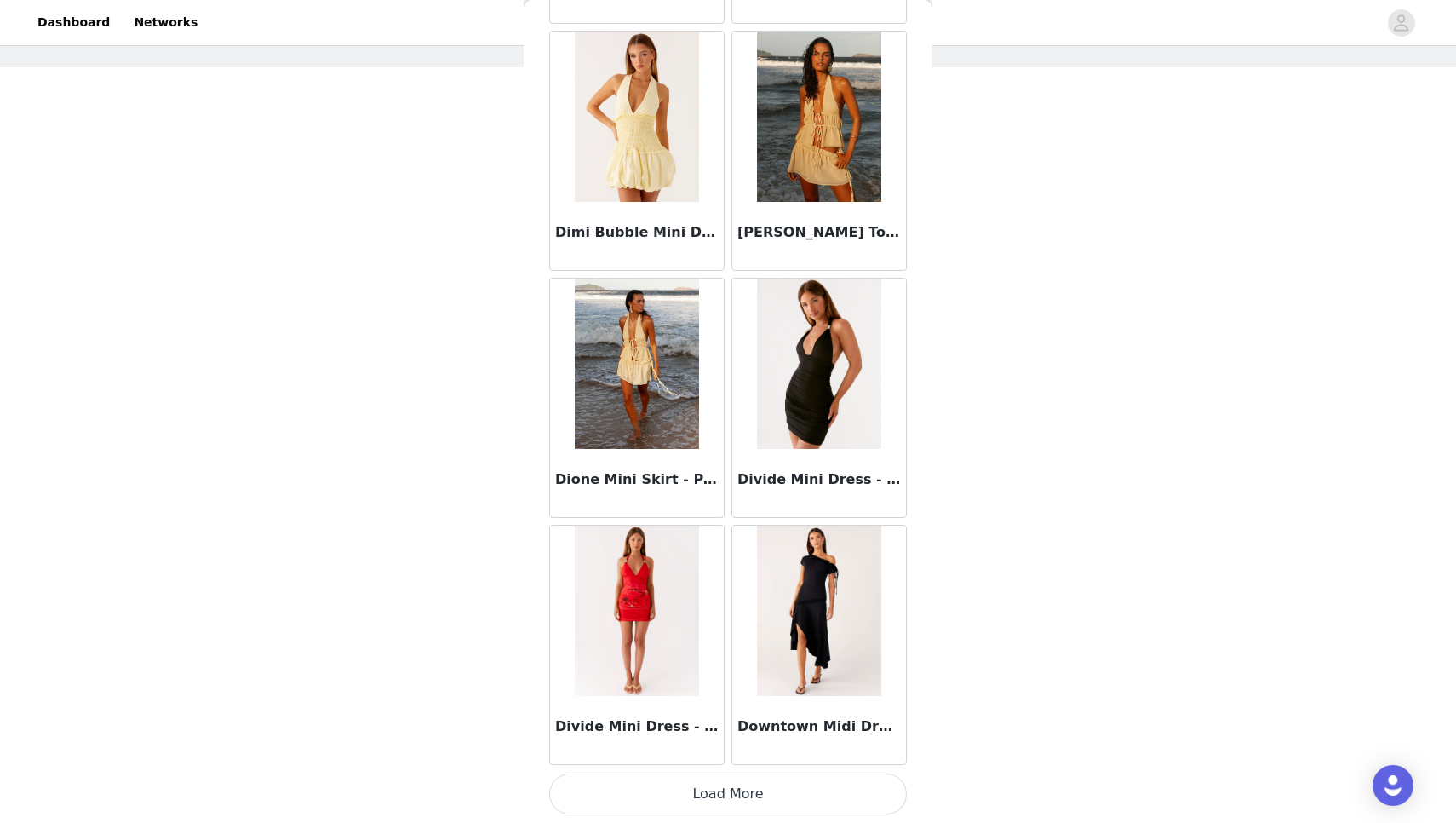
scroll to position [31424, 0]
click at [760, 791] on button "Load More" at bounding box center [728, 793] width 358 height 40
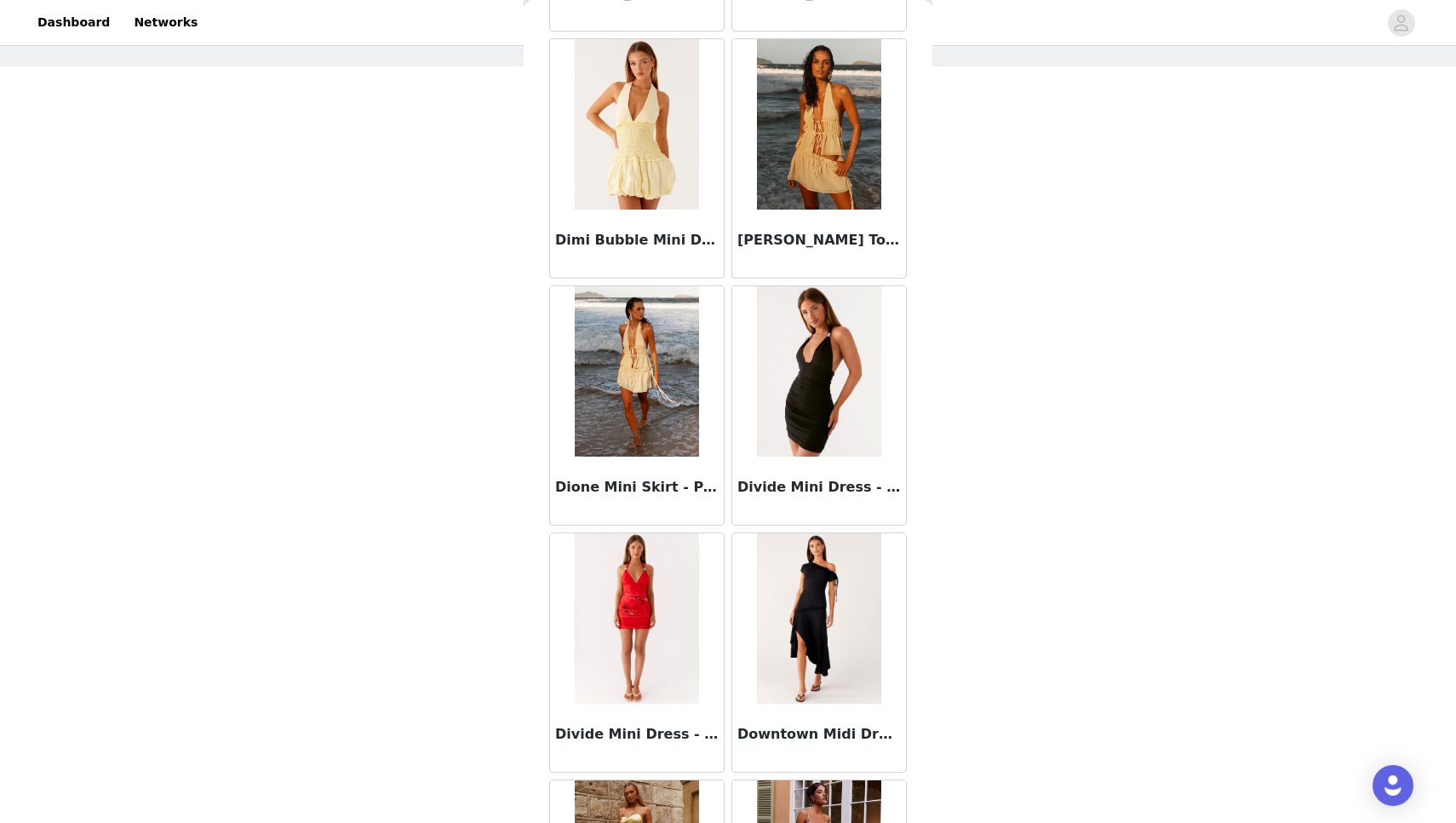
scroll to position [71, 0]
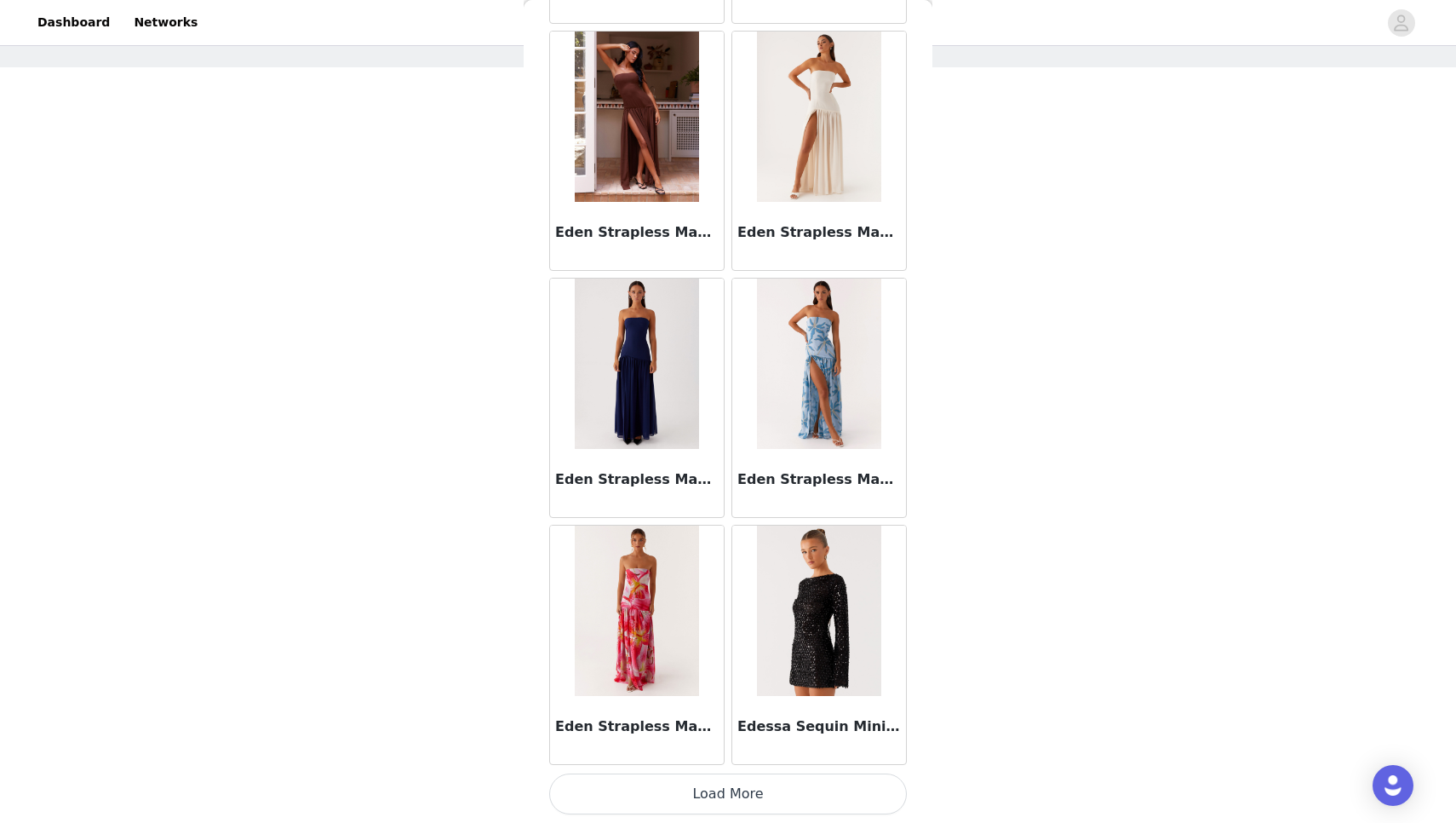
click at [751, 801] on button "Load More" at bounding box center [728, 793] width 358 height 40
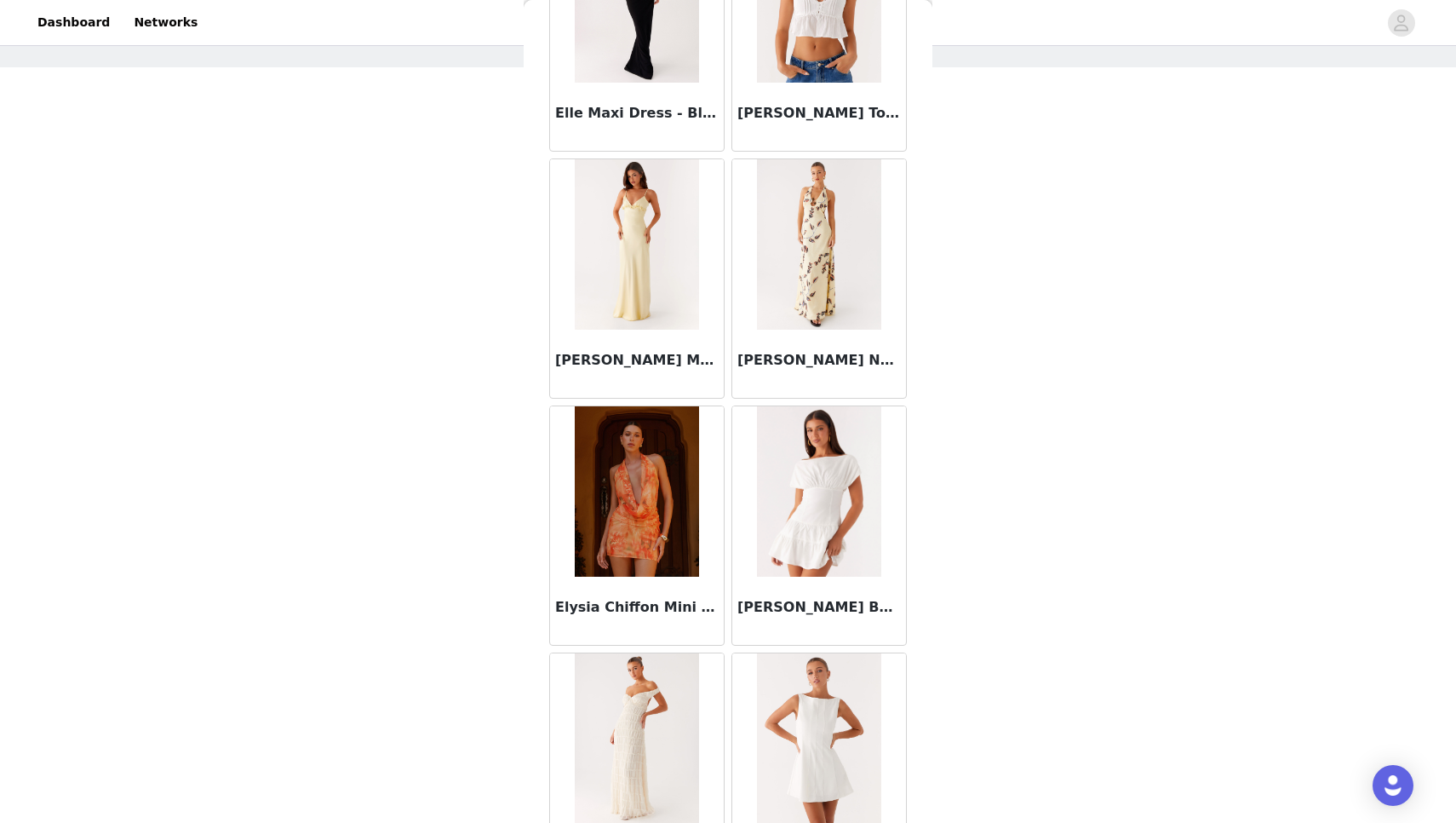
scroll to position [35744, 0]
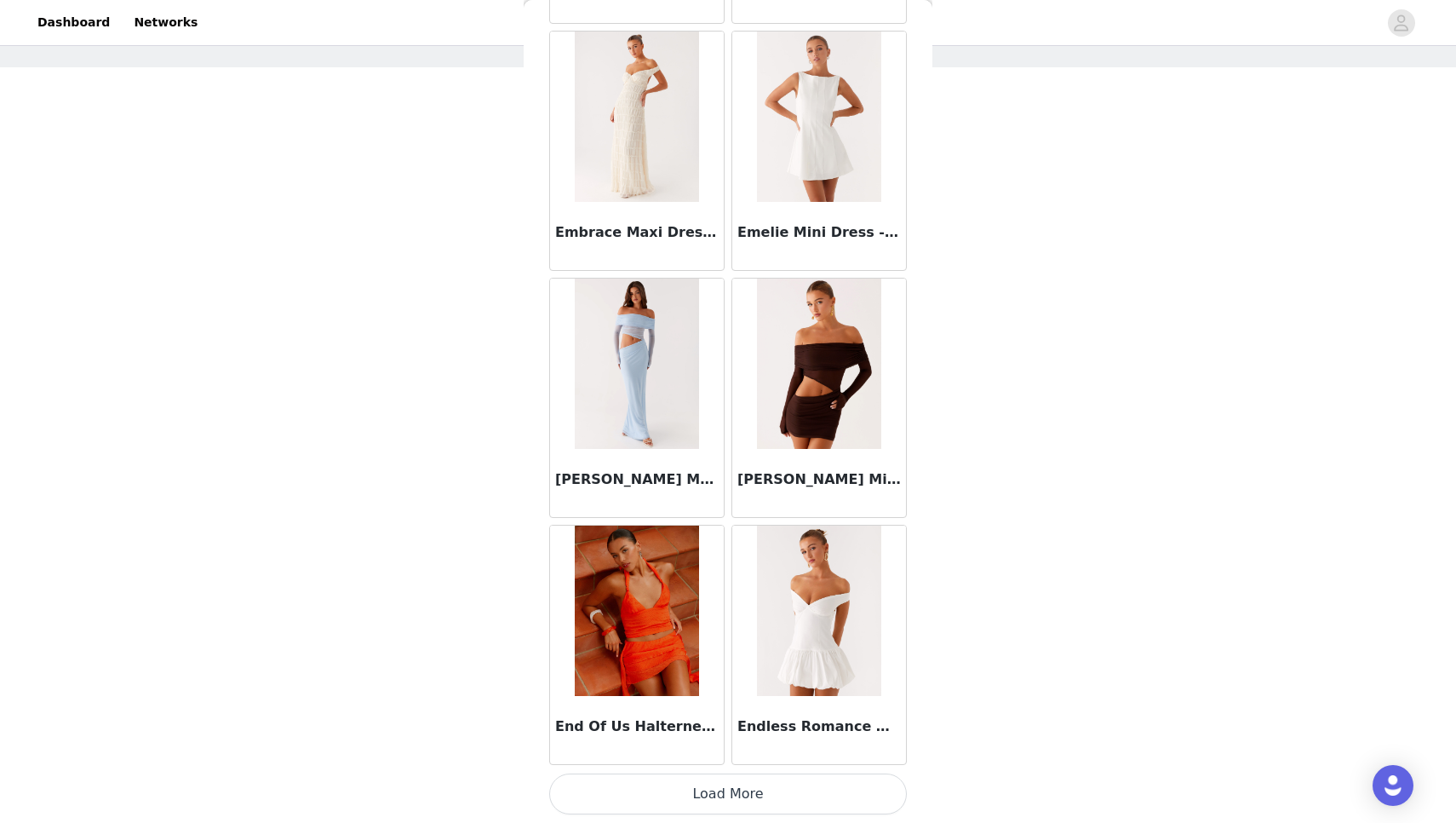
click at [751, 801] on button "Load More" at bounding box center [728, 793] width 358 height 40
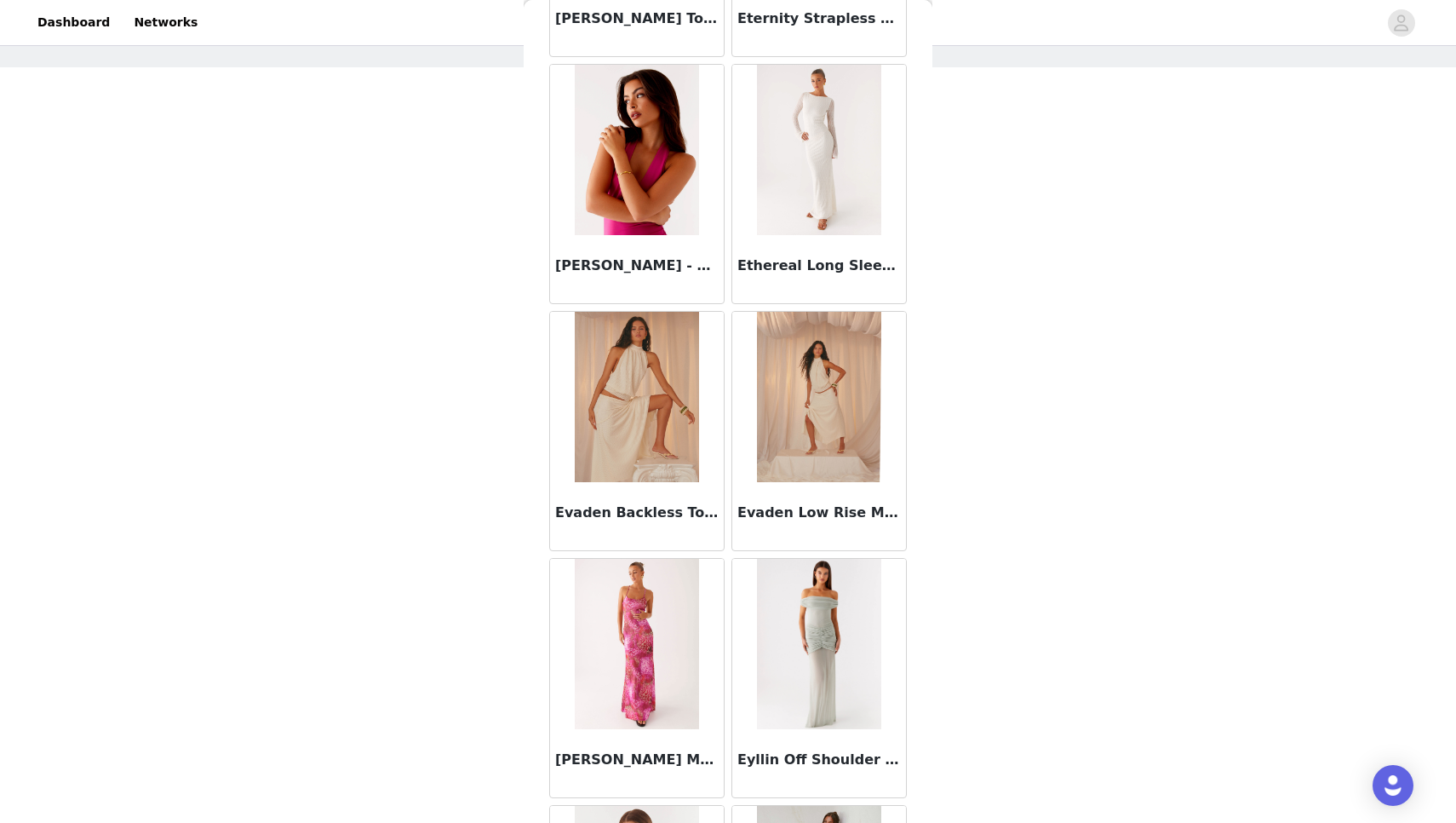
scroll to position [38308, 0]
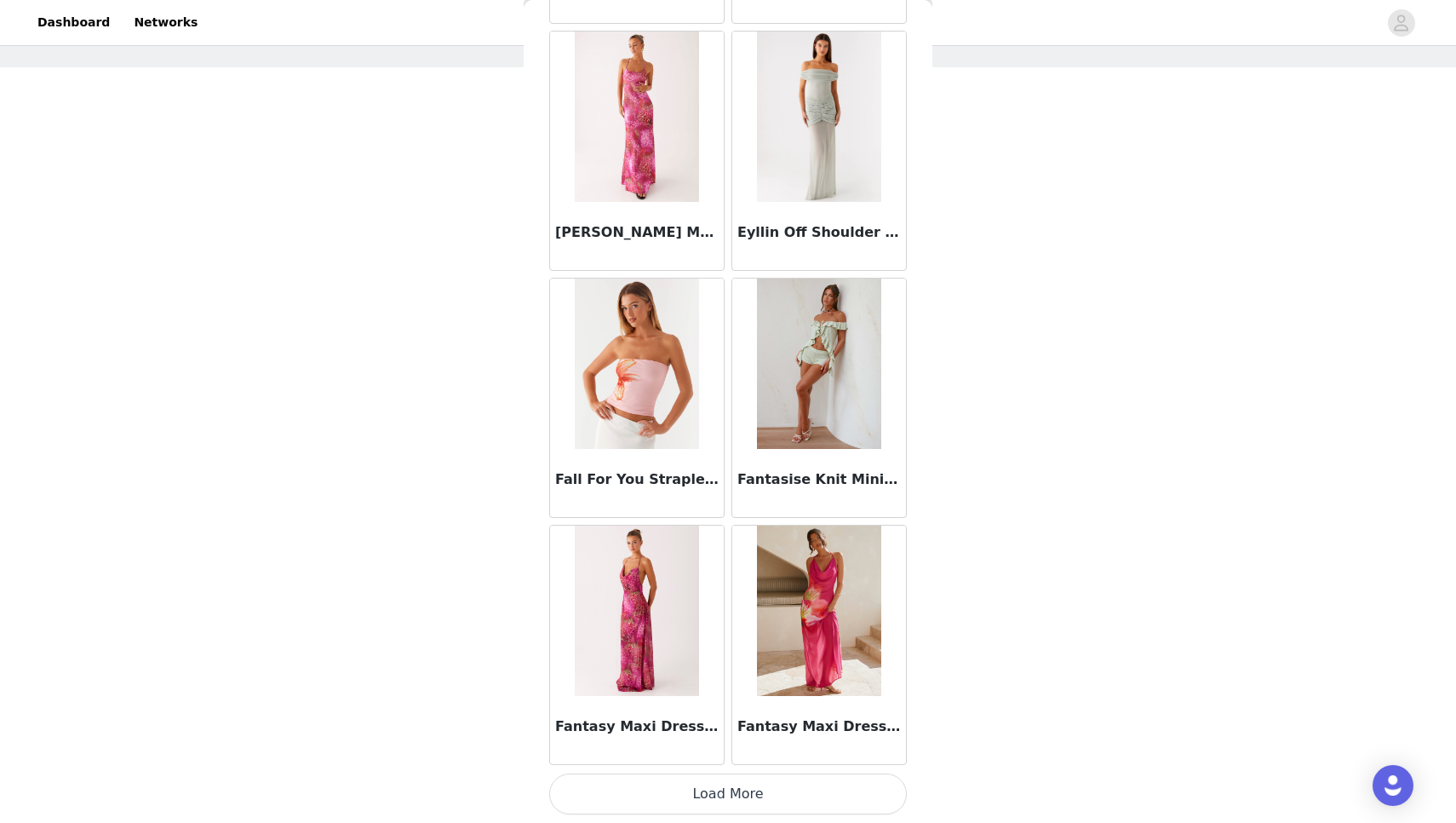
click at [751, 801] on button "Load More" at bounding box center [728, 793] width 358 height 40
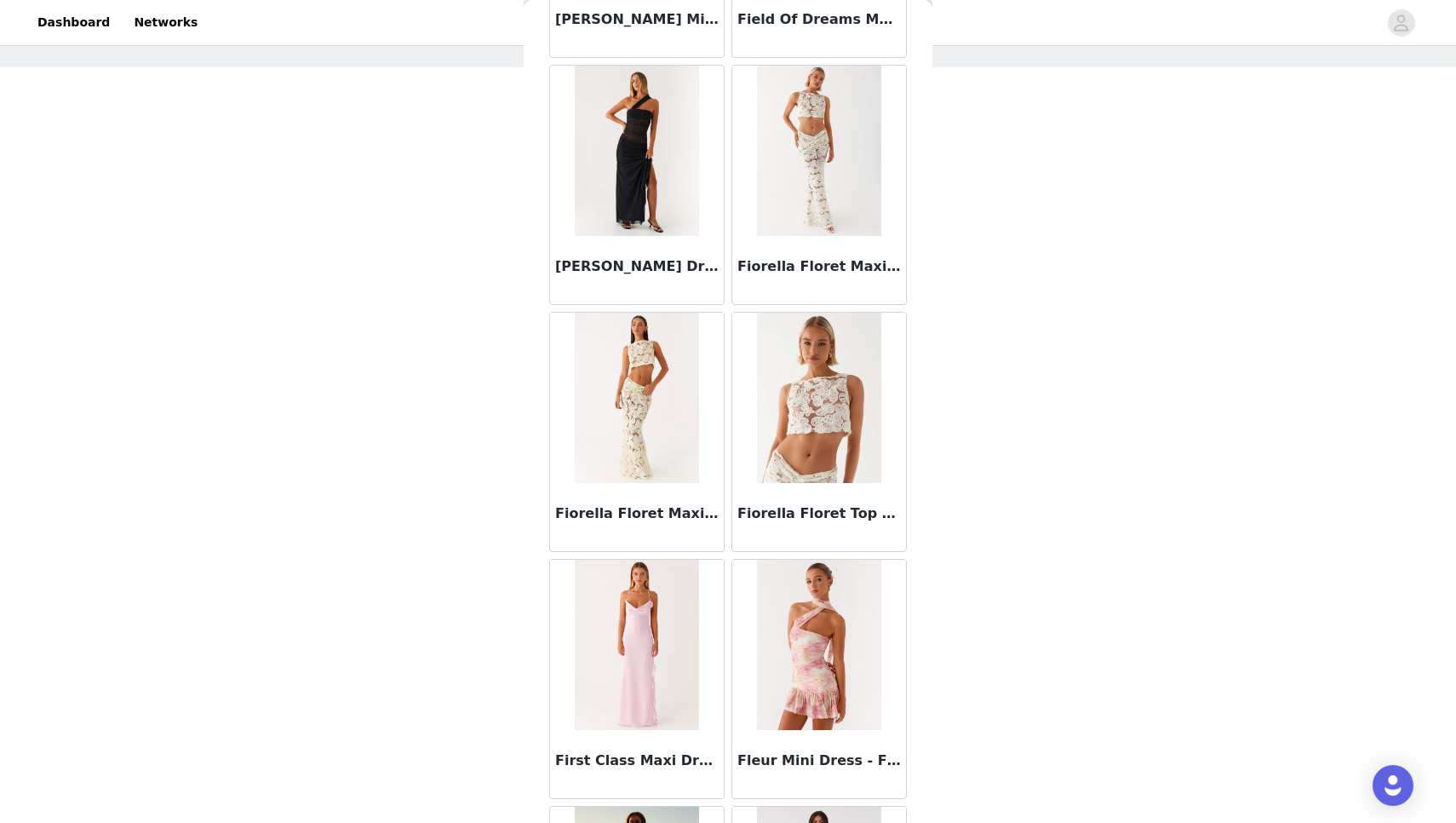
scroll to position [40357, 0]
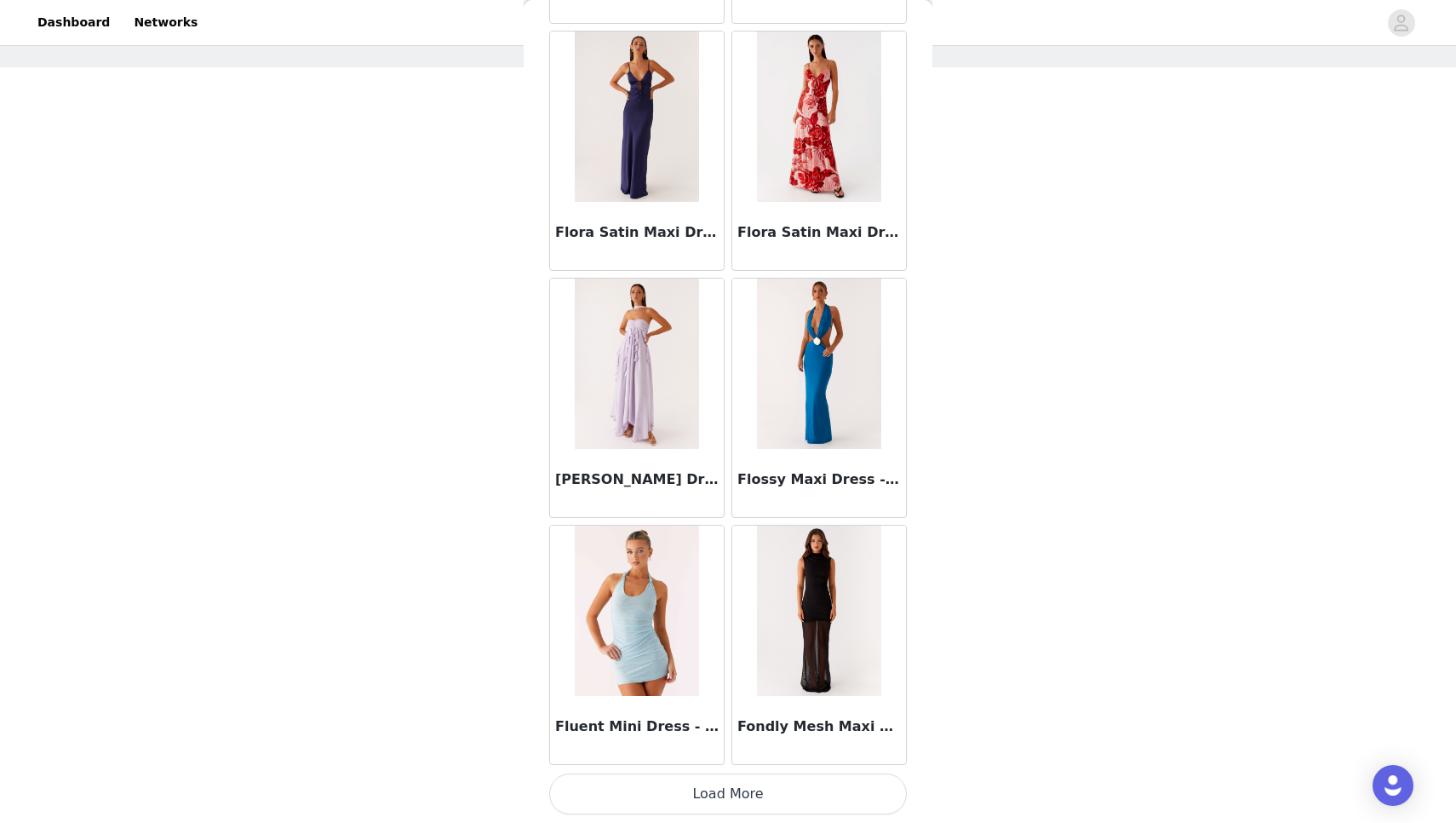
click at [755, 800] on button "Load More" at bounding box center [728, 793] width 358 height 40
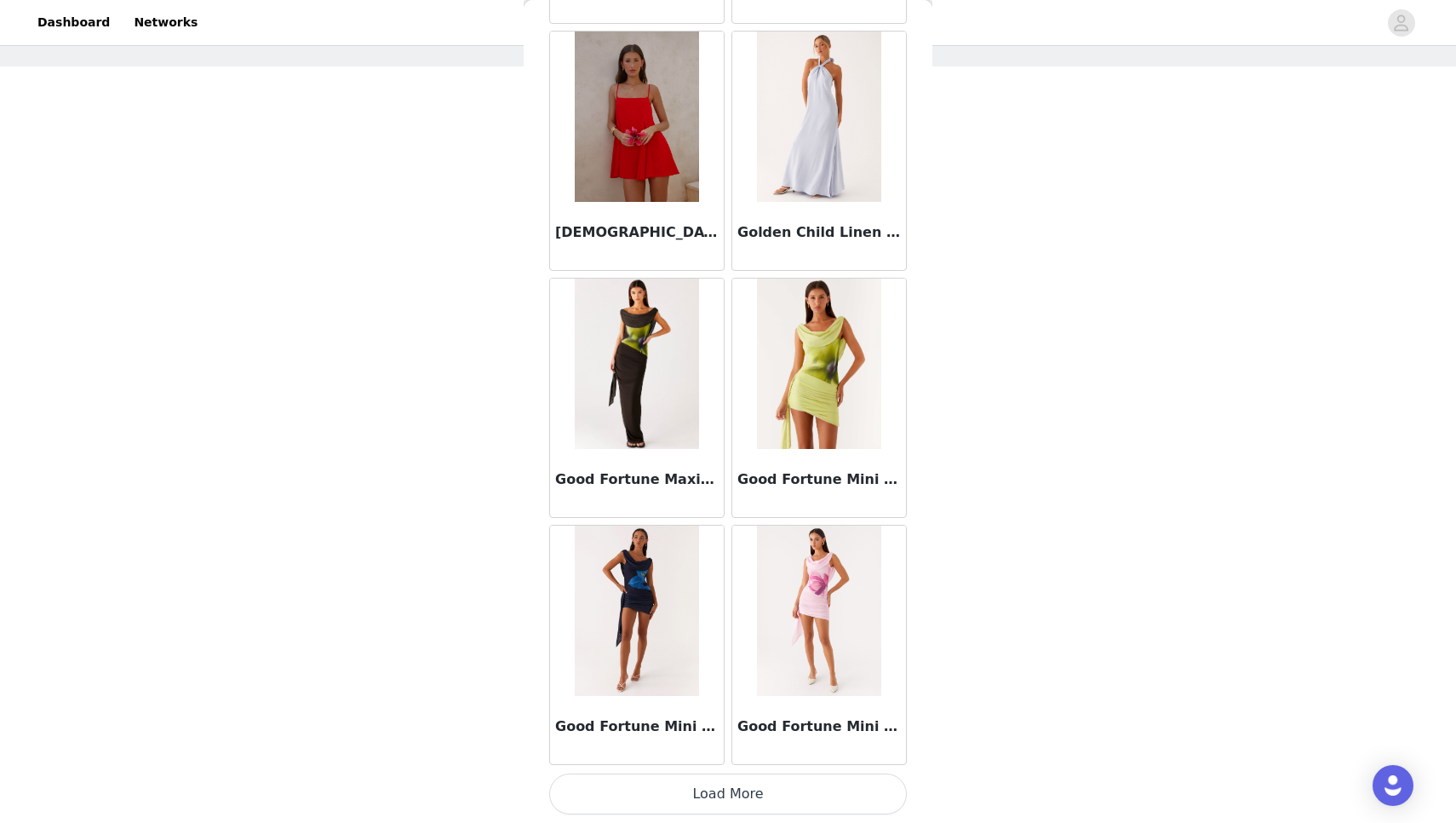
scroll to position [71, 0]
click at [755, 806] on button "Load More" at bounding box center [728, 793] width 358 height 40
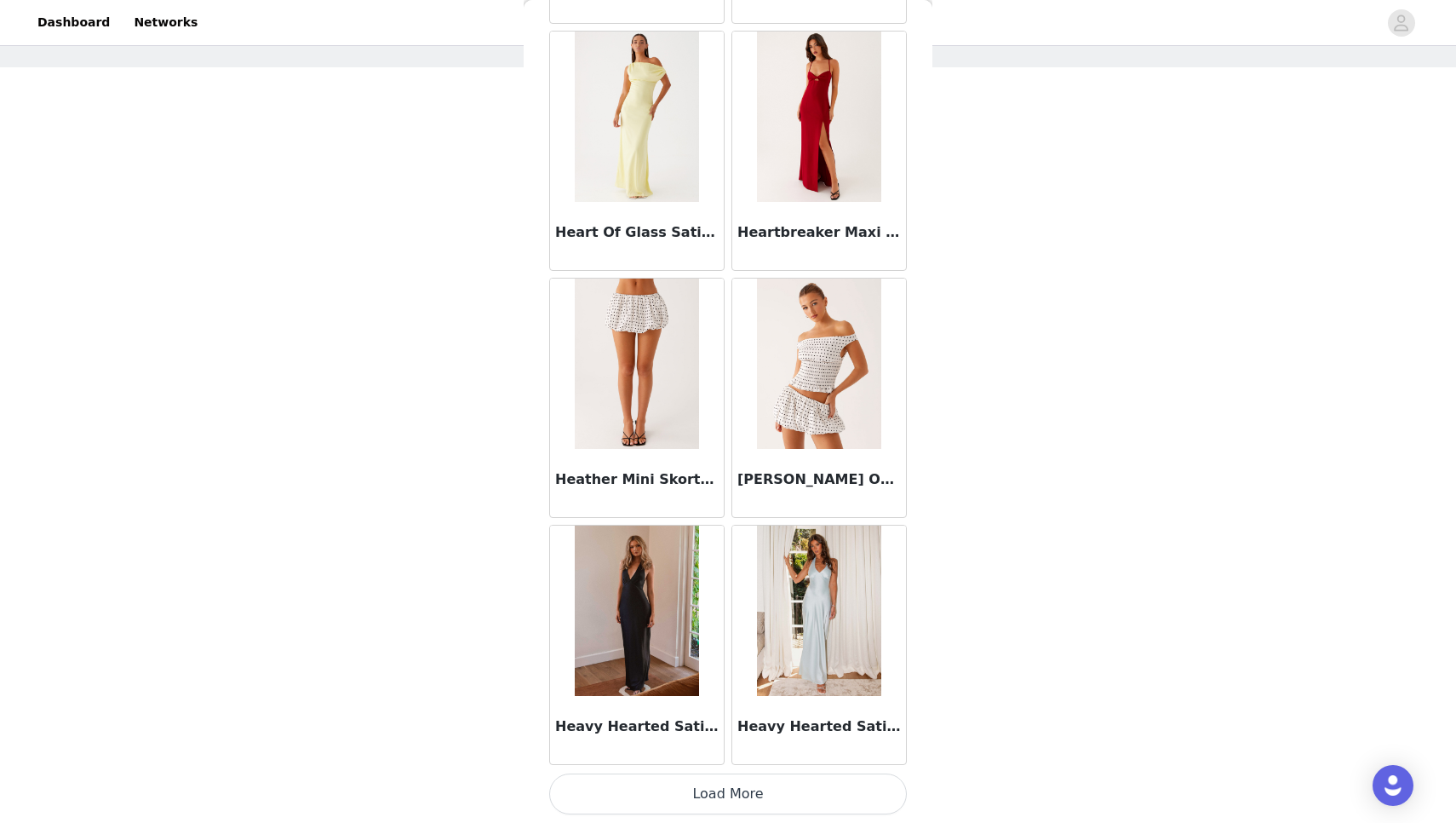
click at [755, 806] on button "Load More" at bounding box center [728, 793] width 358 height 40
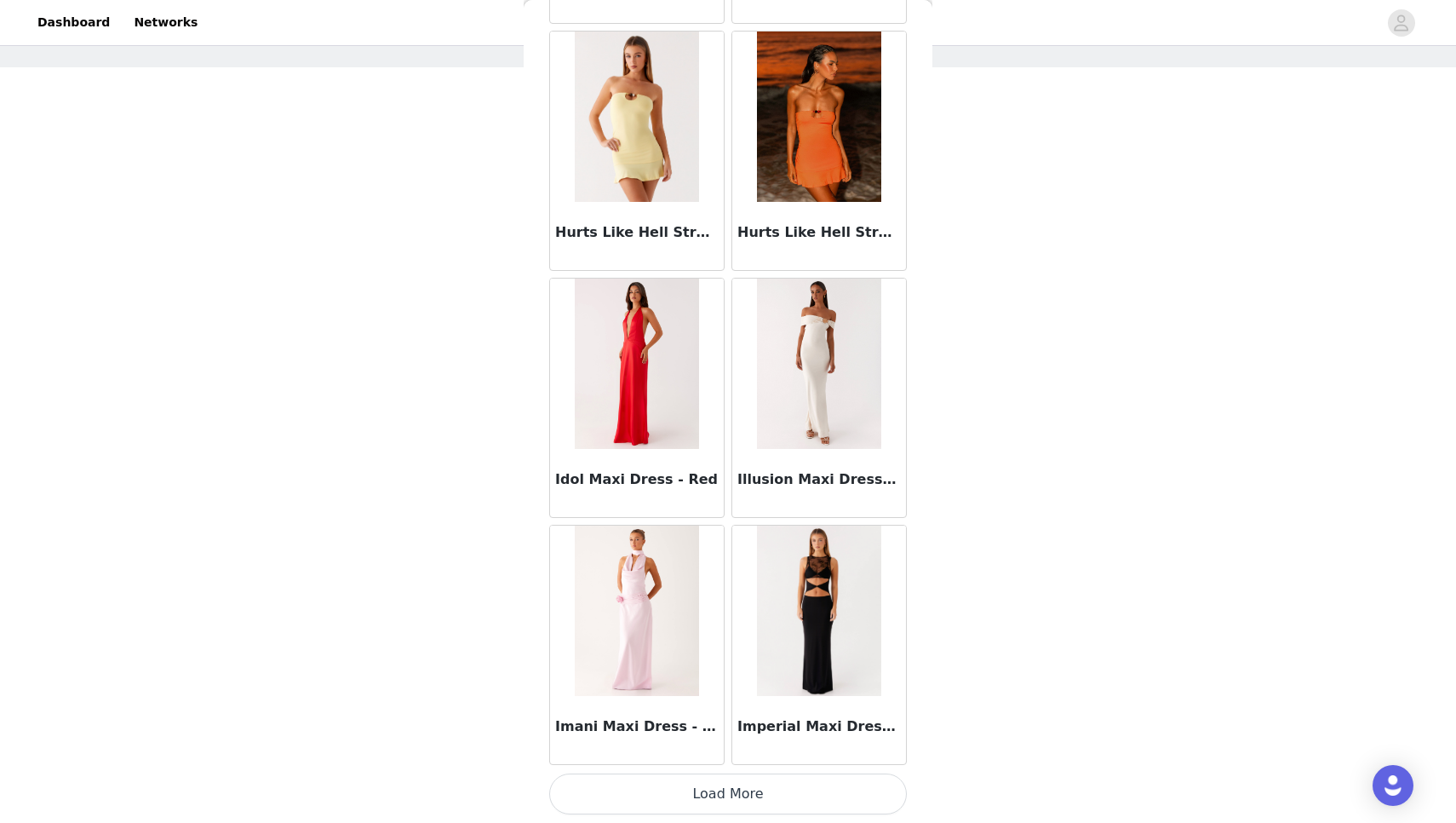
click at [755, 806] on button "Load More" at bounding box center [728, 793] width 358 height 40
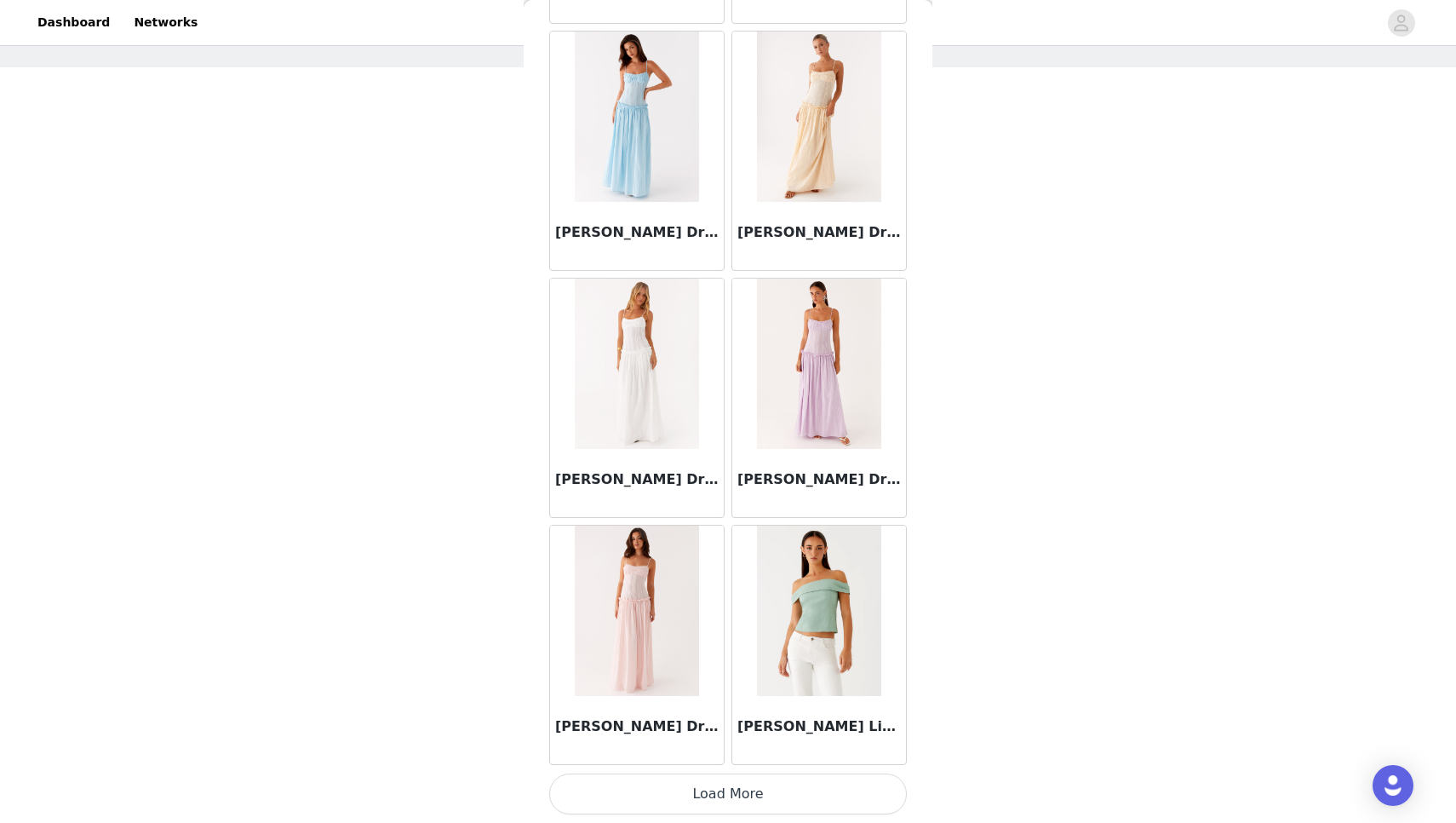
scroll to position [51184, 0]
click at [751, 797] on button "Load More" at bounding box center [728, 793] width 358 height 40
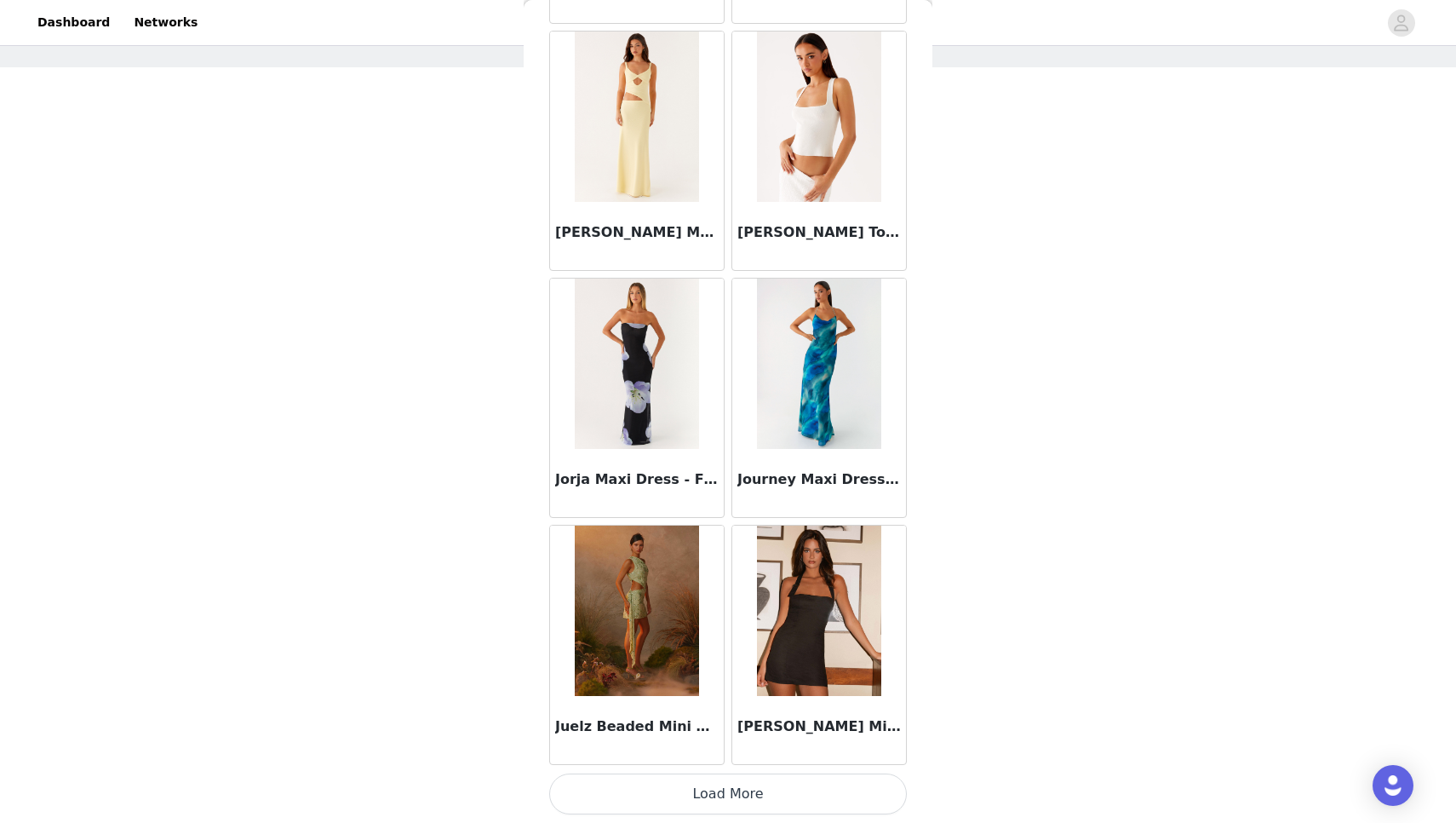
scroll to position [53654, 0]
click at [747, 783] on button "Load More" at bounding box center [728, 793] width 358 height 40
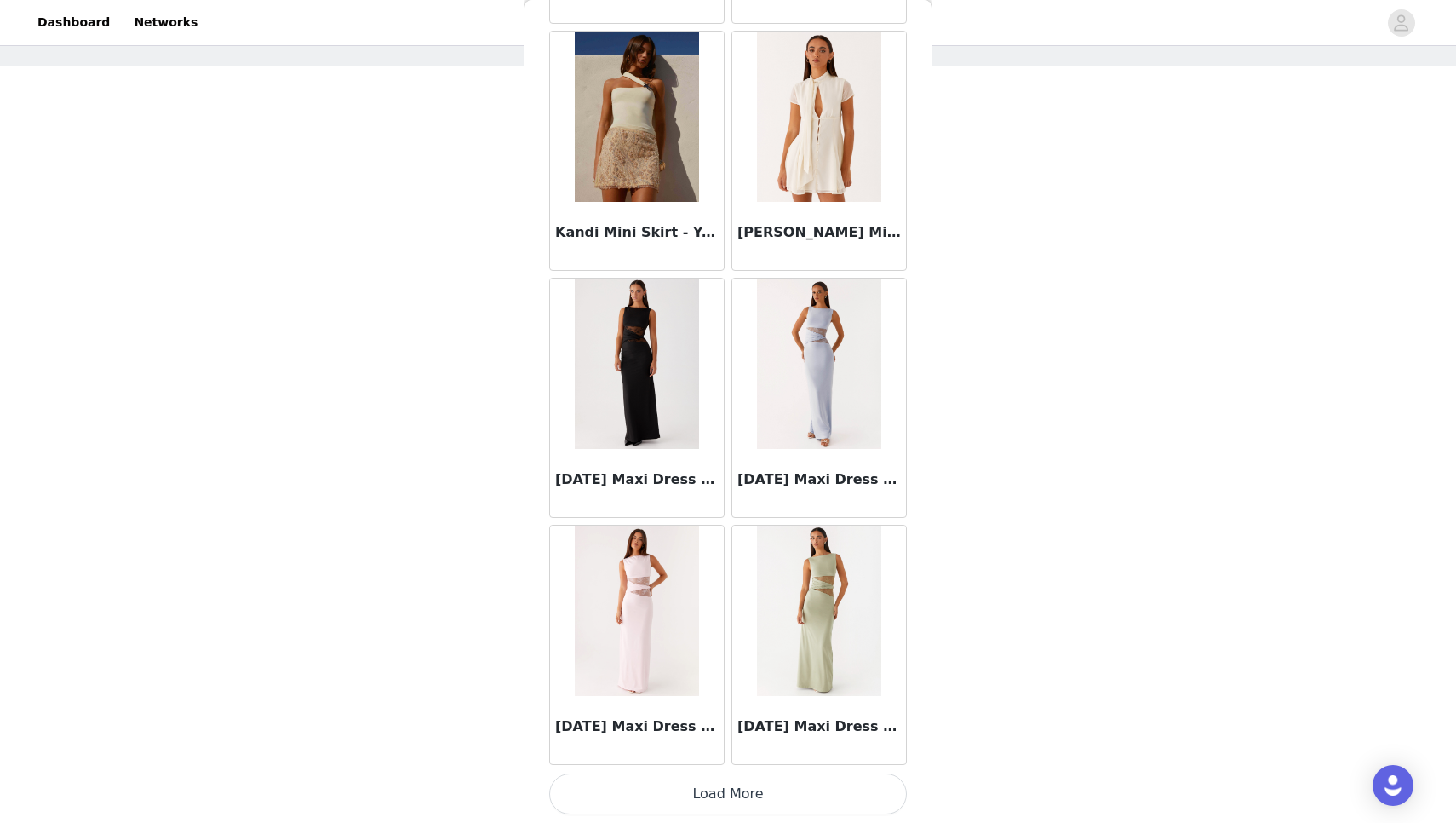
scroll to position [71, 0]
click at [740, 783] on button "Load More" at bounding box center [728, 793] width 358 height 40
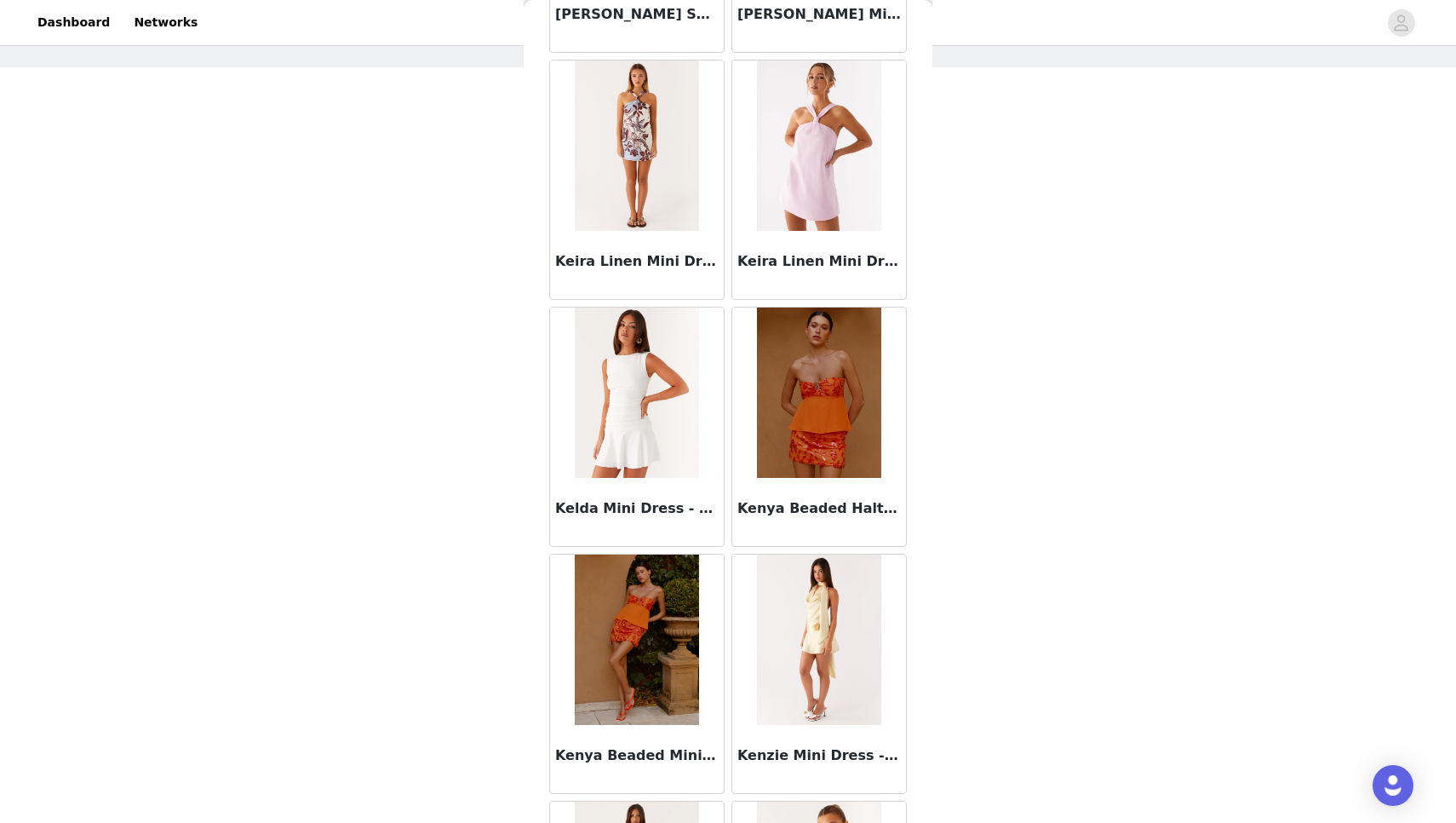
scroll to position [58168, 0]
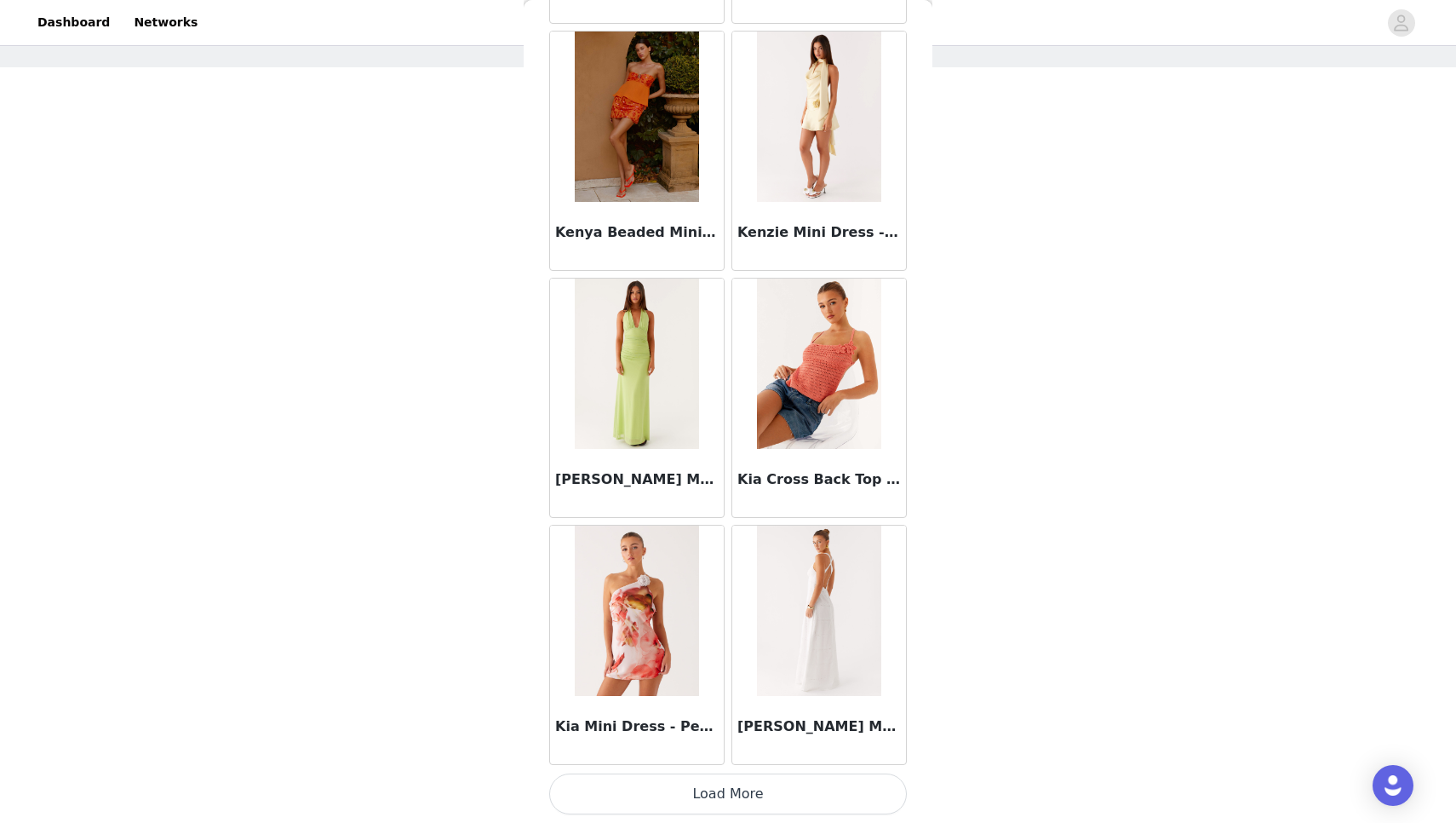
click at [740, 783] on button "Load More" at bounding box center [728, 793] width 358 height 40
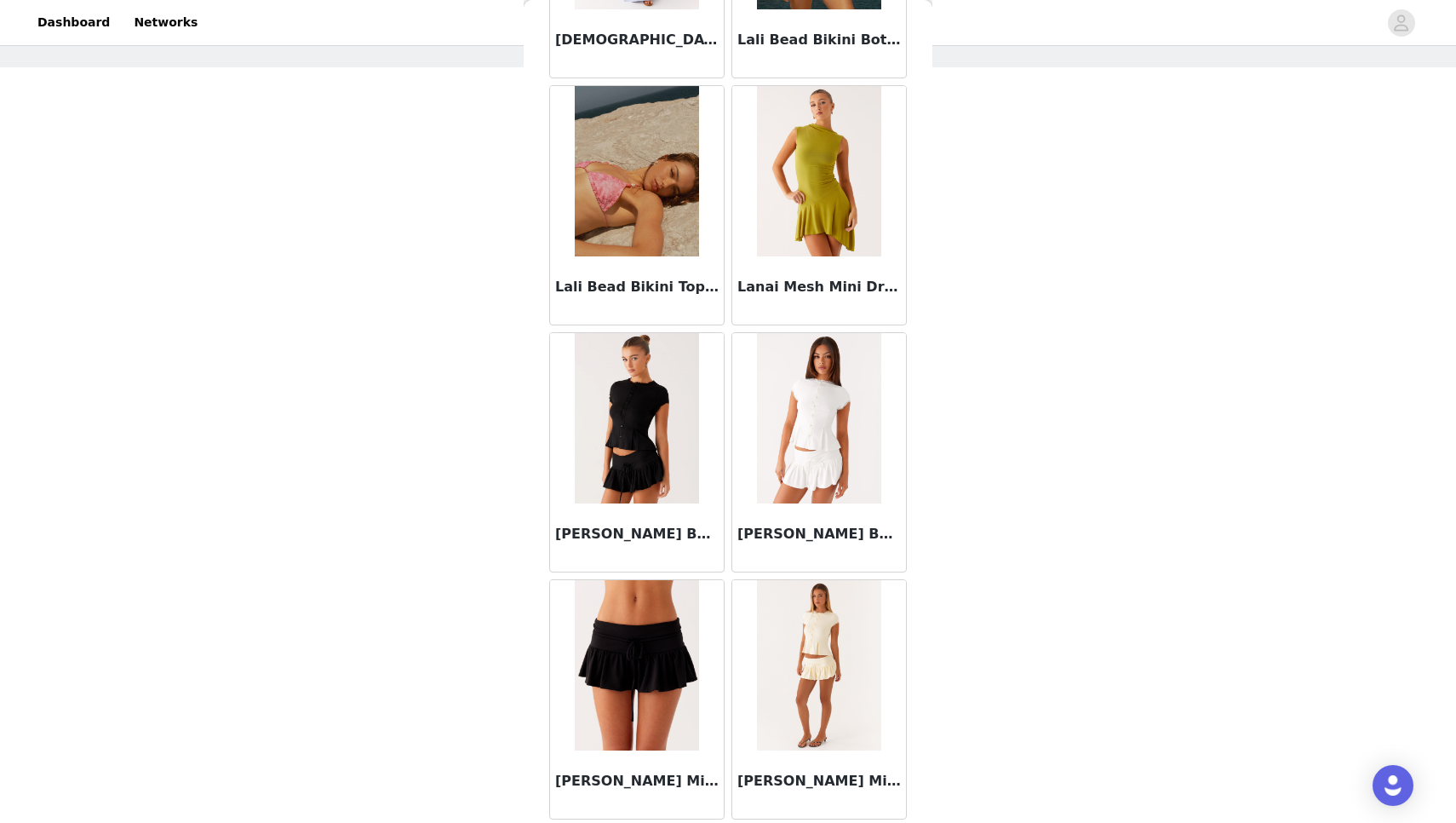
scroll to position [60805, 0]
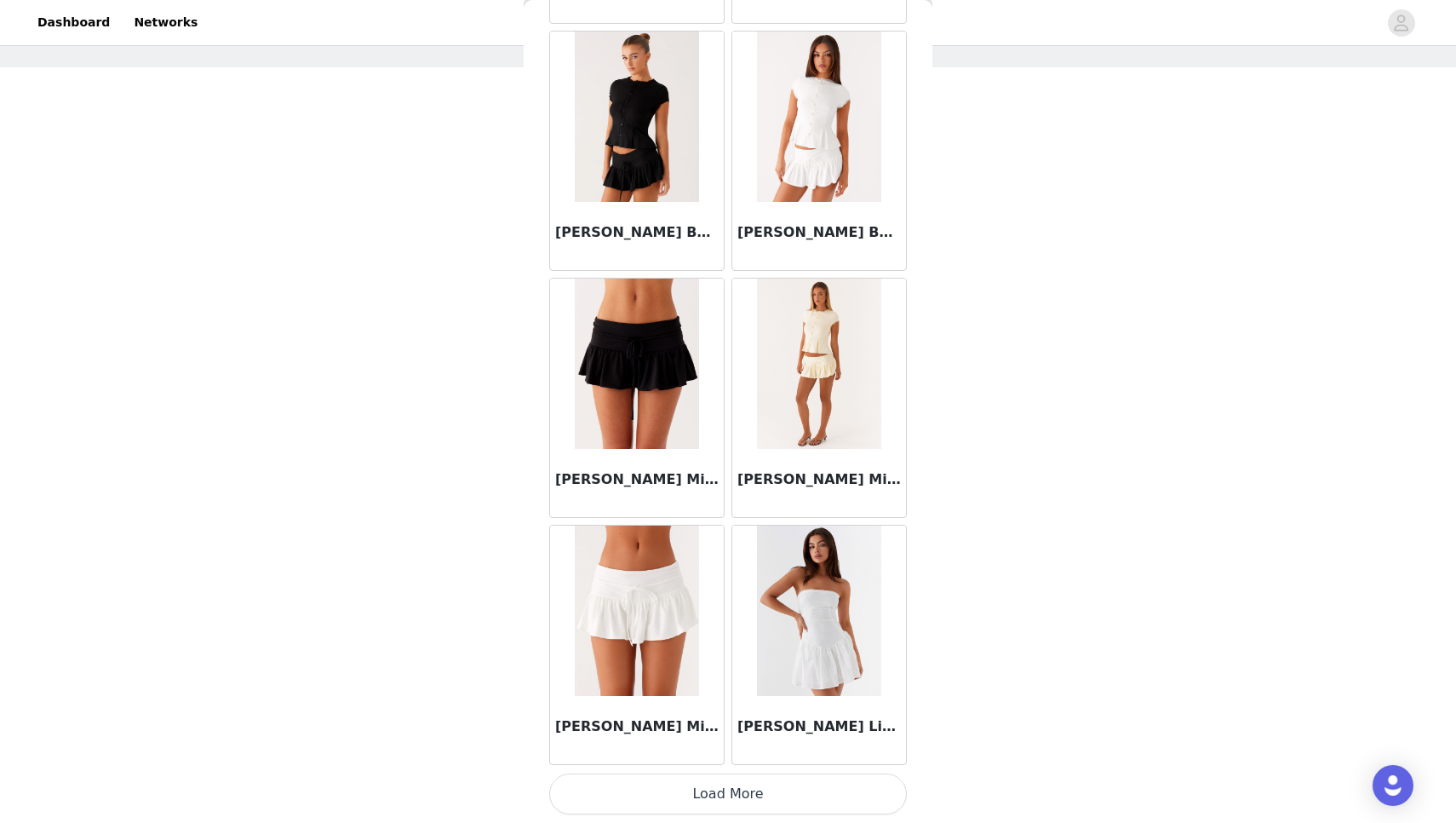
click at [745, 795] on button "Load More" at bounding box center [728, 793] width 358 height 40
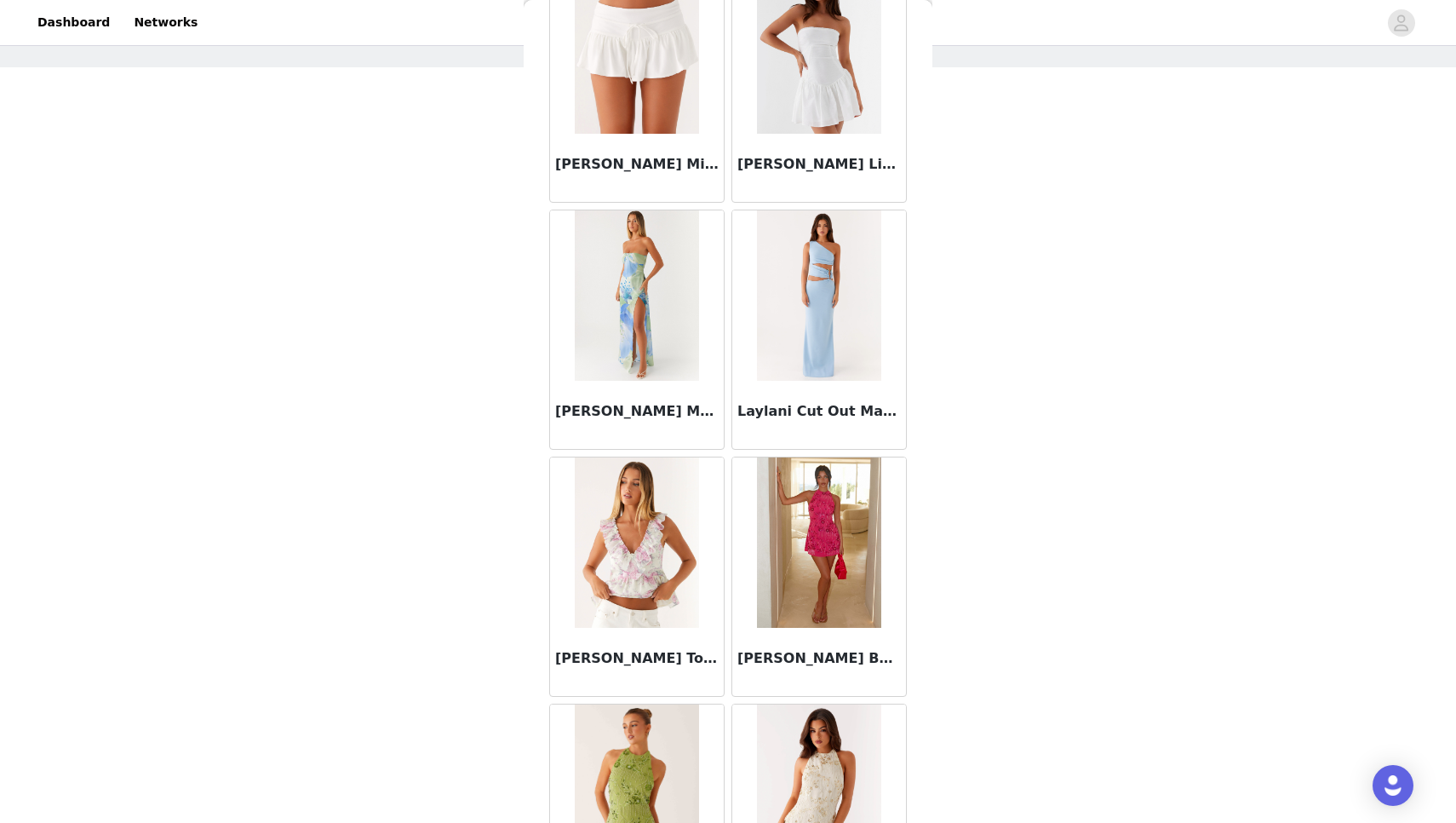
scroll to position [61811, 0]
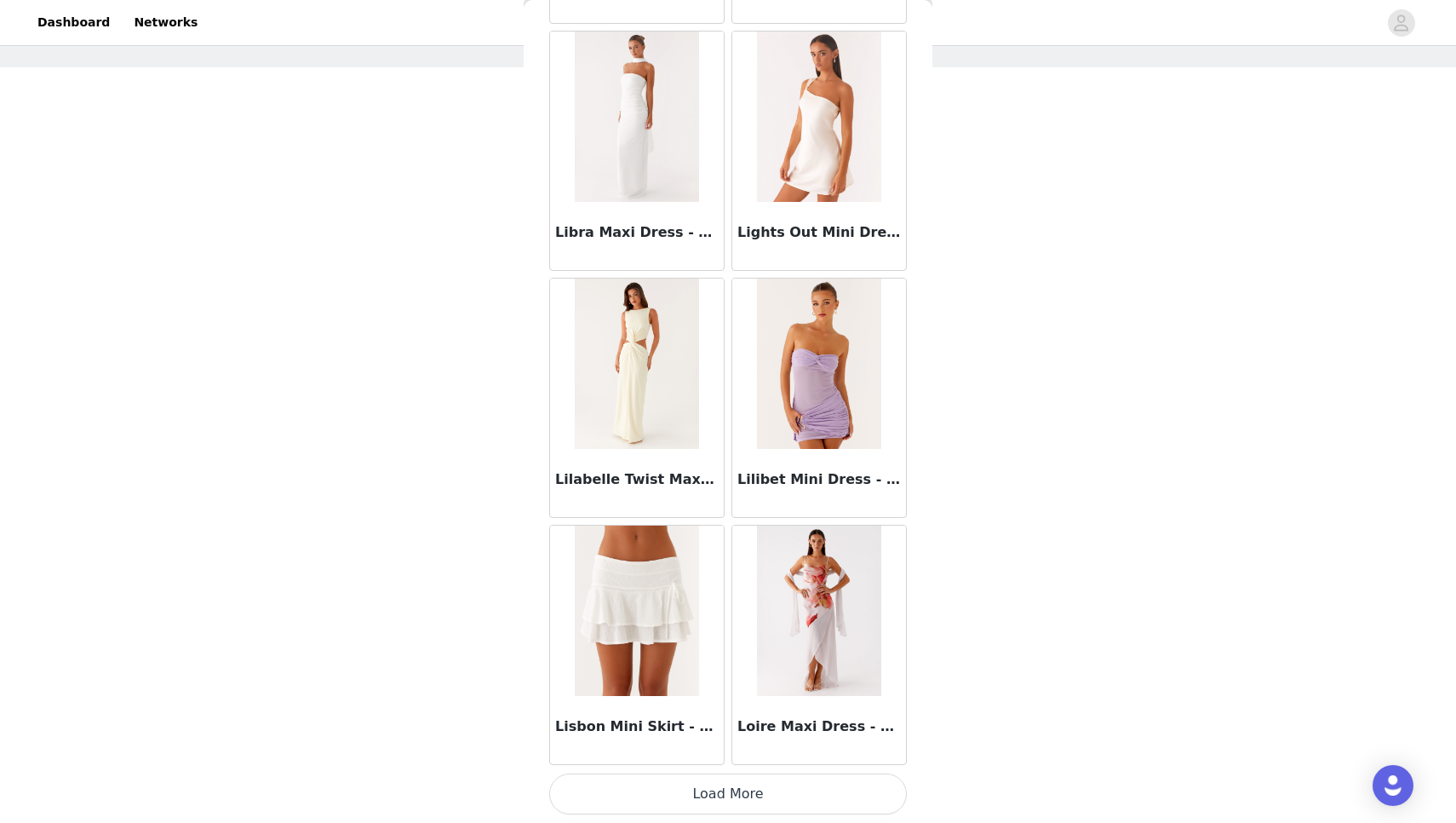
click at [745, 795] on button "Load More" at bounding box center [728, 793] width 358 height 40
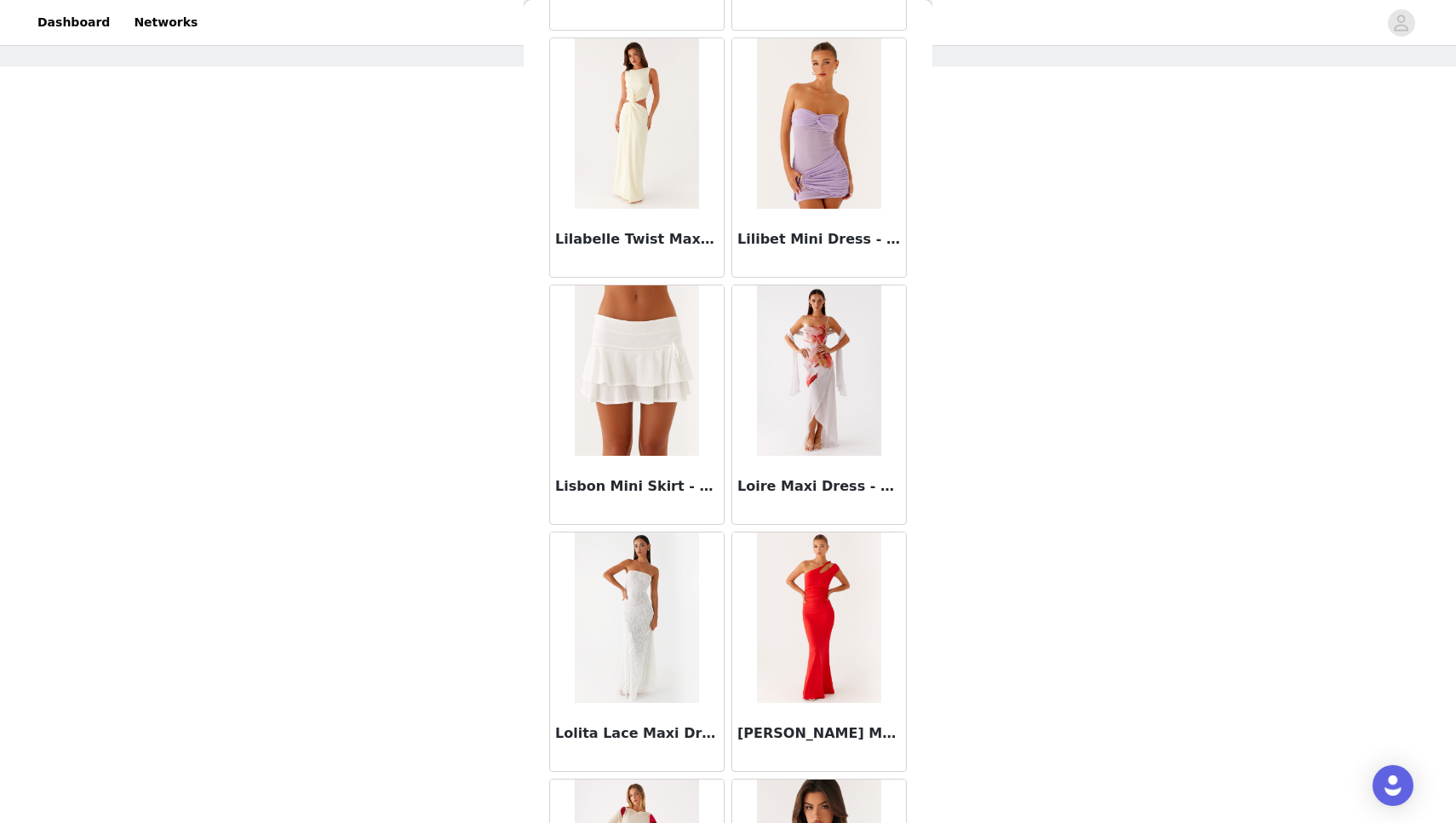
scroll to position [71, 0]
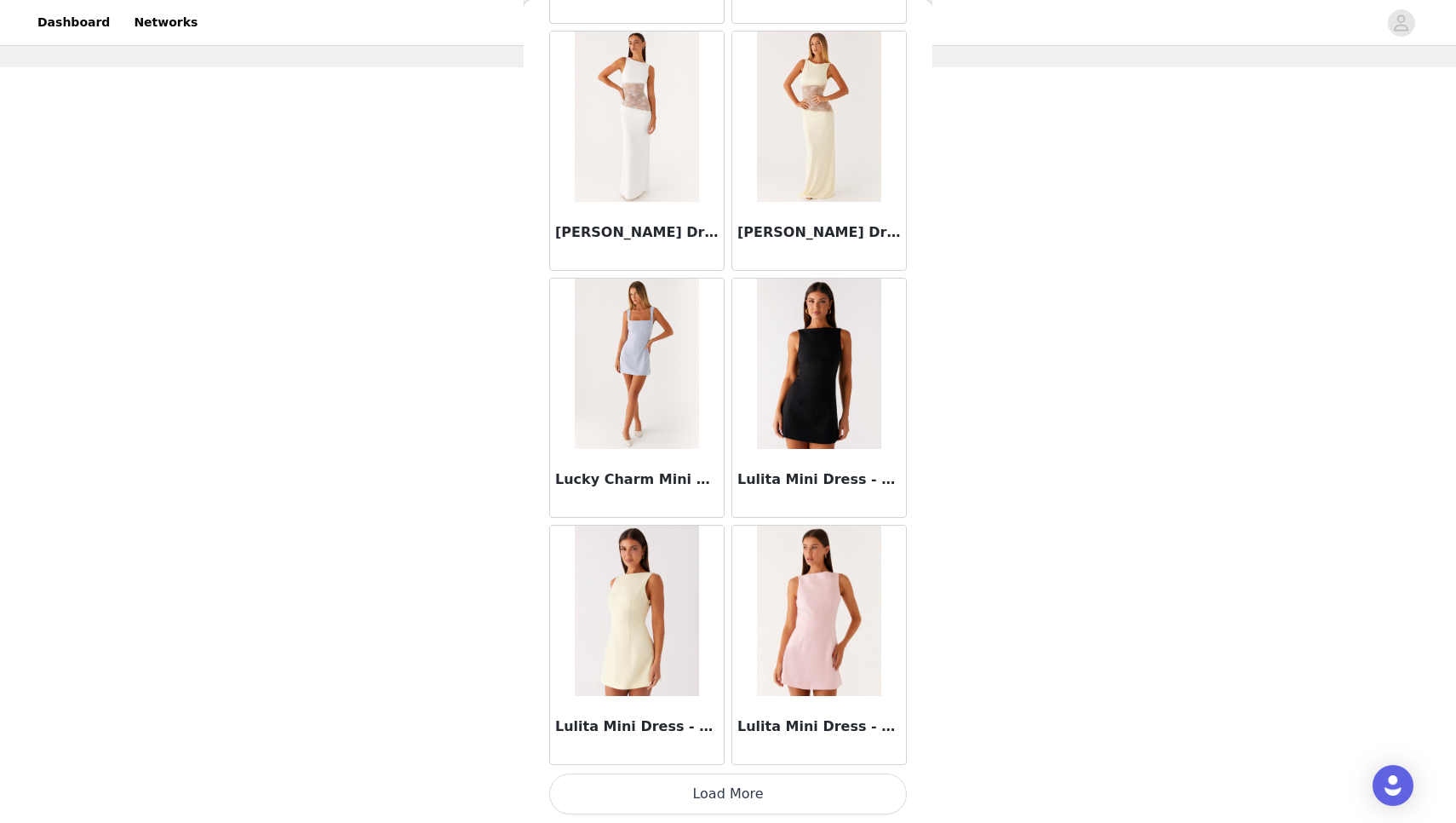
click at [732, 803] on button "Load More" at bounding box center [728, 793] width 358 height 40
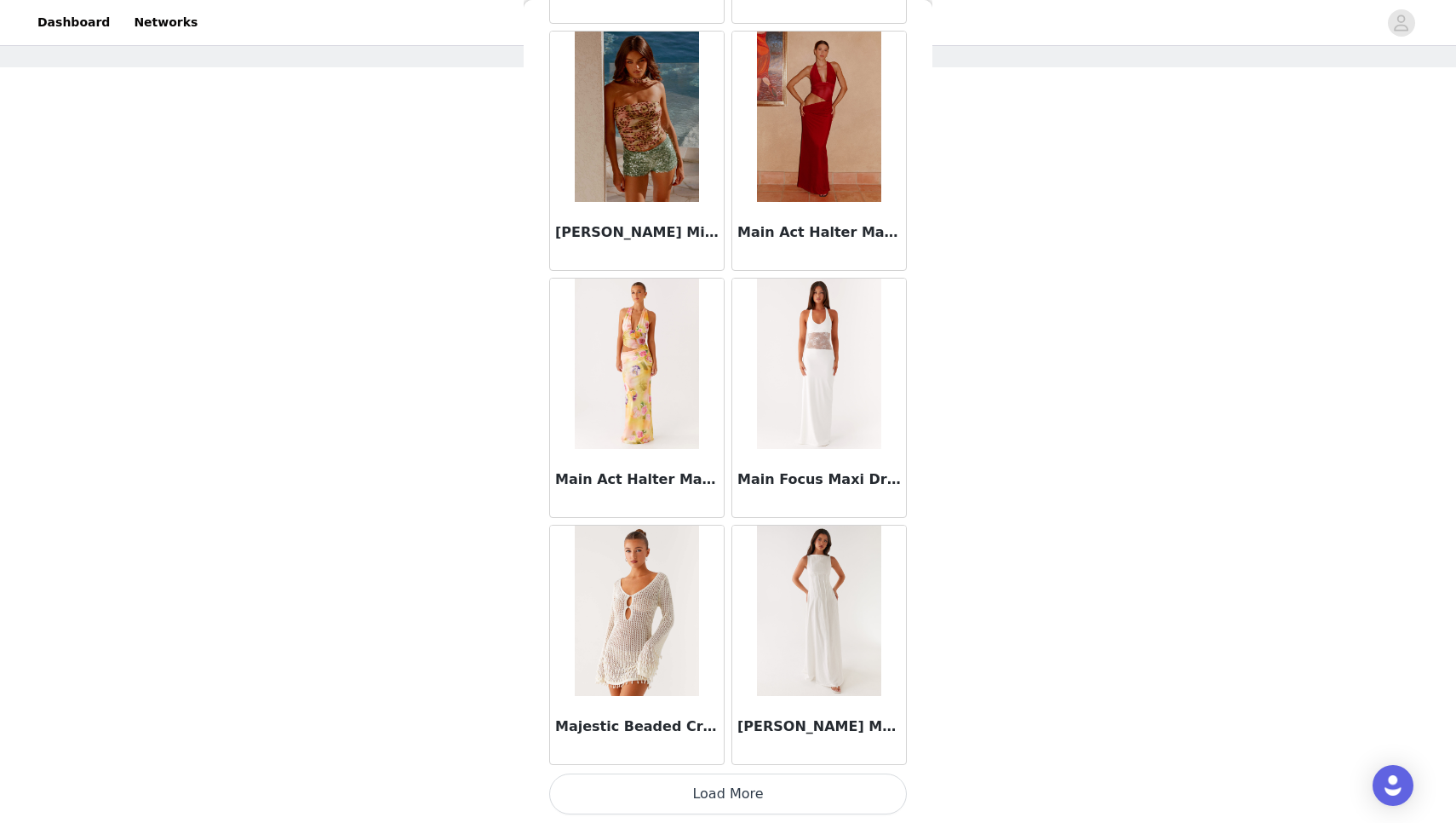
click at [732, 803] on button "Load More" at bounding box center [728, 793] width 358 height 40
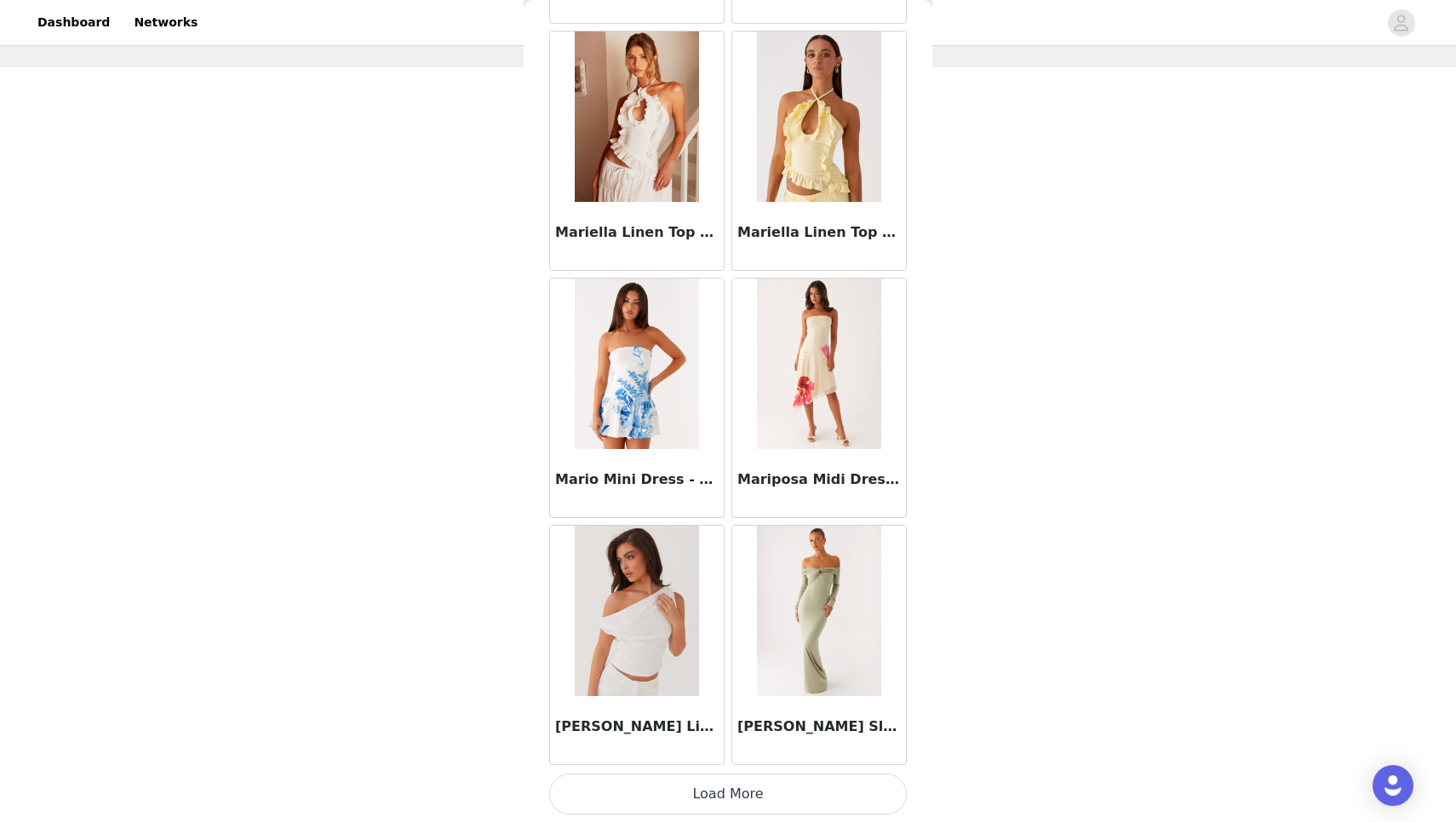
click at [730, 810] on button "Load More" at bounding box center [728, 793] width 358 height 40
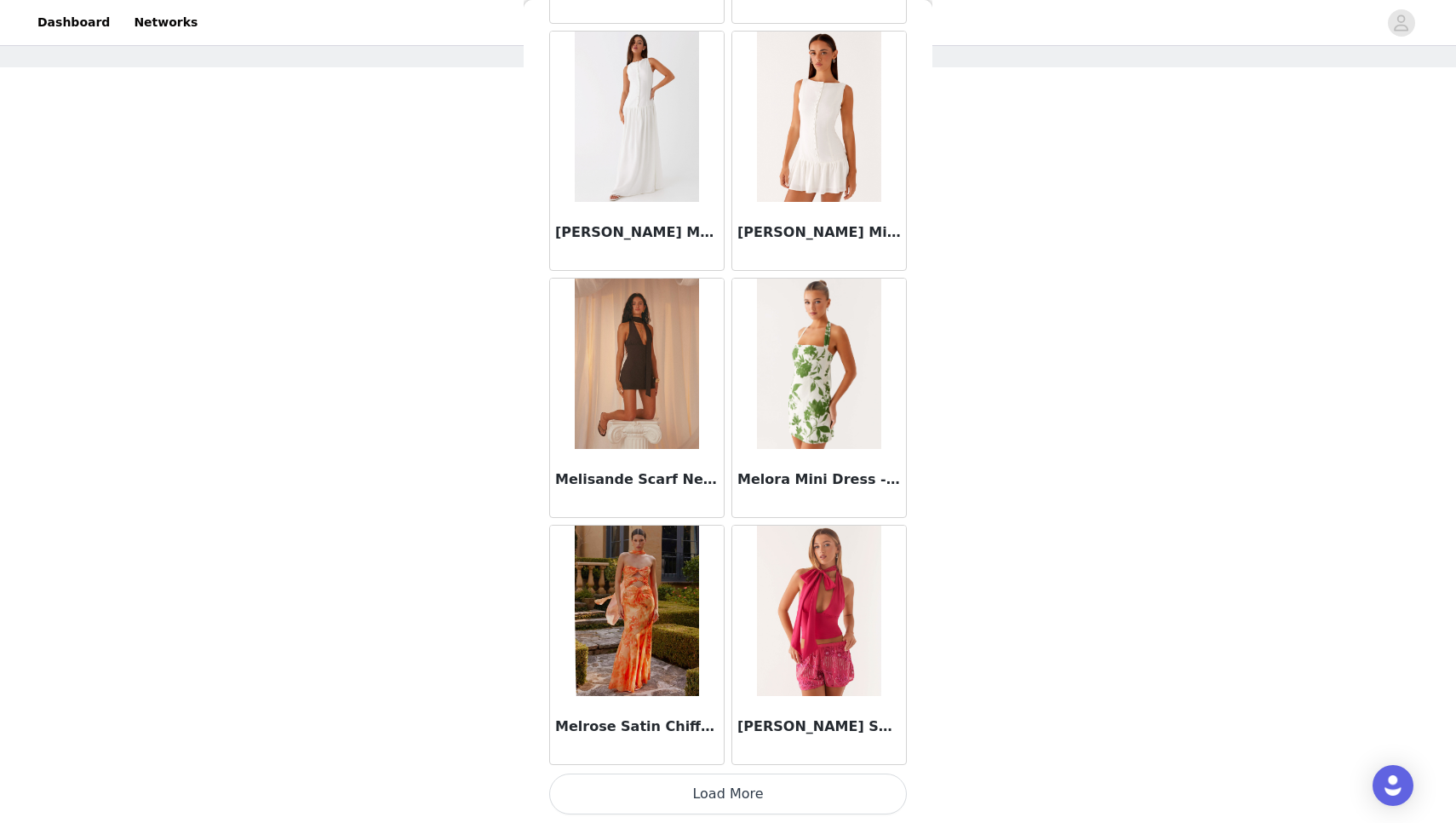
click at [720, 789] on button "Load More" at bounding box center [728, 793] width 358 height 40
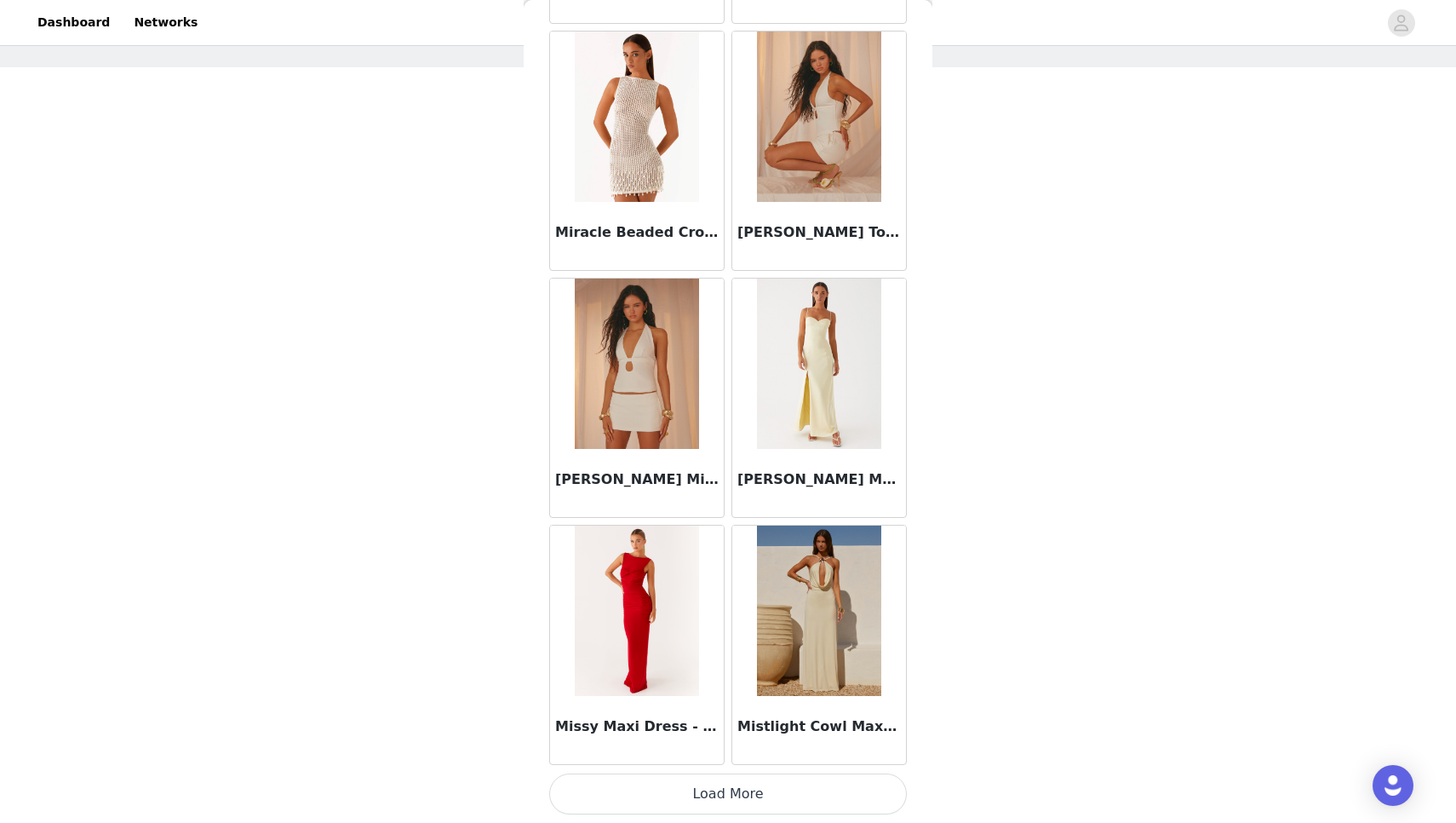
click at [720, 800] on button "Load More" at bounding box center [728, 793] width 358 height 40
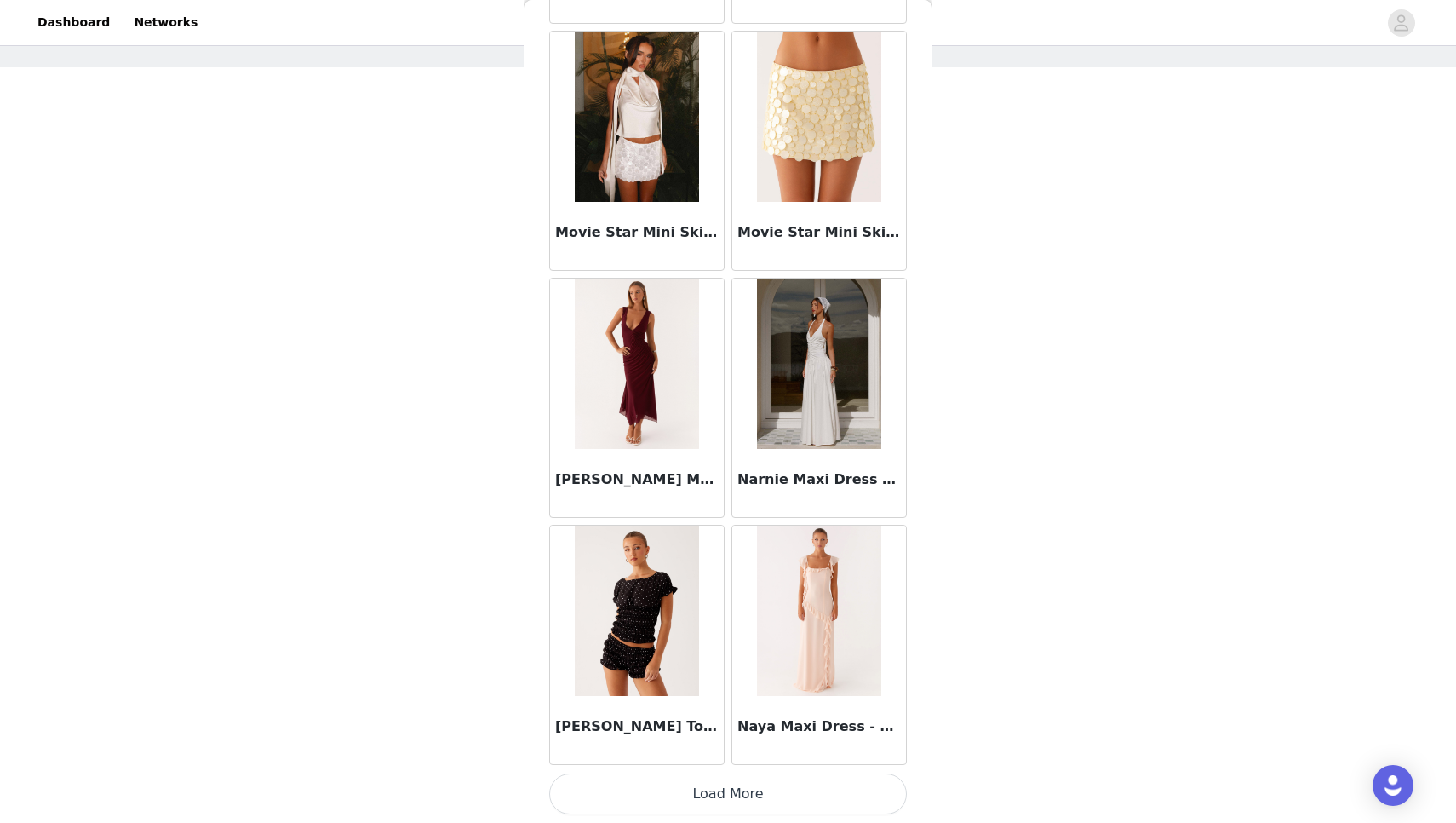
click at [746, 785] on button "Load More" at bounding box center [728, 793] width 358 height 40
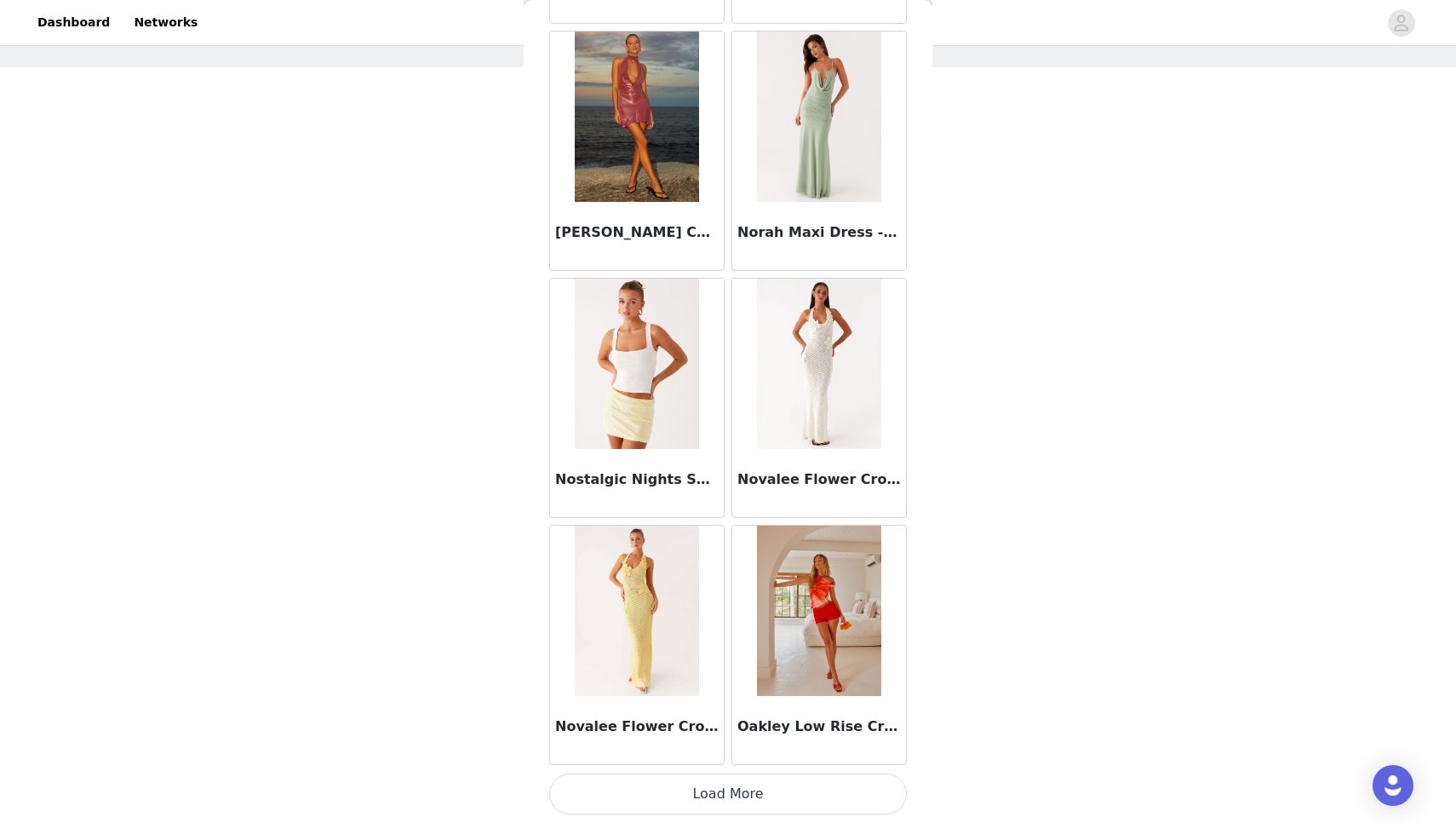
click at [784, 784] on button "Load More" at bounding box center [728, 793] width 358 height 40
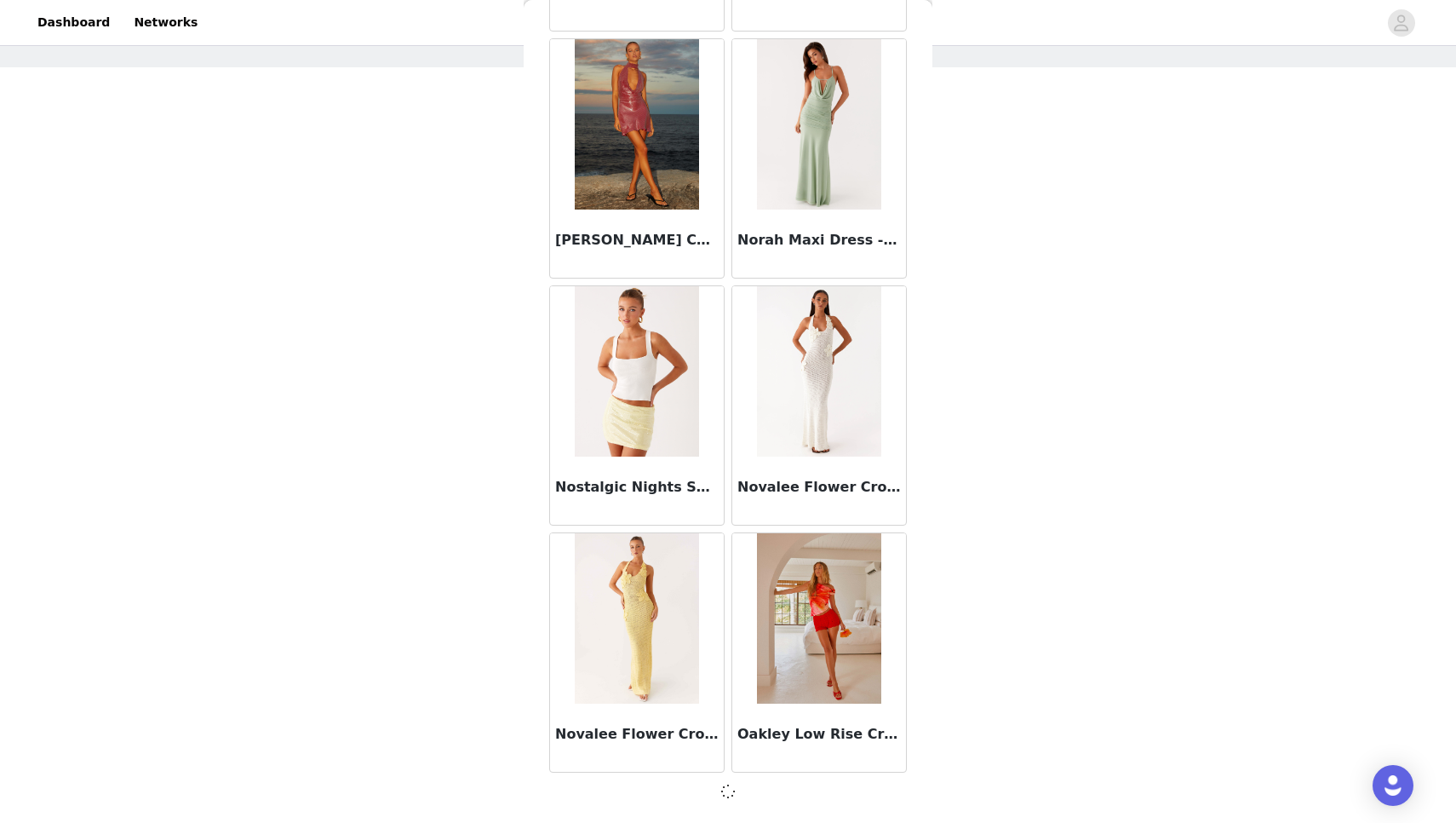
scroll to position [80817, 0]
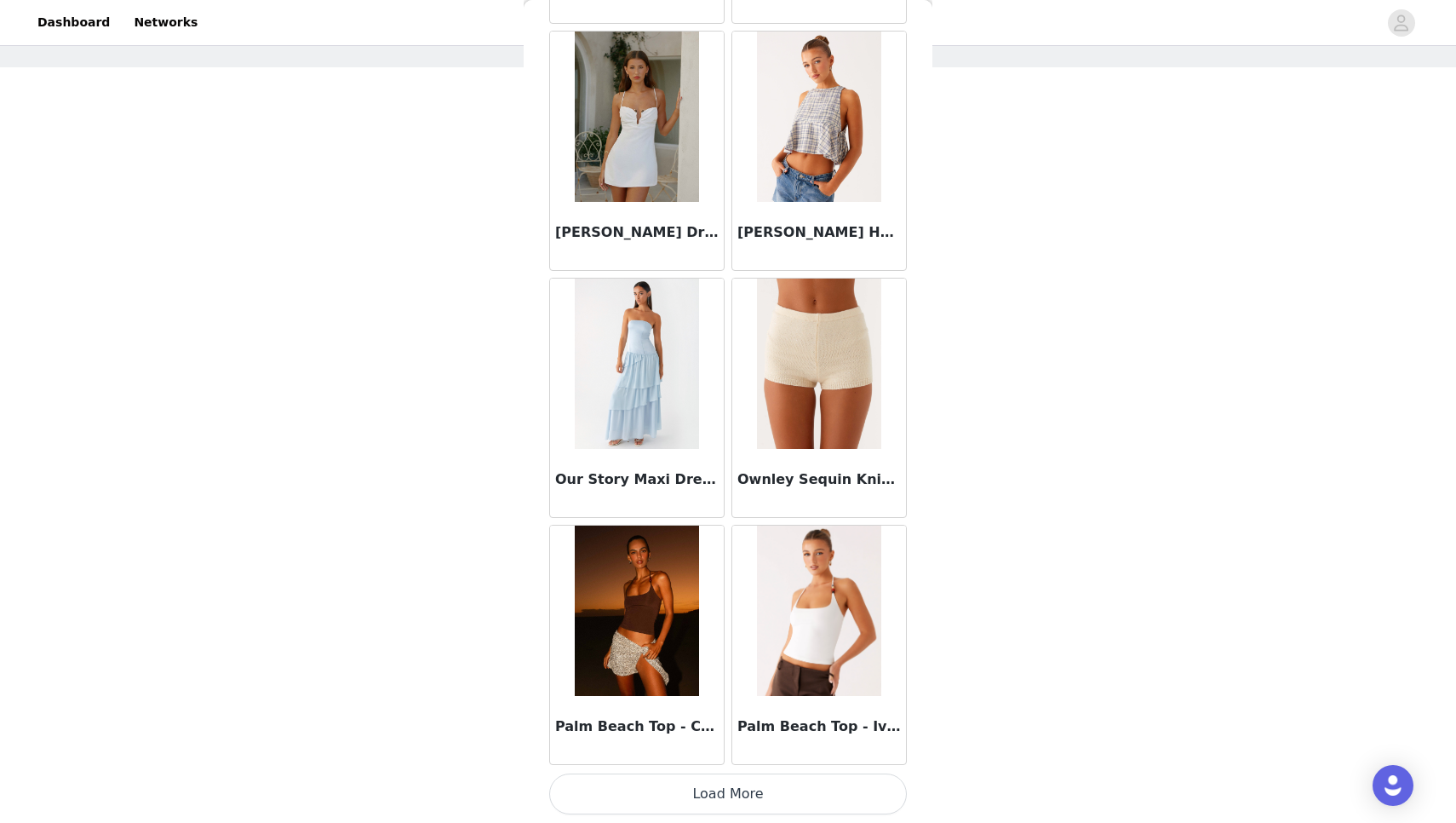
click at [784, 784] on button "Load More" at bounding box center [728, 793] width 358 height 40
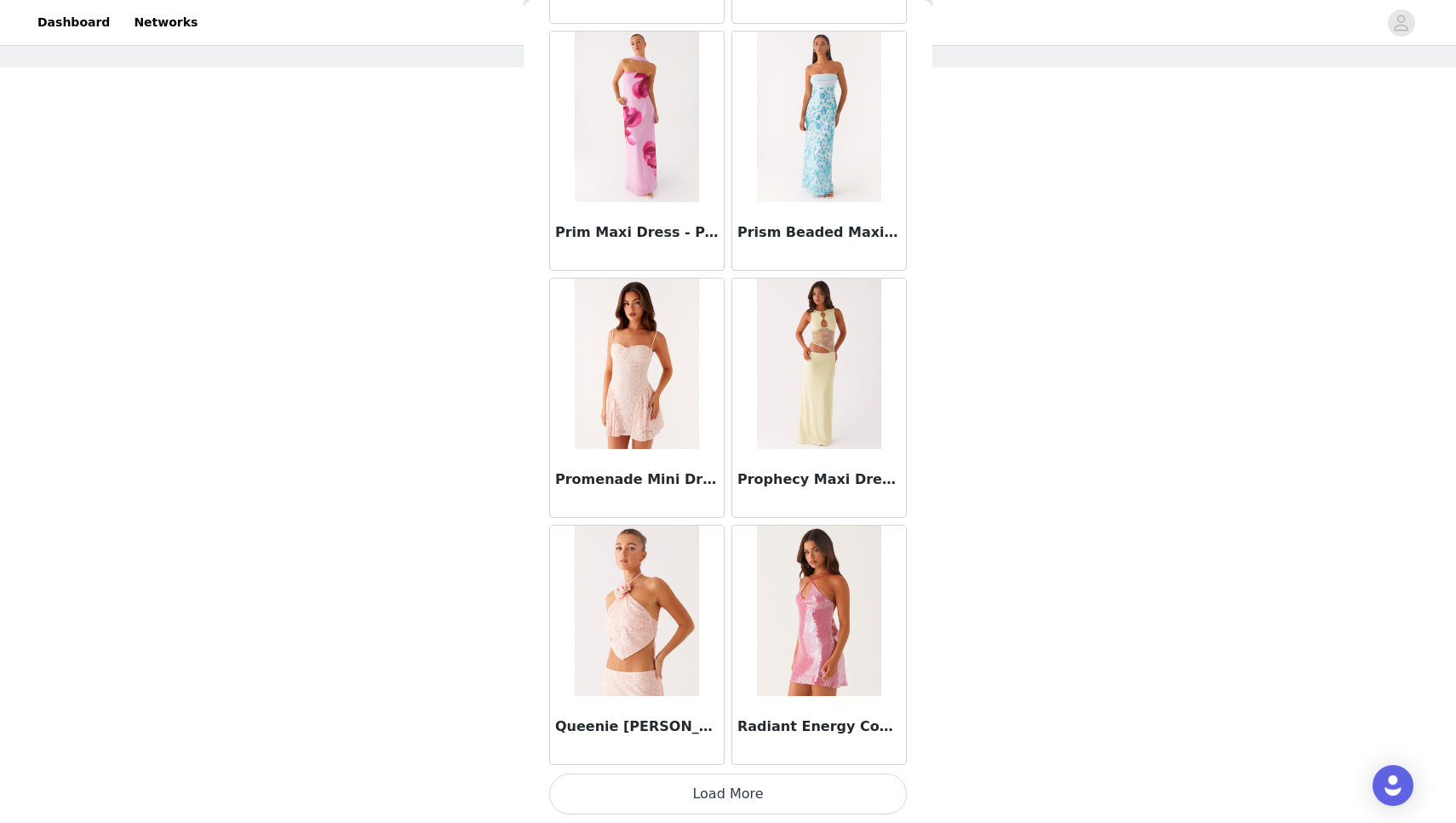
scroll to position [85765, 0]
click at [778, 798] on button "Load More" at bounding box center [728, 793] width 358 height 40
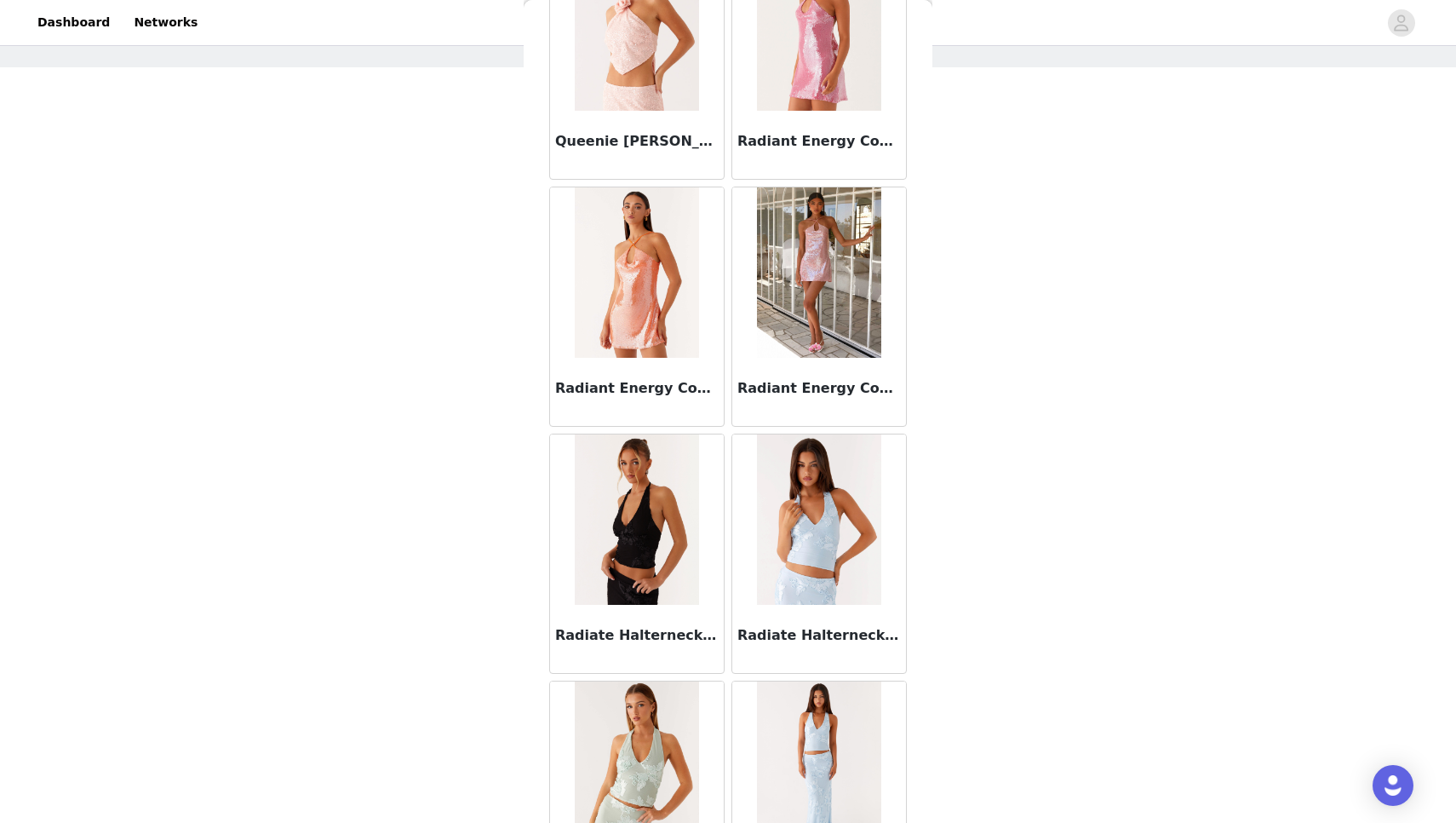
scroll to position [86357, 0]
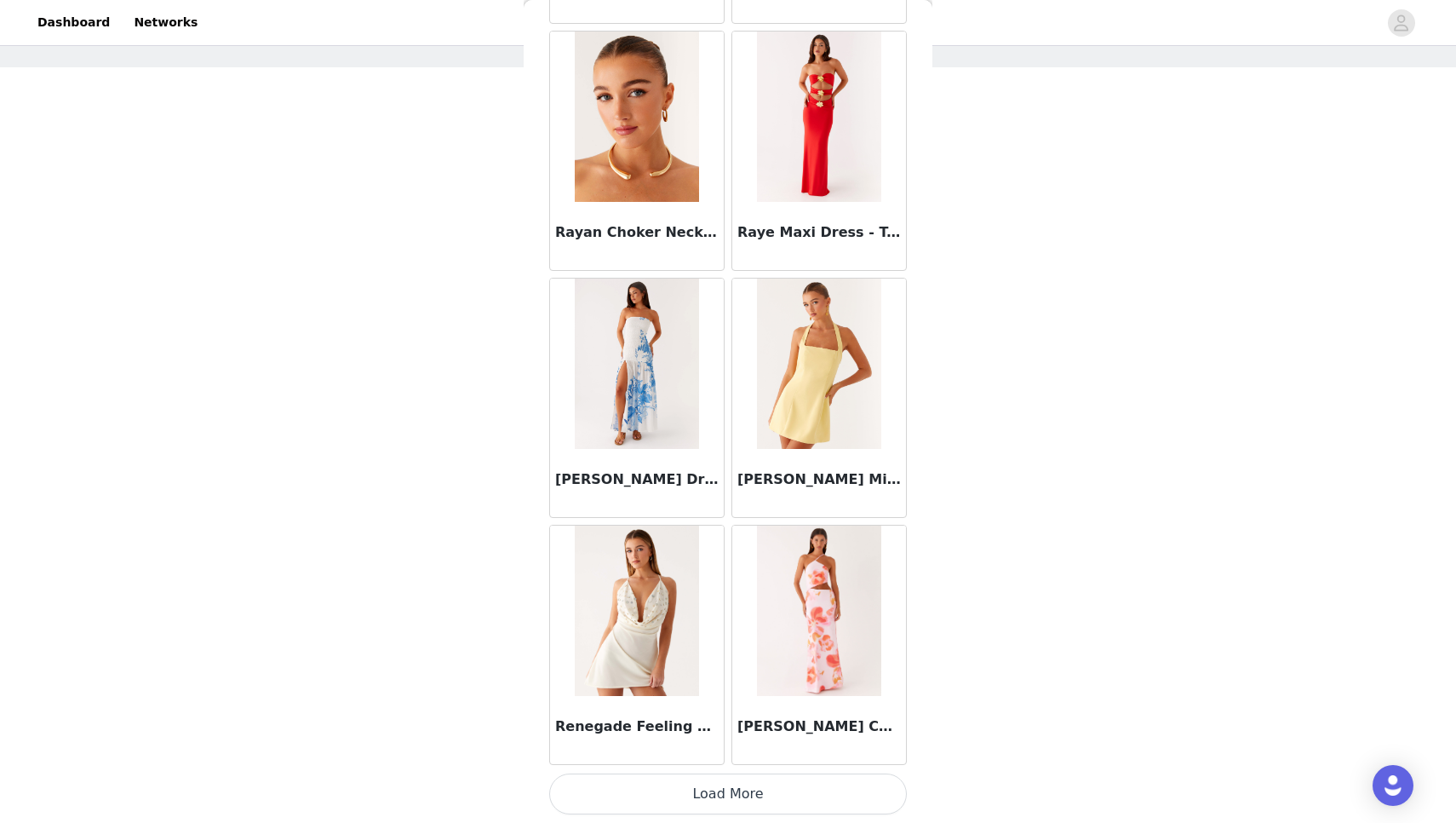
click at [779, 807] on button "Load More" at bounding box center [728, 793] width 358 height 40
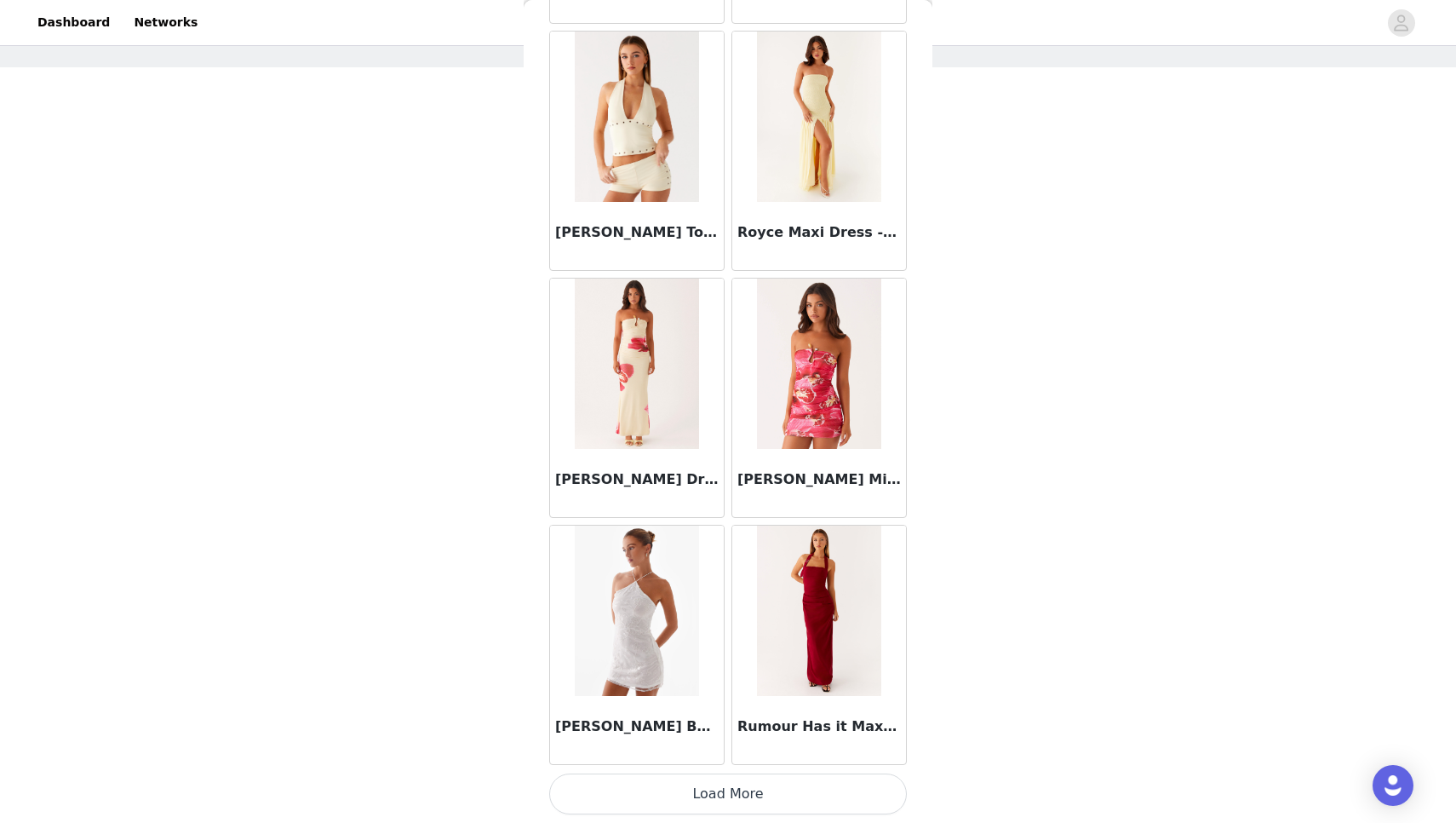
scroll to position [90704, 0]
click at [779, 807] on button "Load More" at bounding box center [728, 793] width 358 height 40
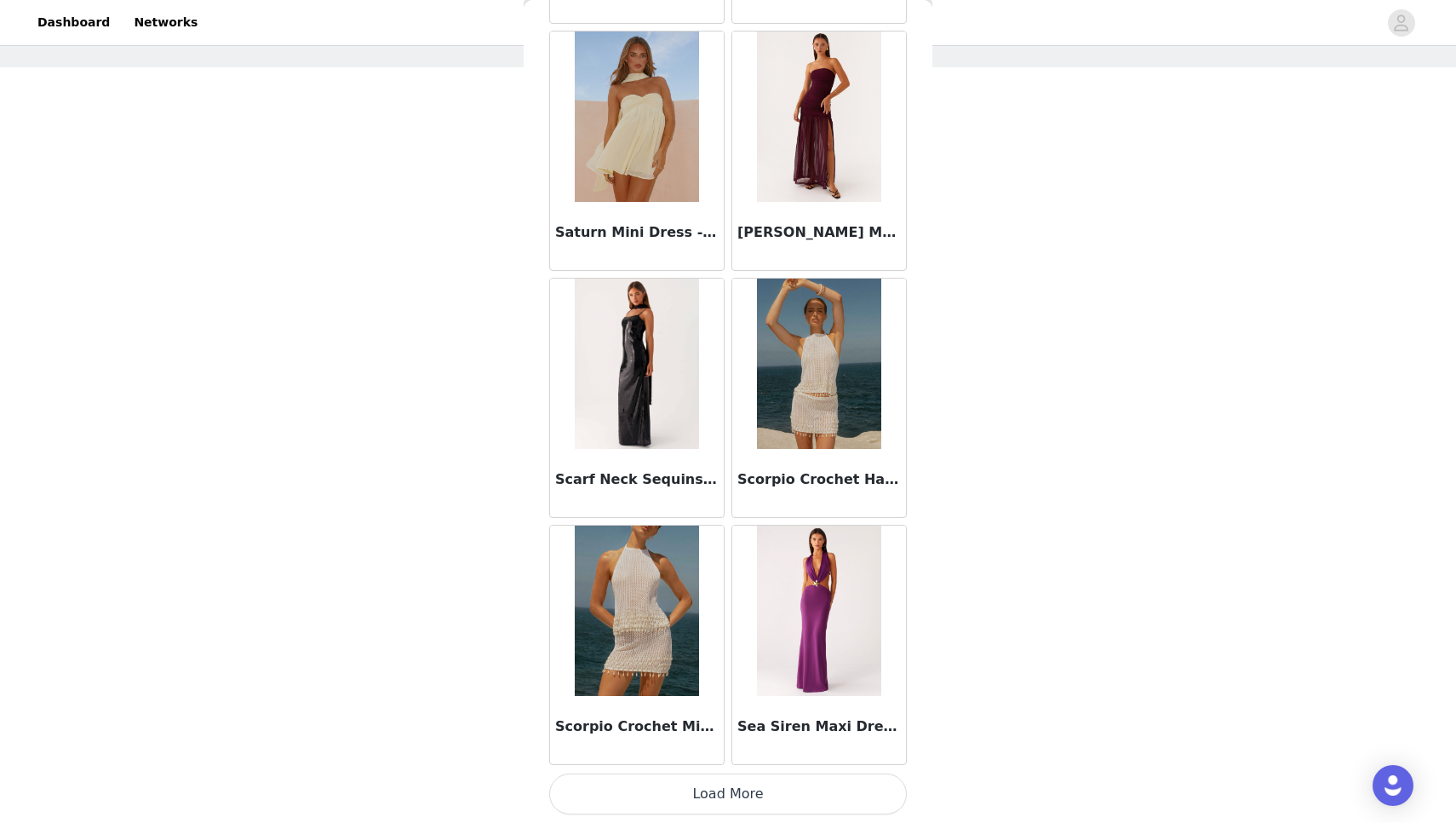
scroll to position [72, 0]
click at [779, 807] on button "Load More" at bounding box center [728, 793] width 358 height 40
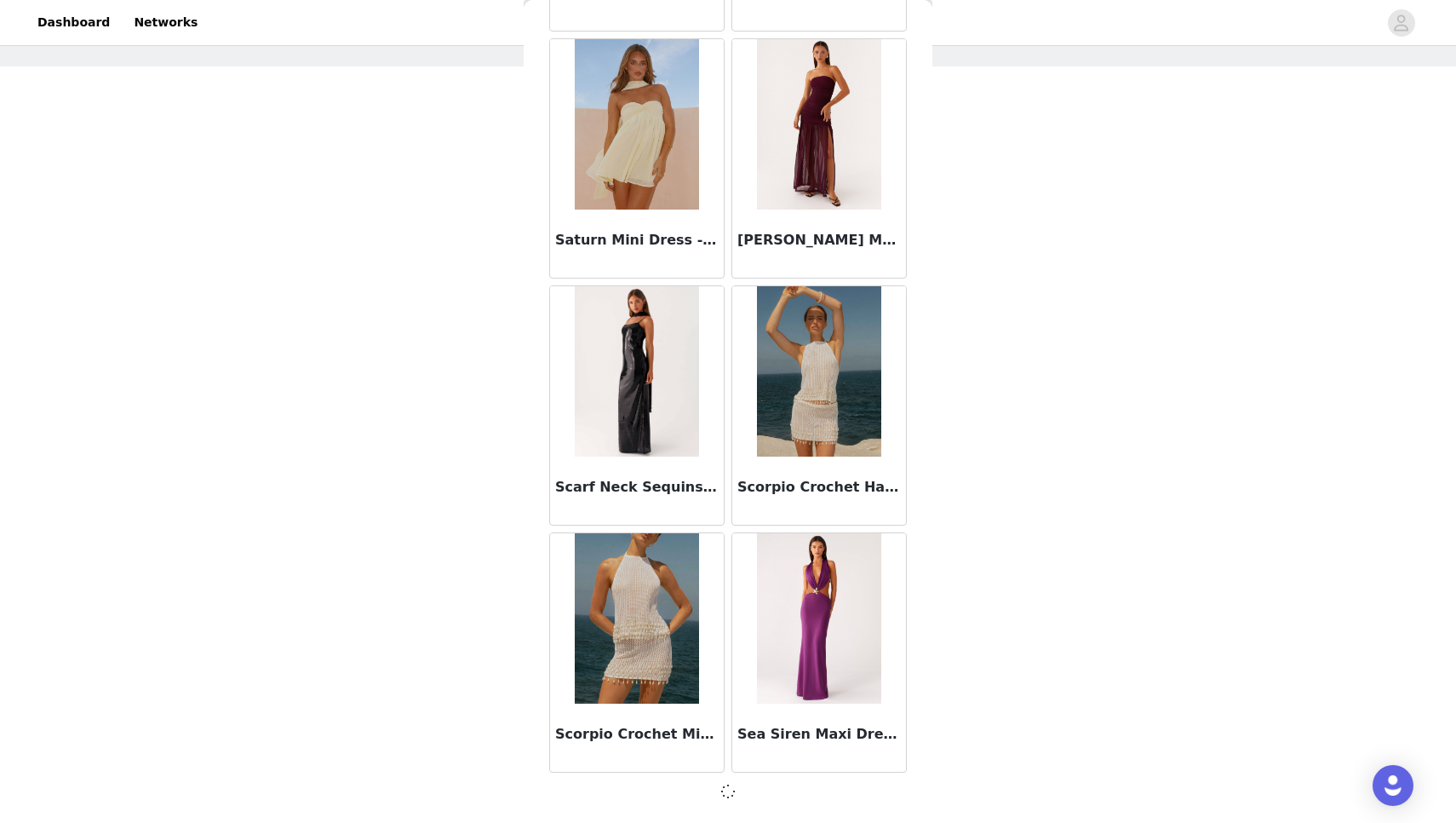
scroll to position [71, 0]
click at [769, 792] on div at bounding box center [728, 791] width 358 height 21
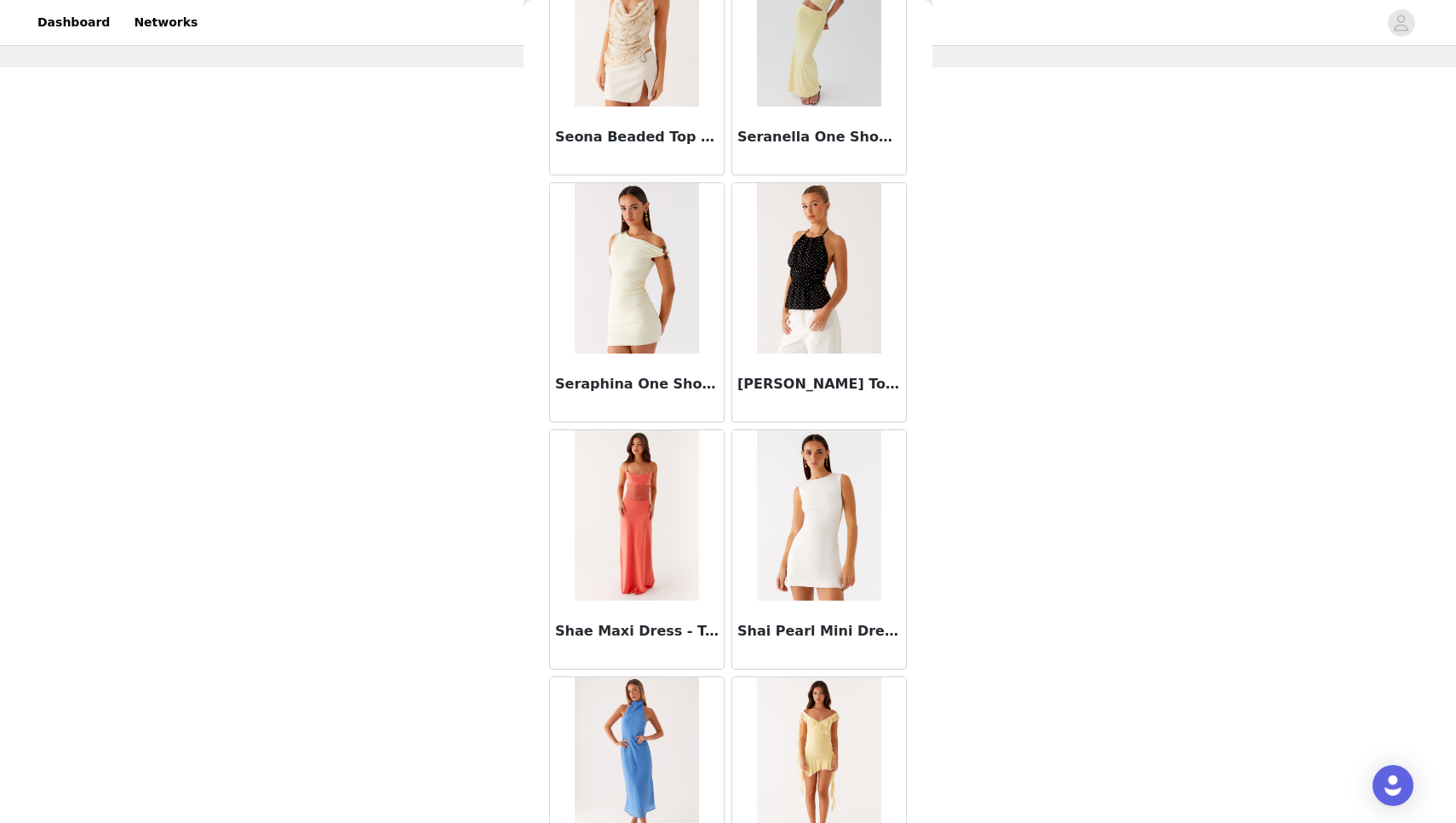
scroll to position [95051, 0]
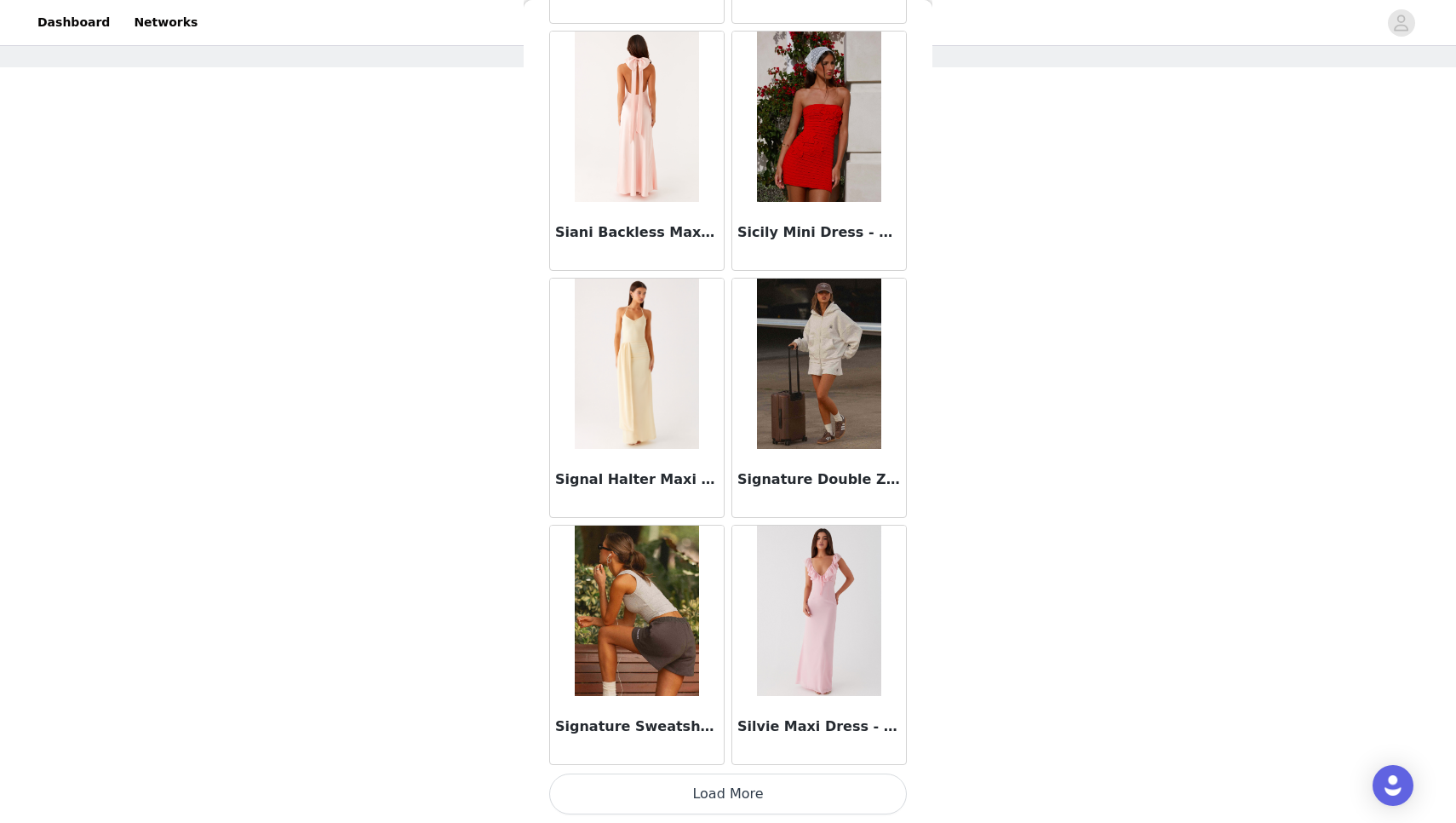
click at [769, 792] on button "Load More" at bounding box center [728, 793] width 358 height 40
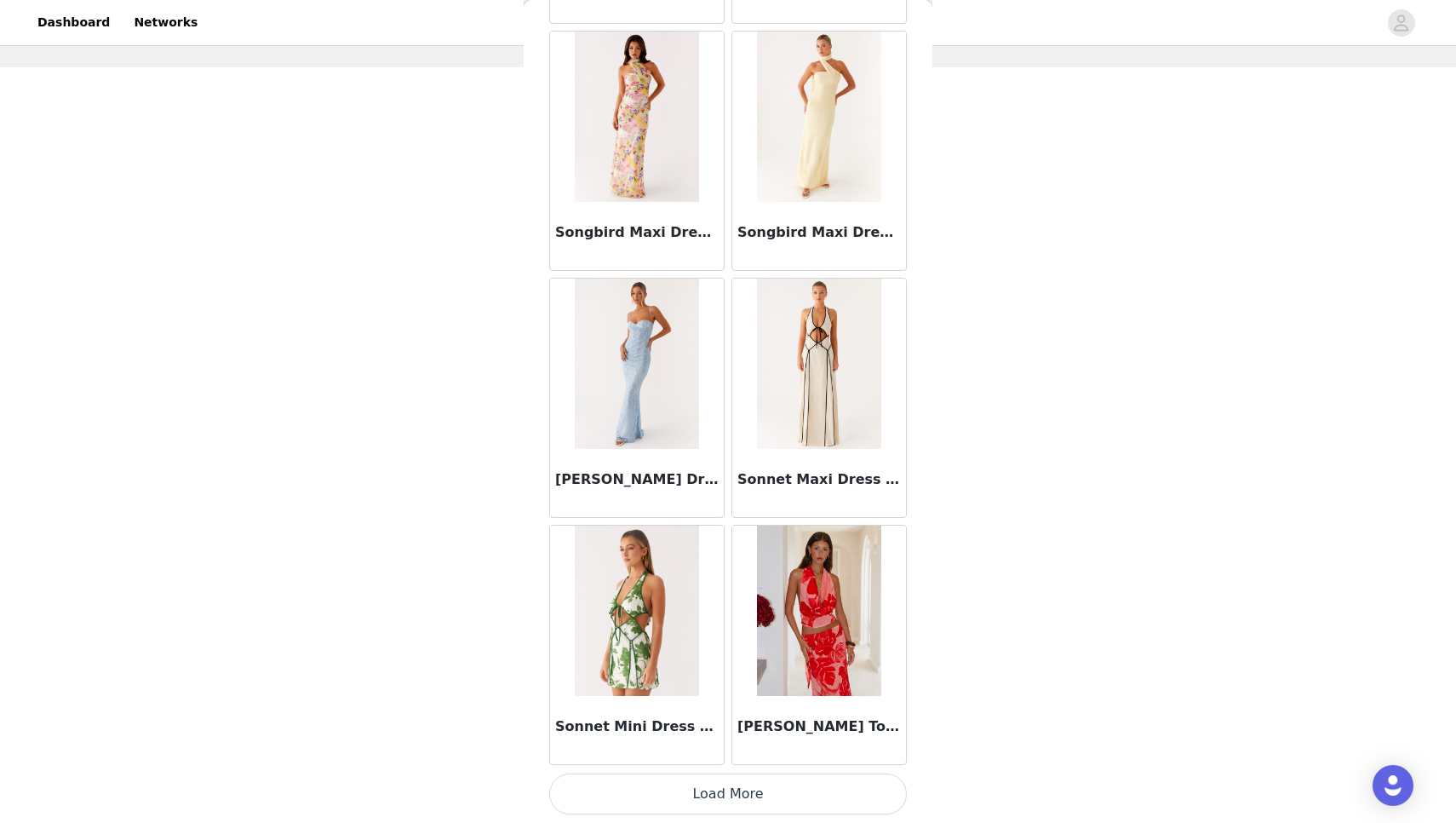
scroll to position [98115, 0]
click at [769, 792] on button "Load More" at bounding box center [728, 793] width 358 height 40
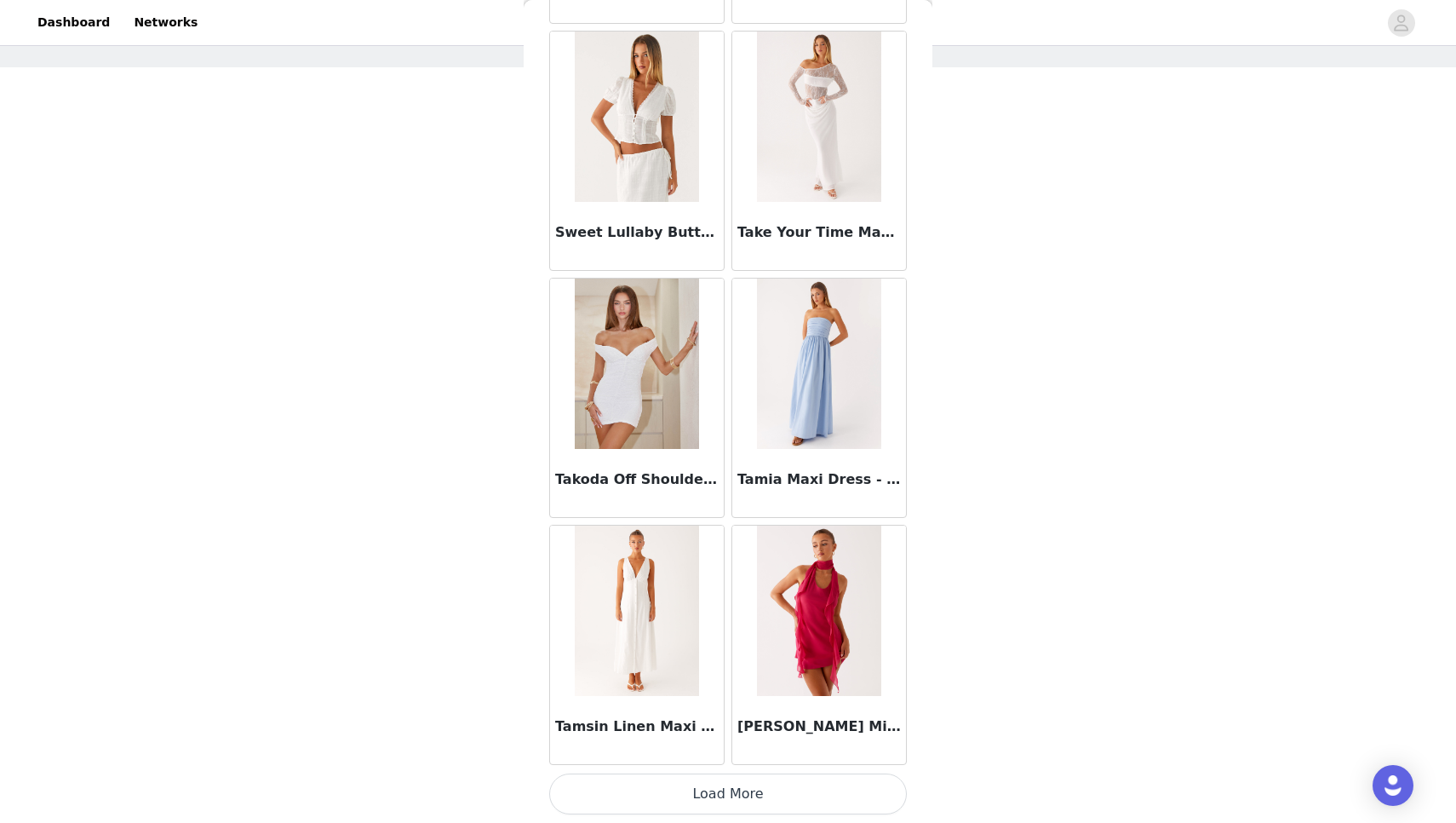
click at [700, 810] on button "Load More" at bounding box center [728, 793] width 358 height 40
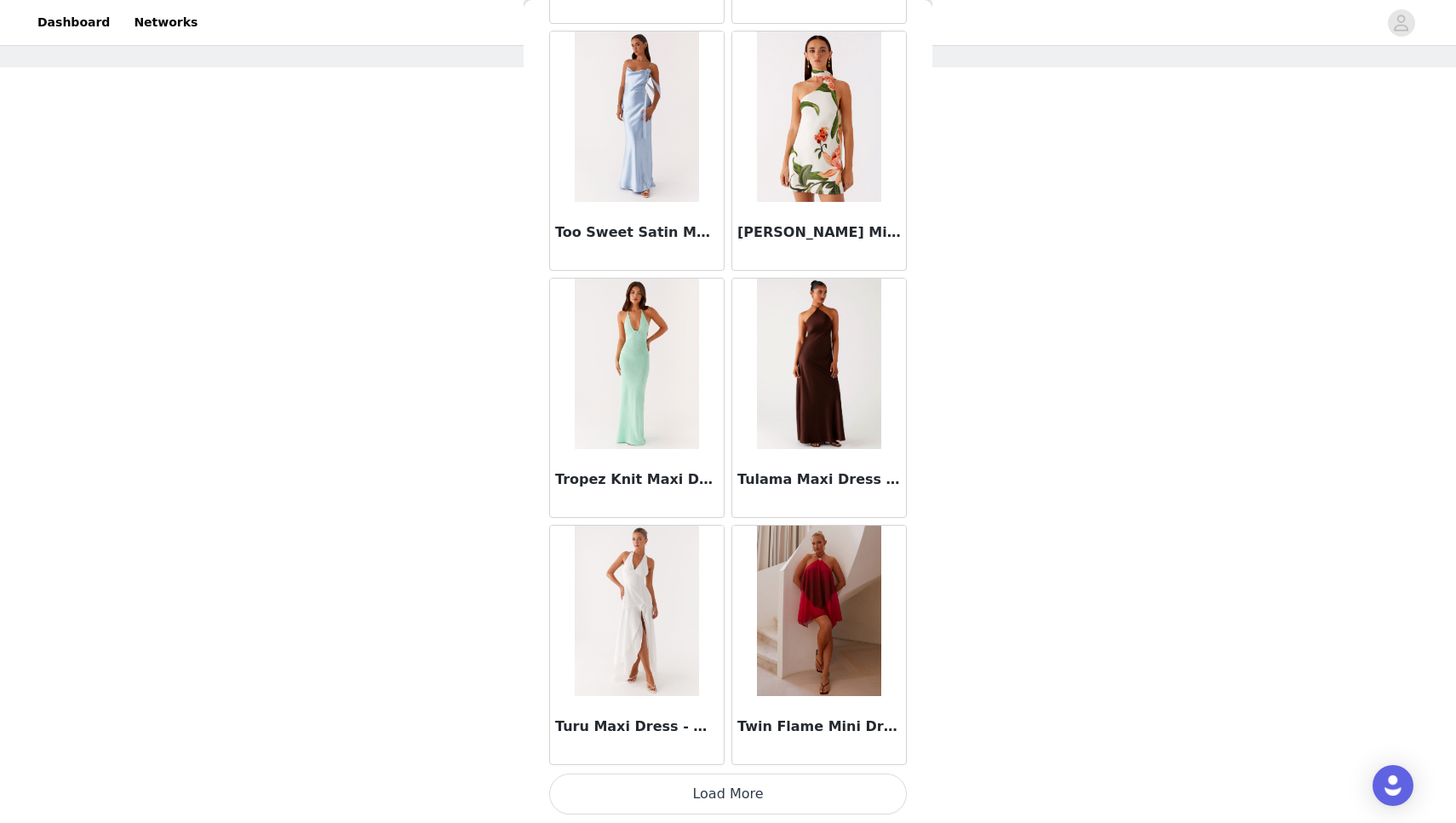
click at [704, 808] on button "Load More" at bounding box center [728, 793] width 358 height 40
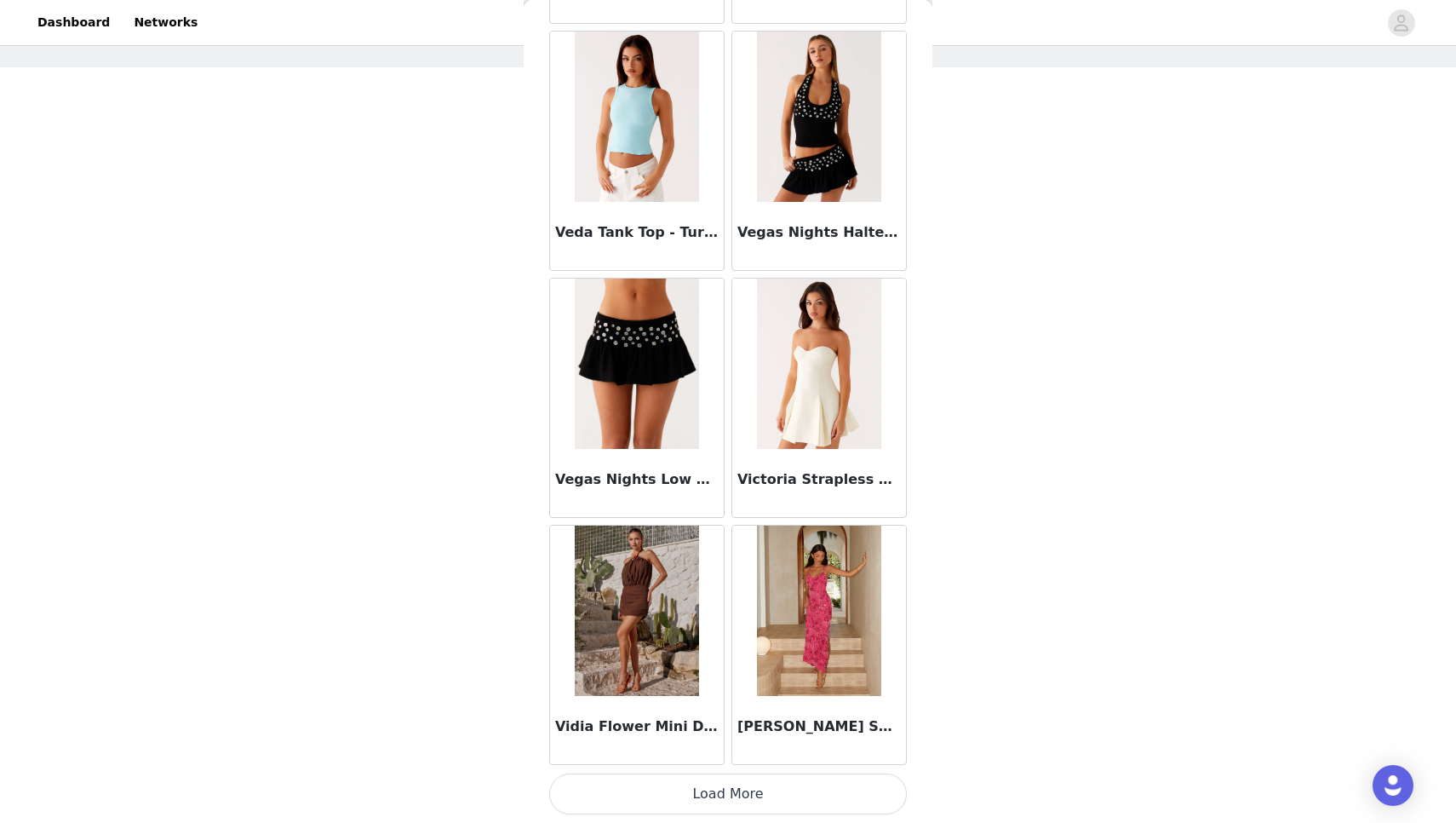
scroll to position [105525, 0]
click at [770, 809] on button "Load More" at bounding box center [728, 793] width 358 height 40
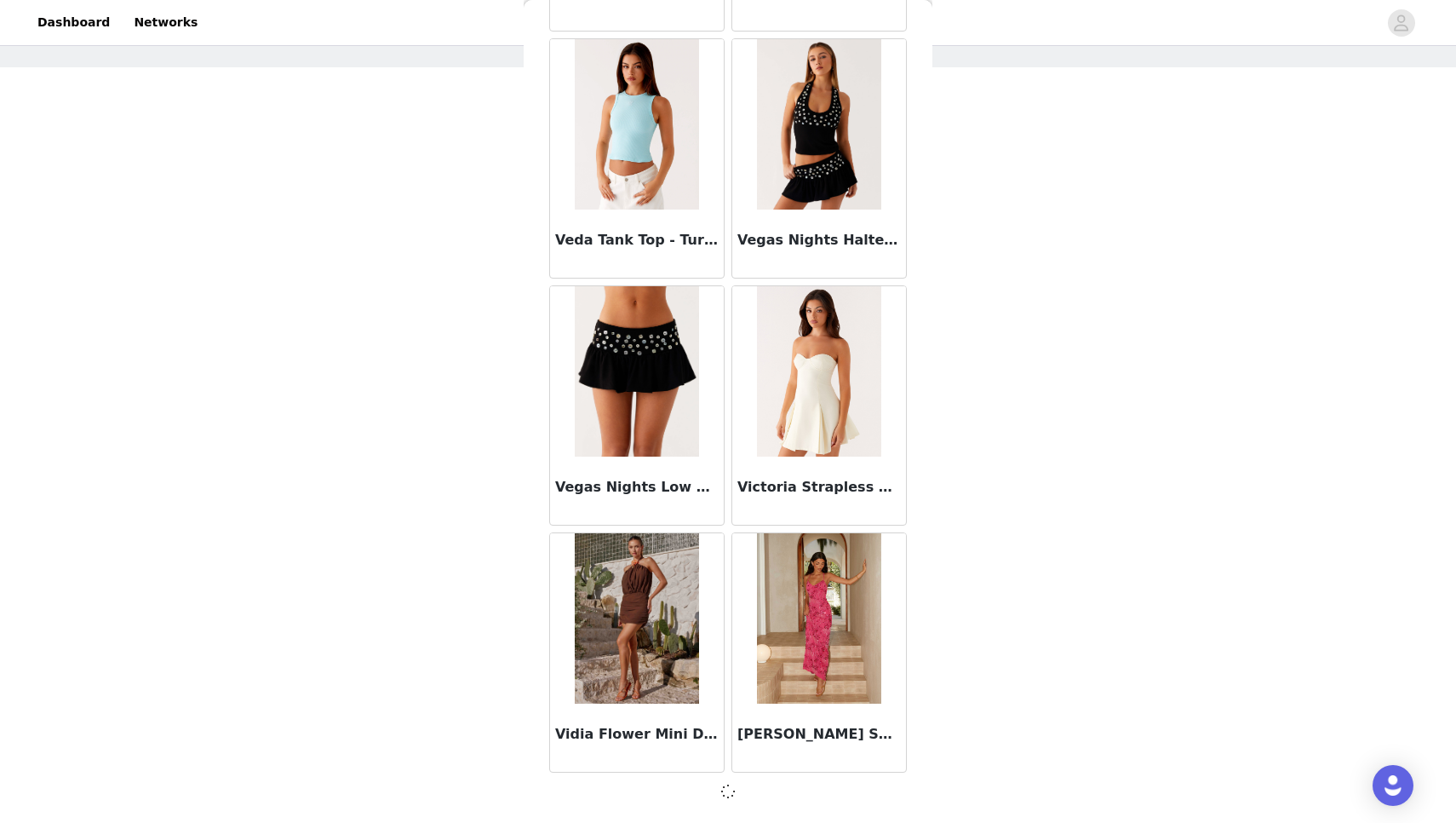
scroll to position [105517, 0]
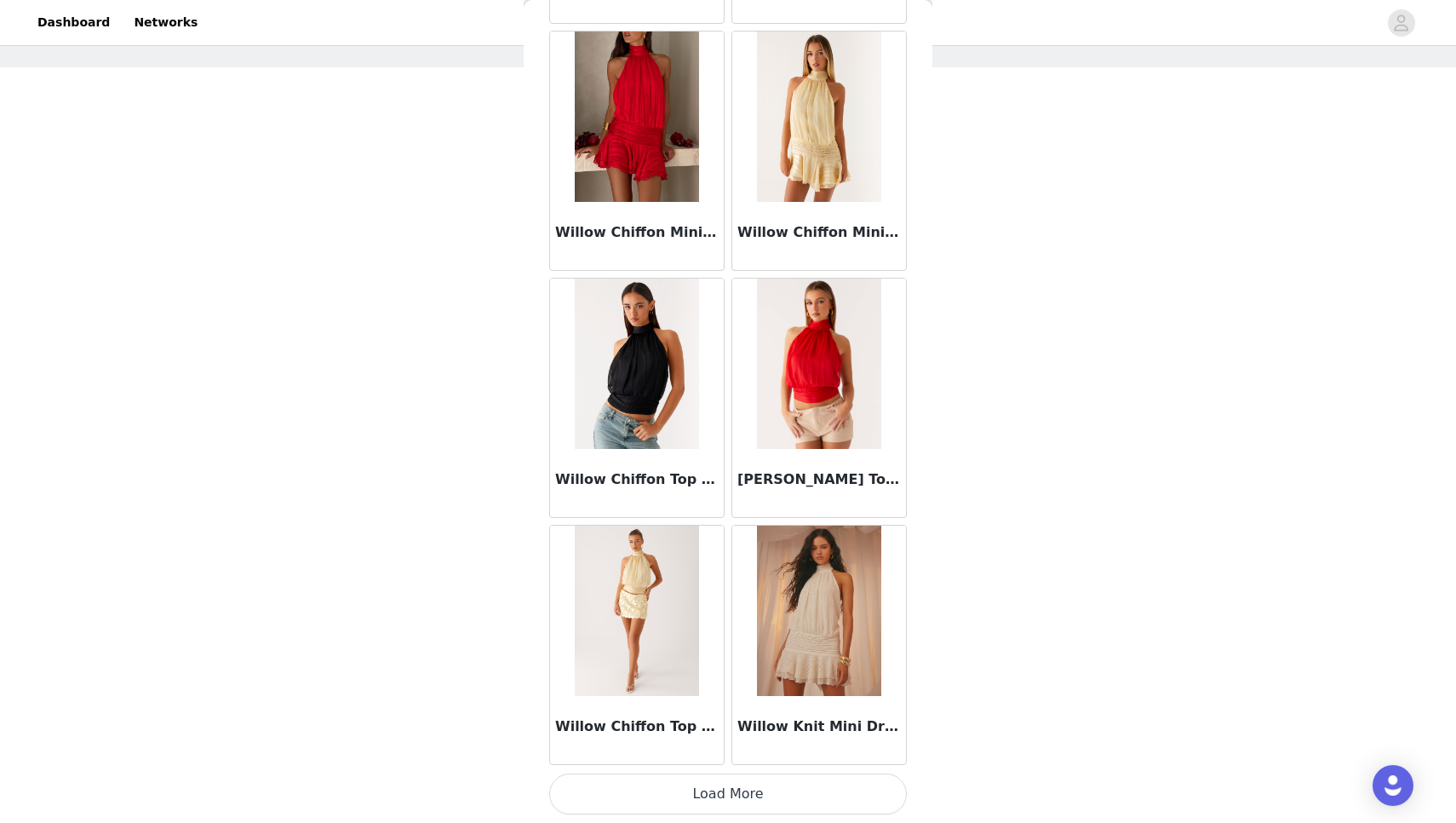
click at [774, 796] on button "Load More" at bounding box center [728, 793] width 358 height 40
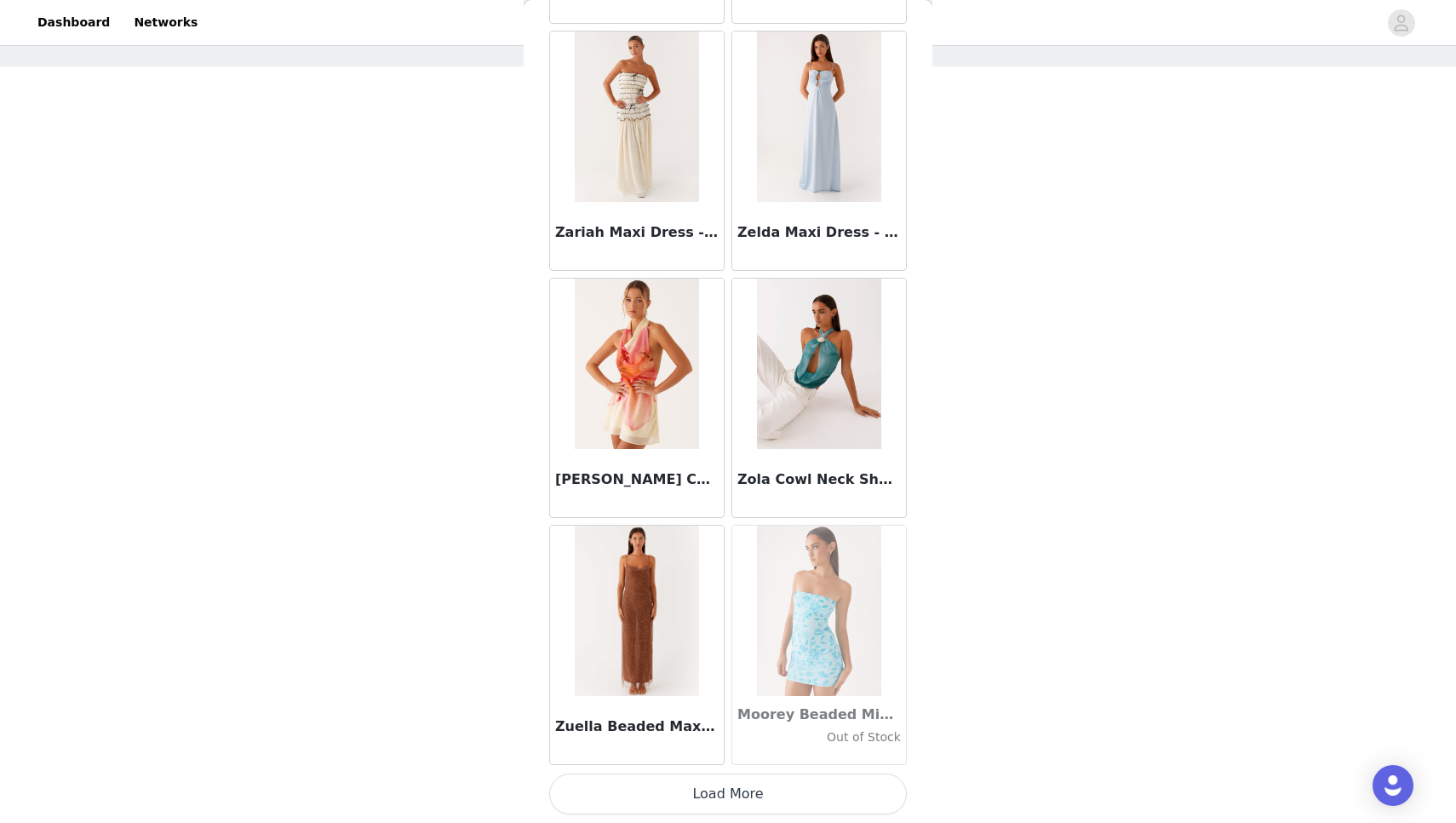
scroll to position [71, 0]
click at [756, 792] on button "Load More" at bounding box center [728, 793] width 358 height 40
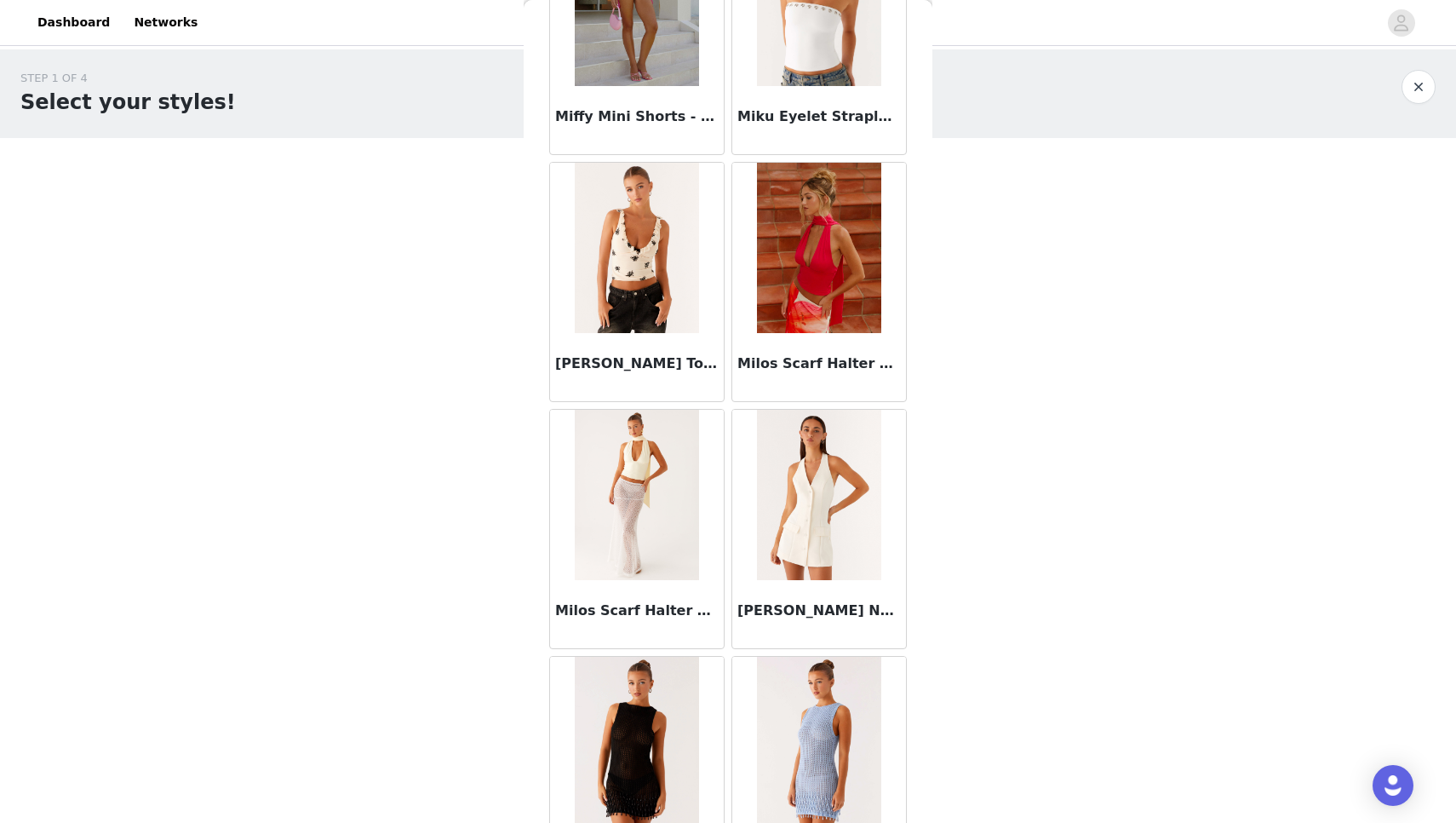
scroll to position [74495, 0]
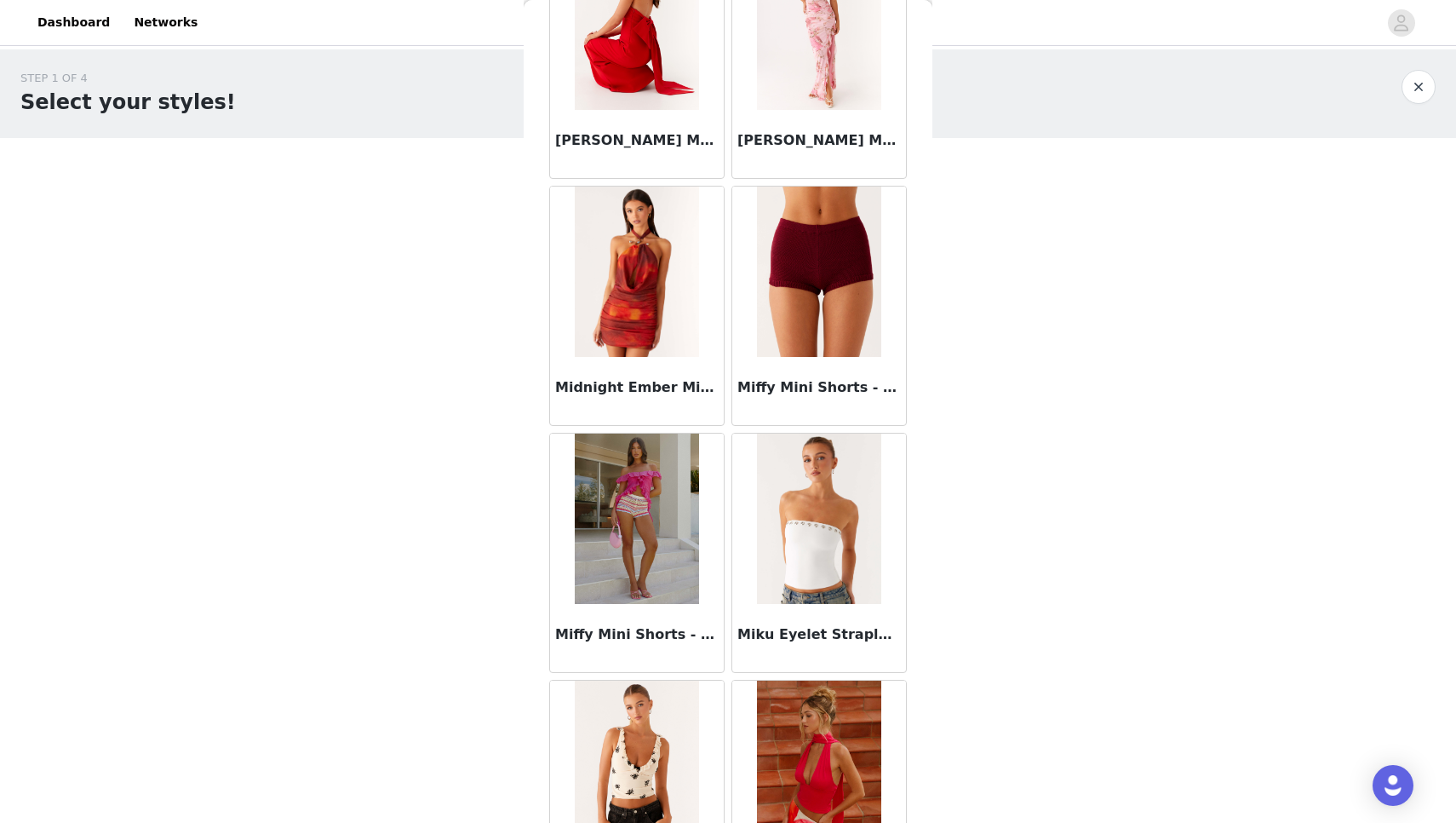
click at [818, 536] on img at bounding box center [818, 518] width 123 height 170
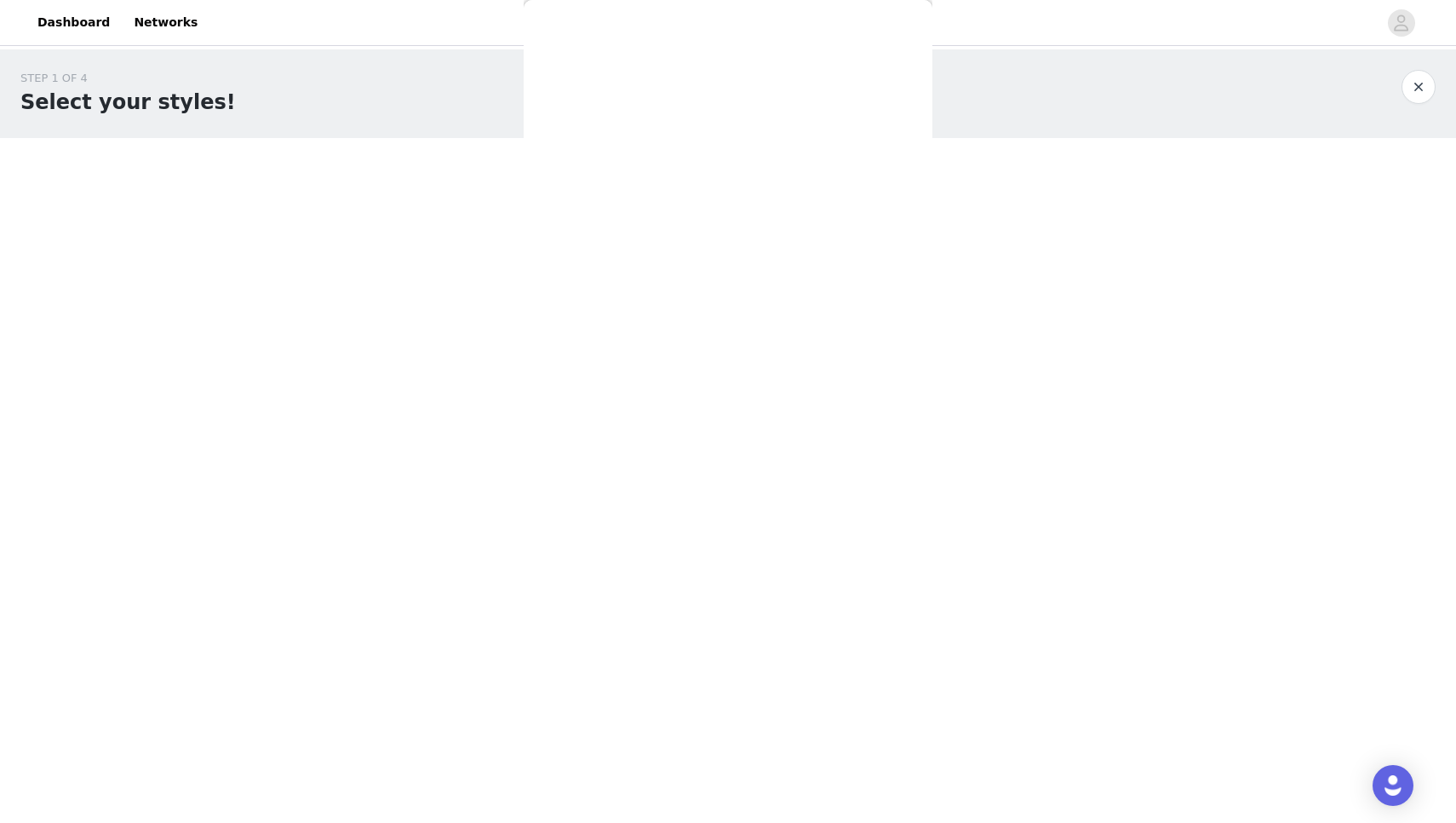
scroll to position [74, 0]
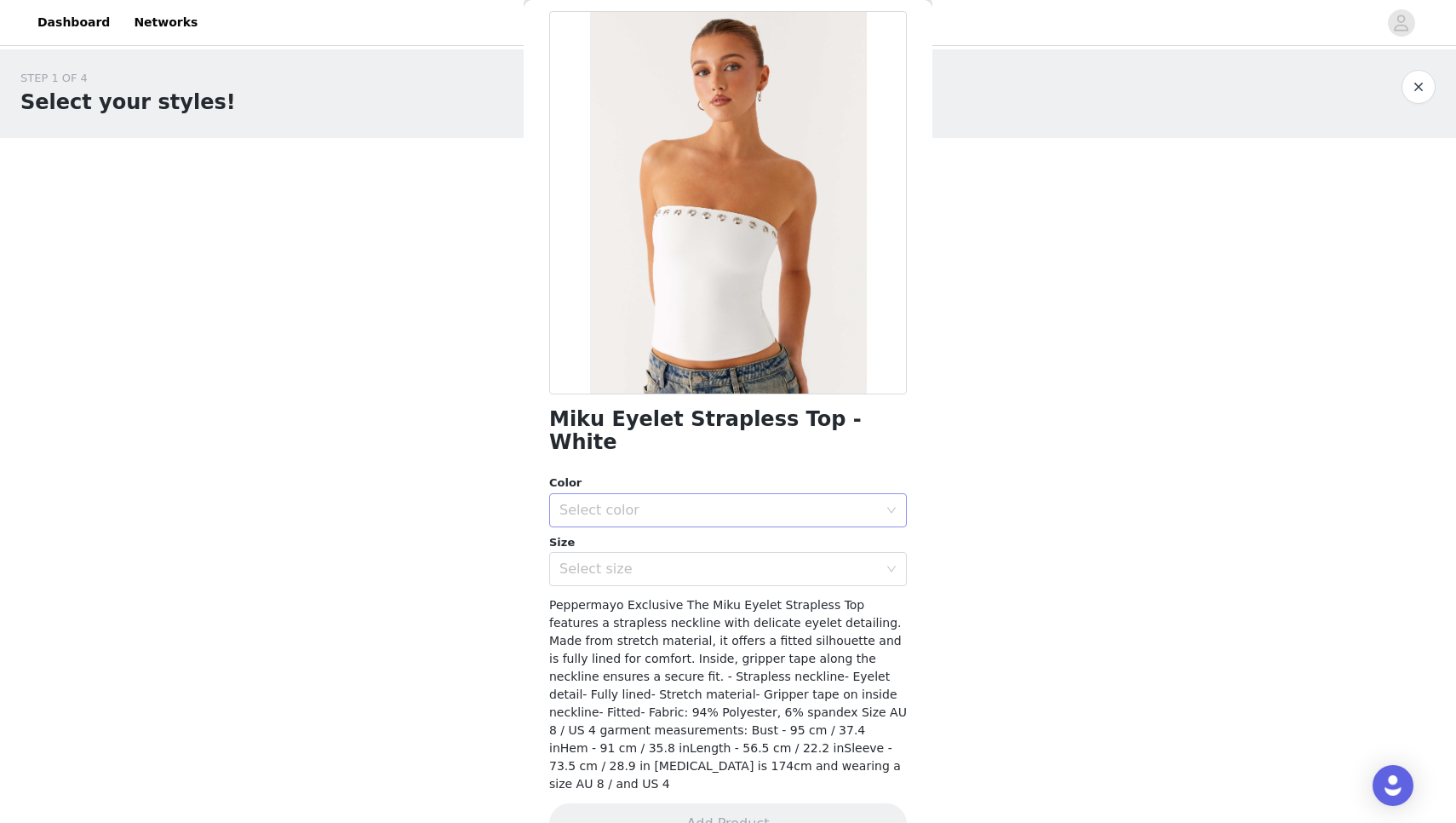
click at [773, 494] on div "Select color" at bounding box center [722, 510] width 326 height 32
click at [736, 533] on li "White" at bounding box center [728, 523] width 358 height 27
click at [732, 560] on div "Select size" at bounding box center [719, 568] width 318 height 17
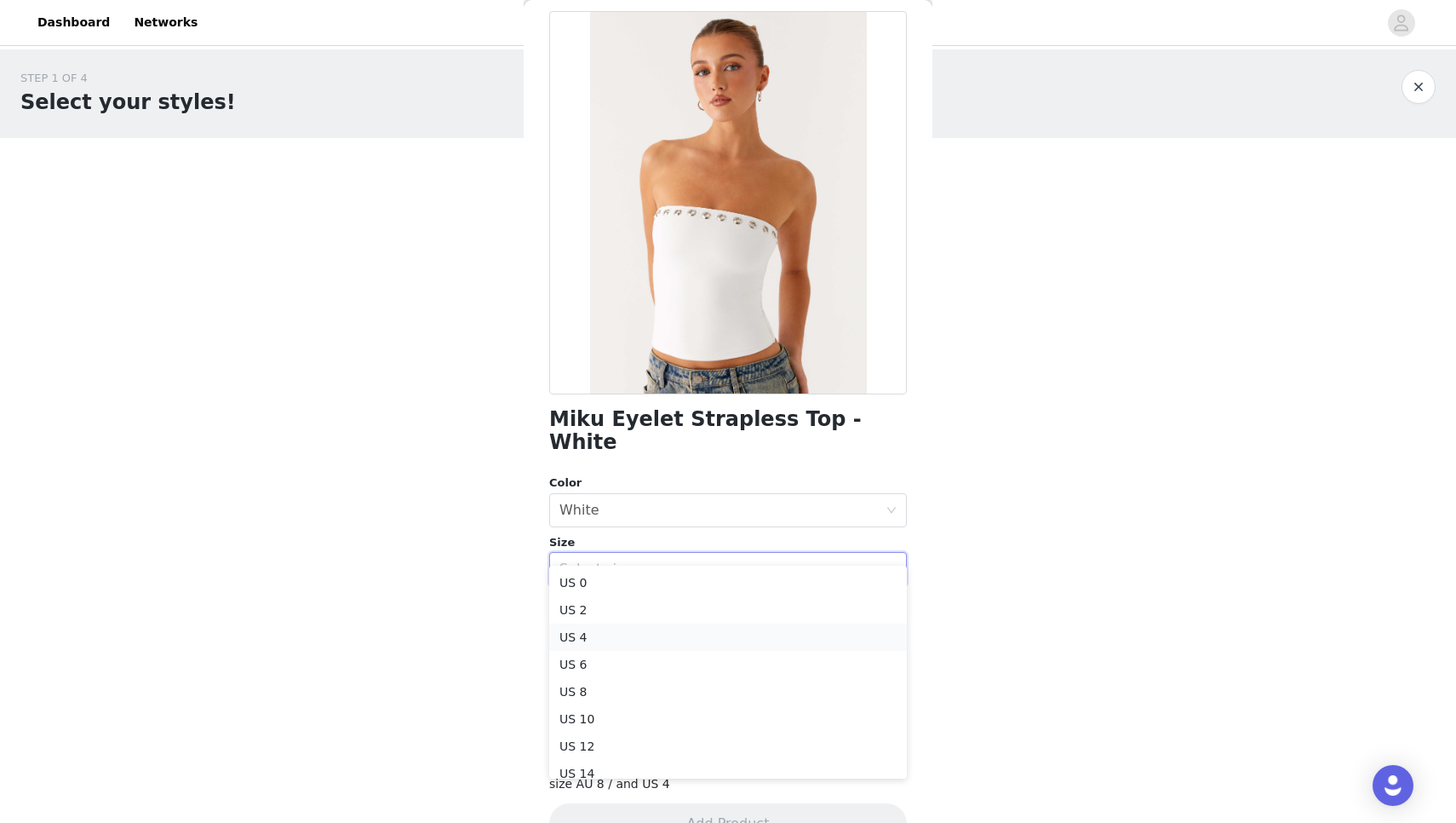
click at [692, 625] on li "US 4" at bounding box center [728, 637] width 358 height 27
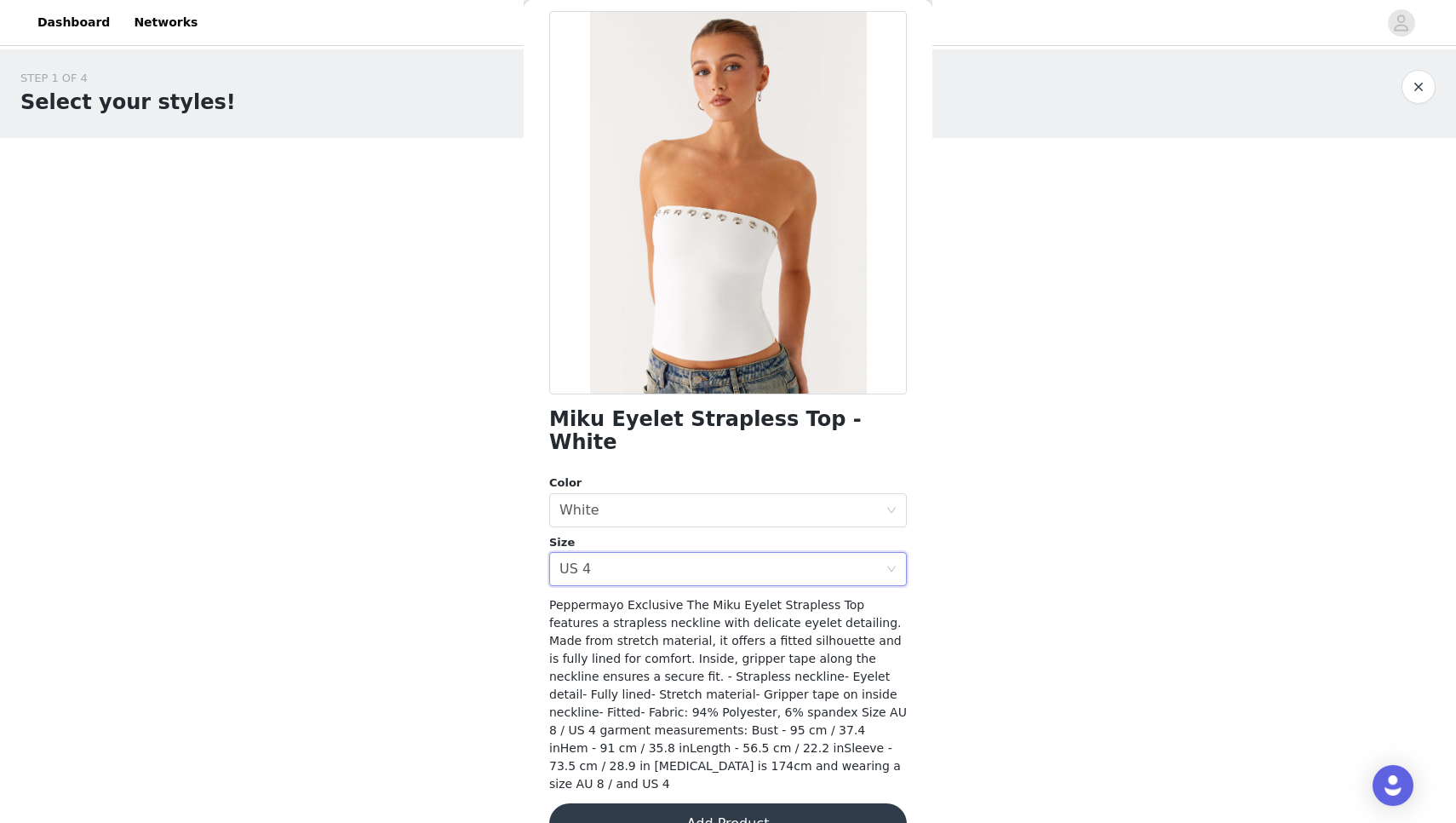
click at [684, 803] on button "Add Product" at bounding box center [728, 823] width 358 height 40
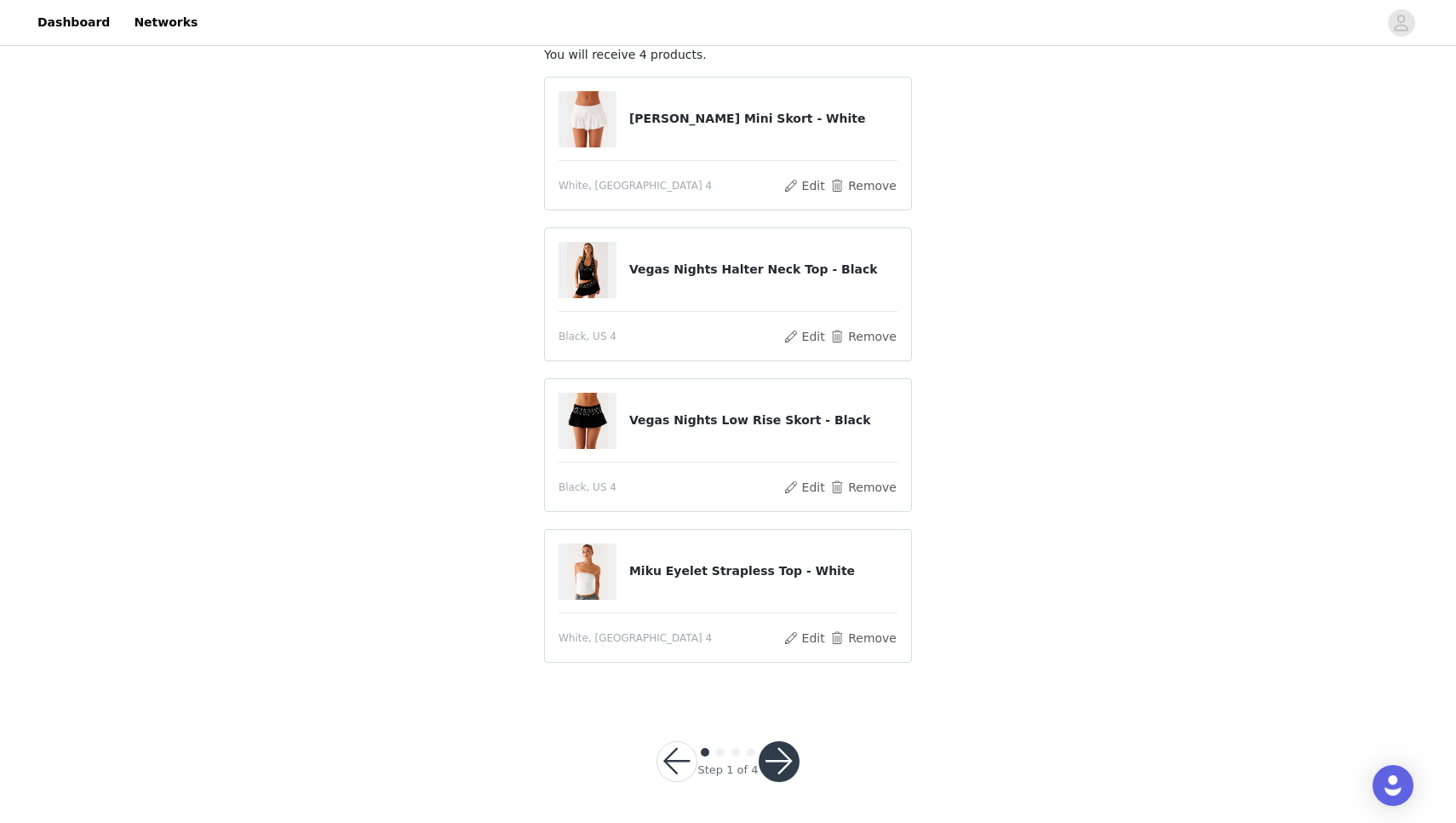
scroll to position [112, 0]
click at [775, 765] on button "button" at bounding box center [779, 762] width 40 height 40
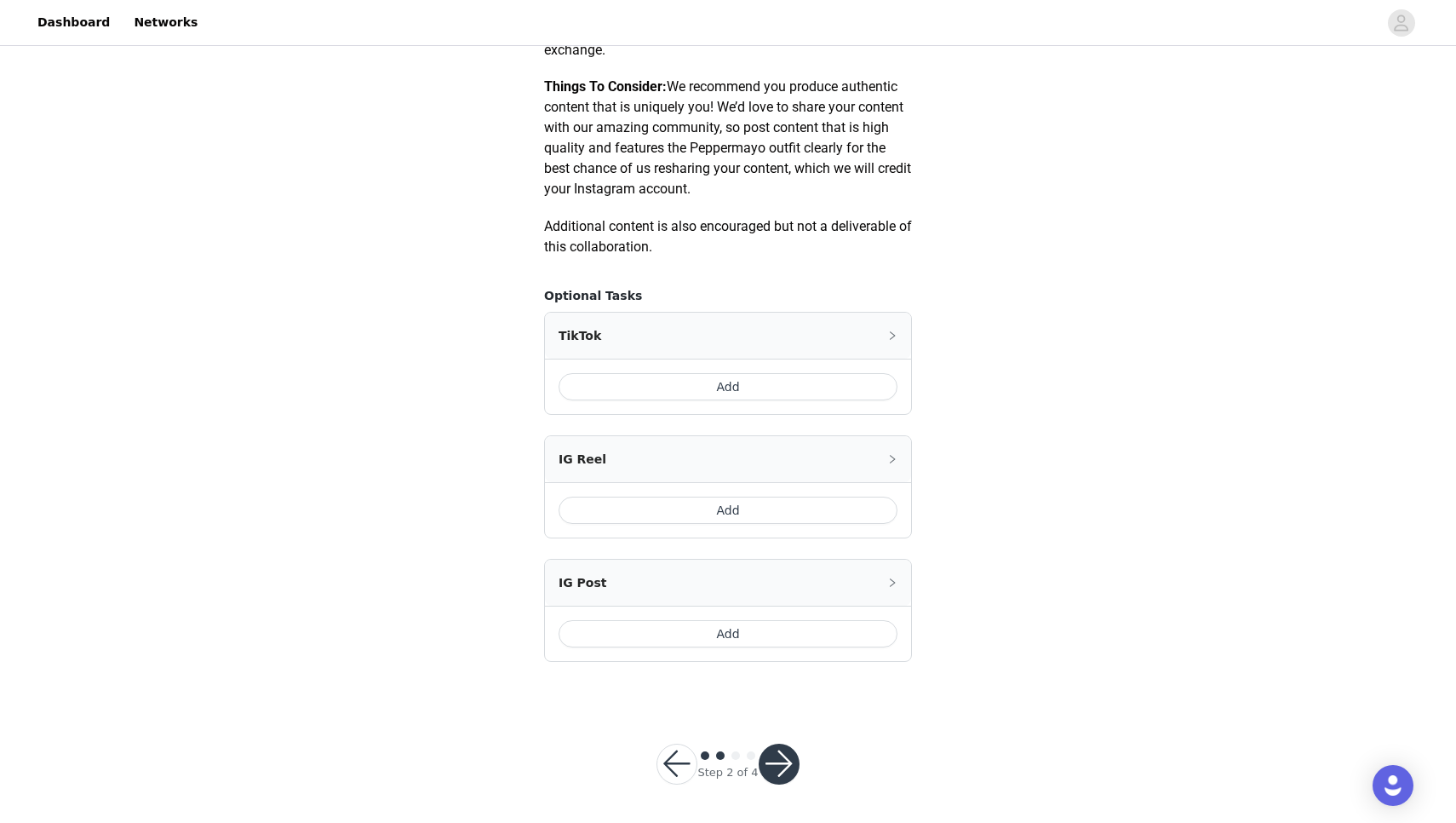
scroll to position [833, 0]
click at [723, 509] on button "Add" at bounding box center [728, 511] width 339 height 27
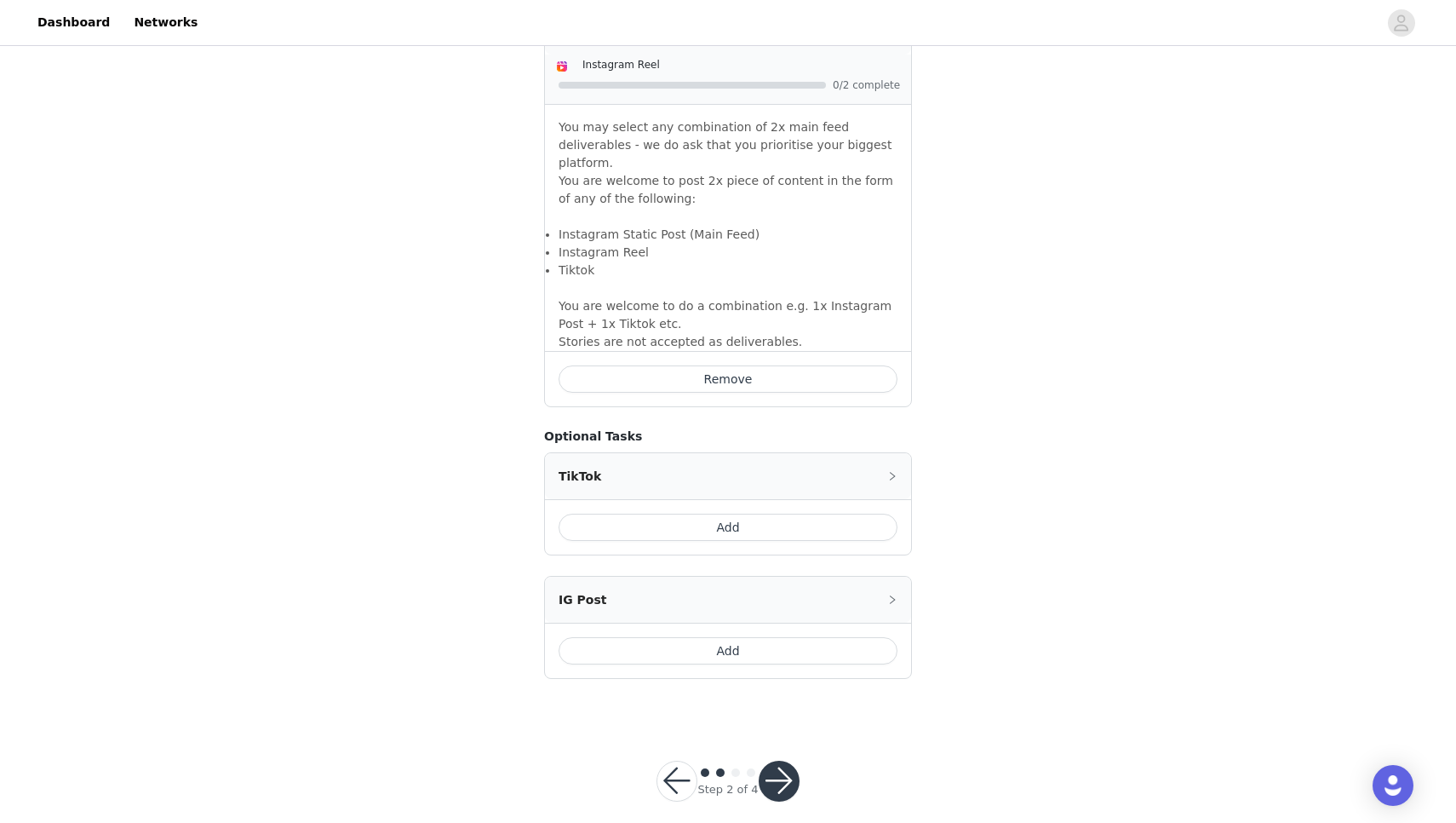
scroll to position [1136, 0]
click at [776, 763] on button "button" at bounding box center [779, 783] width 40 height 40
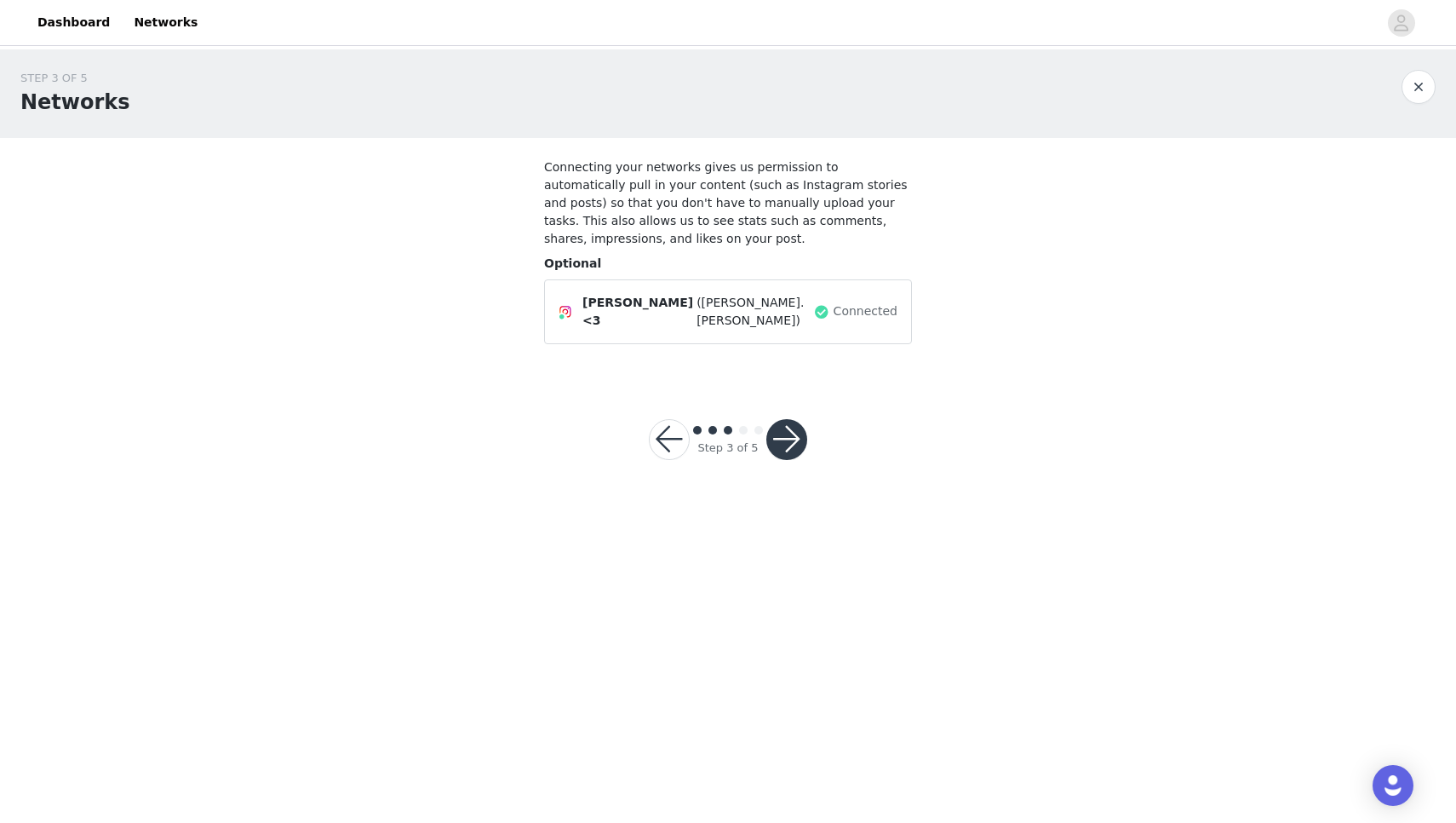
click at [796, 442] on button "button" at bounding box center [786, 439] width 40 height 40
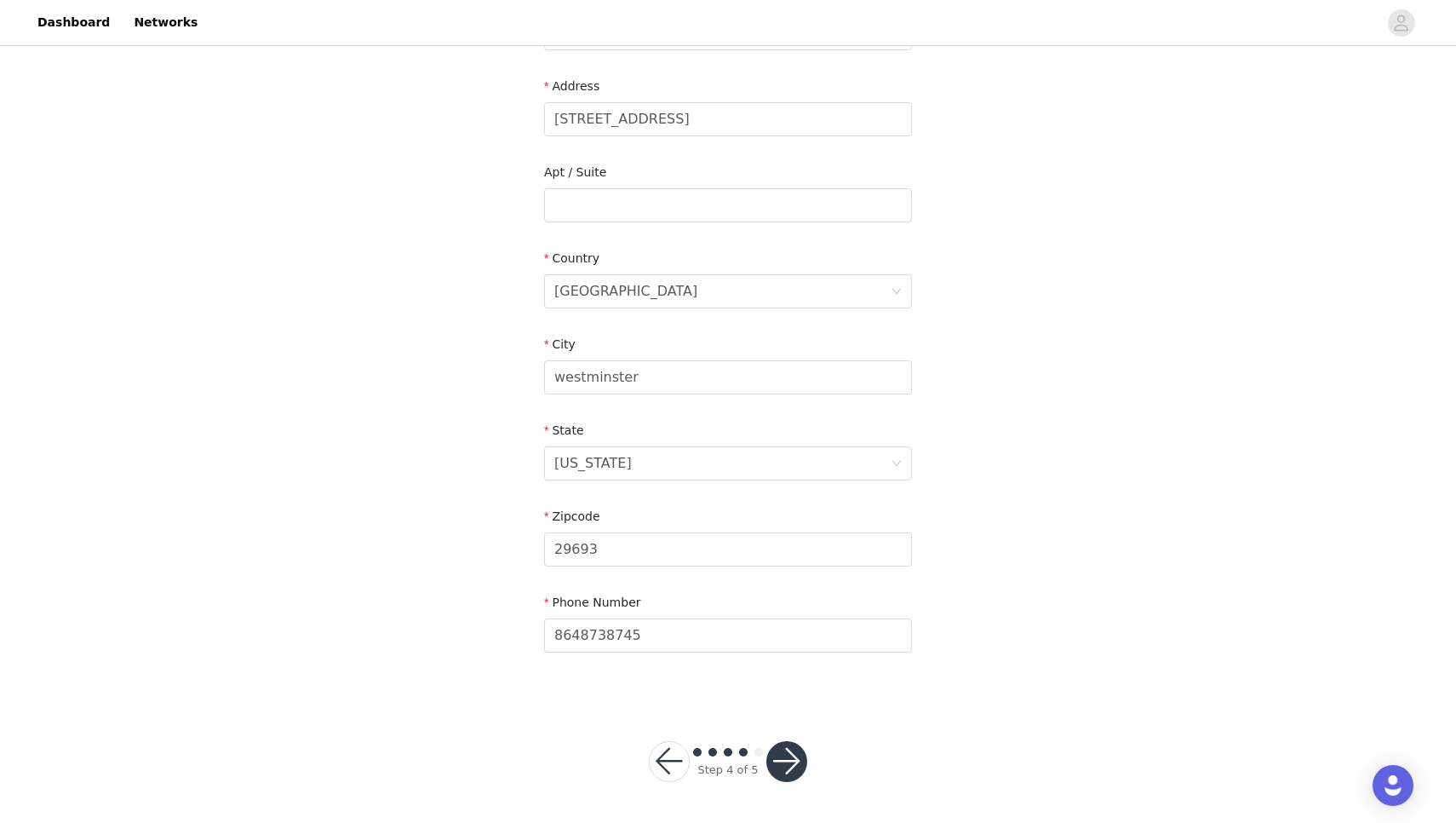
scroll to position [338, 0]
click at [784, 762] on button "button" at bounding box center [786, 762] width 40 height 40
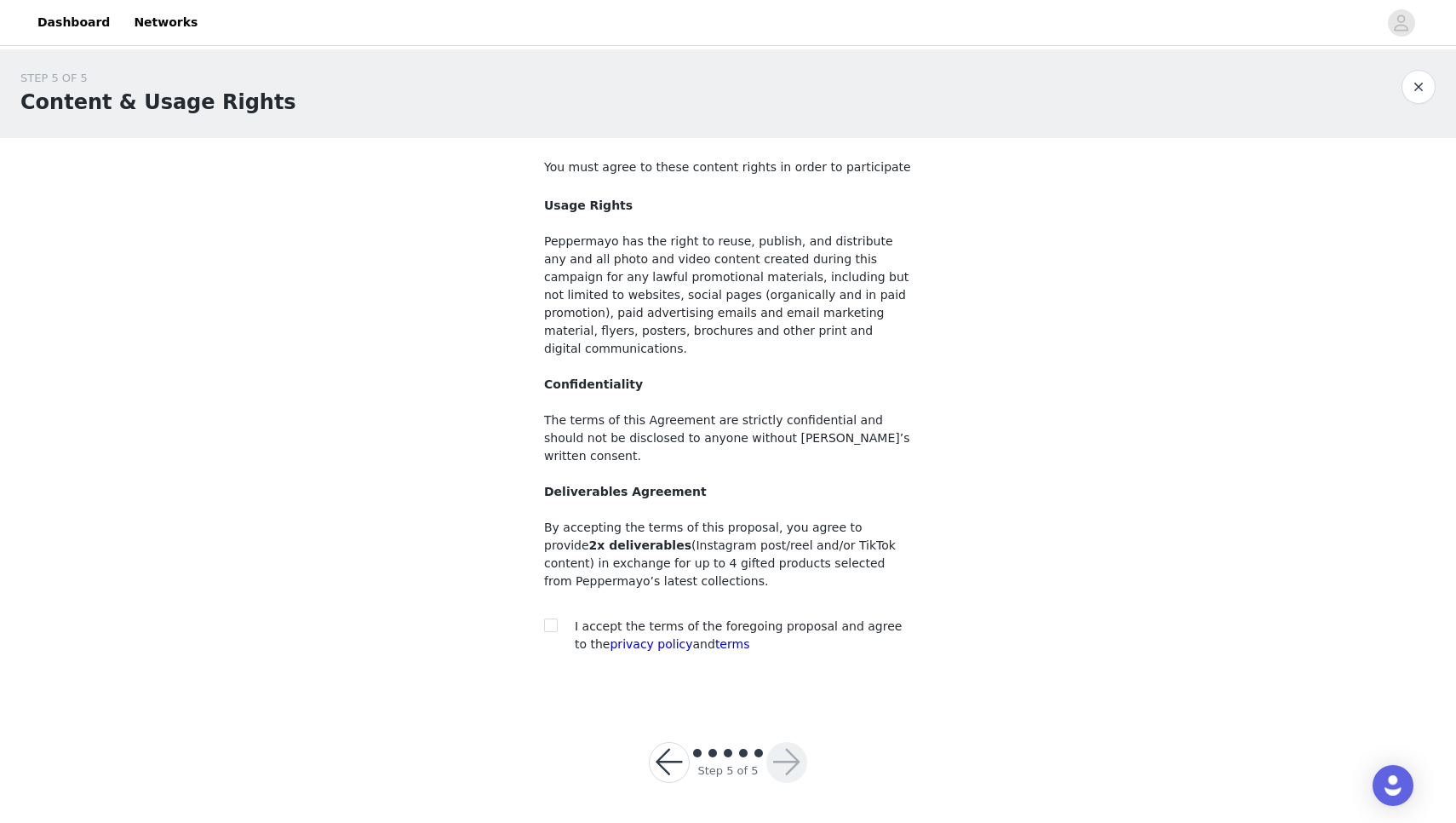
click at [781, 618] on div "I accept the terms of the foregoing proposal and agree to the privacy policy an…" at bounding box center [743, 636] width 337 height 36
click at [546, 618] on span at bounding box center [550, 624] width 13 height 13
click at [546, 618] on input "checkbox" at bounding box center [549, 623] width 12 height 12
checkbox input "true"
click at [793, 742] on button "button" at bounding box center [786, 762] width 40 height 40
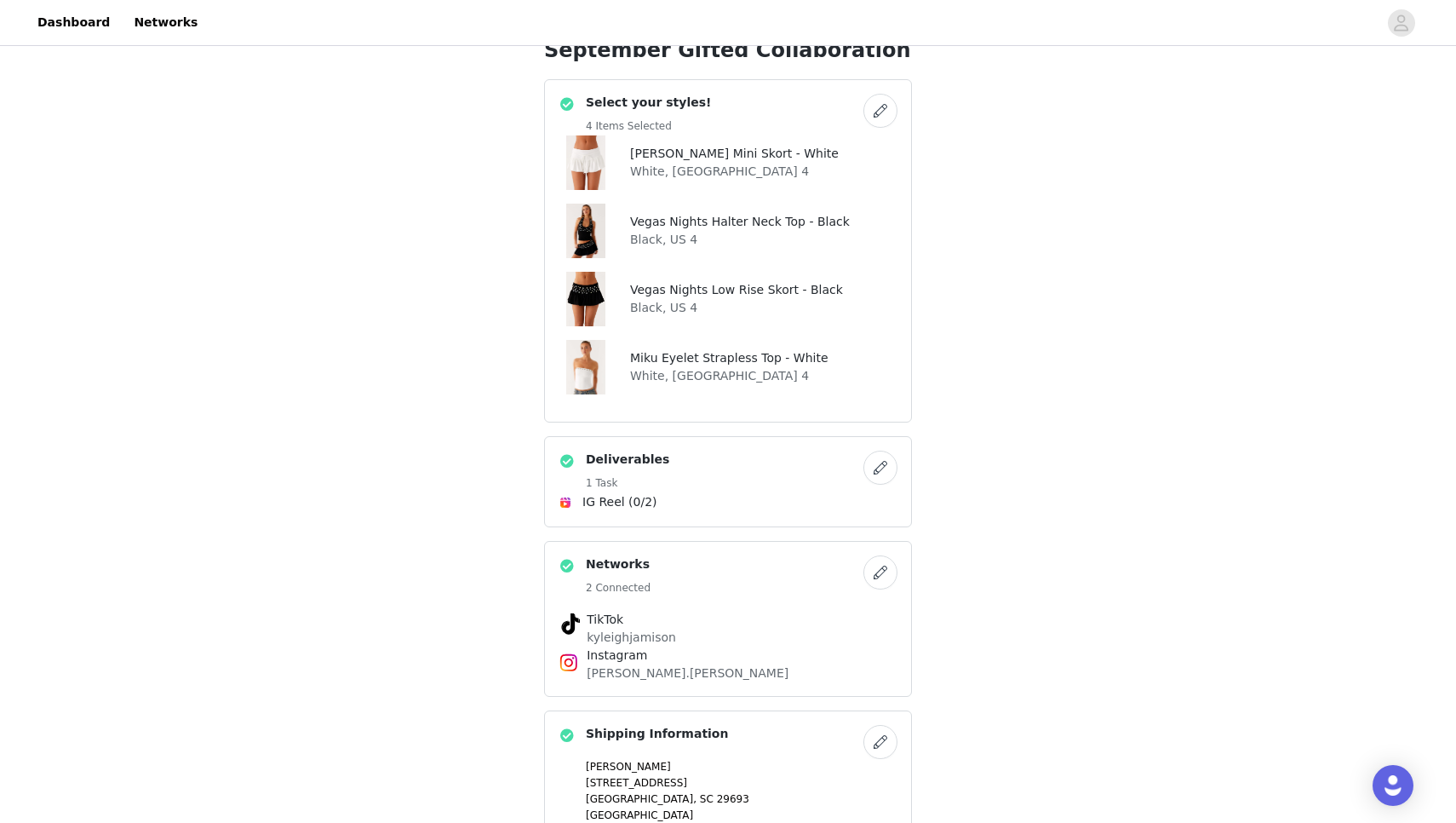
scroll to position [407, 0]
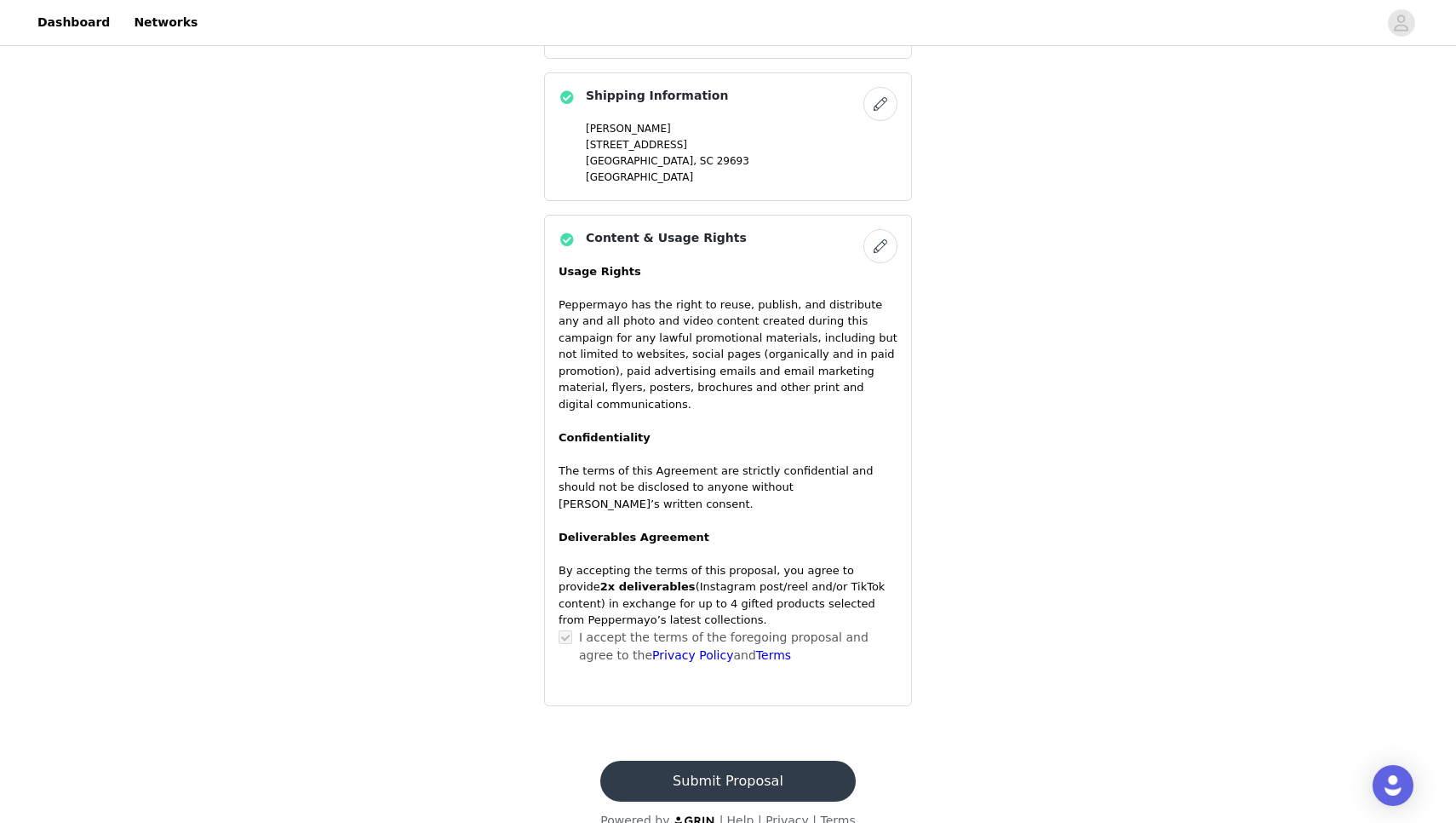
click at [734, 761] on button "Submit Proposal" at bounding box center [728, 781] width 255 height 40
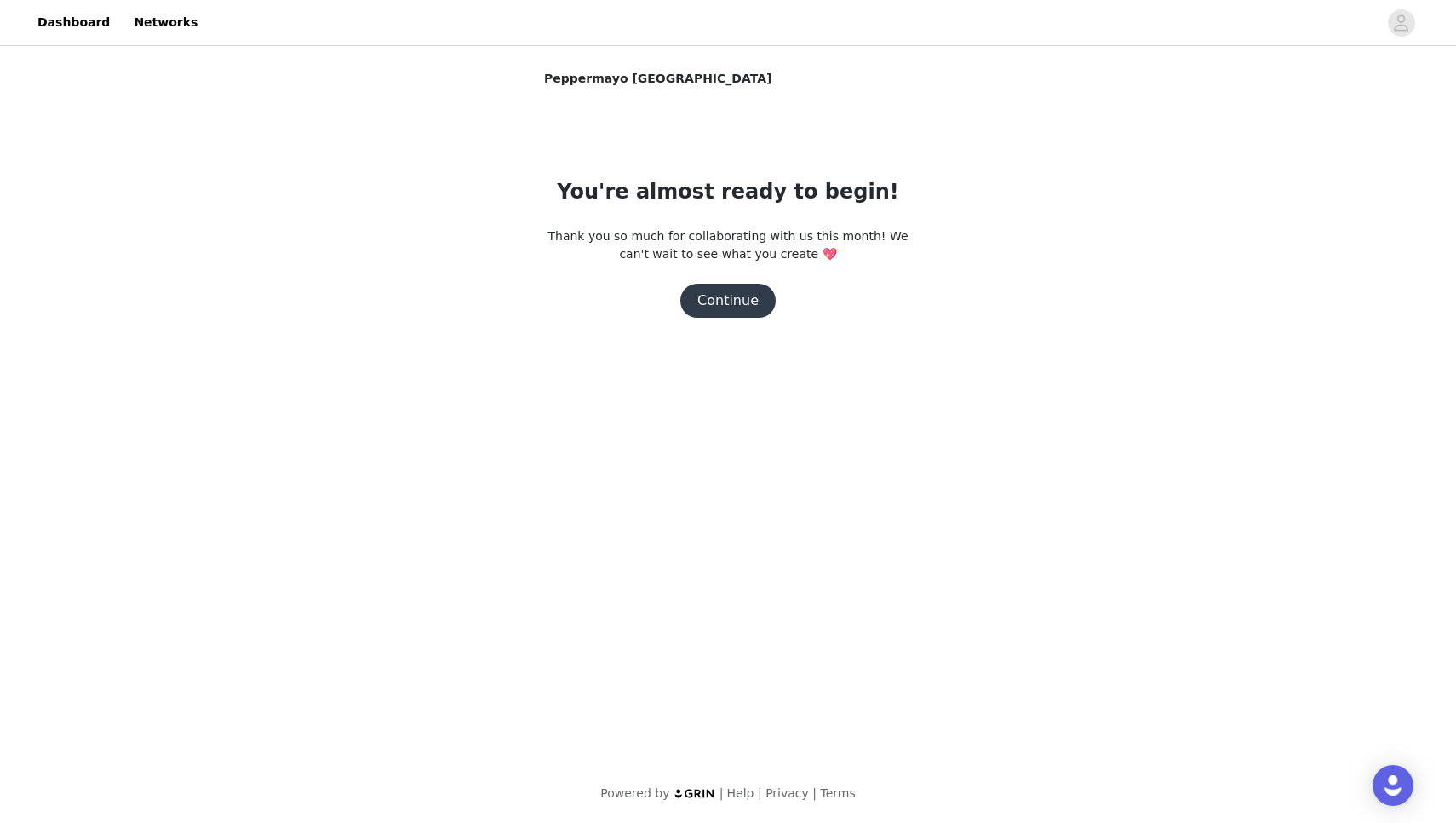
scroll to position [0, 0]
click at [731, 299] on button "Continue" at bounding box center [728, 300] width 95 height 34
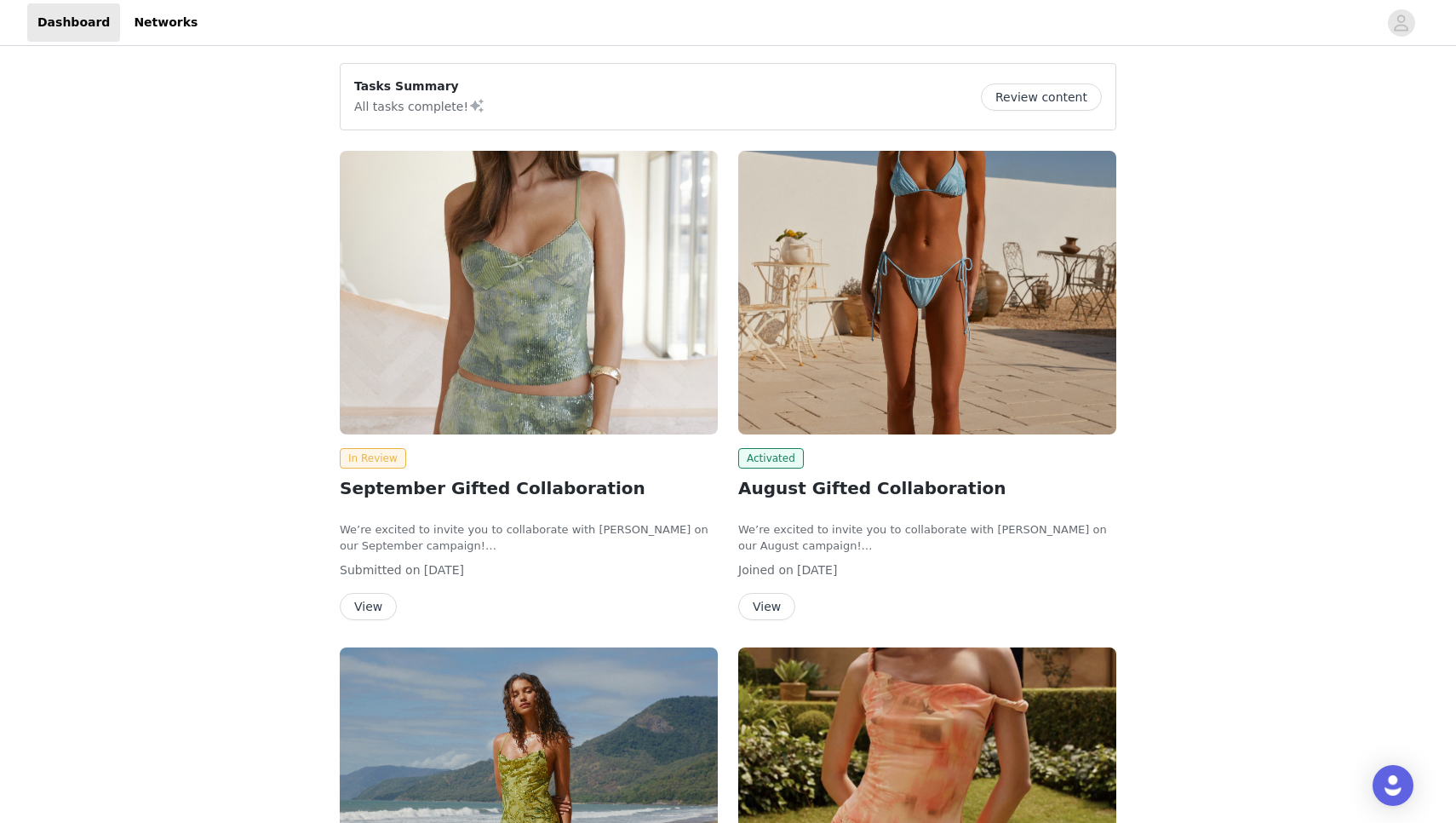
click at [763, 606] on button "View" at bounding box center [766, 606] width 57 height 27
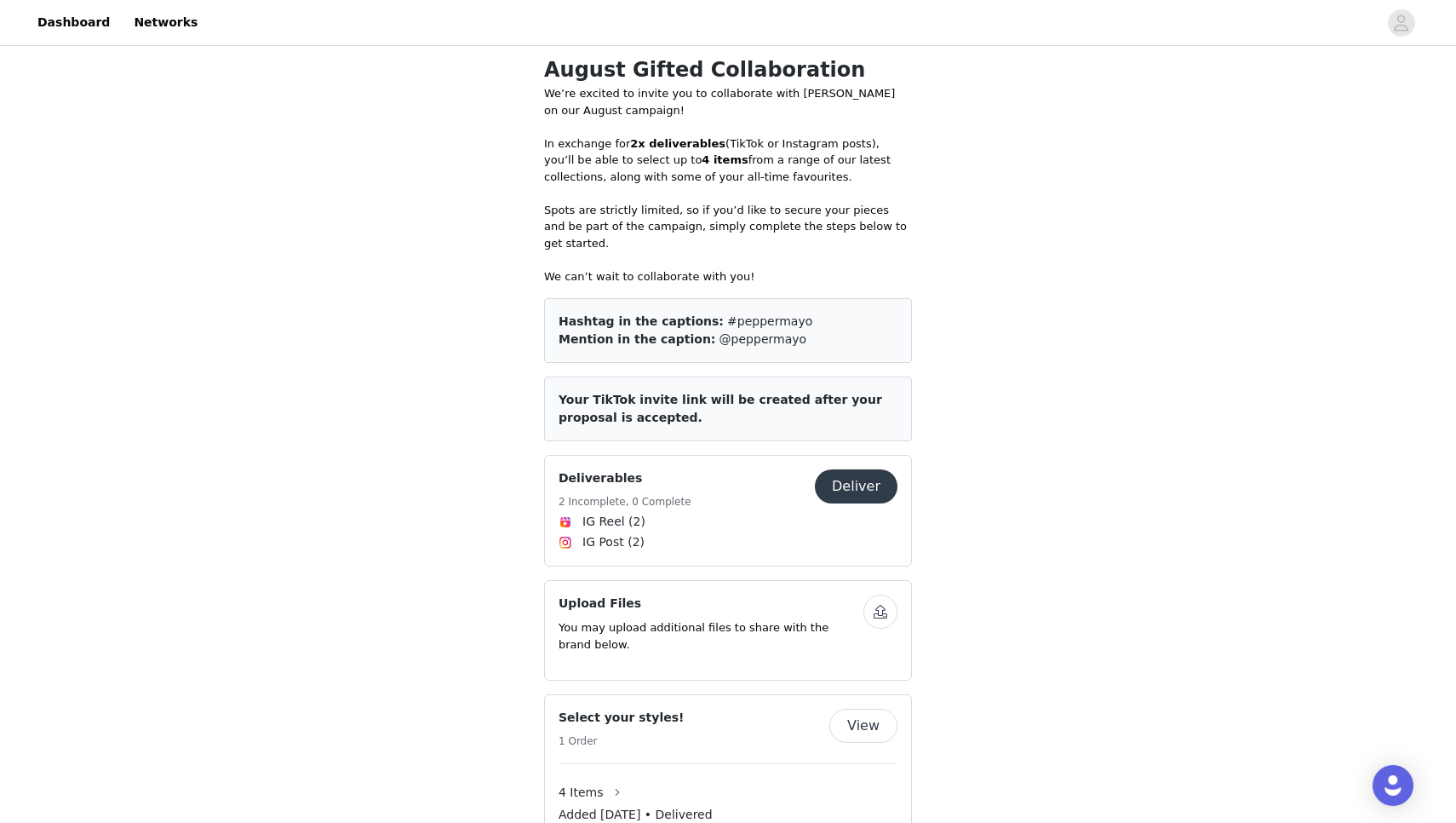
scroll to position [757, 0]
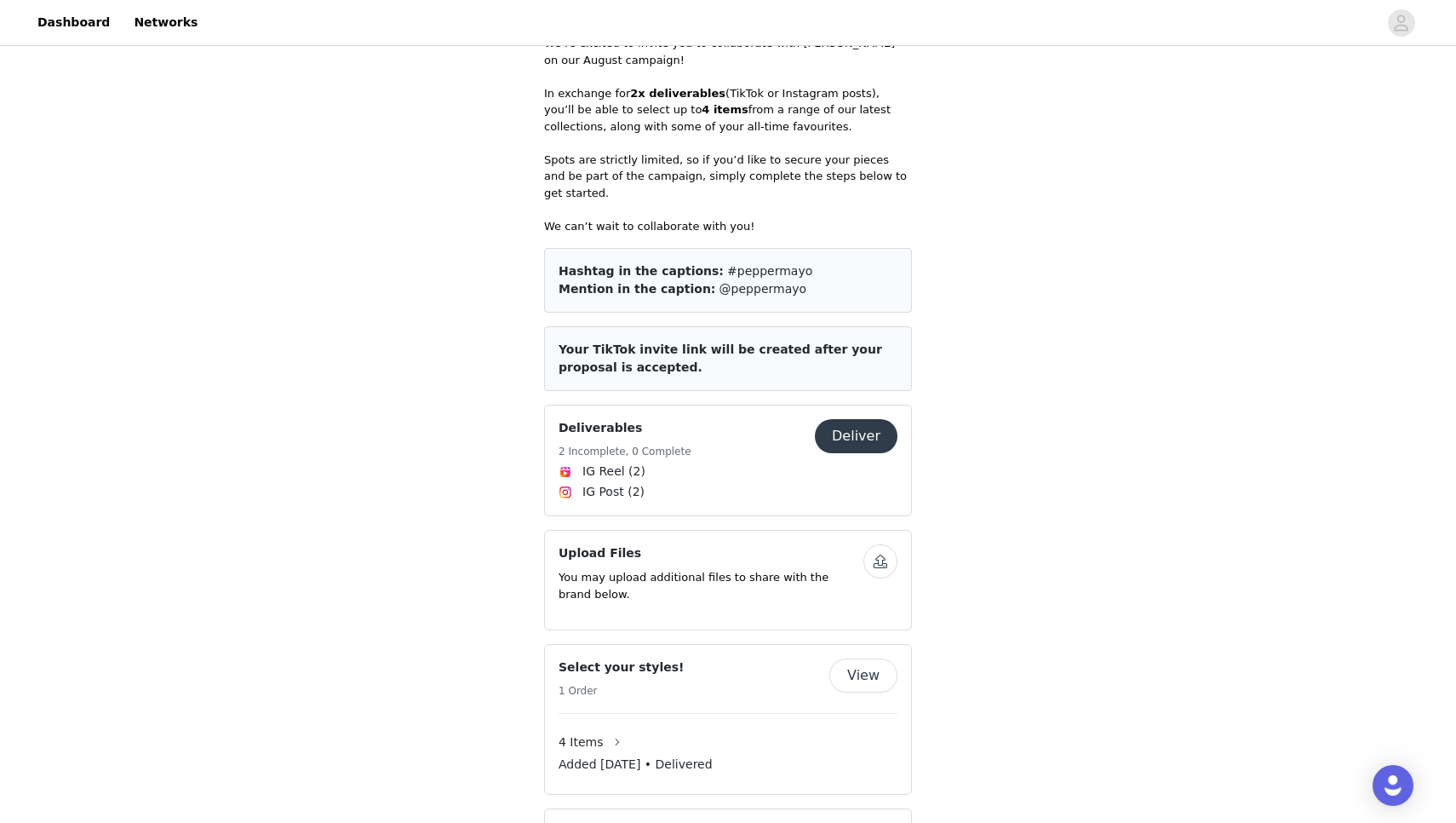
click at [863, 427] on button "Deliver" at bounding box center [856, 436] width 83 height 34
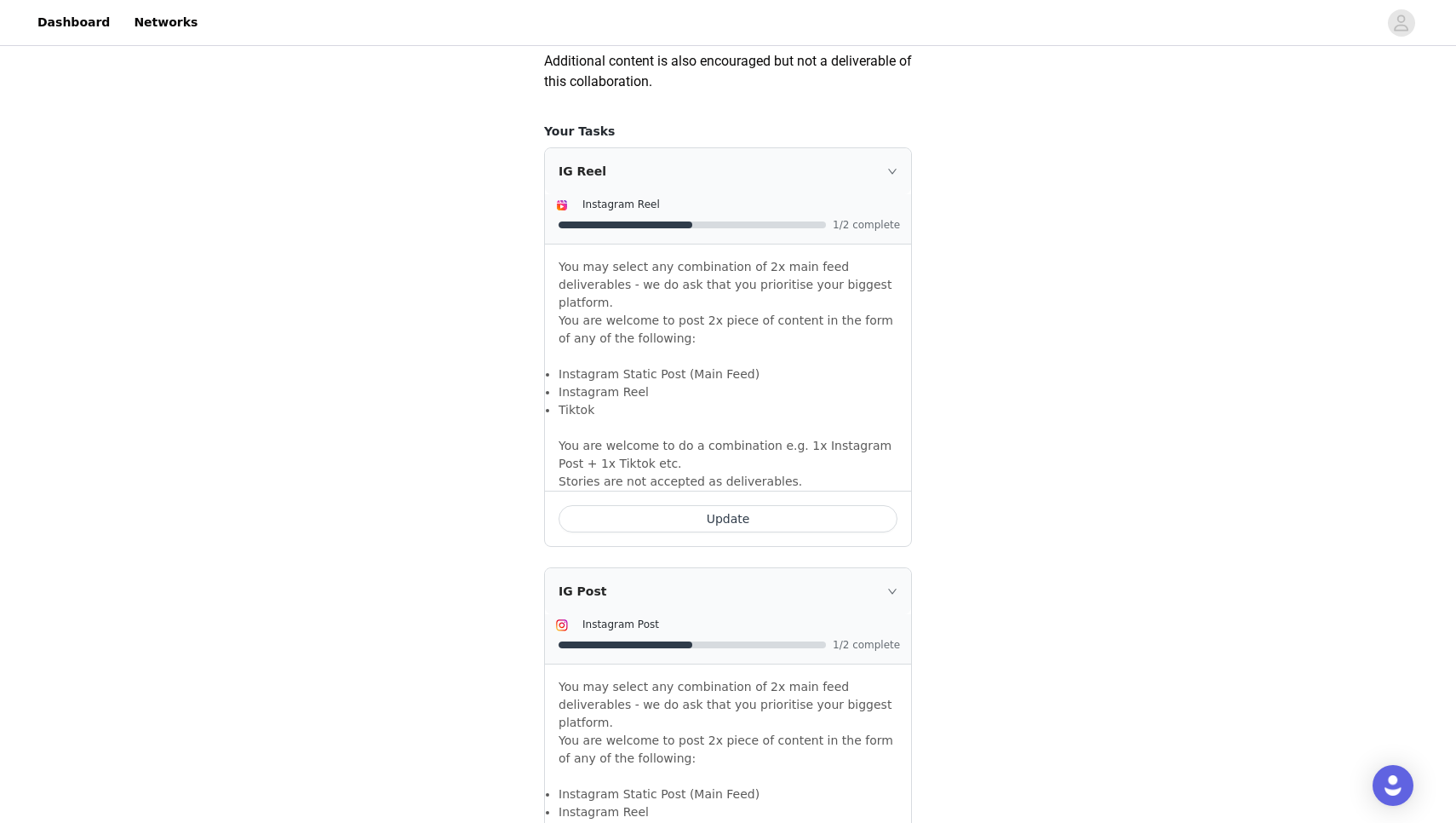
scroll to position [1073, 0]
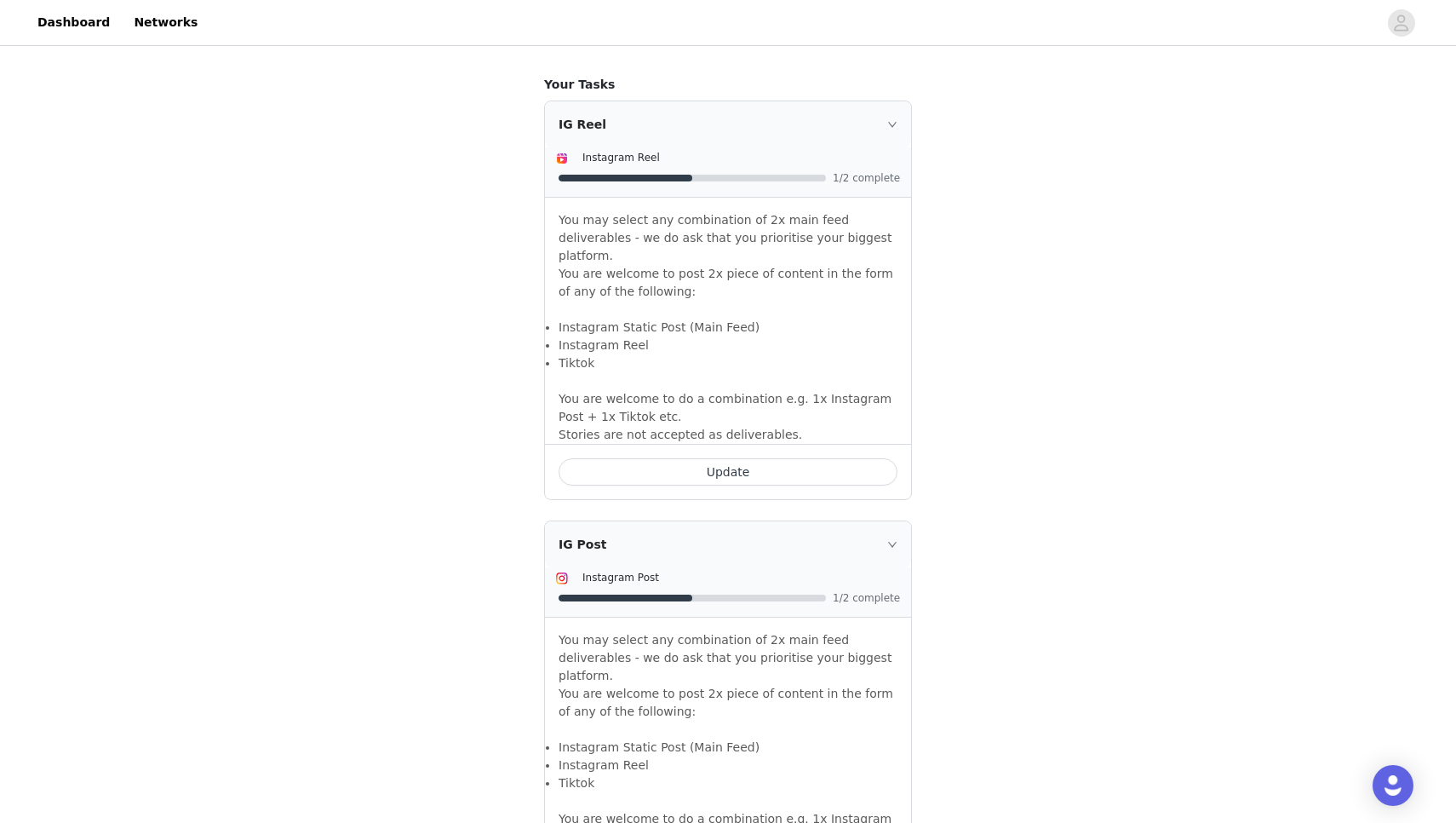
click at [719, 458] on button "Update" at bounding box center [728, 471] width 339 height 27
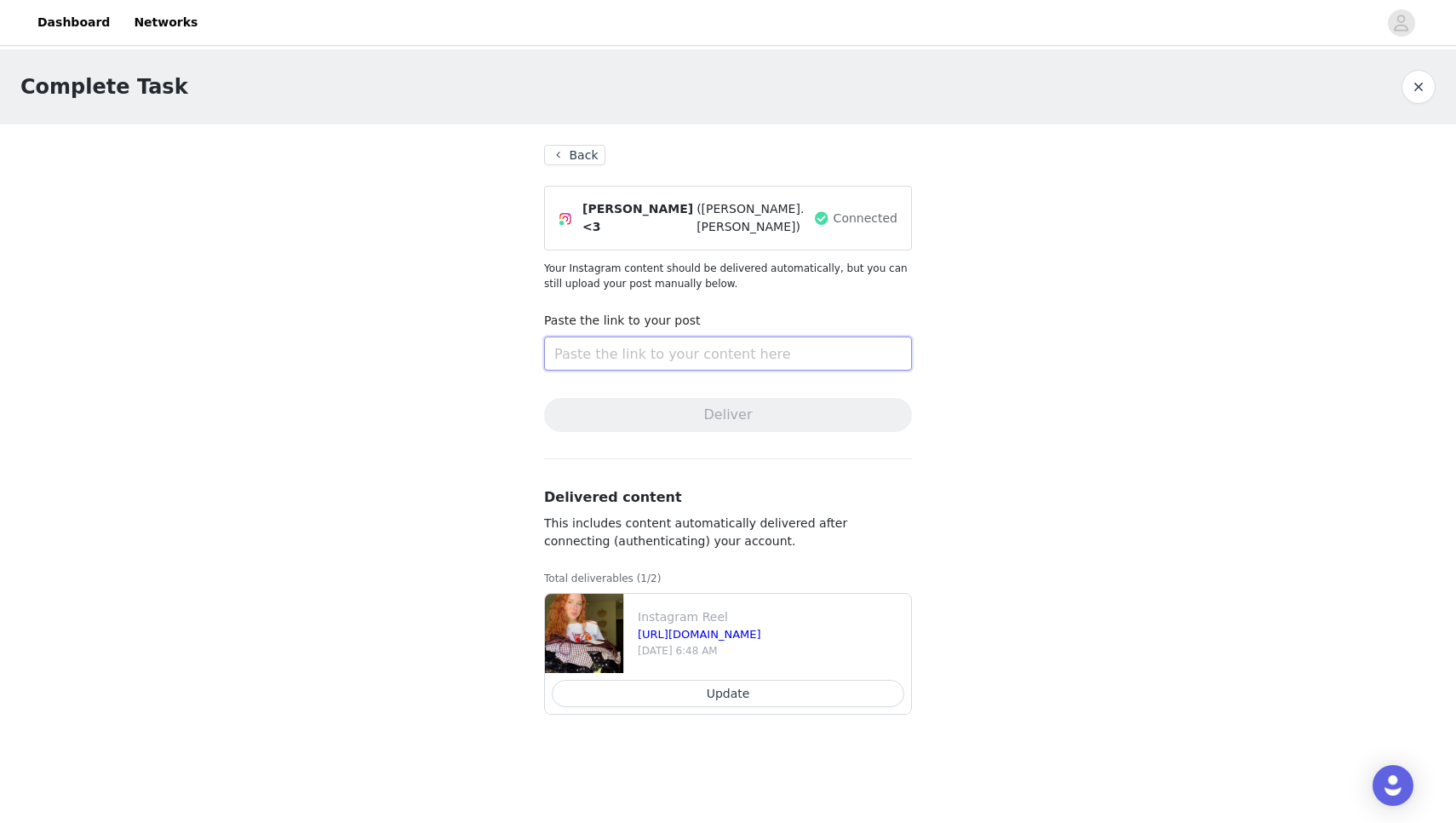
click at [676, 344] on input "text" at bounding box center [728, 353] width 368 height 34
paste input "[URL][DOMAIN_NAME]"
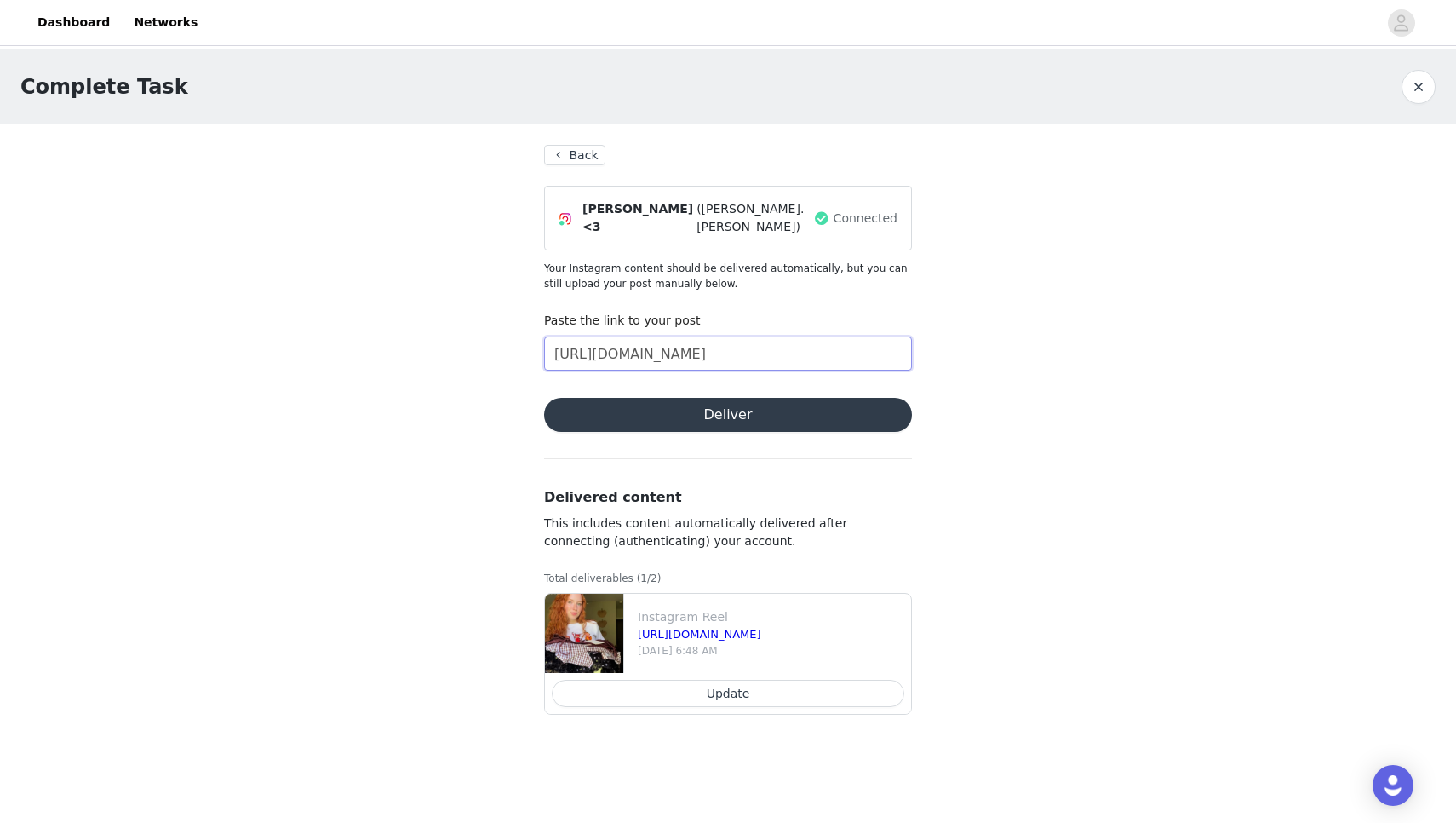
type input "[URL][DOMAIN_NAME]"
click at [712, 411] on button "Deliver" at bounding box center [728, 415] width 368 height 34
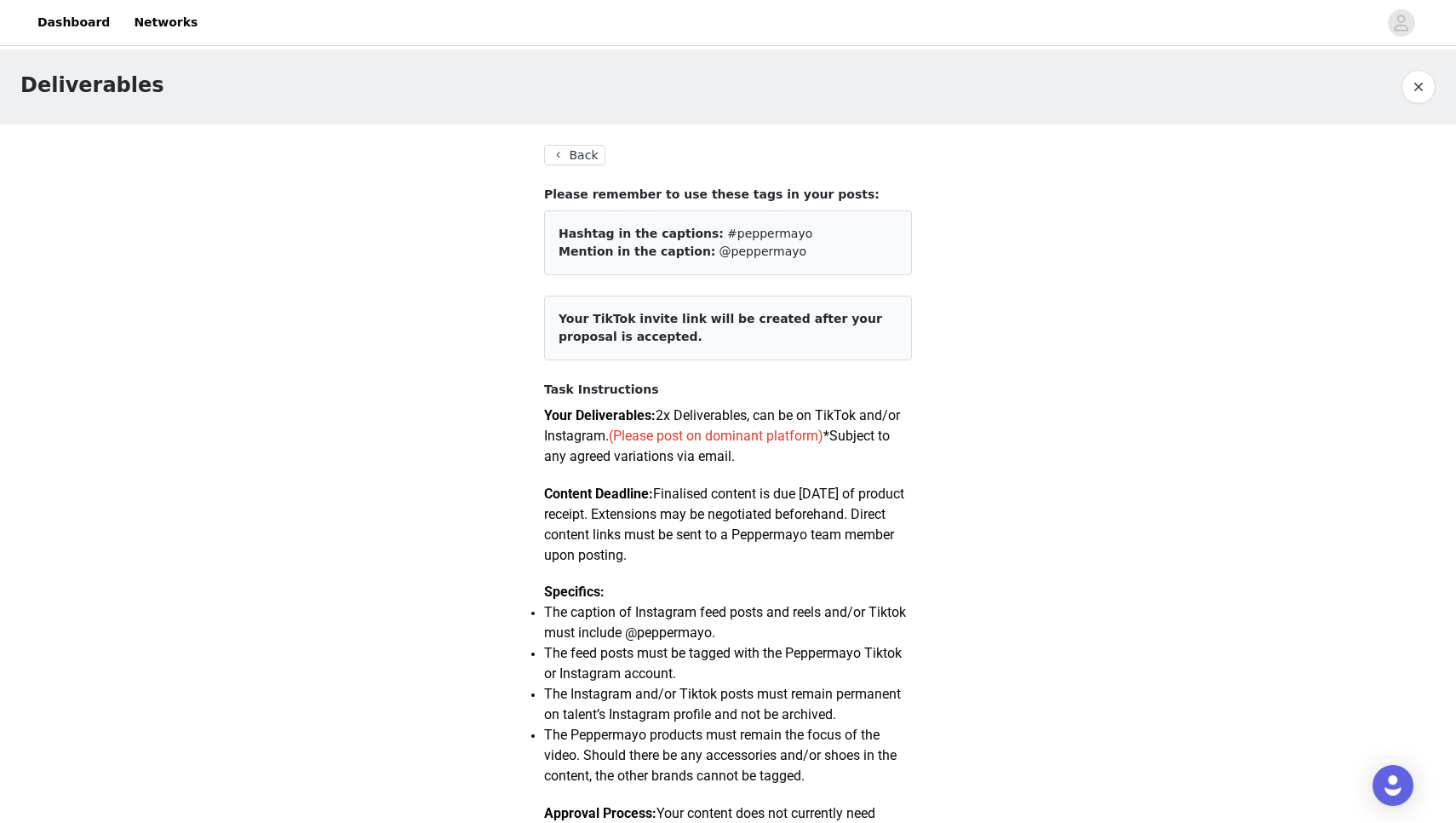
click at [581, 153] on button "Back" at bounding box center [575, 155] width 61 height 21
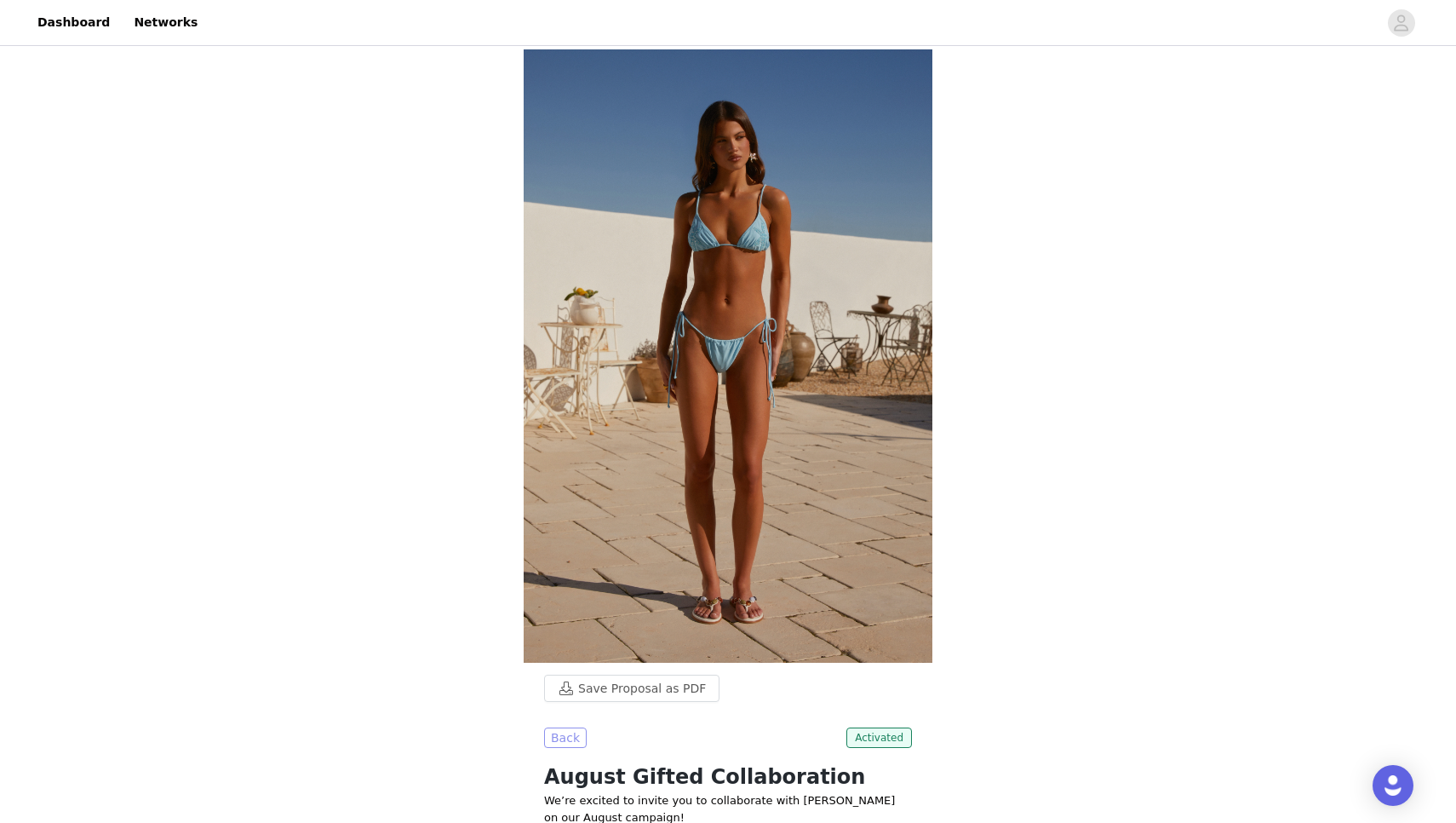
click at [555, 737] on button "Back" at bounding box center [565, 738] width 42 height 21
